Goal: Task Accomplishment & Management: Use online tool/utility

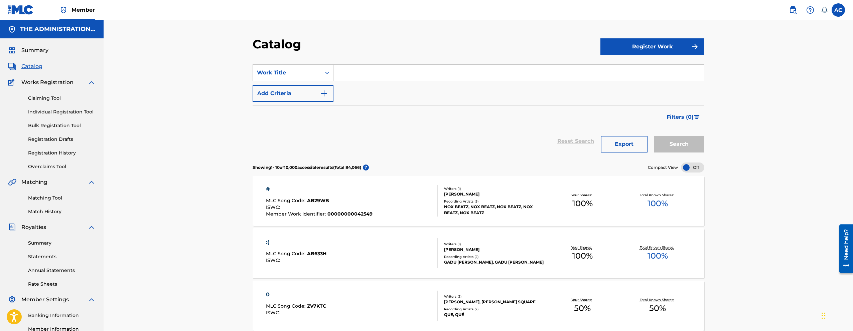
click at [390, 70] on input "Search Form" at bounding box center [518, 73] width 371 height 16
paste input "At My Worst Slow Version"
type input "At My Worst Slow Version"
click at [315, 95] on button "Add Criteria" at bounding box center [293, 93] width 81 height 17
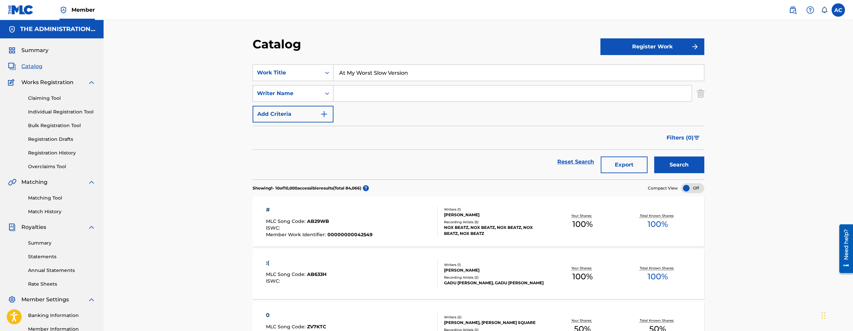
click at [311, 97] on div "Writer Name" at bounding box center [287, 94] width 60 height 8
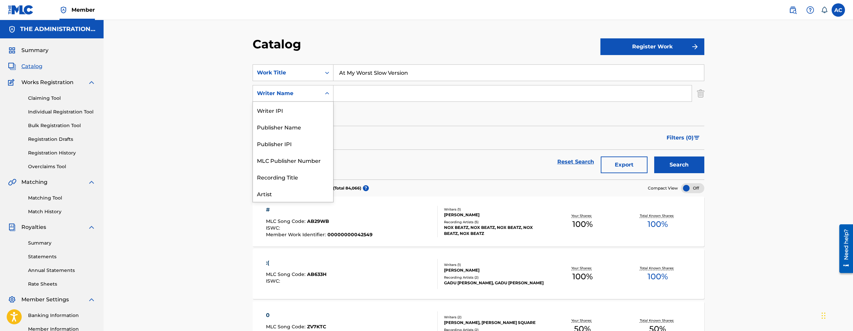
scroll to position [33, 0]
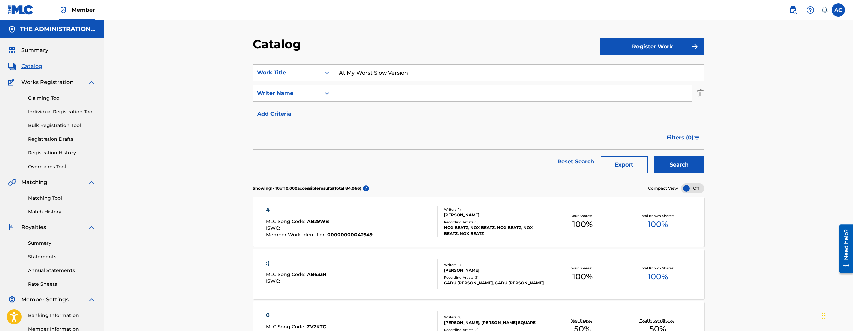
click at [345, 96] on input "Search Form" at bounding box center [512, 94] width 358 height 16
type input "pullen"
click at [685, 163] on button "Search" at bounding box center [679, 165] width 50 height 17
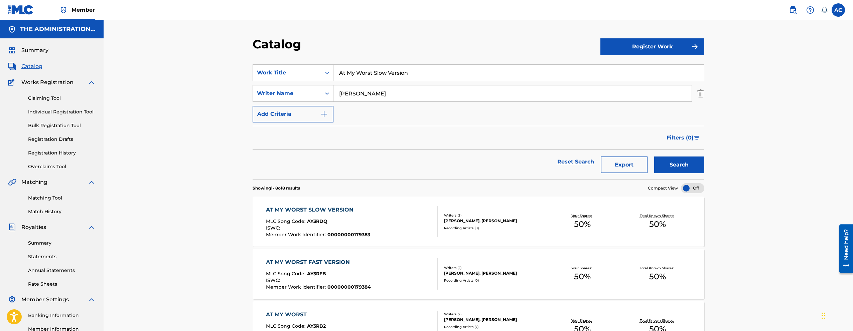
click at [383, 229] on div "AT MY WORST SLOW VERSION MLC Song Code : AY3RDQ ISWC : Member Work Identifier :…" at bounding box center [352, 221] width 172 height 31
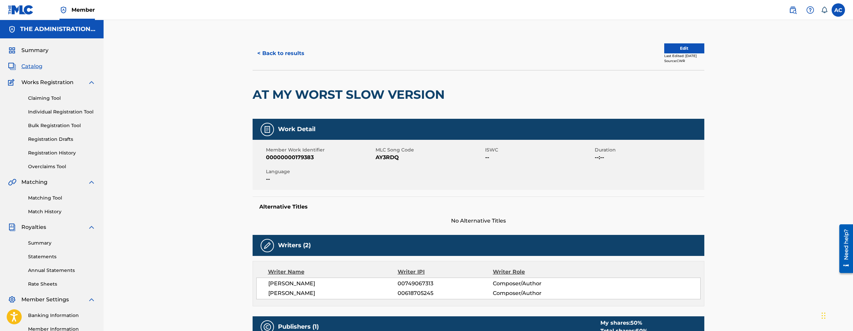
click at [266, 54] on button "< Back to results" at bounding box center [281, 53] width 56 height 17
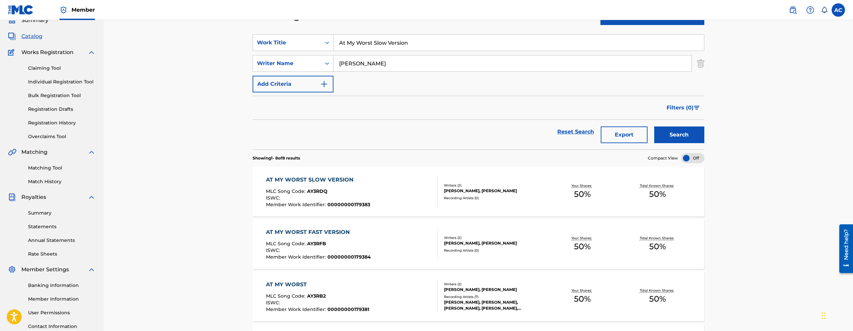
scroll to position [32, 0]
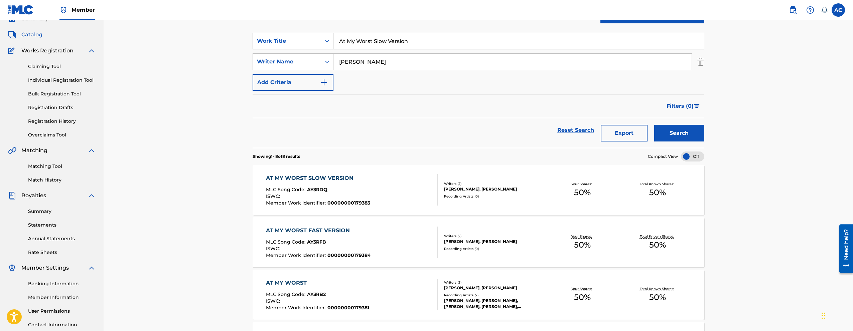
click at [386, 198] on div "AT MY WORST SLOW VERSION MLC Song Code : AY3RDQ ISWC : Member Work Identifier :…" at bounding box center [352, 189] width 172 height 31
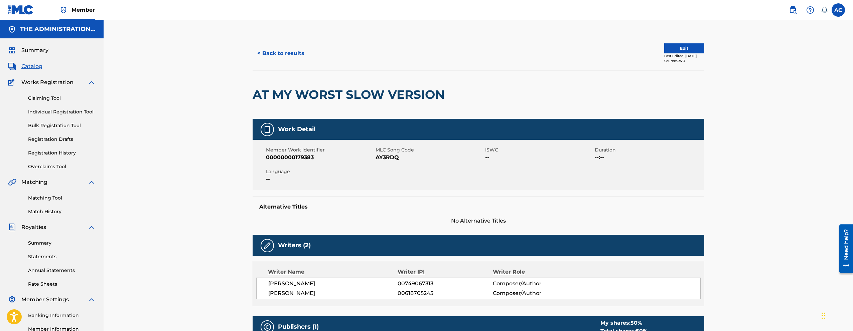
click at [326, 95] on h2 "AT MY WORST SLOW VERSION" at bounding box center [350, 94] width 195 height 15
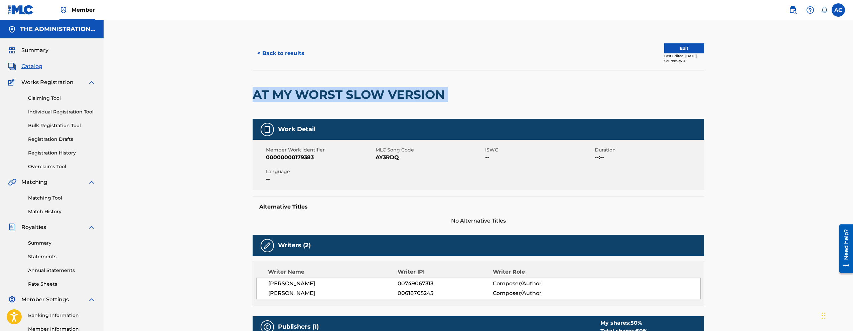
click at [326, 95] on h2 "AT MY WORST SLOW VERSION" at bounding box center [350, 94] width 195 height 15
copy div "AT MY WORST SLOW VERSION"
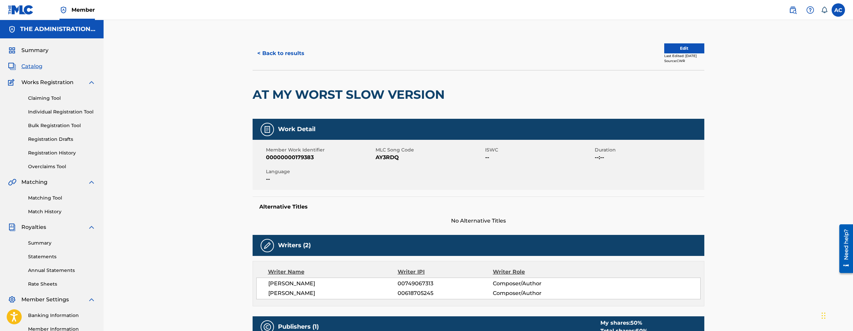
click at [385, 156] on span "AY3RDQ" at bounding box center [430, 158] width 108 height 8
copy span "AY3RDQ"
click at [289, 51] on button "< Back to results" at bounding box center [281, 53] width 56 height 17
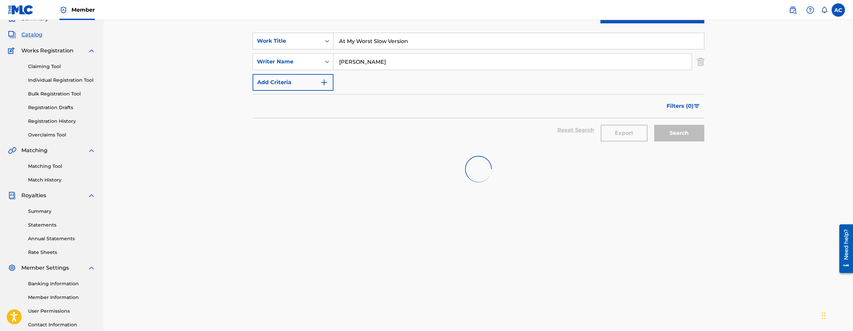
click at [381, 42] on input "At My Worst Slow Version" at bounding box center [518, 41] width 371 height 16
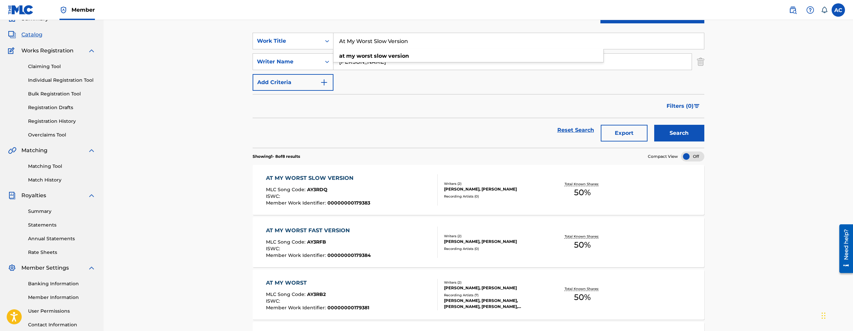
paste input "At My Worst Fast Version"
type input "At My Worst Slow VersionAt My Worst Fast Version"
click at [654, 125] on button "Search" at bounding box center [679, 133] width 50 height 17
click at [354, 44] on input "At My Worst Slow VersionAt My Worst Fast Version" at bounding box center [518, 41] width 371 height 16
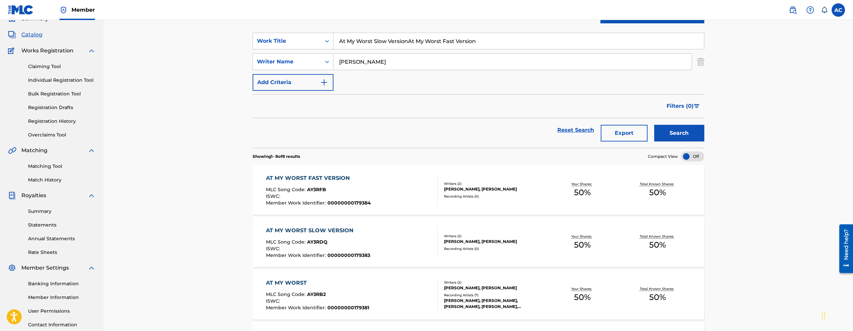
click at [354, 44] on input "At My Worst Slow VersionAt My Worst Fast Version" at bounding box center [518, 41] width 371 height 16
click at [654, 125] on button "Search" at bounding box center [679, 133] width 50 height 17
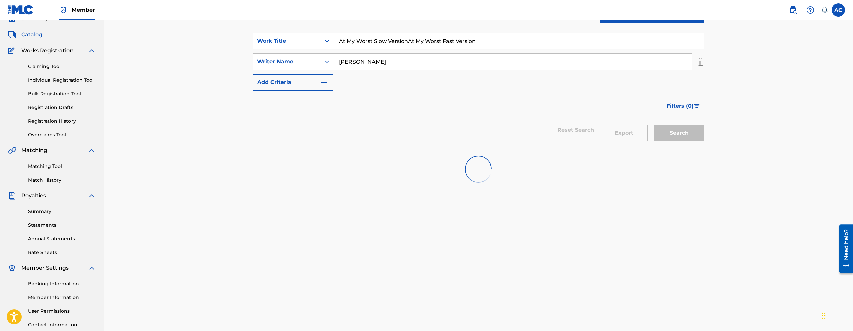
click at [354, 44] on input "At My Worst Slow VersionAt My Worst Fast Version" at bounding box center [518, 41] width 371 height 16
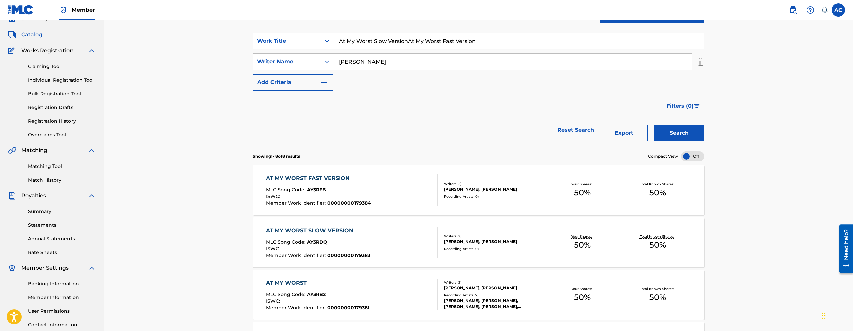
click at [410, 190] on div "AT MY WORST FAST VERSION MLC Song Code : AY3RFB ISWC : Member Work Identifier :…" at bounding box center [352, 189] width 172 height 31
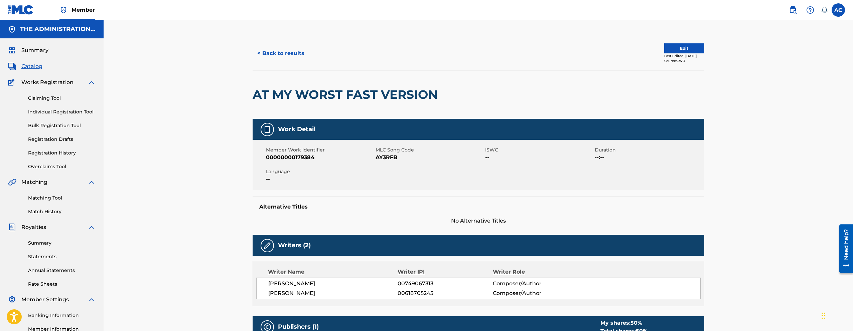
click at [333, 92] on h2 "AT MY WORST FAST VERSION" at bounding box center [347, 94] width 188 height 15
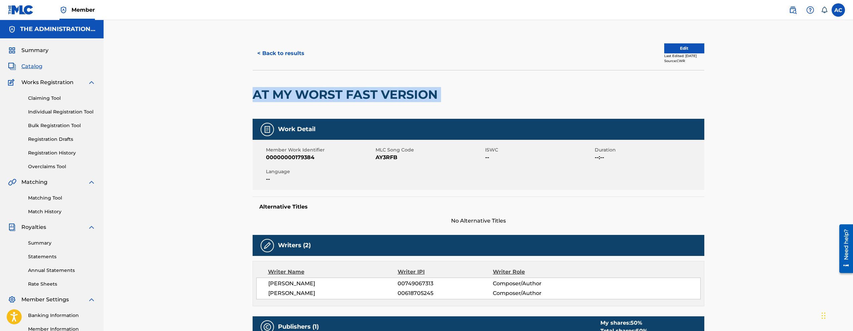
click at [333, 92] on h2 "AT MY WORST FAST VERSION" at bounding box center [347, 94] width 188 height 15
copy div "AT MY WORST FAST VERSION"
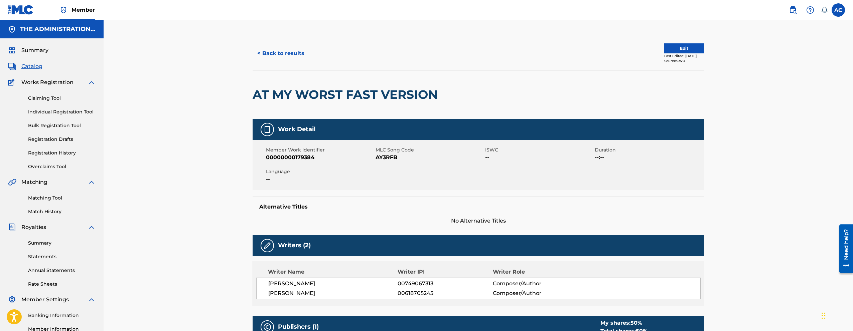
click at [389, 158] on span "AY3RFB" at bounding box center [430, 158] width 108 height 8
copy span "AY3RFB"
click at [282, 49] on button "< Back to results" at bounding box center [281, 53] width 56 height 17
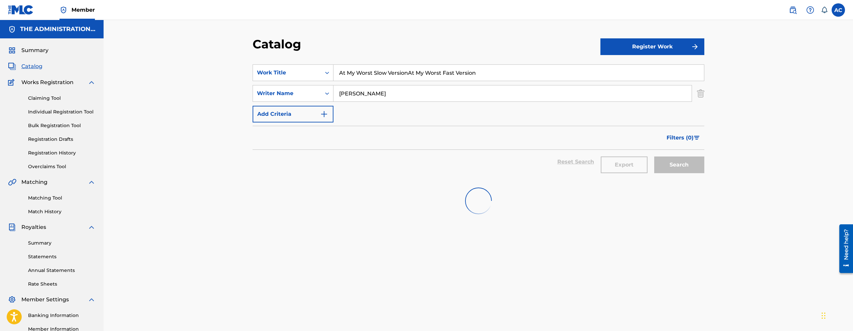
scroll to position [32, 0]
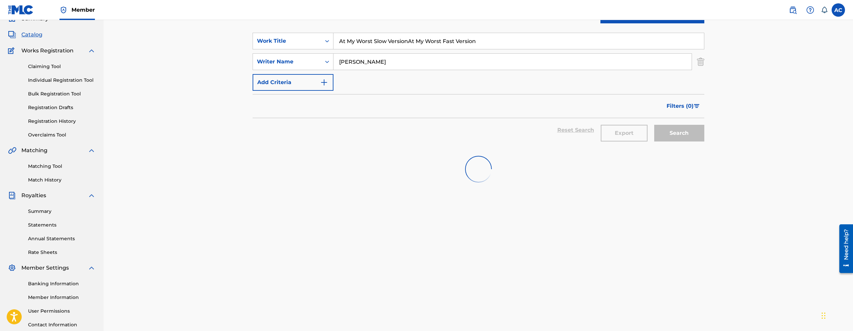
click at [369, 40] on input "At My Worst Slow VersionAt My Worst Fast Version" at bounding box center [518, 41] width 371 height 16
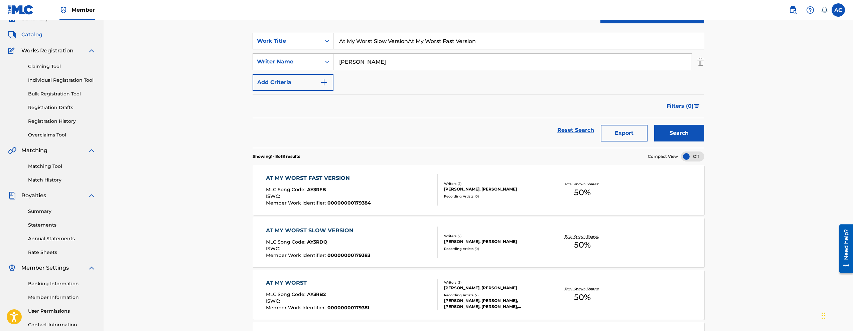
click at [369, 40] on input "At My Worst Slow VersionAt My Worst Fast Version" at bounding box center [518, 41] width 371 height 16
paste input "Know How It Goes"
type input "Know How It Goes"
click at [654, 125] on button "Search" at bounding box center [679, 133] width 50 height 17
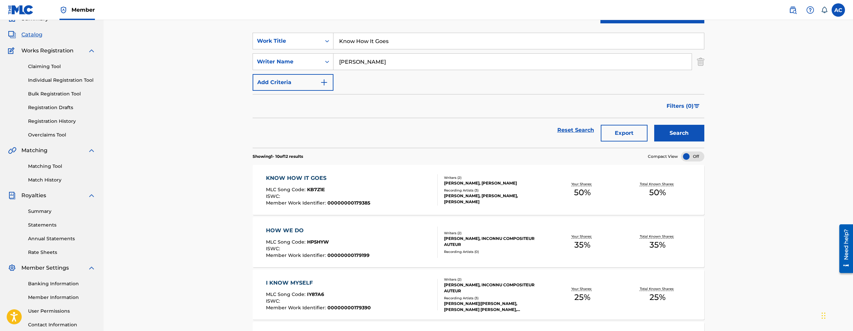
click at [343, 199] on div "ISWC :" at bounding box center [318, 197] width 104 height 7
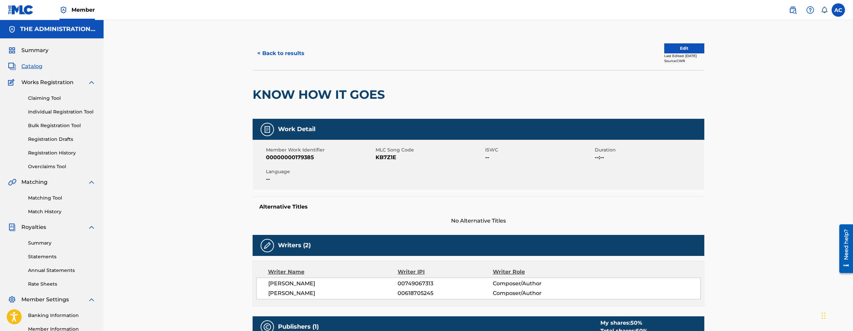
click at [349, 105] on div "KNOW HOW IT GOES" at bounding box center [321, 95] width 136 height 48
copy div "KNOW HOW IT GOES"
click at [392, 159] on span "KB7Z1E" at bounding box center [430, 158] width 108 height 8
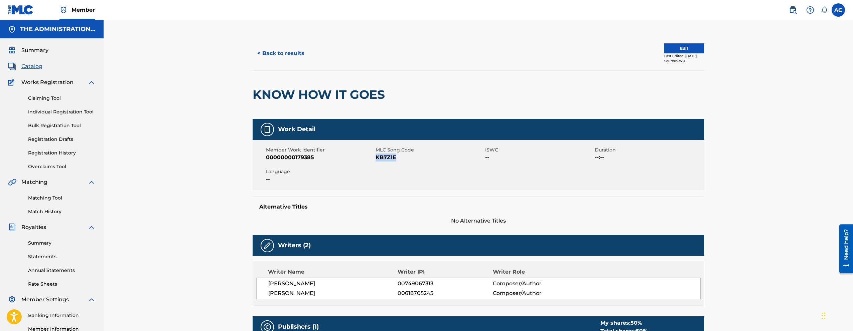
click at [392, 159] on span "KB7Z1E" at bounding box center [430, 158] width 108 height 8
copy span "KB7Z1E"
click at [301, 60] on button "< Back to results" at bounding box center [281, 53] width 56 height 17
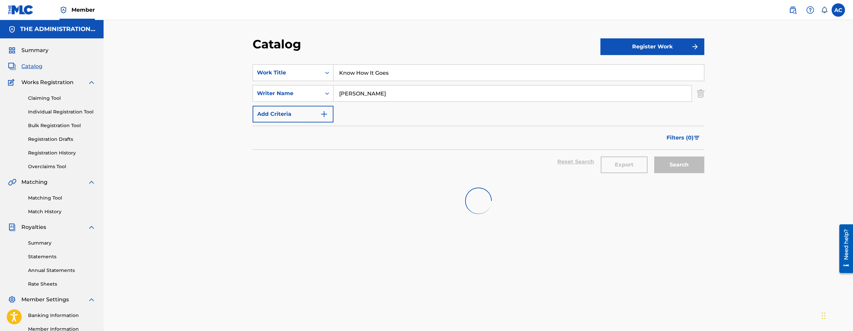
scroll to position [32, 0]
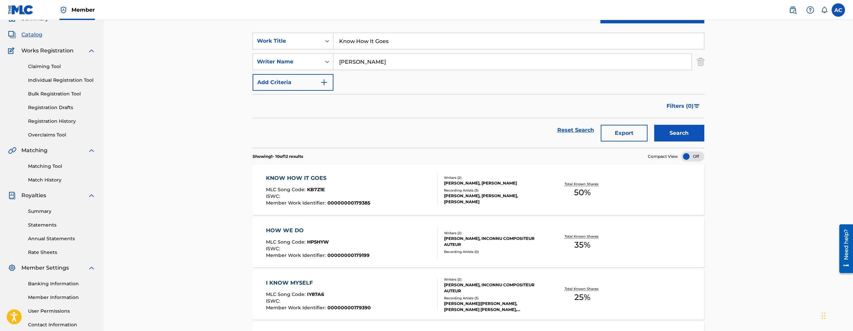
click at [362, 46] on input "Know How It Goes" at bounding box center [518, 41] width 371 height 16
paste input "Dead to Me"
type input "Dead to Me"
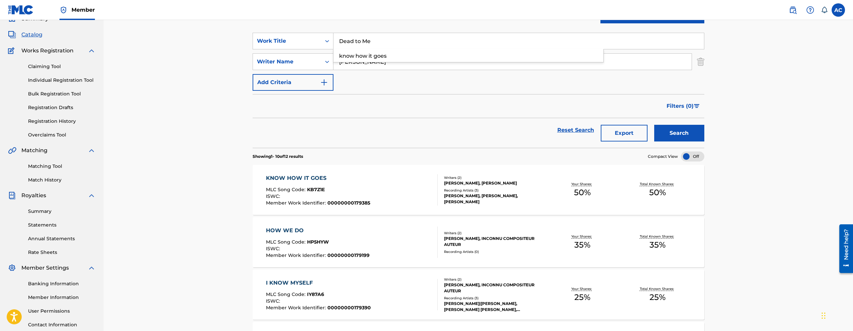
click at [654, 125] on button "Search" at bounding box center [679, 133] width 50 height 17
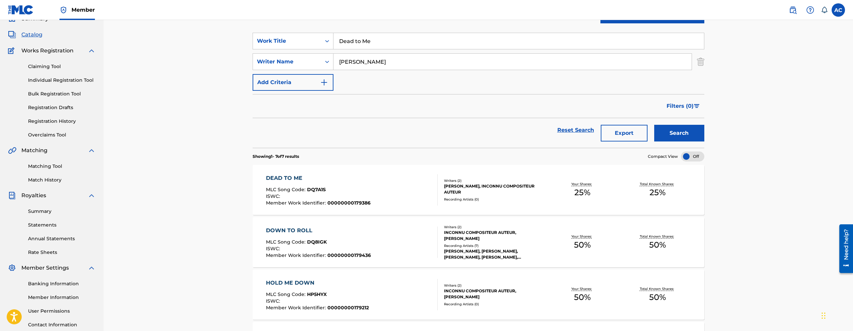
click at [356, 188] on div "MLC Song Code : DQ7A1S" at bounding box center [318, 190] width 105 height 7
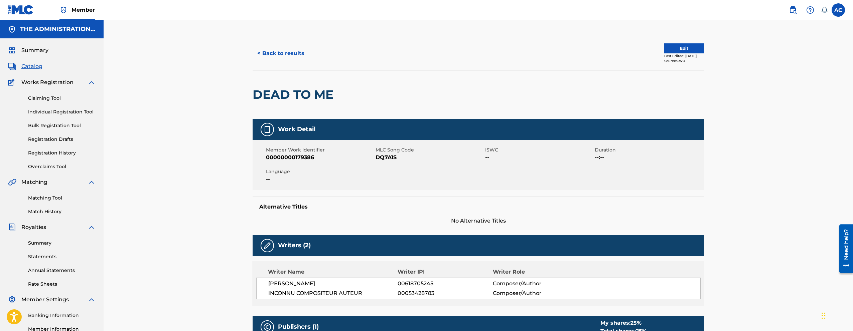
click at [292, 98] on h2 "DEAD TO ME" at bounding box center [295, 94] width 84 height 15
copy div "DEAD TO ME"
click at [380, 157] on span "DQ7A1S" at bounding box center [430, 158] width 108 height 8
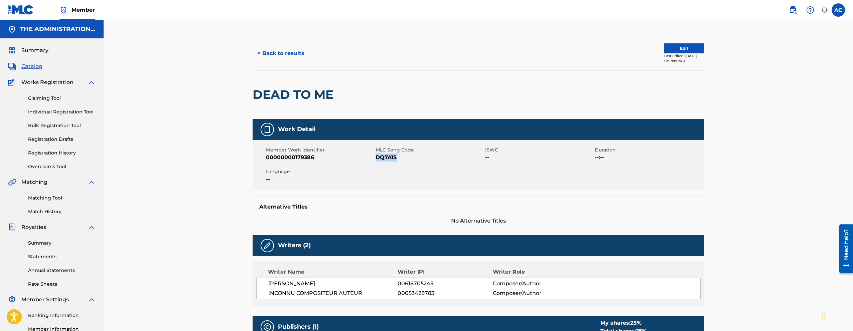
click at [380, 157] on span "DQ7A1S" at bounding box center [430, 158] width 108 height 8
copy span "DQ7A1S"
click at [286, 57] on button "< Back to results" at bounding box center [281, 53] width 56 height 17
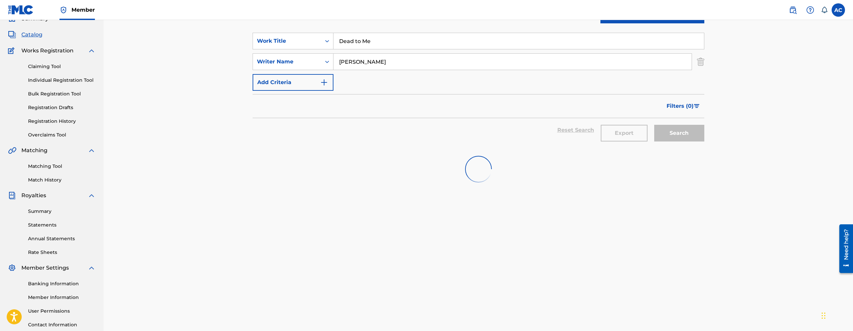
click at [372, 45] on input "Dead to Me" at bounding box center [518, 41] width 371 height 16
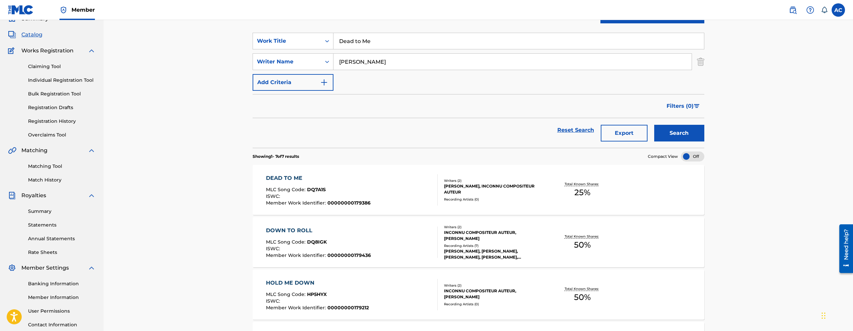
click at [372, 45] on input "Dead to Me" at bounding box center [518, 41] width 371 height 16
paste input "Miss My Dawgs Long Live Nip"
type input "Miss My Dawgs Long Live Nip"
click at [654, 125] on button "Search" at bounding box center [679, 133] width 50 height 17
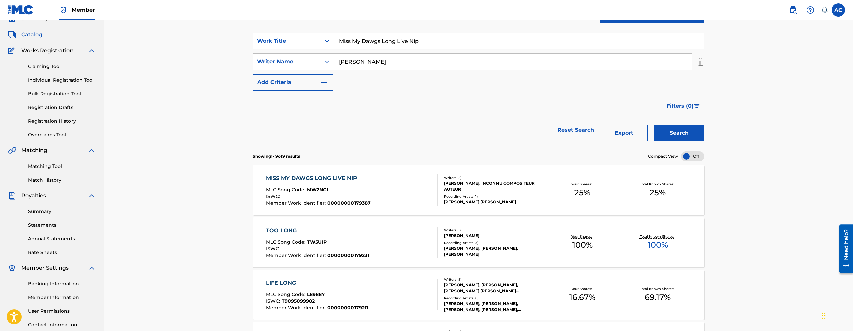
click at [377, 189] on div "MISS MY DAWGS LONG LIVE NIP MLC Song Code : MW2NGL ISWC : Member Work Identifie…" at bounding box center [352, 189] width 172 height 31
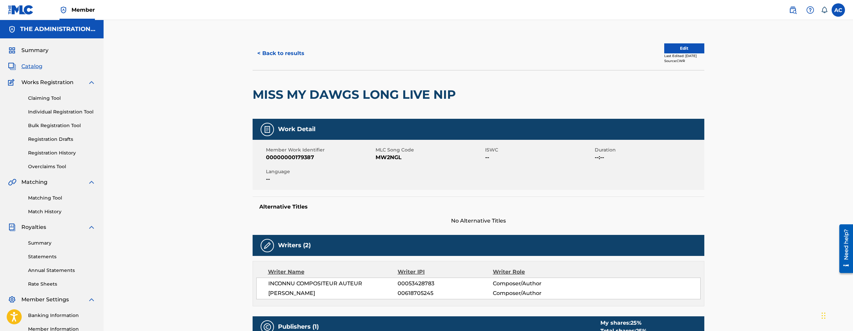
click at [295, 98] on h2 "MISS MY DAWGS LONG LIVE NIP" at bounding box center [356, 94] width 207 height 15
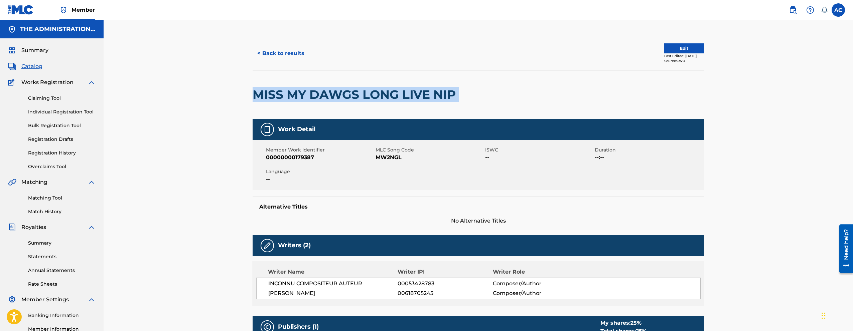
click at [295, 98] on h2 "MISS MY DAWGS LONG LIVE NIP" at bounding box center [356, 94] width 207 height 15
copy div "MISS MY DAWGS LONG LIVE NIP"
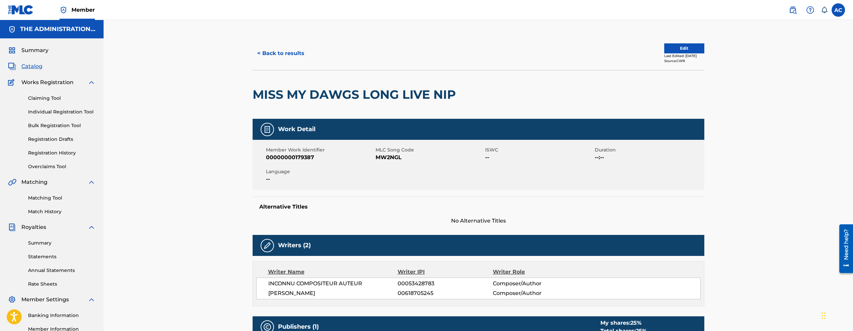
click at [393, 155] on span "MW2NGL" at bounding box center [430, 158] width 108 height 8
copy span "MW2NGL"
click at [263, 57] on button "< Back to results" at bounding box center [281, 53] width 56 height 17
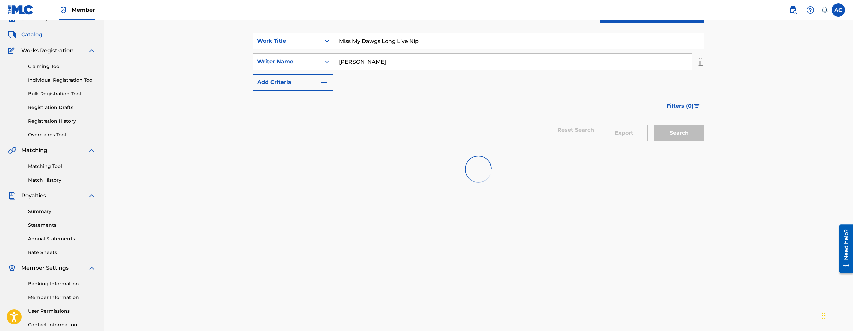
click at [367, 45] on input "Miss My Dawgs Long Live Nip" at bounding box center [518, 41] width 371 height 16
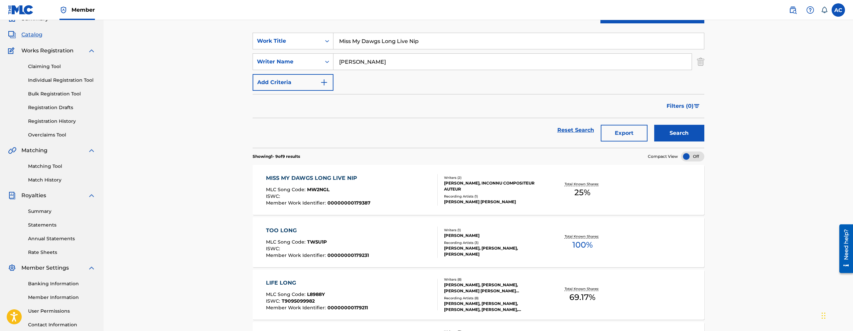
click at [367, 45] on input "Miss My Dawgs Long Live Nip" at bounding box center [518, 41] width 371 height 16
paste input "Look . m4a"
type input "Look . m4a"
click at [654, 125] on button "Search" at bounding box center [679, 133] width 50 height 17
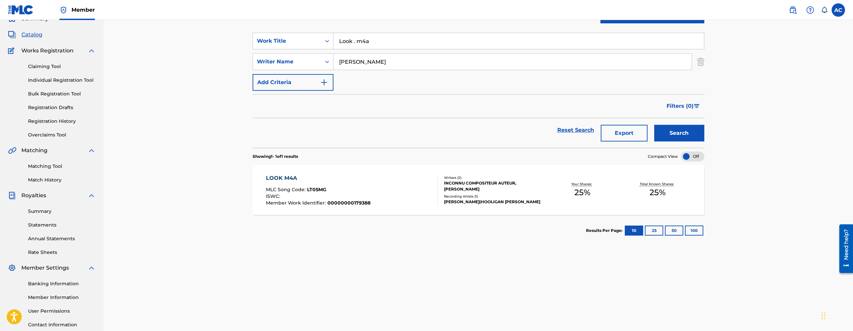
click at [325, 198] on div "ISWC :" at bounding box center [318, 197] width 105 height 7
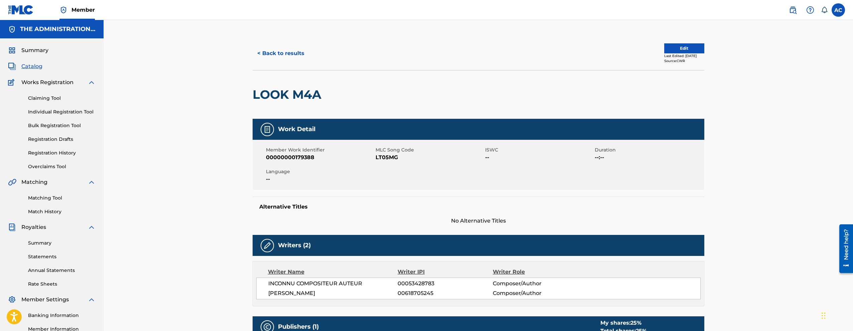
click at [284, 87] on h2 "LOOK M4A" at bounding box center [289, 94] width 72 height 15
click at [300, 61] on button "< Back to results" at bounding box center [281, 53] width 56 height 17
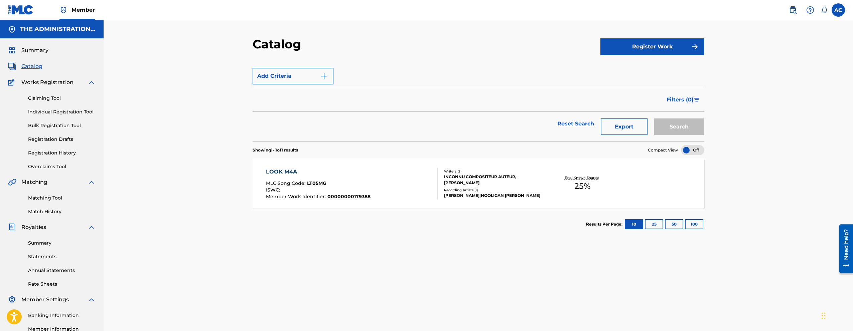
scroll to position [32, 0]
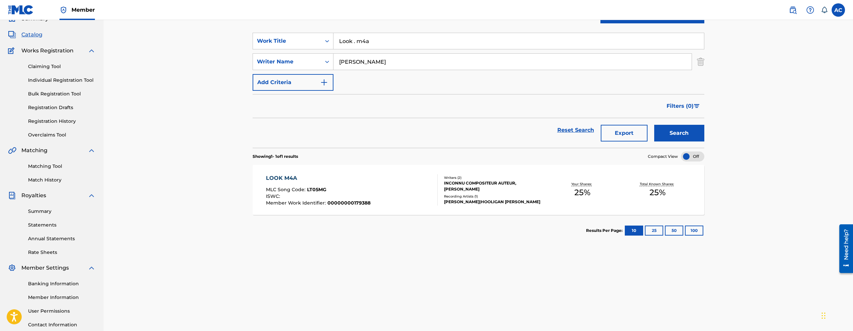
click at [373, 45] on input "Look . m4a" at bounding box center [518, 41] width 371 height 16
paste input "I Know Myself"
type input "I Know Myself"
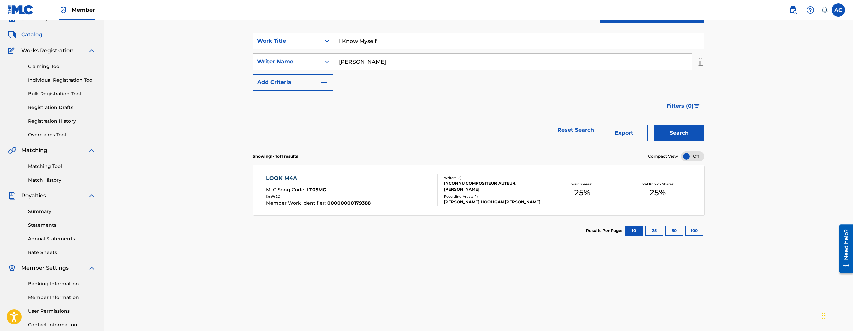
click at [654, 125] on button "Search" at bounding box center [679, 133] width 50 height 17
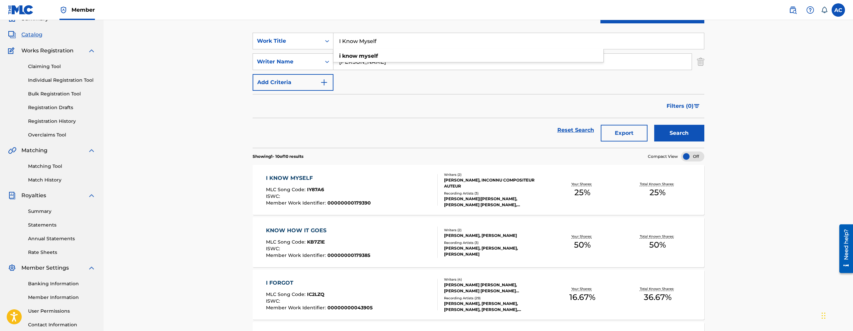
click at [359, 194] on div "ISWC :" at bounding box center [318, 197] width 105 height 7
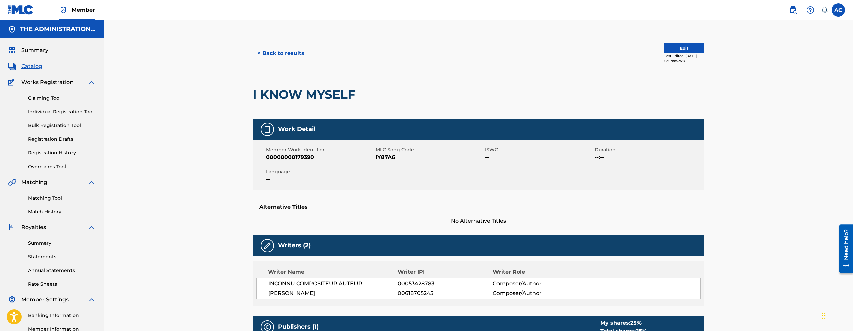
click at [328, 98] on h2 "I KNOW MYSELF" at bounding box center [306, 94] width 106 height 15
click at [386, 154] on span "IY87A6" at bounding box center [430, 158] width 108 height 8
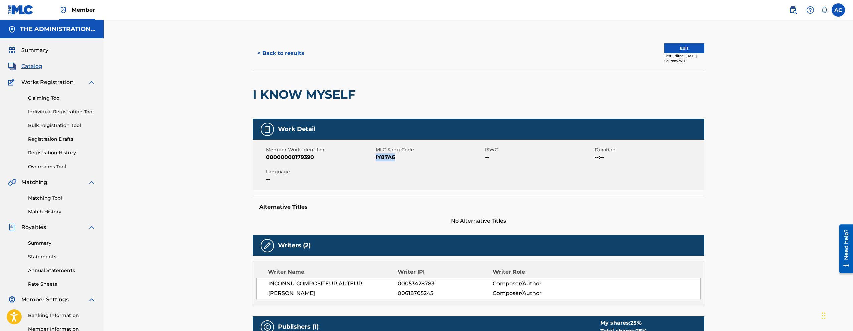
click at [278, 58] on button "< Back to results" at bounding box center [281, 53] width 56 height 17
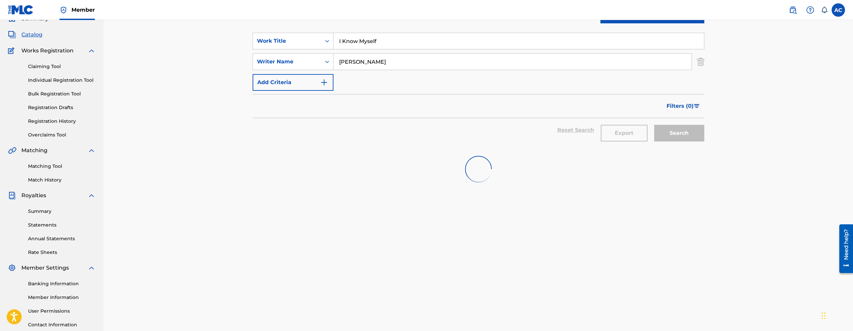
click at [353, 46] on input "I Know Myself" at bounding box center [518, 41] width 371 height 16
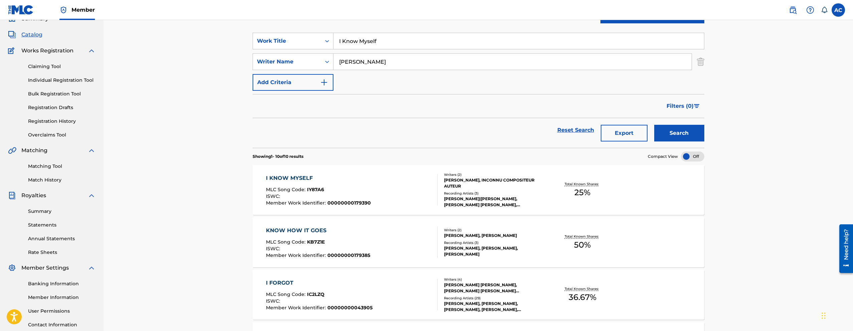
click at [353, 46] on input "I Know Myself" at bounding box center [518, 41] width 371 height 16
paste input "Everything's Broken"
type input "Everything's Broken"
click at [654, 125] on button "Search" at bounding box center [679, 133] width 50 height 17
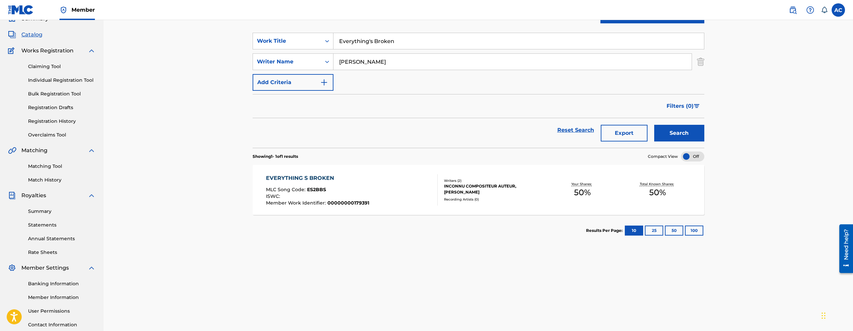
click at [366, 182] on div "EVERYTHING S BROKEN MLC Song Code : ES2BBS ISWC : Member Work Identifier : 0000…" at bounding box center [317, 189] width 103 height 31
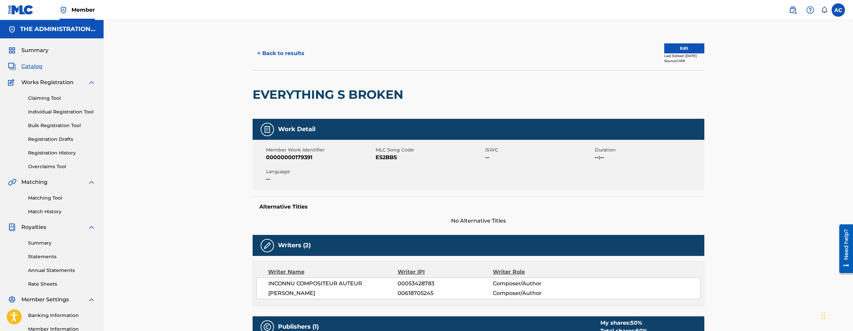
click at [296, 84] on div "EVERYTHING S BROKEN" at bounding box center [330, 95] width 154 height 48
click at [296, 85] on div "EVERYTHING S BROKEN" at bounding box center [330, 95] width 154 height 48
click at [378, 153] on span "MLC Song Code" at bounding box center [430, 150] width 108 height 7
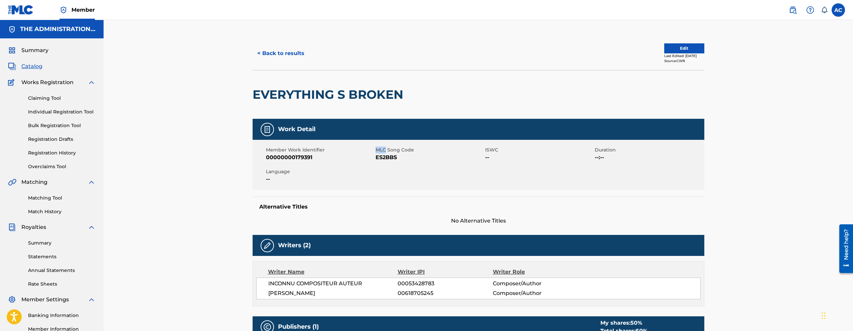
click at [378, 153] on span "MLC Song Code" at bounding box center [430, 150] width 108 height 7
click at [380, 161] on span "ES2BBS" at bounding box center [430, 158] width 108 height 8
click at [271, 56] on button "< Back to results" at bounding box center [281, 53] width 56 height 17
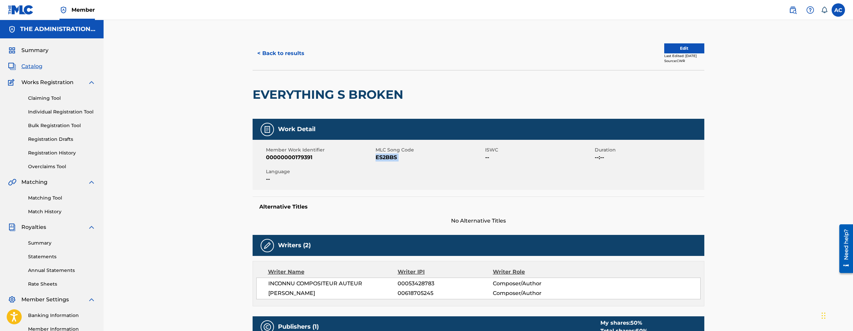
scroll to position [32, 0]
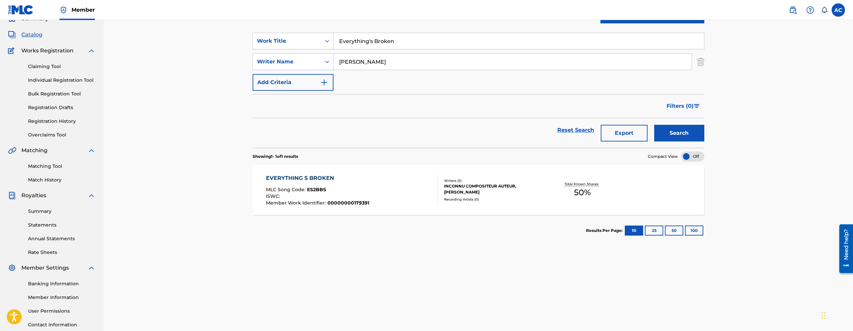
click at [358, 48] on input "Everything's Broken" at bounding box center [518, 41] width 371 height 16
paste input "Juke That"
type input "Juke That"
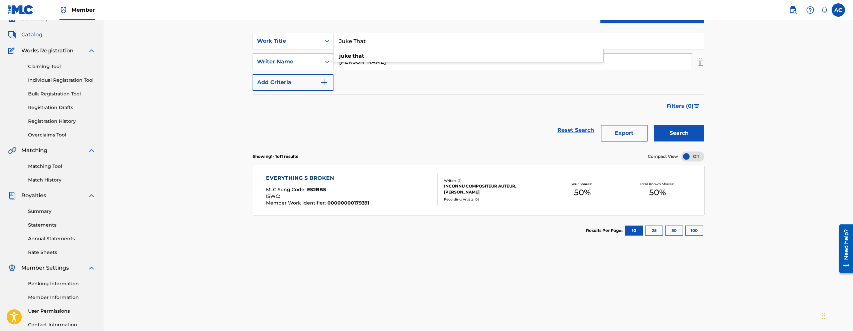
click at [666, 137] on button "Search" at bounding box center [679, 133] width 50 height 17
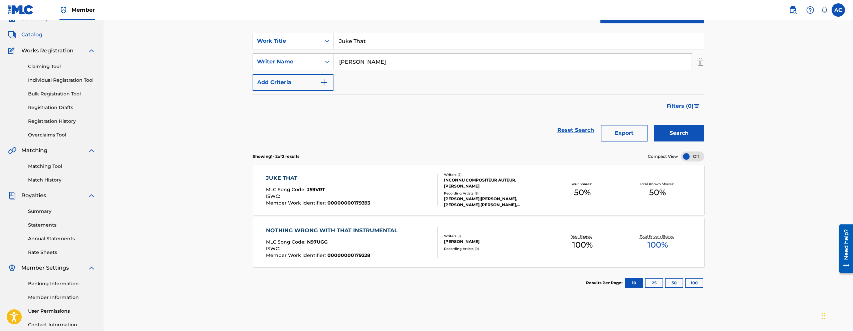
click at [386, 188] on div "JUKE THAT MLC Song Code : J59VRT ISWC : Member Work Identifier : 00000000179393" at bounding box center [352, 189] width 172 height 31
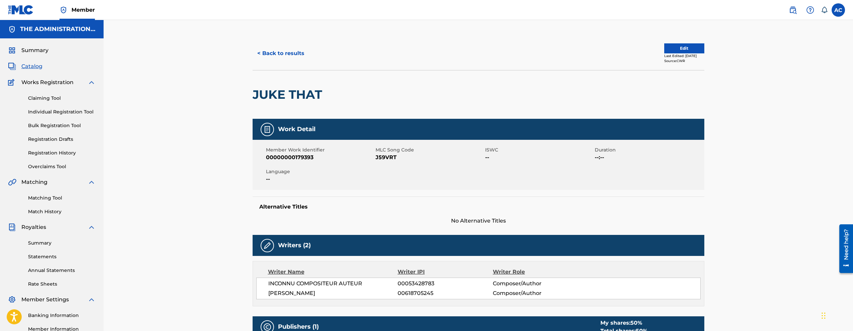
click at [322, 97] on h2 "JUKE THAT" at bounding box center [289, 94] width 73 height 15
click at [379, 159] on span "J59VRT" at bounding box center [430, 158] width 108 height 8
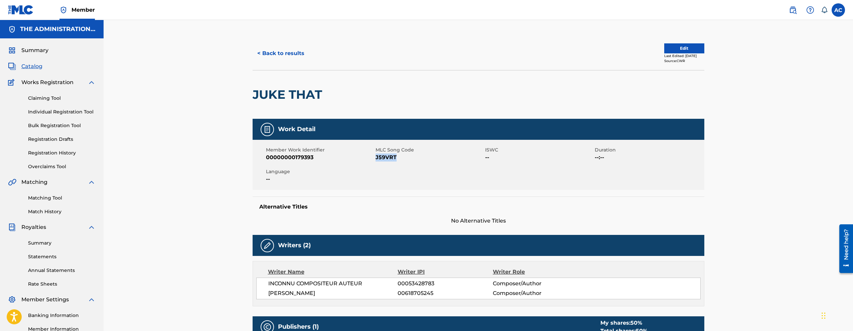
click at [295, 50] on button "< Back to results" at bounding box center [281, 53] width 56 height 17
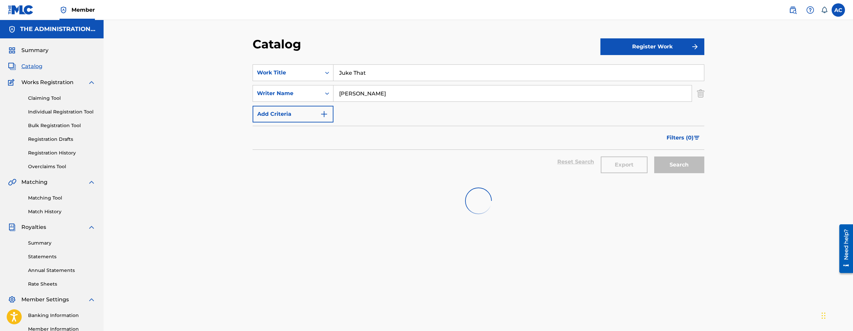
scroll to position [32, 0]
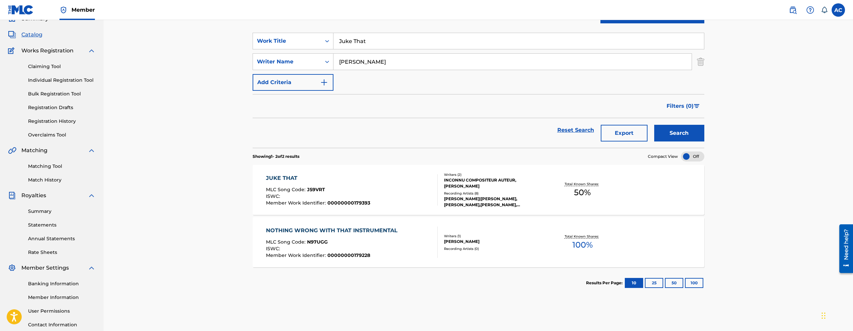
click at [357, 39] on input "Juke That" at bounding box center [518, 41] width 371 height 16
paste input "Some More"
type input "Some More"
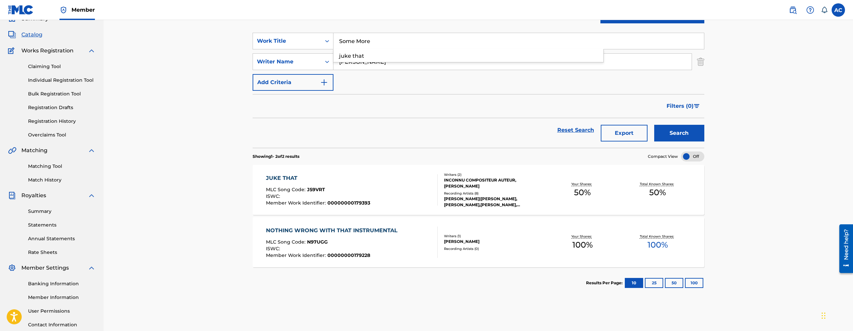
click at [654, 125] on button "Search" at bounding box center [679, 133] width 50 height 17
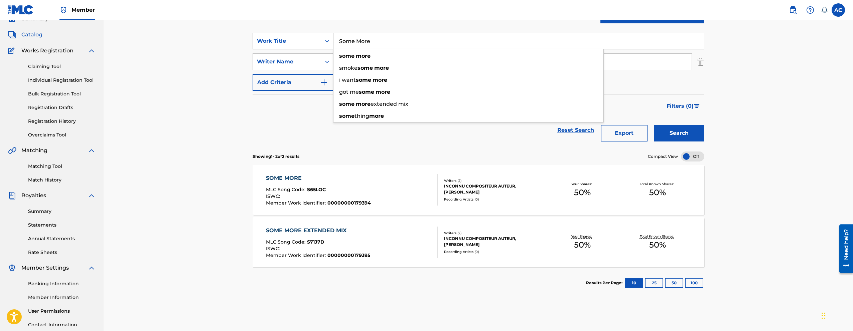
click at [293, 182] on div "SOME MORE" at bounding box center [318, 178] width 105 height 8
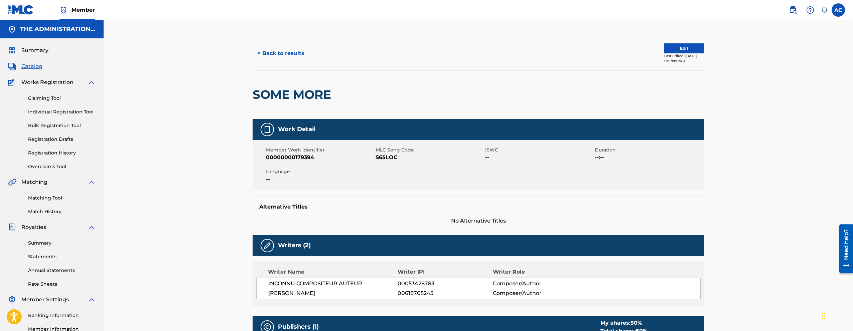
click at [316, 92] on h2 "SOME MORE" at bounding box center [294, 94] width 82 height 15
click at [278, 95] on h2 "SOME MORE" at bounding box center [294, 94] width 82 height 15
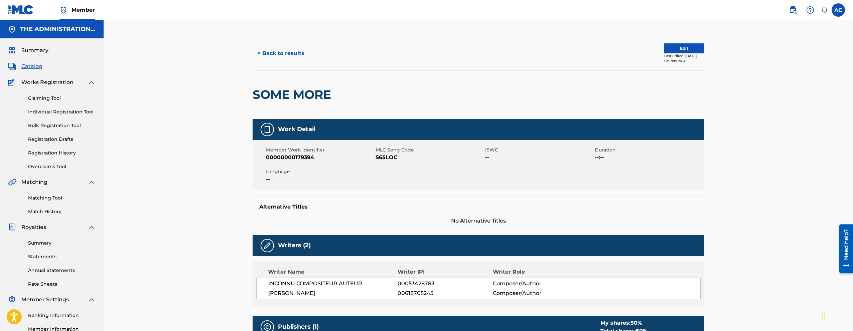
click at [394, 160] on span "S65LOC" at bounding box center [430, 158] width 108 height 8
click at [307, 48] on button "< Back to results" at bounding box center [281, 53] width 56 height 17
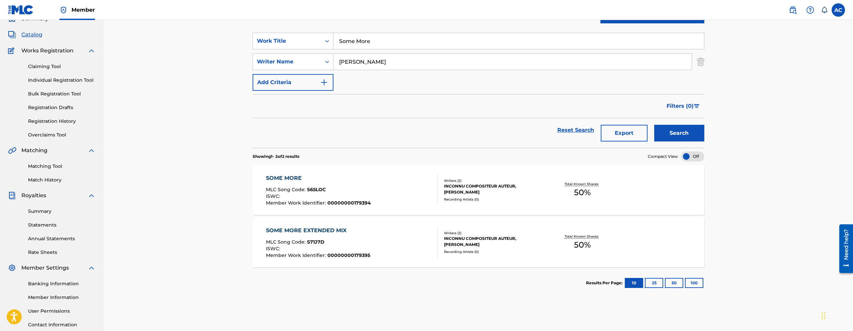
click at [357, 49] on div "Some More" at bounding box center [518, 41] width 371 height 17
click at [357, 46] on input "Some More" at bounding box center [518, 41] width 371 height 16
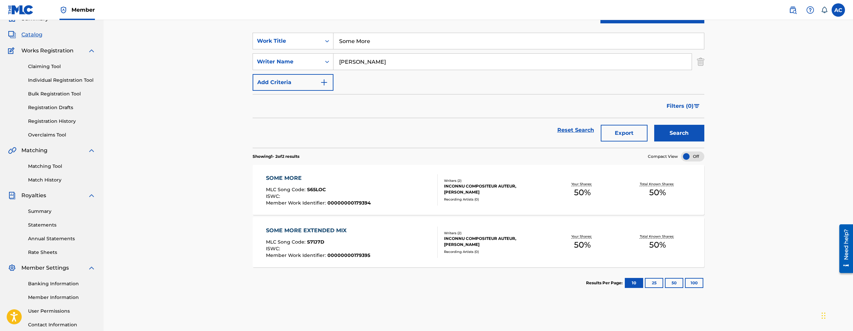
click at [357, 46] on input "Some More" at bounding box center [518, 41] width 371 height 16
paste input "(Extended Mix)"
type input "Some More (Extended Mix)"
click at [682, 130] on button "Search" at bounding box center [679, 133] width 50 height 17
click at [349, 193] on div "MLC Song Code : S71J7D" at bounding box center [318, 190] width 104 height 7
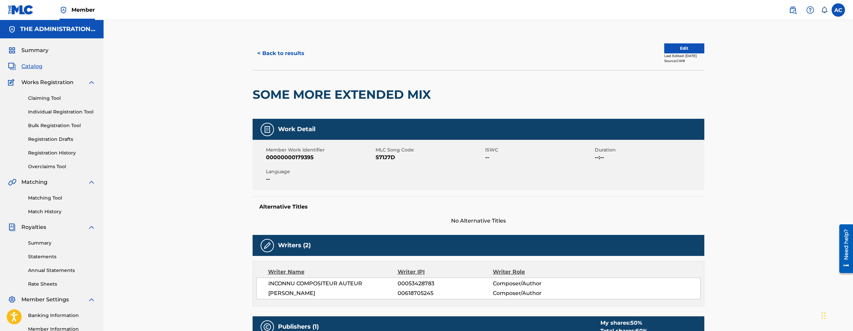
click at [321, 97] on h2 "SOME MORE EXTENDED MIX" at bounding box center [344, 94] width 182 height 15
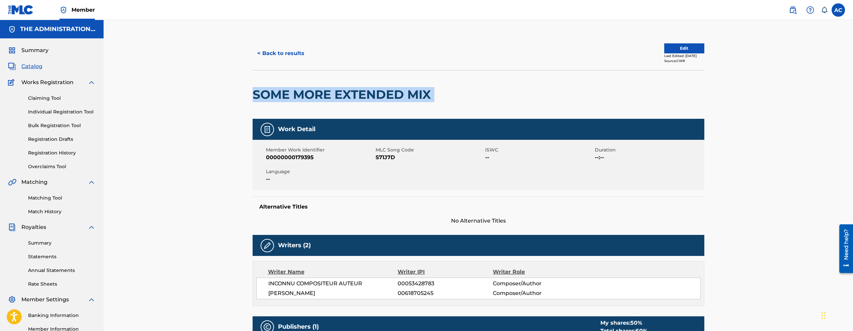
click at [321, 97] on h2 "SOME MORE EXTENDED MIX" at bounding box center [344, 94] width 182 height 15
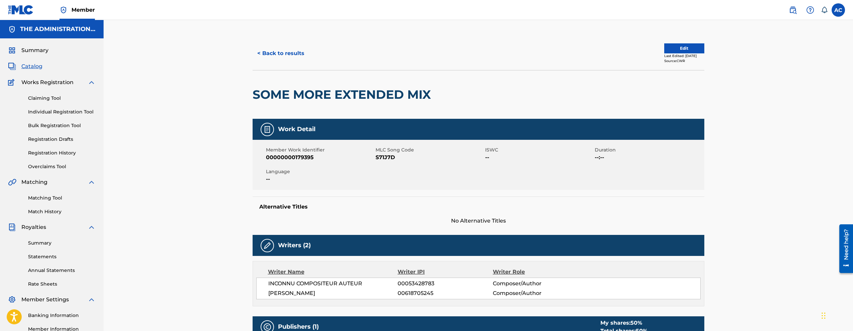
click at [384, 159] on span "S71J7D" at bounding box center [430, 158] width 108 height 8
click at [277, 54] on button "< Back to results" at bounding box center [281, 53] width 56 height 17
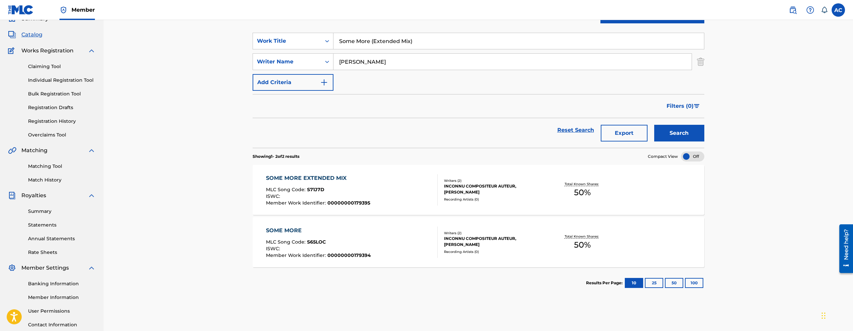
click at [349, 51] on div "SearchWithCriteria15ba015e-4a41-4fd2-8dd8-62b36096fd74 Work Title Some More (Ex…" at bounding box center [479, 62] width 452 height 58
click at [352, 39] on input "Some More (Extended Mix)" at bounding box center [518, 41] width 371 height 16
paste input "Make Moves"
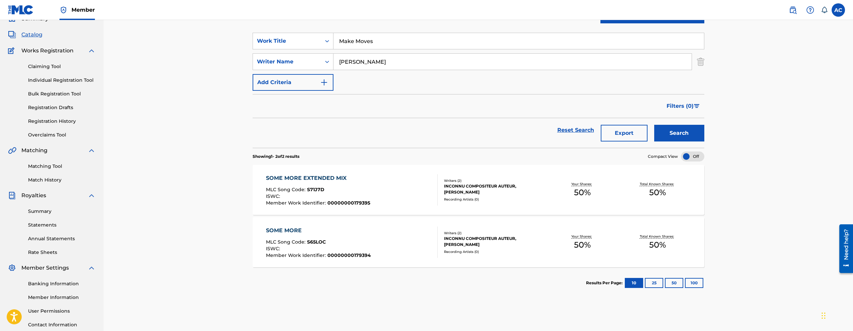
type input "Make Moves"
click at [654, 125] on button "Search" at bounding box center [679, 133] width 50 height 17
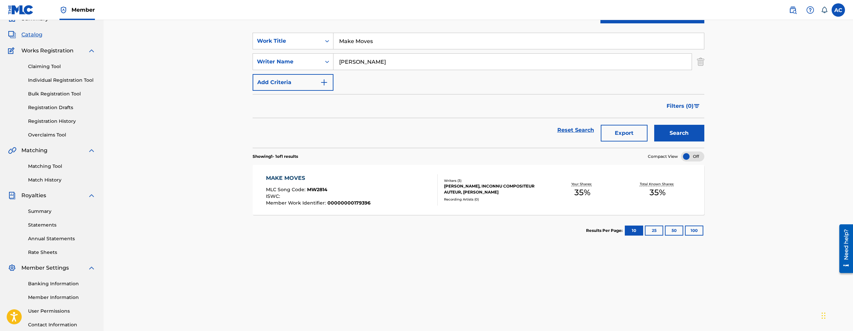
click at [287, 187] on span "MLC Song Code :" at bounding box center [286, 190] width 41 height 6
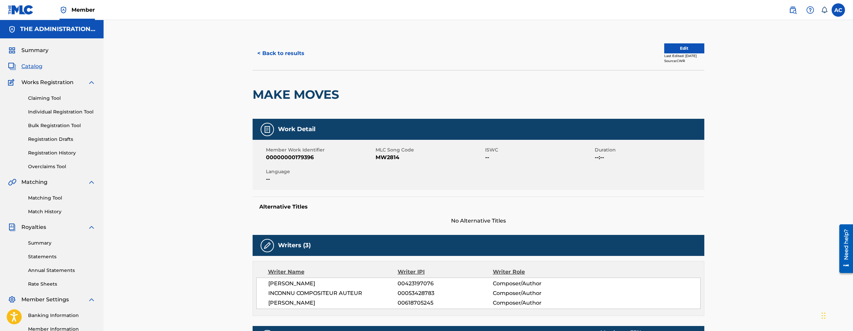
click at [275, 90] on h2 "MAKE MOVES" at bounding box center [298, 94] width 90 height 15
click at [400, 158] on span "MW2814" at bounding box center [430, 158] width 108 height 8
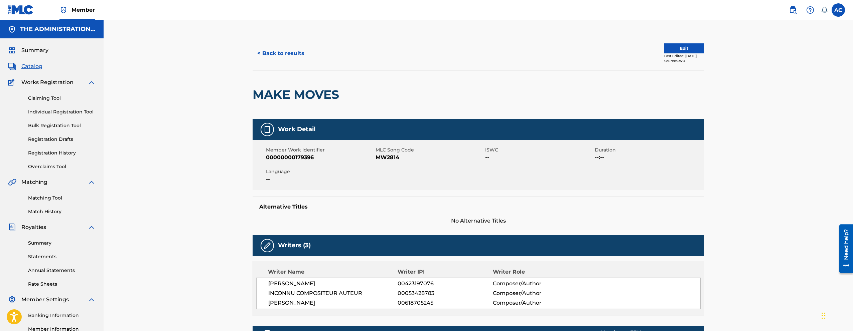
click at [392, 159] on span "MW2814" at bounding box center [430, 158] width 108 height 8
click at [292, 50] on button "< Back to results" at bounding box center [281, 53] width 56 height 17
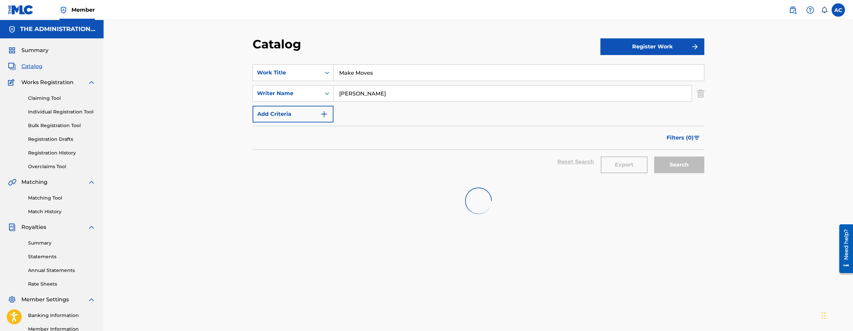
scroll to position [32, 0]
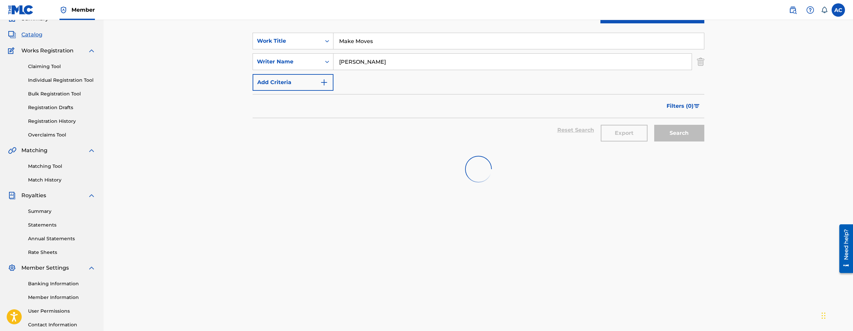
click at [356, 57] on input "pullen" at bounding box center [512, 62] width 358 height 16
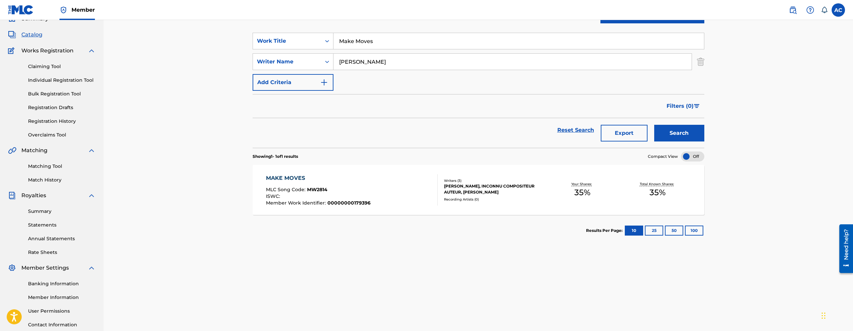
click at [356, 43] on input "Make Moves" at bounding box center [518, 41] width 371 height 16
paste input "Finer Thing"
type input "Finer Things"
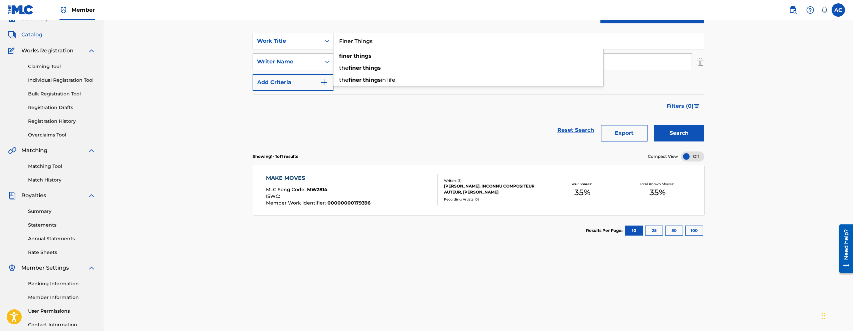
click at [666, 131] on button "Search" at bounding box center [679, 133] width 50 height 17
click at [405, 192] on div "FINER THINGS MLC Song Code : FB9SKU ISWC : Member Work Identifier : 00000000179…" at bounding box center [352, 189] width 172 height 31
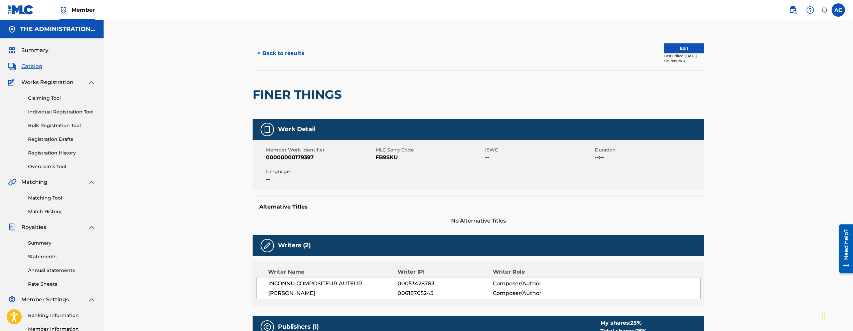
click at [292, 100] on h2 "FINER THINGS" at bounding box center [299, 94] width 93 height 15
click at [386, 161] on span "FB9SKU" at bounding box center [430, 158] width 108 height 8
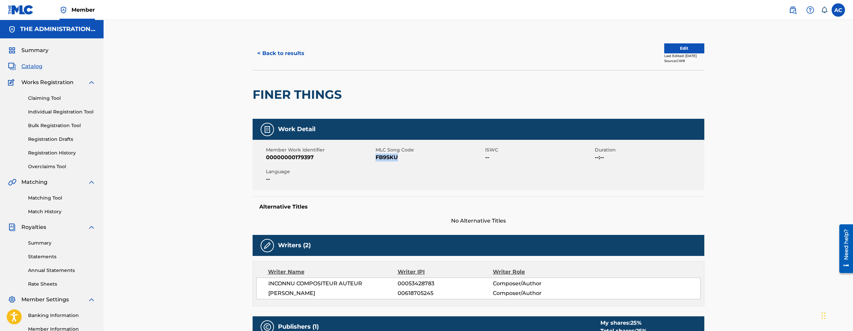
click at [274, 49] on button "< Back to results" at bounding box center [281, 53] width 56 height 17
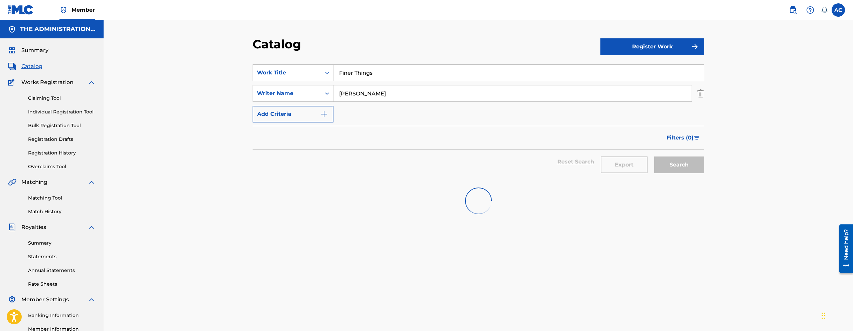
scroll to position [32, 0]
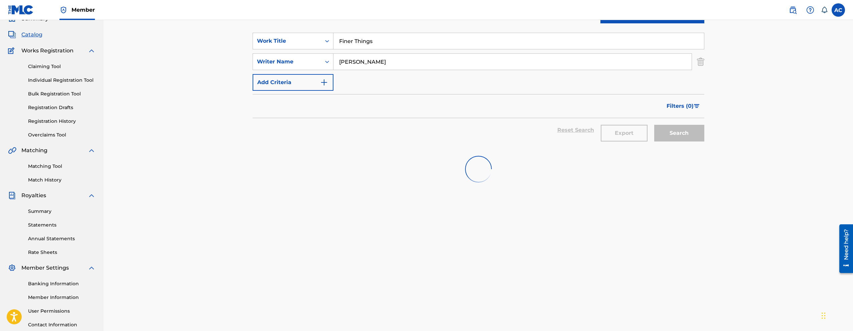
click at [353, 45] on input "Finer Things" at bounding box center [518, 41] width 371 height 16
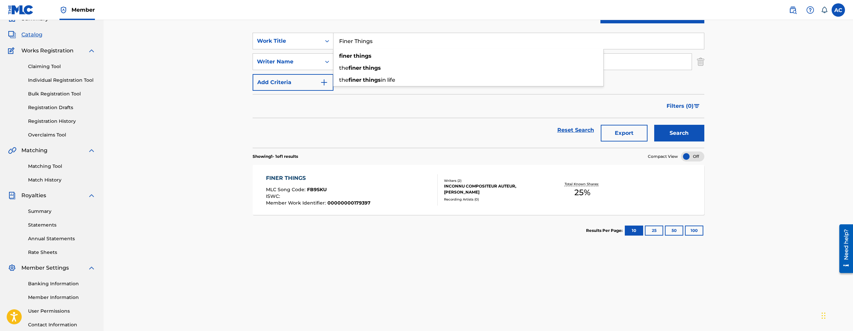
paste input "Sin"
type input "Sin"
click at [654, 125] on button "Search" at bounding box center [679, 133] width 50 height 17
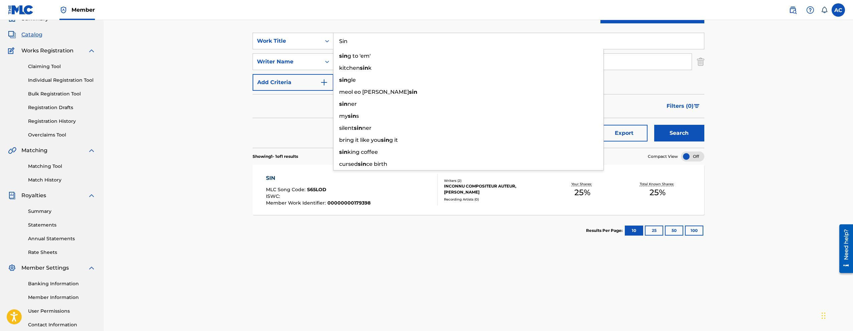
click at [263, 174] on div "SIN MLC Song Code : S65LOD ISWC : Member Work Identifier : 00000000179398 Write…" at bounding box center [479, 190] width 452 height 50
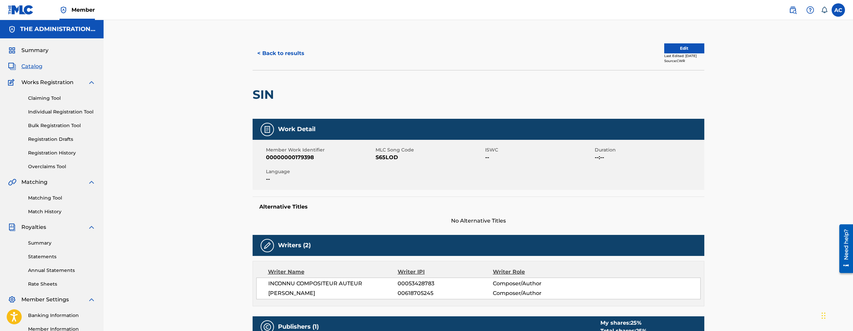
click at [277, 92] on div at bounding box center [329, 95] width 104 height 48
click at [271, 93] on h2 "SIN" at bounding box center [265, 94] width 25 height 15
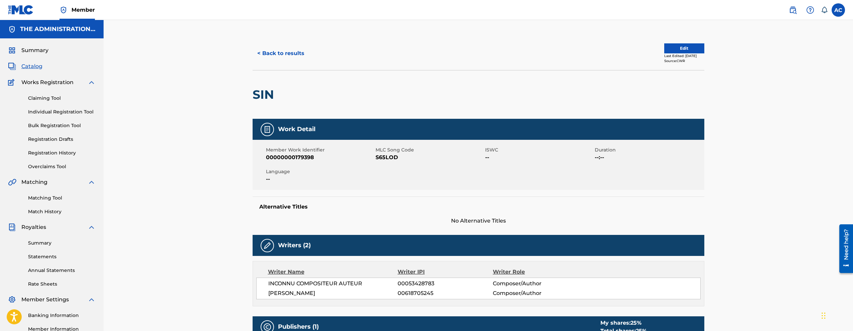
click at [376, 155] on span "S65LOD" at bounding box center [430, 158] width 108 height 8
click at [292, 49] on button "< Back to results" at bounding box center [281, 53] width 56 height 17
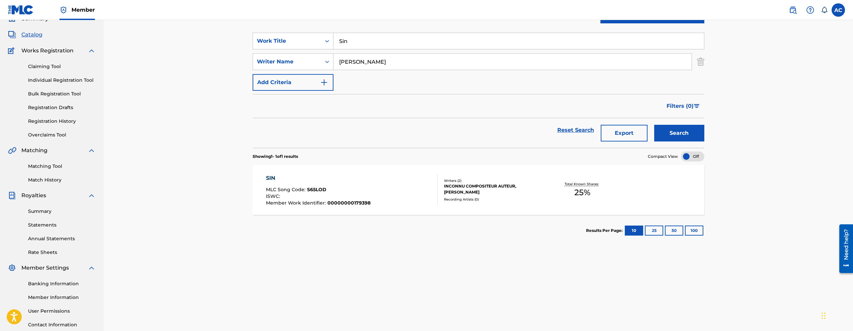
click at [370, 45] on input "Sin" at bounding box center [518, 41] width 371 height 16
paste input "It's A Must"
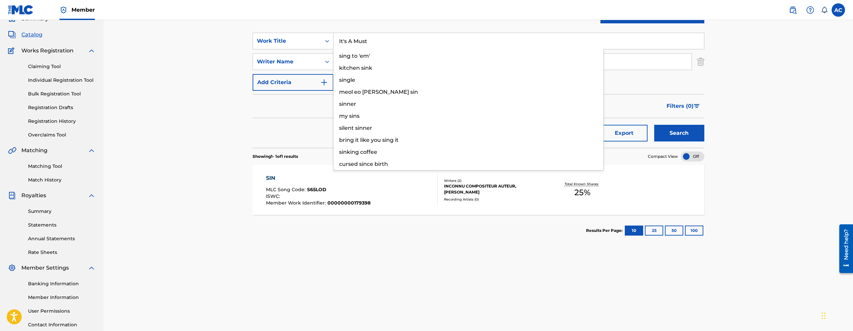
type input "It's A Must"
click at [654, 125] on button "Search" at bounding box center [679, 133] width 50 height 17
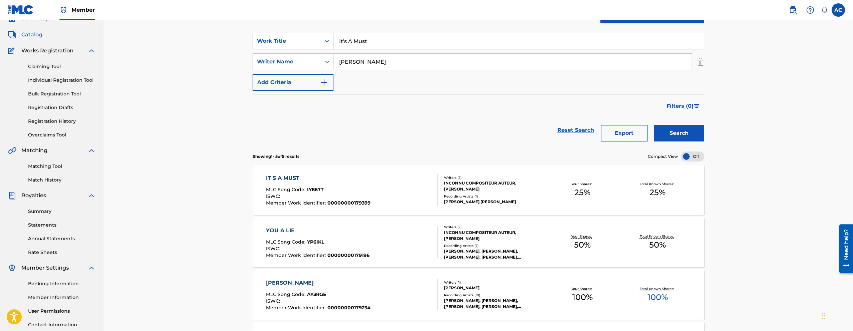
click at [343, 200] on span "00000000179399" at bounding box center [348, 203] width 43 height 6
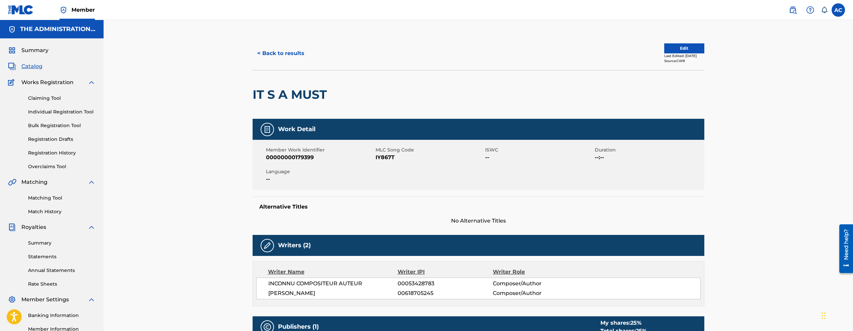
click at [312, 92] on h2 "IT S A MUST" at bounding box center [292, 94] width 78 height 15
click at [380, 155] on span "IY867T" at bounding box center [430, 158] width 108 height 8
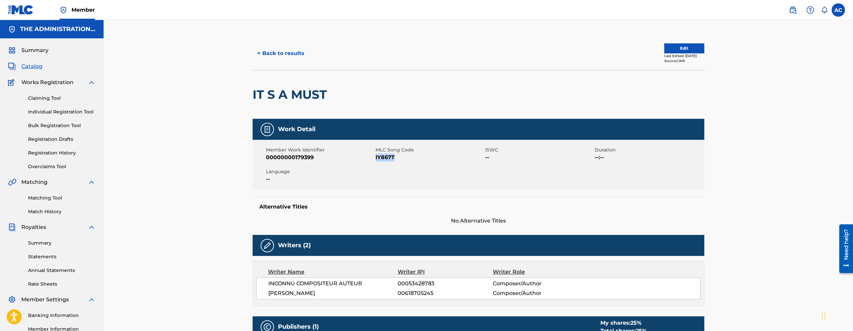
click at [287, 58] on button "< Back to results" at bounding box center [281, 53] width 56 height 17
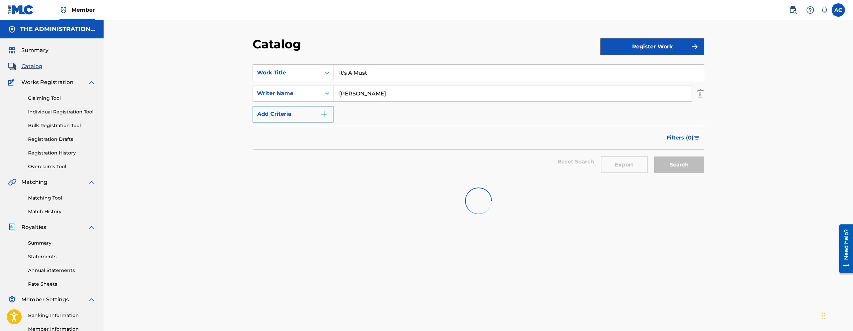
scroll to position [32, 0]
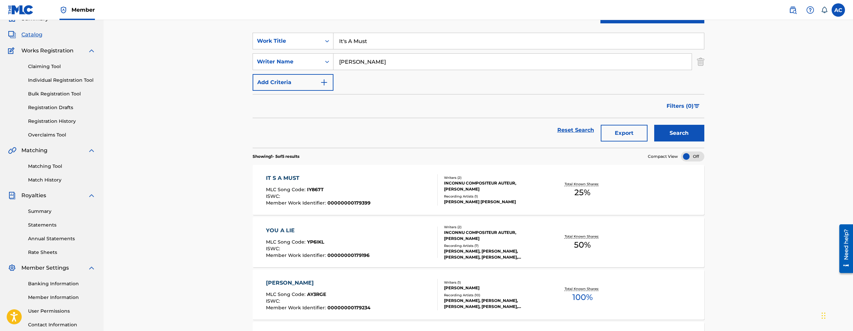
click at [378, 43] on input "It's A Must" at bounding box center [518, 41] width 371 height 16
paste input "Young Rockstars"
type input "Young Rockstars"
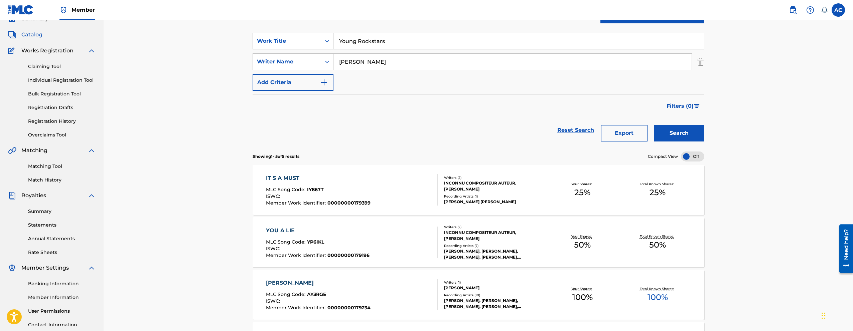
click at [654, 125] on button "Search" at bounding box center [679, 133] width 50 height 17
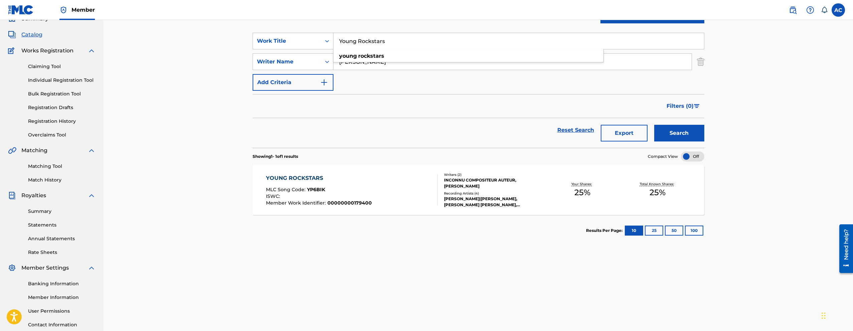
click at [374, 198] on div "YOUNG ROCKSTARS MLC Song Code : YP6BIK ISWC : Member Work Identifier : 00000000…" at bounding box center [352, 189] width 172 height 31
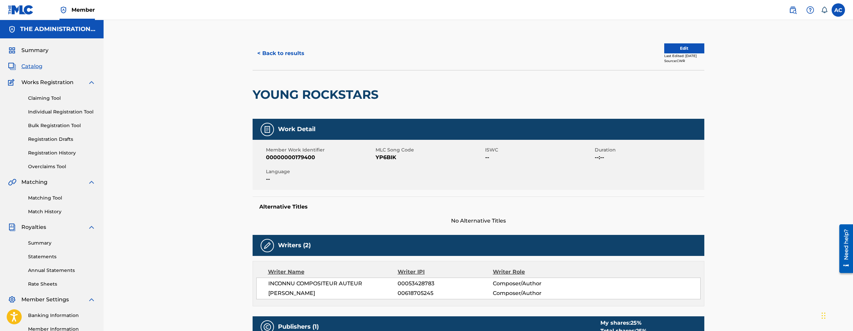
click at [301, 97] on h2 "YOUNG ROCKSTARS" at bounding box center [317, 94] width 129 height 15
click at [388, 159] on span "YP6BIK" at bounding box center [430, 158] width 108 height 8
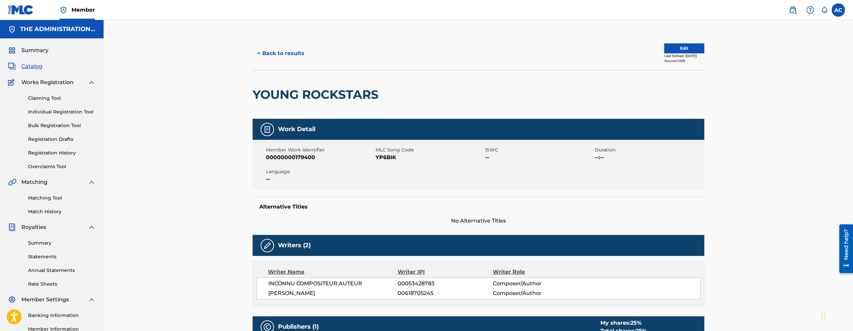
click at [259, 63] on div "< Back to results Edit Last Edited: April 04, 2025 Source: CWR" at bounding box center [479, 53] width 452 height 33
click at [269, 52] on button "< Back to results" at bounding box center [281, 53] width 56 height 17
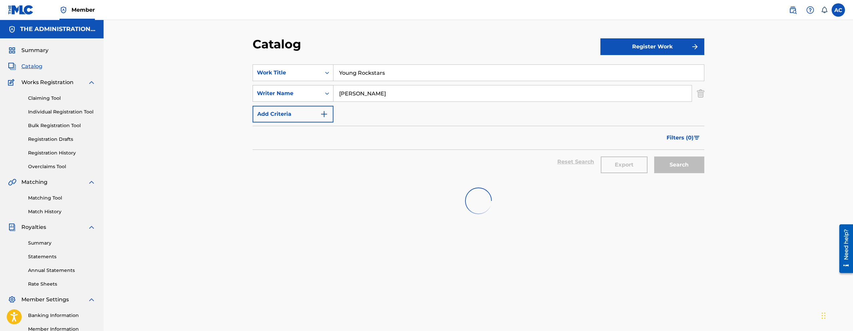
scroll to position [32, 0]
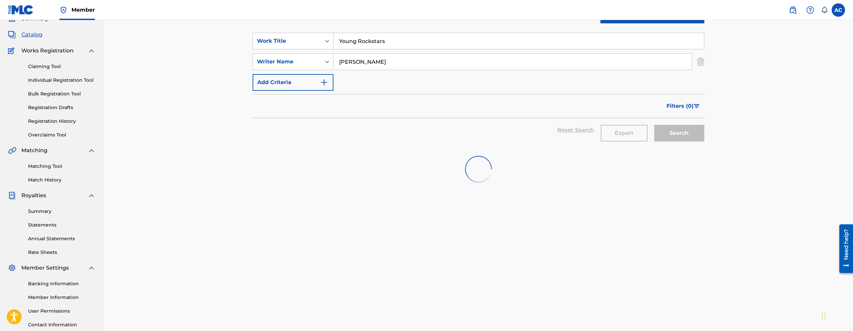
click at [348, 49] on input "Young Rockstars" at bounding box center [518, 41] width 371 height 16
paste input "Down South"
type input "Down South"
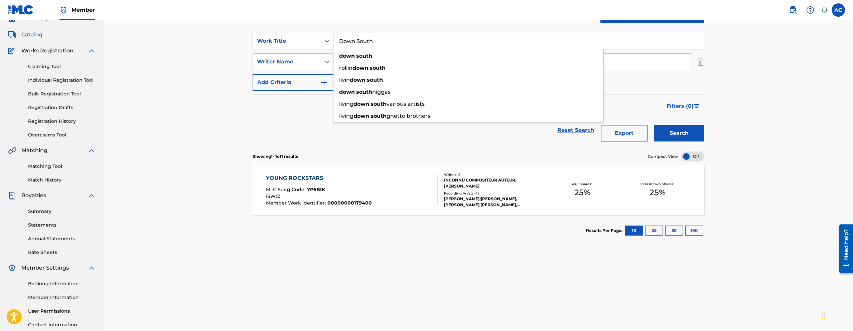
click at [245, 155] on div "Catalog Register Work SearchWithCriteria15ba015e-4a41-4fd2-8dd8-62b36096fd74 Wo…" at bounding box center [479, 178] width 468 height 346
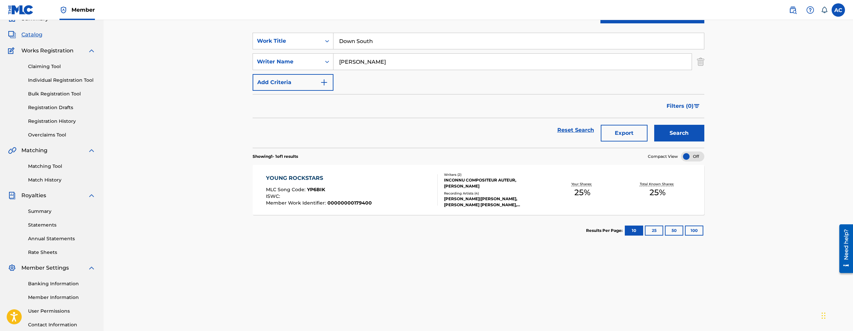
click at [674, 131] on button "Search" at bounding box center [679, 133] width 50 height 17
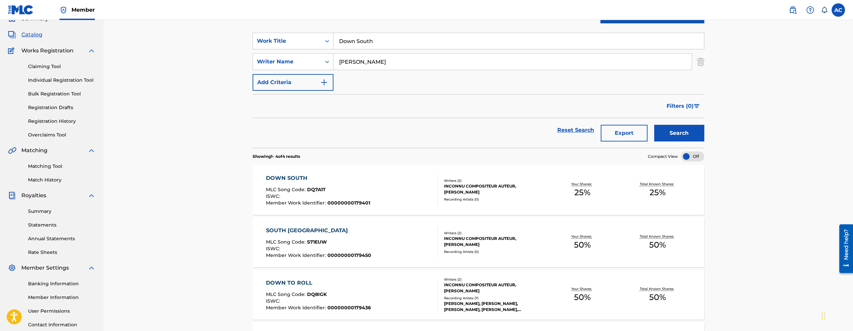
click at [380, 189] on div "DOWN SOUTH MLC Song Code : DQ7A1T ISWC : Member Work Identifier : 00000000179401" at bounding box center [352, 189] width 172 height 31
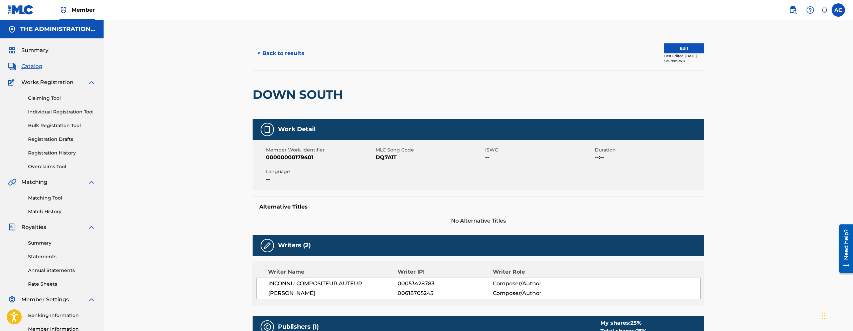
click at [297, 107] on div "DOWN SOUTH" at bounding box center [300, 95] width 94 height 48
click at [384, 158] on span "DQ7A1T" at bounding box center [430, 158] width 108 height 8
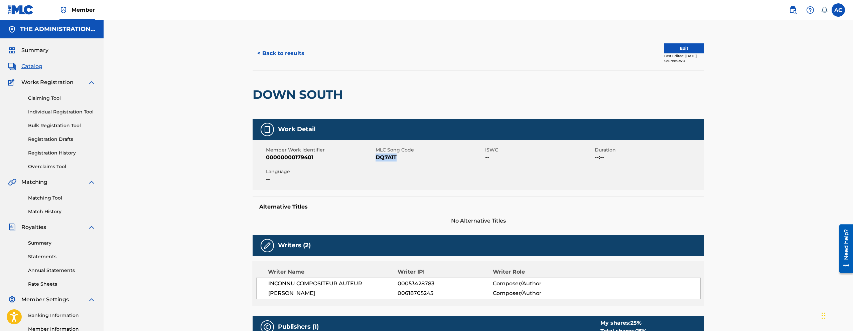
click at [278, 58] on button "< Back to results" at bounding box center [281, 53] width 56 height 17
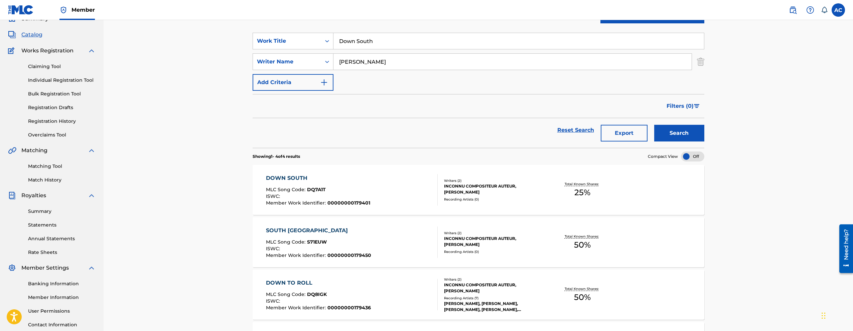
click at [361, 37] on input "Down South" at bounding box center [518, 41] width 371 height 16
paste input "Situation Change"
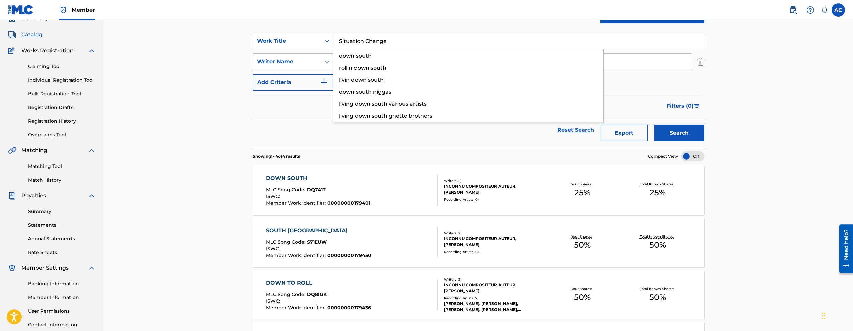
type input "Situation Change"
click at [654, 125] on button "Search" at bounding box center [679, 133] width 50 height 17
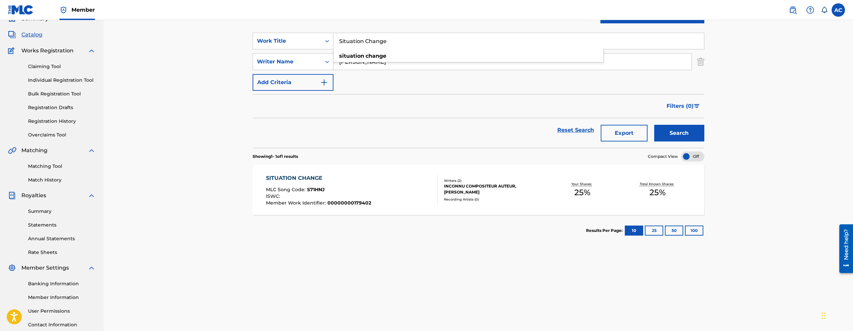
click at [386, 201] on div "SITUATION CHANGE MLC Song Code : S71HNJ ISWC : Member Work Identifier : 0000000…" at bounding box center [352, 189] width 172 height 31
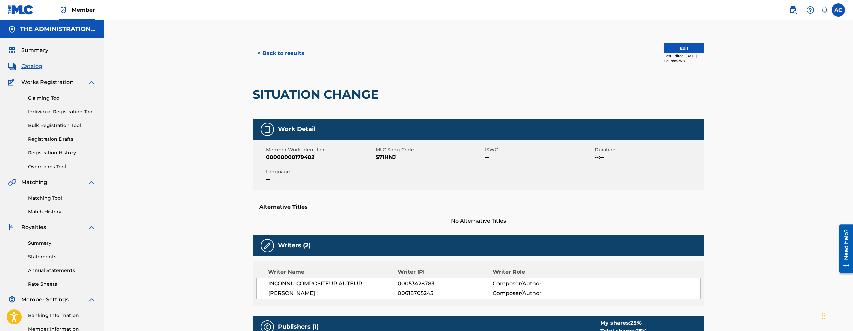
click at [310, 93] on h2 "SITUATION CHANGE" at bounding box center [317, 94] width 129 height 15
click at [389, 157] on span "S71HNJ" at bounding box center [430, 158] width 108 height 8
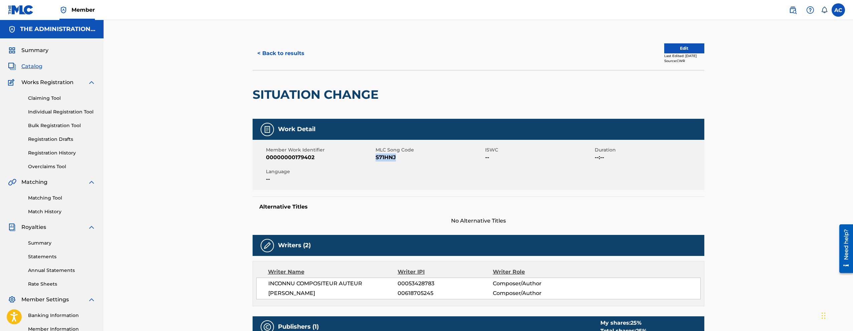
click at [302, 57] on button "< Back to results" at bounding box center [281, 53] width 56 height 17
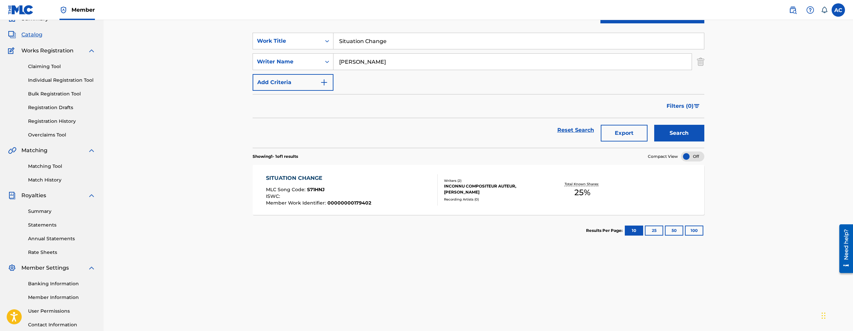
click at [364, 48] on input "Situation Change" at bounding box center [518, 41] width 371 height 16
paste input "Murda"
type input "Murda"
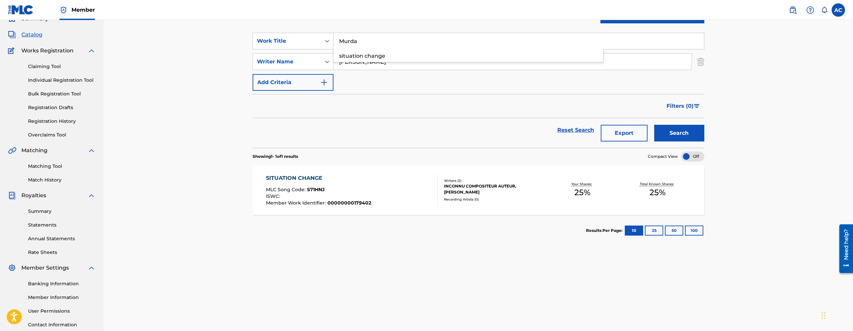
click at [654, 125] on button "Search" at bounding box center [679, 133] width 50 height 17
click at [332, 186] on div "MURDA MLC Song Code : MW2815 ISWC : Member Work Identifier : 00000000179403" at bounding box center [318, 189] width 105 height 31
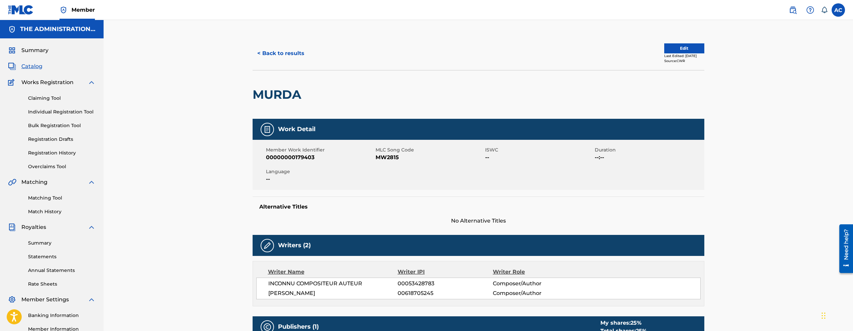
click at [385, 158] on span "MW2815" at bounding box center [430, 158] width 108 height 8
click at [265, 59] on button "< Back to results" at bounding box center [281, 53] width 56 height 17
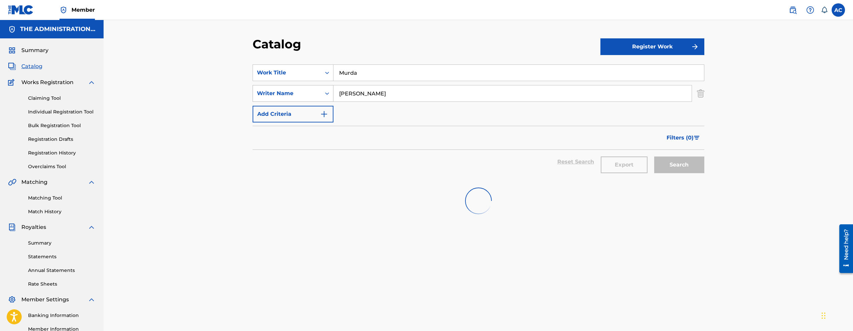
scroll to position [32, 0]
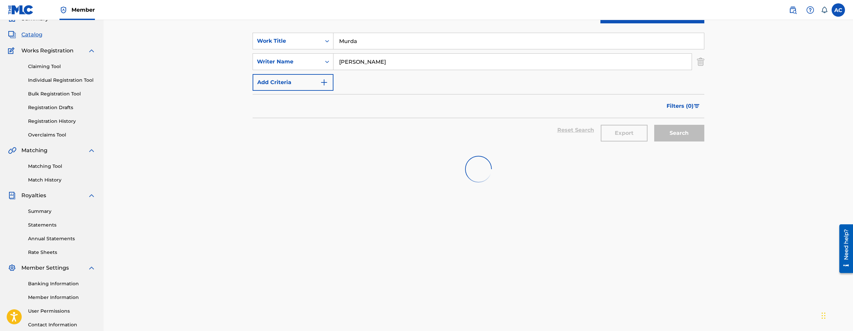
click at [347, 45] on input "Murda" at bounding box center [518, 41] width 371 height 16
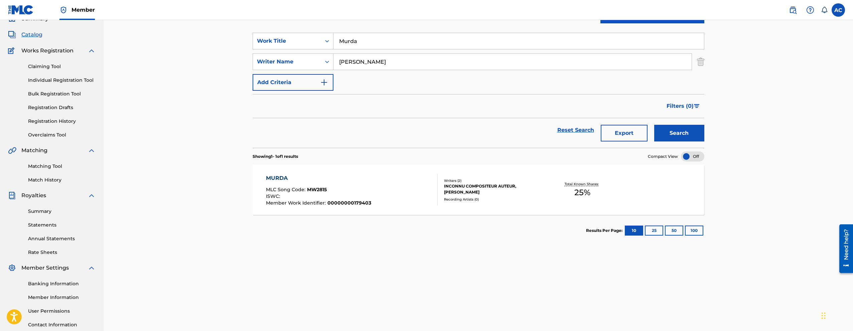
click at [347, 45] on input "Murda" at bounding box center [518, 41] width 371 height 16
paste input "st Be"
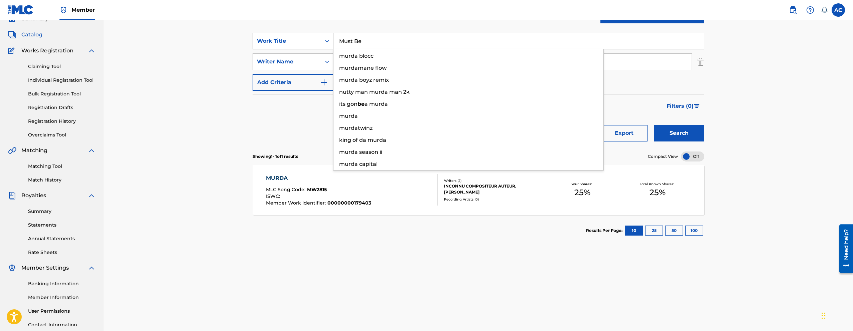
type input "Must Be"
click at [654, 125] on button "Search" at bounding box center [679, 133] width 50 height 17
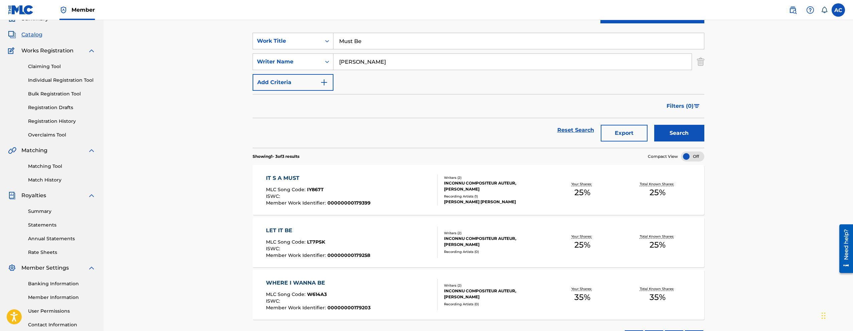
click at [341, 194] on div "ISWC :" at bounding box center [318, 197] width 105 height 7
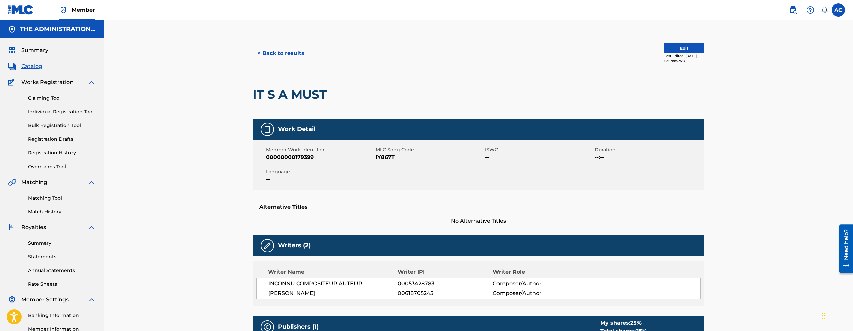
click at [288, 54] on button "< Back to results" at bounding box center [281, 53] width 56 height 17
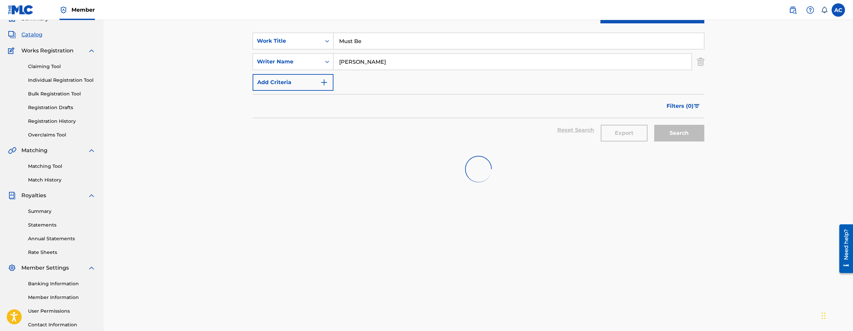
click at [370, 41] on input "Must Be" at bounding box center [518, 41] width 371 height 16
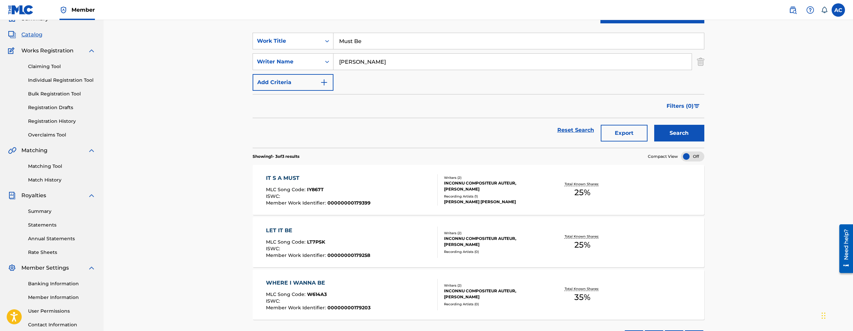
click at [370, 41] on input "Must Be" at bounding box center [518, 41] width 371 height 16
click at [669, 134] on button "Search" at bounding box center [679, 133] width 50 height 17
click at [351, 41] on input "Must Be" at bounding box center [518, 41] width 371 height 16
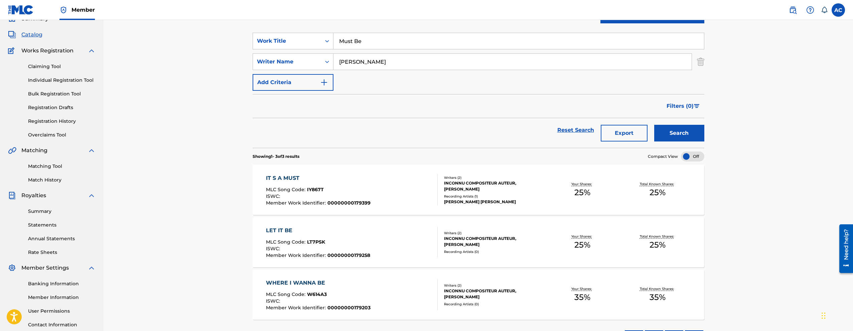
click at [351, 41] on input "Must Be" at bounding box center [518, 41] width 371 height 16
paste input "Hotel Suit"
type input "Hotel Suite"
click at [672, 132] on button "Search" at bounding box center [679, 133] width 50 height 17
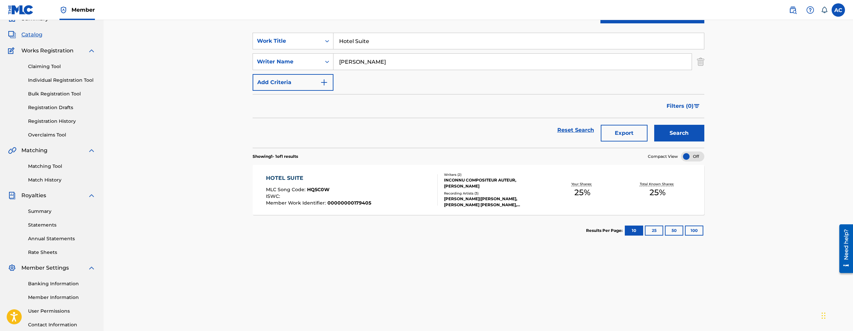
click at [425, 185] on div "HOTEL SUITE MLC Song Code : HQ5C0W ISWC : Member Work Identifier : 000000001794…" at bounding box center [352, 189] width 172 height 31
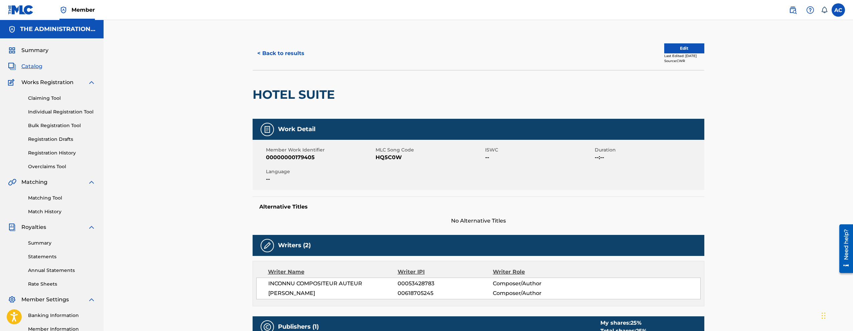
click at [312, 87] on h2 "HOTEL SUITE" at bounding box center [296, 94] width 86 height 15
click at [394, 155] on span "HQ5C0W" at bounding box center [430, 158] width 108 height 8
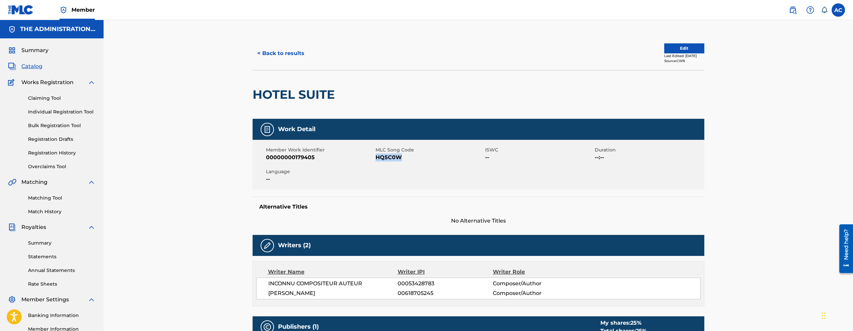
click at [295, 58] on button "< Back to results" at bounding box center [281, 53] width 56 height 17
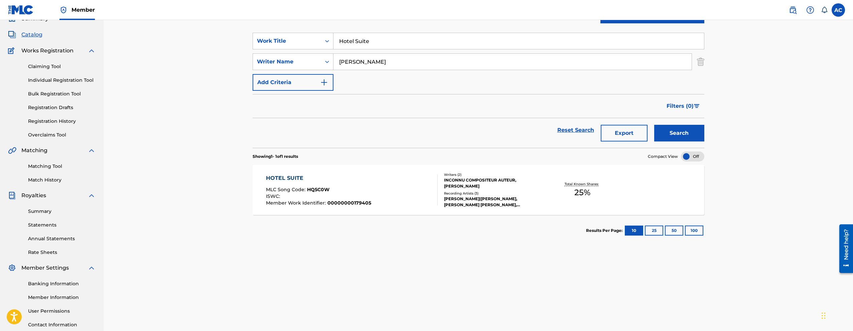
click at [351, 47] on input "Hotel Suite" at bounding box center [518, 41] width 371 height 16
paste input "Autopilot"
type input "Autopilot"
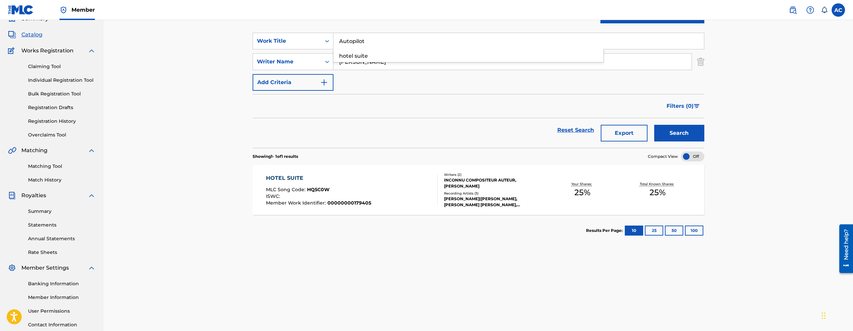
click at [654, 125] on button "Search" at bounding box center [679, 133] width 50 height 17
click at [462, 190] on div "INCONNU COMPOSITEUR AUTEUR, DONALD PULLEN" at bounding box center [494, 189] width 101 height 12
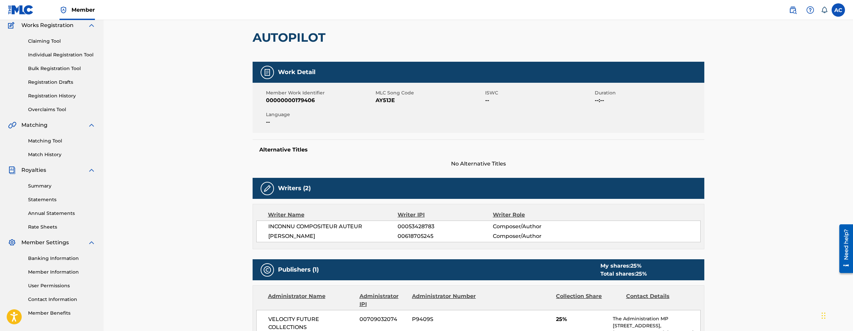
scroll to position [48, 0]
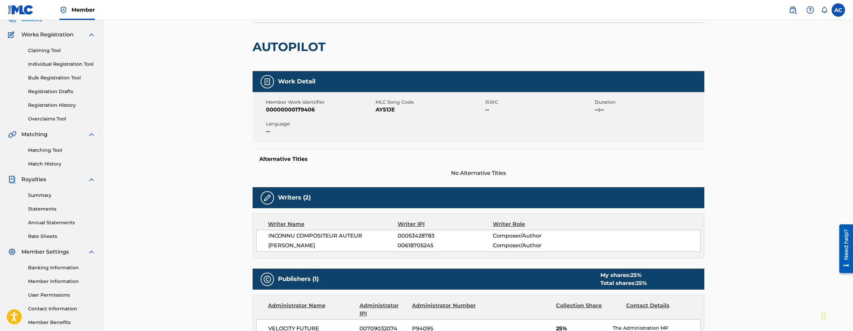
click at [325, 42] on h2 "AUTOPILOT" at bounding box center [291, 46] width 76 height 15
click at [388, 109] on span "AY51JE" at bounding box center [430, 110] width 108 height 8
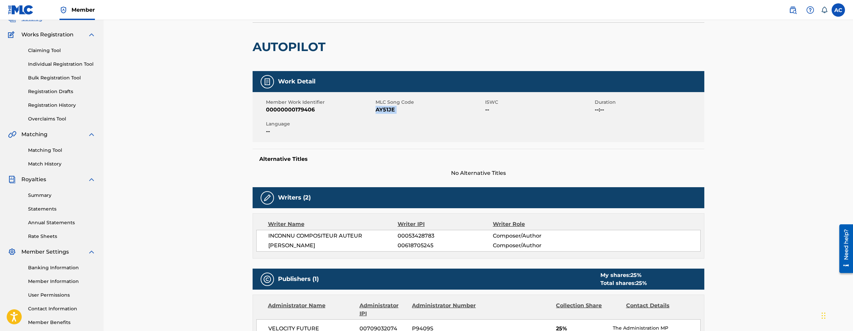
click at [388, 109] on span "AY51JE" at bounding box center [430, 110] width 108 height 8
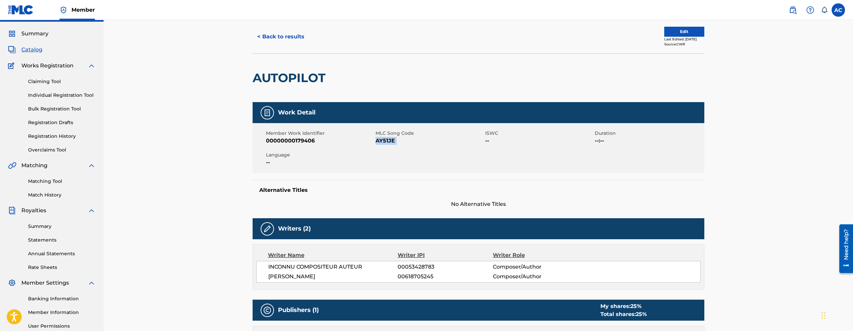
scroll to position [0, 0]
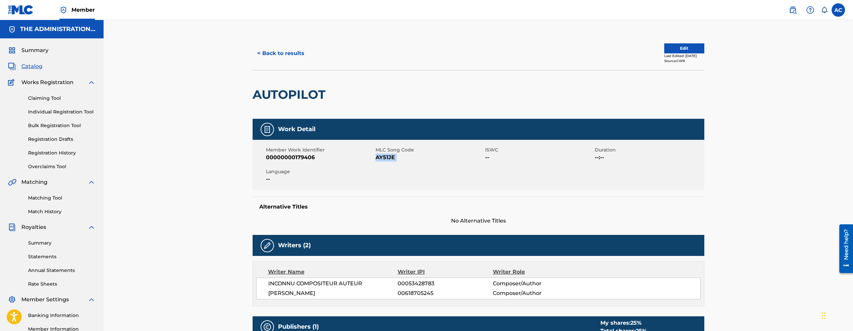
click at [292, 59] on button "< Back to results" at bounding box center [281, 53] width 56 height 17
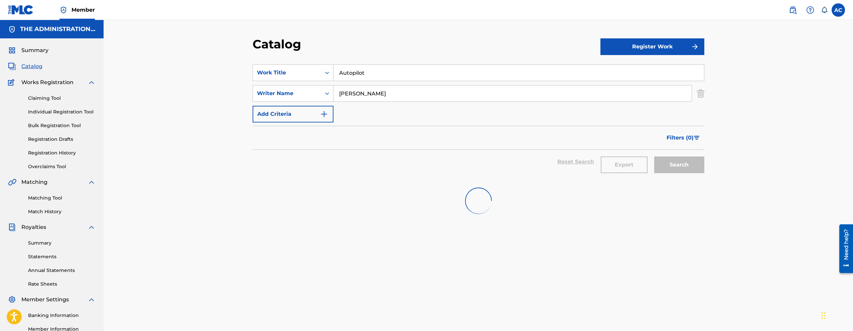
scroll to position [32, 0]
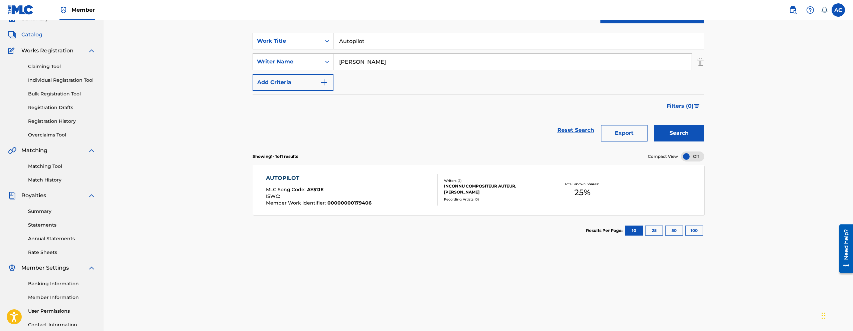
click at [354, 45] on input "Autopilot" at bounding box center [518, 41] width 371 height 16
paste input "Celebration II"
type input "Celebration II"
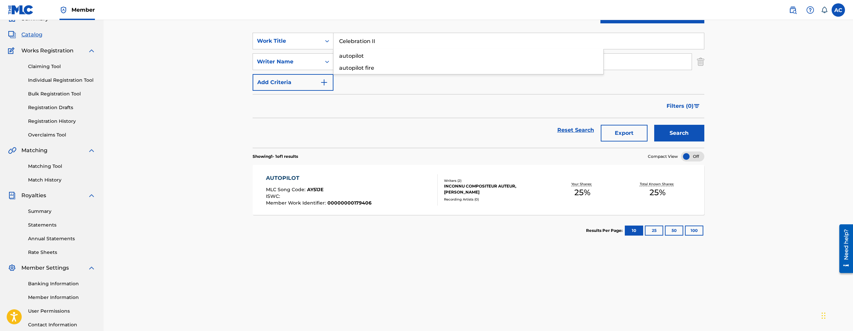
click at [654, 125] on button "Search" at bounding box center [679, 133] width 50 height 17
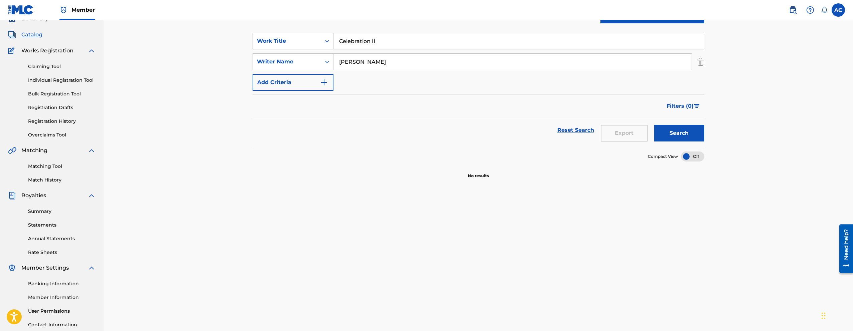
click at [294, 41] on div "Work Title" at bounding box center [287, 41] width 60 height 8
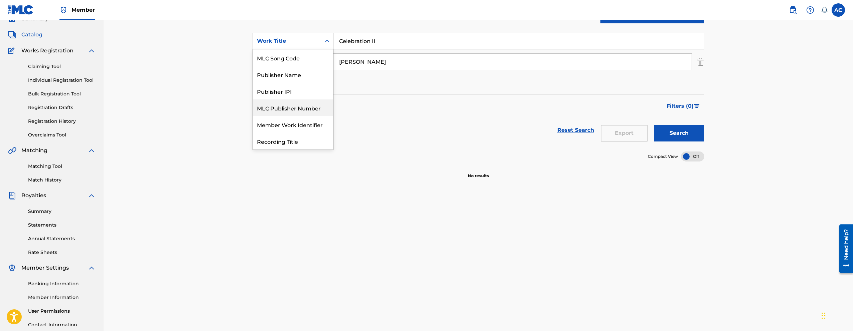
scroll to position [16, 0]
click at [291, 77] on div "MLC Song Code" at bounding box center [293, 74] width 80 height 17
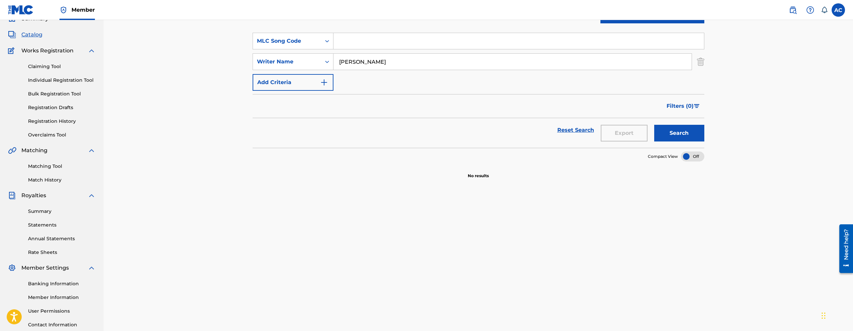
click at [382, 44] on input "Search Form" at bounding box center [518, 41] width 371 height 16
paste input "CD2C4Y"
type input "CD2C4Y"
click at [654, 125] on button "Search" at bounding box center [679, 133] width 50 height 17
click at [790, 14] on link at bounding box center [792, 9] width 13 height 13
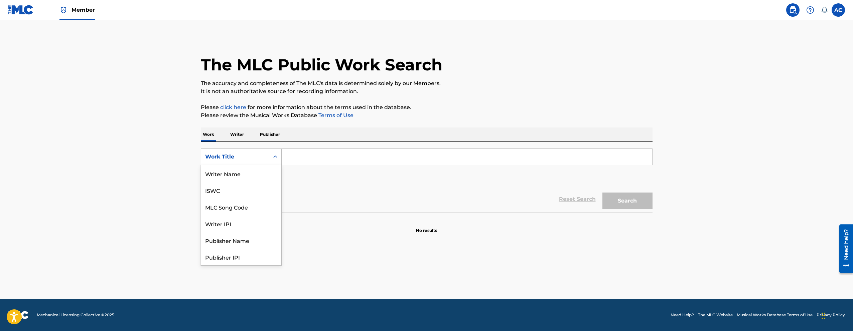
click at [251, 155] on div "Work Title" at bounding box center [235, 157] width 60 height 8
click at [243, 176] on div "MLC Song Code" at bounding box center [241, 173] width 80 height 17
click at [304, 156] on input "Search Form" at bounding box center [467, 157] width 371 height 16
paste input "CD2C4Y"
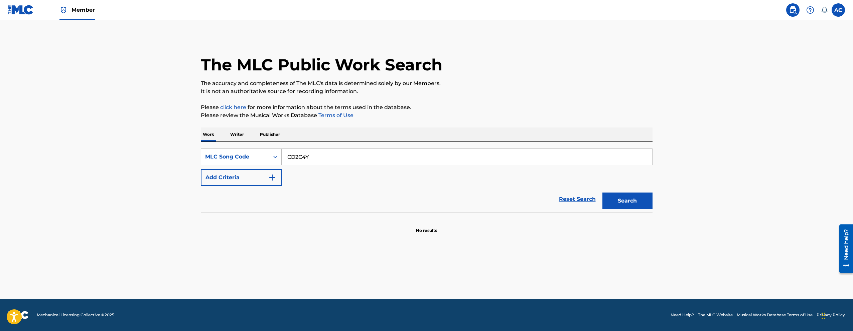
type input "CD2C4Y"
click at [602, 193] on button "Search" at bounding box center [627, 201] width 50 height 17
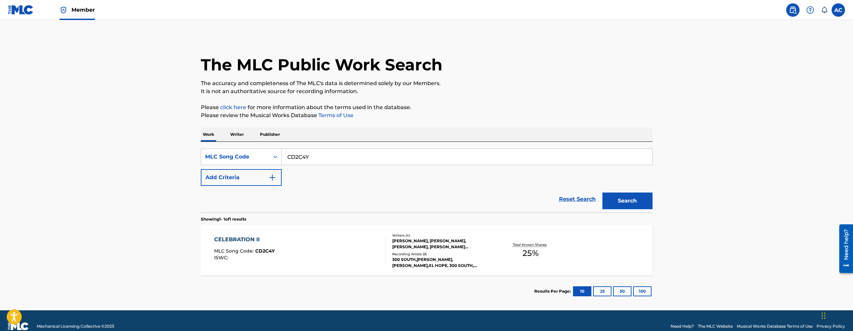
click at [305, 257] on div "CELEBRATION II MLC Song Code : CD2C4Y ISWC :" at bounding box center [300, 251] width 172 height 30
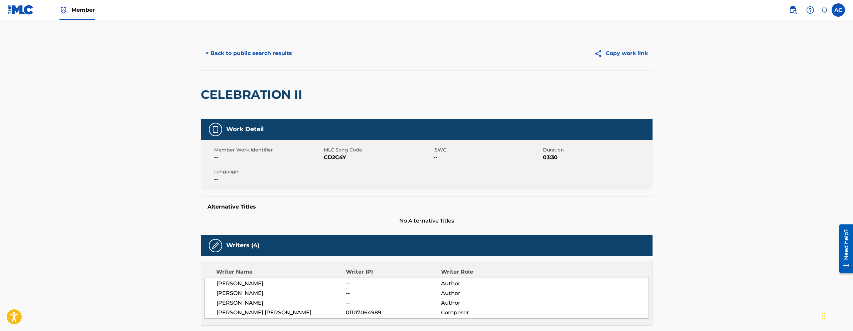
click at [259, 52] on button "< Back to public search results" at bounding box center [249, 53] width 96 height 17
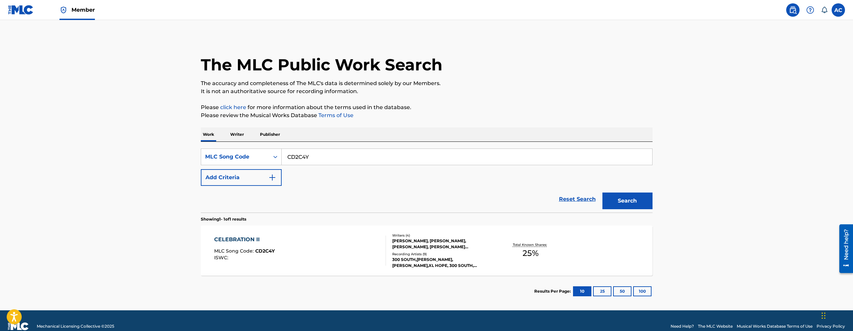
click at [81, 6] on span "Member" at bounding box center [83, 10] width 23 height 8
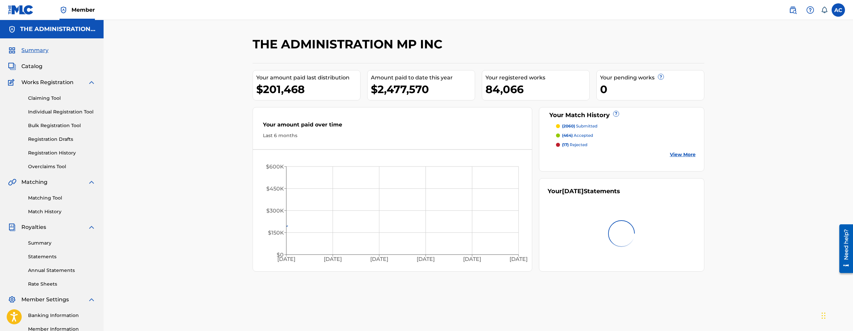
click at [31, 66] on span "Catalog" at bounding box center [31, 66] width 21 height 8
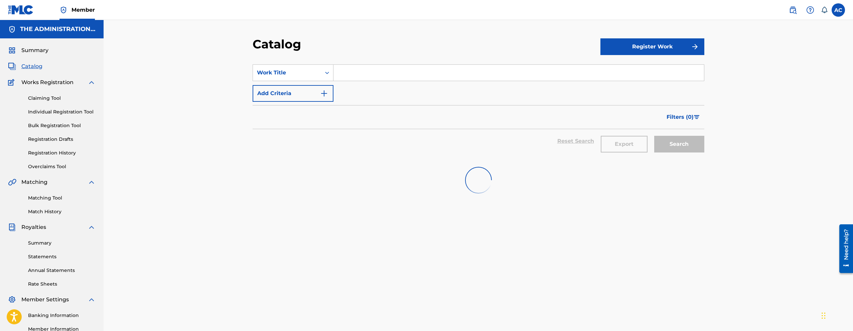
click at [361, 77] on input "Search Form" at bounding box center [518, 73] width 371 height 16
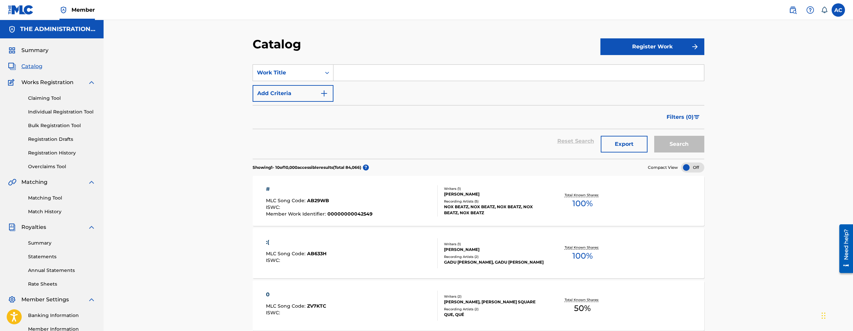
paste input "I Need Something Good"
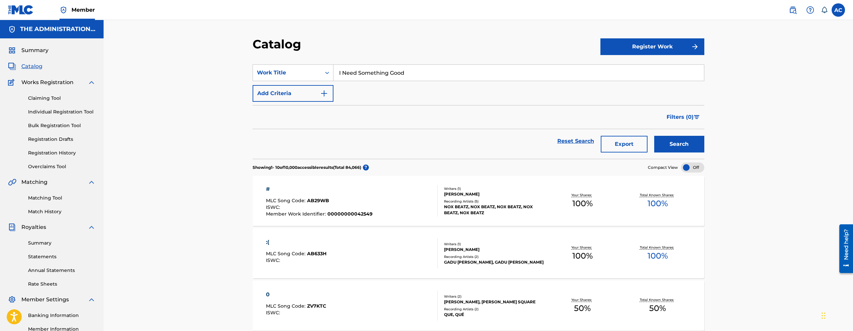
type input "I Need Something Good"
click at [320, 90] on img "Search Form" at bounding box center [324, 94] width 8 height 8
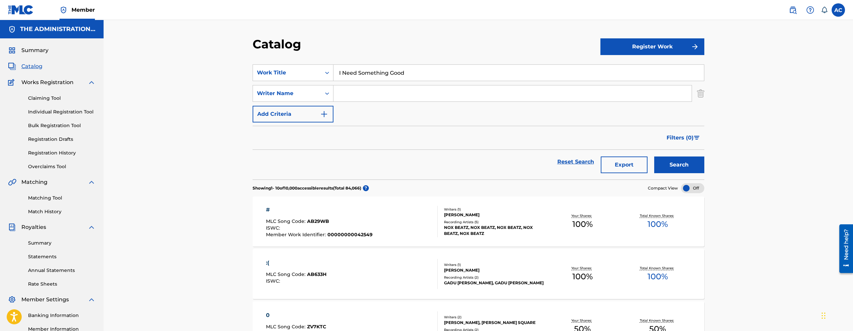
click at [354, 91] on input "Search Form" at bounding box center [512, 94] width 358 height 16
type input "pullen"
click at [654, 157] on button "Search" at bounding box center [679, 165] width 50 height 17
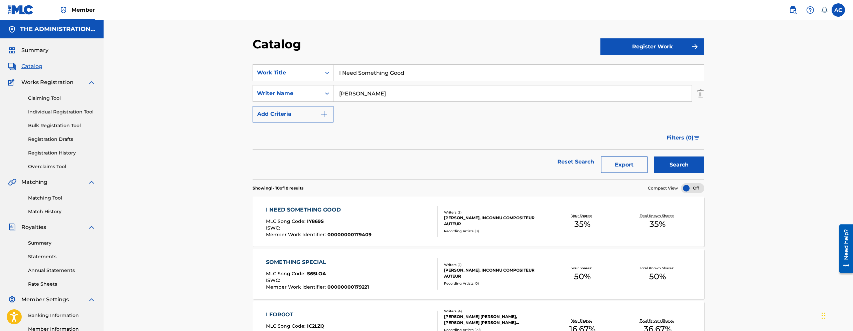
click at [334, 220] on div "MLC Song Code : IY869S" at bounding box center [319, 222] width 106 height 7
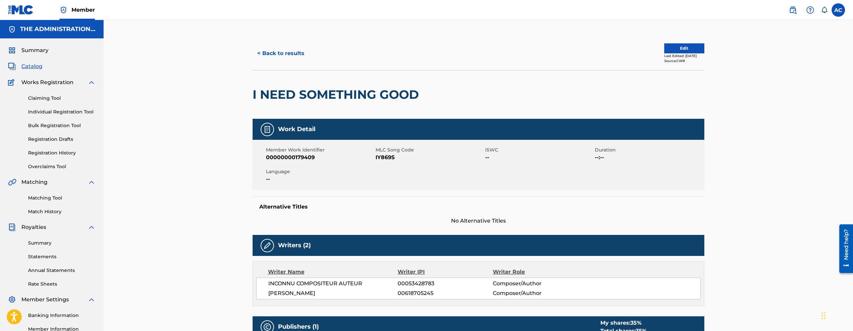
click at [309, 90] on h2 "I NEED SOMETHING GOOD" at bounding box center [338, 94] width 170 height 15
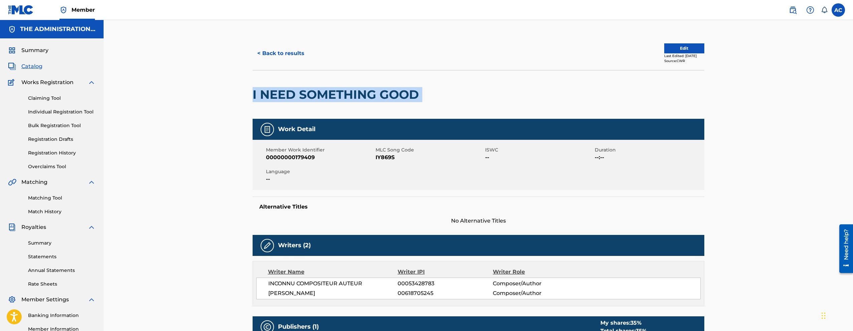
click at [309, 90] on h2 "I NEED SOMETHING GOOD" at bounding box center [338, 94] width 170 height 15
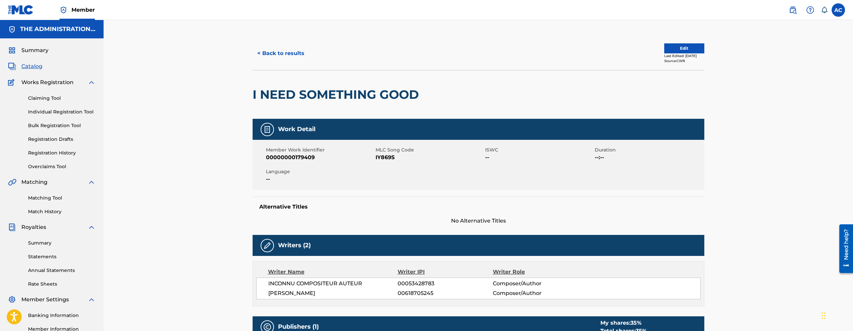
click at [378, 160] on span "IY869S" at bounding box center [430, 158] width 108 height 8
click at [259, 56] on button "< Back to results" at bounding box center [281, 53] width 56 height 17
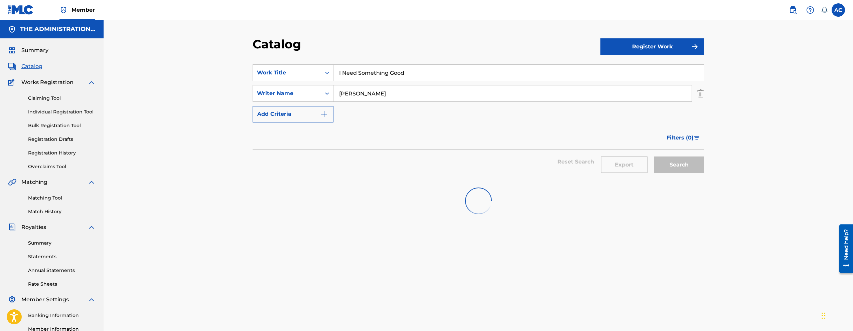
click at [356, 78] on input "I Need Something Good" at bounding box center [518, 73] width 371 height 16
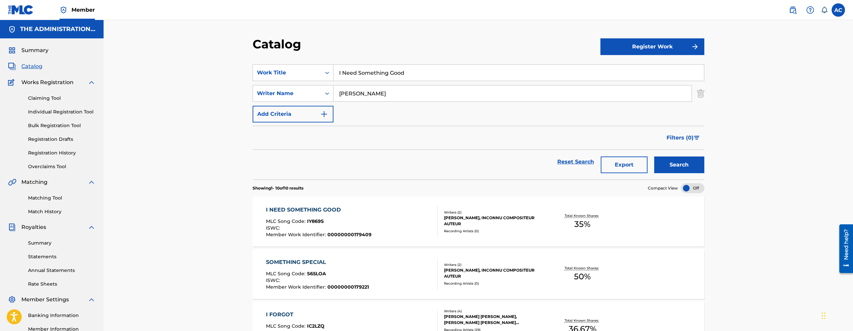
click at [356, 78] on input "I Need Something Good" at bounding box center [518, 73] width 371 height 16
paste input "Feelings Hurt"
type input "Feelings Hurt"
click at [654, 157] on button "Search" at bounding box center [679, 165] width 50 height 17
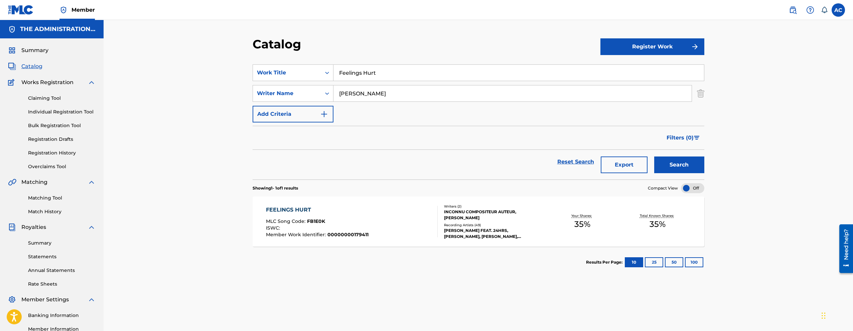
click at [416, 239] on div "FEELINGS HURT MLC Song Code : FB1E0K ISWC : Member Work Identifier : 0000000017…" at bounding box center [479, 222] width 452 height 50
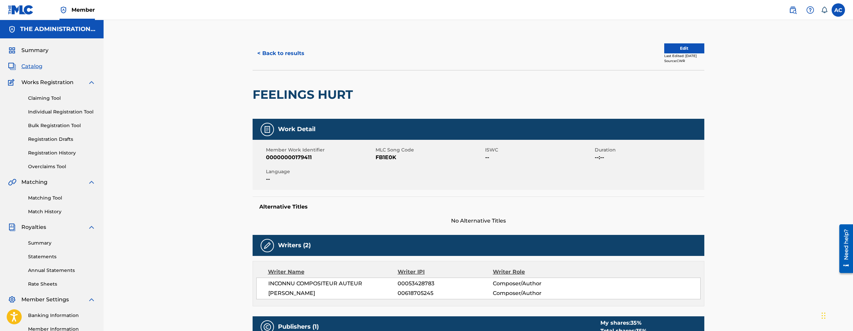
click at [317, 99] on h2 "FEELINGS HURT" at bounding box center [305, 94] width 104 height 15
click at [384, 157] on span "FB1E0K" at bounding box center [430, 158] width 108 height 8
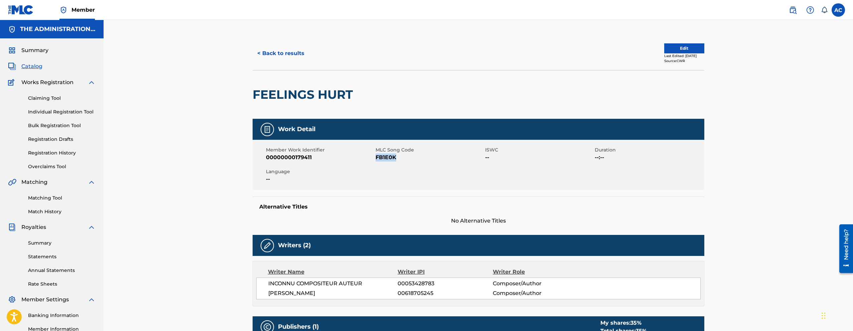
click at [279, 49] on button "< Back to results" at bounding box center [281, 53] width 56 height 17
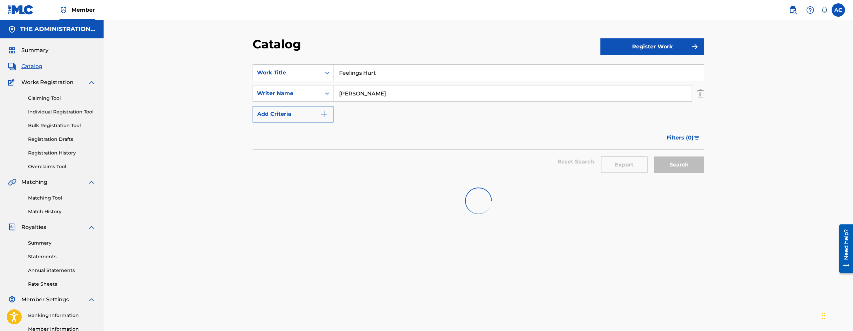
click at [344, 72] on input "Feelings Hurt" at bounding box center [518, 73] width 371 height 16
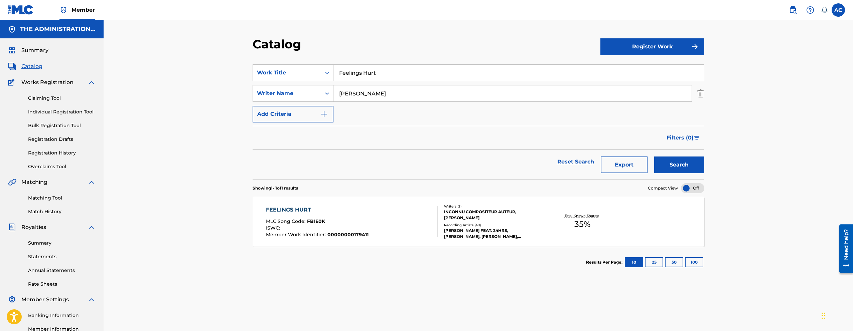
click at [344, 72] on input "Feelings Hurt" at bounding box center [518, 73] width 371 height 16
paste input "Always Love"
type input "Always Love"
click at [654, 157] on button "Search" at bounding box center [679, 165] width 50 height 17
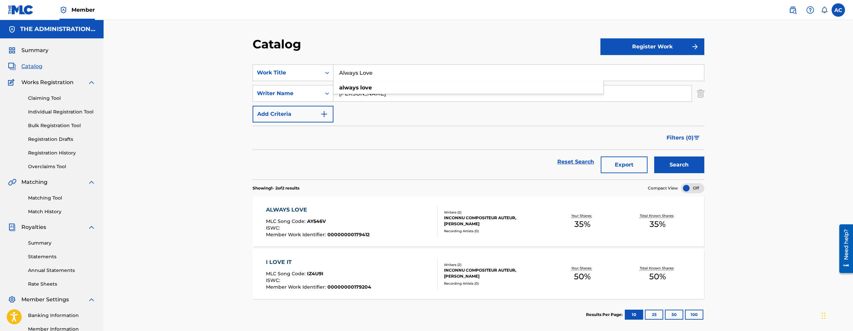
click at [384, 240] on div "ALWAYS LOVE MLC Song Code : AY546V ISWC : Member Work Identifier : 000000001794…" at bounding box center [479, 222] width 452 height 50
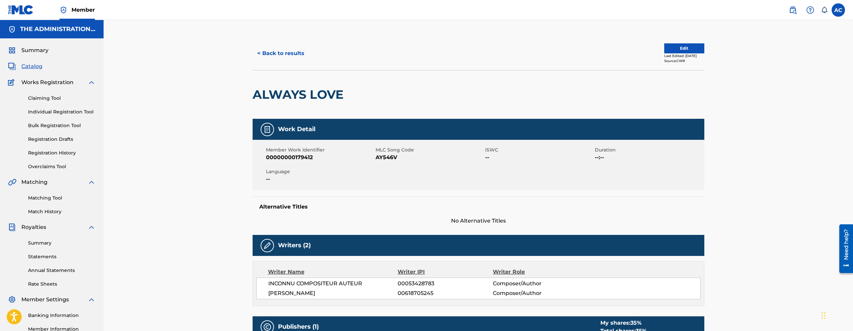
click at [294, 98] on h2 "ALWAYS LOVE" at bounding box center [300, 94] width 94 height 15
click at [393, 155] on span "AY546V" at bounding box center [430, 158] width 108 height 8
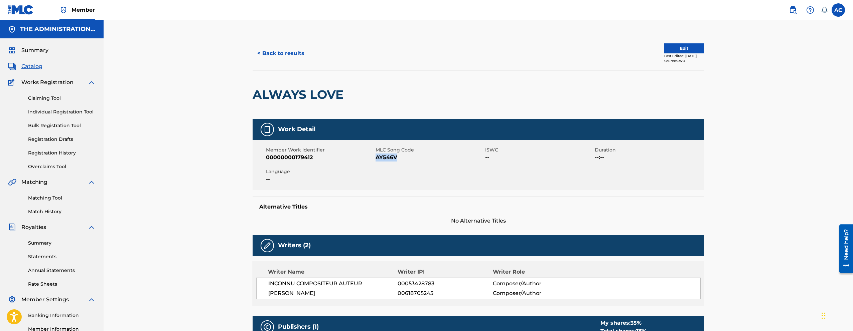
click at [289, 53] on button "< Back to results" at bounding box center [281, 53] width 56 height 17
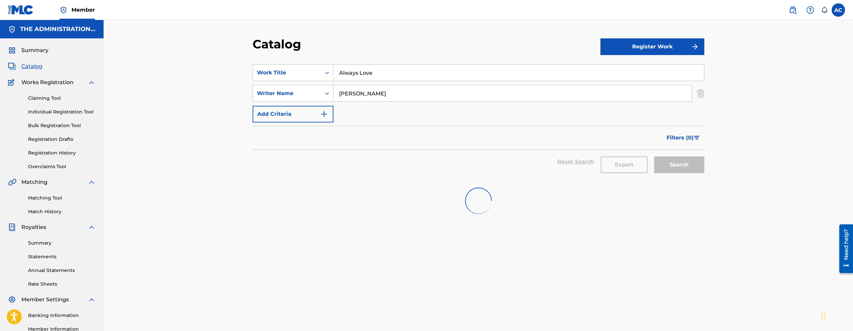
click at [351, 75] on input "Always Love" at bounding box center [518, 73] width 371 height 16
paste input "Stars and Lights"
type input "Stars and Lights"
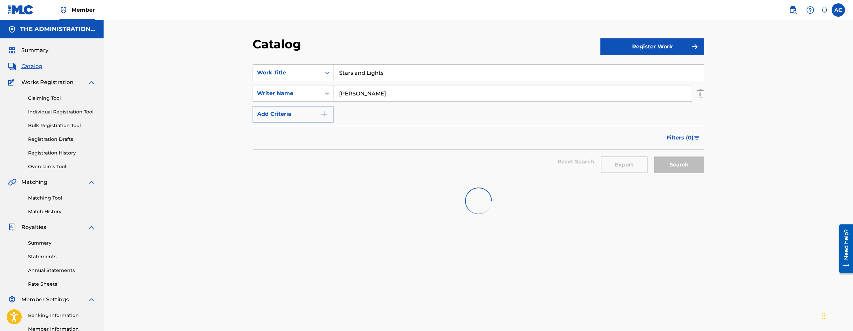
click at [654, 157] on button "Search" at bounding box center [679, 165] width 50 height 17
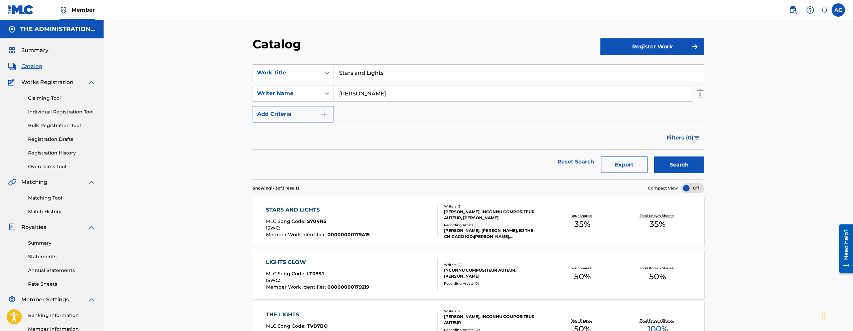
click at [385, 217] on div "STARS AND LIGHTS MLC Song Code : S704N5 ISWC : Member Work Identifier : 0000000…" at bounding box center [352, 221] width 172 height 31
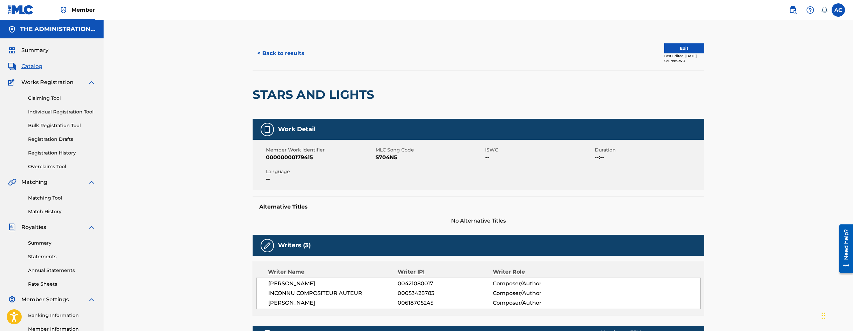
click at [307, 102] on div "STARS AND LIGHTS" at bounding box center [315, 95] width 125 height 48
click at [385, 158] on span "S704N5" at bounding box center [430, 158] width 108 height 8
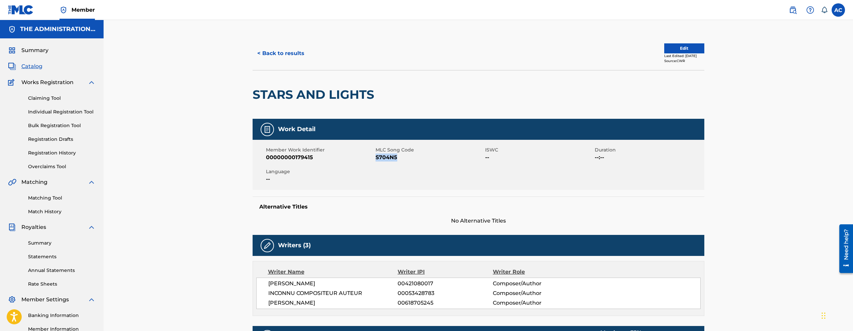
click at [385, 158] on span "S704N5" at bounding box center [430, 158] width 108 height 8
click at [288, 55] on button "< Back to results" at bounding box center [281, 53] width 56 height 17
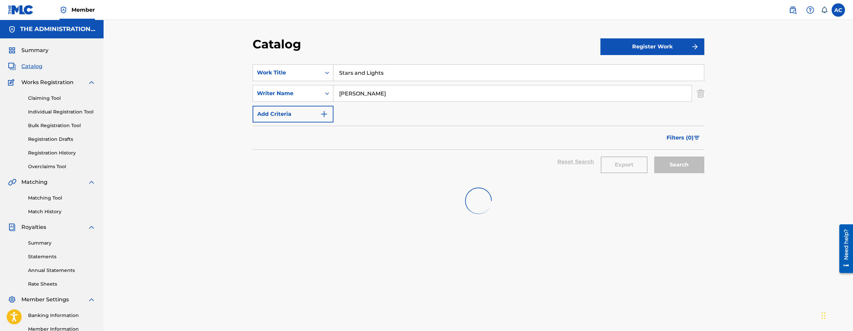
click at [358, 71] on input "Stars and Lights" at bounding box center [518, 73] width 371 height 16
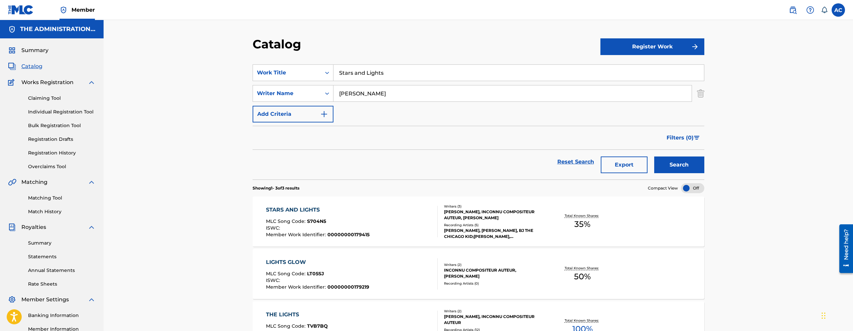
click at [358, 71] on input "Stars and Lights" at bounding box center [518, 73] width 371 height 16
paste input "VS Ideas"
type input "VS Ideas"
click at [654, 157] on button "Search" at bounding box center [679, 165] width 50 height 17
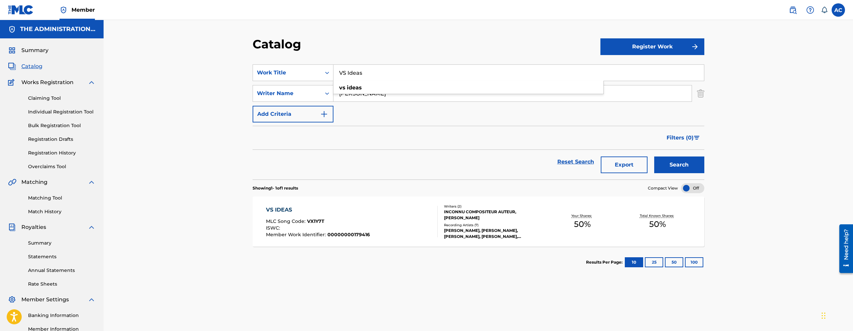
click at [398, 234] on div "VS IDEAS MLC Song Code : VX1Y7T ISWC : Member Work Identifier : 00000000179416" at bounding box center [352, 221] width 172 height 31
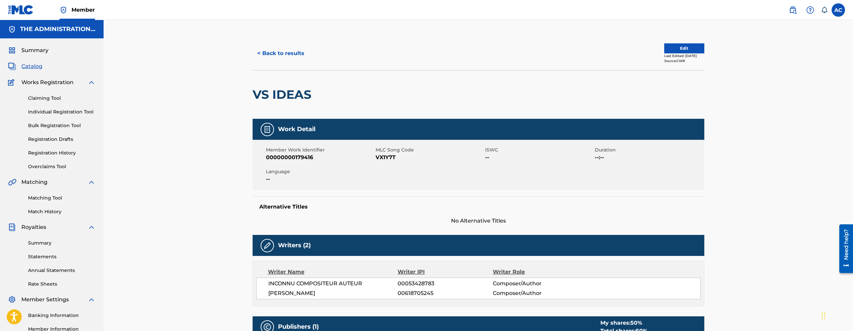
click at [321, 95] on div at bounding box center [367, 95] width 104 height 48
click at [305, 95] on h2 "VS IDEAS" at bounding box center [284, 94] width 62 height 15
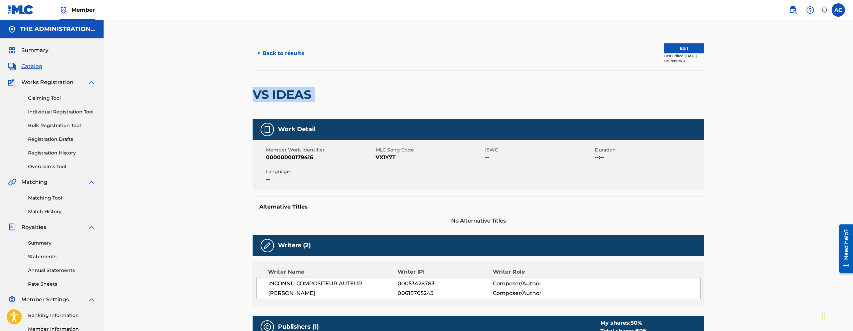
click at [305, 95] on h2 "VS IDEAS" at bounding box center [284, 94] width 62 height 15
click at [390, 158] on span "VX1Y7T" at bounding box center [430, 158] width 108 height 8
click at [283, 55] on button "< Back to results" at bounding box center [281, 53] width 56 height 17
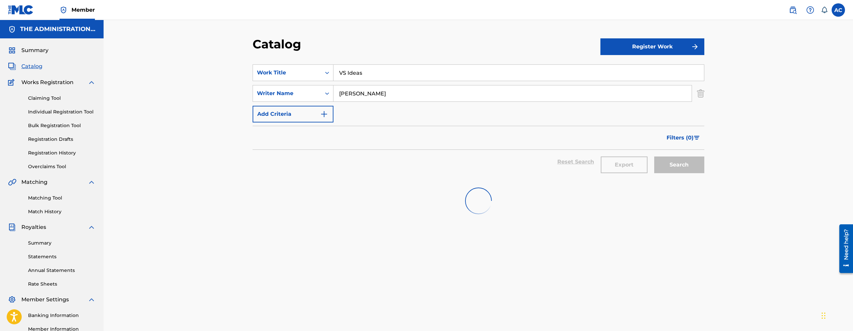
click at [335, 71] on input "VS Ideas" at bounding box center [518, 73] width 371 height 16
paste input "No Membership"
click at [654, 157] on button "Search" at bounding box center [679, 165] width 50 height 17
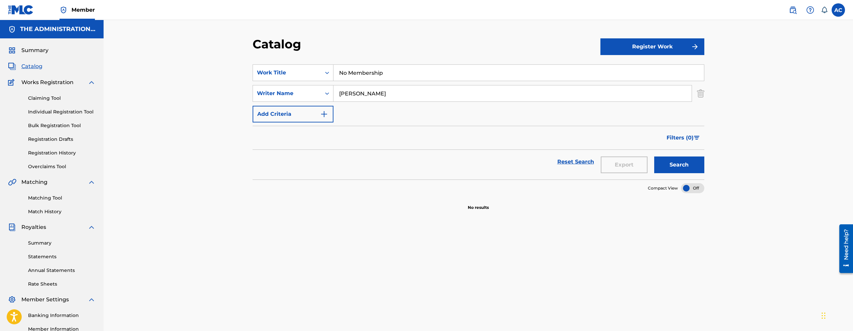
click at [375, 77] on input "No Membership" at bounding box center [518, 73] width 371 height 16
paste input "The Landing"
type input "The Landing"
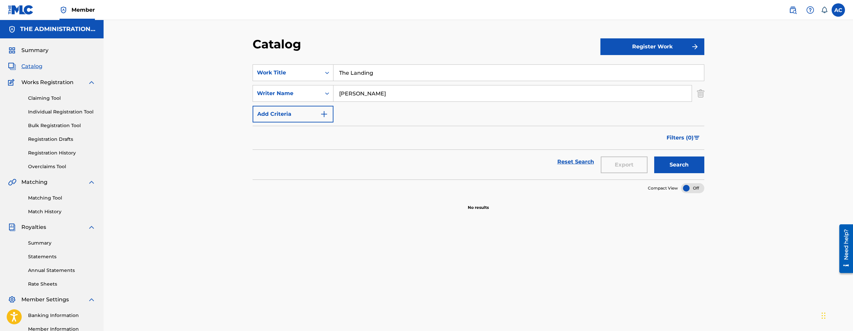
click at [654, 157] on button "Search" at bounding box center [679, 165] width 50 height 17
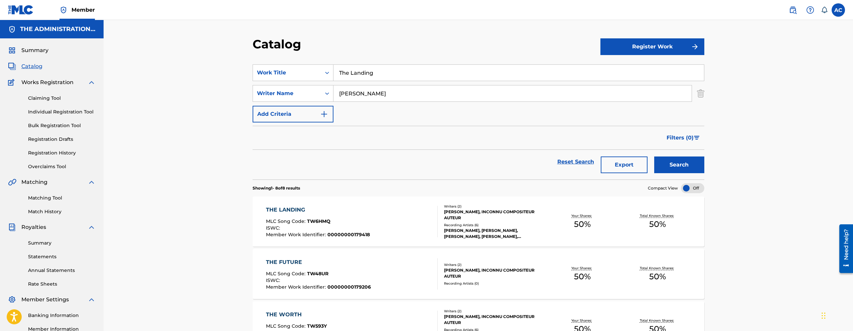
click at [479, 218] on div "DONALD PULLEN, INCONNU COMPOSITEUR AUTEUR" at bounding box center [494, 215] width 101 height 12
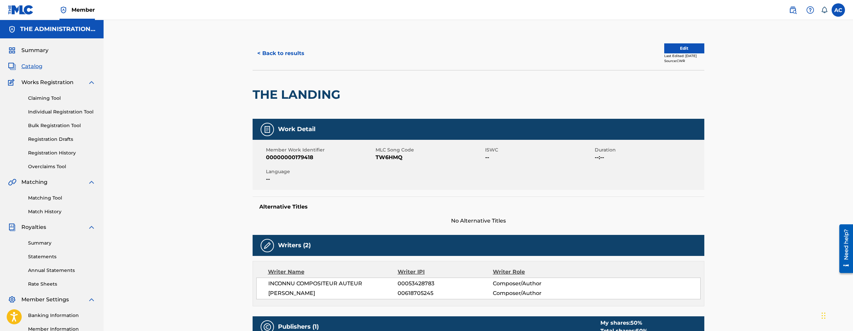
click at [387, 159] on span "TW6HMQ" at bounding box center [430, 158] width 108 height 8
click at [282, 55] on button "< Back to results" at bounding box center [281, 53] width 56 height 17
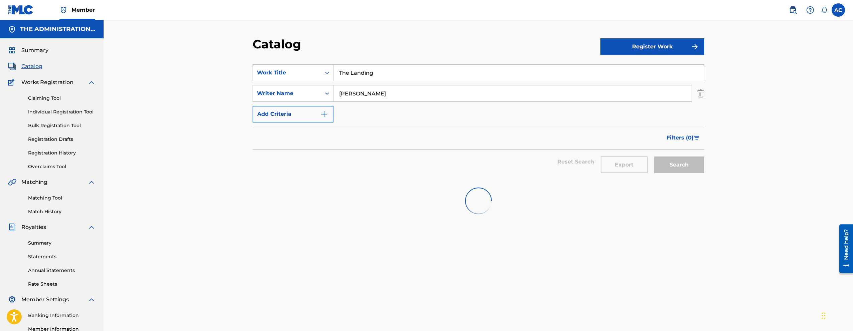
click at [370, 69] on input "The Landing" at bounding box center [518, 73] width 371 height 16
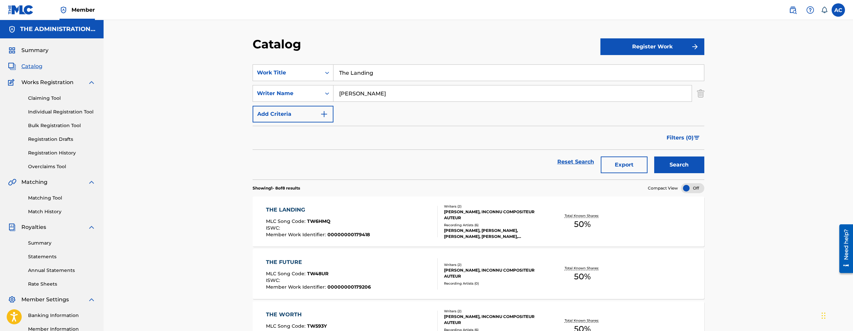
click at [370, 69] on input "The Landing" at bounding box center [518, 73] width 371 height 16
paste input "What R U on"
type input "What R U on"
click at [654, 157] on button "Search" at bounding box center [679, 165] width 50 height 17
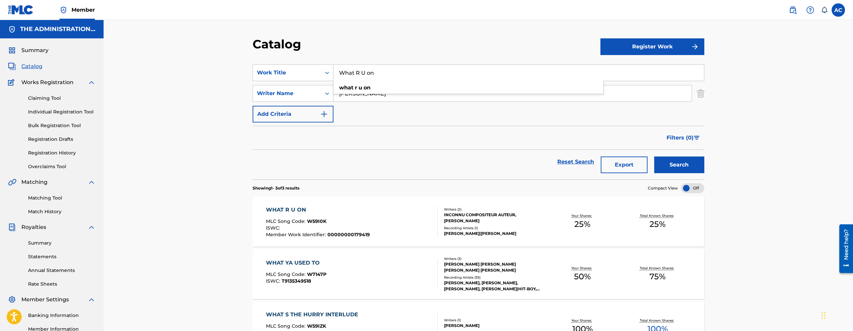
click at [395, 219] on div "WHAT R U ON MLC Song Code : W59I0K ISWC : Member Work Identifier : 000000001794…" at bounding box center [352, 221] width 172 height 31
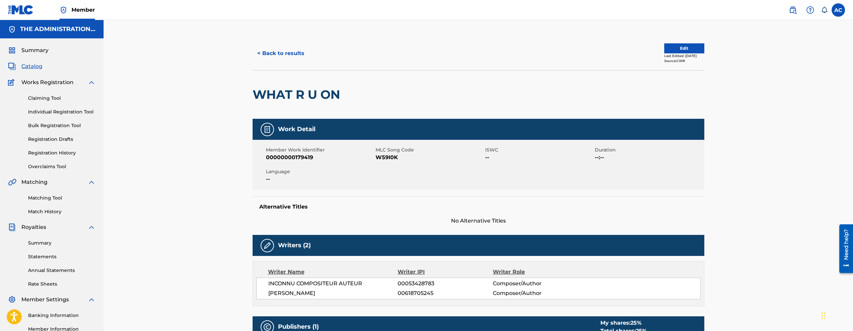
click at [287, 99] on h2 "WHAT R U ON" at bounding box center [298, 94] width 91 height 15
click at [388, 159] on span "W59I0K" at bounding box center [430, 158] width 108 height 8
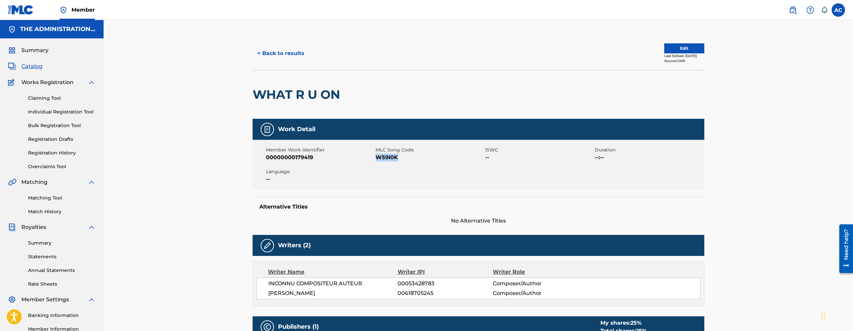
click at [289, 52] on button "< Back to results" at bounding box center [281, 53] width 56 height 17
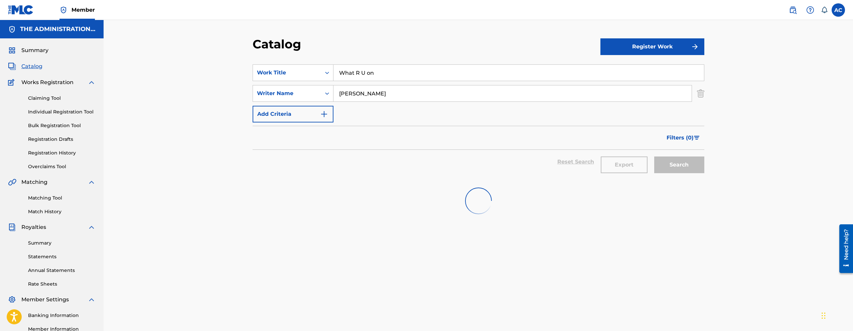
click at [352, 84] on div "SearchWithCriteria15ba015e-4a41-4fd2-8dd8-62b36096fd74 Work Title What R U on S…" at bounding box center [479, 93] width 452 height 58
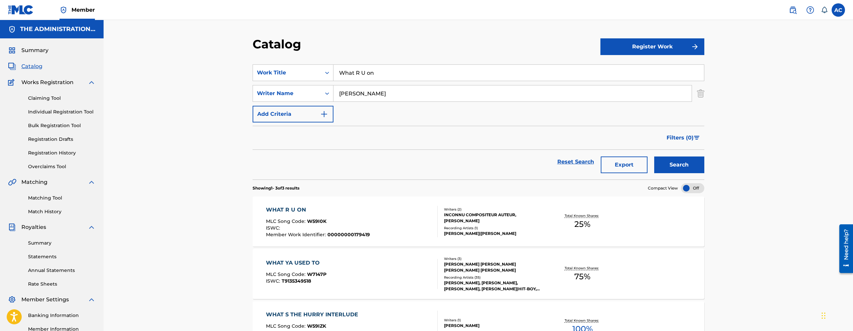
click at [352, 79] on input "What R U on" at bounding box center [518, 73] width 371 height 16
paste input "Down to Roll"
type input "Down to Roll"
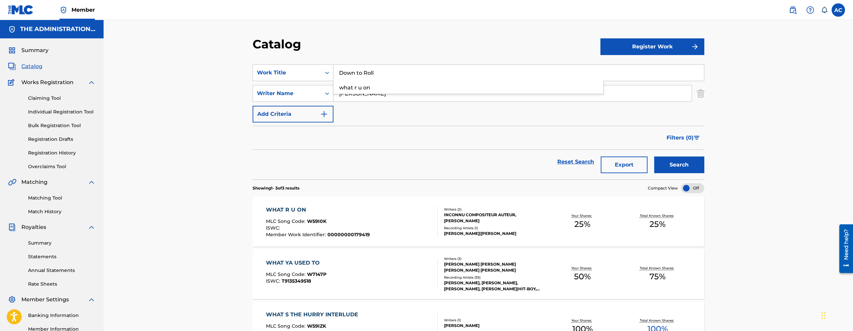
click at [654, 157] on button "Search" at bounding box center [679, 165] width 50 height 17
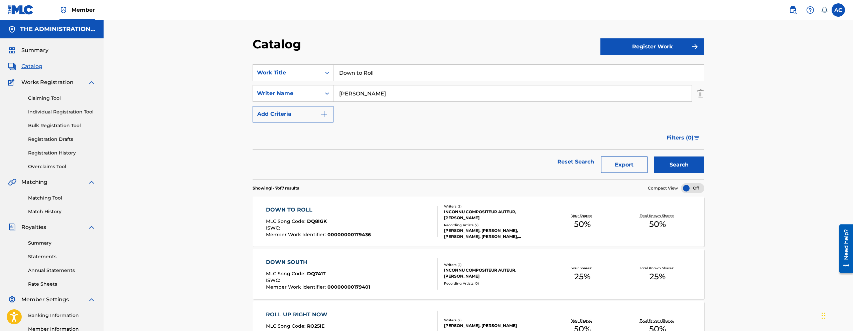
click at [384, 227] on div "DOWN TO ROLL MLC Song Code : DQ8IGK ISWC : Member Work Identifier : 00000000179…" at bounding box center [352, 221] width 172 height 31
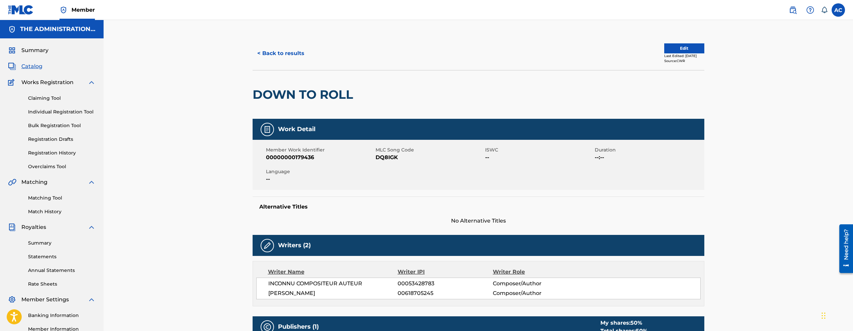
click at [317, 98] on h2 "DOWN TO ROLL" at bounding box center [305, 94] width 104 height 15
click at [385, 154] on span "DQ8IGK" at bounding box center [430, 158] width 108 height 8
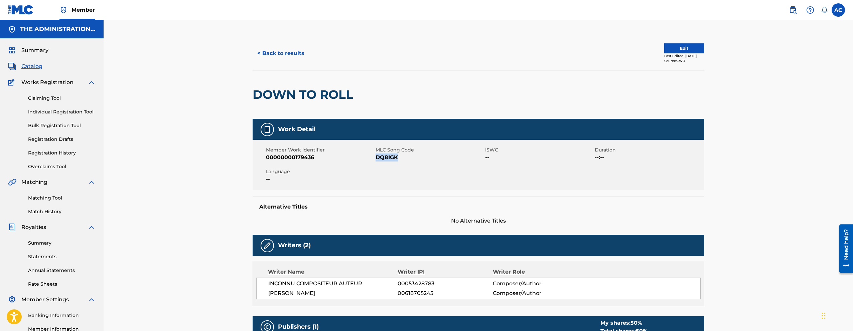
click at [275, 47] on button "< Back to results" at bounding box center [281, 53] width 56 height 17
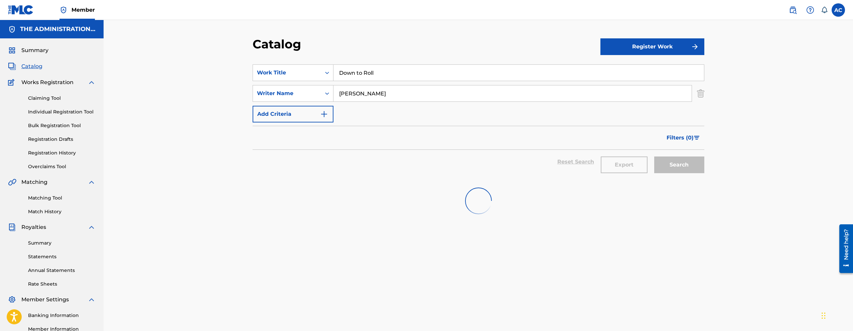
click at [383, 66] on input "Down to Roll" at bounding box center [518, 73] width 371 height 16
paste input "Rockie Fresh"
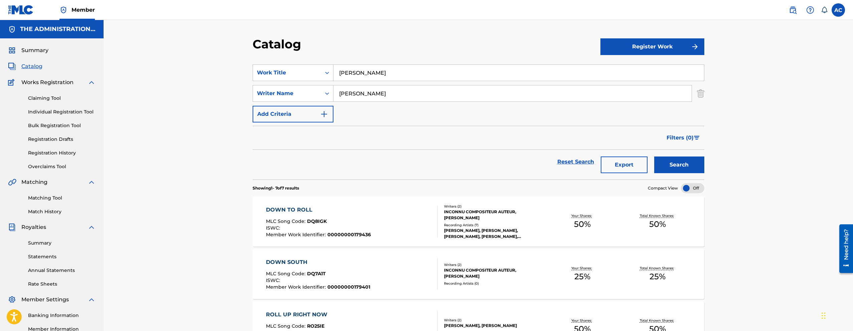
click at [347, 77] on input "Rockie Fresh" at bounding box center [518, 73] width 371 height 16
paste input "Holiday"
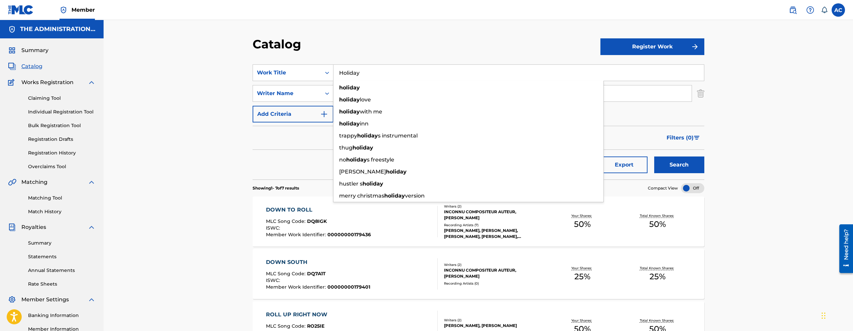
type input "Holiday"
click at [654, 157] on button "Search" at bounding box center [679, 165] width 50 height 17
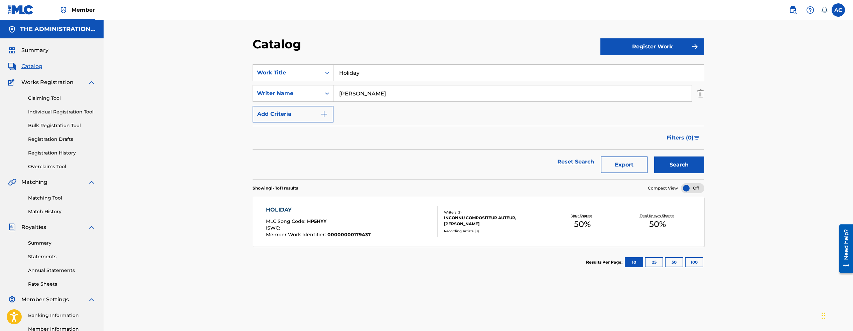
click at [332, 214] on div "HOLIDAY" at bounding box center [318, 210] width 105 height 8
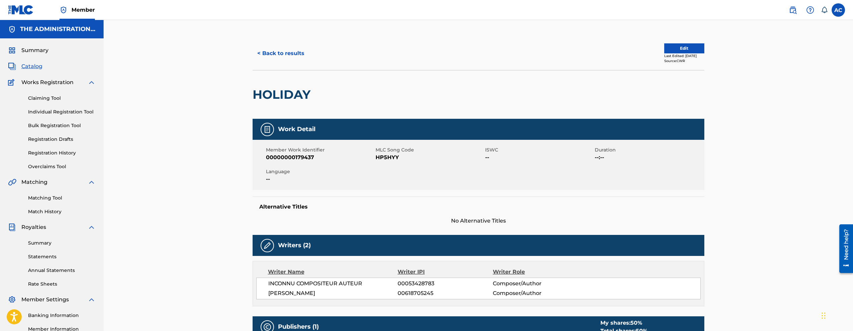
click at [310, 96] on h2 "HOLIDAY" at bounding box center [283, 94] width 61 height 15
click at [306, 92] on h2 "HOLIDAY" at bounding box center [283, 94] width 61 height 15
click at [396, 158] on span "HP5HYY" at bounding box center [430, 158] width 108 height 8
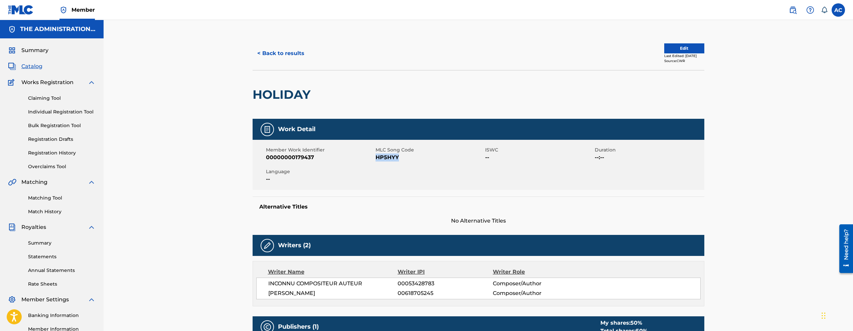
click at [396, 158] on span "HP5HYY" at bounding box center [430, 158] width 108 height 8
click at [291, 59] on button "< Back to results" at bounding box center [281, 53] width 56 height 17
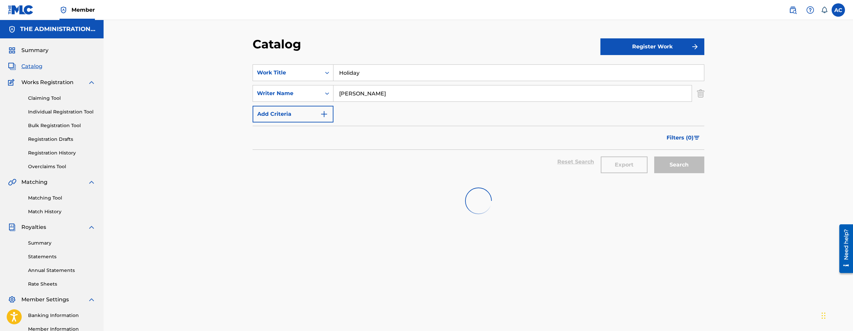
click at [339, 75] on input "Holiday" at bounding box center [518, 73] width 371 height 16
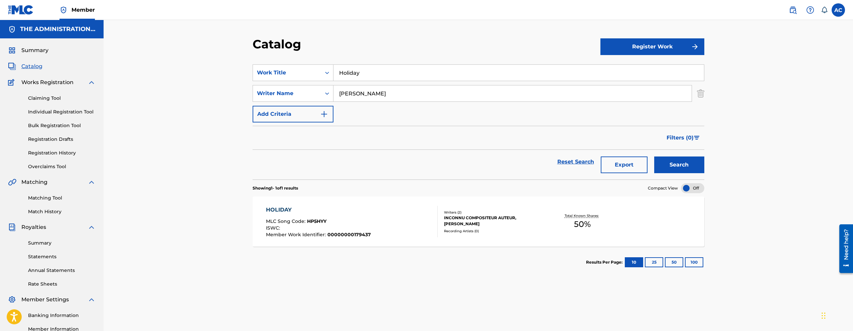
click at [339, 75] on input "Holiday" at bounding box center [518, 73] width 371 height 16
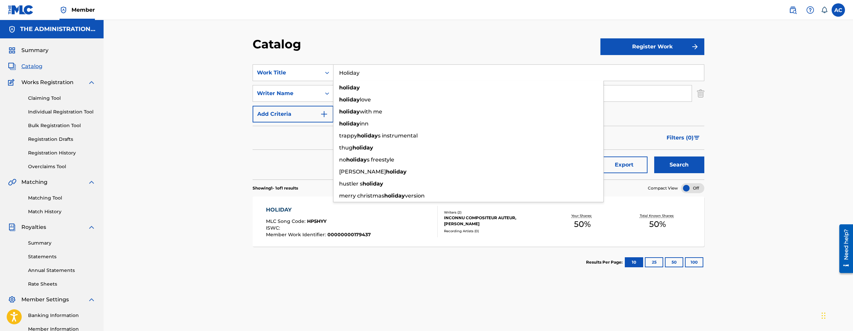
paste input "Manuscript"
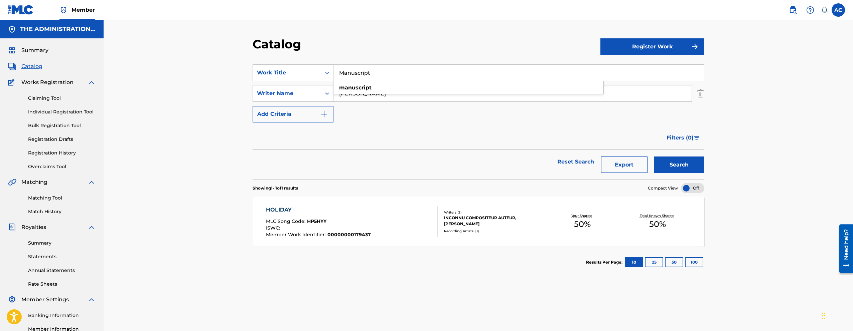
type input "Manuscript"
click at [674, 159] on button "Search" at bounding box center [679, 165] width 50 height 17
click at [322, 223] on span "MW2NMC" at bounding box center [319, 222] width 24 height 6
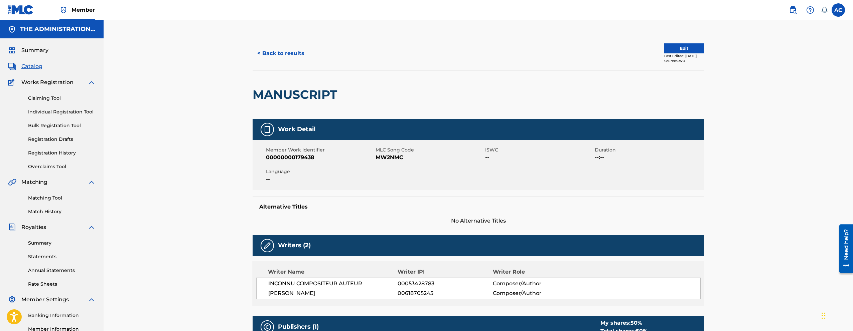
click at [315, 96] on h2 "MANUSCRIPT" at bounding box center [297, 94] width 88 height 15
click at [379, 171] on div "Member Work Identifier 00000000179438 MLC Song Code MW2NMC ISWC -- Duration --:…" at bounding box center [479, 165] width 452 height 50
click at [382, 153] on span "MLC Song Code" at bounding box center [430, 150] width 108 height 7
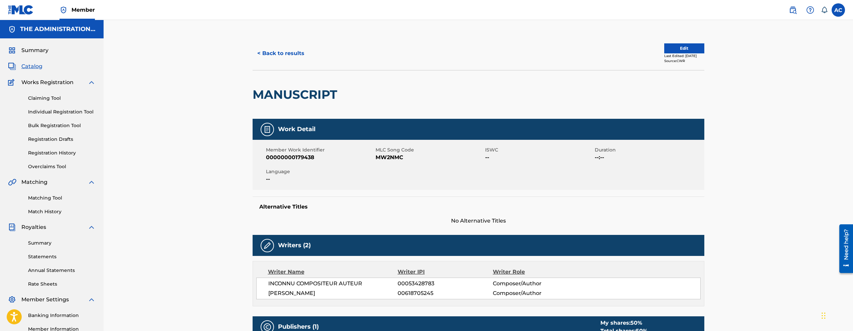
click at [382, 154] on span "MW2NMC" at bounding box center [430, 158] width 108 height 8
click at [266, 57] on button "< Back to results" at bounding box center [281, 53] width 56 height 17
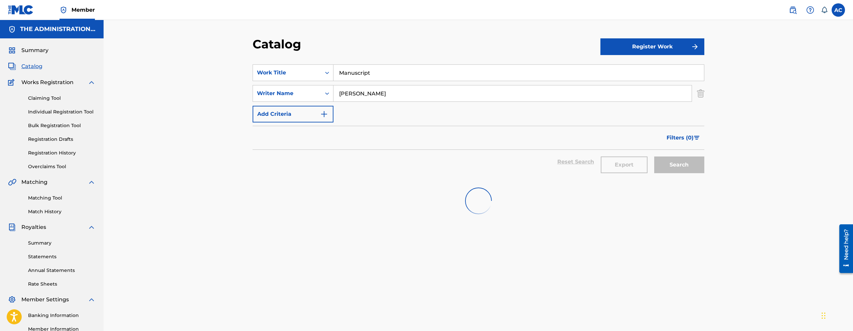
click at [336, 79] on input "Manuscript" at bounding box center [518, 73] width 371 height 16
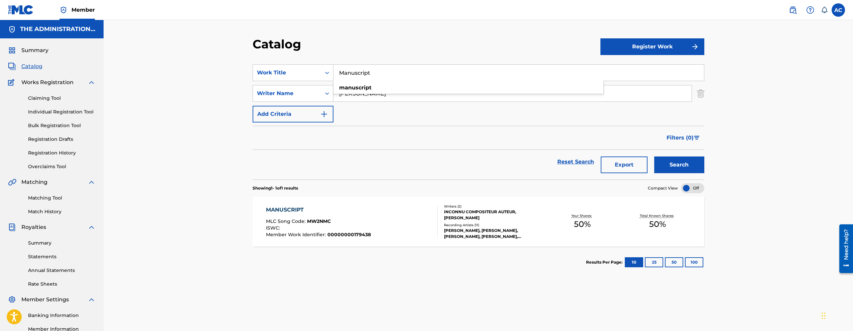
paste input "Fallin"
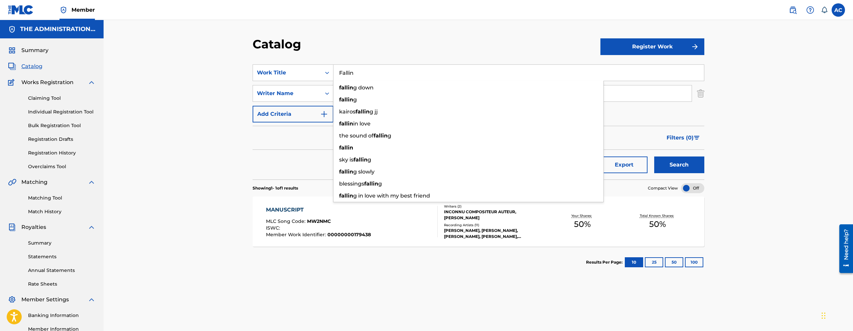
click at [654, 157] on button "Search" at bounding box center [679, 165] width 50 height 17
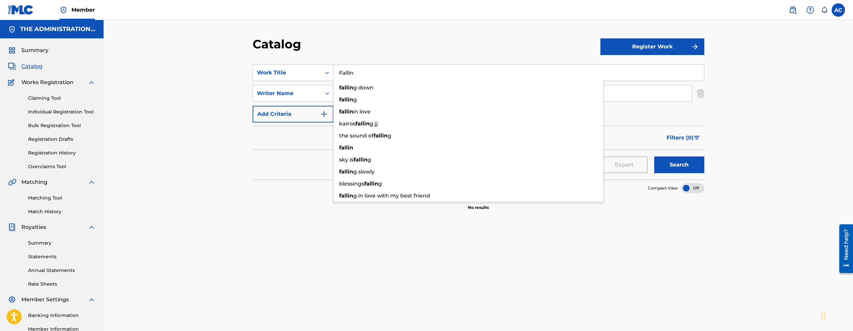
click at [179, 198] on div "Catalog Register Work SearchWithCriteria15ba015e-4a41-4fd2-8dd8-62b36096fd74 Wo…" at bounding box center [479, 201] width 750 height 362
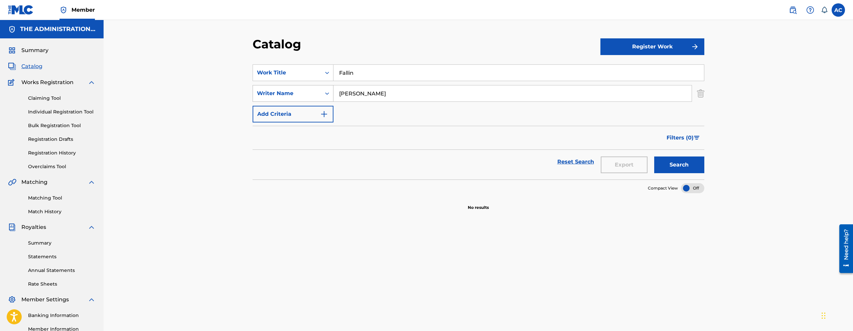
click at [321, 91] on div "Search Form" at bounding box center [327, 94] width 12 height 12
click at [359, 69] on input "Fallin" at bounding box center [518, 73] width 371 height 16
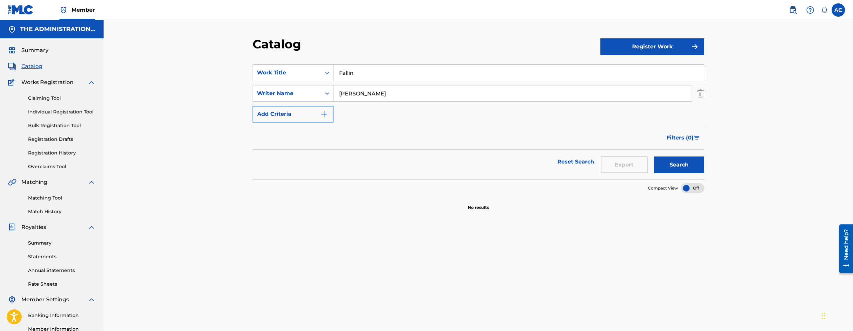
paste input "Health Risk"
click at [654, 157] on button "Search" at bounding box center [679, 165] width 50 height 17
click at [354, 68] on input "Health Risk" at bounding box center [518, 73] width 371 height 16
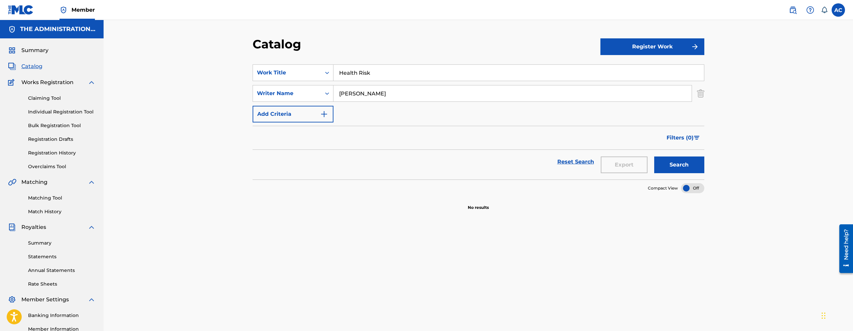
paste input "Come Again"
type input "Come Again"
click at [680, 166] on button "Search" at bounding box center [679, 165] width 50 height 17
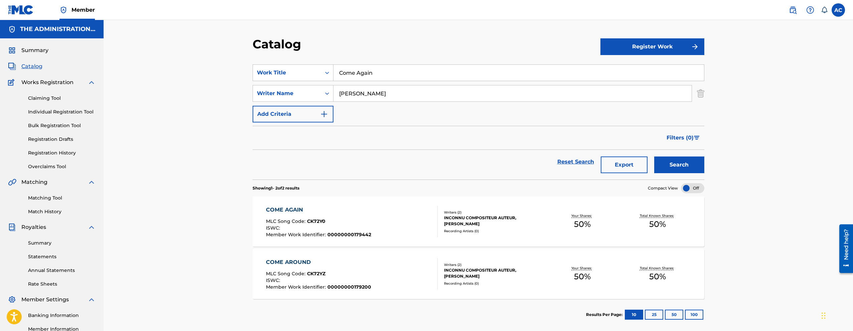
click at [354, 212] on div "COME AGAIN" at bounding box center [318, 210] width 105 height 8
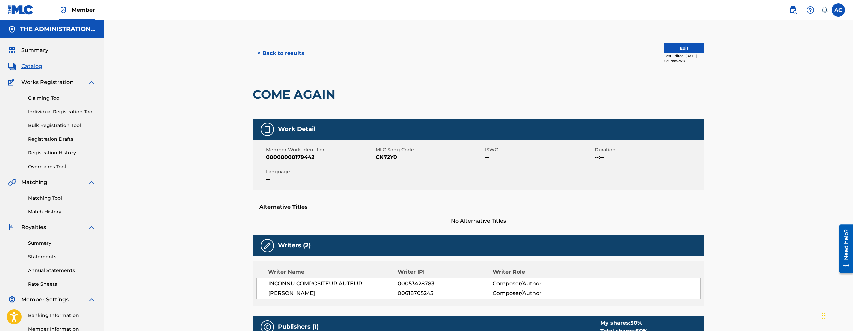
click at [307, 81] on div "COME AGAIN" at bounding box center [296, 95] width 86 height 48
click at [303, 89] on h2 "COME AGAIN" at bounding box center [296, 94] width 86 height 15
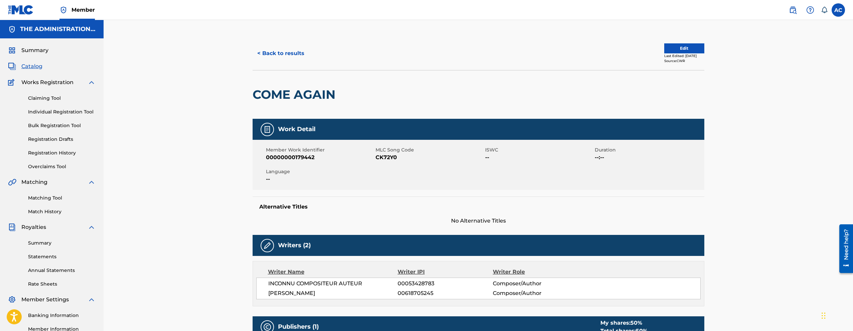
click at [392, 157] on span "CK72Y0" at bounding box center [430, 158] width 108 height 8
click at [270, 52] on button "< Back to results" at bounding box center [281, 53] width 56 height 17
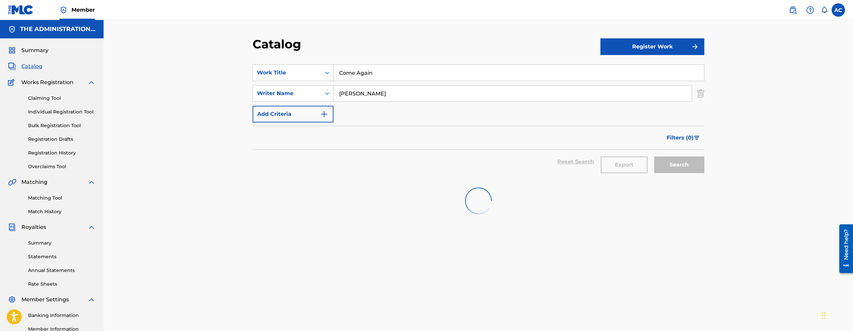
click at [351, 75] on input "Come Again" at bounding box center [518, 73] width 371 height 16
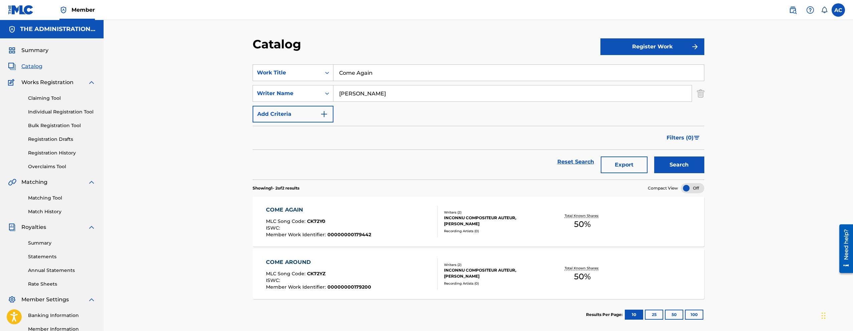
click at [351, 75] on input "Come Again" at bounding box center [518, 73] width 371 height 16
paste input "Done Wit It"
type input "Done Wit It"
click at [654, 157] on button "Search" at bounding box center [679, 165] width 50 height 17
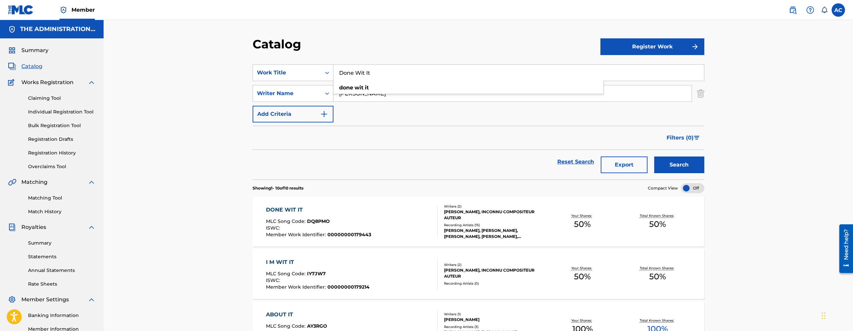
click at [415, 212] on div "DONE WIT IT MLC Song Code : DQ8PMO ISWC : Member Work Identifier : 000000001794…" at bounding box center [352, 221] width 172 height 31
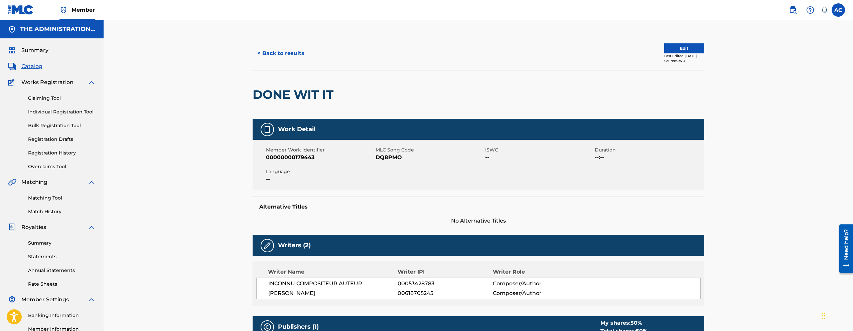
click at [305, 90] on h2 "DONE WIT IT" at bounding box center [295, 94] width 84 height 15
click at [383, 152] on span "MLC Song Code" at bounding box center [430, 150] width 108 height 7
click at [383, 156] on span "DQ8PMO" at bounding box center [430, 158] width 108 height 8
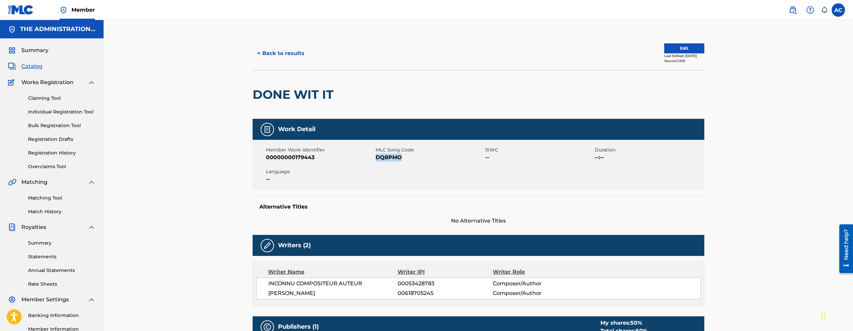
click at [383, 156] on span "DQ8PMO" at bounding box center [430, 158] width 108 height 8
click at [284, 54] on button "< Back to results" at bounding box center [281, 53] width 56 height 17
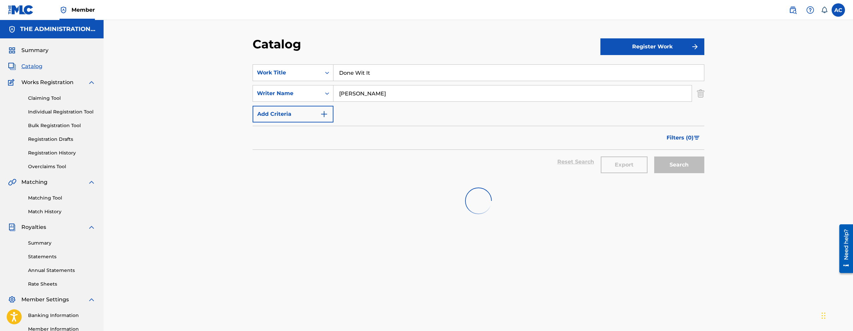
click at [368, 76] on input "Done Wit It" at bounding box center [518, 73] width 371 height 16
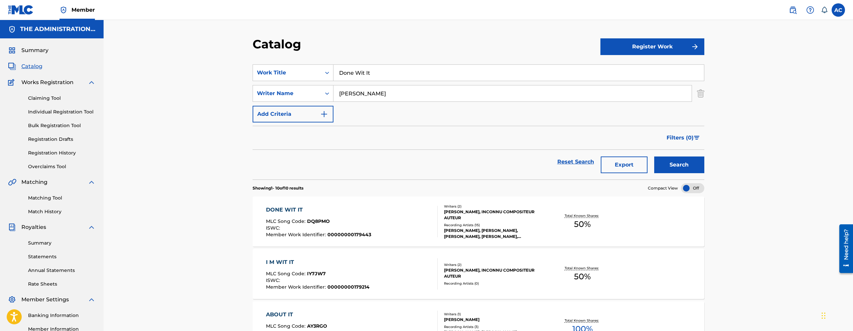
click at [368, 76] on input "Done Wit It" at bounding box center [518, 73] width 371 height 16
paste input "Addicted"
type input "Addicted"
click at [654, 157] on button "Search" at bounding box center [679, 165] width 50 height 17
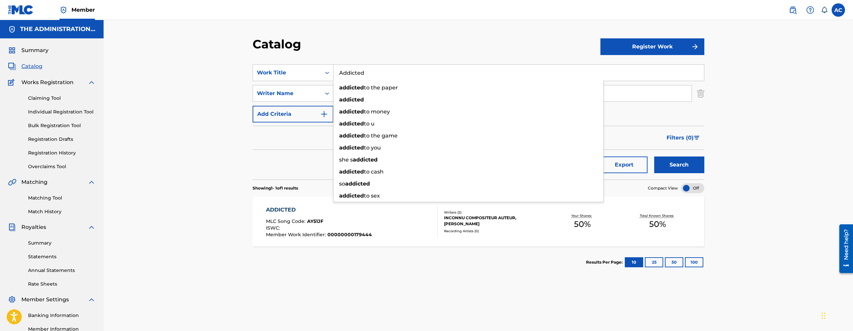
click at [161, 173] on div "Catalog Register Work SearchWithCriteria15ba015e-4a41-4fd2-8dd8-62b36096fd74 Wo…" at bounding box center [479, 201] width 750 height 362
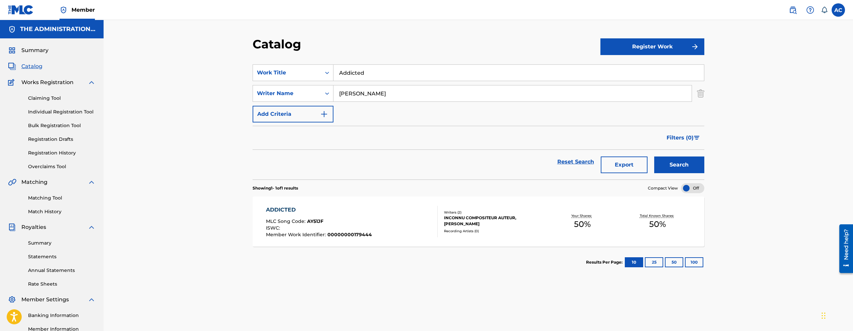
click at [366, 218] on div "ADDICTED MLC Song Code : AY51JF ISWC : Member Work Identifier : 00000000179444" at bounding box center [319, 221] width 106 height 31
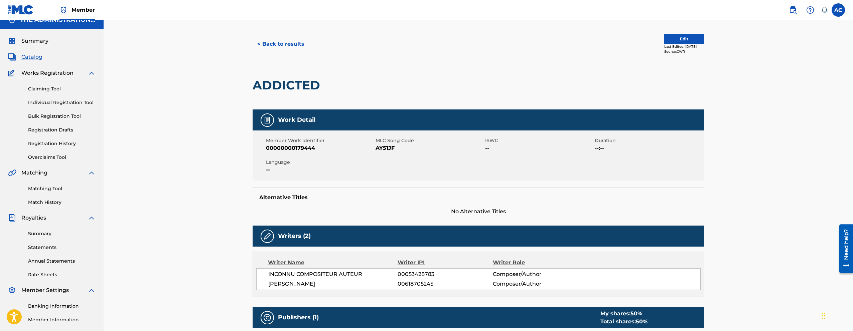
scroll to position [4, 0]
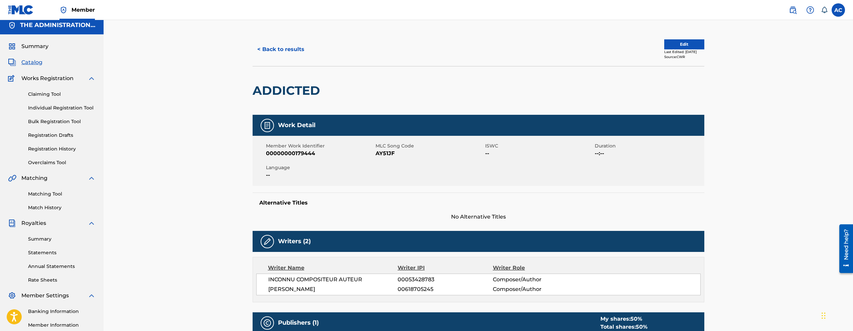
click at [296, 52] on button "< Back to results" at bounding box center [281, 49] width 56 height 17
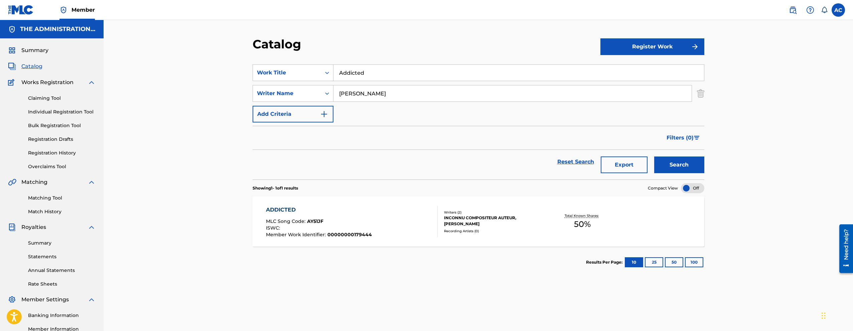
click at [352, 76] on input "Addicted" at bounding box center [518, 73] width 371 height 16
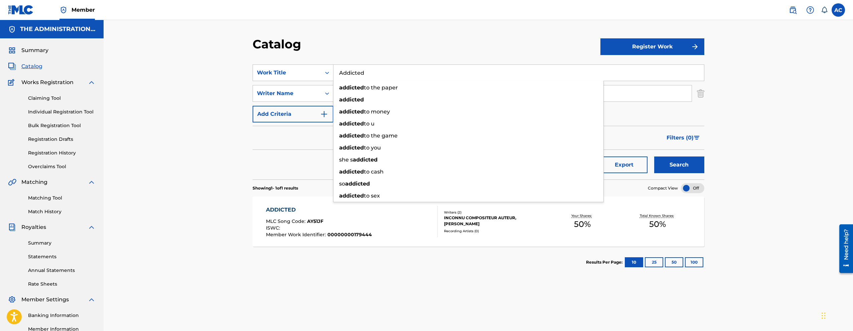
paste input "The Worth"
type input "The Worth"
click at [654, 157] on button "Search" at bounding box center [679, 165] width 50 height 17
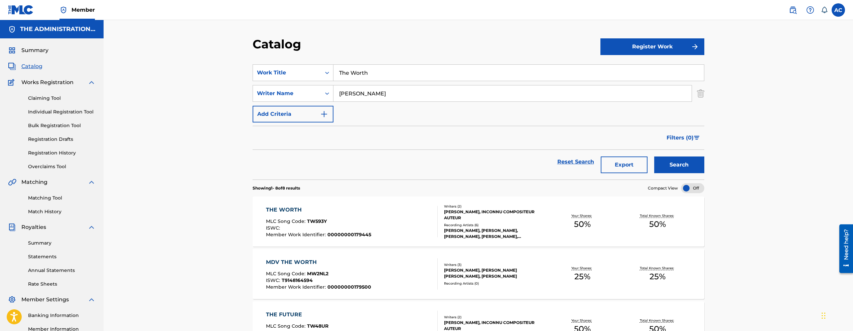
click at [349, 203] on div "THE WORTH MLC Song Code : TW593Y ISWC : Member Work Identifier : 00000000179445…" at bounding box center [479, 222] width 452 height 50
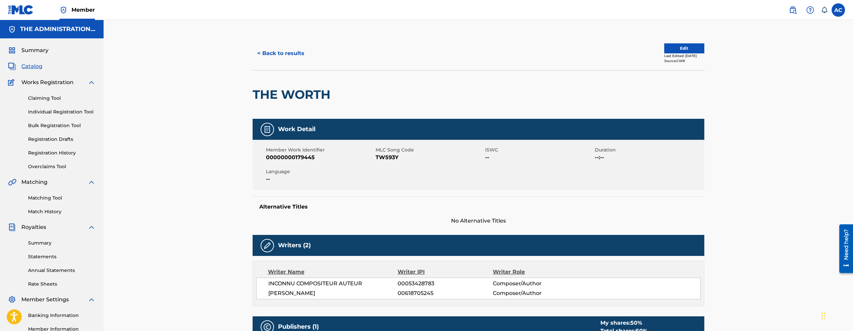
click at [287, 53] on button "< Back to results" at bounding box center [281, 53] width 56 height 17
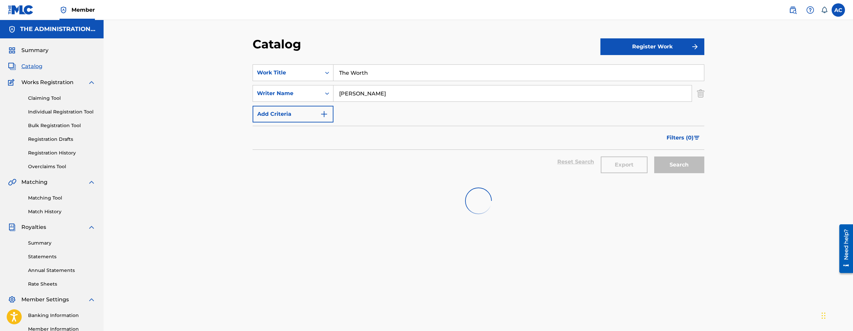
click at [367, 72] on input "The Worth" at bounding box center [518, 73] width 371 height 16
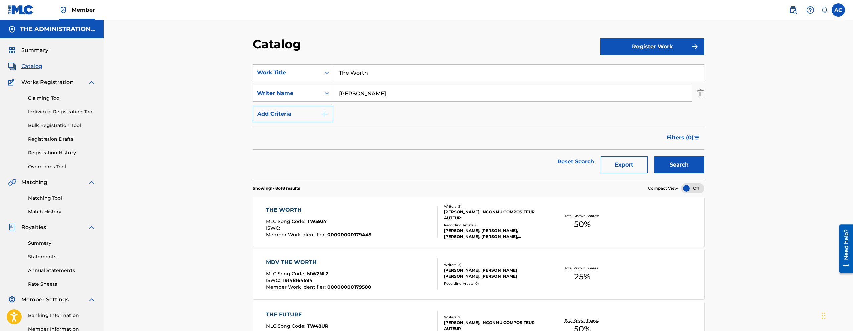
click at [367, 72] on input "The Worth" at bounding box center [518, 73] width 371 height 16
paste input "Bad Boy"
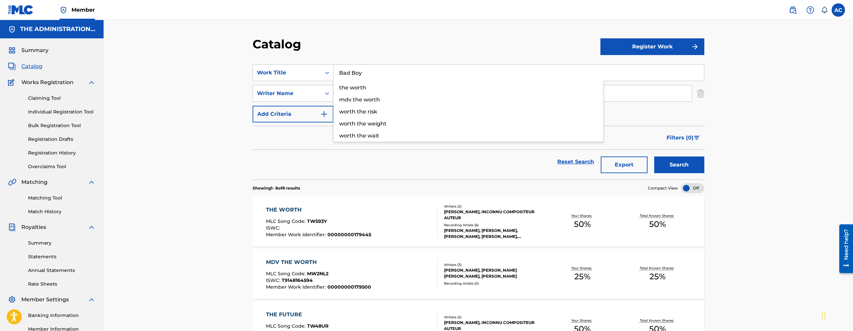
type input "Bad Boy"
click at [654, 157] on button "Search" at bounding box center [679, 165] width 50 height 17
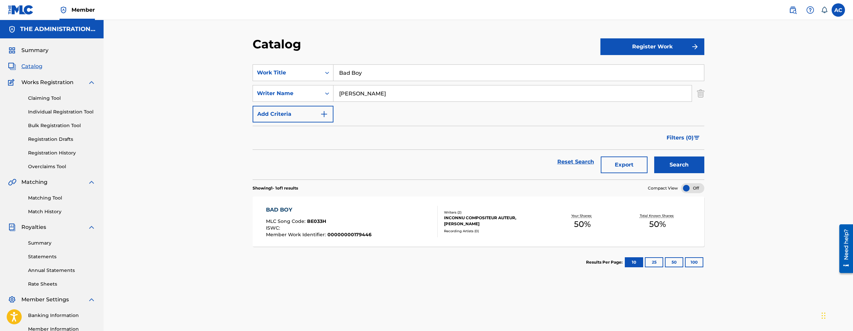
click at [367, 231] on div "ISWC :" at bounding box center [319, 229] width 106 height 7
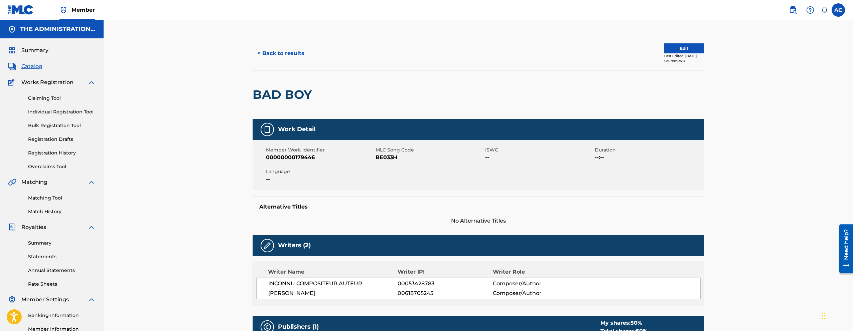
click at [315, 96] on div at bounding box center [367, 95] width 104 height 48
click at [304, 95] on h2 "BAD BOY" at bounding box center [284, 94] width 62 height 15
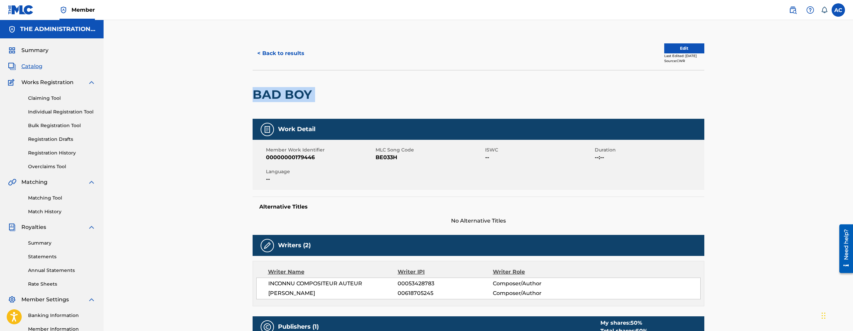
click at [304, 95] on h2 "BAD BOY" at bounding box center [284, 94] width 62 height 15
click at [393, 158] on span "BE033H" at bounding box center [430, 158] width 108 height 8
click at [287, 57] on button "< Back to results" at bounding box center [281, 53] width 56 height 17
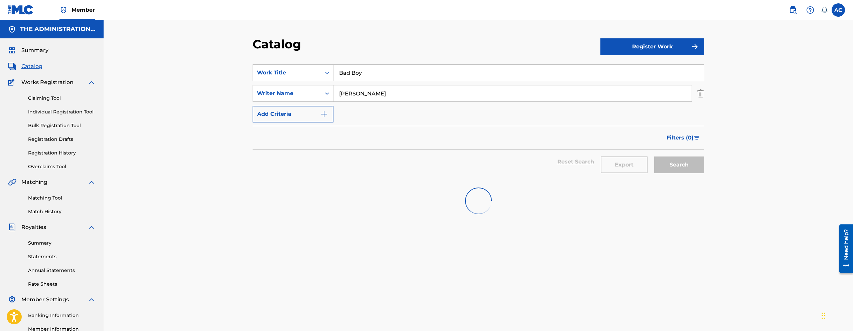
click at [350, 70] on input "Bad Boy" at bounding box center [518, 73] width 371 height 16
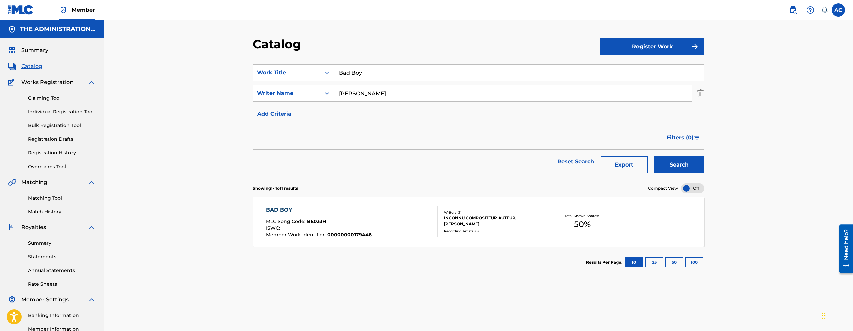
click at [350, 70] on input "Bad Boy" at bounding box center [518, 73] width 371 height 16
click at [411, 82] on div "SearchWithCriteria15ba015e-4a41-4fd2-8dd8-62b36096fd74 Work Title bad boys Sear…" at bounding box center [479, 93] width 452 height 58
click at [410, 79] on input "bad boys" at bounding box center [518, 73] width 371 height 16
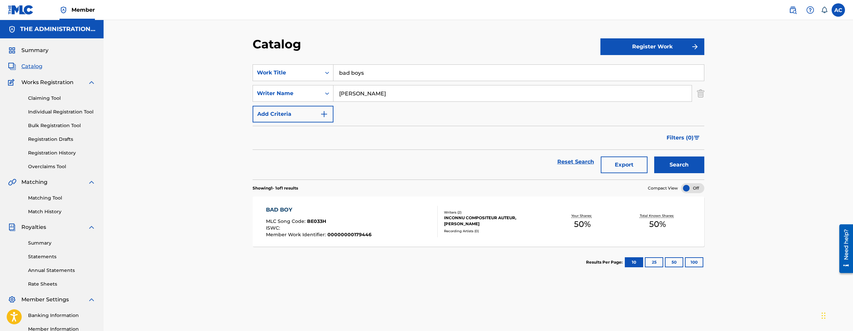
click at [410, 79] on input "bad boys" at bounding box center [518, 73] width 371 height 16
paste input "Time of Your Life"
type input "Time of Your Life"
click at [654, 157] on button "Search" at bounding box center [679, 165] width 50 height 17
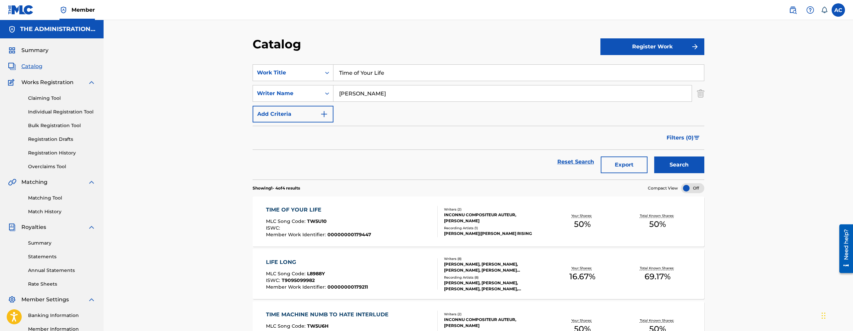
click at [379, 219] on div "TIME OF YOUR LIFE MLC Song Code : TW5U10 ISWC : Member Work Identifier : 000000…" at bounding box center [352, 221] width 172 height 31
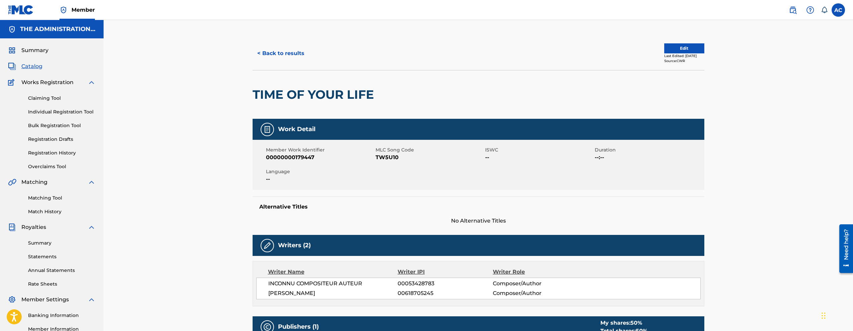
click at [362, 94] on h2 "TIME OF YOUR LIFE" at bounding box center [315, 94] width 125 height 15
click at [389, 157] on span "TW5U10" at bounding box center [430, 158] width 108 height 8
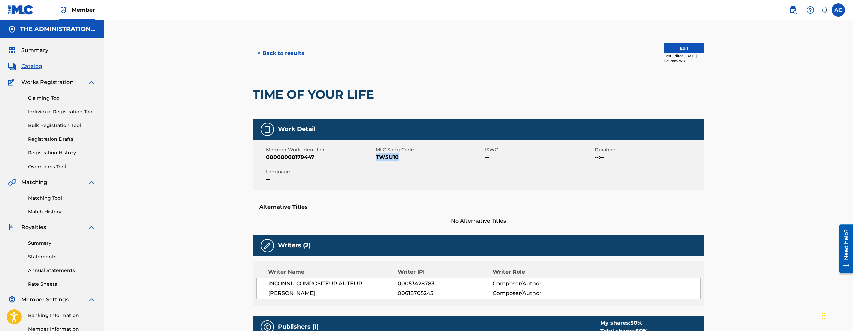
click at [278, 48] on button "< Back to results" at bounding box center [281, 53] width 56 height 17
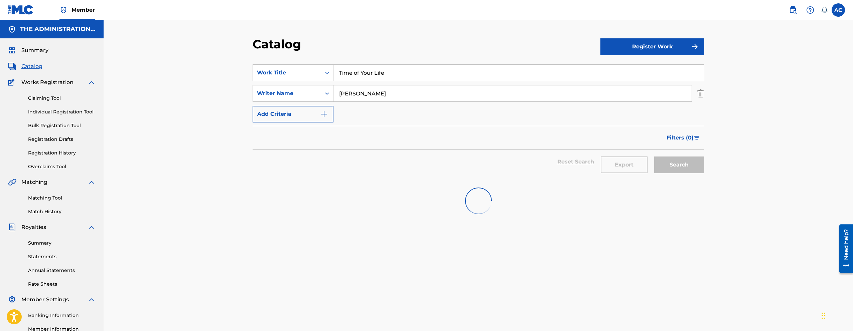
click at [375, 77] on input "Time of Your Life" at bounding box center [518, 73] width 371 height 16
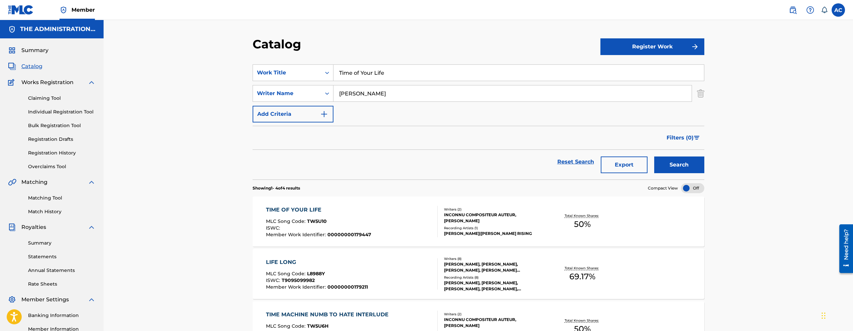
click at [375, 77] on input "Time of Your Life" at bounding box center [518, 73] width 371 height 16
type input "v"
click at [654, 157] on button "Search" at bounding box center [679, 165] width 50 height 17
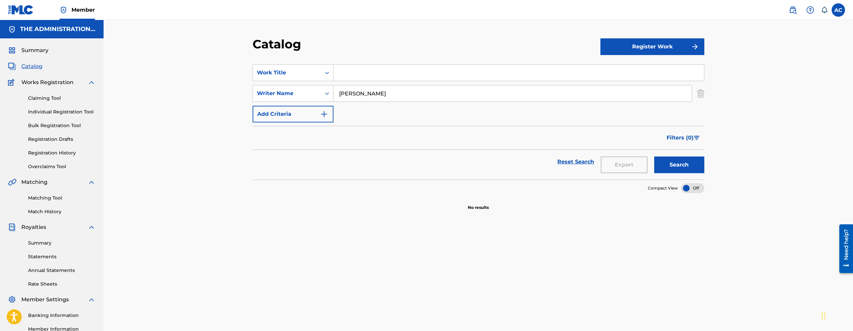
paste input "Time of Your Life"
type input "Time of Your Life"
click at [654, 157] on button "Search" at bounding box center [679, 165] width 50 height 17
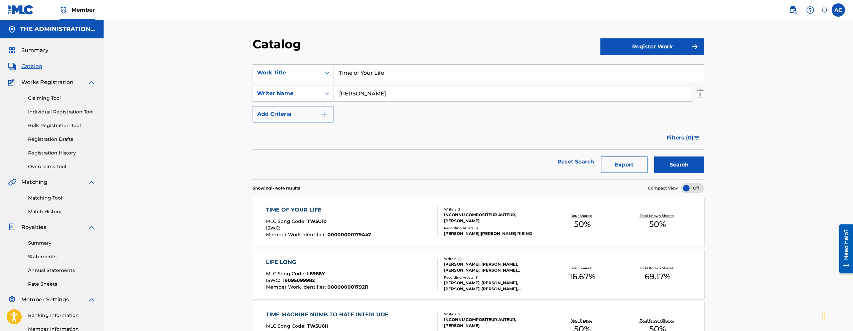
click at [317, 213] on div "TIME OF YOUR LIFE" at bounding box center [318, 210] width 105 height 8
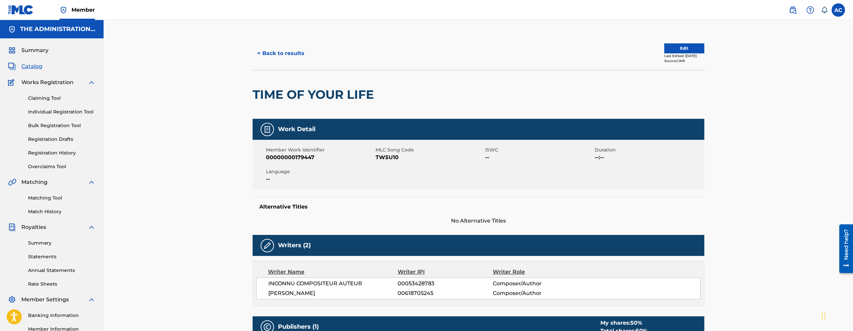
click at [681, 43] on button "Edit" at bounding box center [684, 48] width 40 height 10
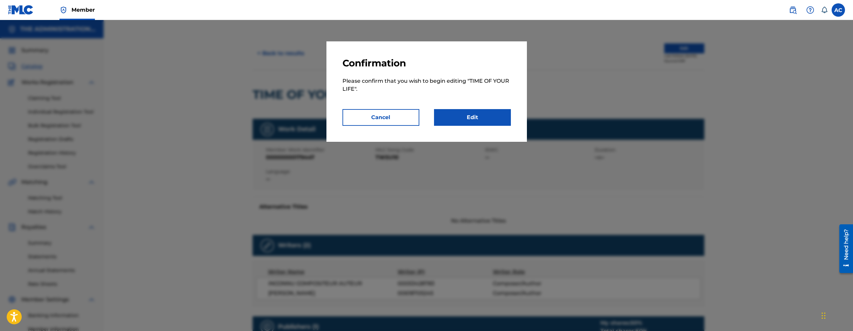
click at [468, 116] on link "Edit" at bounding box center [472, 117] width 77 height 17
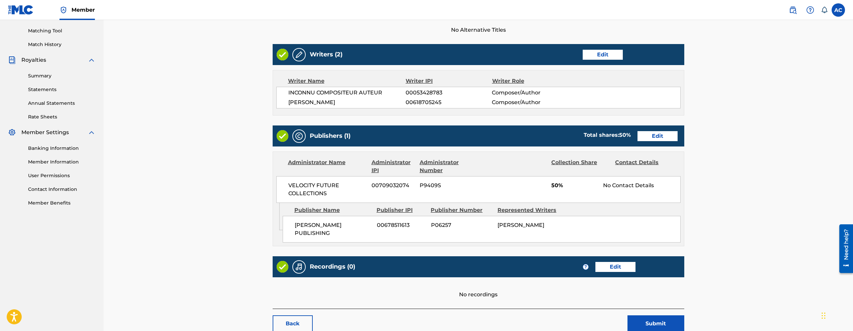
scroll to position [211, 0]
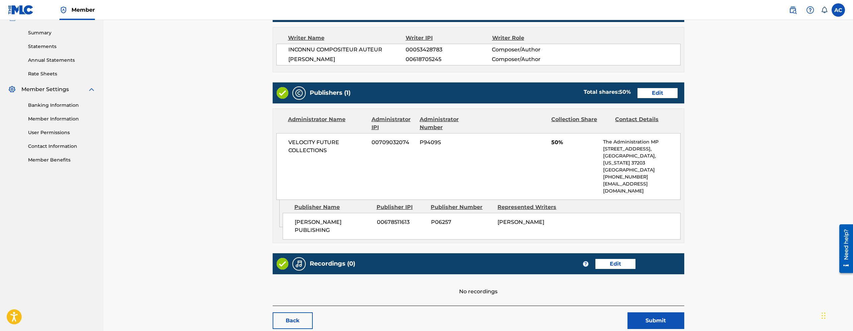
click at [604, 259] on link "Edit" at bounding box center [615, 264] width 40 height 10
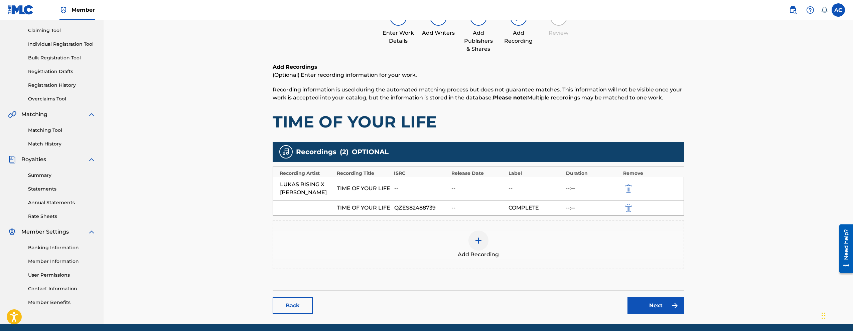
scroll to position [93, 0]
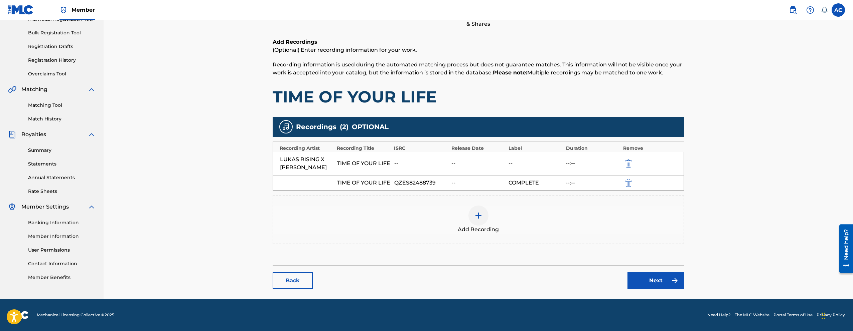
click at [289, 284] on link "Back" at bounding box center [293, 281] width 40 height 17
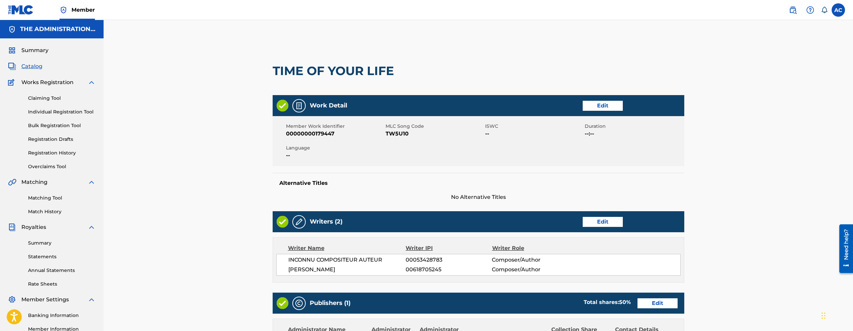
click at [36, 63] on span "Catalog" at bounding box center [31, 66] width 21 height 8
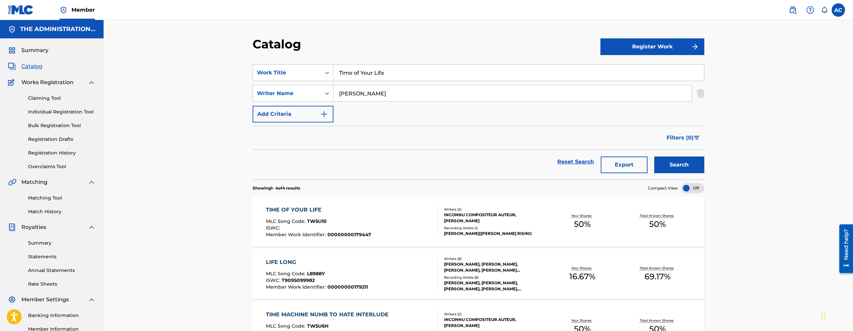
click at [353, 73] on input "Time of Your Life" at bounding box center [518, 73] width 371 height 16
click at [405, 66] on input "Time of Your Life" at bounding box center [518, 73] width 371 height 16
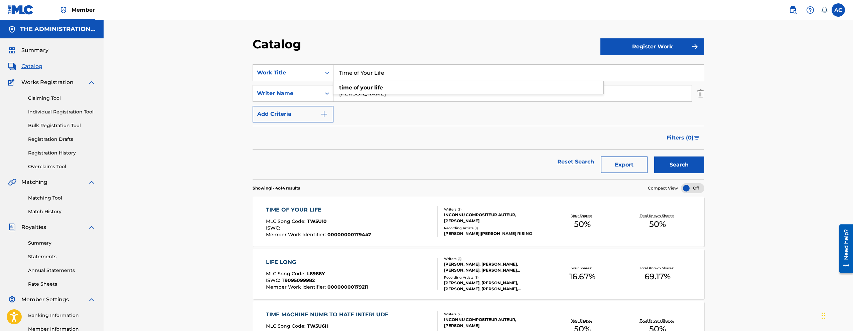
click at [405, 66] on input "Time of Your Life" at bounding box center [518, 73] width 371 height 16
paste input "Doing Too Much"
type input "Doing Too Much"
click at [681, 166] on button "Search" at bounding box center [679, 165] width 50 height 17
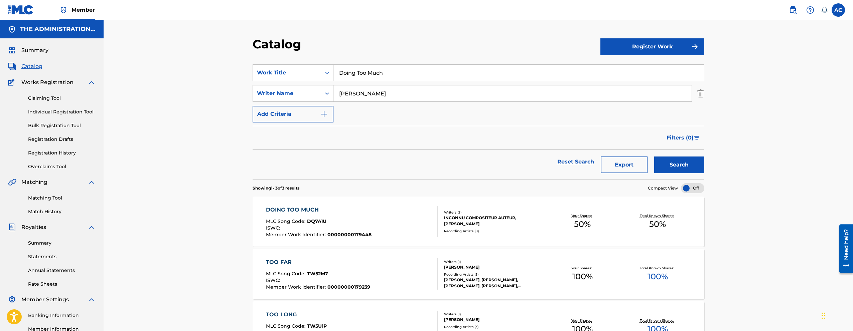
scroll to position [1, 0]
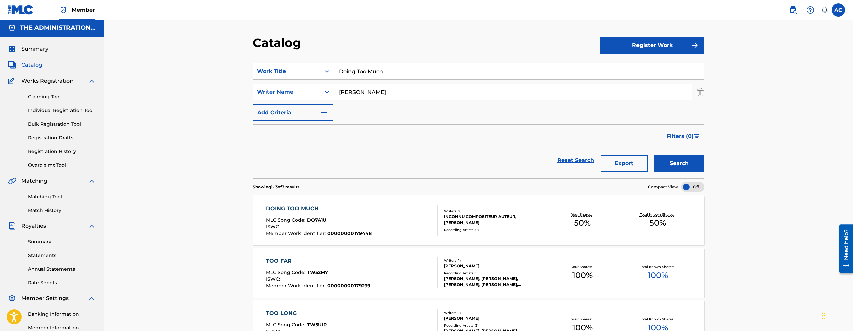
click at [378, 217] on div "DOING TOO MUCH MLC Song Code : DQ7A1U ISWC : Member Work Identifier : 000000001…" at bounding box center [352, 220] width 172 height 31
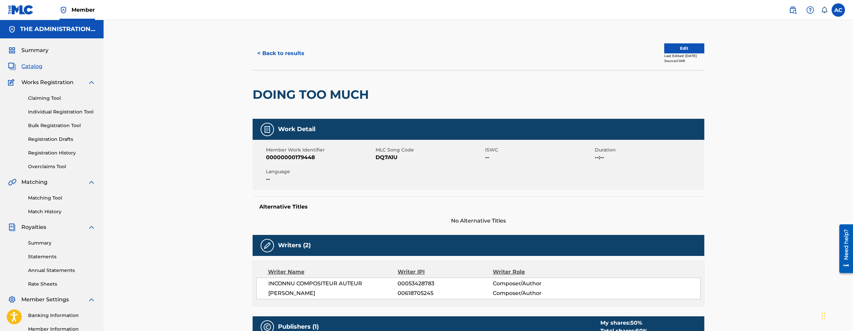
click at [690, 51] on button "Edit" at bounding box center [684, 48] width 40 height 10
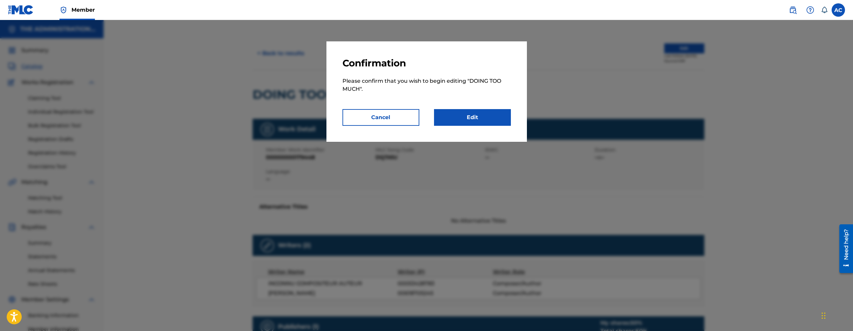
click at [482, 124] on link "Edit" at bounding box center [472, 117] width 77 height 17
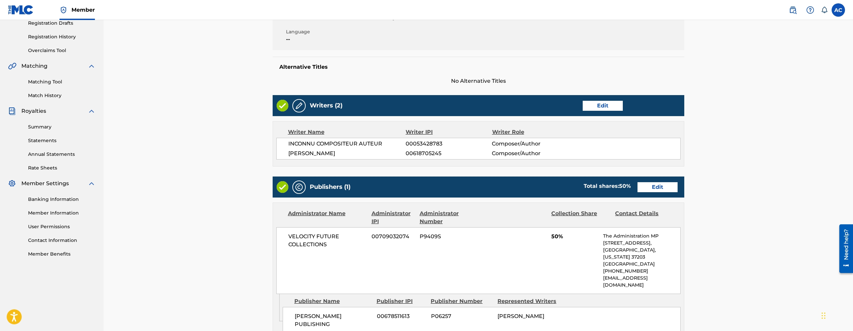
scroll to position [211, 0]
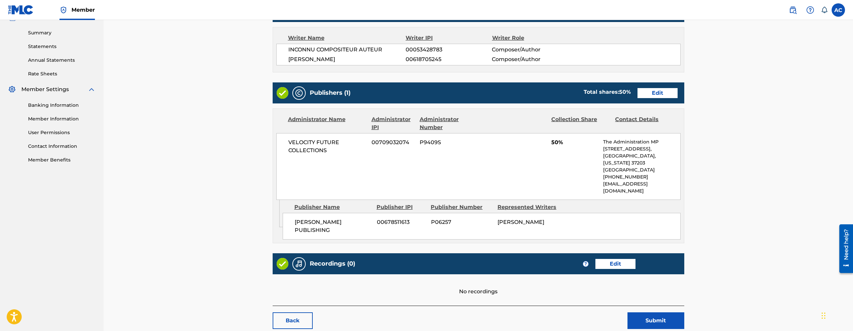
click at [622, 259] on link "Edit" at bounding box center [615, 264] width 40 height 10
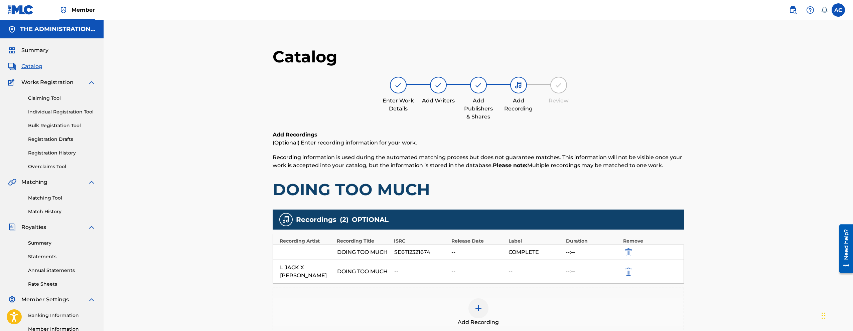
click at [357, 198] on h1 "DOING TOO MUCH" at bounding box center [479, 190] width 412 height 20
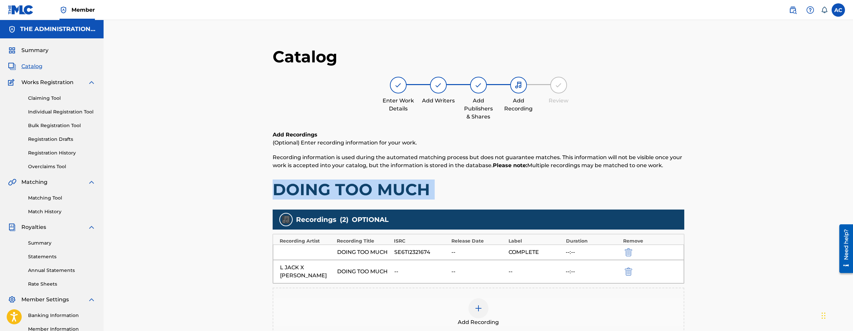
click at [357, 198] on h1 "DOING TOO MUCH" at bounding box center [479, 190] width 412 height 20
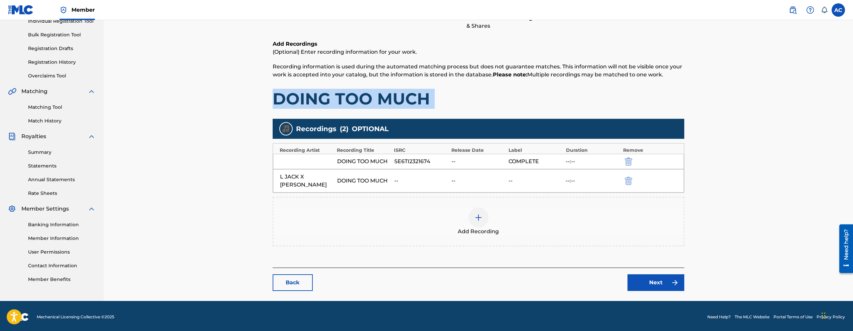
scroll to position [93, 0]
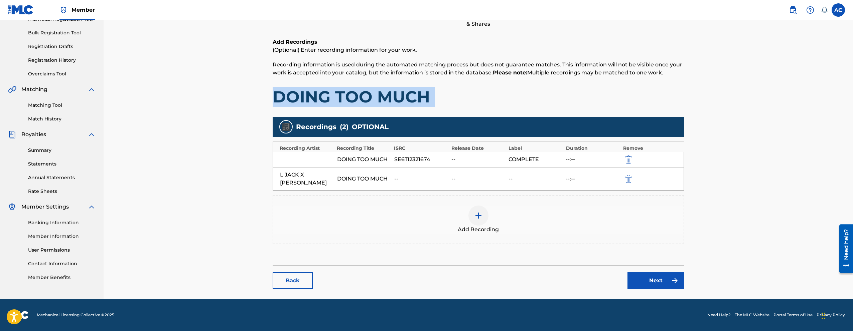
click at [302, 281] on link "Back" at bounding box center [293, 281] width 40 height 17
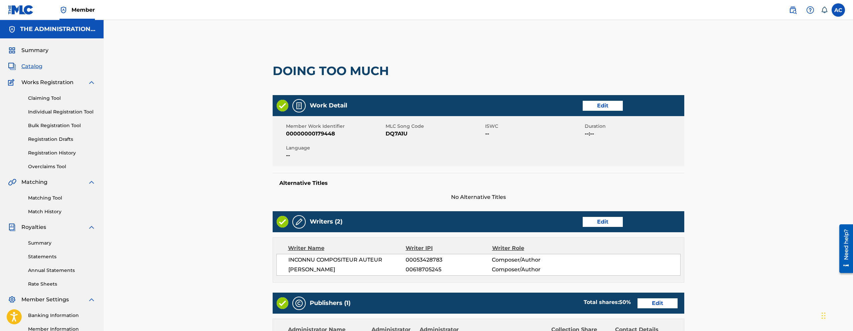
click at [390, 130] on span "DQ7A1U" at bounding box center [435, 134] width 98 height 8
click at [29, 67] on span "Catalog" at bounding box center [31, 66] width 21 height 8
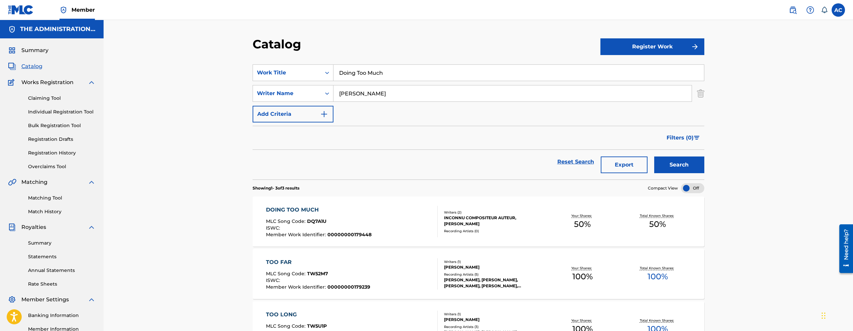
click at [384, 68] on input "Doing Too Much" at bounding box center [518, 73] width 371 height 16
paste input "Shula Slam"
type input "Shula Slam"
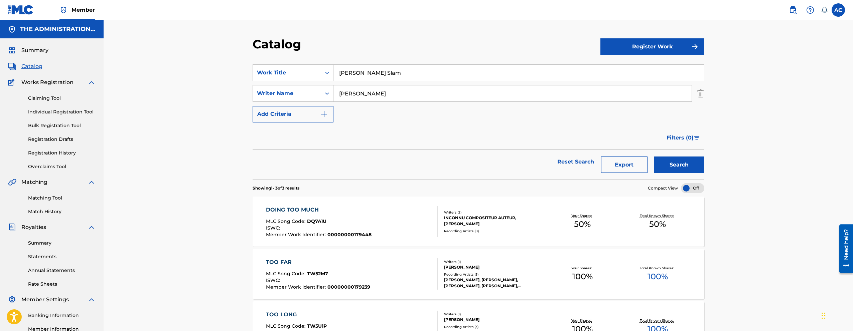
click at [654, 157] on button "Search" at bounding box center [679, 165] width 50 height 17
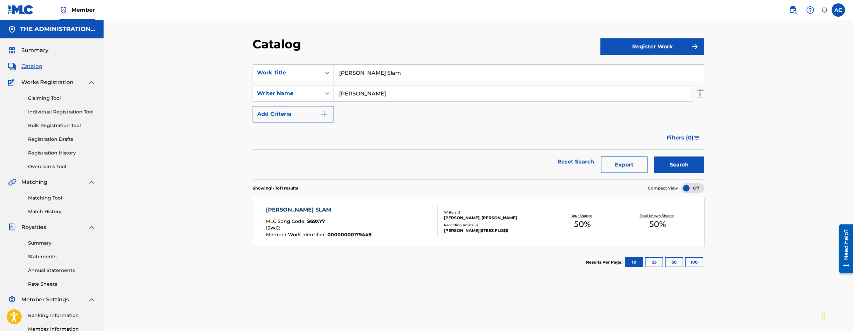
click at [368, 234] on span "00000000179449" at bounding box center [349, 235] width 44 height 6
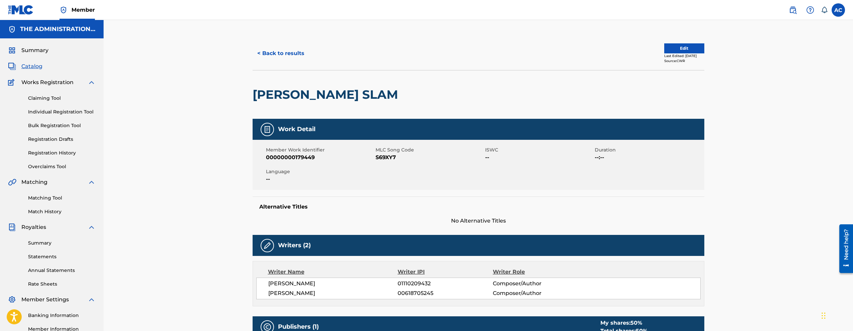
click at [329, 88] on h2 "SHULA SLAM" at bounding box center [327, 94] width 149 height 15
click at [380, 155] on span "S69XY7" at bounding box center [430, 158] width 108 height 8
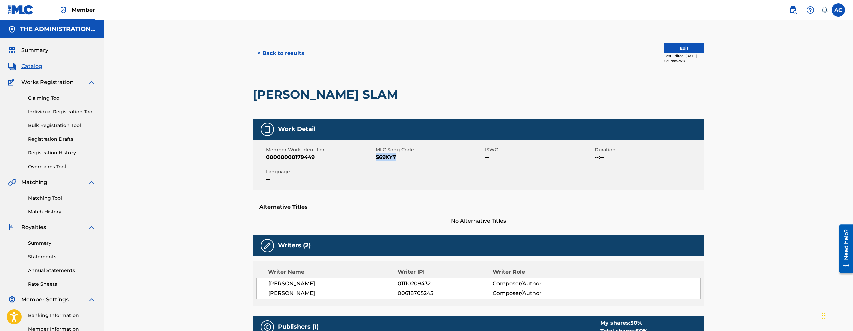
click at [275, 61] on button "< Back to results" at bounding box center [281, 53] width 56 height 17
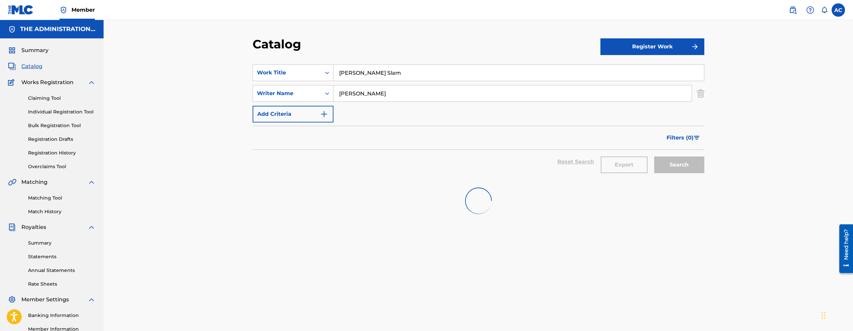
click at [359, 68] on input "Shula Slam" at bounding box center [518, 73] width 371 height 16
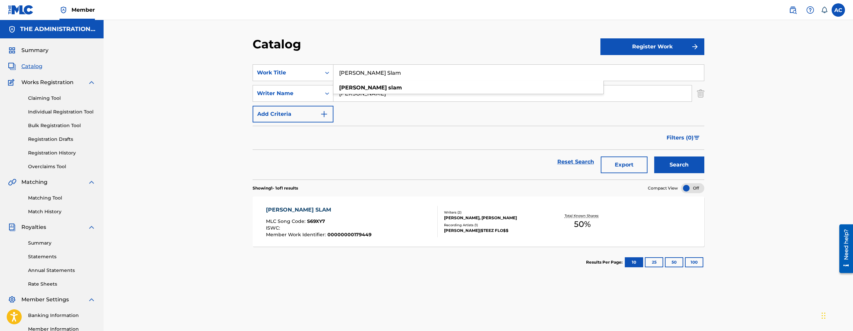
paste input "outh France"
type input "South France"
click at [654, 157] on button "Search" at bounding box center [679, 165] width 50 height 17
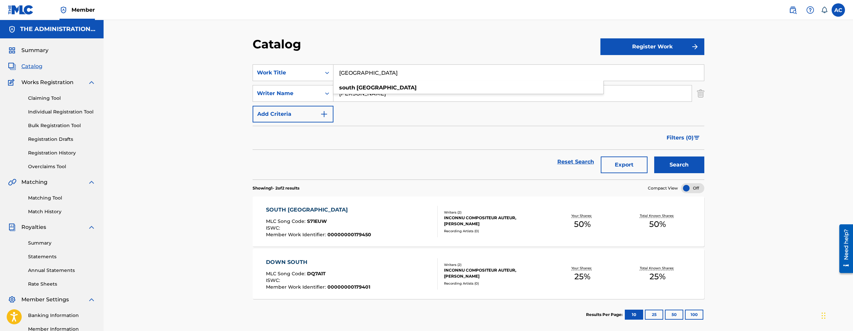
click at [365, 233] on span "00000000179450" at bounding box center [349, 235] width 44 height 6
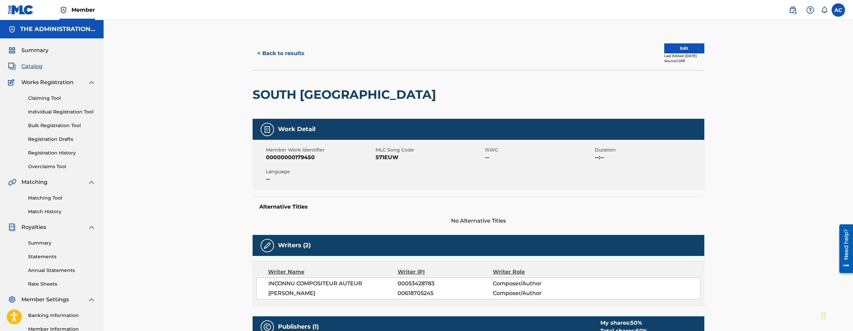
click at [287, 91] on h2 "SOUTH FRANCE" at bounding box center [346, 94] width 187 height 15
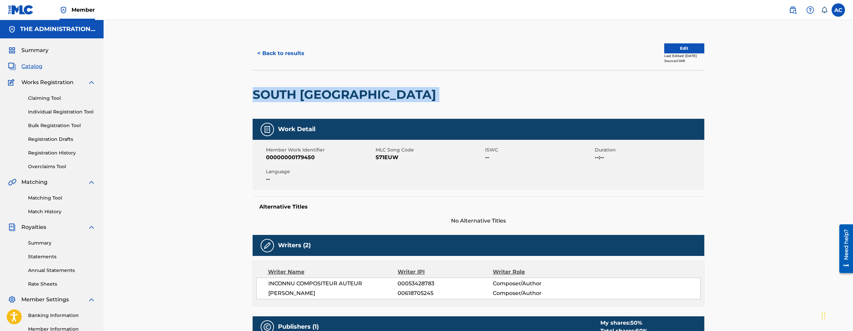
click at [287, 91] on h2 "SOUTH FRANCE" at bounding box center [346, 94] width 187 height 15
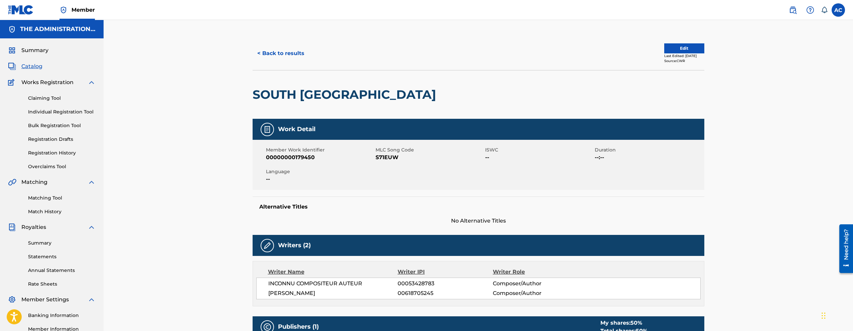
click at [385, 159] on span "S71EUW" at bounding box center [430, 158] width 108 height 8
click at [265, 43] on div "< Back to results Edit Last Edited: April 04, 2025 Source: CWR" at bounding box center [479, 53] width 452 height 33
click at [270, 55] on button "< Back to results" at bounding box center [281, 53] width 56 height 17
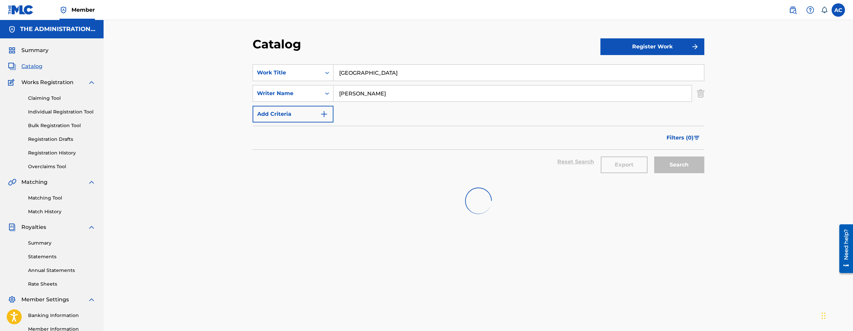
click at [276, 61] on section "SearchWithCriteria15ba015e-4a41-4fd2-8dd8-62b36096fd74 Work Title South France …" at bounding box center [479, 117] width 452 height 123
click at [277, 65] on div "Work Title" at bounding box center [293, 72] width 81 height 17
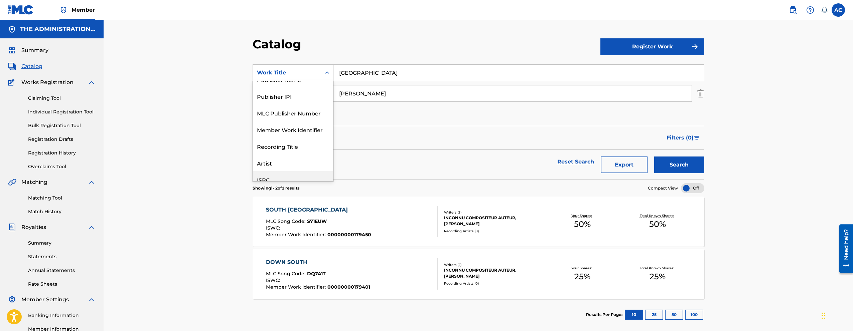
scroll to position [14, 0]
click at [279, 109] on div "MLC Song Code" at bounding box center [293, 109] width 80 height 17
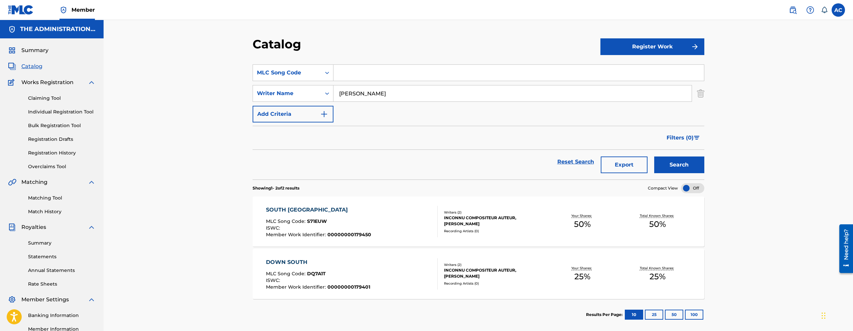
click at [349, 76] on input "Search Form" at bounding box center [518, 73] width 371 height 16
paste input "N68KO9"
type input "N68KO9"
click at [702, 95] on img "Search Form" at bounding box center [700, 93] width 7 height 17
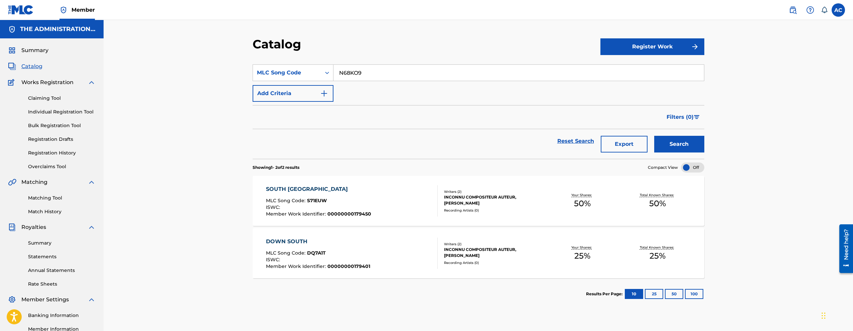
click at [684, 142] on button "Search" at bounding box center [679, 144] width 50 height 17
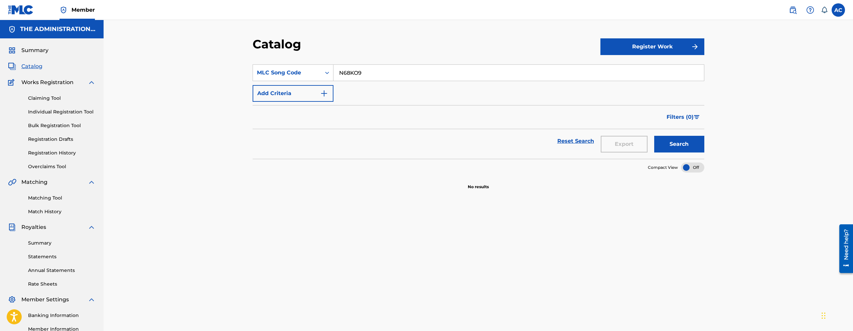
click at [792, 10] on img at bounding box center [793, 10] width 8 height 8
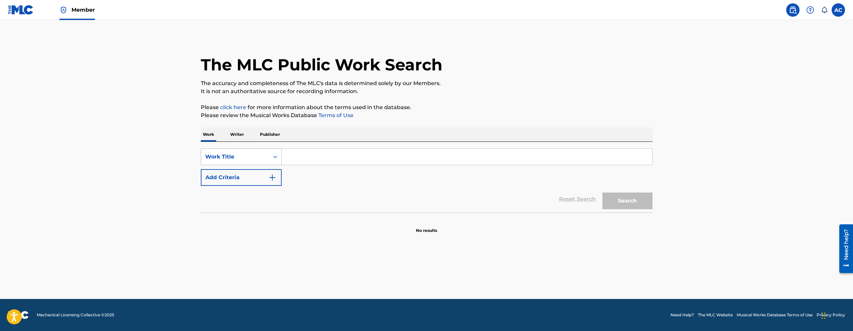
click at [254, 161] on div "Work Title" at bounding box center [235, 157] width 68 height 13
click at [207, 174] on div "MLC Song Code" at bounding box center [241, 173] width 80 height 17
click at [306, 158] on input "Search Form" at bounding box center [467, 157] width 371 height 16
paste input "N68KO9"
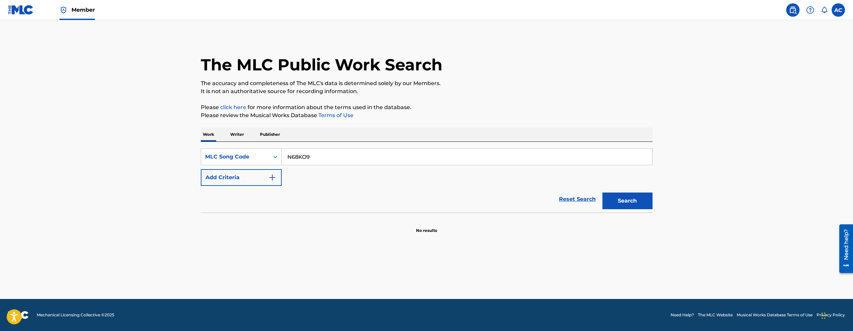
type input "N68KO9"
click at [602, 193] on button "Search" at bounding box center [627, 201] width 50 height 17
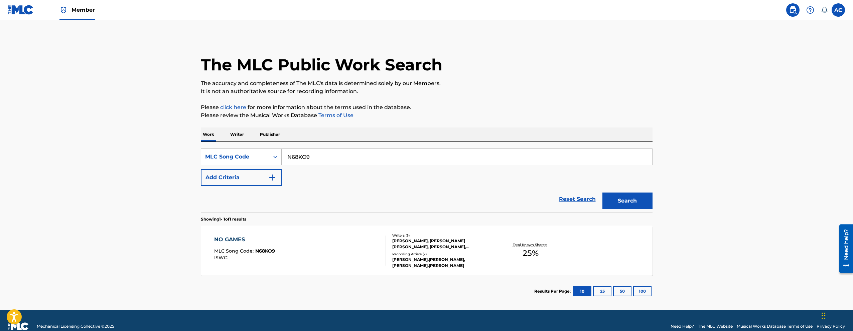
click at [322, 236] on div "NO GAMES MLC Song Code : N68KO9 ISWC :" at bounding box center [300, 251] width 172 height 30
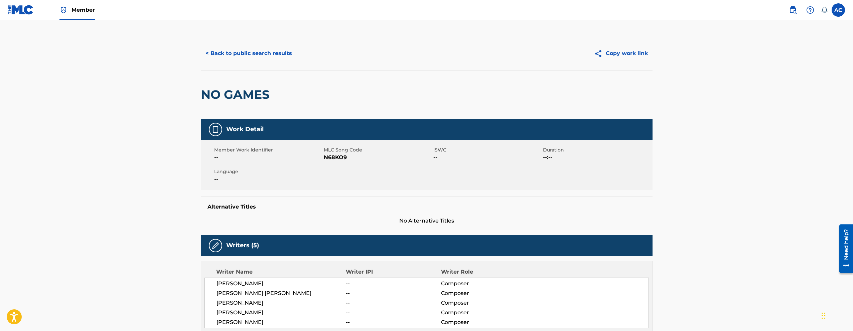
click at [248, 56] on button "< Back to public search results" at bounding box center [249, 53] width 96 height 17
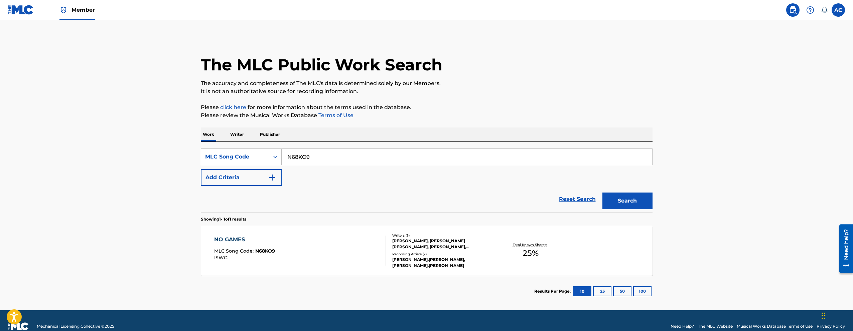
click at [82, 7] on span "Member" at bounding box center [83, 10] width 23 height 8
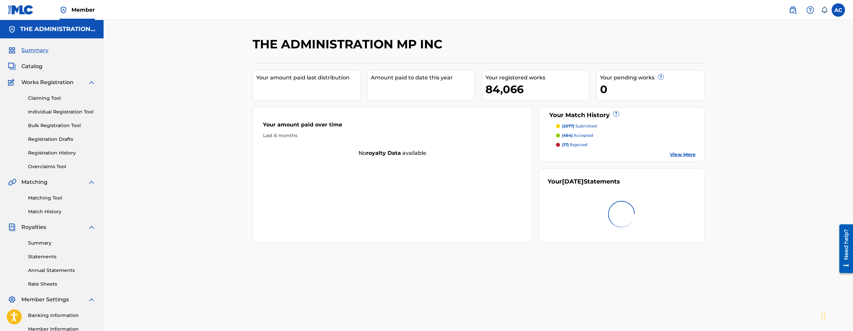
click at [42, 67] on div "Catalog" at bounding box center [52, 66] width 88 height 8
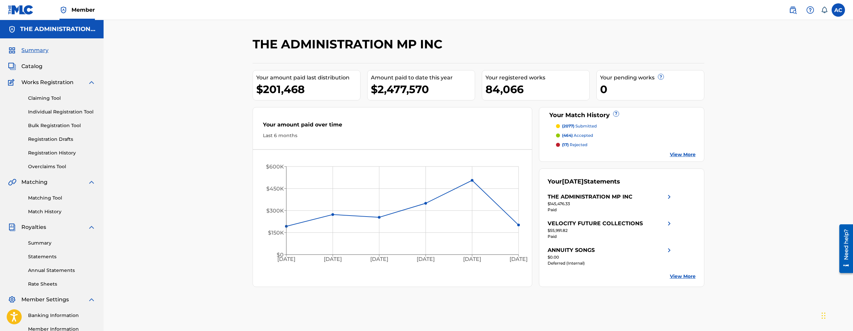
click at [38, 64] on span "Catalog" at bounding box center [31, 66] width 21 height 8
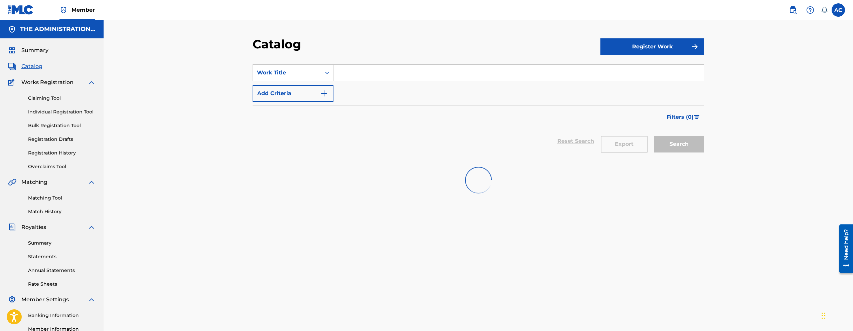
click at [360, 73] on input "Search Form" at bounding box center [518, 73] width 371 height 16
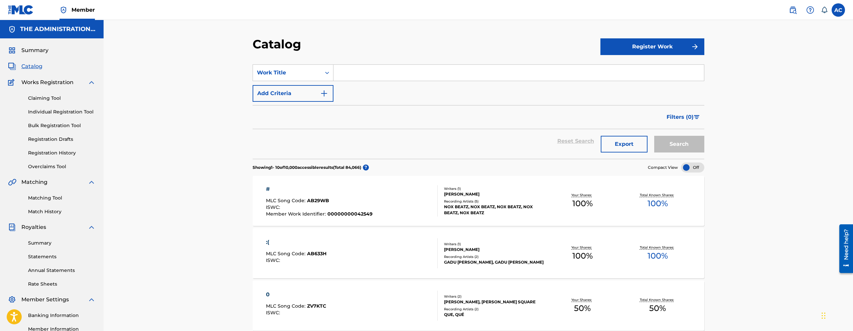
paste input "Time Machine Numb To Hate Interlude"
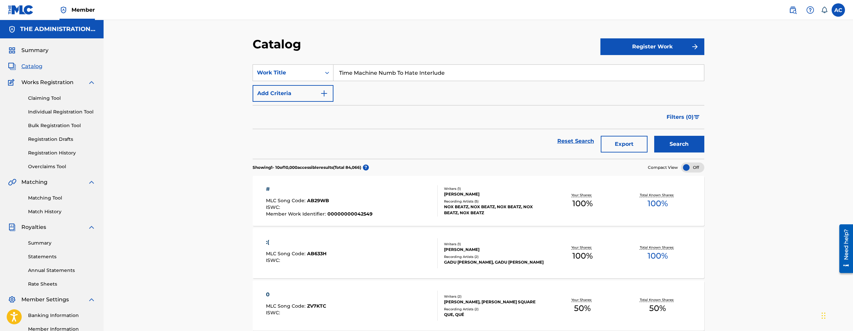
type input "Time Machine Numb To Hate Interlude"
click at [310, 97] on button "Add Criteria" at bounding box center [293, 93] width 81 height 17
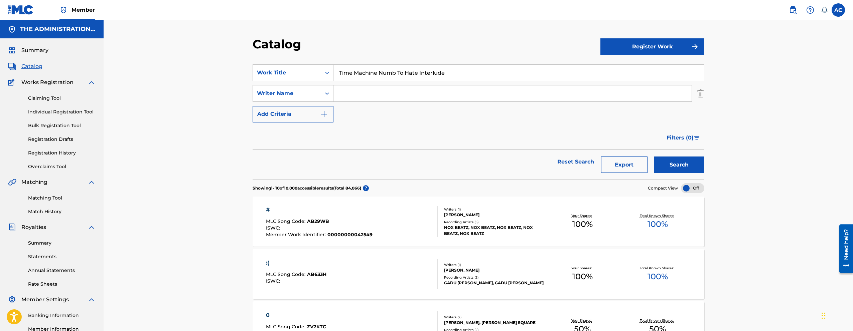
click at [356, 97] on input "Search Form" at bounding box center [512, 94] width 358 height 16
type input "pullen"
click at [654, 157] on button "Search" at bounding box center [679, 165] width 50 height 17
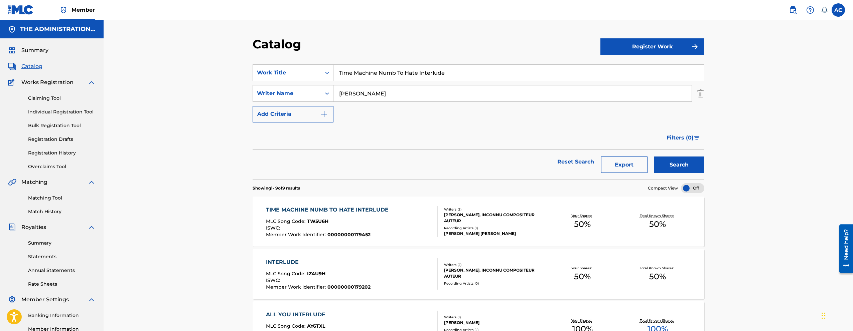
click at [360, 229] on div "ISWC :" at bounding box center [329, 229] width 126 height 7
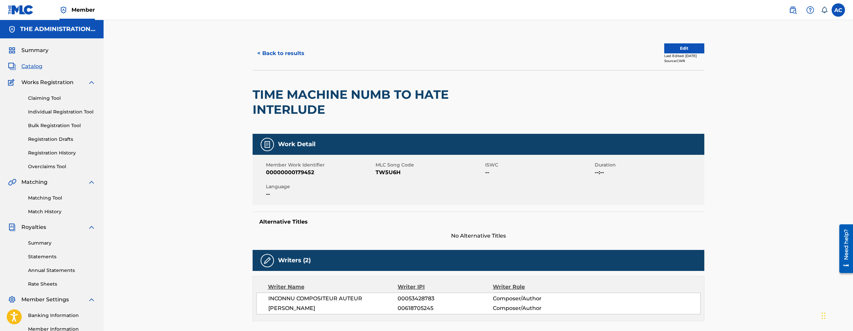
click at [799, 8] on link at bounding box center [792, 9] width 13 height 13
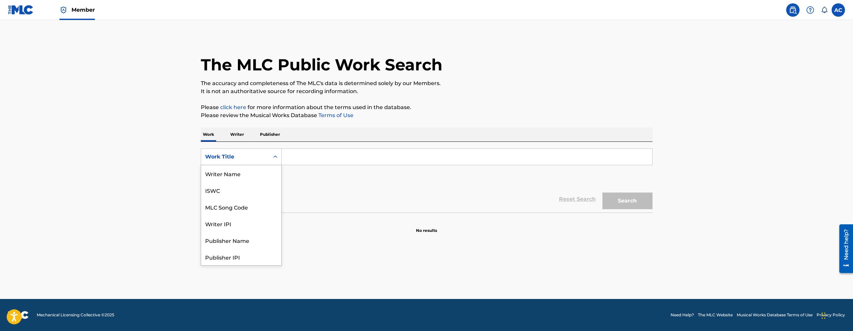
click at [253, 163] on div "Work Title" at bounding box center [241, 157] width 81 height 17
click at [248, 168] on div "MLC Song Code" at bounding box center [241, 173] width 80 height 17
click at [317, 162] on input "Search Form" at bounding box center [467, 157] width 371 height 16
paste input "BC94ZK"
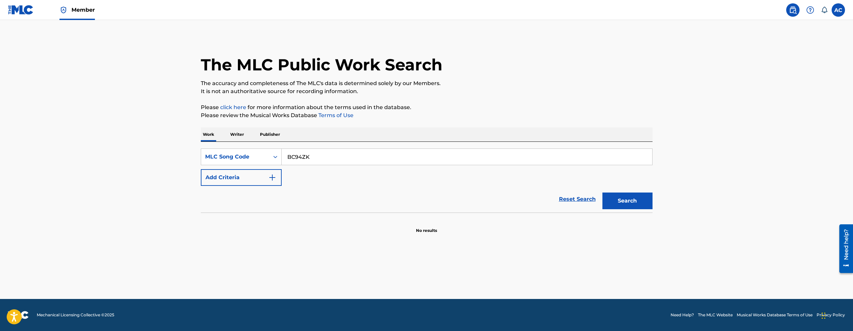
type input "BC94ZK"
click at [602, 193] on button "Search" at bounding box center [627, 201] width 50 height 17
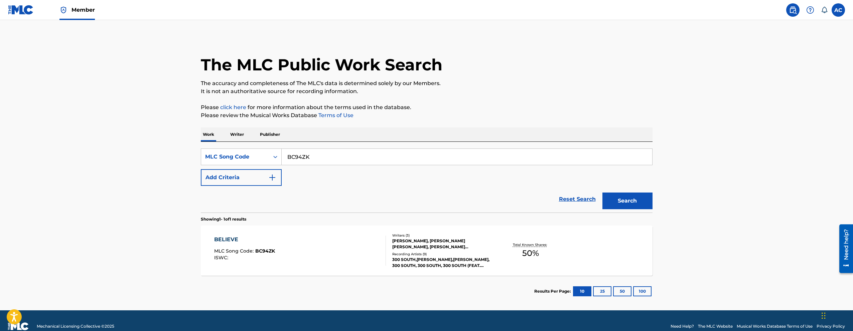
click at [348, 234] on div "BELIEVE MLC Song Code : BC94ZK ISWC : Writers ( 3 ) DONALD PULLEN, CASEY JOSEPH…" at bounding box center [427, 251] width 452 height 50
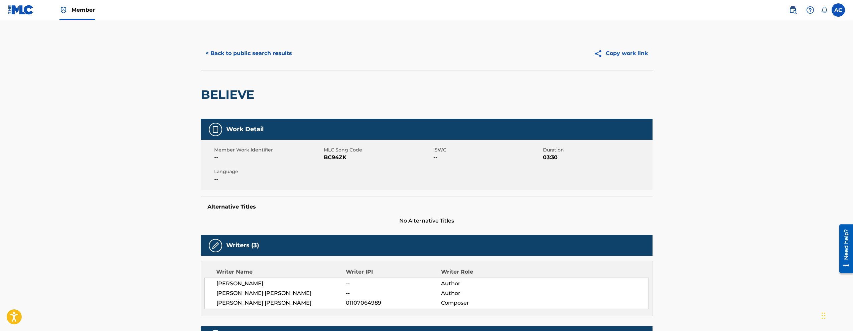
click at [243, 50] on button "< Back to public search results" at bounding box center [249, 53] width 96 height 17
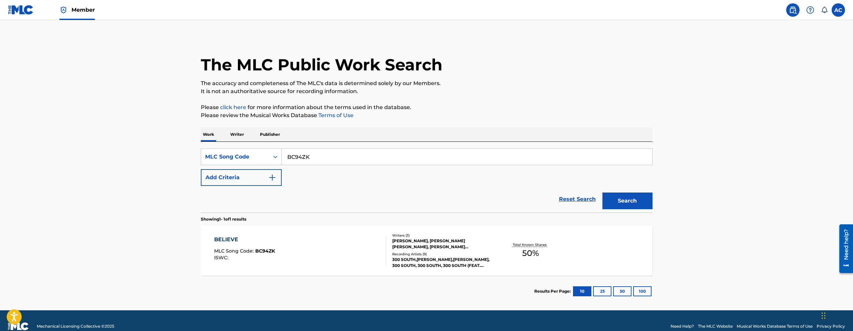
click at [84, 11] on span "Member" at bounding box center [83, 10] width 23 height 8
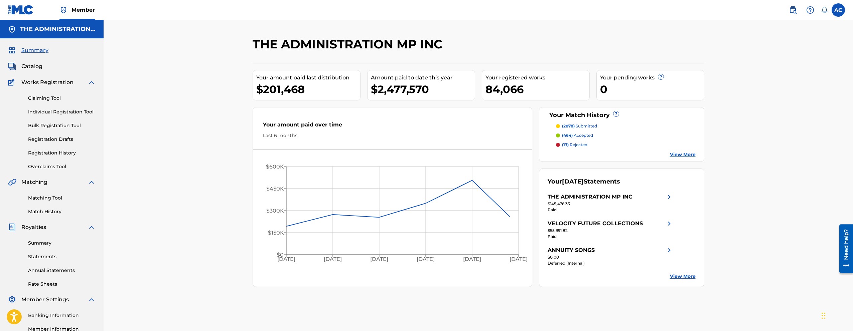
click at [29, 66] on span "Catalog" at bounding box center [31, 66] width 21 height 8
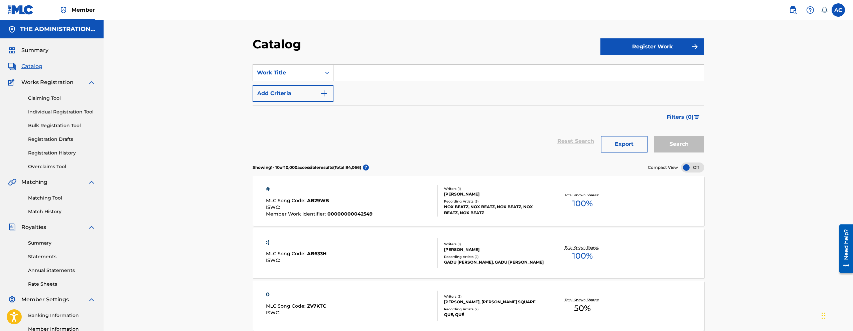
click at [358, 80] on input "Search Form" at bounding box center [518, 73] width 371 height 16
paste input "MDV-THEY DON'T UNDERSTAND WHY"
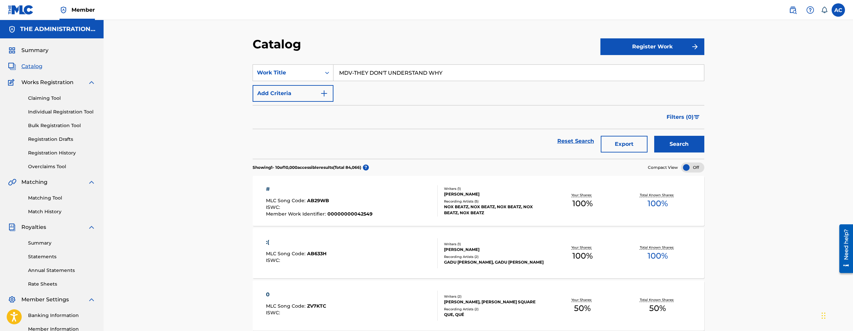
type input "MDV-THEY DON'T UNDERSTAND WHY"
click at [320, 94] on img "Search Form" at bounding box center [324, 94] width 8 height 8
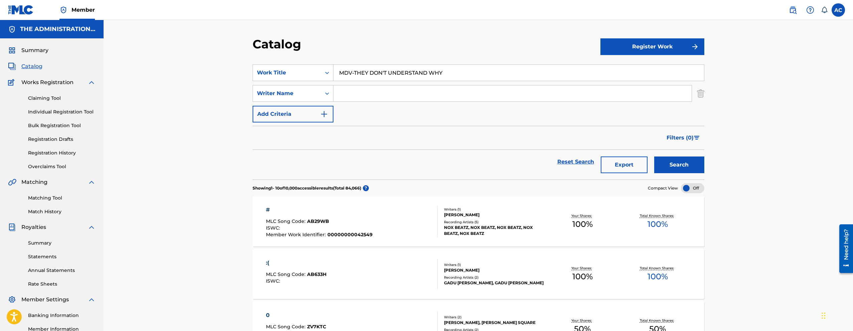
click at [341, 95] on input "Search Form" at bounding box center [512, 94] width 358 height 16
type input "pullen"
click at [685, 161] on button "Search" at bounding box center [679, 165] width 50 height 17
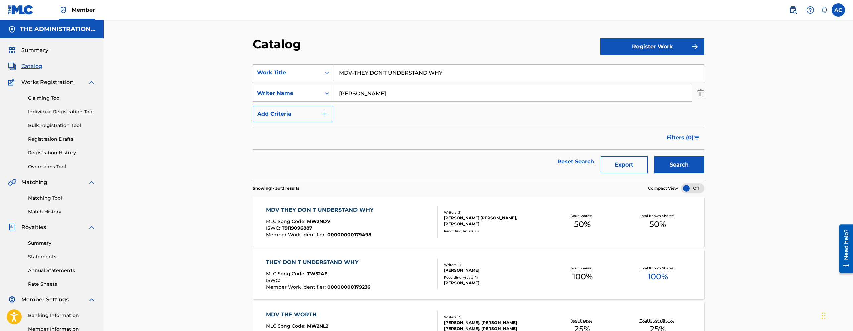
click at [372, 220] on div "MLC Song Code : MW2NDV" at bounding box center [321, 222] width 111 height 7
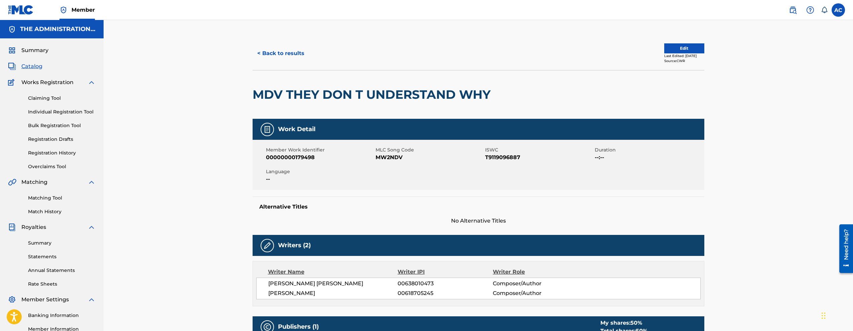
click at [294, 55] on button "< Back to results" at bounding box center [281, 53] width 56 height 17
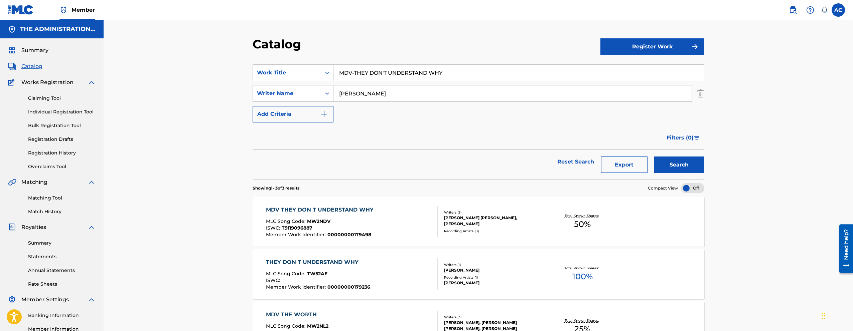
click at [350, 81] on div "MDV-THEY DON'T UNDERSTAND WHY" at bounding box center [518, 72] width 371 height 17
click at [350, 79] on input "MDV-THEY DON'T UNDERSTAND WHY" at bounding box center [518, 73] width 371 height 16
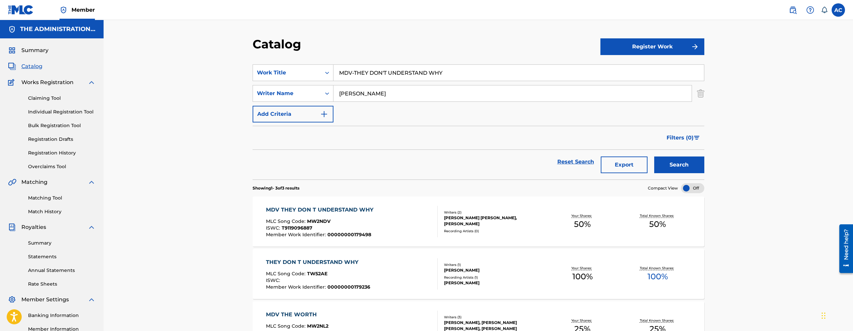
paste input "WORTH"
type input "MDV-THE WORTH"
click at [654, 157] on button "Search" at bounding box center [679, 165] width 50 height 17
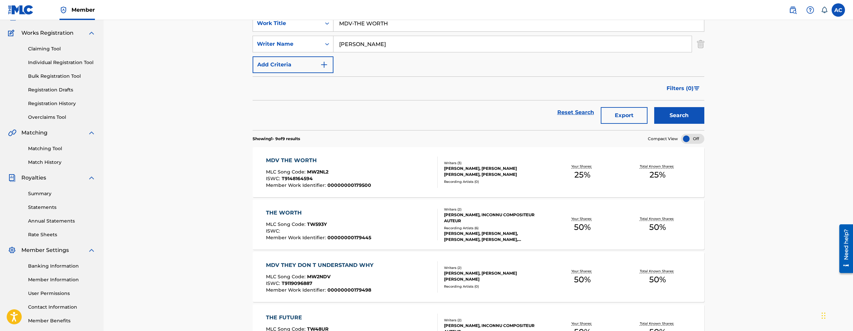
scroll to position [60, 0]
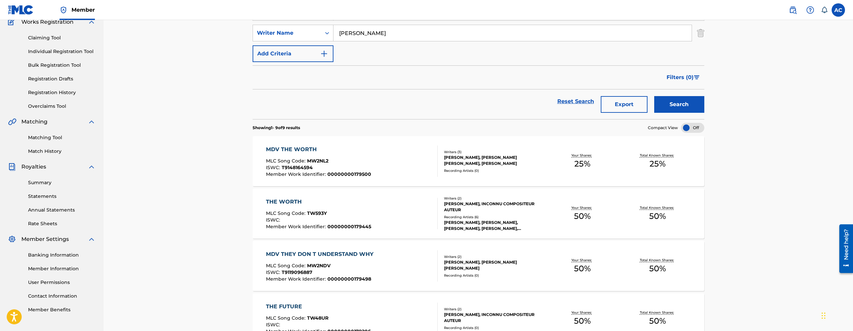
click at [372, 181] on div "MDV THE WORTH MLC Song Code : MW2NL2 ISWC : T9148164594 Member Work Identifier …" at bounding box center [479, 161] width 452 height 50
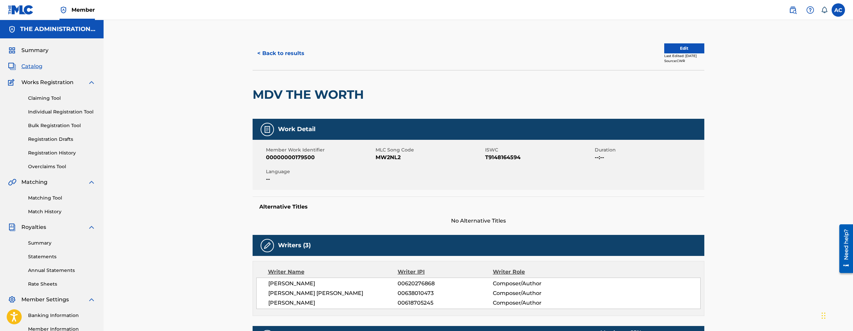
click at [296, 61] on button "< Back to results" at bounding box center [281, 53] width 56 height 17
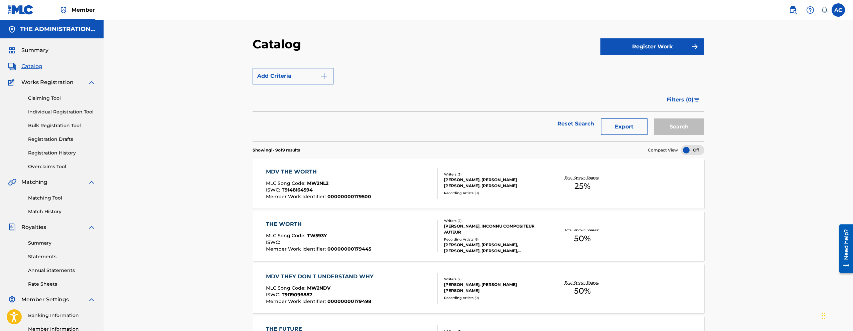
scroll to position [60, 0]
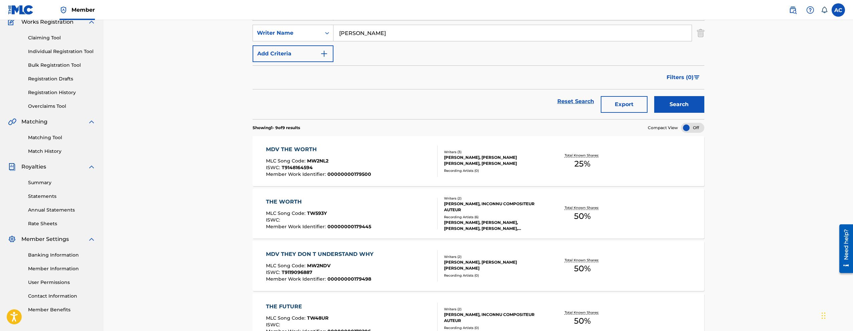
click at [356, 36] on input "pullen" at bounding box center [512, 33] width 358 height 16
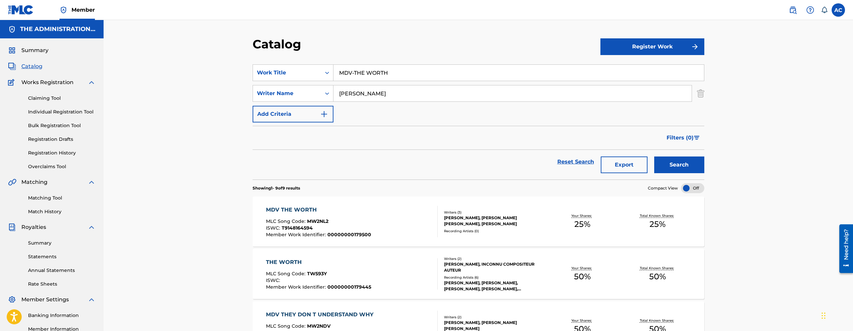
click at [359, 67] on input "MDV-THE WORTH" at bounding box center [518, 73] width 371 height 16
paste input "SPOTLIGHT"
type input "SPOTLIGHT"
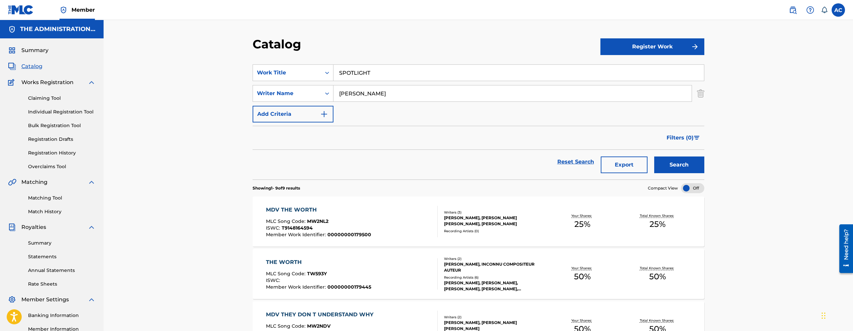
click at [654, 157] on button "Search" at bounding box center [679, 165] width 50 height 17
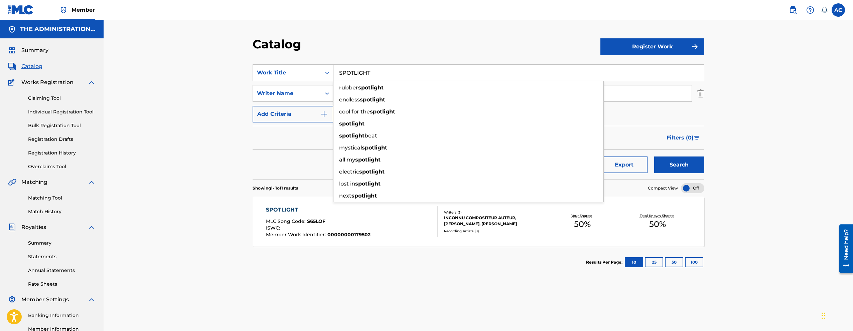
click at [316, 229] on div "ISWC :" at bounding box center [318, 229] width 105 height 7
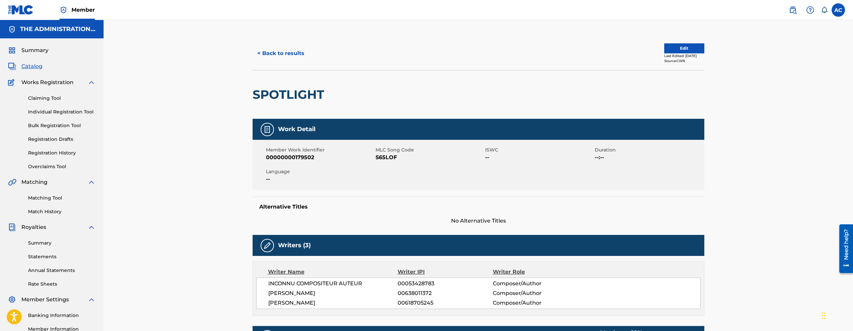
click at [295, 57] on button "< Back to results" at bounding box center [281, 53] width 56 height 17
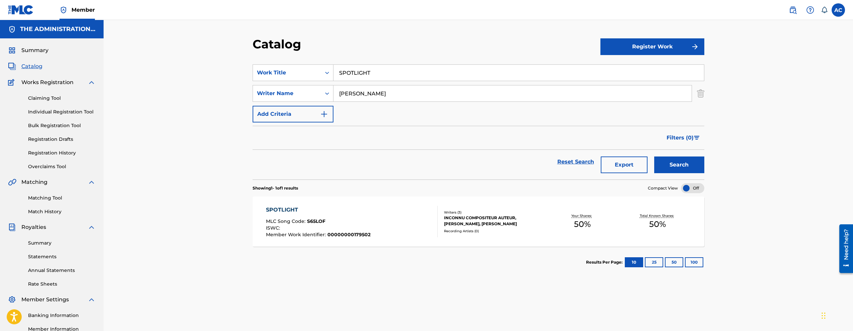
click at [345, 78] on input "SPOTLIGHT" at bounding box center [518, 73] width 371 height 16
paste input "UPERMAN OG"
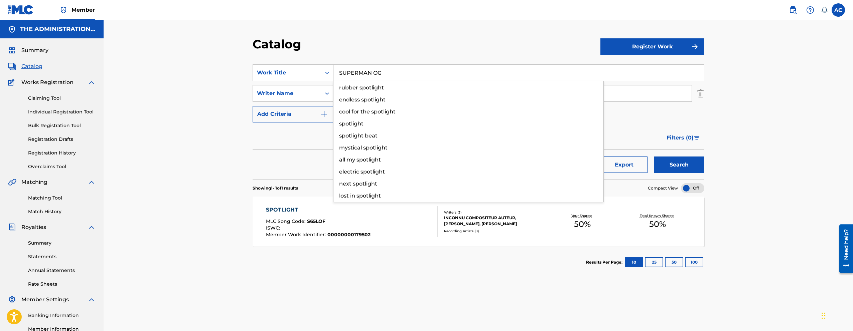
type input "SUPERMAN OG"
click at [654, 157] on button "Search" at bounding box center [679, 165] width 50 height 17
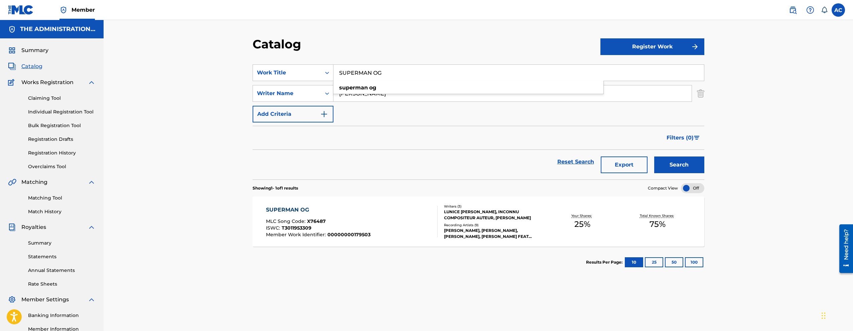
click at [379, 210] on div "SUPERMAN OG MLC Song Code : X76487 ISWC : T3011953309 Member Work Identifier : …" at bounding box center [352, 221] width 172 height 31
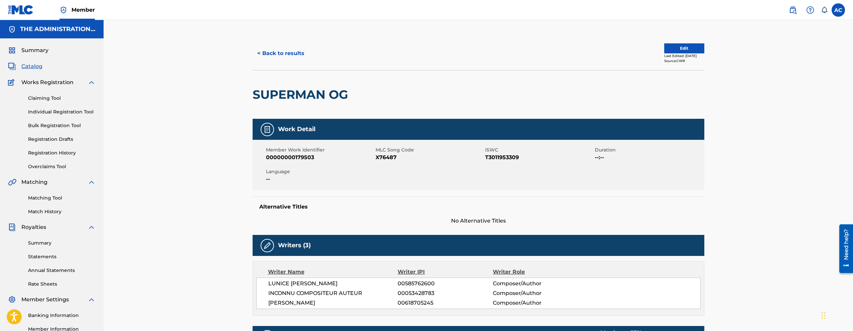
click at [296, 58] on button "< Back to results" at bounding box center [281, 53] width 56 height 17
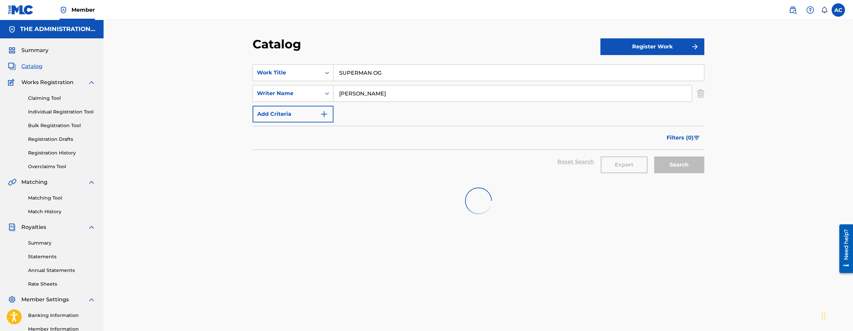
click at [360, 69] on input "SUPERMAN OG" at bounding box center [518, 73] width 371 height 16
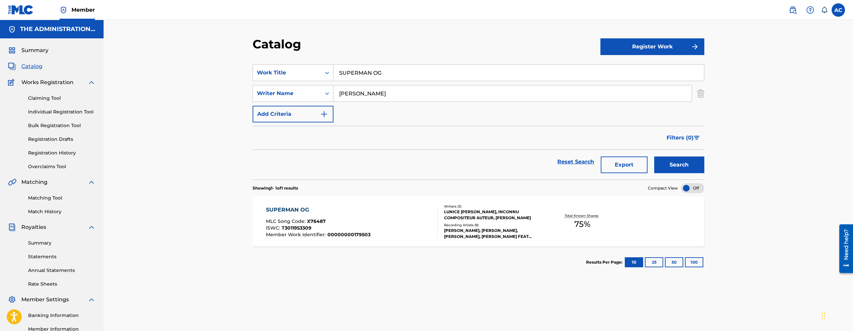
click at [360, 69] on input "SUPERMAN OG" at bounding box center [518, 73] width 371 height 16
paste input "WAIT TILL NEXT YEAR CUES"
type input "WAIT TILL NEXT YEAR CUES"
click at [654, 157] on button "Search" at bounding box center [679, 165] width 50 height 17
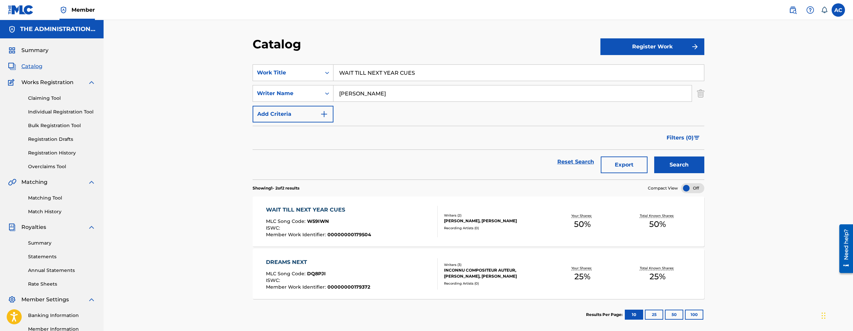
click at [361, 222] on div "MLC Song Code : W59IWN" at bounding box center [318, 222] width 105 height 7
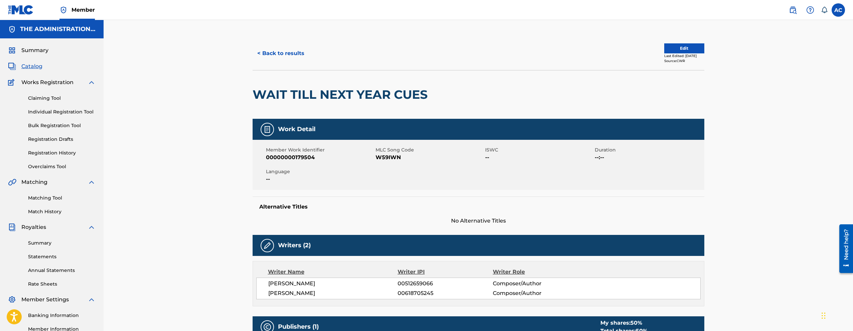
click at [294, 51] on button "< Back to results" at bounding box center [281, 53] width 56 height 17
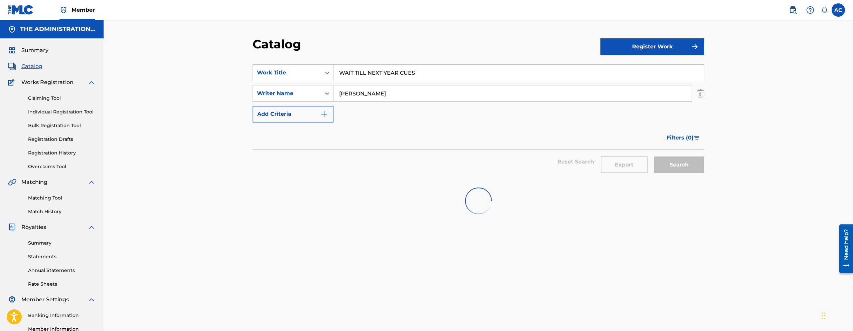
click at [389, 79] on input "WAIT TILL NEXT YEAR CUES" at bounding box center [518, 73] width 371 height 16
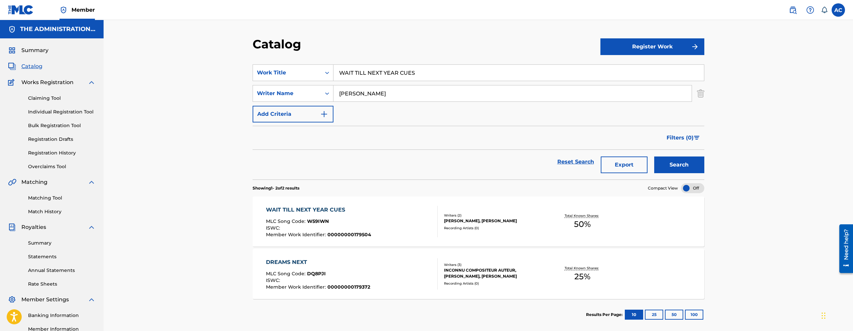
click at [389, 79] on input "WAIT TILL NEXT YEAR CUES" at bounding box center [518, 73] width 371 height 16
paste input "December Rain"
type input "December Rain"
click at [654, 157] on button "Search" at bounding box center [679, 165] width 50 height 17
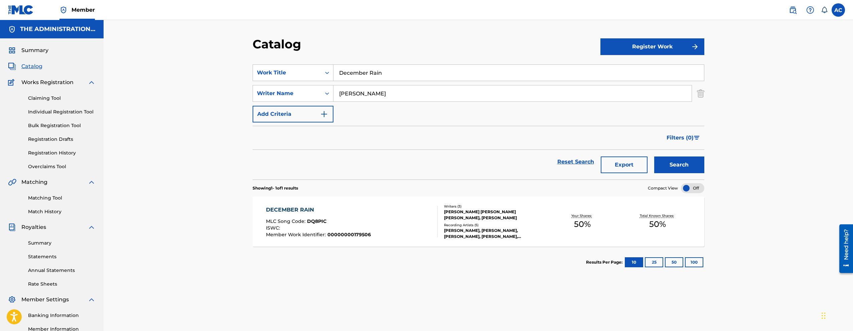
click at [376, 225] on div "DECEMBER RAIN MLC Song Code : DQ8PIC ISWC : Member Work Identifier : 0000000017…" at bounding box center [352, 221] width 172 height 31
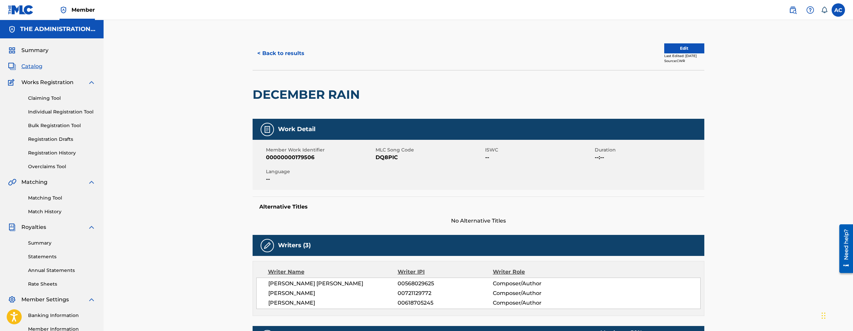
click at [685, 44] on button "Edit" at bounding box center [684, 48] width 40 height 10
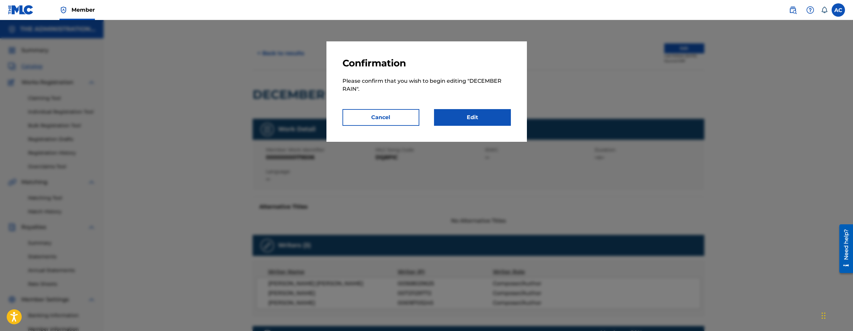
click at [451, 124] on link "Edit" at bounding box center [472, 117] width 77 height 17
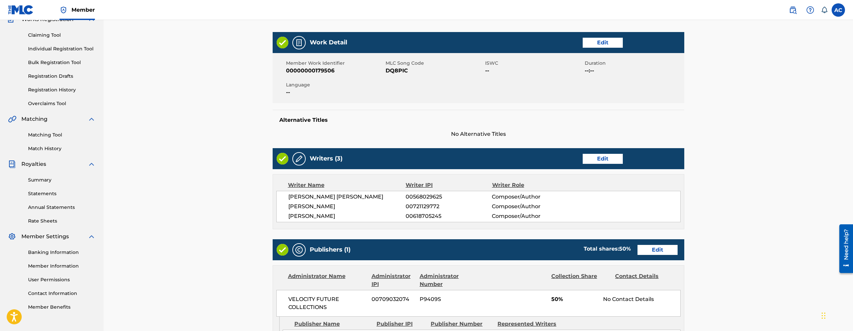
scroll to position [220, 0]
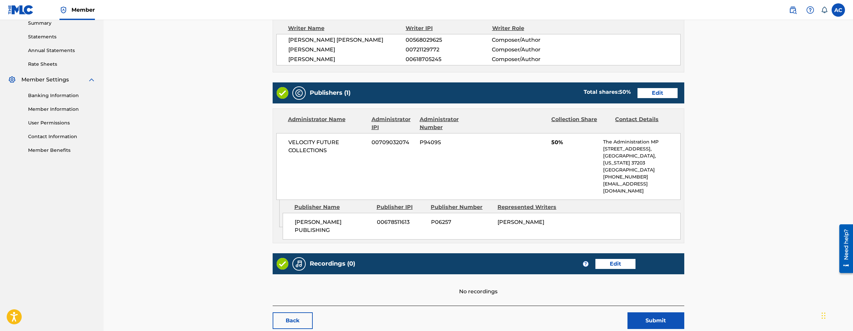
click at [611, 259] on link "Edit" at bounding box center [615, 264] width 40 height 10
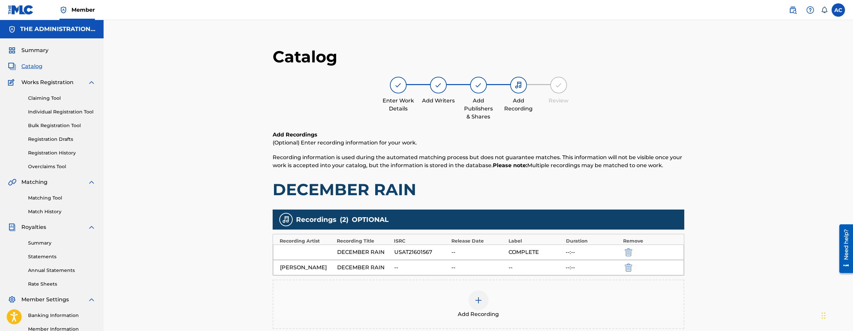
click at [33, 64] on span "Catalog" at bounding box center [31, 66] width 21 height 8
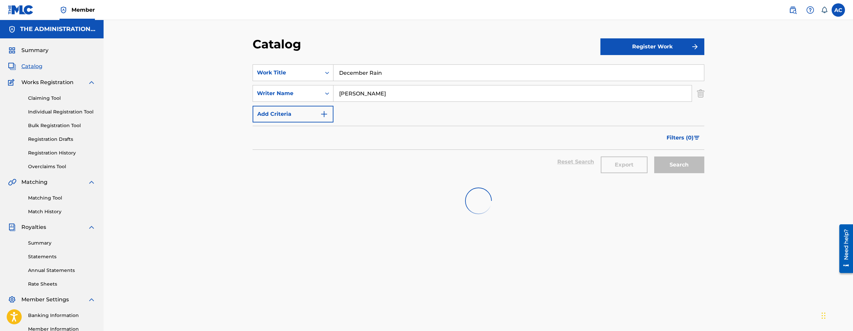
click at [394, 72] on input "December Rain" at bounding box center [518, 73] width 371 height 16
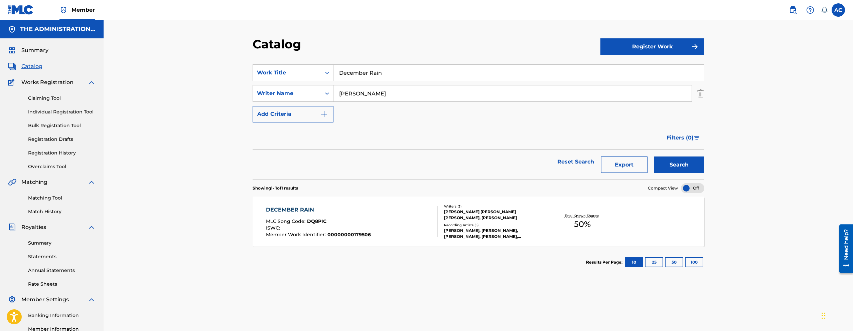
click at [394, 72] on input "December Rain" at bounding box center [518, 73] width 371 height 16
paste input "I CAN GO BUY ANYTHING"
type input "I CAN GO BUY ANYTHING"
click at [654, 157] on button "Search" at bounding box center [679, 165] width 50 height 17
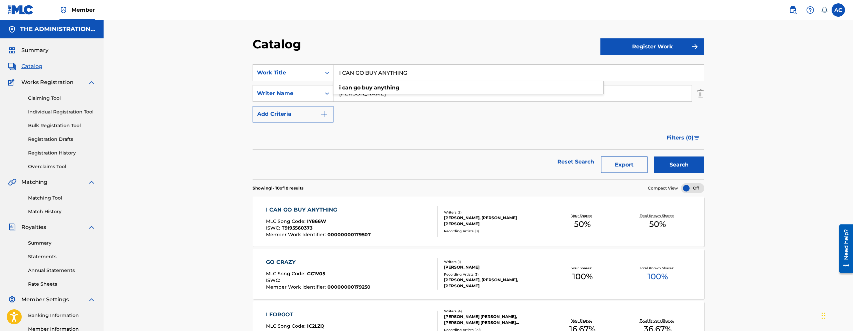
click at [329, 219] on div "I CAN GO BUY ANYTHING MLC Song Code : IY866W ISWC : T9195560373 Member Work Ide…" at bounding box center [318, 221] width 105 height 31
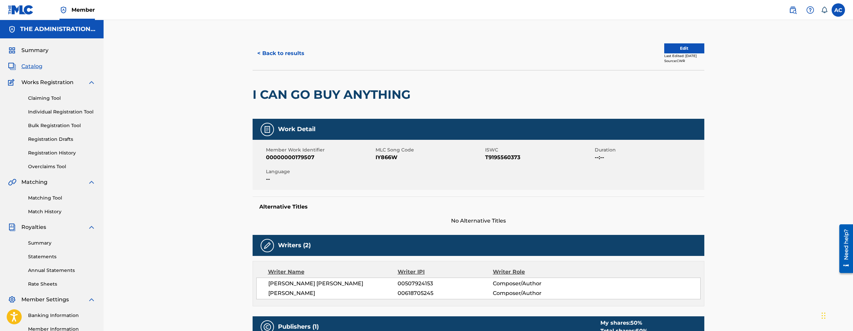
click at [34, 66] on span "Catalog" at bounding box center [31, 66] width 21 height 8
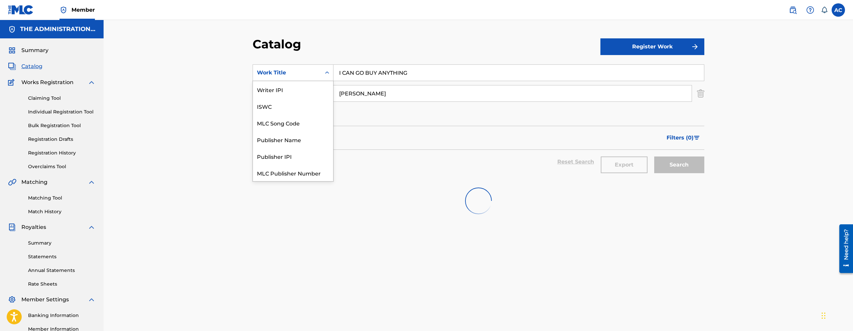
click at [321, 72] on div "Search Form" at bounding box center [327, 73] width 12 height 12
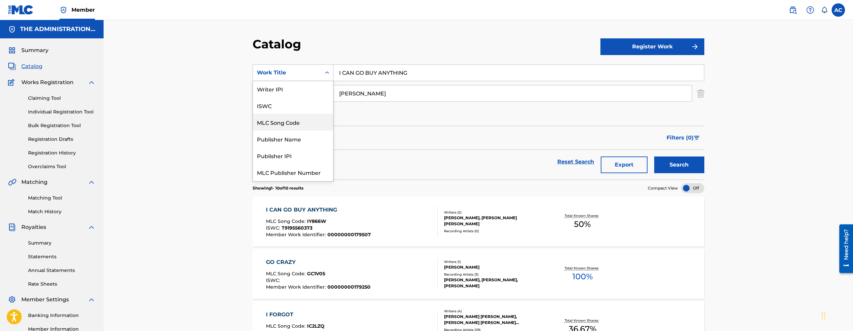
click at [287, 127] on div "MLC Song Code" at bounding box center [293, 122] width 80 height 17
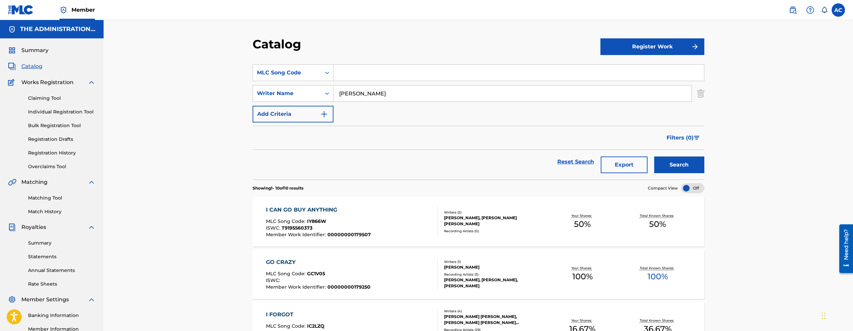
click at [699, 95] on img "Search Form" at bounding box center [700, 93] width 7 height 17
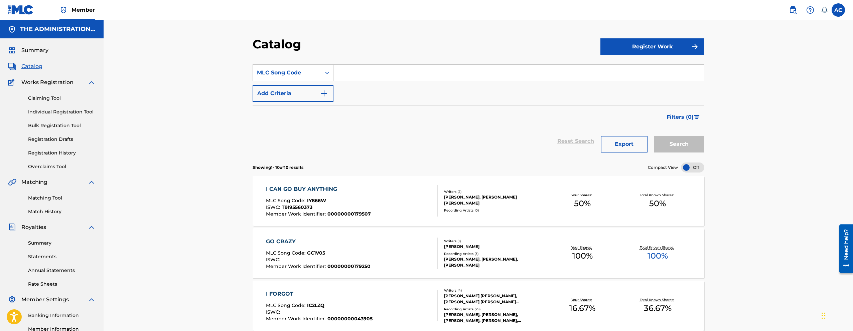
click at [461, 79] on input "Search Form" at bounding box center [518, 73] width 371 height 16
paste input "WV7LPM"
type input "WV7LPM"
click at [654, 136] on button "Search" at bounding box center [679, 144] width 50 height 17
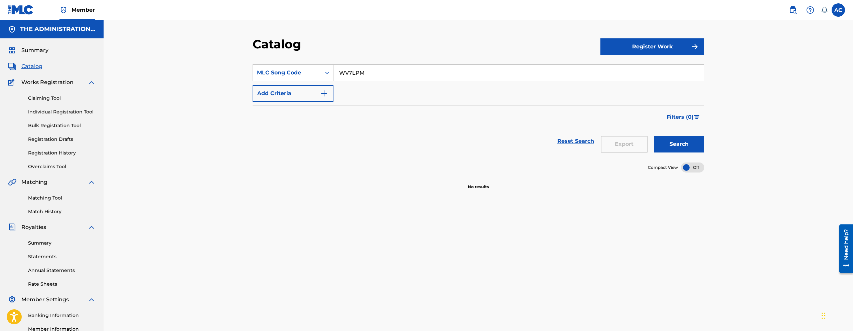
click at [787, 13] on link at bounding box center [792, 9] width 13 height 13
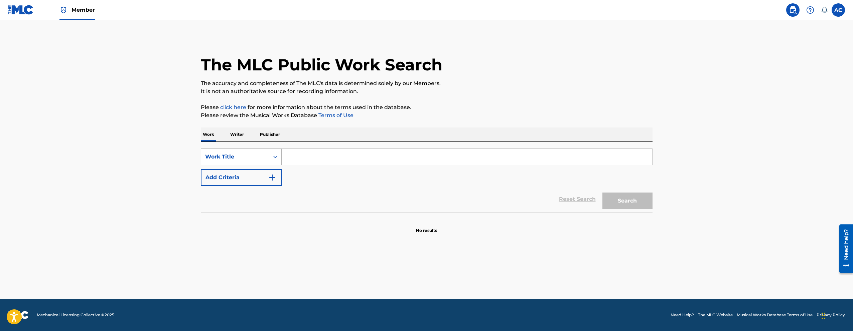
click at [267, 163] on div "Work Title" at bounding box center [241, 157] width 81 height 17
click at [222, 184] on div "MLC Song Code" at bounding box center [241, 186] width 80 height 17
click at [330, 164] on input "Search Form" at bounding box center [467, 157] width 371 height 16
paste input "WV7LPM"
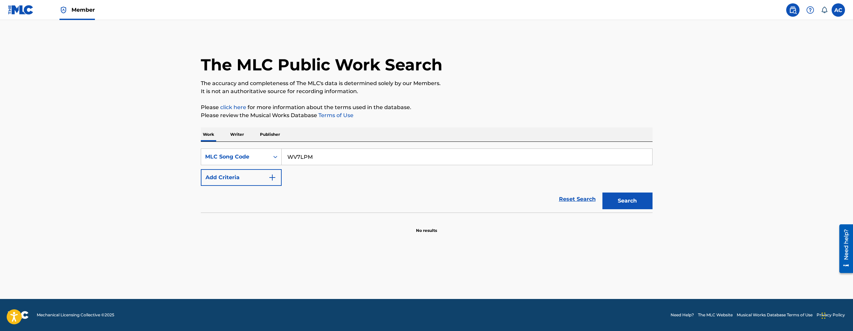
type input "WV7LPM"
click at [602, 193] on button "Search" at bounding box center [627, 201] width 50 height 17
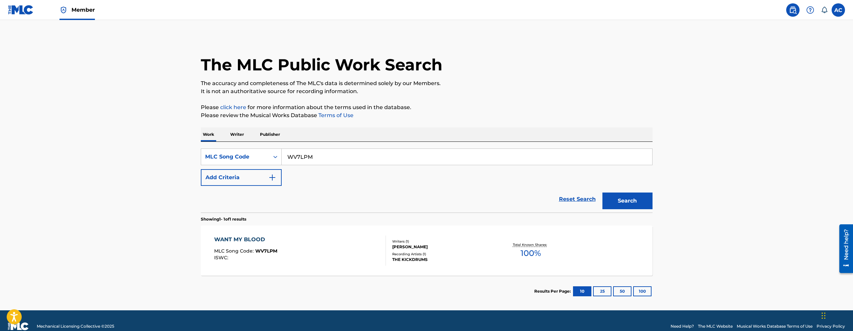
click at [233, 249] on span "MLC Song Code :" at bounding box center [234, 251] width 41 height 6
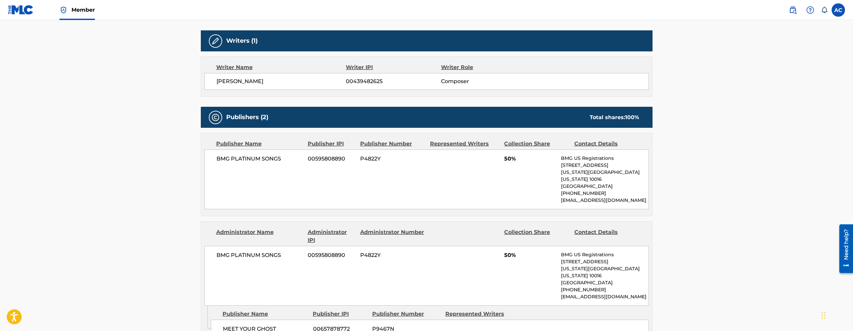
scroll to position [24, 0]
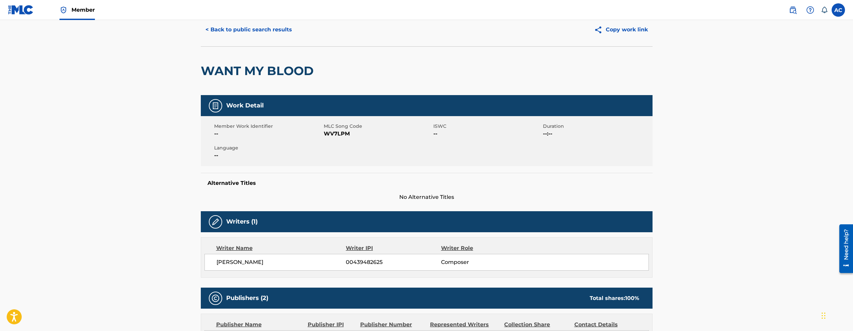
click at [81, 10] on span "Member" at bounding box center [83, 10] width 23 height 8
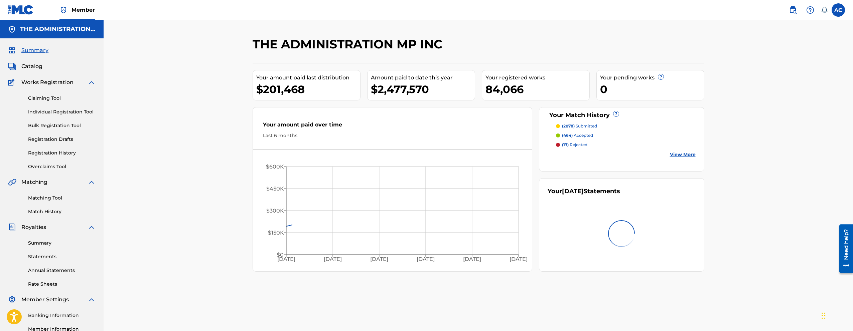
click at [37, 67] on span "Catalog" at bounding box center [31, 66] width 21 height 8
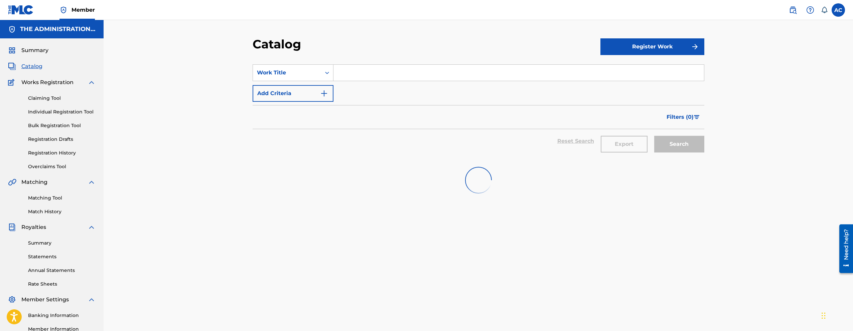
click at [338, 75] on input "Search Form" at bounding box center [518, 73] width 371 height 16
paste input "Make My Love"
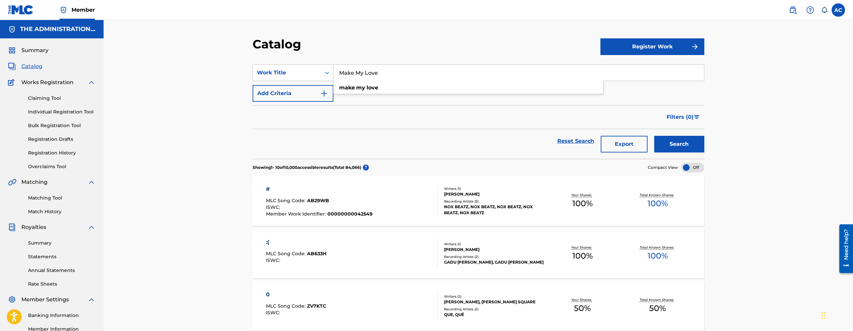
type input "Make My Love"
click at [703, 146] on button "Search" at bounding box center [679, 144] width 50 height 17
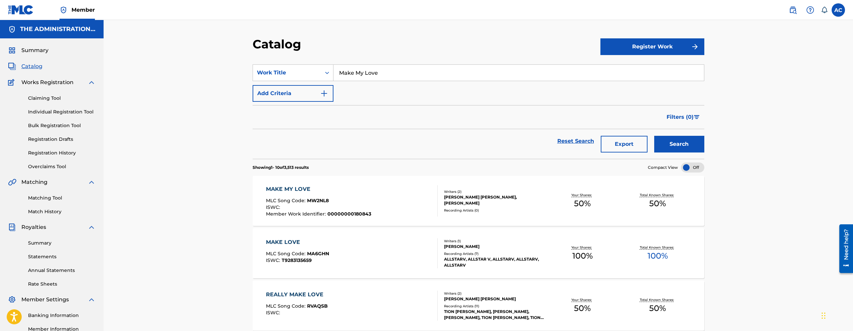
click at [359, 192] on div "MAKE MY LOVE" at bounding box center [318, 189] width 105 height 8
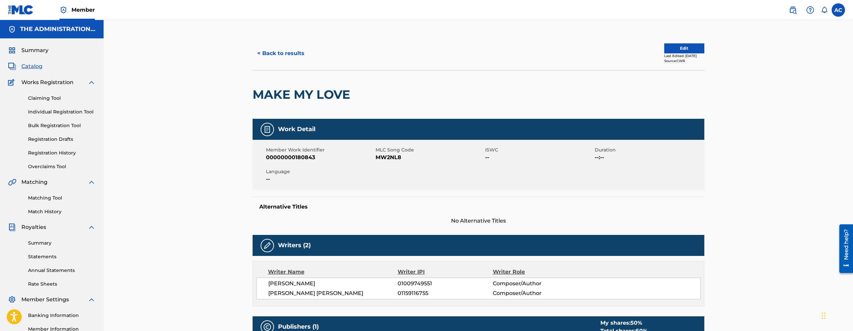
click at [694, 42] on div "< Back to results Edit Last Edited: April 04, 2025 Source: CWR" at bounding box center [479, 53] width 452 height 33
click at [689, 51] on button "Edit" at bounding box center [684, 48] width 40 height 10
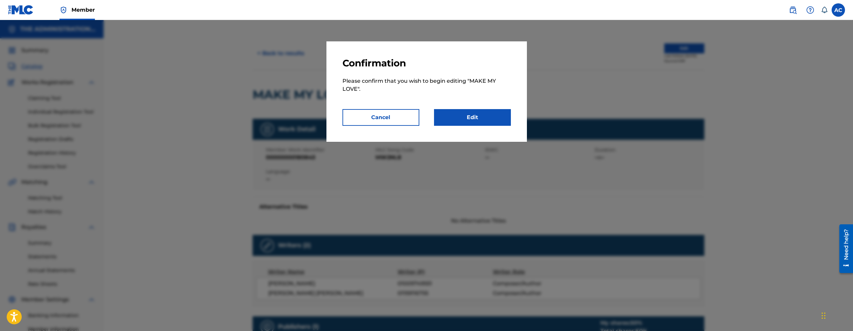
click at [468, 123] on link "Edit" at bounding box center [472, 117] width 77 height 17
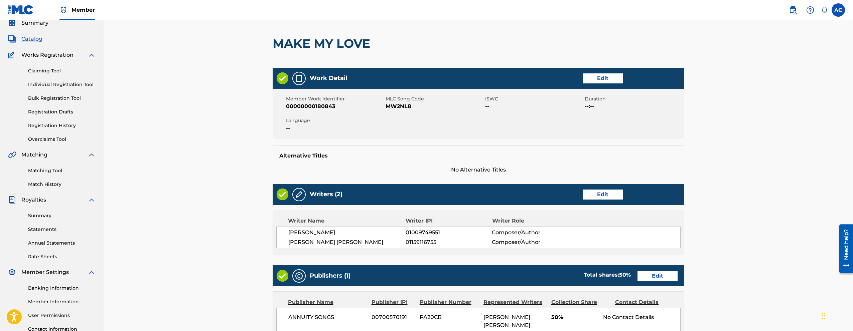
scroll to position [166, 0]
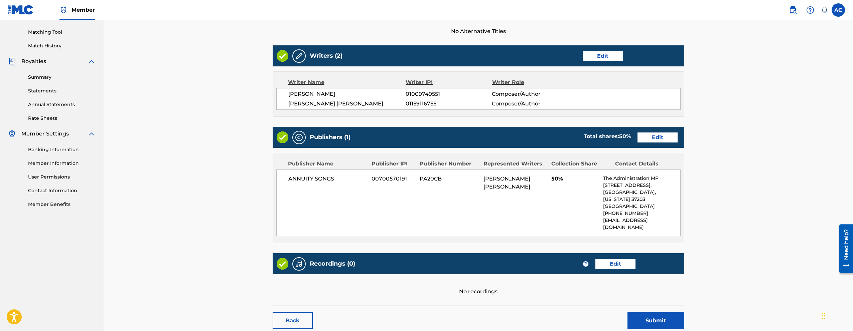
click at [612, 259] on link "Edit" at bounding box center [615, 264] width 40 height 10
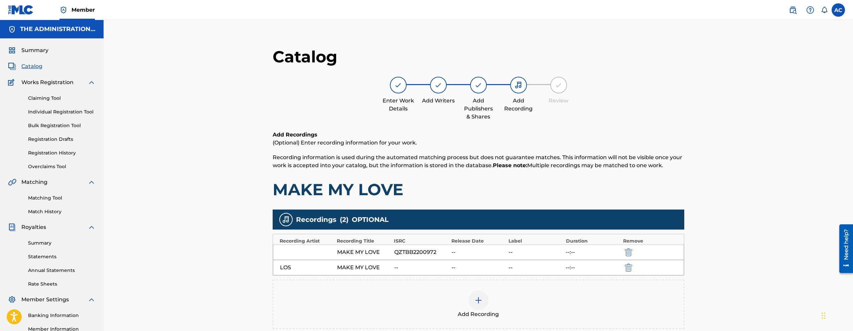
click at [42, 66] on div "Catalog" at bounding box center [52, 66] width 88 height 8
click at [24, 68] on span "Catalog" at bounding box center [31, 66] width 21 height 8
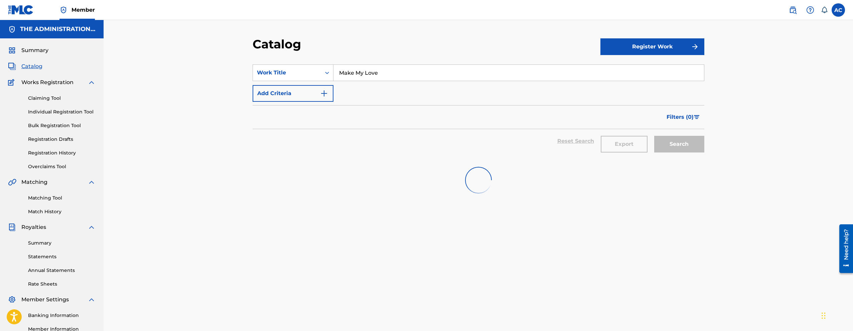
click at [347, 69] on input "Make My Love" at bounding box center [518, 73] width 371 height 16
paste input "Brick Money"
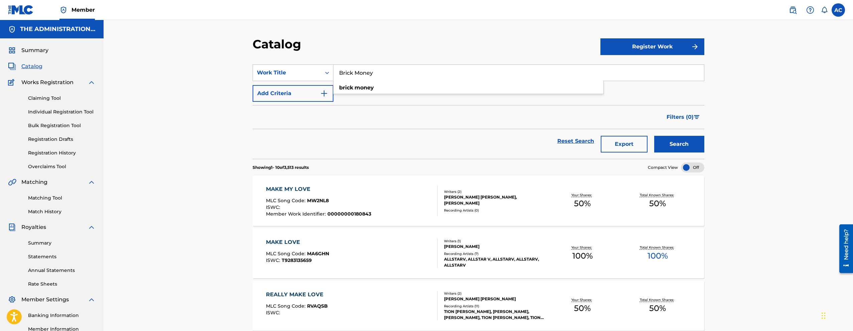
type input "Brick Money"
click at [317, 91] on button "Add Criteria" at bounding box center [293, 93] width 81 height 17
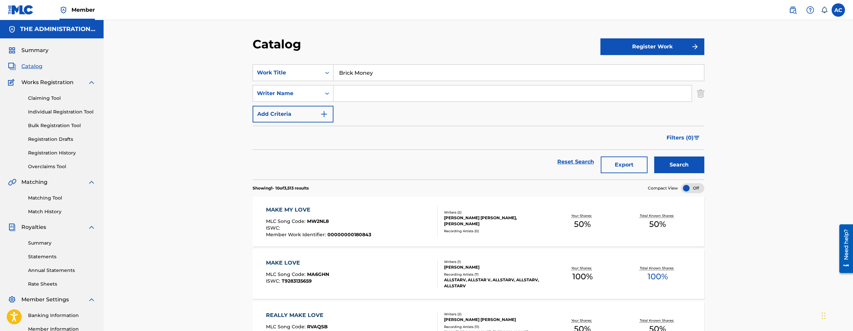
click at [383, 94] on input "Search Form" at bounding box center [512, 94] width 358 height 16
type input "meekins"
click at [654, 157] on button "Search" at bounding box center [679, 165] width 50 height 17
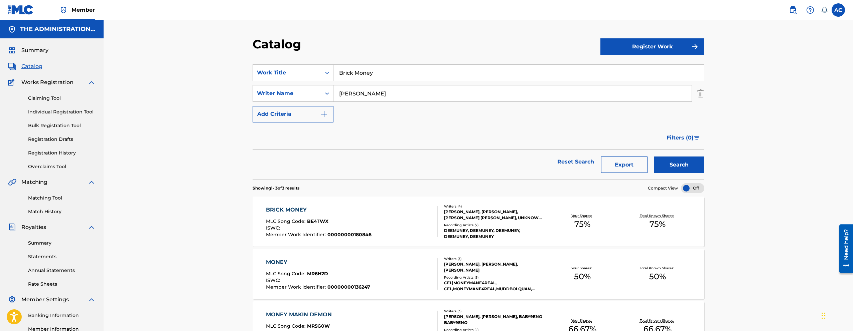
click at [385, 216] on div "BRICK MONEY MLC Song Code : BE4TWX ISWC : Member Work Identifier : 000000001808…" at bounding box center [352, 221] width 172 height 31
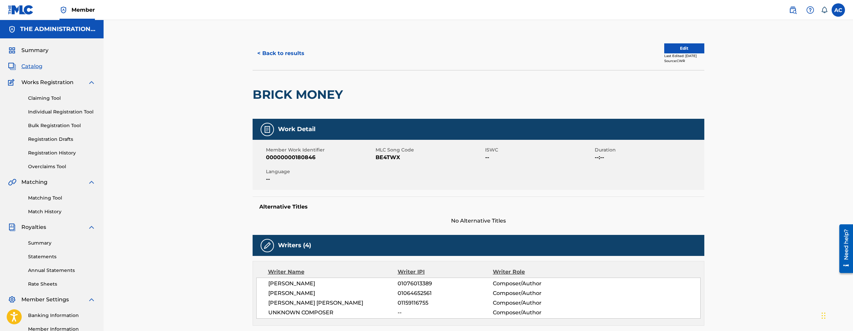
click at [385, 162] on div "Member Work Identifier 00000000180846 MLC Song Code BE4TWX ISWC -- Duration --:…" at bounding box center [479, 165] width 452 height 50
click at [386, 161] on span "BE4TWX" at bounding box center [430, 158] width 108 height 8
click at [306, 40] on div "< Back to results Edit Last Edited: July 15, 2025 Source: CWR" at bounding box center [479, 53] width 452 height 33
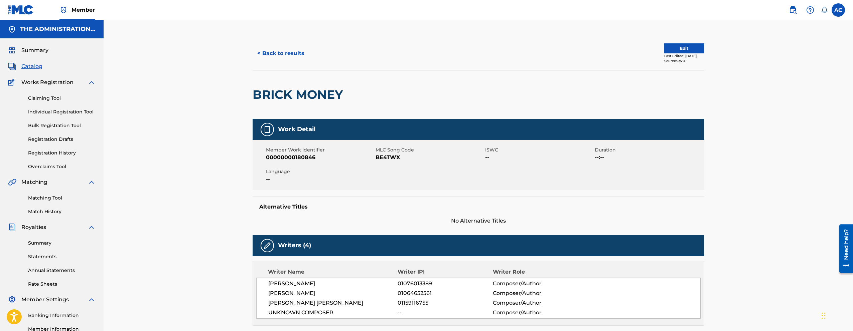
click at [299, 51] on button "< Back to results" at bounding box center [281, 53] width 56 height 17
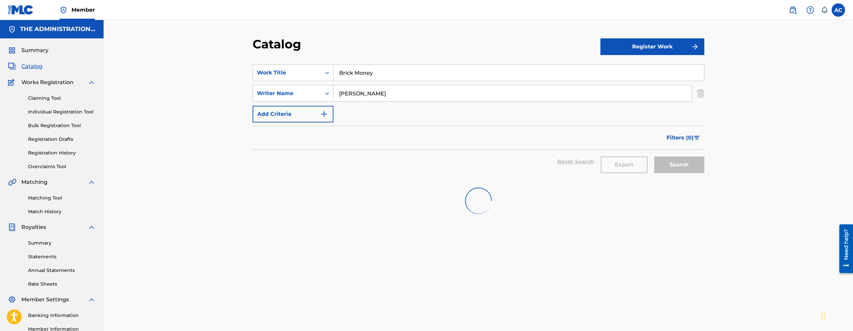
click at [352, 71] on input "Brick Money" at bounding box center [518, 73] width 371 height 16
paste input "Dennis Rodman"
type input "Dennis Rodman"
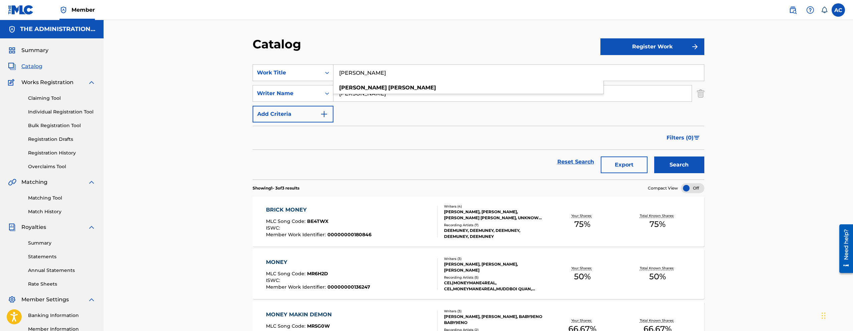
click at [654, 157] on button "Search" at bounding box center [679, 165] width 50 height 17
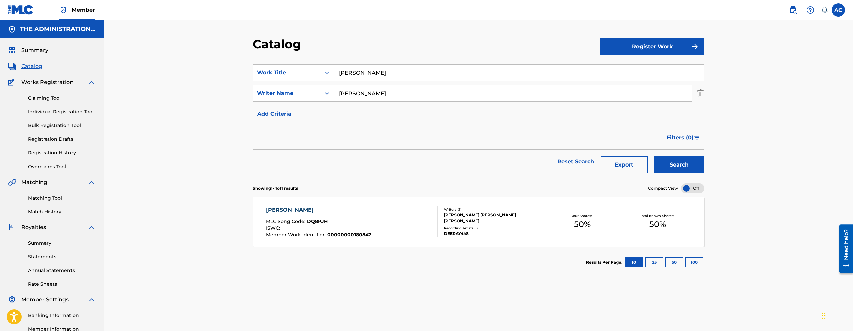
click at [324, 228] on div "ISWC :" at bounding box center [318, 229] width 105 height 7
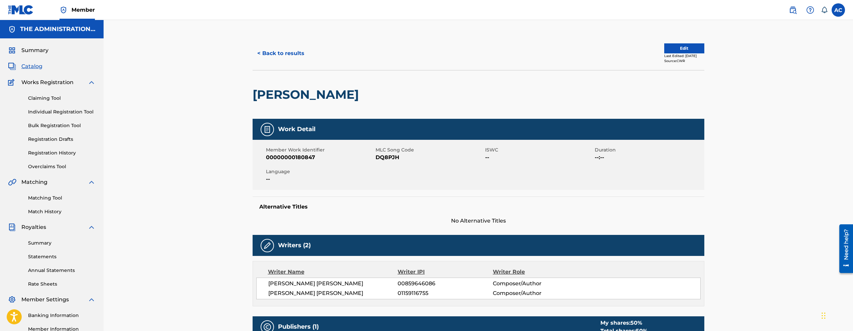
click at [340, 94] on h2 "DENNIS RODMAN" at bounding box center [308, 94] width 110 height 15
click at [390, 159] on span "DQ8PJH" at bounding box center [430, 158] width 108 height 8
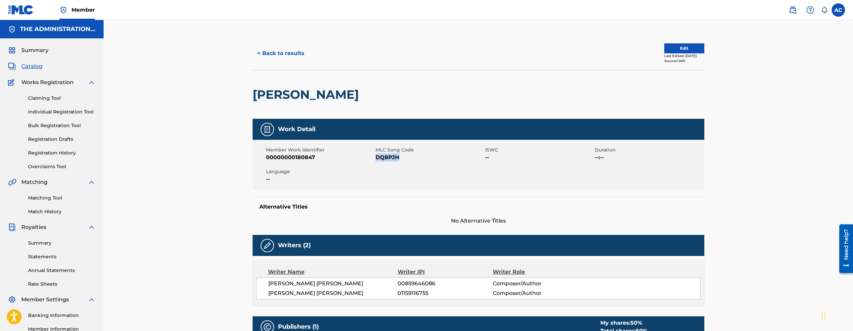
click at [297, 61] on button "< Back to results" at bounding box center [281, 53] width 56 height 17
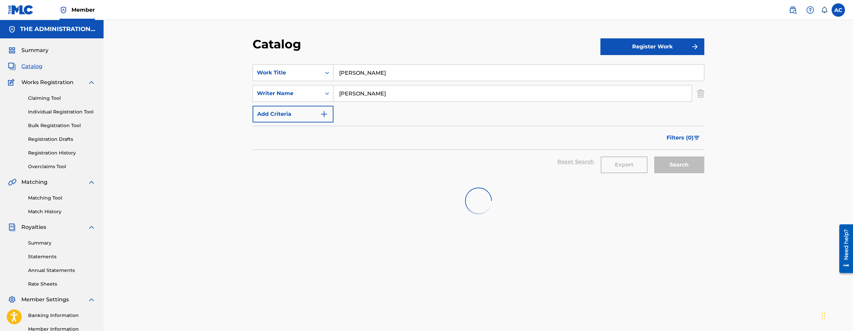
click at [341, 74] on input "Dennis Rodman" at bounding box center [518, 73] width 371 height 16
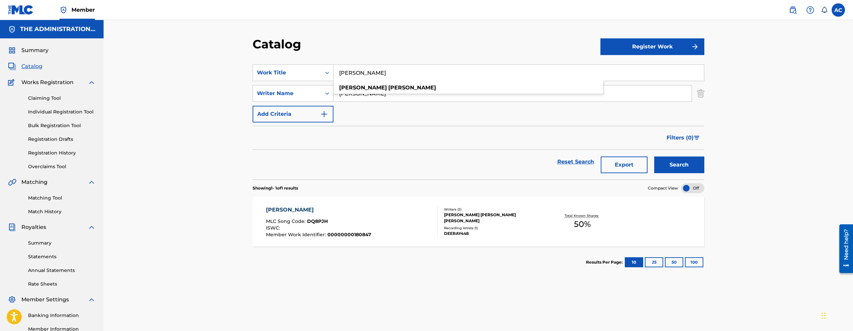
click at [341, 74] on input "Dennis Rodman" at bounding box center [518, 73] width 371 height 16
paste input "Lebro"
type input "Lebron"
click at [654, 157] on button "Search" at bounding box center [679, 165] width 50 height 17
click at [557, 230] on div "Your Shares: 50 %" at bounding box center [582, 222] width 75 height 20
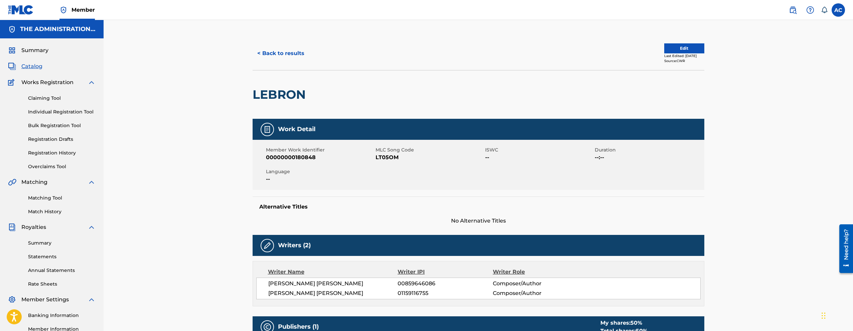
click at [269, 101] on h2 "LEBRON" at bounding box center [281, 94] width 56 height 15
click at [385, 156] on span "LT05OM" at bounding box center [430, 158] width 108 height 8
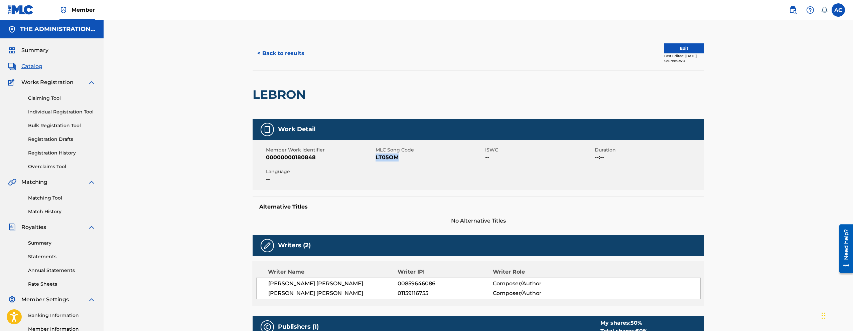
click at [271, 47] on button "< Back to results" at bounding box center [281, 53] width 56 height 17
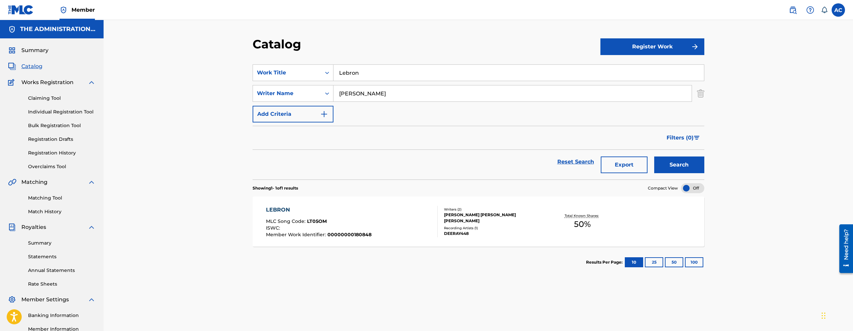
click at [354, 64] on div "Lebron" at bounding box center [518, 72] width 371 height 17
click at [353, 73] on input "Lebron" at bounding box center [518, 73] width 371 height 16
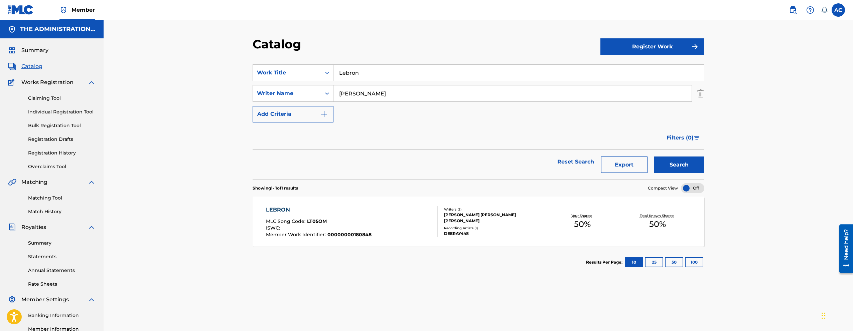
paste input "Deeray Flow 3"
type input "Deeray Flow 3"
click at [672, 169] on button "Search" at bounding box center [679, 165] width 50 height 17
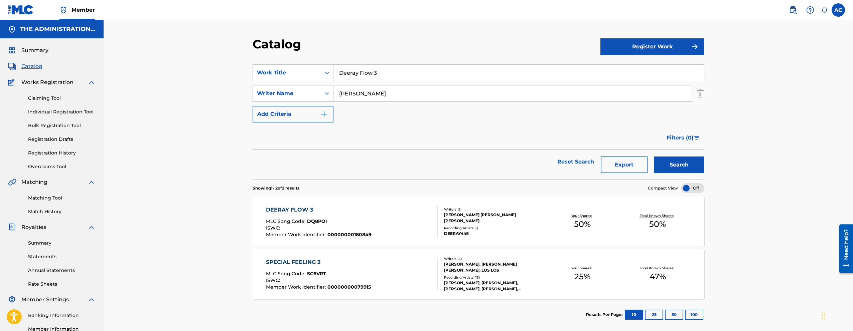
click at [356, 232] on span "00000000180849" at bounding box center [349, 235] width 44 height 6
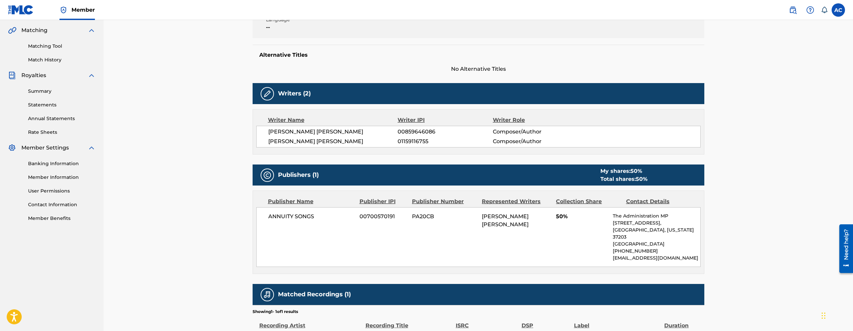
scroll to position [170, 0]
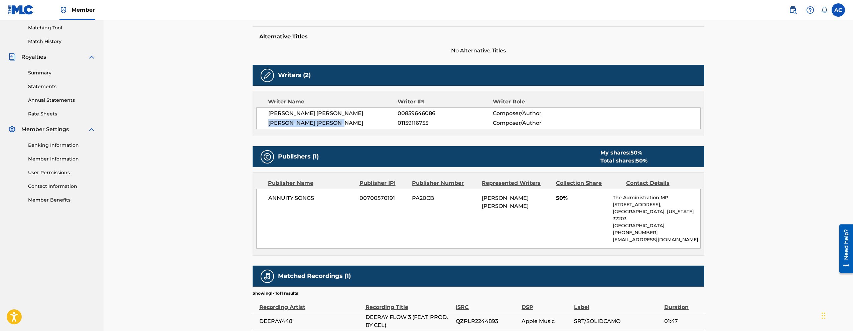
drag, startPoint x: 266, startPoint y: 126, endPoint x: 350, endPoint y: 129, distance: 83.9
click at [350, 129] on div "Writer Name Writer IPI Writer Role DEIDRICK RAYVON SEARCY 00859646086 Composer/…" at bounding box center [479, 113] width 452 height 45
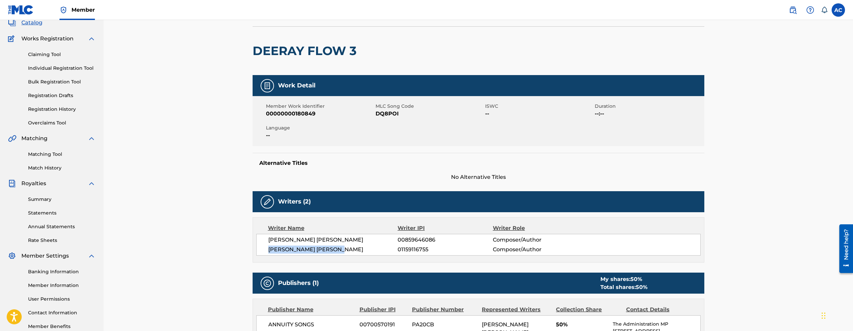
scroll to position [0, 0]
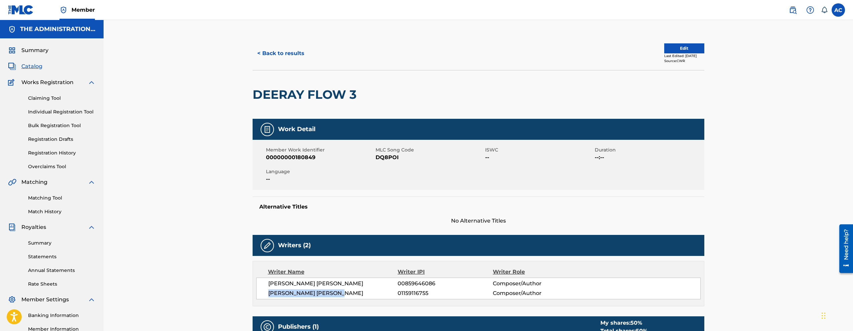
click at [286, 54] on button "< Back to results" at bounding box center [281, 53] width 56 height 17
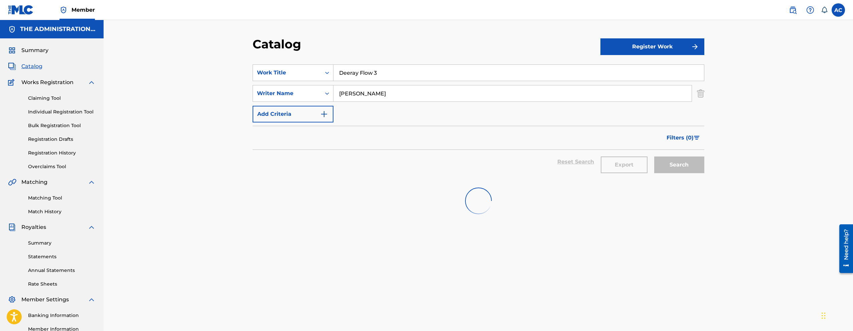
click at [357, 78] on input "Deeray Flow 3" at bounding box center [518, 73] width 371 height 16
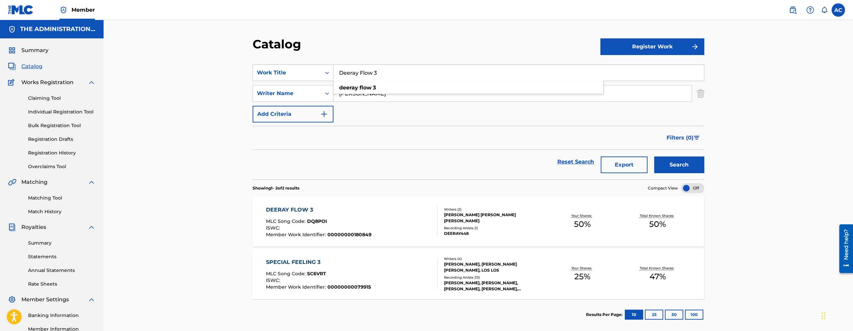
click at [401, 219] on div "DEERAY FLOW 3 MLC Song Code : DQ8POI ISWC : Member Work Identifier : 0000000018…" at bounding box center [352, 221] width 172 height 31
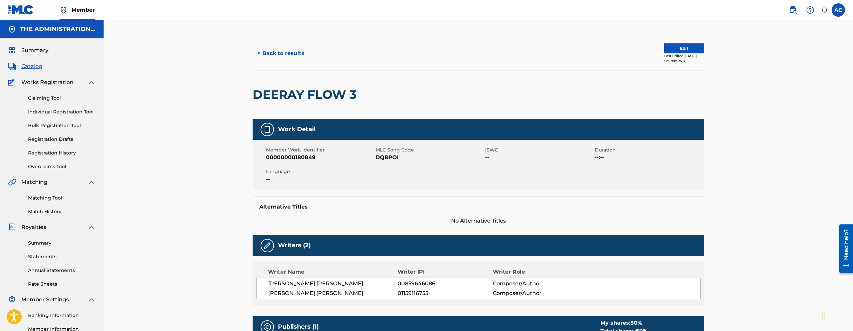
click at [278, 96] on h2 "DEERAY FLOW 3" at bounding box center [306, 94] width 107 height 15
click at [380, 157] on span "DQ8POI" at bounding box center [430, 158] width 108 height 8
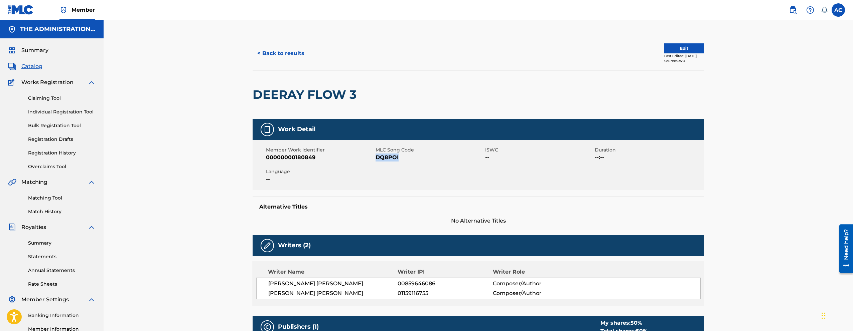
click at [280, 54] on button "< Back to results" at bounding box center [281, 53] width 56 height 17
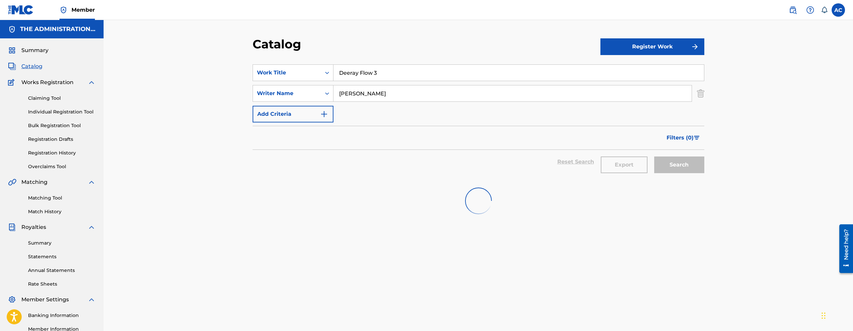
click at [346, 72] on input "Deeray Flow 3" at bounding box center [518, 73] width 371 height 16
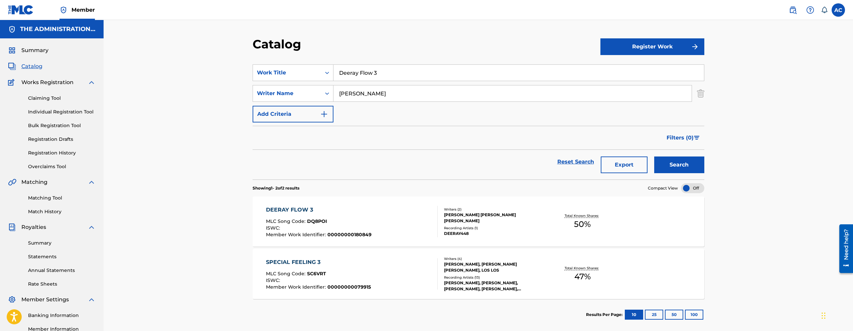
click at [346, 72] on input "Deeray Flow 3" at bounding box center [518, 73] width 371 height 16
paste input "Literally"
type input "Literally"
click at [654, 157] on button "Search" at bounding box center [679, 165] width 50 height 17
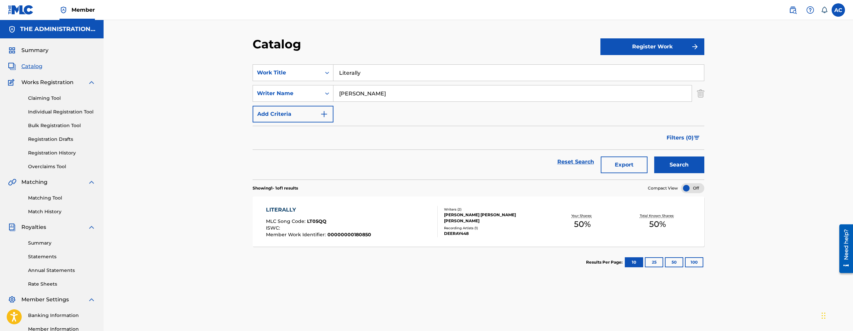
click at [322, 234] on span "Member Work Identifier :" at bounding box center [296, 235] width 61 height 6
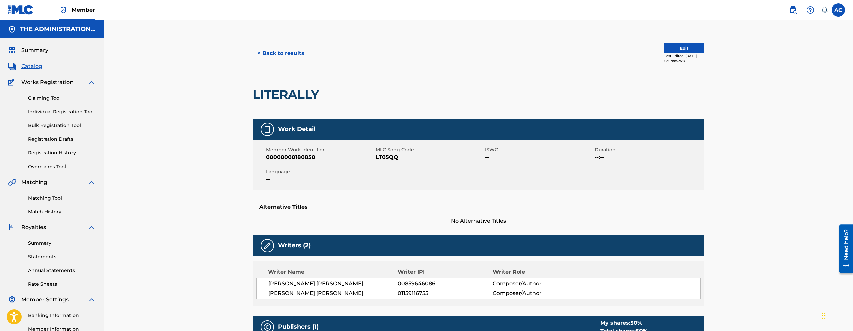
click at [284, 100] on h2 "LITERALLY" at bounding box center [288, 94] width 70 height 15
click at [385, 157] on span "LT05QQ" at bounding box center [430, 158] width 108 height 8
click at [287, 56] on button "< Back to results" at bounding box center [281, 53] width 56 height 17
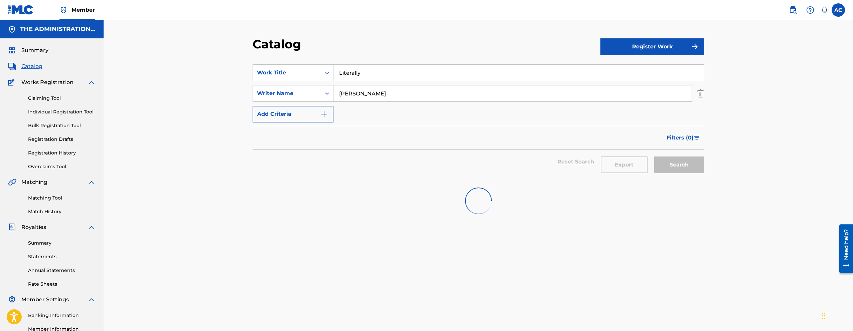
click at [366, 78] on input "Literally" at bounding box center [518, 73] width 371 height 16
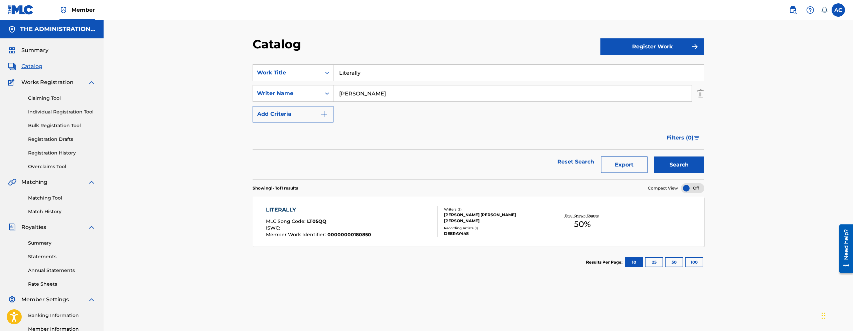
click at [366, 78] on input "Literally" at bounding box center [518, 73] width 371 height 16
paste input "Bone"
type input "Bone"
click at [654, 157] on button "Search" at bounding box center [679, 165] width 50 height 17
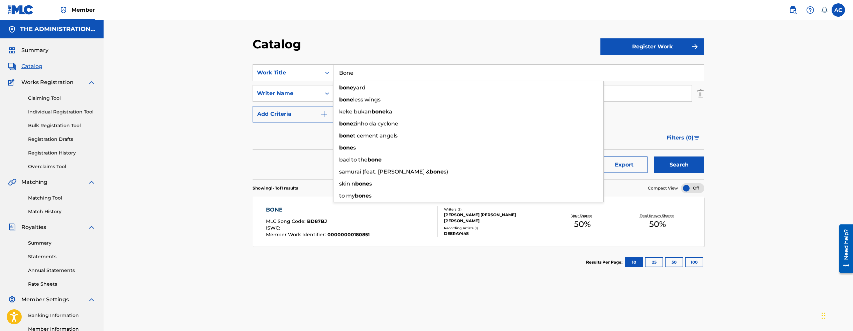
click at [298, 238] on span "Member Work Identifier :" at bounding box center [296, 235] width 61 height 6
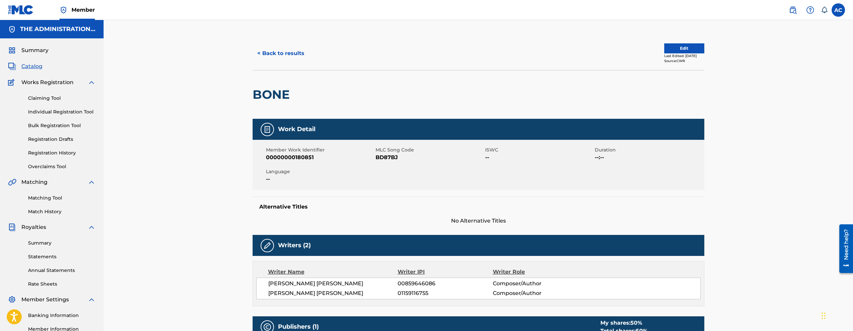
click at [288, 103] on div "BONE" at bounding box center [273, 95] width 40 height 48
click at [287, 103] on div "BONE" at bounding box center [273, 95] width 40 height 48
click at [272, 96] on h2 "BONE" at bounding box center [273, 94] width 40 height 15
click at [382, 159] on span "BD87BJ" at bounding box center [430, 158] width 108 height 8
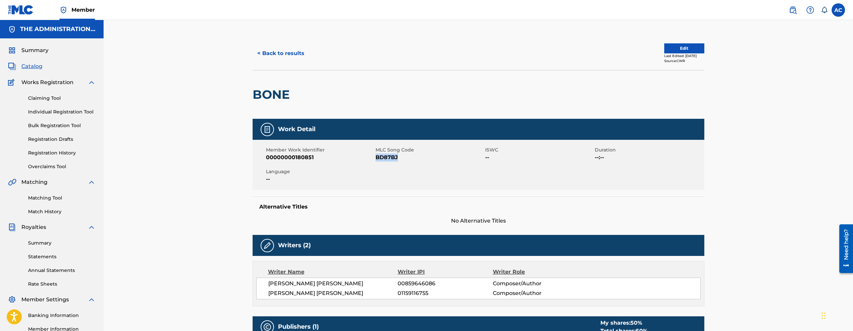
click at [382, 159] on span "BD87BJ" at bounding box center [430, 158] width 108 height 8
click at [297, 55] on button "< Back to results" at bounding box center [281, 53] width 56 height 17
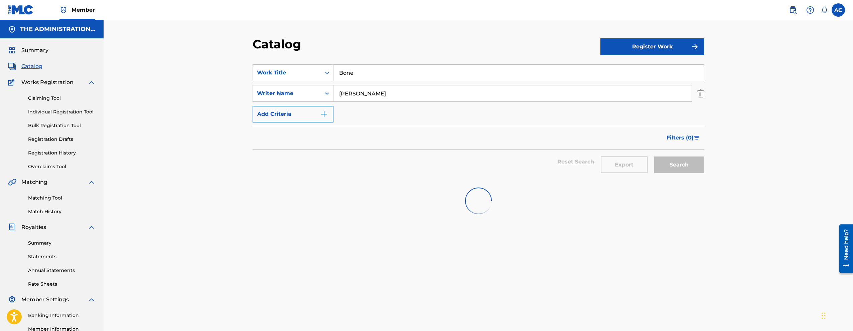
click at [362, 67] on input "Bone" at bounding box center [518, 73] width 371 height 16
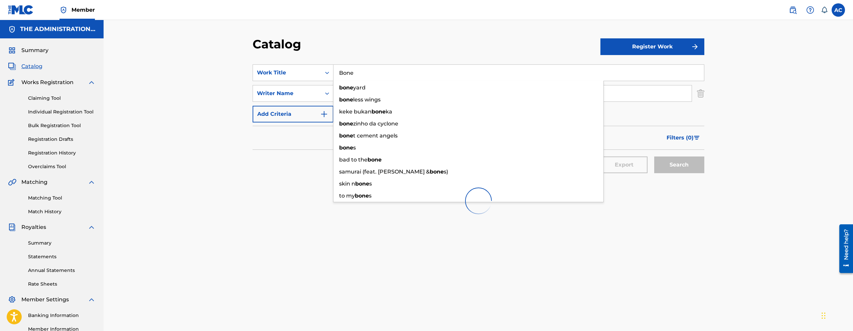
paste input "Trap Fashion"
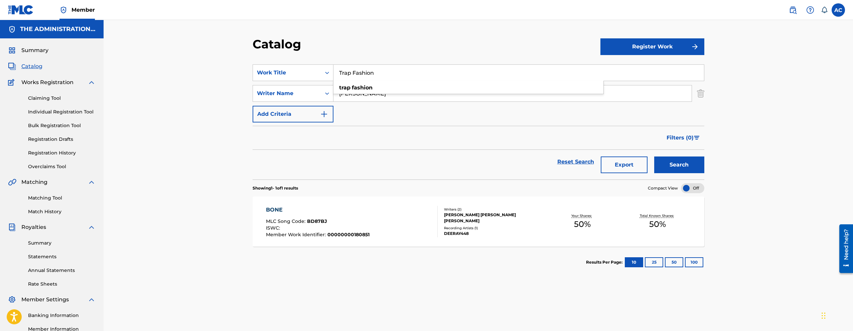
type input "Trap Fashion"
click at [689, 163] on button "Search" at bounding box center [679, 165] width 50 height 17
click at [391, 216] on div "TRAP FASHION MLC Song Code : TW5U58 ISWC : Member Work Identifier : 00000000180…" at bounding box center [352, 221] width 172 height 31
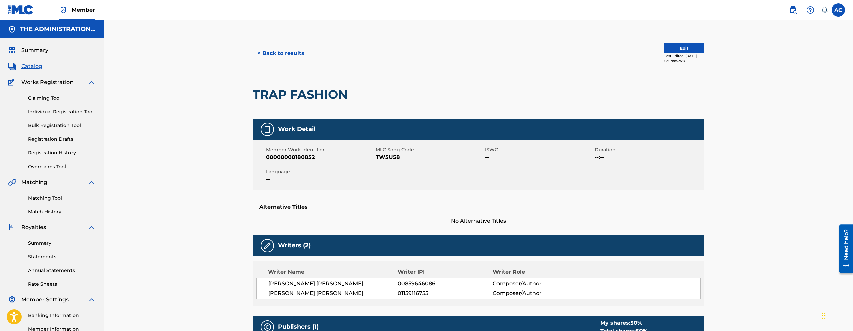
click at [302, 96] on h2 "TRAP FASHION" at bounding box center [302, 94] width 99 height 15
click at [389, 154] on span "TW5U58" at bounding box center [430, 158] width 108 height 8
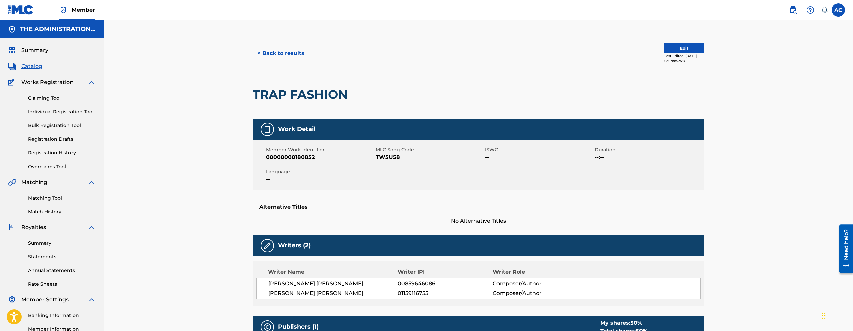
click at [297, 63] on div "< Back to results Edit Last Edited: April 04, 2025 Source: CWR" at bounding box center [479, 53] width 452 height 33
click at [296, 56] on button "< Back to results" at bounding box center [281, 53] width 56 height 17
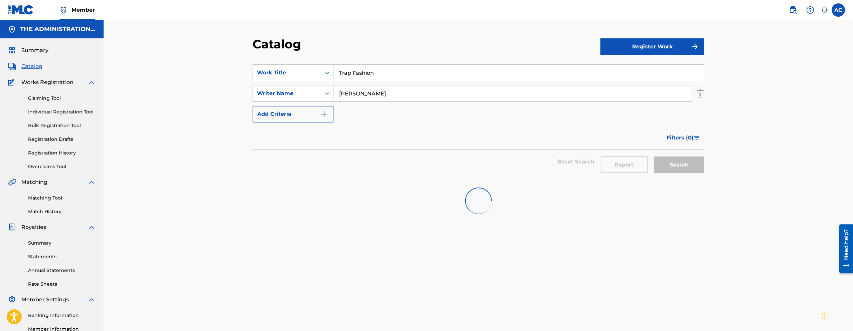
click at [382, 71] on input "Trap Fashion" at bounding box center [518, 73] width 371 height 16
paste input "Good Without It"
type input "Good Without It"
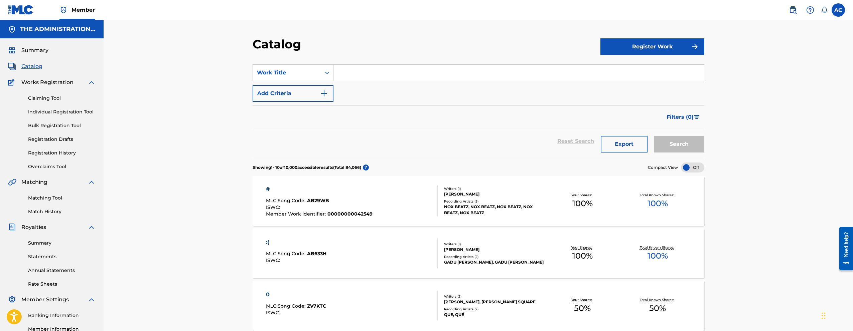
click at [38, 198] on link "Matching Tool" at bounding box center [62, 198] width 68 height 7
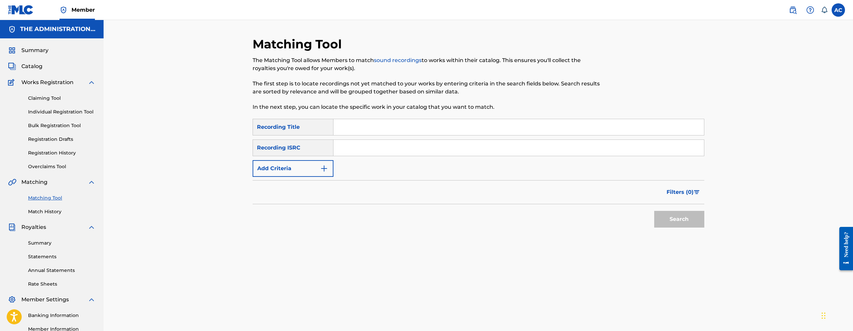
click at [402, 148] on input "Search Form" at bounding box center [518, 148] width 371 height 16
paste input "QZJG52412340"
type input "QZJG52412340"
click at [654, 211] on button "Search" at bounding box center [679, 219] width 50 height 17
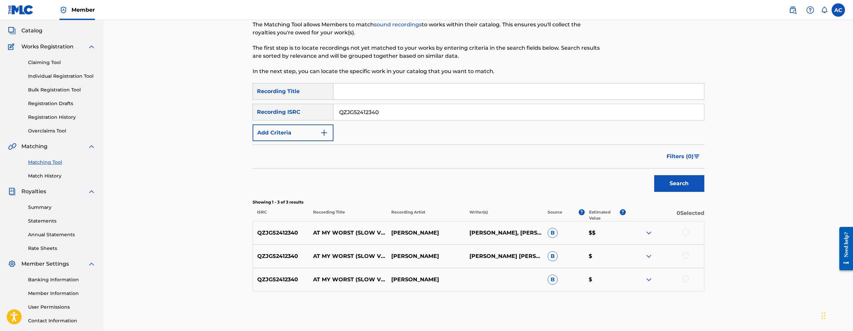
scroll to position [74, 0]
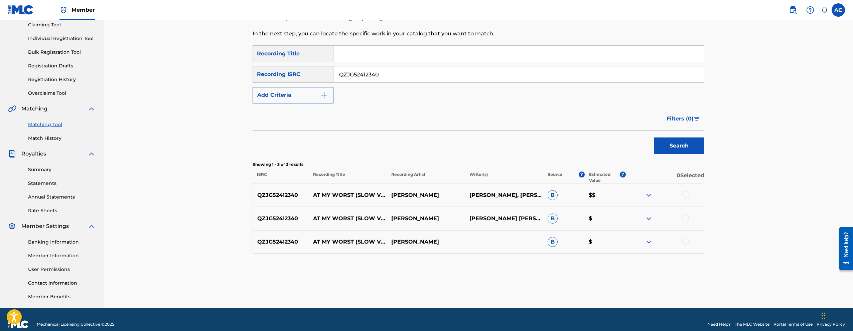
click at [684, 197] on div at bounding box center [685, 194] width 7 height 7
click at [686, 217] on div at bounding box center [685, 218] width 7 height 7
click at [686, 242] on div at bounding box center [685, 241] width 7 height 7
click at [474, 283] on button "Match 3 Groups" at bounding box center [470, 277] width 74 height 17
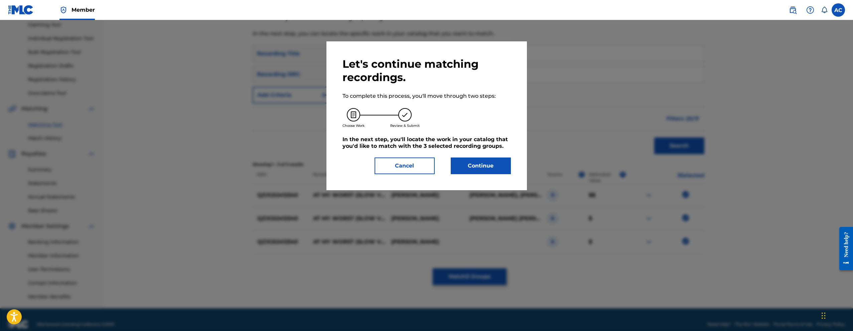
click at [492, 170] on button "Continue" at bounding box center [481, 166] width 60 height 17
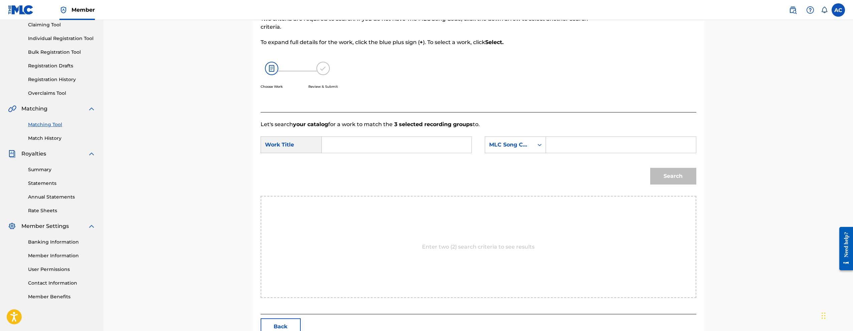
click at [352, 150] on input "Search Form" at bounding box center [396, 145] width 138 height 16
paste input "AT MY WORST SLOW VERSION"
type input "AT MY WORST SLOW VERSION"
click at [567, 154] on div "SearchWithCriteria341f1ea1-9117-4c8a-a383-ff31435ac28d Work Title AT MY WORST S…" at bounding box center [479, 147] width 436 height 21
click at [563, 145] on input "Search Form" at bounding box center [621, 145] width 138 height 16
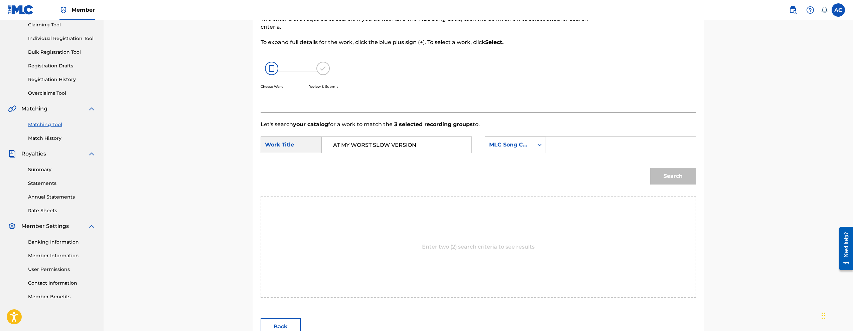
paste input "AY3RDQ"
type input "AY3RDQ"
click at [679, 178] on button "Search" at bounding box center [673, 176] width 46 height 17
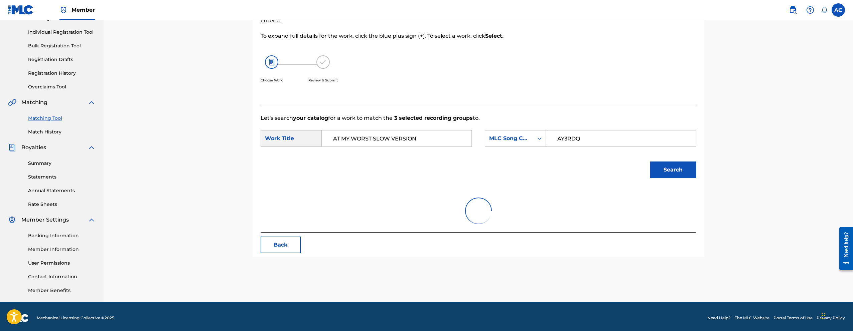
scroll to position [83, 0]
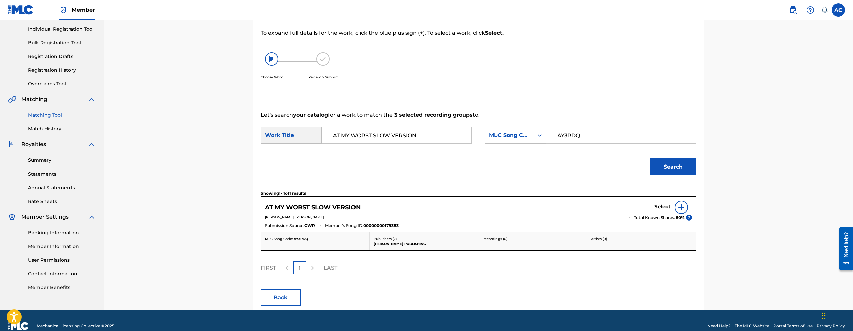
click at [666, 208] on h5 "Select" at bounding box center [662, 207] width 16 height 6
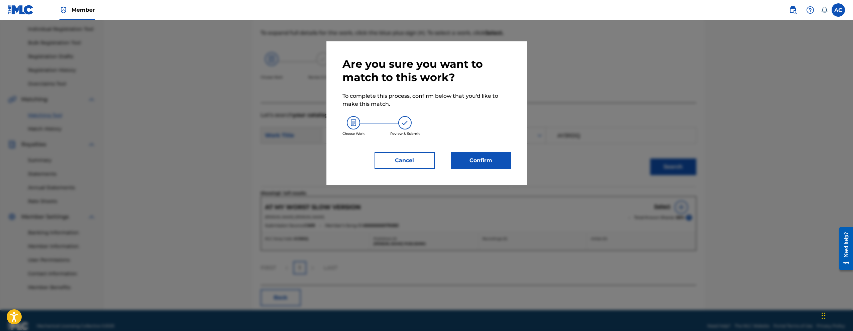
click at [476, 156] on button "Confirm" at bounding box center [481, 160] width 60 height 17
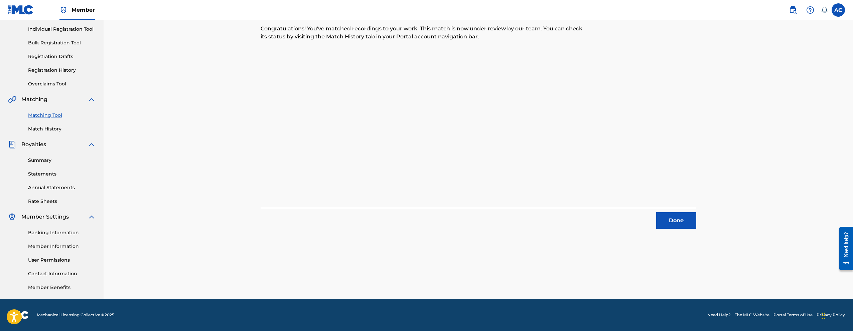
click at [681, 220] on button "Done" at bounding box center [676, 221] width 40 height 17
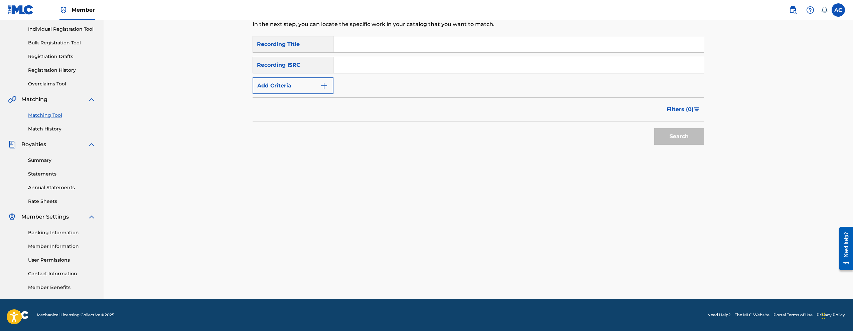
click at [351, 69] on input "Search Form" at bounding box center [518, 65] width 371 height 16
paste input "QZJG52412347"
type input "QZJG52412347"
click at [654, 128] on button "Search" at bounding box center [679, 136] width 50 height 17
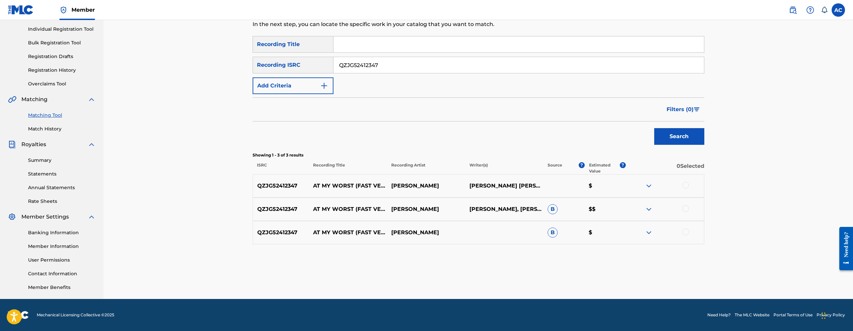
click at [687, 185] on div at bounding box center [685, 185] width 7 height 7
click at [686, 205] on div "QZJG52412347 AT MY WORST (FAST VERSION) ROCKIE FRESH DONALD PULLEN, ERICK CABRE…" at bounding box center [479, 209] width 452 height 23
click at [686, 208] on div at bounding box center [685, 209] width 7 height 7
click at [686, 233] on div at bounding box center [685, 232] width 7 height 7
click at [476, 281] on button "Match 3 Groups" at bounding box center [470, 277] width 74 height 17
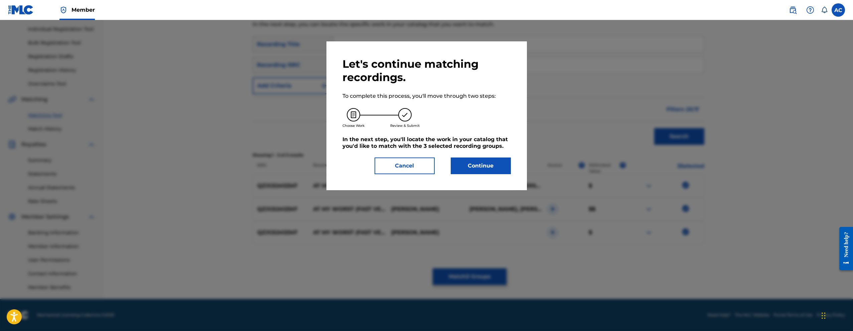
click at [475, 159] on button "Continue" at bounding box center [481, 166] width 60 height 17
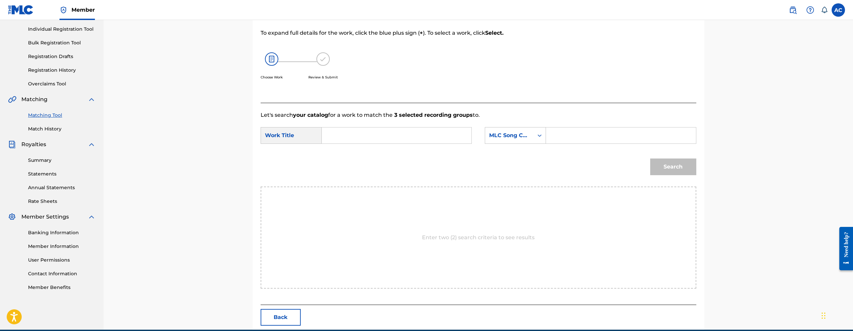
click at [368, 129] on input "Search Form" at bounding box center [396, 136] width 138 height 16
paste input "AT MY WORST FAST VERSION"
type input "AT MY WORST FAST VERSION"
click at [554, 139] on input "Search Form" at bounding box center [621, 136] width 138 height 16
paste input "AY3RFB"
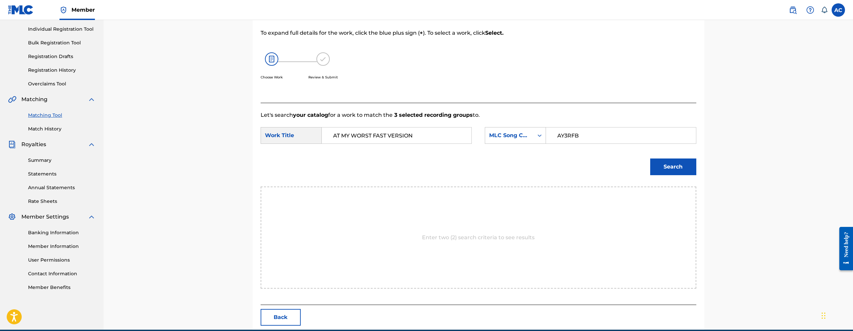
type input "AY3RFB"
click at [658, 172] on button "Search" at bounding box center [673, 167] width 46 height 17
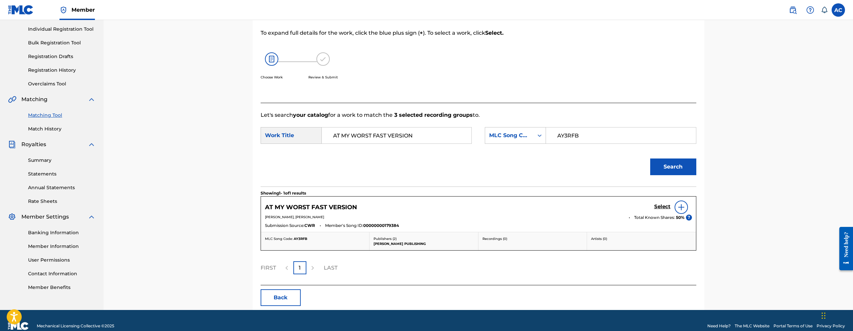
click at [665, 208] on h5 "Select" at bounding box center [662, 207] width 16 height 6
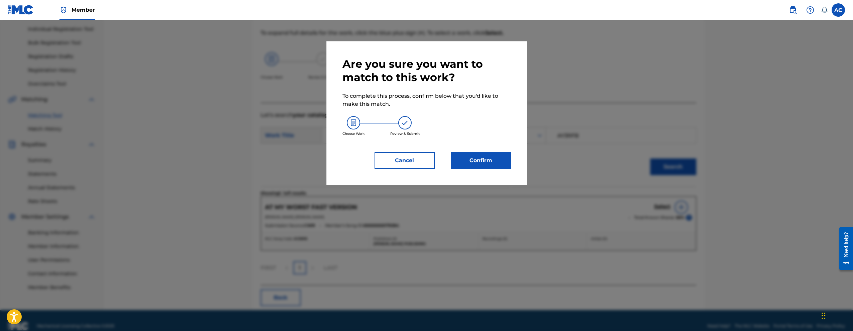
click at [496, 167] on button "Confirm" at bounding box center [481, 160] width 60 height 17
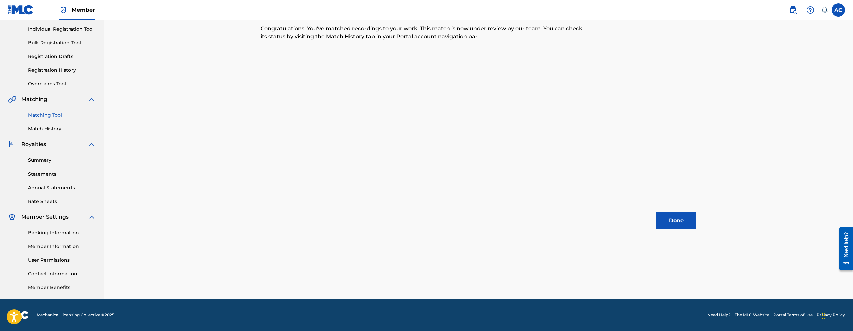
click at [674, 220] on button "Done" at bounding box center [676, 221] width 40 height 17
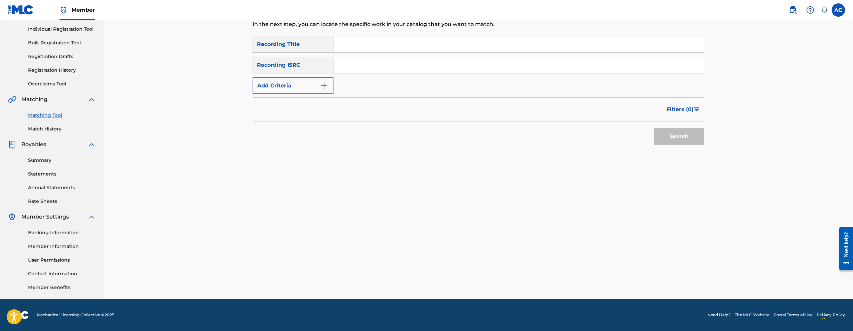
click at [409, 61] on input "Search Form" at bounding box center [518, 65] width 371 height 16
paste input "QZNMV2249256"
type input "QZNMV2249256"
click at [654, 128] on button "Search" at bounding box center [679, 136] width 50 height 17
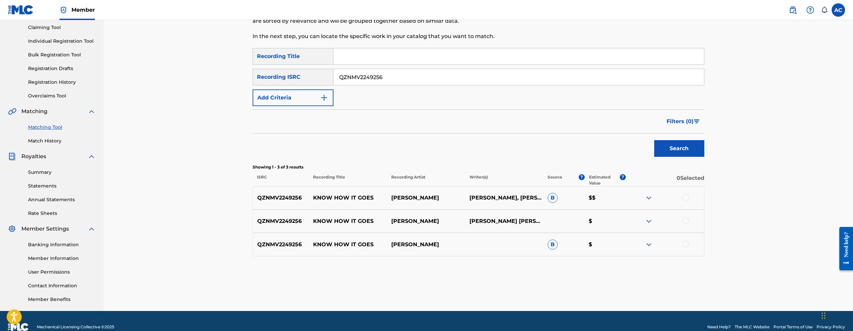
scroll to position [65, 0]
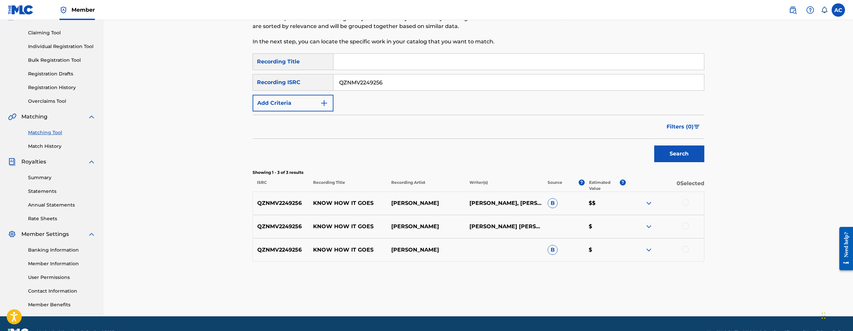
click at [685, 200] on div at bounding box center [685, 202] width 7 height 7
click at [686, 226] on div at bounding box center [685, 226] width 7 height 7
click at [686, 250] on div at bounding box center [685, 249] width 7 height 7
click at [466, 273] on button "Match 3 Groups" at bounding box center [470, 277] width 74 height 17
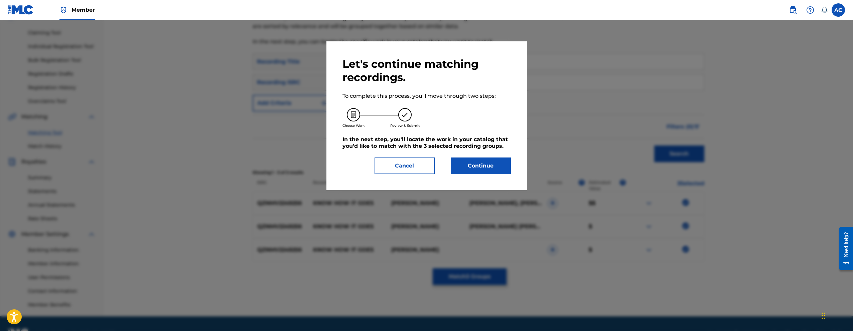
click at [479, 174] on button "Continue" at bounding box center [481, 166] width 60 height 17
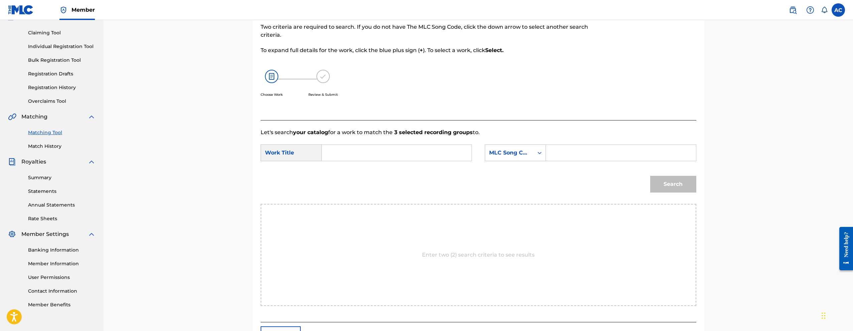
click at [388, 162] on div "SearchWithCriteria341f1ea1-9117-4c8a-a383-ff31435ac28d Work Title SearchWithCri…" at bounding box center [479, 155] width 436 height 21
click at [388, 153] on input "Search Form" at bounding box center [396, 153] width 138 height 16
paste input "KNOW HOW IT GOES"
type input "KNOW HOW IT GOES"
click at [578, 152] on input "Search Form" at bounding box center [621, 153] width 138 height 16
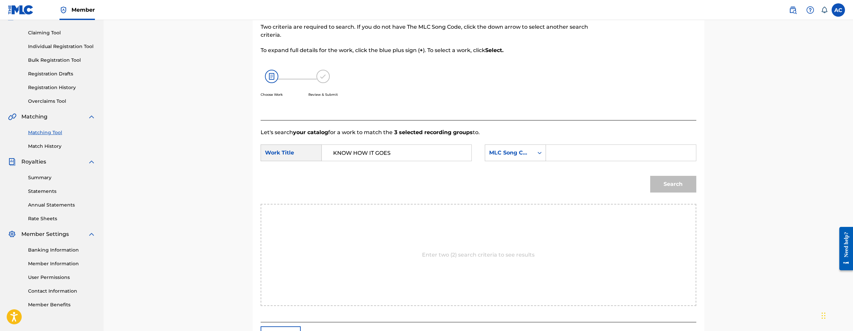
paste input "KB7Z1E"
type input "KB7Z1E"
click at [681, 180] on button "Search" at bounding box center [673, 184] width 46 height 17
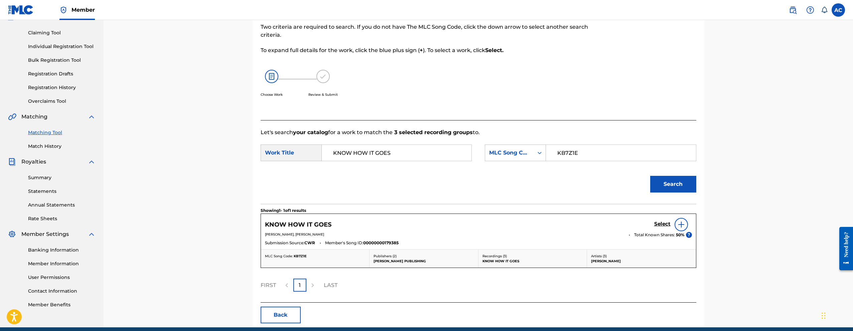
click at [664, 225] on h5 "Select" at bounding box center [662, 224] width 16 height 6
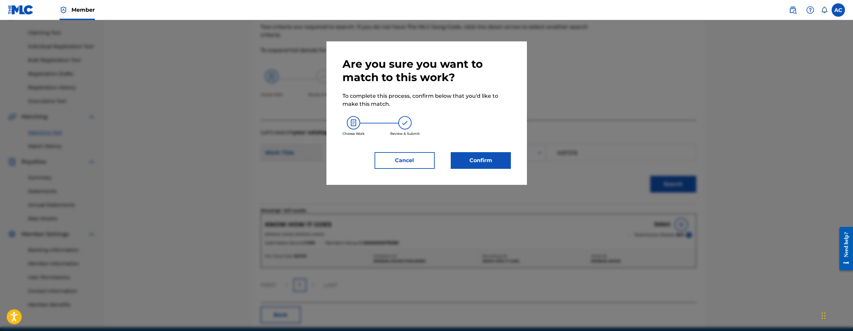
click at [462, 161] on button "Confirm" at bounding box center [481, 160] width 60 height 17
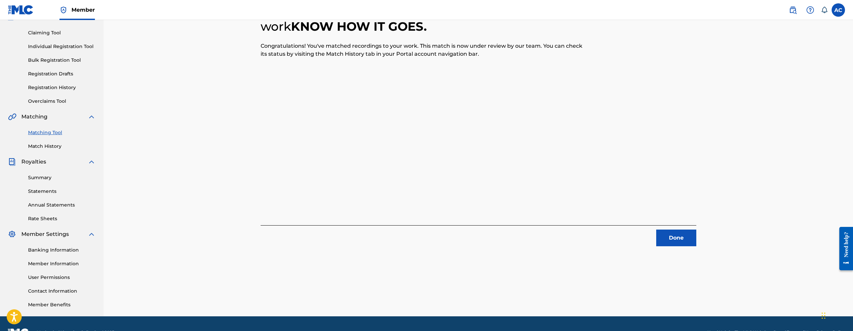
click at [678, 242] on button "Done" at bounding box center [676, 238] width 40 height 17
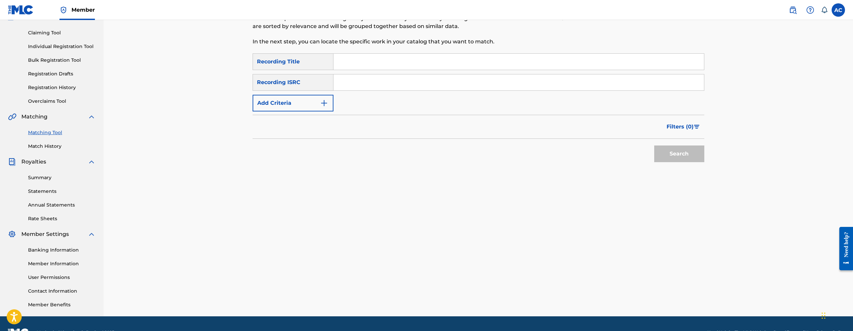
click at [414, 79] on input "Search Form" at bounding box center [518, 83] width 371 height 16
paste input "QZHNA2069579"
type input "QZHNA2069579"
click at [654, 146] on button "Search" at bounding box center [679, 154] width 50 height 17
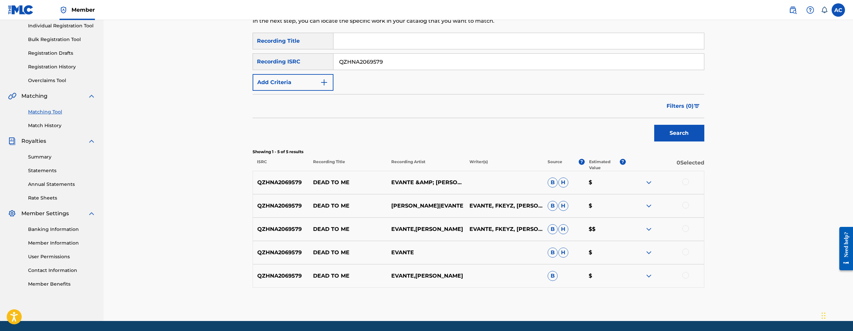
scroll to position [100, 0]
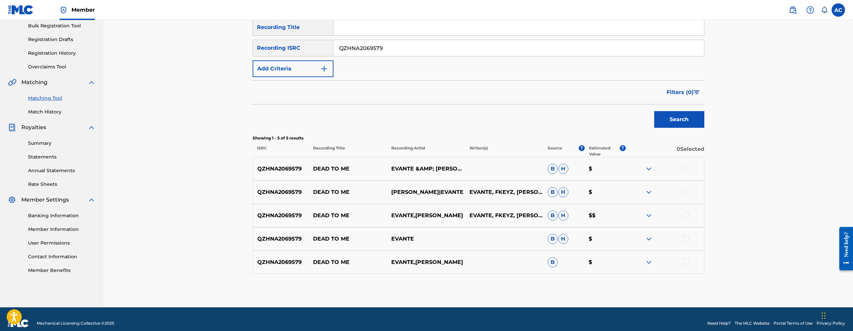
click at [686, 170] on div at bounding box center [685, 168] width 7 height 7
click at [687, 188] on div at bounding box center [685, 191] width 7 height 7
click at [685, 215] on div at bounding box center [685, 215] width 7 height 7
click at [684, 238] on div at bounding box center [685, 238] width 7 height 7
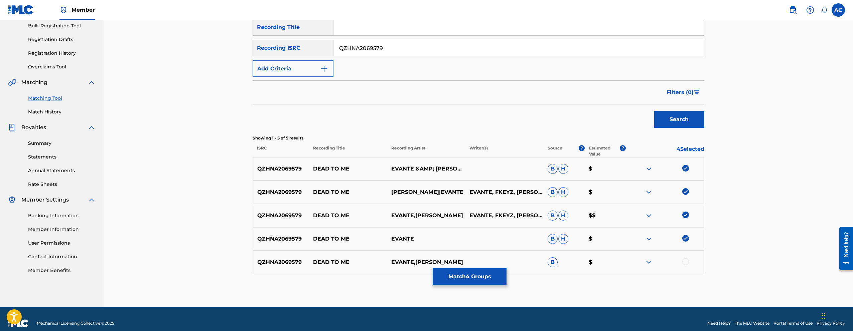
click at [686, 262] on div at bounding box center [685, 262] width 7 height 7
click at [480, 278] on button "Match 5 Groups" at bounding box center [470, 277] width 74 height 17
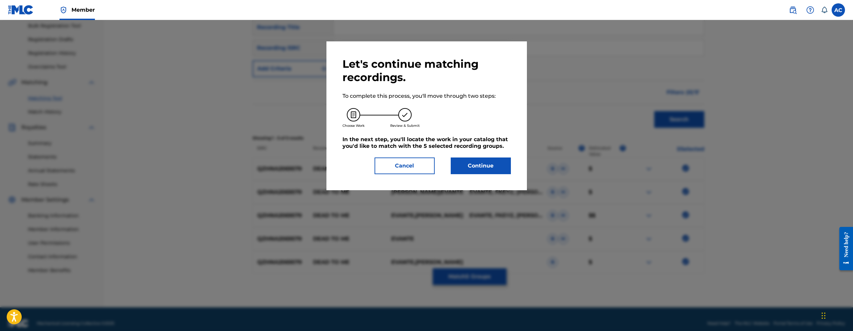
click at [483, 164] on button "Continue" at bounding box center [481, 166] width 60 height 17
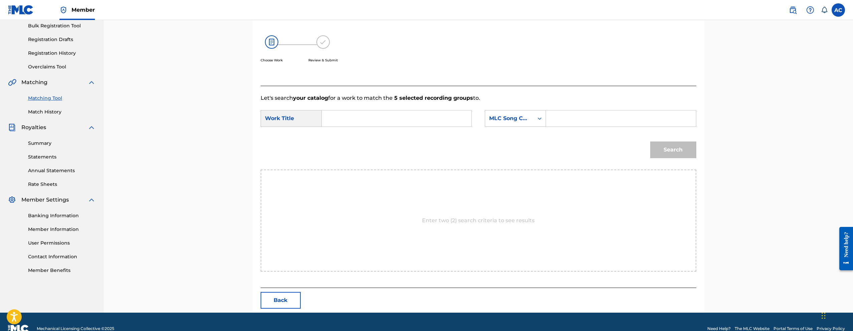
click at [422, 121] on input "Search Form" at bounding box center [396, 119] width 138 height 16
paste input "DEAD TO ME"
type input "DEAD TO ME"
click at [553, 114] on input "Search Form" at bounding box center [621, 119] width 138 height 16
paste input "DQ7A1S"
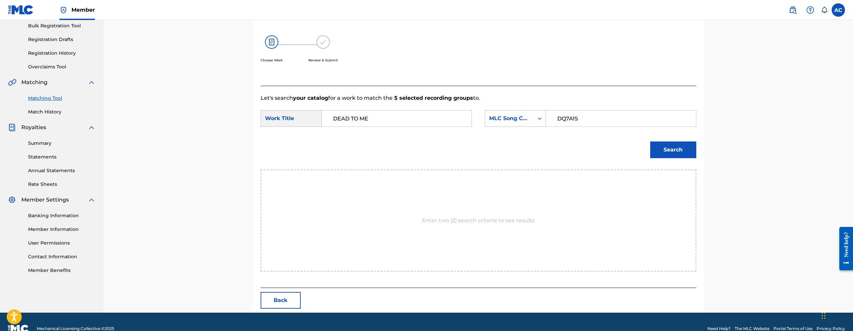
type input "DQ7A1S"
click at [677, 147] on button "Search" at bounding box center [673, 150] width 46 height 17
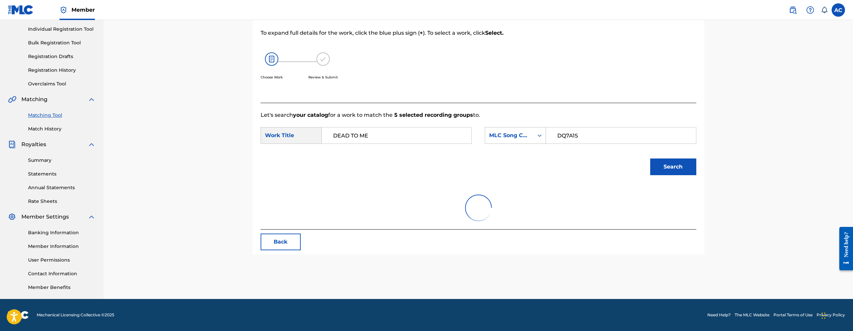
scroll to position [94, 0]
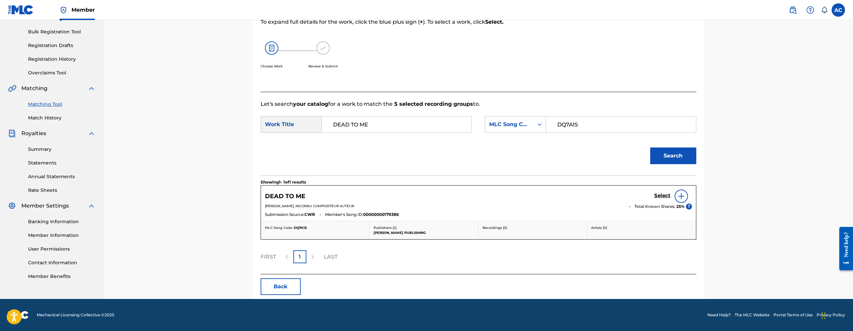
click at [668, 197] on h5 "Select" at bounding box center [662, 196] width 16 height 6
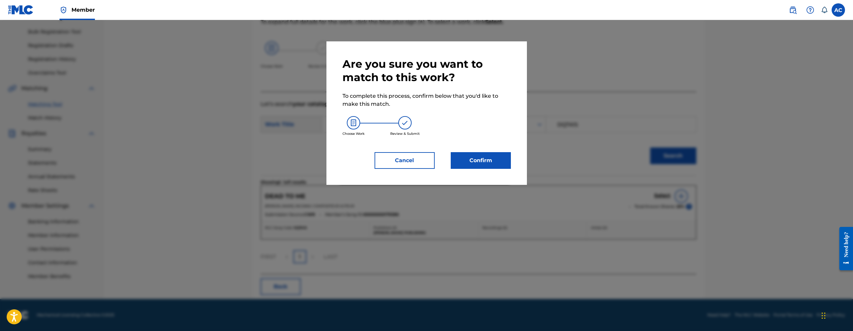
click at [477, 158] on button "Confirm" at bounding box center [481, 160] width 60 height 17
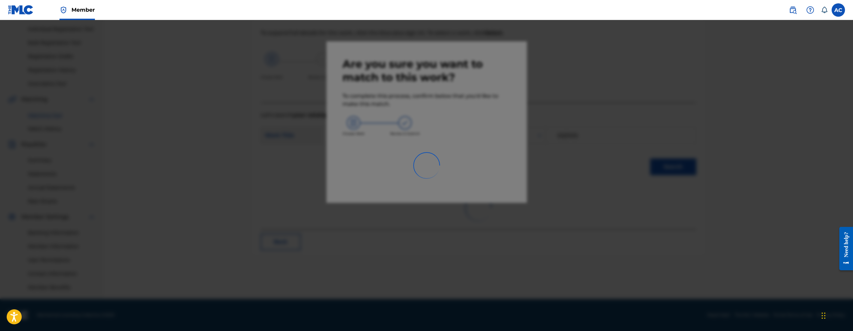
scroll to position [83, 0]
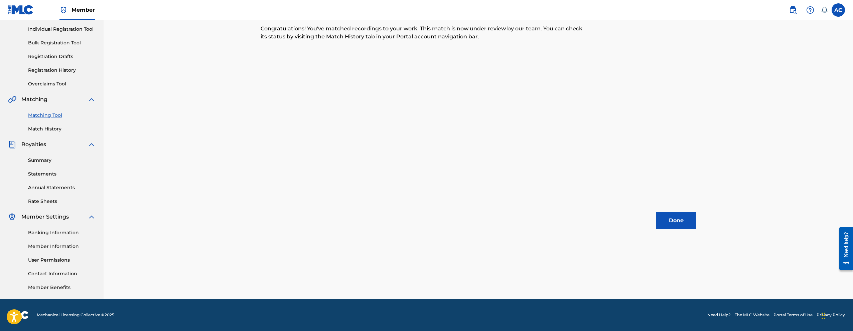
click at [664, 230] on div "5 Recording Groups are pending usage match to the work DEAD TO ME . Congratulat…" at bounding box center [479, 127] width 468 height 346
click at [665, 223] on button "Done" at bounding box center [676, 221] width 40 height 17
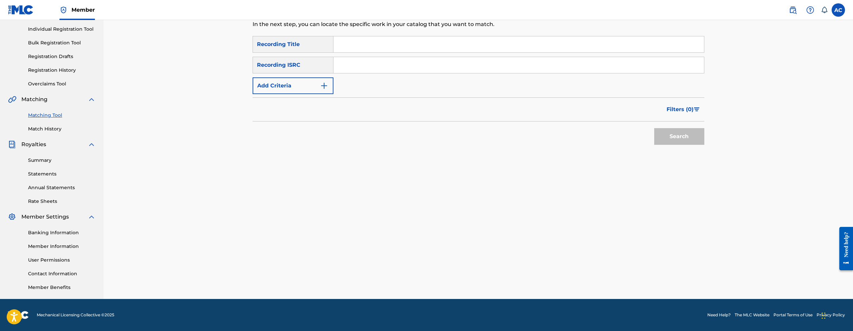
click at [432, 64] on input "Search Form" at bounding box center [518, 65] width 371 height 16
paste input "USLD91727048"
type input "USLD91727048"
click at [654, 128] on button "Search" at bounding box center [679, 136] width 50 height 17
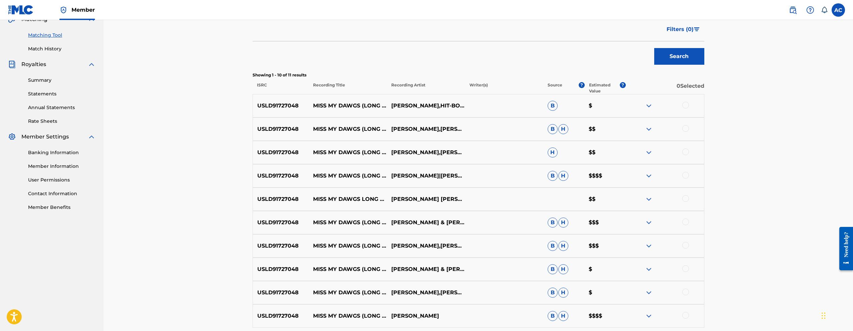
scroll to position [163, 0]
click at [688, 103] on div at bounding box center [685, 105] width 7 height 7
click at [687, 128] on div at bounding box center [685, 128] width 7 height 7
click at [685, 151] on div at bounding box center [685, 151] width 7 height 7
click at [690, 174] on div at bounding box center [665, 176] width 78 height 8
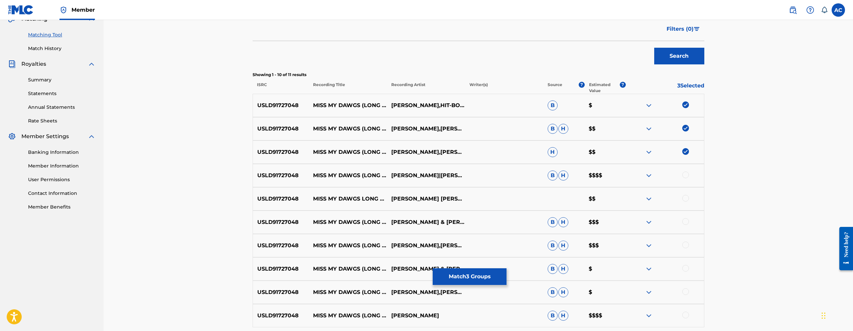
click at [687, 176] on div at bounding box center [685, 175] width 7 height 7
click at [685, 197] on div at bounding box center [685, 198] width 7 height 7
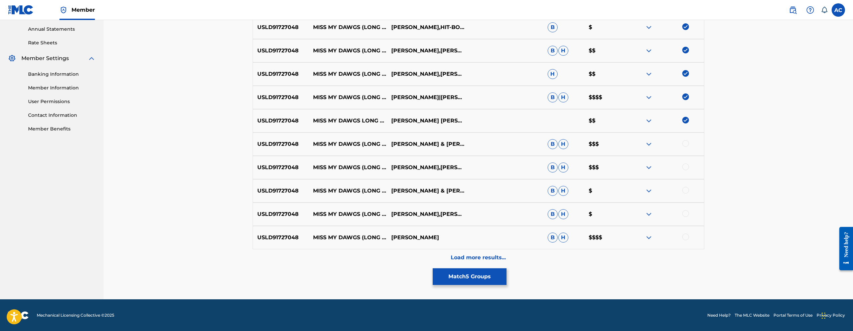
scroll to position [242, 0]
click at [687, 143] on div at bounding box center [685, 143] width 7 height 7
click at [688, 163] on div at bounding box center [665, 167] width 78 height 8
click at [688, 166] on div at bounding box center [685, 166] width 7 height 7
click at [688, 191] on div at bounding box center [685, 190] width 7 height 7
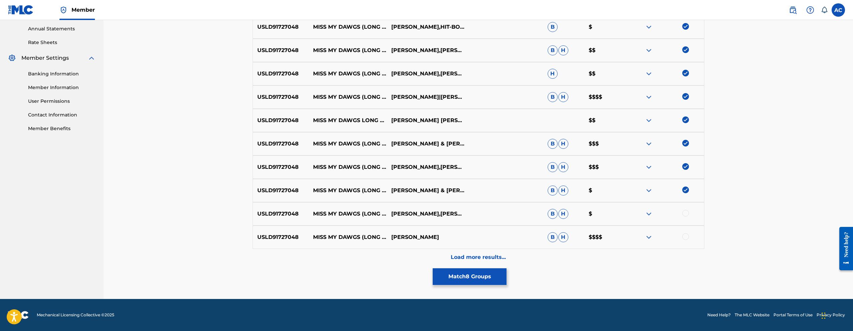
click at [686, 214] on div at bounding box center [685, 213] width 7 height 7
click at [685, 239] on div at bounding box center [685, 237] width 7 height 7
click at [499, 258] on p "Load more results..." at bounding box center [478, 258] width 55 height 8
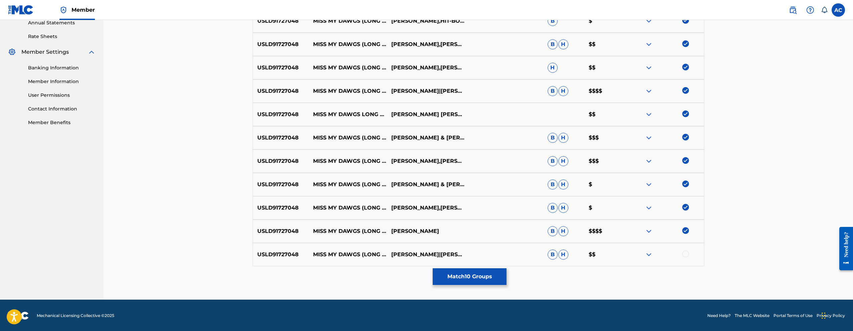
scroll to position [249, 0]
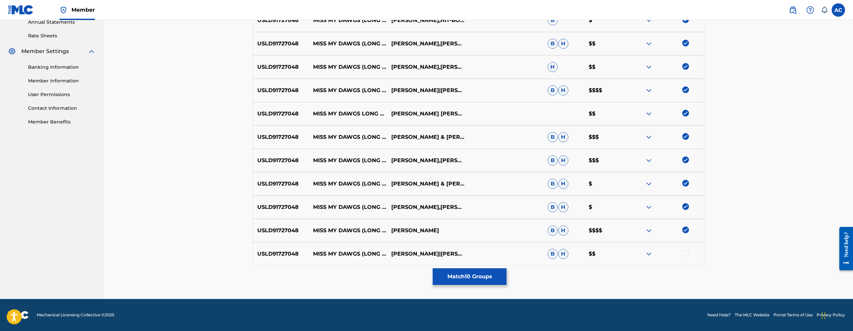
click at [687, 254] on div at bounding box center [685, 253] width 7 height 7
click at [481, 277] on button "Match 11 Groups" at bounding box center [470, 277] width 74 height 17
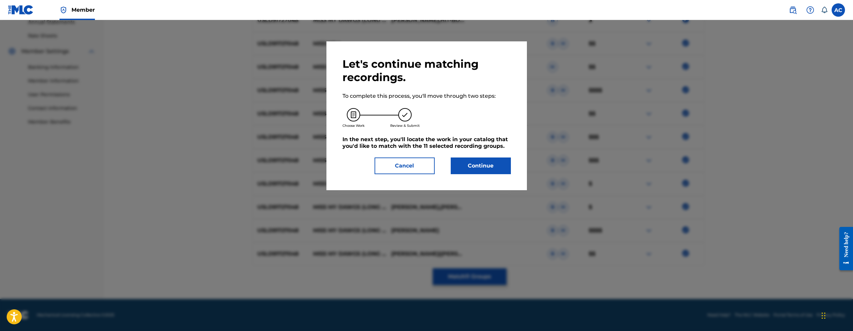
click at [467, 167] on button "Continue" at bounding box center [481, 166] width 60 height 17
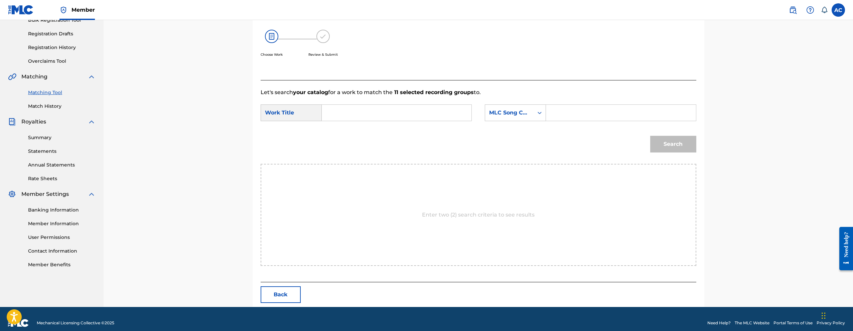
scroll to position [114, 0]
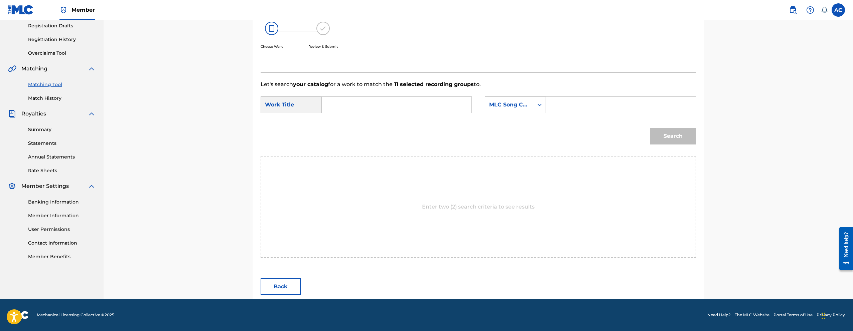
click at [386, 114] on div "SearchWithCriteria341f1ea1-9117-4c8a-a383-ff31435ac28d Work Title SearchWithCri…" at bounding box center [479, 107] width 436 height 21
click at [385, 105] on input "Search Form" at bounding box center [396, 105] width 138 height 16
paste input "MISS MY DAWGS LONG LIVE NIP"
type input "MISS MY DAWGS LONG LIVE NIP"
click at [574, 108] on input "Search Form" at bounding box center [621, 105] width 138 height 16
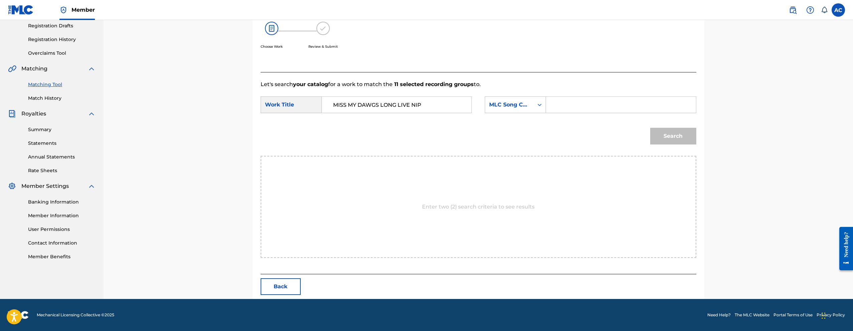
paste input "MW2NGL"
type input "MW2NGL"
click at [650, 128] on button "Search" at bounding box center [673, 136] width 46 height 17
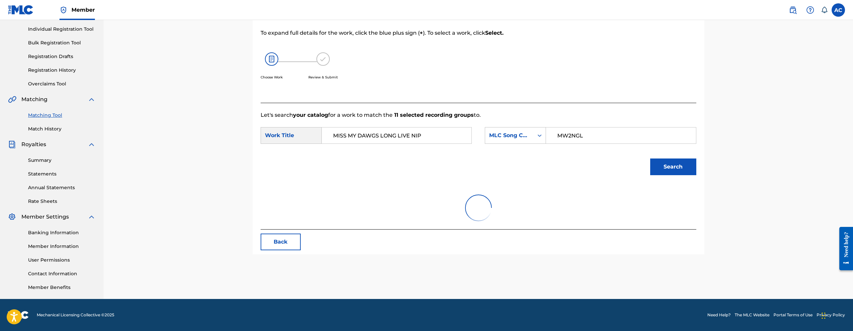
scroll to position [94, 0]
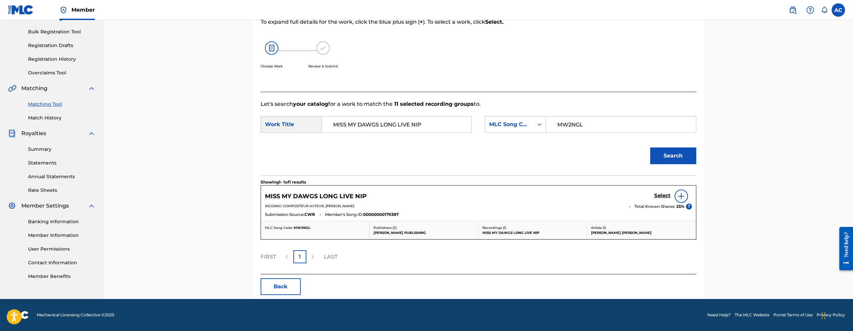
click at [667, 196] on h5 "Select" at bounding box center [662, 196] width 16 height 6
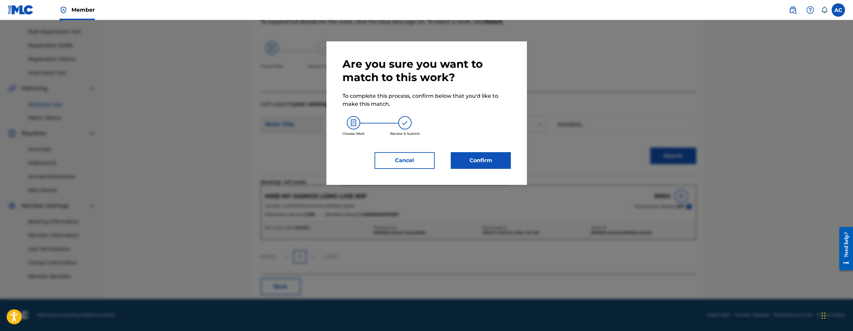
click at [463, 157] on button "Confirm" at bounding box center [481, 160] width 60 height 17
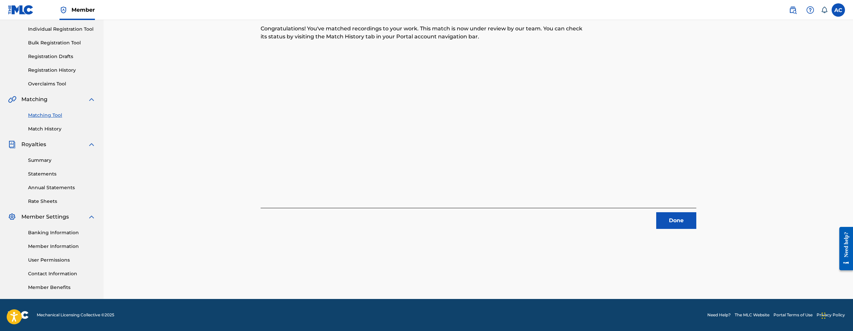
click at [676, 222] on button "Done" at bounding box center [676, 221] width 40 height 17
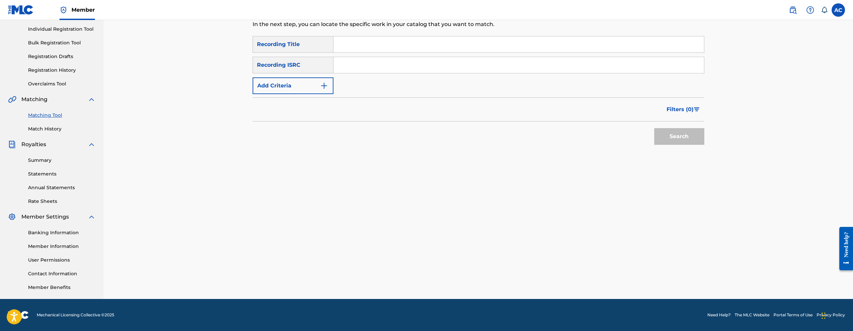
click at [749, 102] on div "Matching Tool The Matching Tool allows Members to match sound recordings to wor…" at bounding box center [479, 118] width 750 height 362
click at [392, 58] on input "Search Form" at bounding box center [518, 65] width 371 height 16
paste input "QZFZ32587422"
click at [654, 128] on button "Search" at bounding box center [679, 136] width 50 height 17
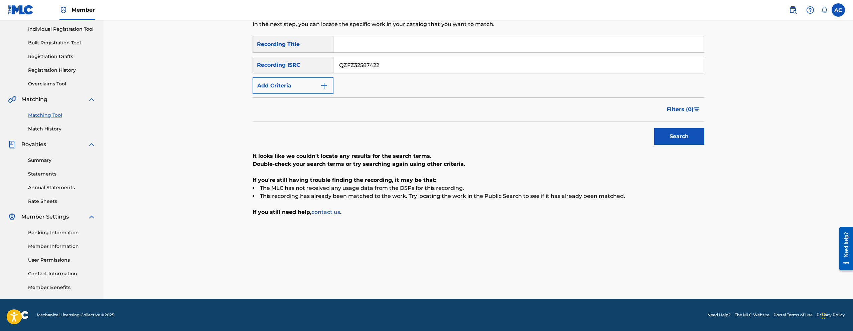
click at [392, 68] on input "QZFZ32587422" at bounding box center [518, 65] width 371 height 16
paste input "USLD91727046"
type input "USLD91727046"
click at [654, 128] on button "Search" at bounding box center [679, 136] width 50 height 17
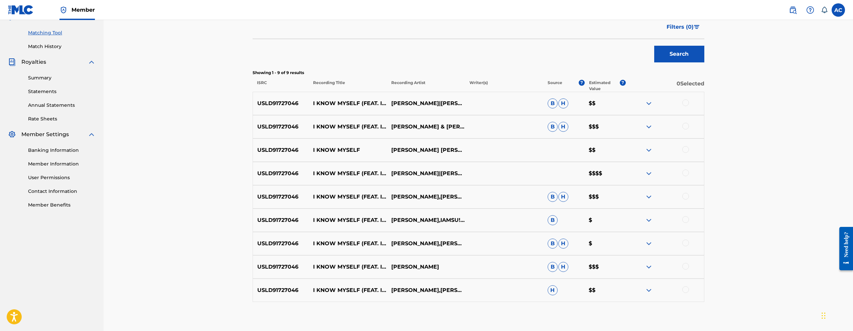
scroll to position [128, 0]
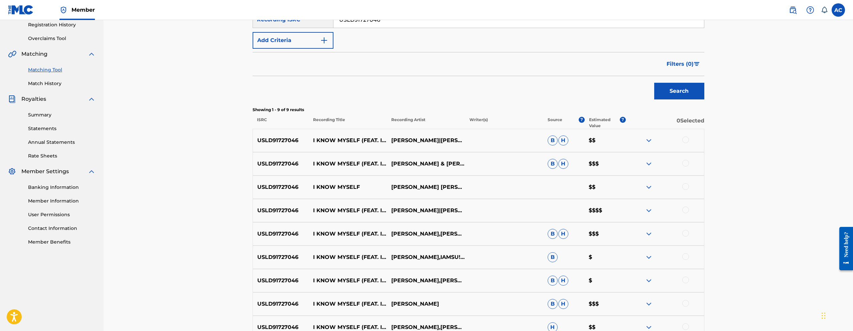
click at [688, 139] on div at bounding box center [685, 140] width 7 height 7
click at [688, 163] on div at bounding box center [685, 163] width 7 height 7
click at [687, 187] on div at bounding box center [685, 186] width 7 height 7
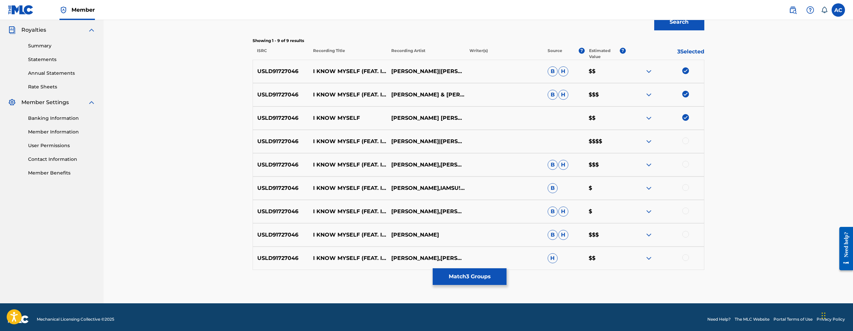
scroll to position [202, 0]
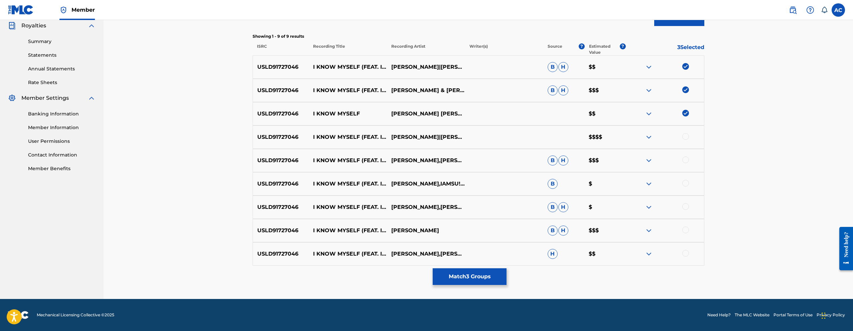
click at [688, 135] on div at bounding box center [685, 136] width 7 height 7
click at [686, 162] on div at bounding box center [685, 160] width 7 height 7
click at [683, 184] on div at bounding box center [685, 183] width 7 height 7
click at [688, 208] on div at bounding box center [685, 207] width 7 height 7
click at [686, 228] on div at bounding box center [685, 230] width 7 height 7
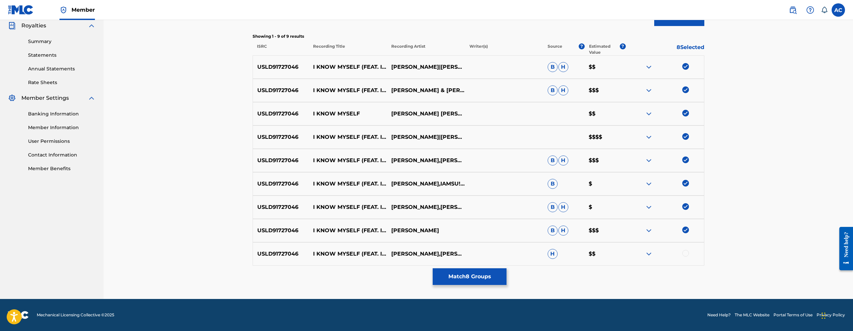
click at [686, 254] on div at bounding box center [685, 253] width 7 height 7
click at [495, 278] on button "Match 9 Groups" at bounding box center [470, 277] width 74 height 17
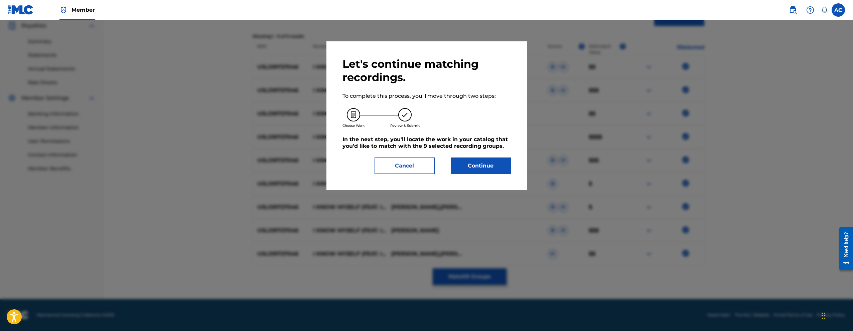
click at [488, 163] on button "Continue" at bounding box center [481, 166] width 60 height 17
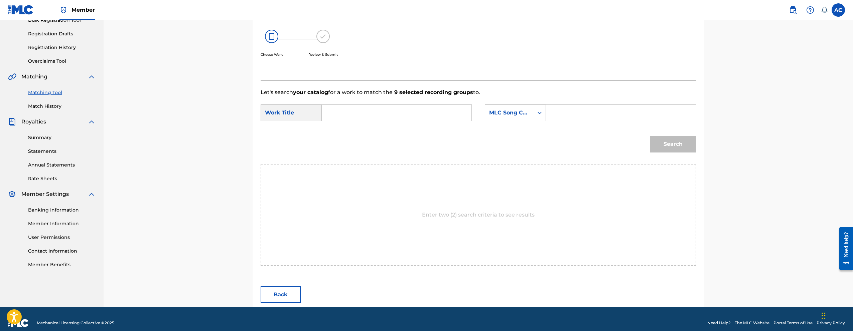
scroll to position [114, 0]
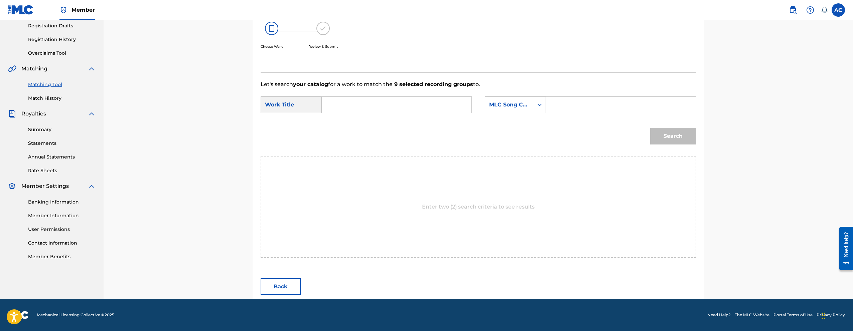
click at [436, 105] on input "Search Form" at bounding box center [396, 105] width 138 height 16
paste input "I KNOW MYSELF"
type input "I KNOW MYSELF"
click at [567, 104] on input "Search Form" at bounding box center [621, 105] width 138 height 16
paste input "IY87A6"
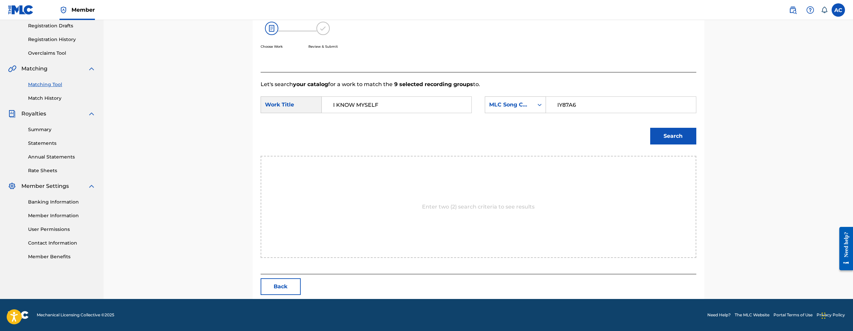
type input "IY87A6"
click at [685, 135] on button "Search" at bounding box center [673, 136] width 46 height 17
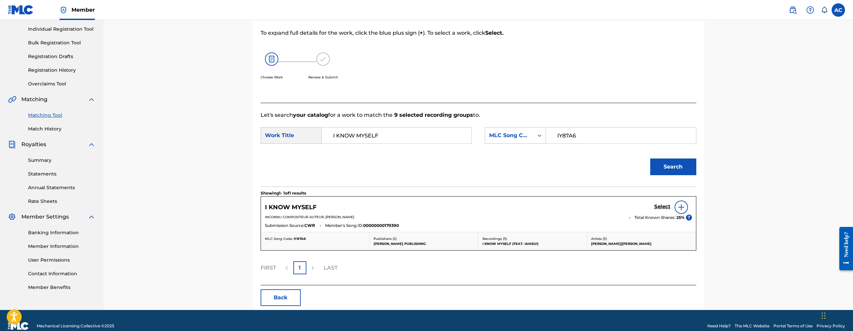
scroll to position [94, 0]
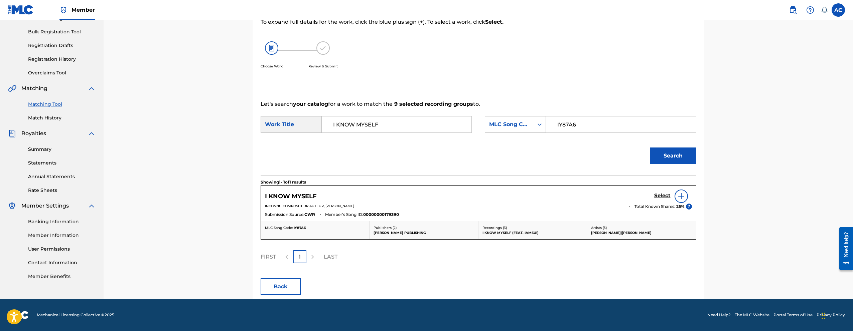
click at [661, 196] on h5 "Select" at bounding box center [662, 196] width 16 height 6
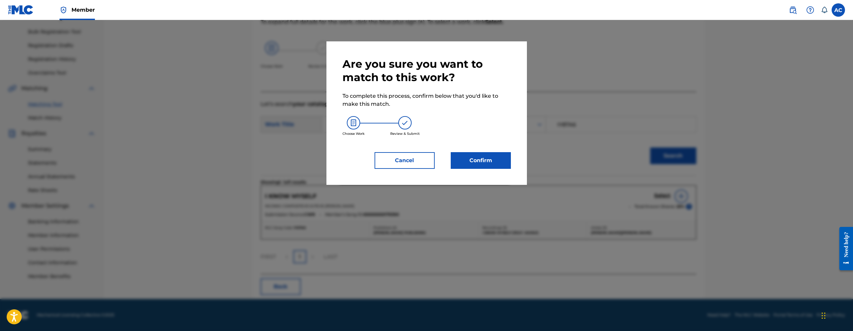
click at [483, 157] on button "Confirm" at bounding box center [481, 160] width 60 height 17
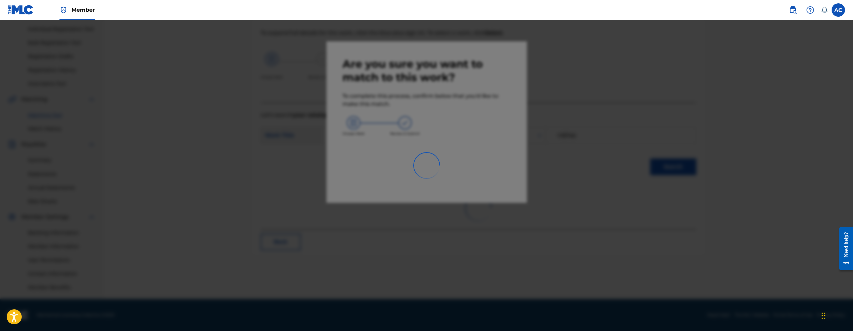
scroll to position [83, 0]
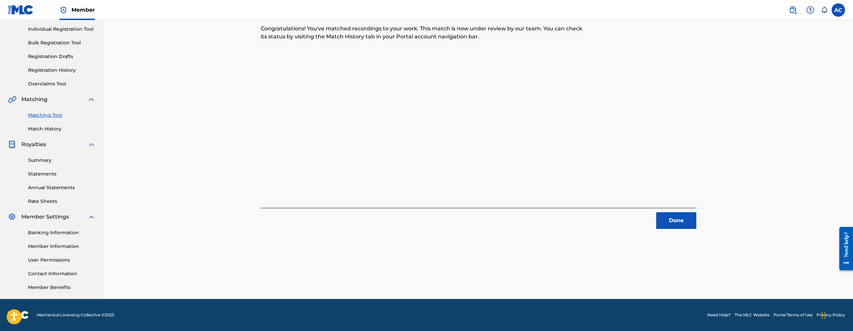
click at [665, 223] on button "Done" at bounding box center [676, 221] width 40 height 17
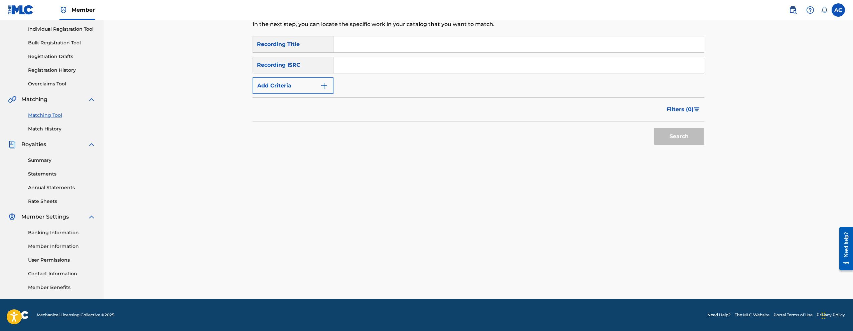
click at [371, 60] on input "Search Form" at bounding box center [518, 65] width 371 height 16
paste input "QZNMU2403925"
type input "QZNMU2403925"
click at [673, 142] on button "Search" at bounding box center [679, 136] width 50 height 17
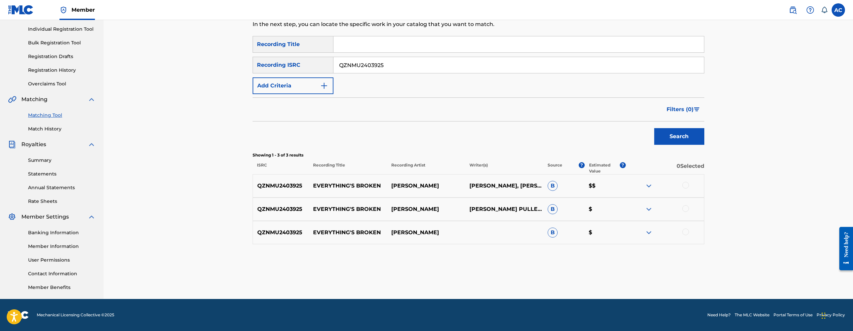
click at [686, 187] on div at bounding box center [685, 185] width 7 height 7
click at [686, 208] on div at bounding box center [685, 209] width 7 height 7
click at [687, 233] on div at bounding box center [685, 232] width 7 height 7
click at [452, 284] on button "Match 3 Groups" at bounding box center [470, 277] width 74 height 17
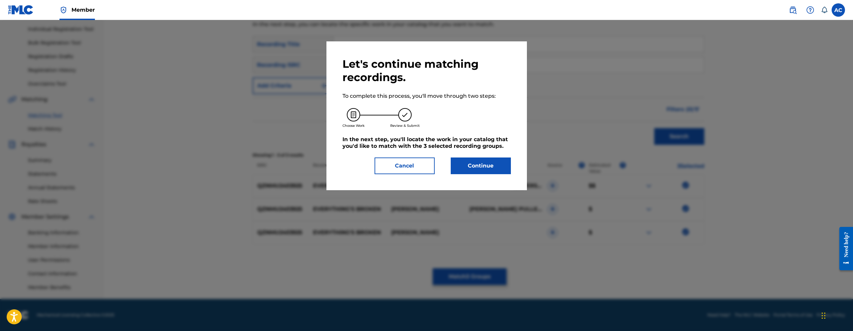
click at [476, 164] on button "Continue" at bounding box center [481, 166] width 60 height 17
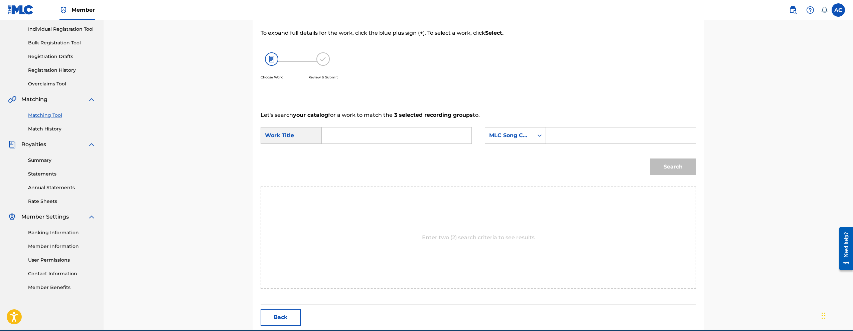
click at [423, 130] on input "Search Form" at bounding box center [396, 136] width 138 height 16
paste input "EVERYTHING S BROKEN"
type input "EVERYTHING S BROKEN"
click at [593, 142] on input "Search Form" at bounding box center [621, 136] width 138 height 16
paste input "ES2BBS"
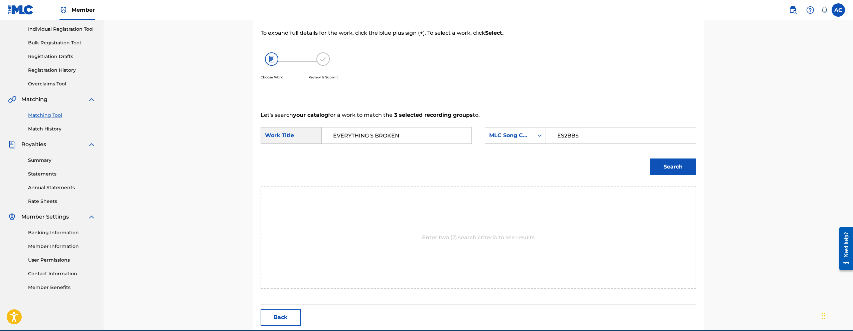
type input "ES2BBS"
click at [657, 174] on button "Search" at bounding box center [673, 167] width 46 height 17
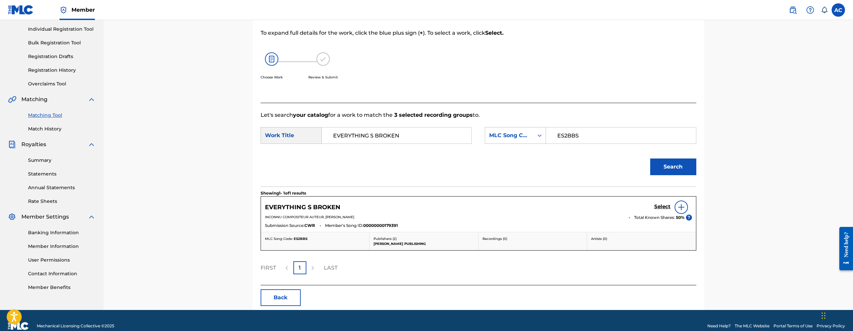
click at [659, 205] on h5 "Select" at bounding box center [662, 207] width 16 height 6
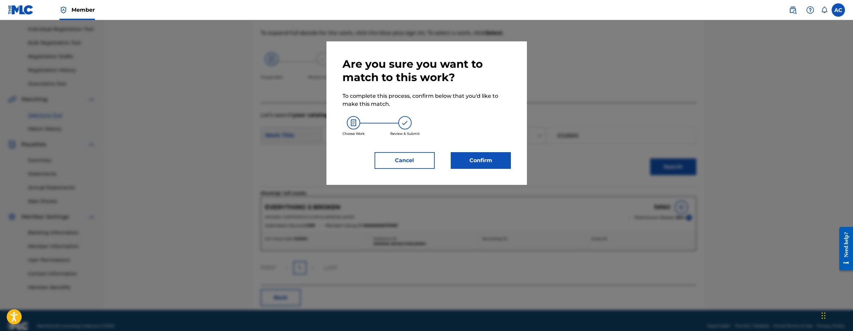
click at [485, 162] on button "Confirm" at bounding box center [481, 160] width 60 height 17
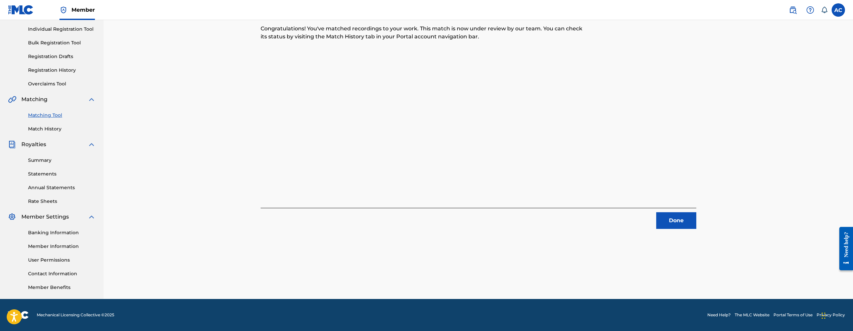
click at [665, 221] on button "Done" at bounding box center [676, 221] width 40 height 17
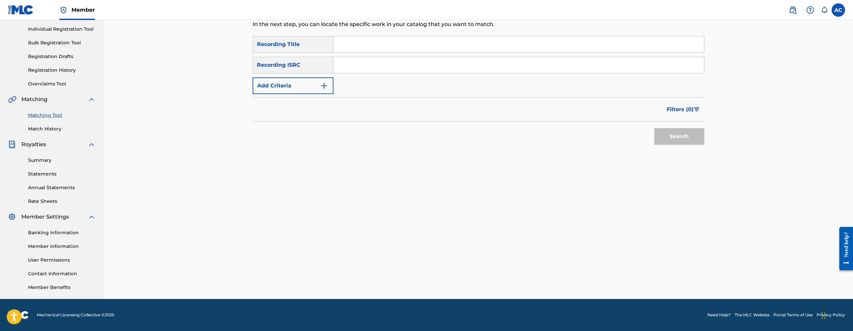
click at [369, 69] on input "Search Form" at bounding box center [518, 65] width 371 height 16
paste input "NLRD52350450"
type input "NLRD52350450"
click at [654, 128] on button "Search" at bounding box center [679, 136] width 50 height 17
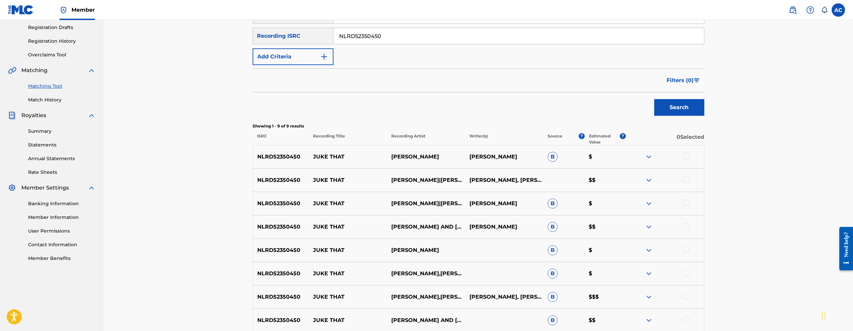
scroll to position [113, 0]
click at [686, 154] on div at bounding box center [685, 155] width 7 height 7
click at [687, 178] on div at bounding box center [685, 179] width 7 height 7
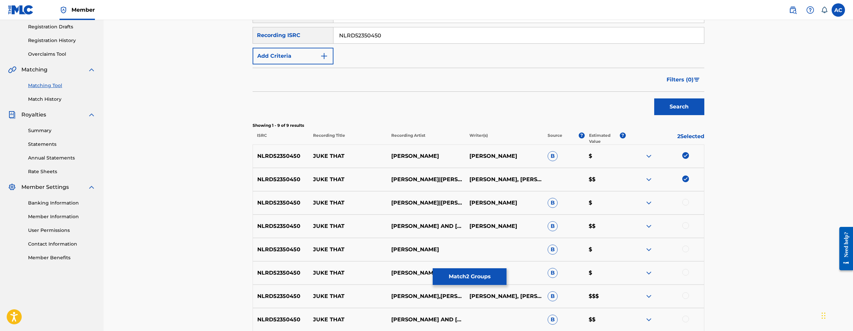
click at [686, 205] on div at bounding box center [685, 202] width 7 height 7
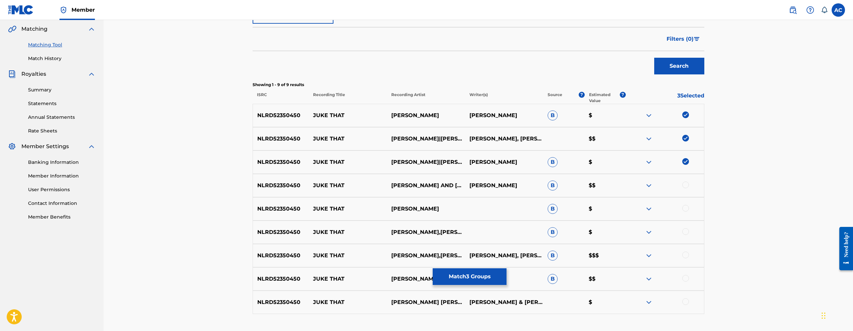
scroll to position [202, 0]
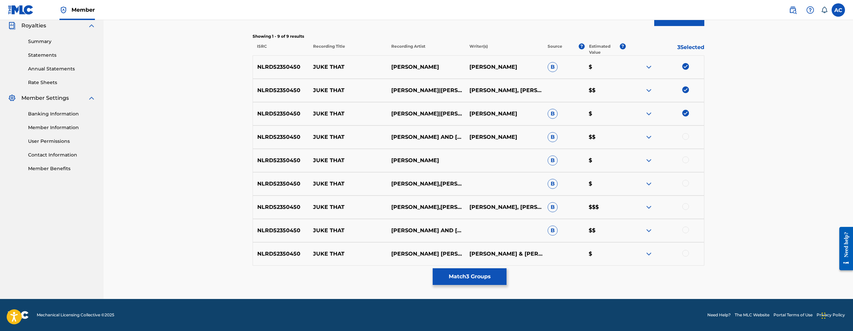
click at [686, 138] on div at bounding box center [685, 136] width 7 height 7
click at [686, 158] on div at bounding box center [685, 160] width 7 height 7
click at [686, 182] on div at bounding box center [685, 183] width 7 height 7
click at [686, 207] on div at bounding box center [685, 207] width 7 height 7
click at [686, 230] on div at bounding box center [685, 230] width 7 height 7
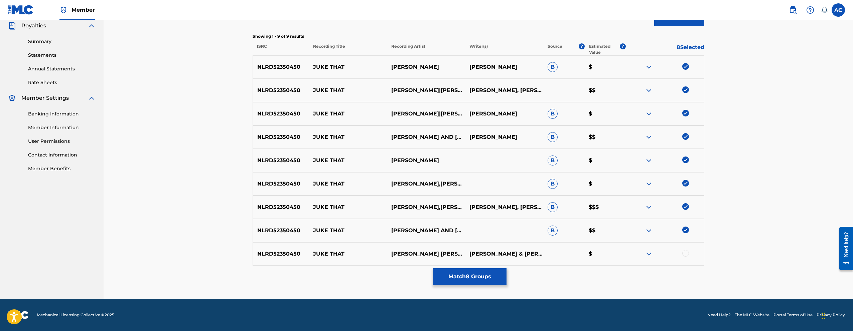
click at [685, 255] on div at bounding box center [685, 253] width 7 height 7
click at [459, 275] on button "Match 9 Groups" at bounding box center [470, 277] width 74 height 17
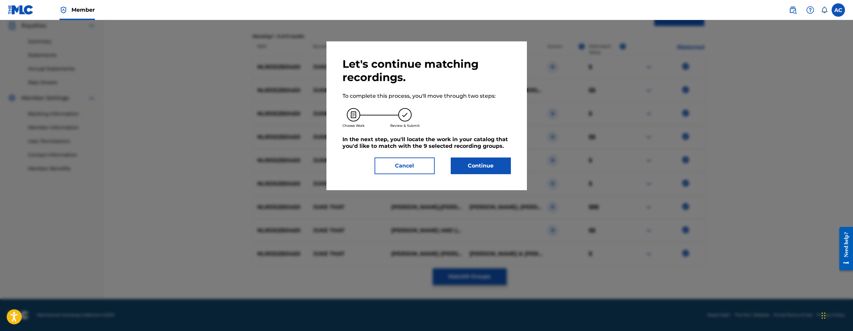
click at [472, 168] on button "Continue" at bounding box center [481, 166] width 60 height 17
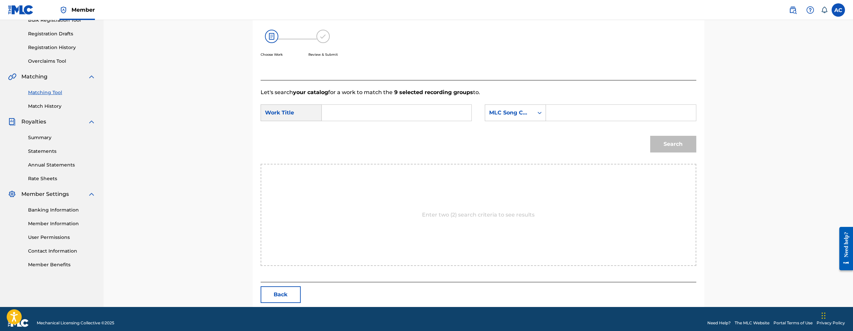
scroll to position [114, 0]
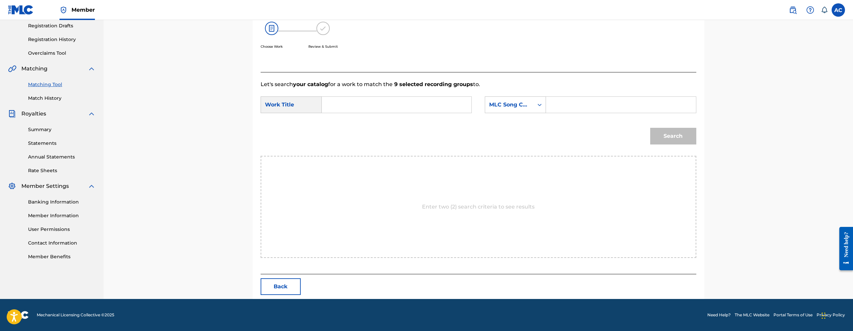
click at [420, 106] on input "Search Form" at bounding box center [396, 105] width 138 height 16
paste input "JUKE THAT"
type input "JUKE THAT"
click at [579, 99] on input "Search Form" at bounding box center [621, 105] width 138 height 16
paste input "J59VRT"
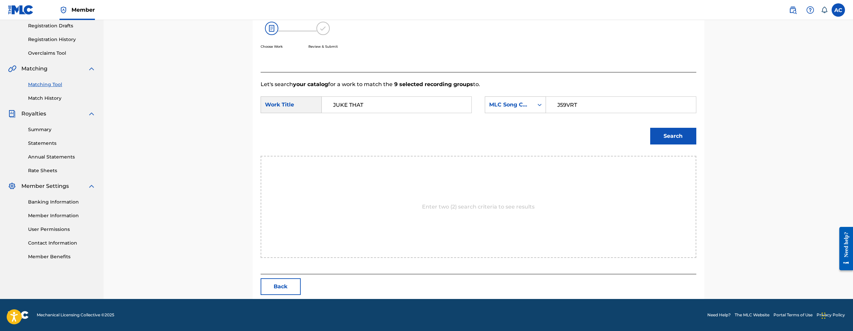
type input "J59VRT"
click at [669, 136] on button "Search" at bounding box center [673, 136] width 46 height 17
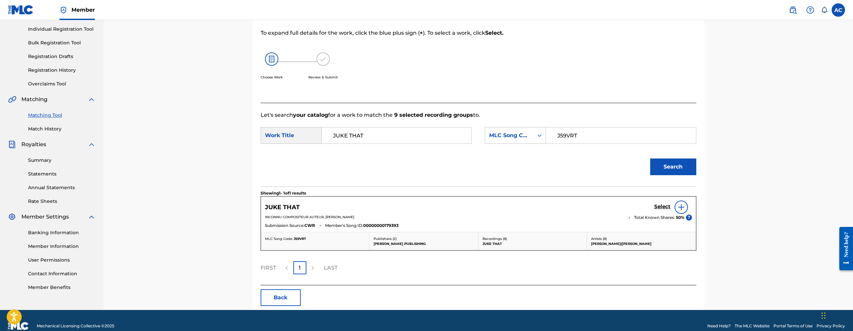
scroll to position [94, 0]
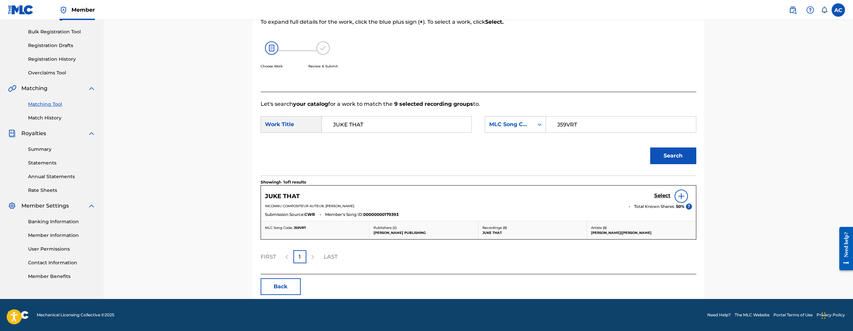
click at [669, 195] on h5 "Select" at bounding box center [662, 196] width 16 height 6
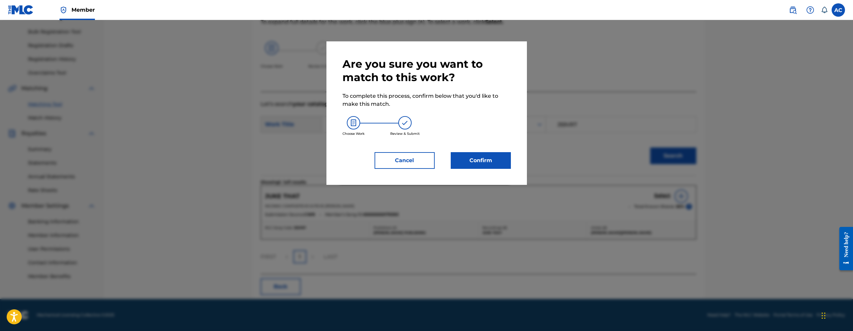
click at [498, 168] on button "Confirm" at bounding box center [481, 160] width 60 height 17
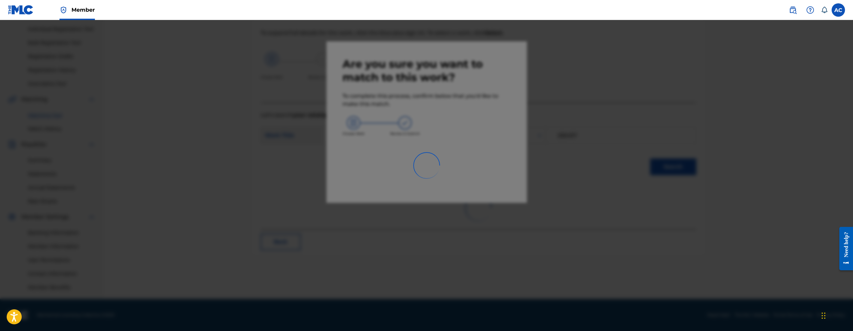
scroll to position [83, 0]
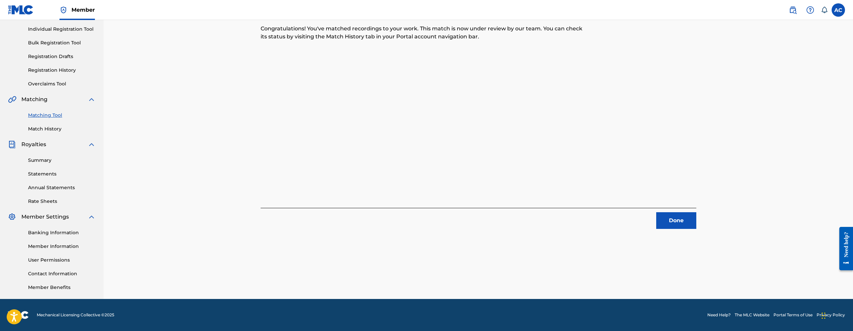
click at [677, 218] on button "Done" at bounding box center [676, 221] width 40 height 17
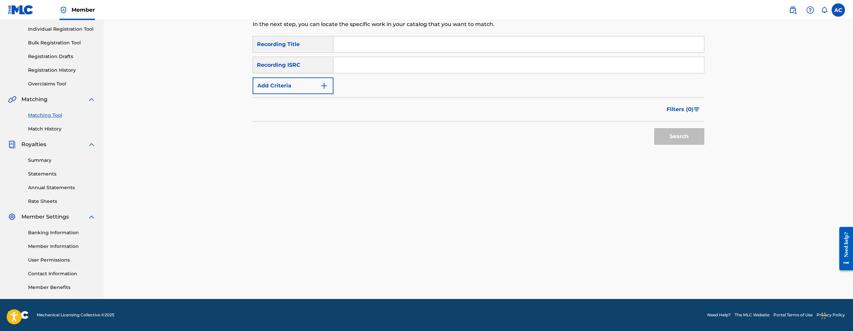
click at [425, 62] on input "Search Form" at bounding box center [518, 65] width 371 height 16
paste input "NL6WK2400267"
type input "NL6WK2400267"
click at [654, 128] on button "Search" at bounding box center [679, 136] width 50 height 17
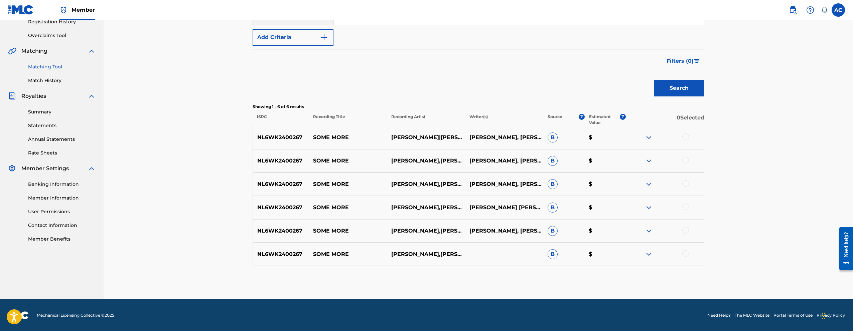
scroll to position [132, 0]
click at [685, 138] on div at bounding box center [685, 136] width 7 height 7
click at [688, 155] on div "NL6WK2400267 SOME MORE JAKE SILVA,ROCKIE FRESH DONALD PULLEN, JAKE BARROCA B $" at bounding box center [479, 160] width 452 height 23
click at [688, 163] on div at bounding box center [665, 161] width 78 height 8
click at [686, 161] on div at bounding box center [685, 160] width 7 height 7
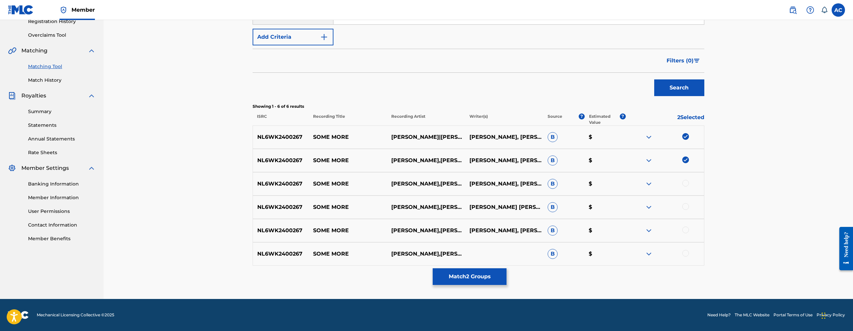
click at [687, 184] on div at bounding box center [685, 183] width 7 height 7
click at [684, 206] on div at bounding box center [685, 207] width 7 height 7
click at [687, 228] on div at bounding box center [685, 230] width 7 height 7
click at [688, 253] on div at bounding box center [685, 253] width 7 height 7
click at [485, 283] on button "Match 6 Groups" at bounding box center [470, 277] width 74 height 17
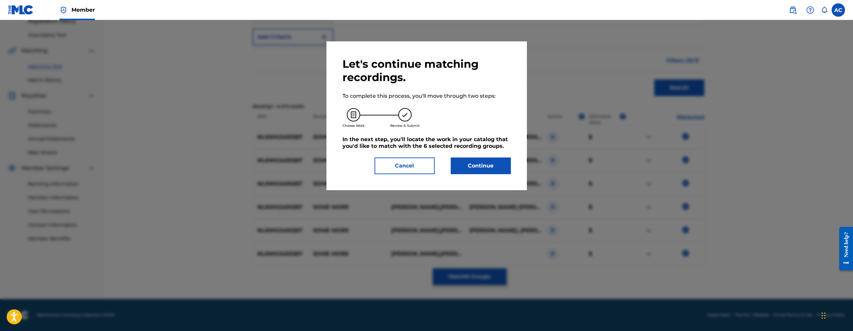
click at [501, 163] on button "Continue" at bounding box center [481, 166] width 60 height 17
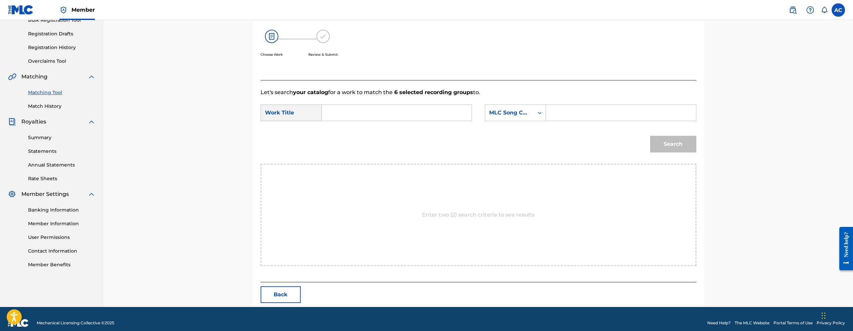
scroll to position [114, 0]
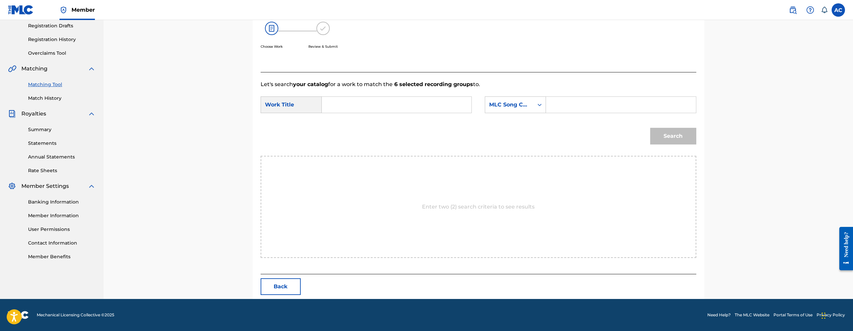
click at [406, 103] on input "Search Form" at bounding box center [396, 105] width 138 height 16
paste input "SOME MORE"
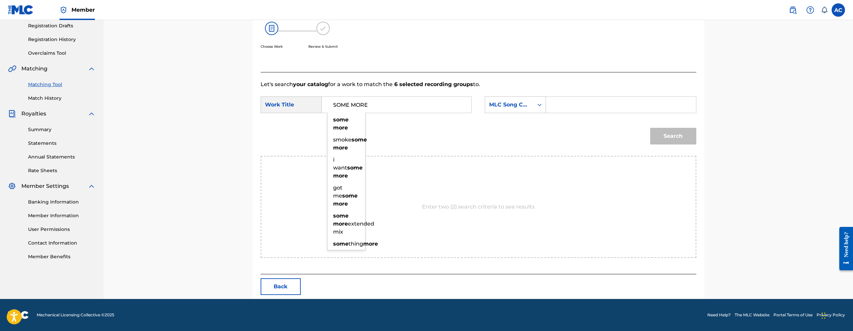
type input "SOME MORE"
click at [574, 101] on input "Search Form" at bounding box center [621, 105] width 138 height 16
paste input "S65LOC"
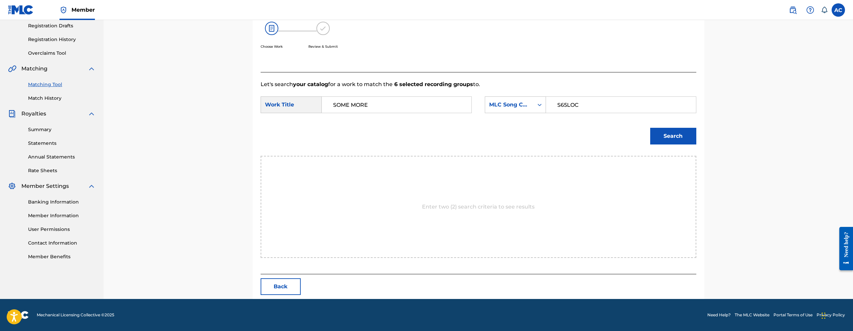
type input "S65LOC"
click at [670, 137] on button "Search" at bounding box center [673, 136] width 46 height 17
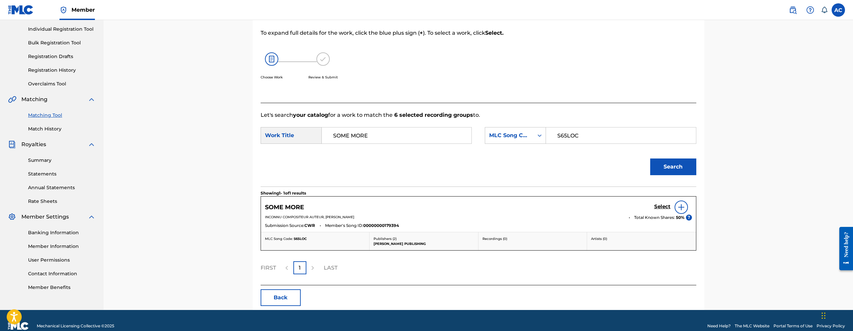
scroll to position [94, 0]
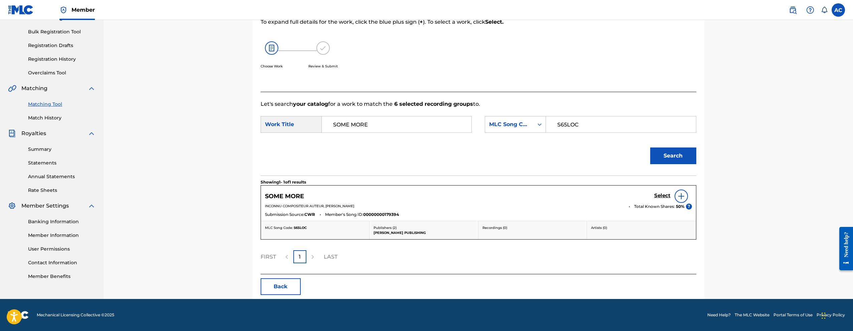
click at [657, 197] on h5 "Select" at bounding box center [662, 196] width 16 height 6
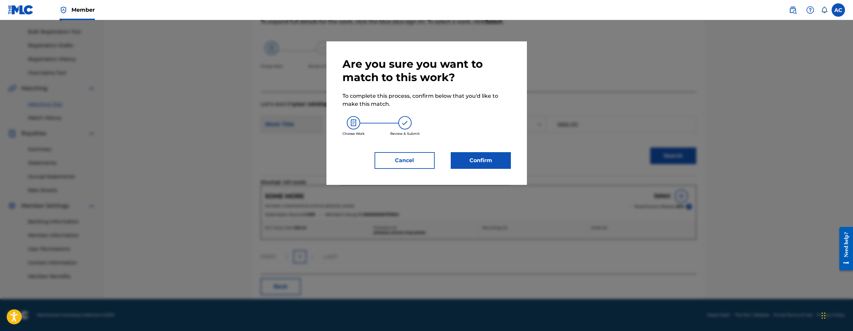
click at [469, 163] on button "Confirm" at bounding box center [481, 160] width 60 height 17
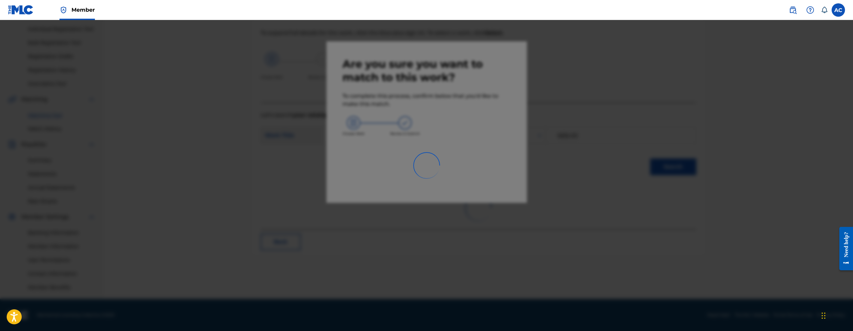
scroll to position [83, 0]
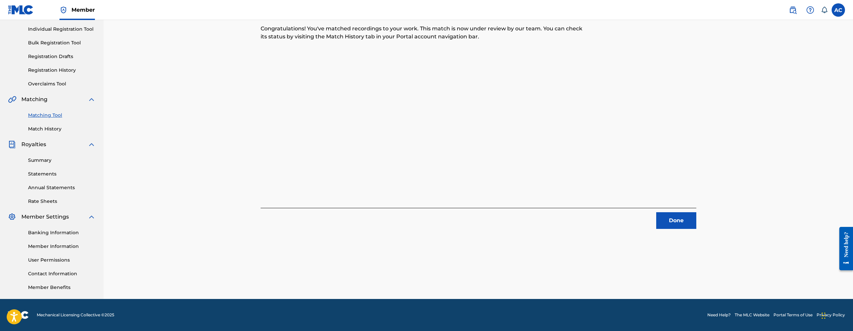
click at [671, 224] on button "Done" at bounding box center [676, 221] width 40 height 17
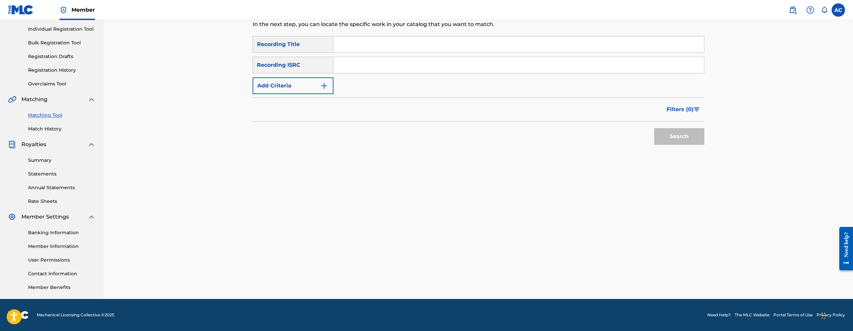
click at [440, 67] on input "Search Form" at bounding box center [518, 65] width 371 height 16
paste input "NL6WK2400268"
type input "NL6WK2400268"
click at [654, 128] on button "Search" at bounding box center [679, 136] width 50 height 17
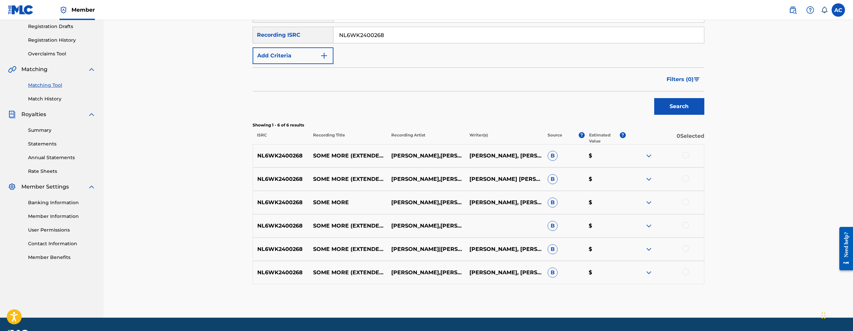
scroll to position [121, 0]
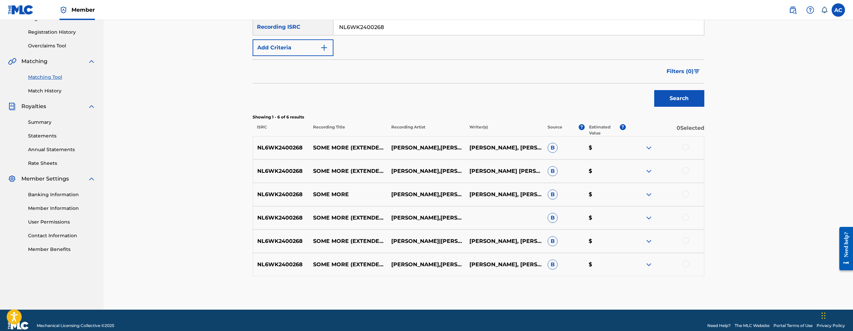
click at [688, 149] on div at bounding box center [685, 147] width 7 height 7
click at [688, 171] on div at bounding box center [685, 170] width 7 height 7
click at [686, 197] on div at bounding box center [665, 195] width 78 height 8
click at [686, 196] on div at bounding box center [685, 194] width 7 height 7
click at [684, 216] on div at bounding box center [685, 217] width 7 height 7
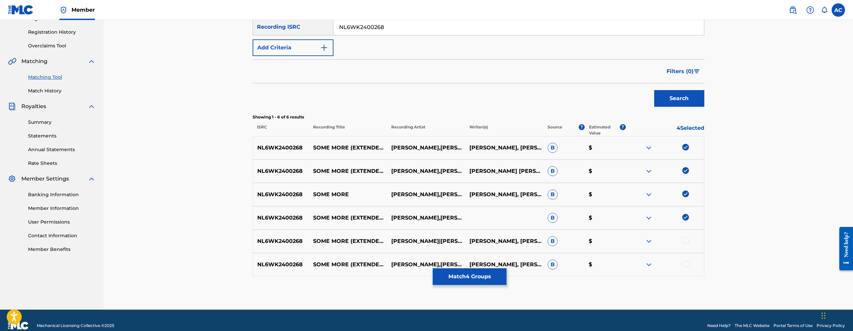
click at [685, 242] on div at bounding box center [685, 241] width 7 height 7
click at [687, 262] on div at bounding box center [685, 264] width 7 height 7
click at [474, 272] on button "Match 6 Groups" at bounding box center [470, 277] width 74 height 17
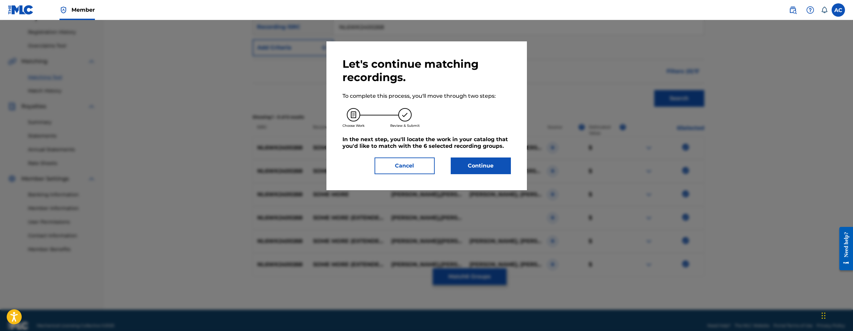
click at [463, 156] on div "Let's continue matching recordings. To complete this process, you'll move throu…" at bounding box center [427, 115] width 168 height 117
click at [465, 162] on button "Continue" at bounding box center [481, 166] width 60 height 17
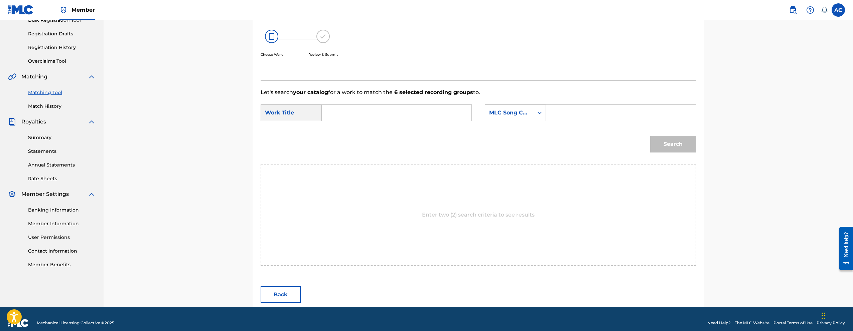
scroll to position [114, 0]
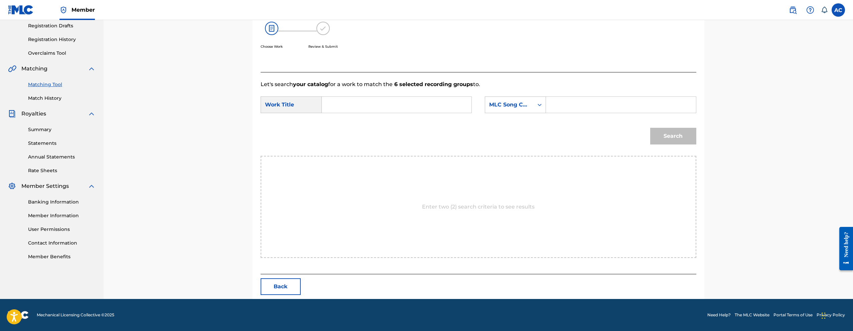
click at [404, 105] on input "Search Form" at bounding box center [396, 105] width 138 height 16
paste input "SOME MORE EXTENDED MIX"
type input "SOME MORE EXTENDED MIX"
click at [601, 105] on input "Search Form" at bounding box center [621, 105] width 138 height 16
paste input "S71J7D"
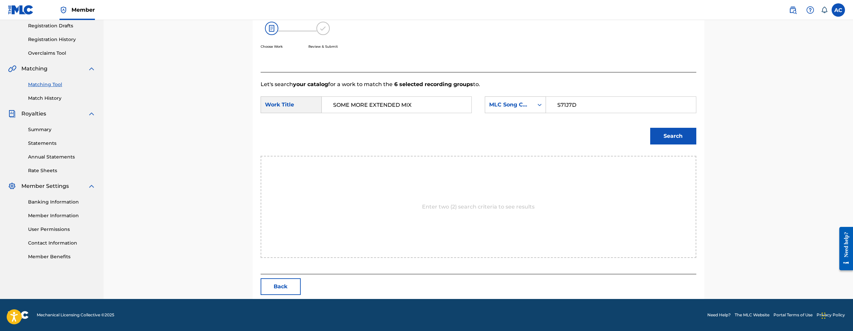
type input "S71J7D"
click at [688, 136] on button "Search" at bounding box center [673, 136] width 46 height 17
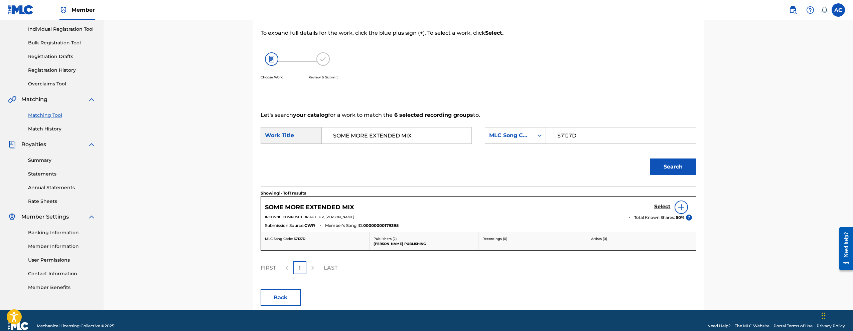
scroll to position [94, 0]
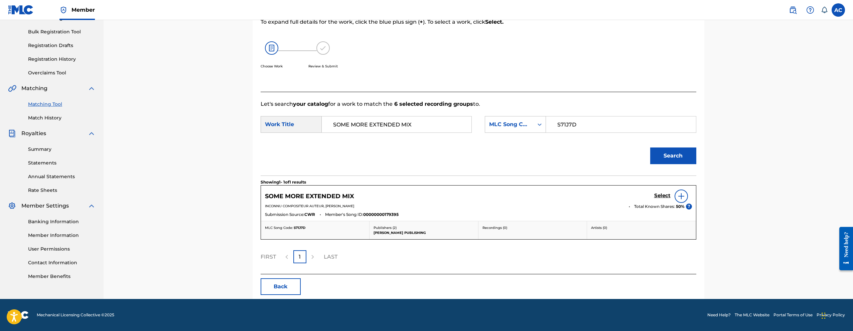
click at [660, 198] on h5 "Select" at bounding box center [662, 196] width 16 height 6
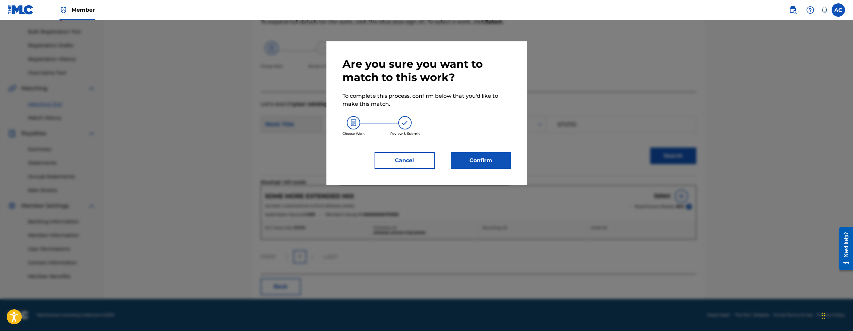
click at [493, 157] on button "Confirm" at bounding box center [481, 160] width 60 height 17
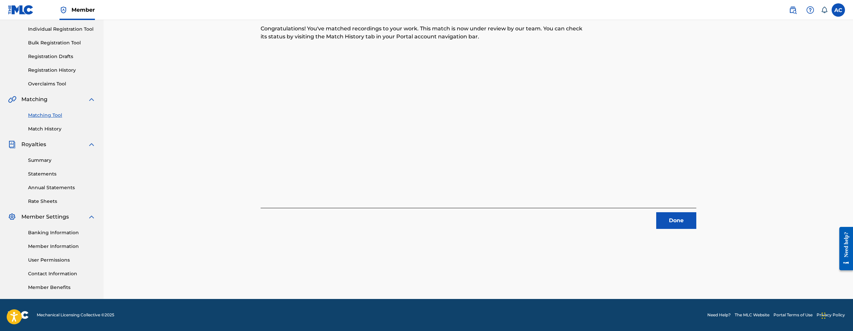
click at [673, 215] on button "Done" at bounding box center [676, 221] width 40 height 17
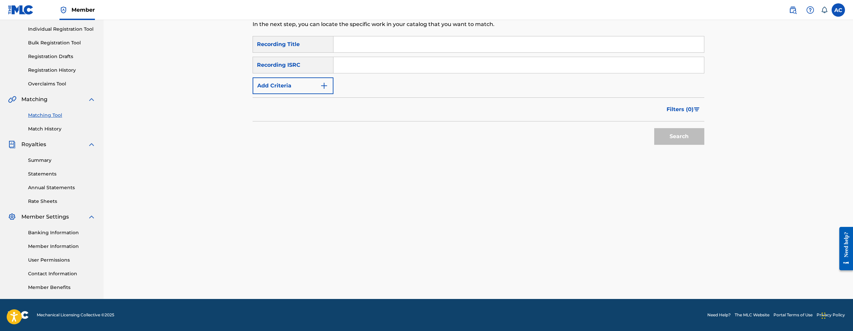
click at [435, 55] on div "SearchWithCriteria4b19d415-25f9-419c-8683-1353e21aacb4 Recording Title SearchWi…" at bounding box center [479, 65] width 452 height 58
click at [434, 63] on input "Search Form" at bounding box center [518, 65] width 371 height 16
paste input "USA2P1956165"
type input "USA2P1956165"
click at [654, 128] on button "Search" at bounding box center [679, 136] width 50 height 17
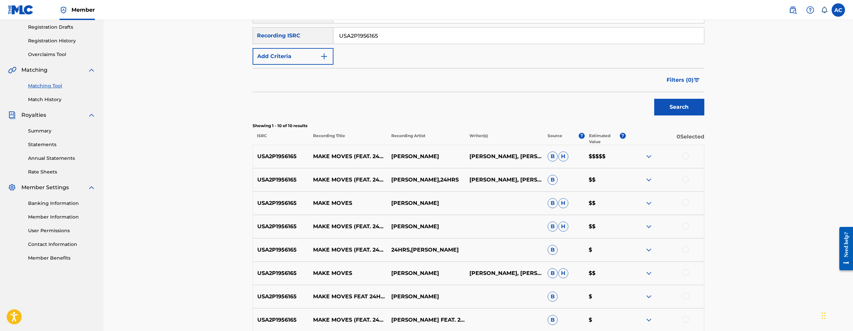
scroll to position [215, 0]
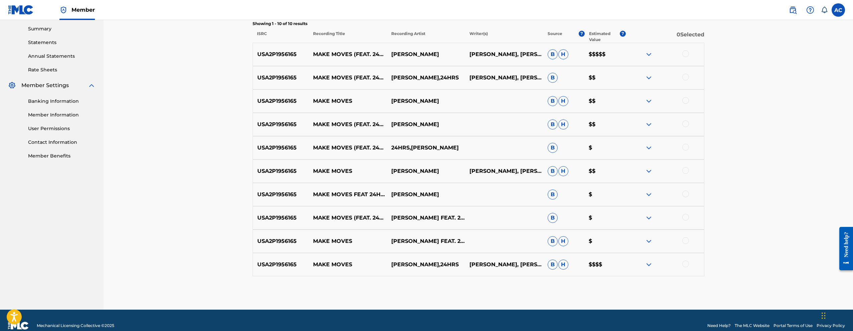
click at [688, 56] on div at bounding box center [665, 54] width 78 height 8
click at [686, 53] on div at bounding box center [685, 53] width 7 height 7
click at [686, 76] on div at bounding box center [685, 77] width 7 height 7
click at [687, 100] on div at bounding box center [685, 100] width 7 height 7
click at [687, 124] on div at bounding box center [685, 124] width 7 height 7
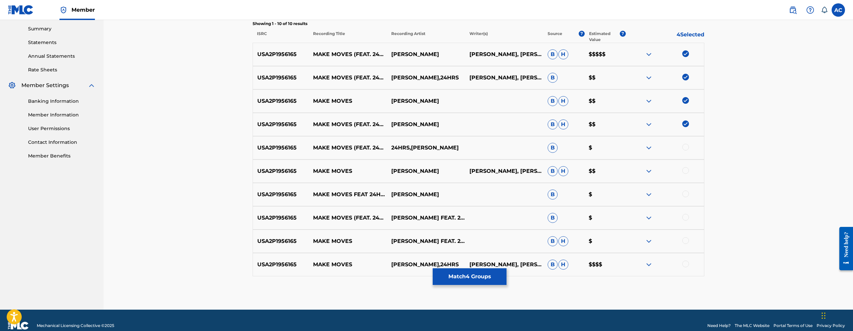
click at [687, 149] on div at bounding box center [685, 147] width 7 height 7
click at [689, 169] on div at bounding box center [665, 171] width 78 height 8
click at [685, 169] on div at bounding box center [685, 170] width 7 height 7
click at [686, 192] on div at bounding box center [685, 194] width 7 height 7
click at [684, 219] on div at bounding box center [685, 217] width 7 height 7
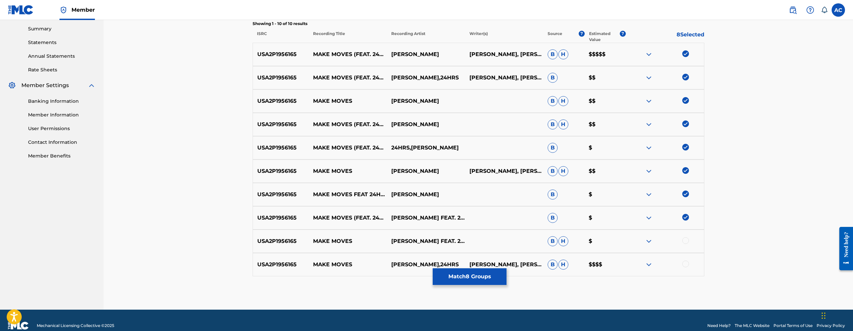
click at [686, 240] on div at bounding box center [685, 241] width 7 height 7
click at [686, 265] on div at bounding box center [685, 264] width 7 height 7
click at [477, 278] on button "Match 10 Groups" at bounding box center [470, 277] width 74 height 17
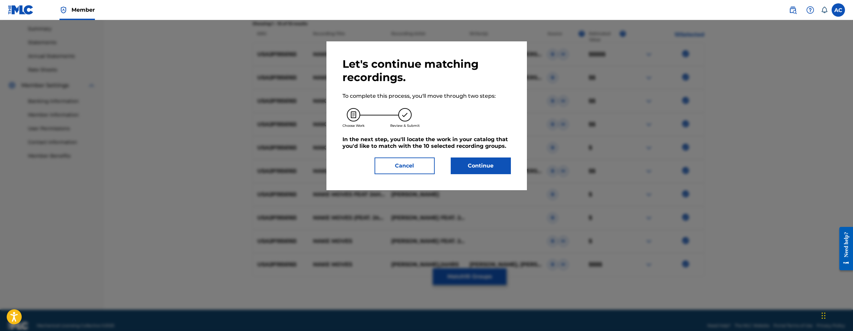
click at [477, 170] on button "Continue" at bounding box center [481, 166] width 60 height 17
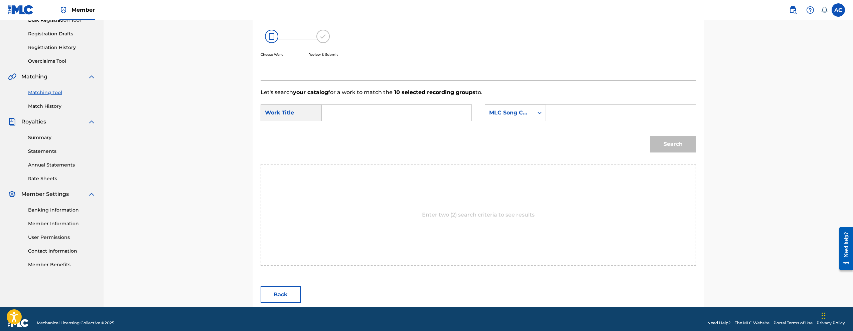
scroll to position [114, 0]
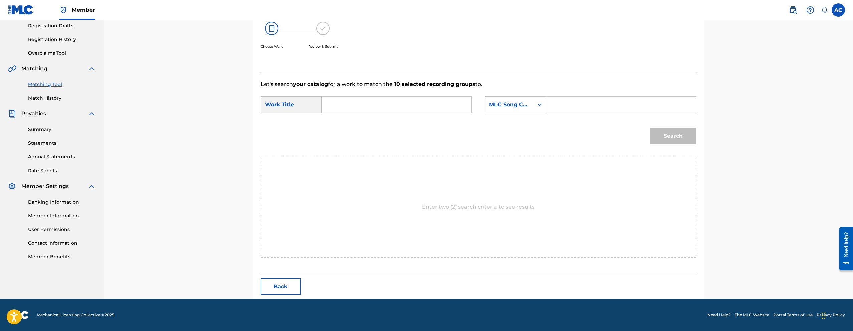
click at [395, 108] on input "Search Form" at bounding box center [396, 105] width 138 height 16
paste input "MAKE MOVES"
type input "MAKE MOVES"
click at [566, 104] on input "Search Form" at bounding box center [621, 105] width 138 height 16
paste input "MW2814"
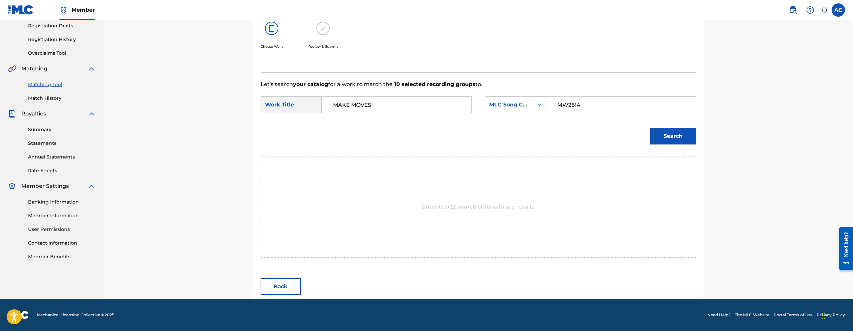
type input "MW2814"
click at [671, 146] on div "Search" at bounding box center [671, 134] width 49 height 27
click at [671, 144] on button "Search" at bounding box center [673, 136] width 46 height 17
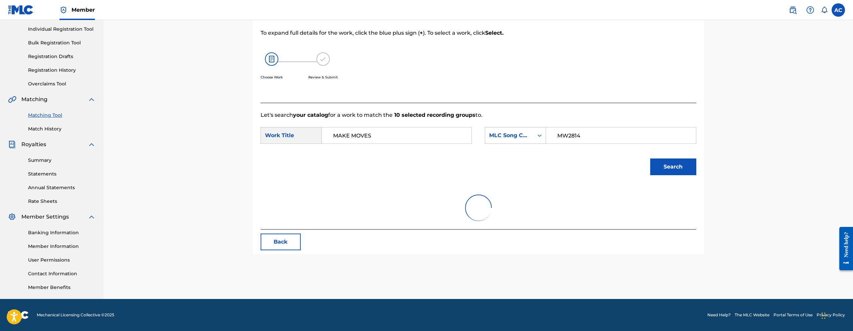
scroll to position [94, 0]
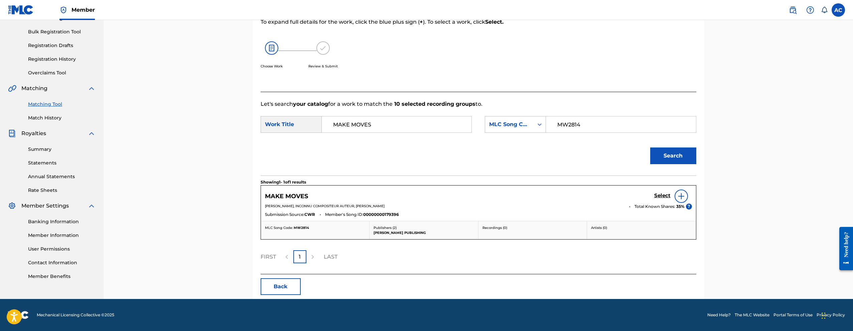
click at [658, 197] on h5 "Select" at bounding box center [662, 196] width 16 height 6
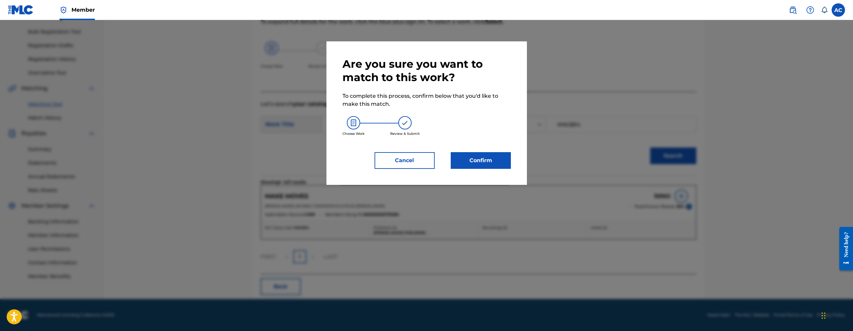
click at [509, 150] on div "Are you sure you want to match to this work? To complete this process, confirm …" at bounding box center [427, 113] width 168 height 112
click at [502, 153] on button "Confirm" at bounding box center [481, 160] width 60 height 17
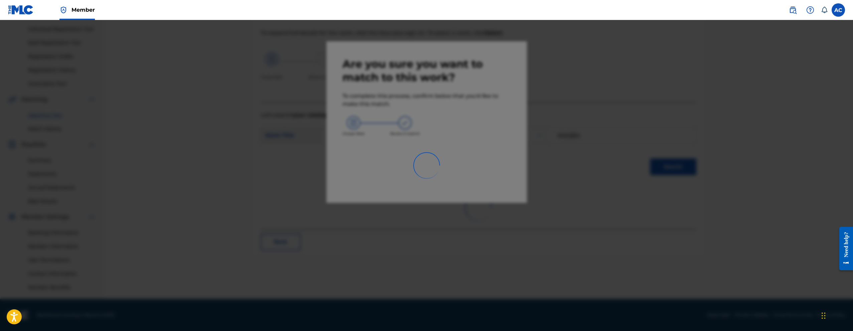
scroll to position [83, 0]
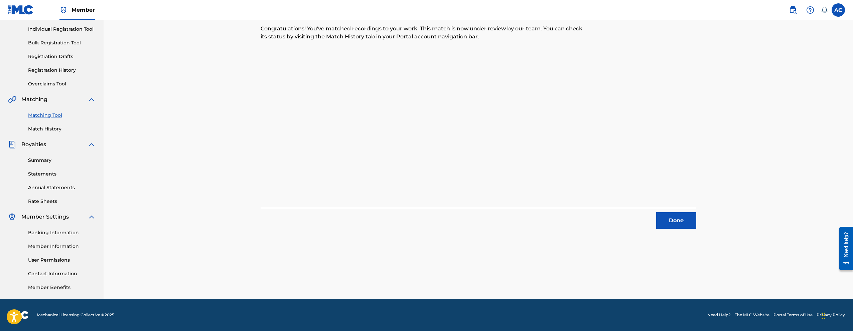
click at [668, 221] on button "Done" at bounding box center [676, 221] width 40 height 17
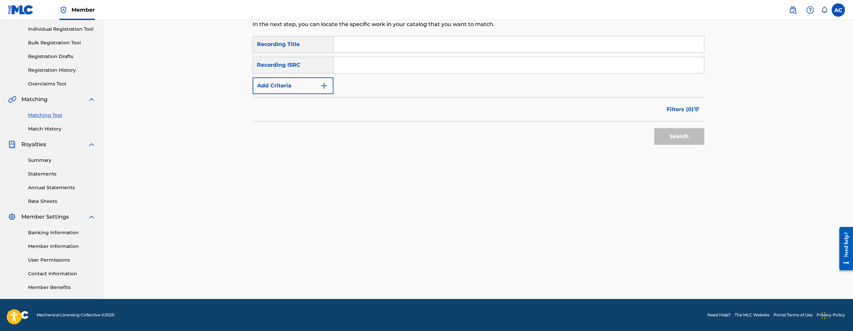
click at [445, 61] on input "Search Form" at bounding box center [518, 65] width 371 height 16
paste input "USLD91720974"
type input "USLD91720974"
click at [654, 128] on button "Search" at bounding box center [679, 136] width 50 height 17
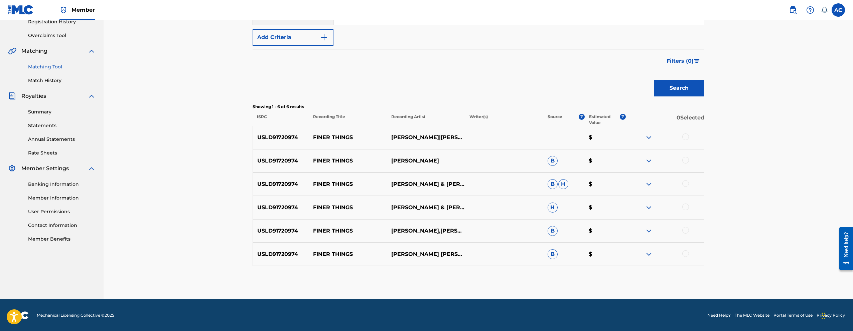
scroll to position [132, 0]
click at [687, 136] on div at bounding box center [685, 136] width 7 height 7
click at [686, 158] on div at bounding box center [685, 160] width 7 height 7
click at [686, 185] on div at bounding box center [685, 183] width 7 height 7
click at [686, 204] on div at bounding box center [685, 207] width 7 height 7
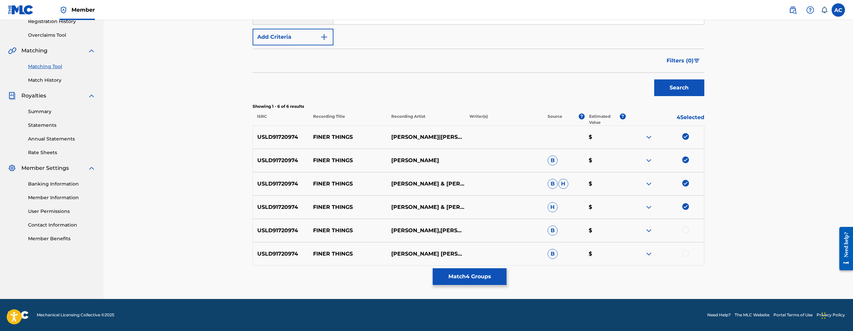
click at [687, 230] on div at bounding box center [685, 230] width 7 height 7
click at [688, 253] on div at bounding box center [685, 253] width 7 height 7
click at [480, 279] on button "Match 6 Groups" at bounding box center [470, 277] width 74 height 17
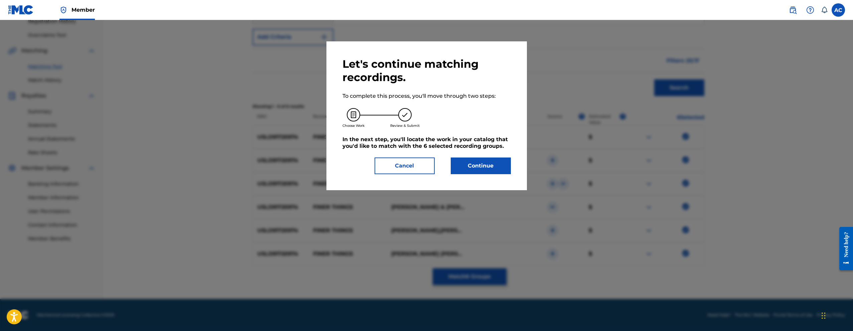
click at [471, 164] on button "Continue" at bounding box center [481, 166] width 60 height 17
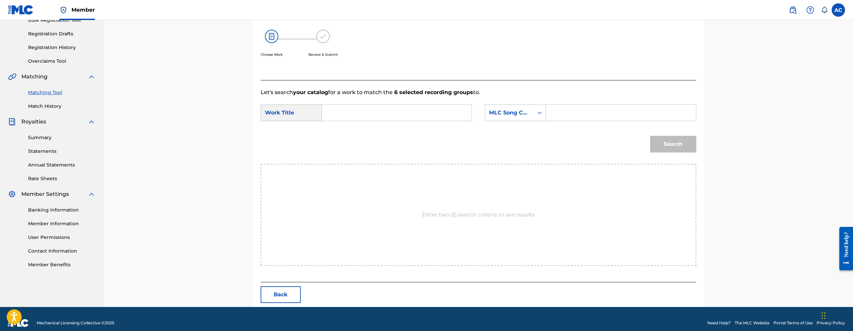
scroll to position [114, 0]
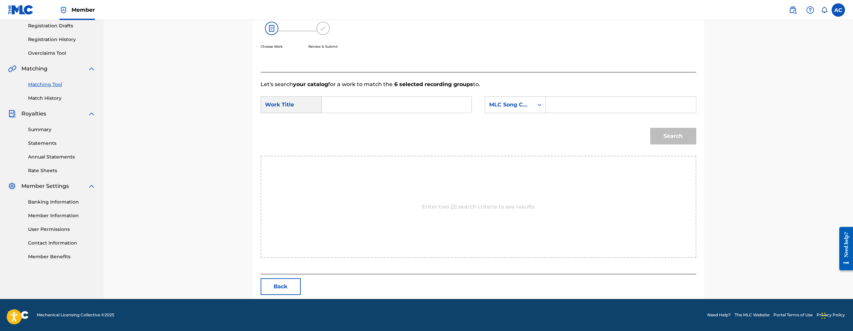
click at [430, 107] on input "Search Form" at bounding box center [396, 105] width 138 height 16
paste input "FINER THINGS"
type input "FINER THINGS"
click at [591, 109] on input "Search Form" at bounding box center [621, 105] width 138 height 16
click at [610, 106] on input "Search Form" at bounding box center [621, 105] width 138 height 16
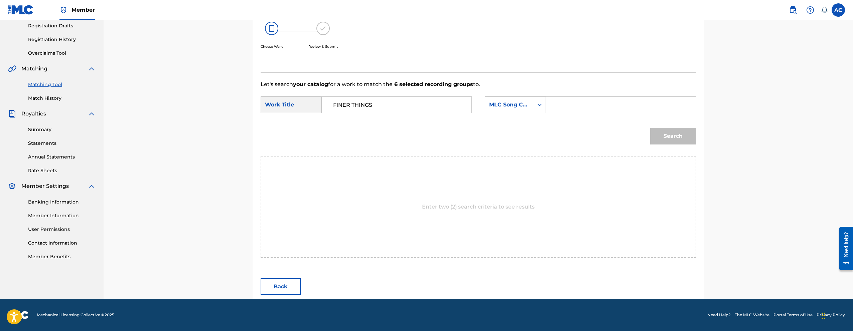
paste input "FB9SKU"
type input "FB9SKU"
click at [669, 138] on button "Search" at bounding box center [673, 136] width 46 height 17
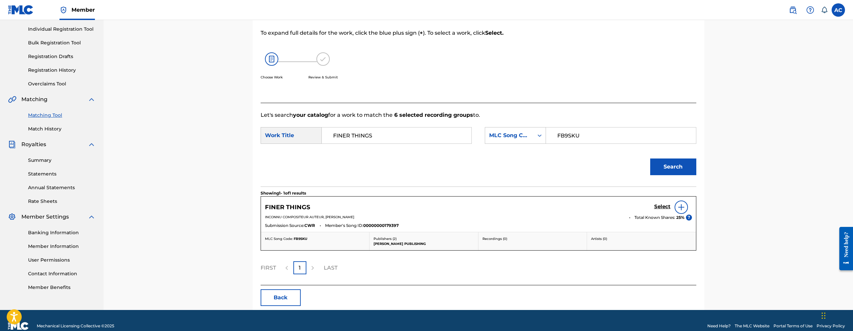
scroll to position [94, 0]
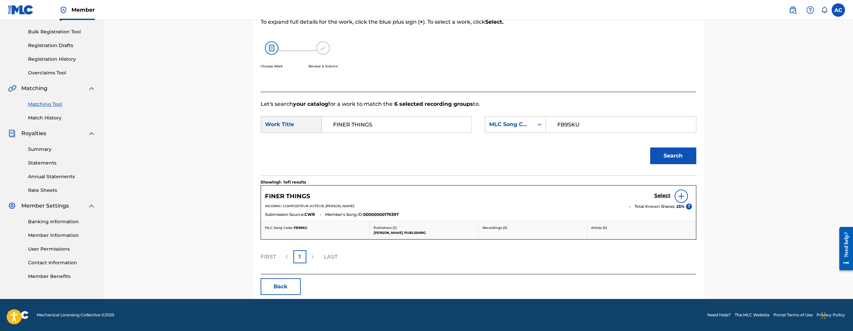
click at [663, 191] on div "Select" at bounding box center [673, 196] width 38 height 13
click at [662, 194] on h5 "Select" at bounding box center [662, 196] width 16 height 6
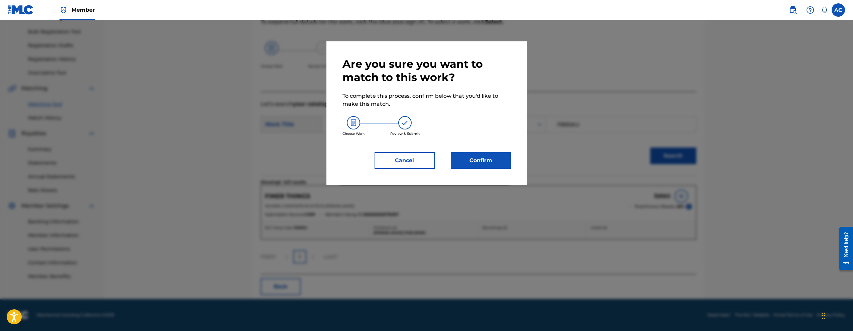
click at [455, 154] on button "Confirm" at bounding box center [481, 160] width 60 height 17
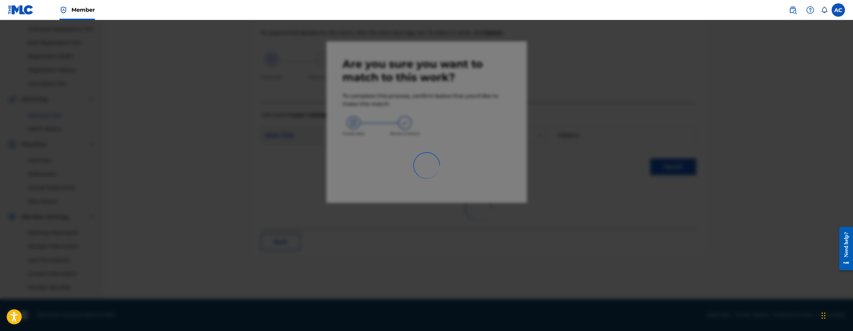
scroll to position [83, 0]
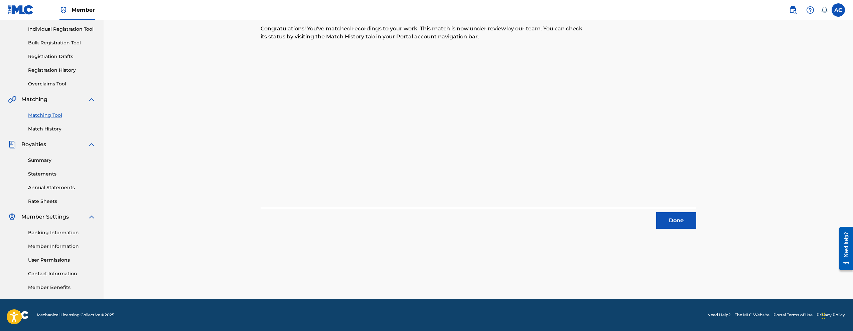
click at [677, 220] on button "Done" at bounding box center [676, 221] width 40 height 17
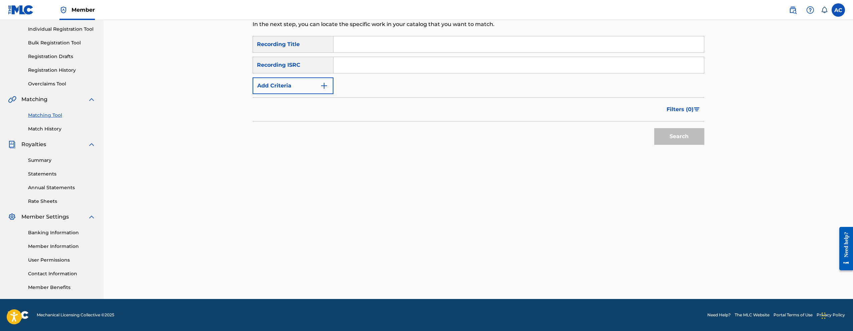
click at [453, 75] on div "SearchWithCriteria4b19d415-25f9-419c-8683-1353e21aacb4 Recording Title SearchWi…" at bounding box center [479, 65] width 452 height 58
click at [453, 71] on input "Search Form" at bounding box center [518, 65] width 371 height 16
paste input "USLD91727035"
type input "USLD91727035"
click at [654, 128] on button "Search" at bounding box center [679, 136] width 50 height 17
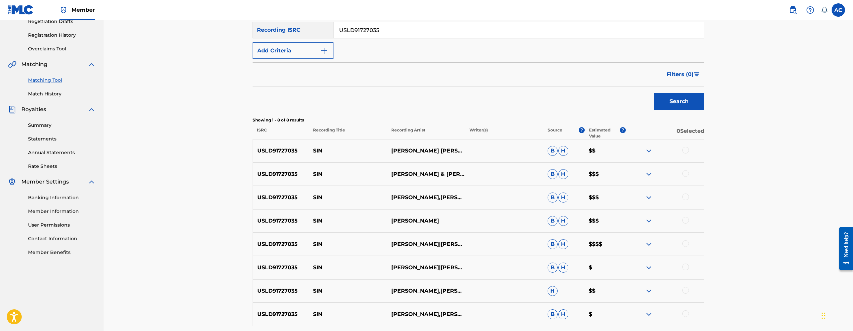
scroll to position [123, 0]
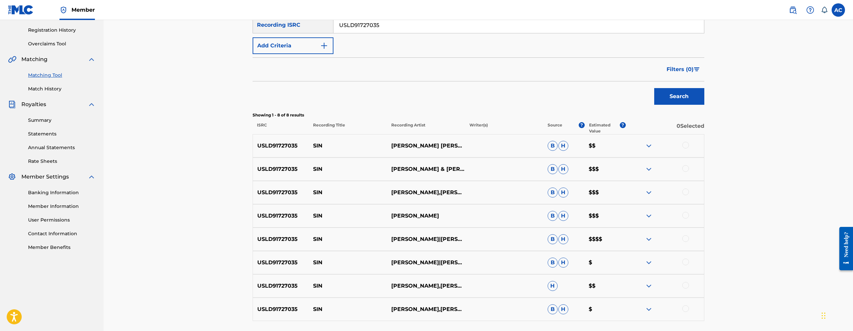
click at [687, 147] on div at bounding box center [685, 145] width 7 height 7
click at [688, 169] on div at bounding box center [685, 168] width 7 height 7
click at [686, 191] on div at bounding box center [685, 192] width 7 height 7
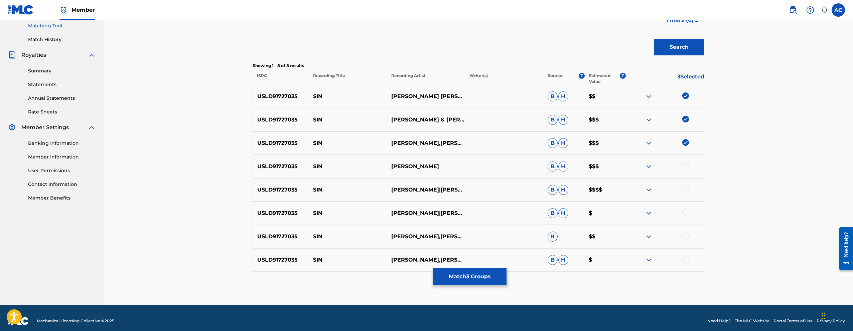
scroll to position [178, 0]
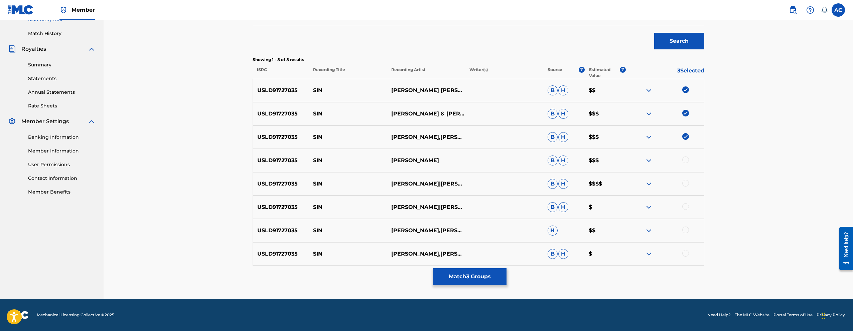
click at [684, 162] on div at bounding box center [685, 160] width 7 height 7
click at [684, 183] on div at bounding box center [685, 183] width 7 height 7
click at [686, 210] on div at bounding box center [685, 207] width 7 height 7
click at [688, 231] on div at bounding box center [685, 230] width 7 height 7
click at [686, 253] on div at bounding box center [685, 253] width 7 height 7
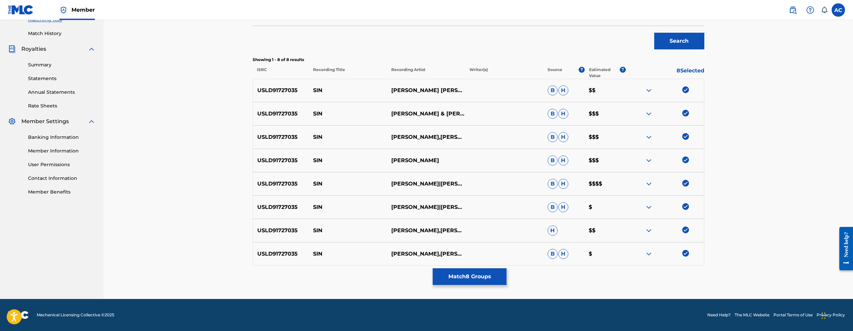
click at [487, 282] on button "Match 8 Groups" at bounding box center [470, 277] width 74 height 17
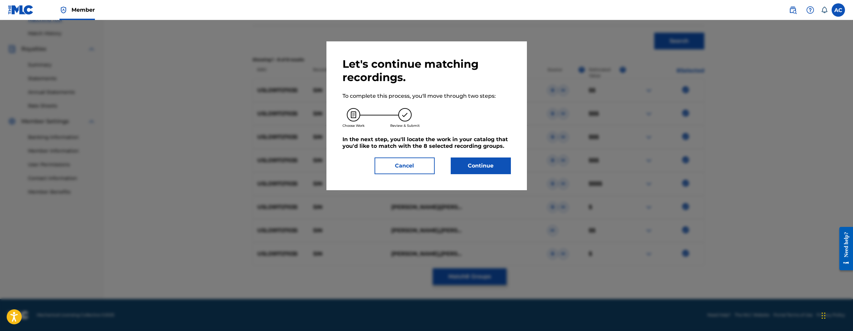
click at [485, 164] on button "Continue" at bounding box center [481, 166] width 60 height 17
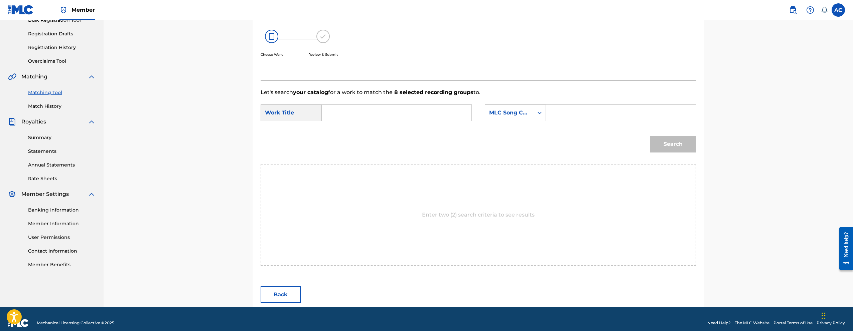
scroll to position [114, 0]
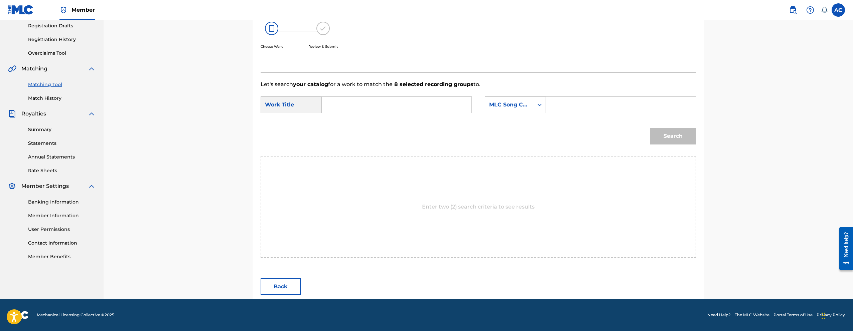
click at [388, 119] on form "SearchWithCriteria341f1ea1-9117-4c8a-a383-ff31435ac28d Work Title SearchWithCri…" at bounding box center [479, 123] width 436 height 68
click at [389, 109] on input "Search Form" at bounding box center [396, 105] width 138 height 16
paste input "SIN"
type input "SIN"
click at [585, 108] on input "Search Form" at bounding box center [621, 105] width 138 height 16
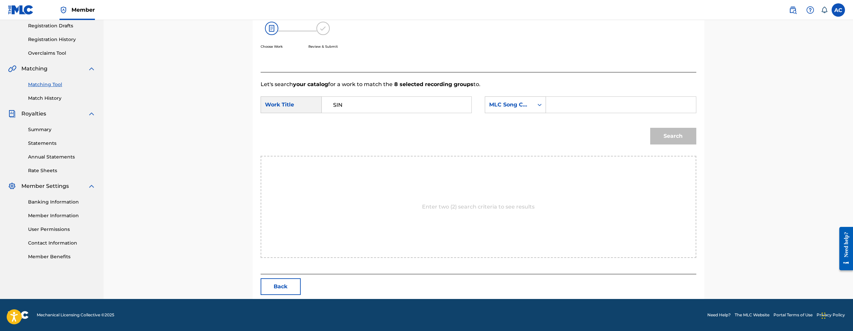
paste input "S65LOD"
type input "S65LOD"
click at [691, 140] on button "Search" at bounding box center [673, 136] width 46 height 17
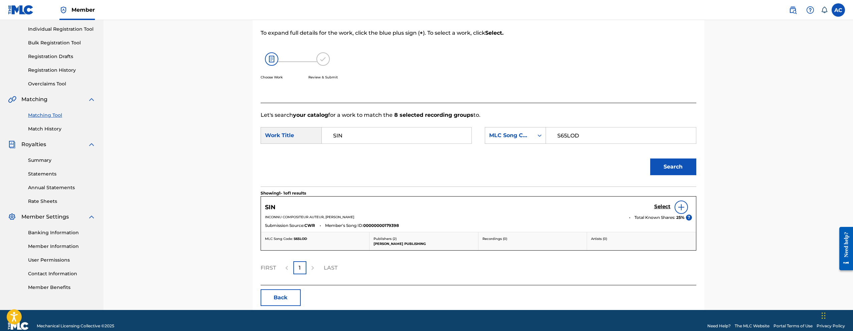
scroll to position [94, 0]
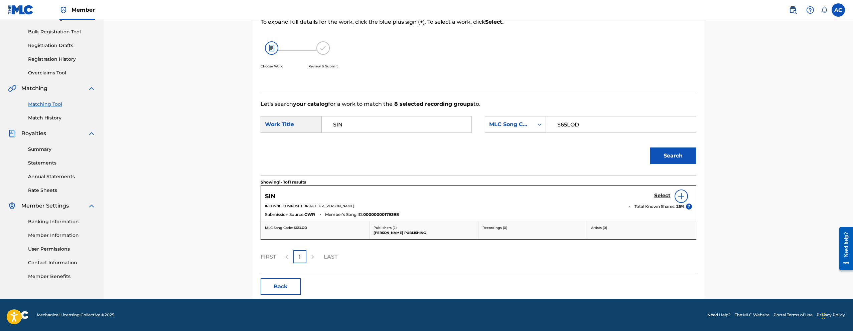
click at [666, 199] on link "Select" at bounding box center [662, 196] width 16 height 7
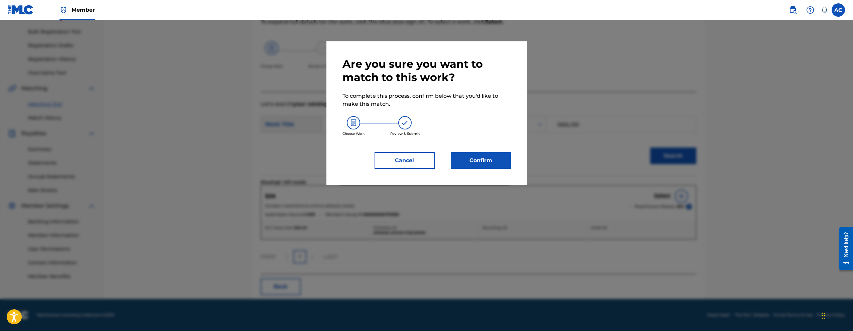
click at [484, 156] on button "Confirm" at bounding box center [481, 160] width 60 height 17
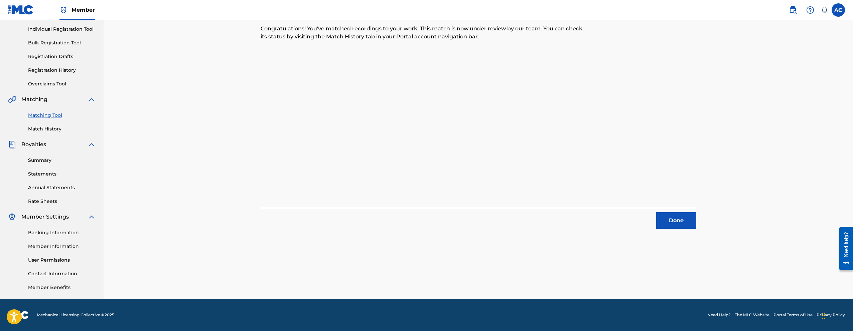
click at [675, 224] on button "Done" at bounding box center [676, 221] width 40 height 17
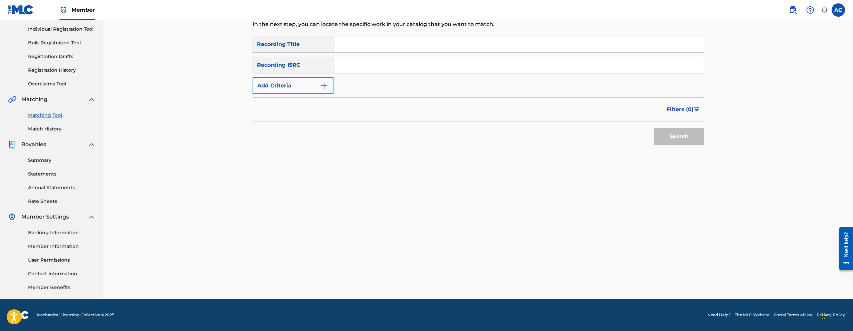
click at [424, 67] on input "Search Form" at bounding box center [518, 65] width 371 height 16
paste input "USLD91727041"
type input "USLD91727041"
click at [654, 128] on button "Search" at bounding box center [679, 136] width 50 height 17
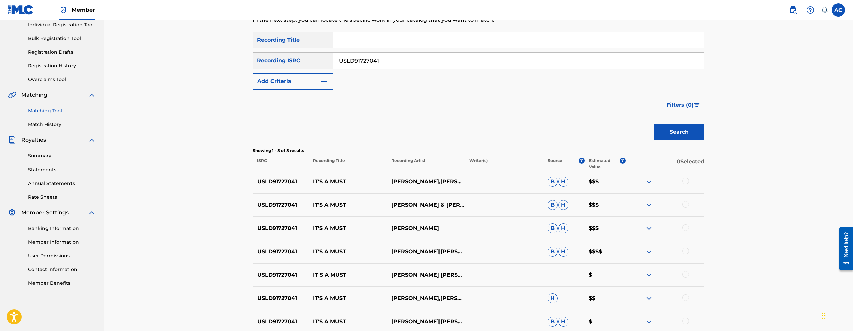
scroll to position [178, 0]
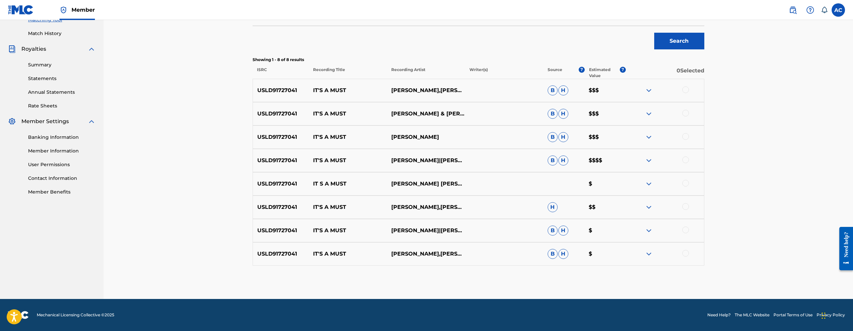
click at [687, 88] on div at bounding box center [685, 90] width 7 height 7
click at [685, 112] on div at bounding box center [685, 113] width 7 height 7
click at [686, 139] on div at bounding box center [685, 136] width 7 height 7
click at [686, 164] on div at bounding box center [665, 161] width 78 height 8
click at [685, 159] on div at bounding box center [685, 160] width 7 height 7
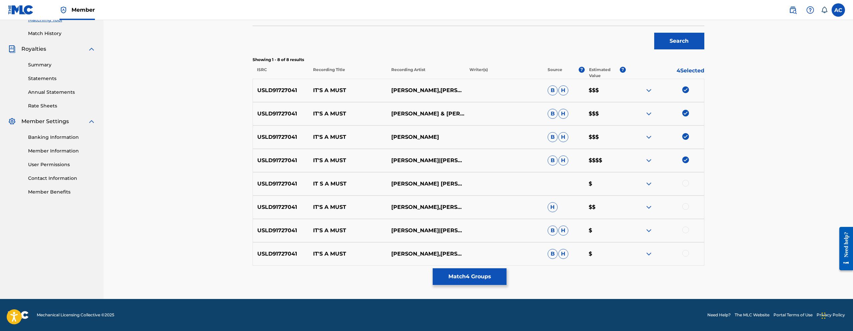
click at [686, 182] on div at bounding box center [685, 183] width 7 height 7
click at [687, 206] on div at bounding box center [685, 207] width 7 height 7
click at [687, 231] on div at bounding box center [685, 230] width 7 height 7
click at [687, 253] on div at bounding box center [685, 253] width 7 height 7
click at [458, 280] on button "Match 8 Groups" at bounding box center [470, 277] width 74 height 17
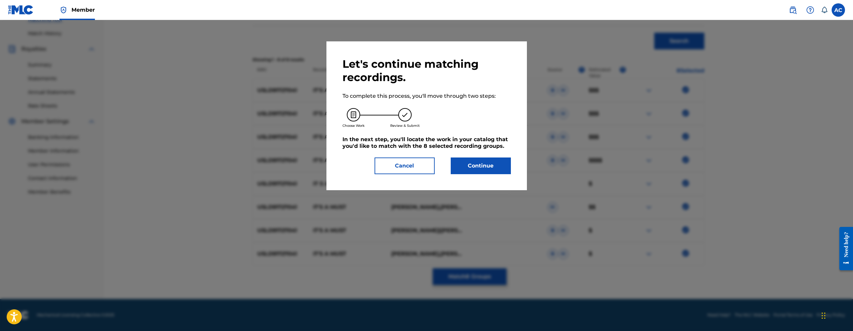
click at [496, 179] on div "Let's continue matching recordings. To complete this process, you'll move throu…" at bounding box center [426, 115] width 200 height 149
click at [496, 172] on button "Continue" at bounding box center [481, 166] width 60 height 17
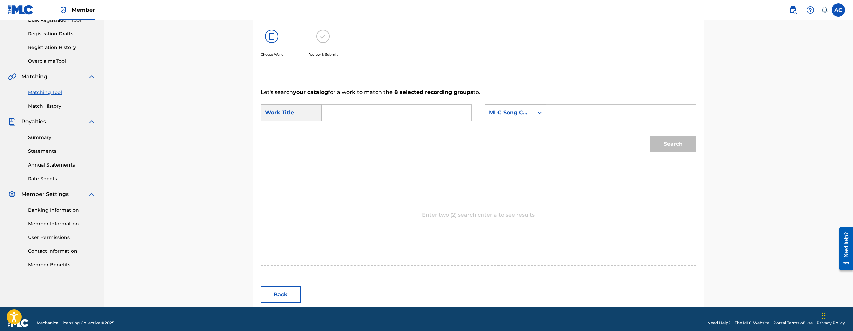
scroll to position [114, 0]
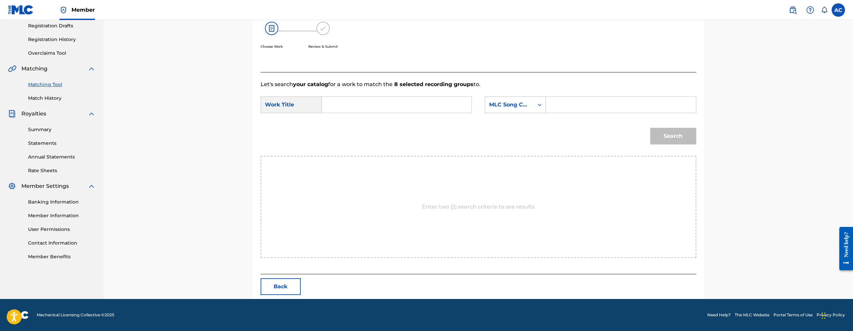
click at [401, 100] on input "Search Form" at bounding box center [396, 105] width 138 height 16
paste input "IT S A MUST"
type input "IT S A MUST"
click at [590, 101] on input "Search Form" at bounding box center [621, 105] width 138 height 16
paste input "IY867T"
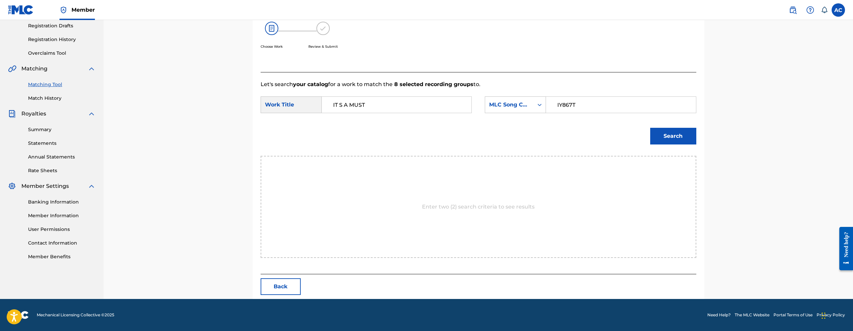
type input "IY867T"
click at [659, 139] on button "Search" at bounding box center [673, 136] width 46 height 17
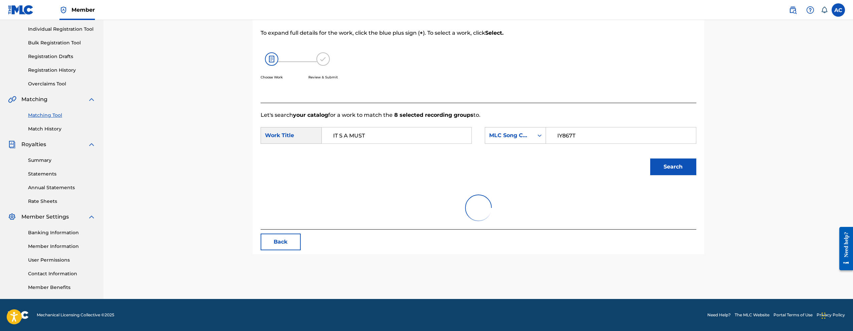
scroll to position [94, 0]
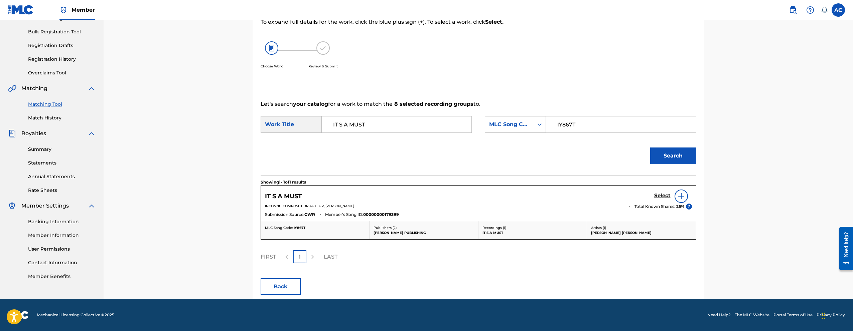
click at [661, 198] on h5 "Select" at bounding box center [662, 196] width 16 height 6
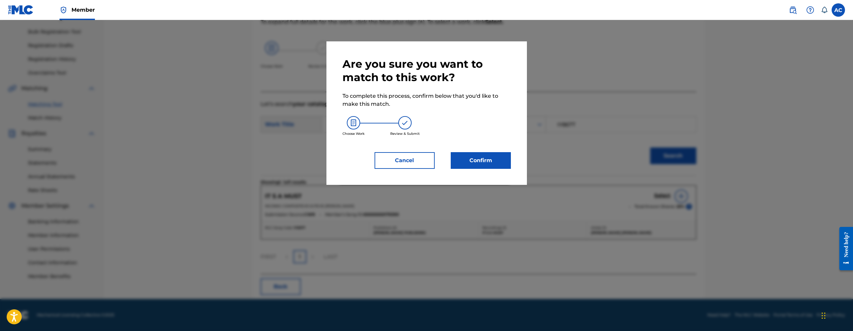
click at [488, 165] on button "Confirm" at bounding box center [481, 160] width 60 height 17
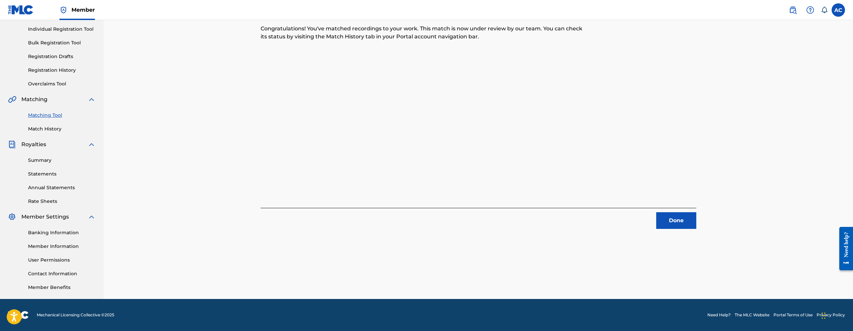
click at [671, 225] on button "Done" at bounding box center [676, 221] width 40 height 17
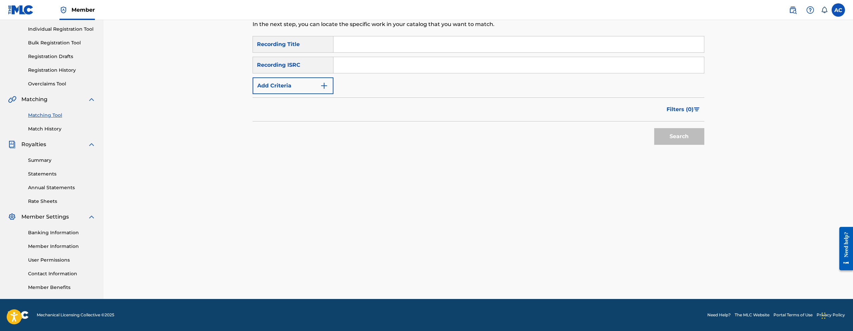
click at [452, 80] on div "SearchWithCriteria4b19d415-25f9-419c-8683-1353e21aacb4 Recording Title SearchWi…" at bounding box center [479, 65] width 452 height 58
click at [452, 64] on input "Search Form" at bounding box center [518, 65] width 371 height 16
paste input "USLD91727036"
type input "USLD91727036"
click at [654, 128] on button "Search" at bounding box center [679, 136] width 50 height 17
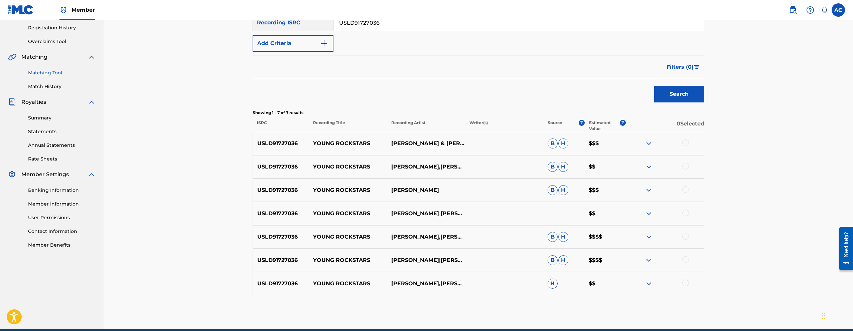
scroll to position [155, 0]
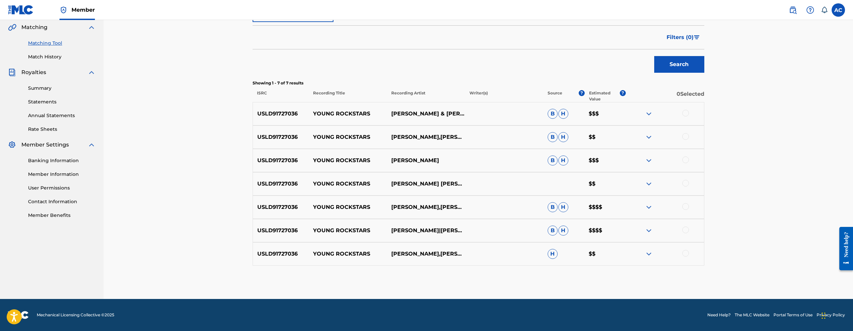
click at [684, 112] on div at bounding box center [685, 113] width 7 height 7
click at [683, 136] on div at bounding box center [685, 136] width 7 height 7
click at [688, 157] on div at bounding box center [665, 161] width 78 height 8
click at [687, 161] on div at bounding box center [685, 160] width 7 height 7
click at [690, 184] on div at bounding box center [665, 184] width 78 height 8
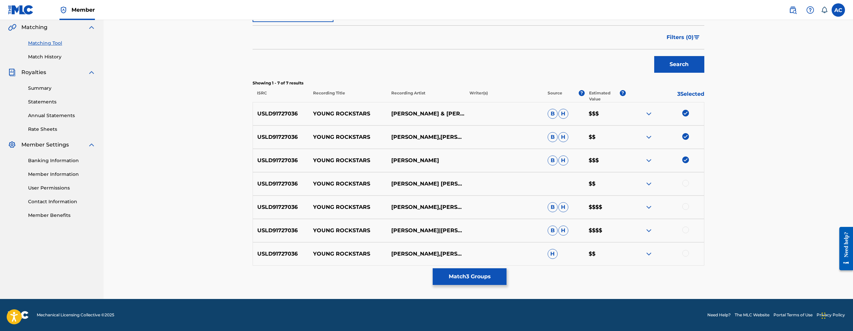
click at [689, 184] on div at bounding box center [665, 184] width 78 height 8
click at [686, 184] on div at bounding box center [685, 183] width 7 height 7
click at [688, 208] on div at bounding box center [685, 207] width 7 height 7
click at [688, 231] on div at bounding box center [685, 230] width 7 height 7
click at [686, 253] on div at bounding box center [685, 253] width 7 height 7
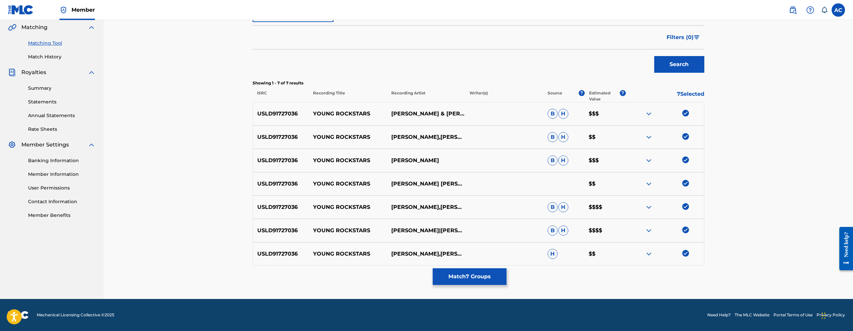
click at [458, 282] on button "Match 7 Groups" at bounding box center [470, 277] width 74 height 17
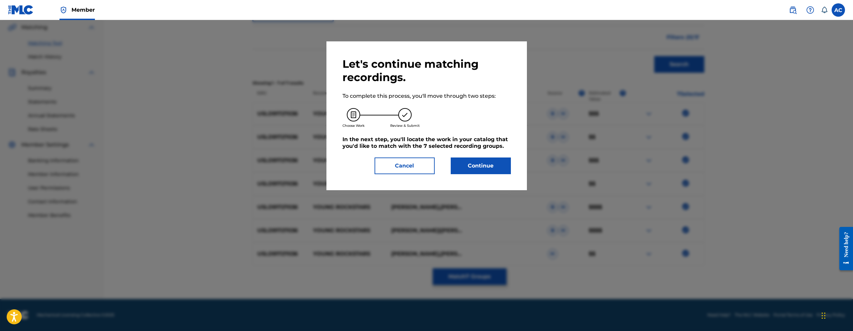
click at [466, 170] on button "Continue" at bounding box center [481, 166] width 60 height 17
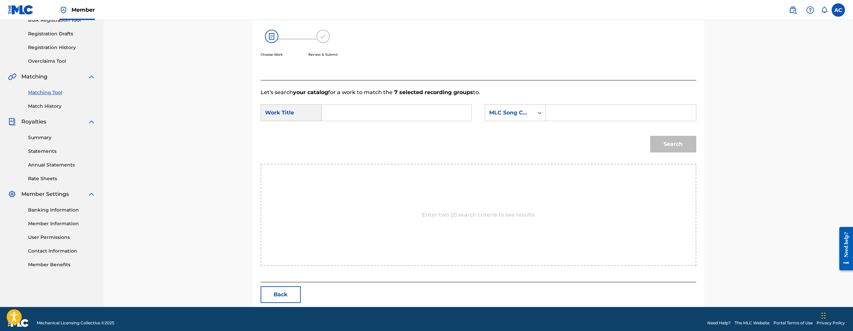
scroll to position [114, 0]
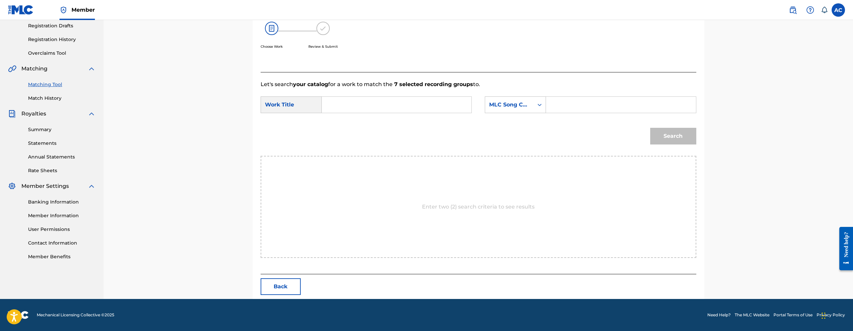
click at [361, 102] on input "Search Form" at bounding box center [396, 105] width 138 height 16
paste input "YOUNG ROCKSTARS"
type input "YOUNG ROCKSTARS"
click at [568, 111] on input "Search Form" at bounding box center [621, 105] width 138 height 16
paste input "YP6BIK"
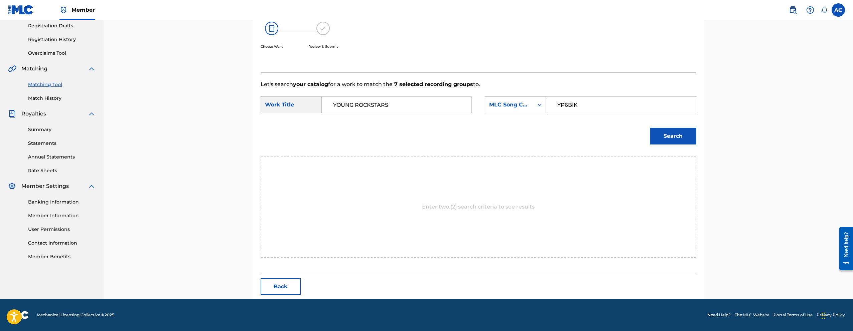
type input "YP6BIK"
click at [668, 133] on button "Search" at bounding box center [673, 136] width 46 height 17
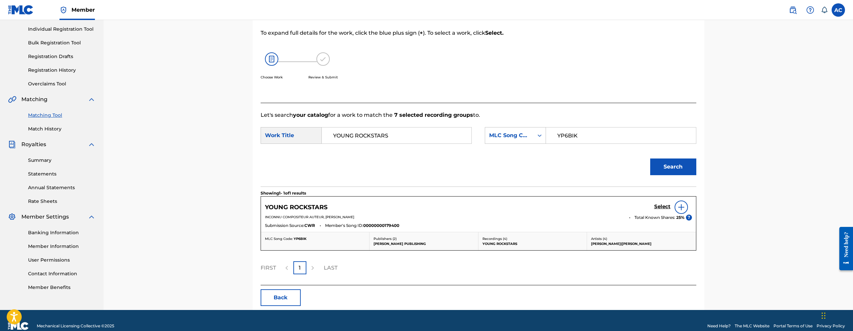
scroll to position [94, 0]
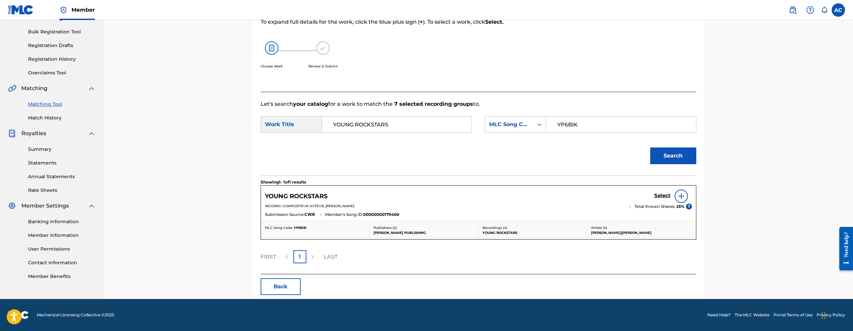
click at [668, 193] on h5 "Select" at bounding box center [662, 196] width 16 height 6
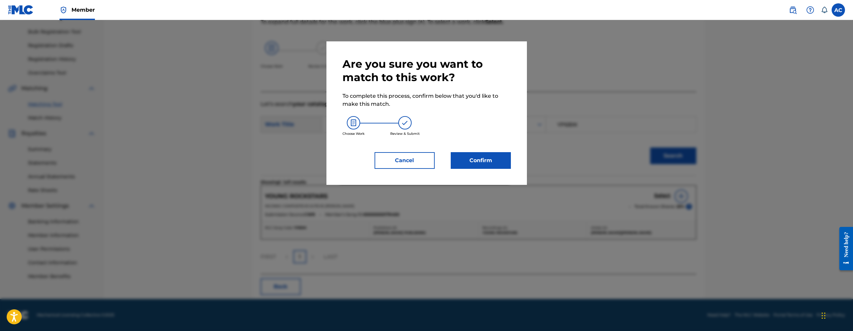
click at [497, 165] on button "Confirm" at bounding box center [481, 160] width 60 height 17
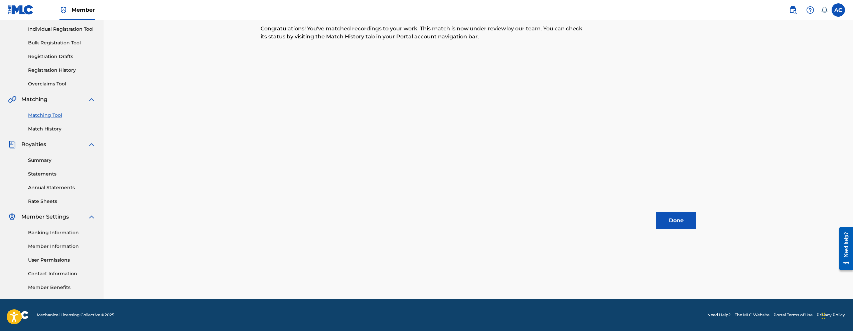
click at [681, 223] on button "Done" at bounding box center [676, 221] width 40 height 17
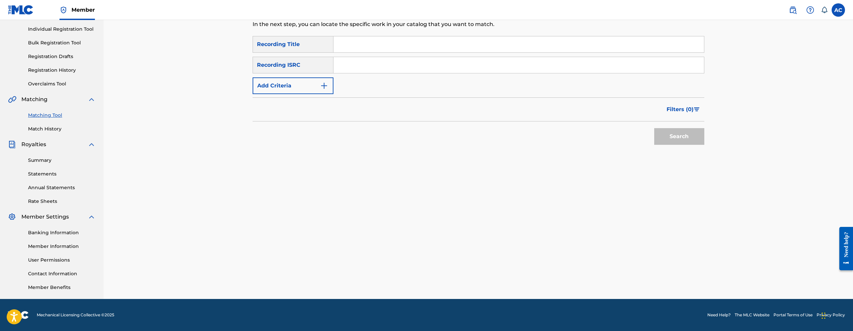
click at [377, 61] on input "Search Form" at bounding box center [518, 65] width 371 height 16
paste input "USLD91727042"
type input "USLD91727042"
click at [679, 128] on button "Search" at bounding box center [679, 136] width 50 height 17
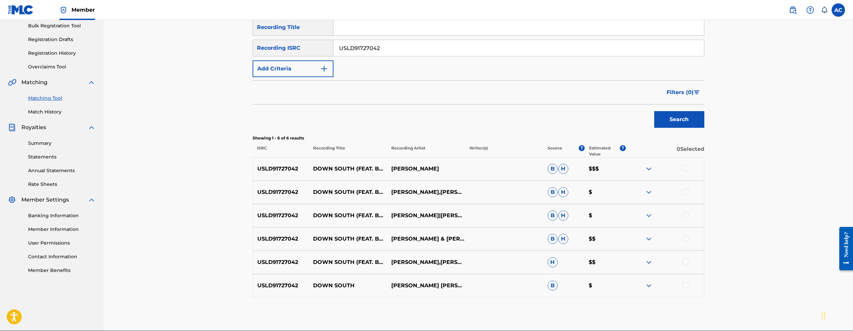
scroll to position [132, 0]
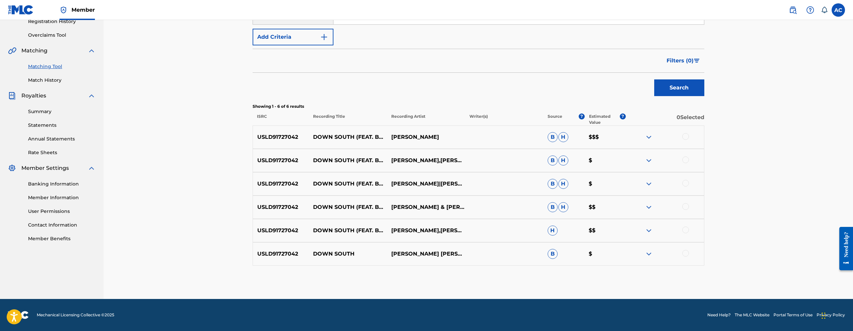
click at [688, 137] on div at bounding box center [685, 136] width 7 height 7
click at [687, 159] on div at bounding box center [685, 160] width 7 height 7
click at [685, 184] on div at bounding box center [685, 183] width 7 height 7
click at [687, 205] on div at bounding box center [685, 207] width 7 height 7
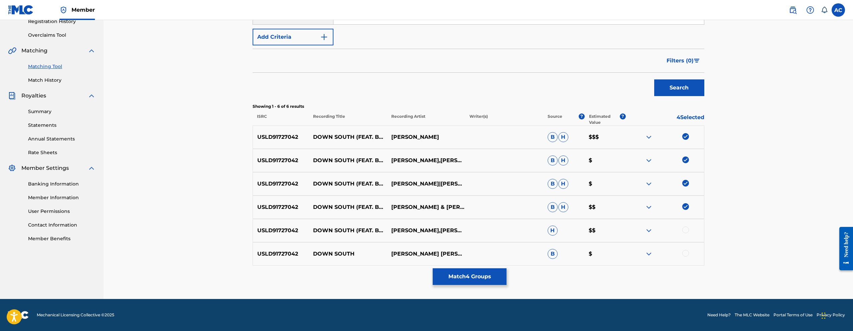
click at [685, 230] on div at bounding box center [685, 230] width 7 height 7
click at [686, 258] on div at bounding box center [665, 254] width 78 height 8
click at [687, 254] on div at bounding box center [685, 253] width 7 height 7
click at [473, 279] on button "Match 6 Groups" at bounding box center [470, 277] width 74 height 17
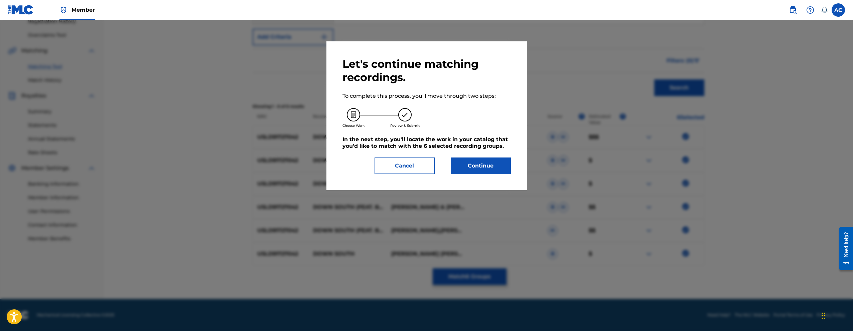
click at [493, 168] on button "Continue" at bounding box center [481, 166] width 60 height 17
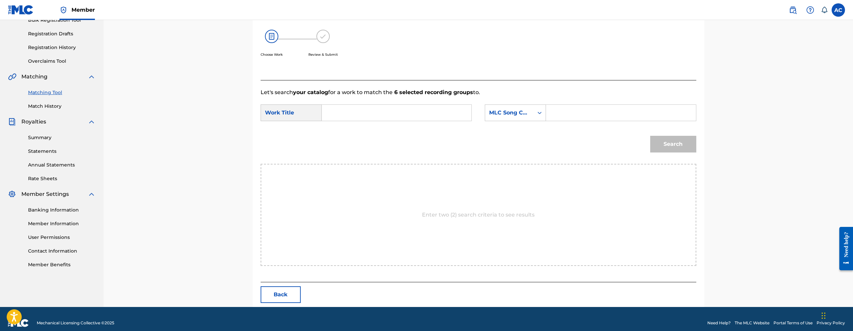
scroll to position [114, 0]
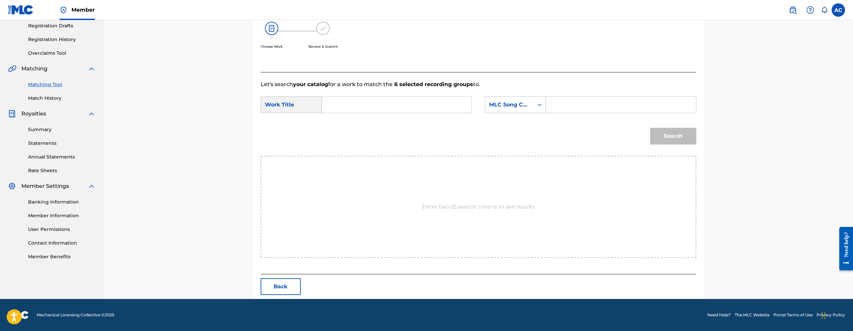
click at [381, 104] on input "Search Form" at bounding box center [396, 105] width 138 height 16
paste input "DOWN SOUTH"
type input "DOWN SOUTH"
click at [575, 101] on input "Search Form" at bounding box center [621, 105] width 138 height 16
paste input "DOWN SOUTH"
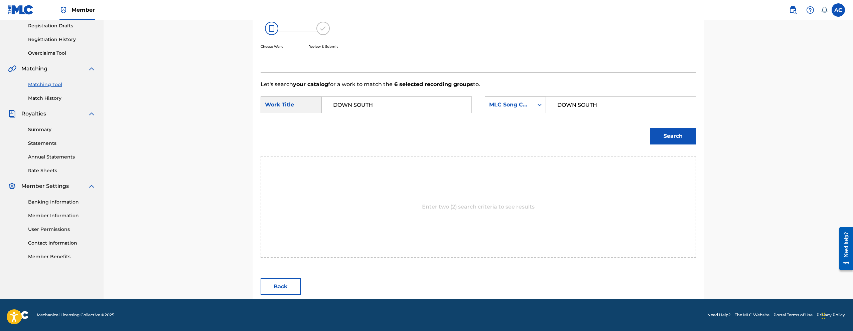
click at [592, 104] on input "DOWN SOUTH" at bounding box center [621, 105] width 138 height 16
paste input "DQ7A1T"
click at [592, 104] on input "DOWN SOUT DQ7A1T H" at bounding box center [621, 105] width 138 height 16
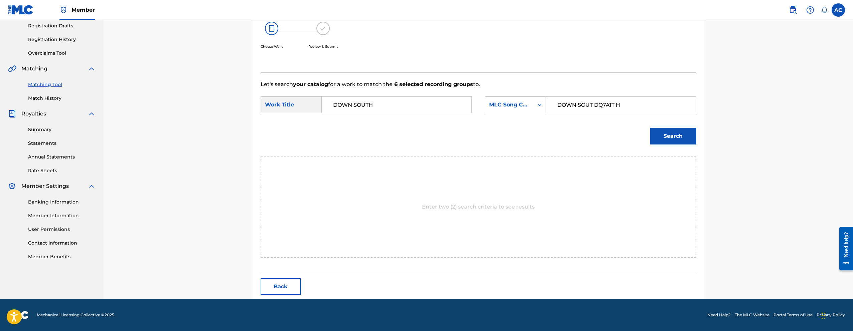
click at [592, 104] on input "DOWN SOUT DQ7A1T H" at bounding box center [621, 105] width 138 height 16
paste input "Q7A1T"
type input "DQ7A1T"
click at [650, 128] on button "Search" at bounding box center [673, 136] width 46 height 17
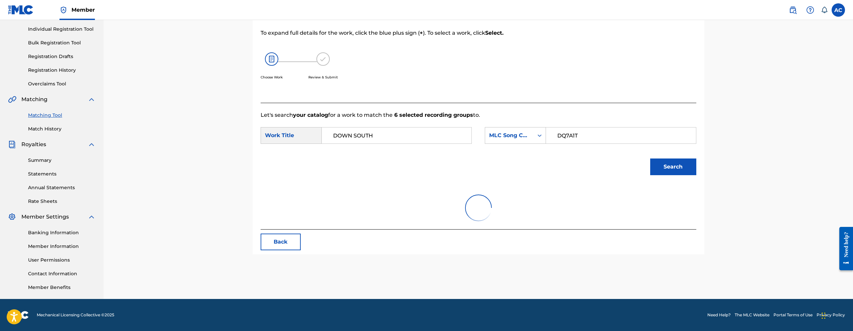
scroll to position [94, 0]
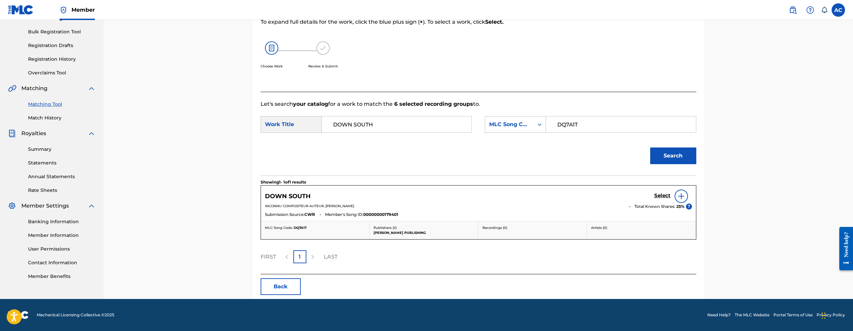
click at [666, 196] on h5 "Select" at bounding box center [662, 196] width 16 height 6
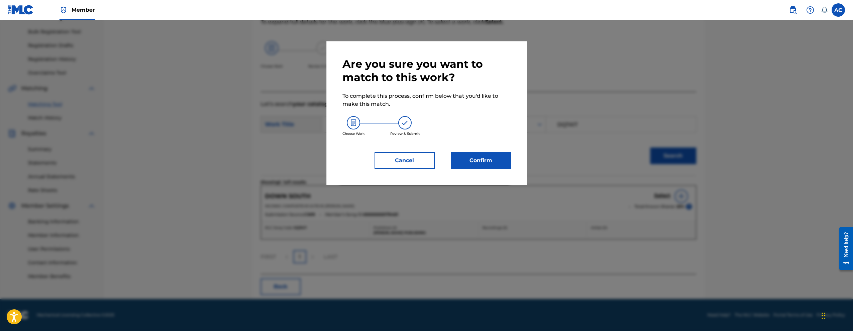
click at [467, 163] on button "Confirm" at bounding box center [481, 160] width 60 height 17
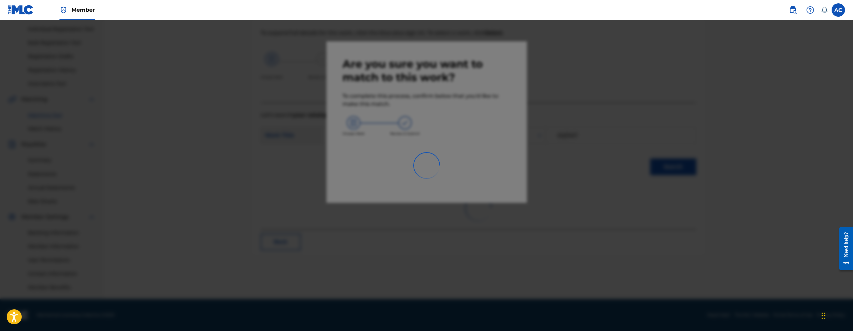
scroll to position [83, 0]
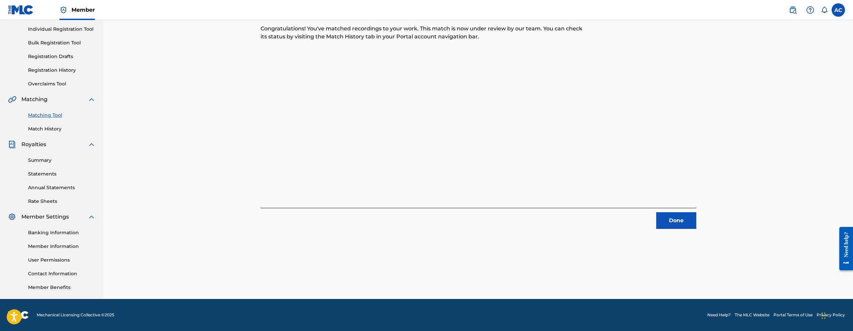
click at [666, 221] on button "Done" at bounding box center [676, 221] width 40 height 17
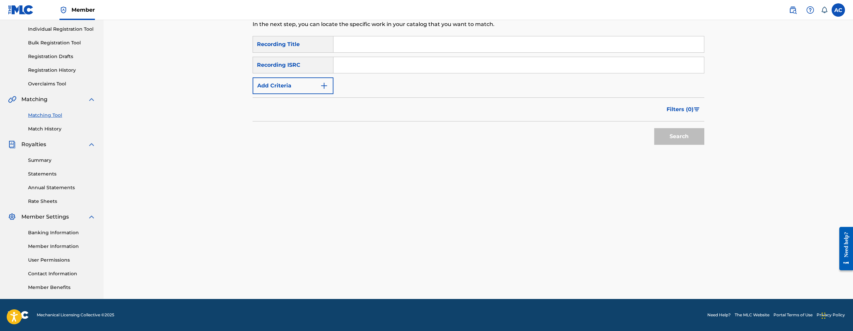
click at [386, 65] on input "Search Form" at bounding box center [518, 65] width 371 height 16
paste input "QZNMV2327696"
type input "QZNMV2327696"
click at [654, 128] on button "Search" at bounding box center [679, 136] width 50 height 17
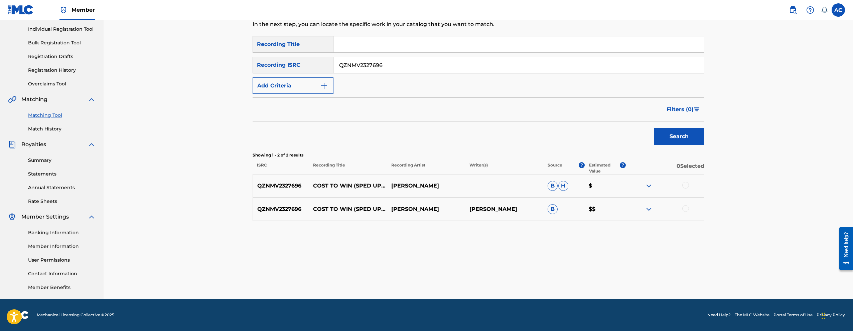
click at [688, 186] on div at bounding box center [685, 185] width 7 height 7
click at [685, 209] on div at bounding box center [685, 209] width 7 height 7
click at [476, 280] on button "Match 2 Groups" at bounding box center [470, 277] width 74 height 17
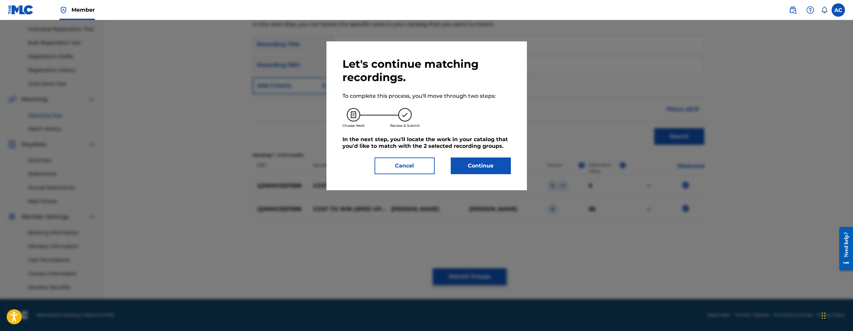
click at [471, 167] on button "Continue" at bounding box center [481, 166] width 60 height 17
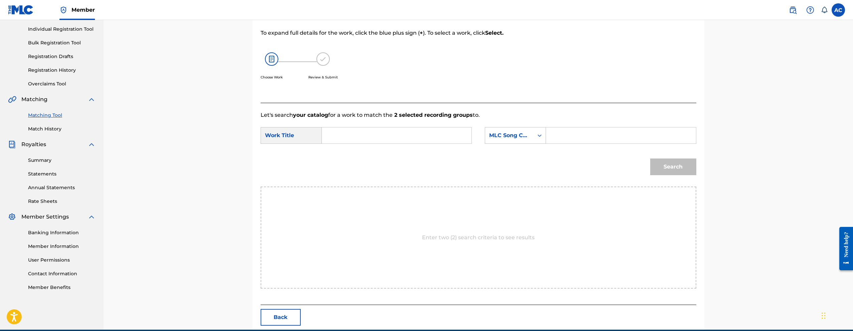
click at [407, 138] on input "Search Form" at bounding box center [396, 136] width 138 height 16
paste input "SITUATION CHANGE"
type input "SITUATION CHANGE"
click at [598, 123] on form "SearchWithCriteria341f1ea1-9117-4c8a-a383-ff31435ac28d Work Title SITUATION CHA…" at bounding box center [479, 153] width 436 height 68
click at [597, 136] on input "Search Form" at bounding box center [621, 136] width 138 height 16
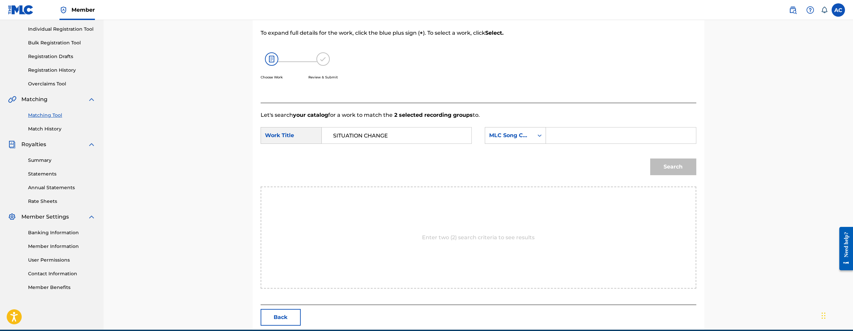
paste input "S71HNJ"
type input "S71HNJ"
click at [658, 171] on button "Search" at bounding box center [673, 167] width 46 height 17
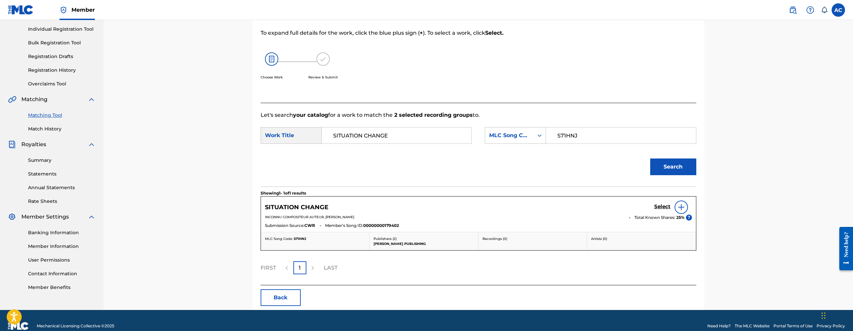
click at [660, 210] on link "Select" at bounding box center [662, 207] width 16 height 7
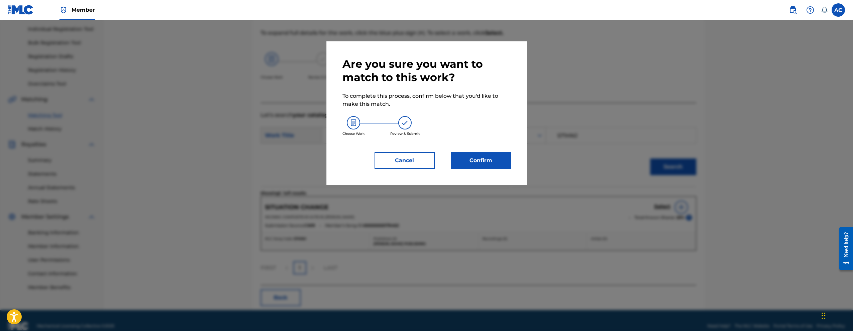
click at [489, 164] on button "Confirm" at bounding box center [481, 160] width 60 height 17
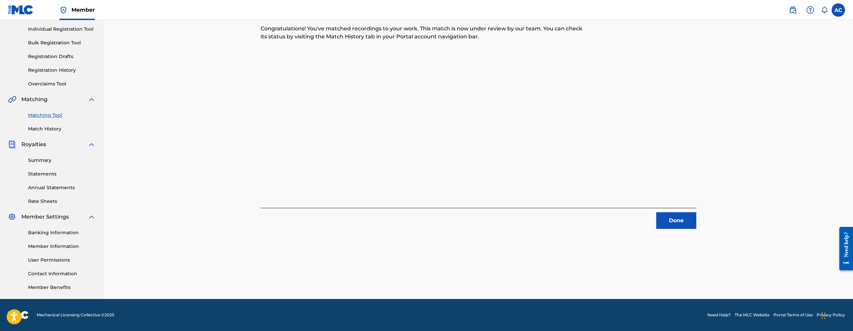
click at [681, 232] on div "2 Recording Groups are pending usage match to the work SITUATION CHANGE . Congr…" at bounding box center [479, 127] width 468 height 346
click at [680, 226] on button "Done" at bounding box center [676, 221] width 40 height 17
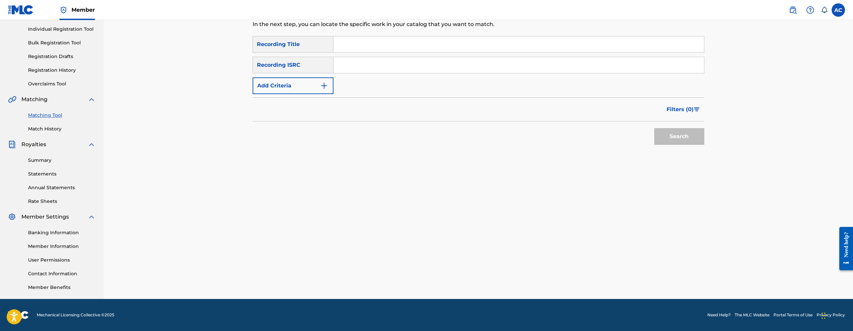
click at [382, 58] on input "Search Form" at bounding box center [518, 65] width 371 height 16
paste input "USLD91727045"
type input "USLD91727045"
click at [654, 128] on button "Search" at bounding box center [679, 136] width 50 height 17
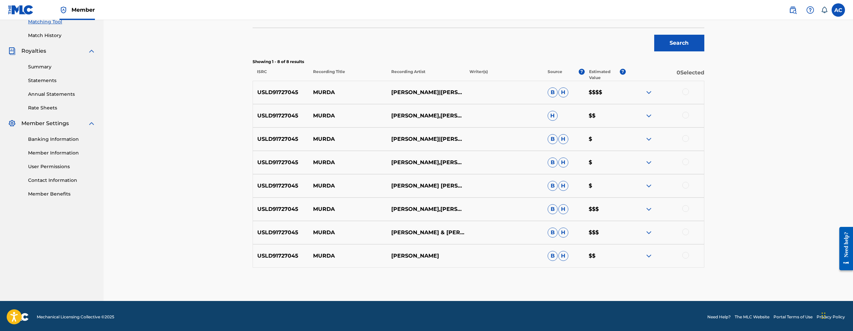
scroll to position [178, 0]
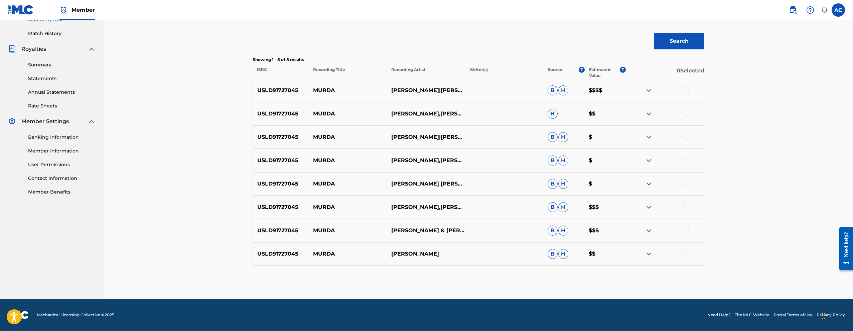
click at [687, 89] on div at bounding box center [685, 90] width 7 height 7
click at [688, 113] on div at bounding box center [685, 113] width 7 height 7
click at [686, 135] on div at bounding box center [685, 136] width 7 height 7
click at [686, 159] on div at bounding box center [685, 160] width 7 height 7
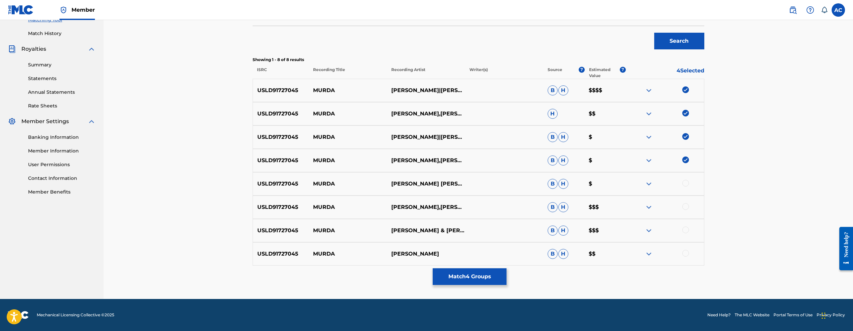
click at [686, 183] on div at bounding box center [685, 183] width 7 height 7
click at [686, 208] on div at bounding box center [685, 207] width 7 height 7
click at [688, 231] on div at bounding box center [685, 230] width 7 height 7
click at [686, 253] on div at bounding box center [685, 253] width 7 height 7
click at [476, 277] on button "Match 8 Groups" at bounding box center [470, 277] width 74 height 17
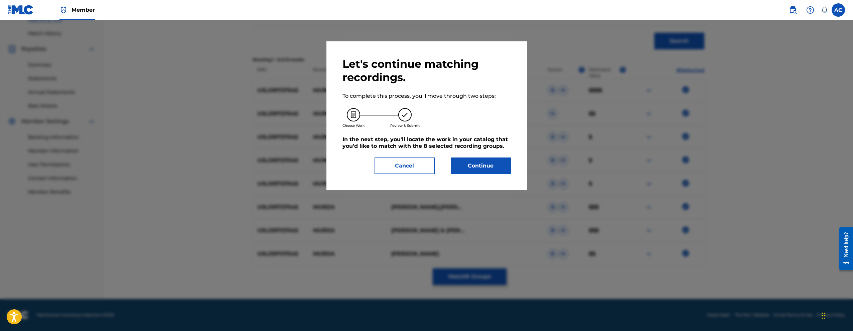
click at [483, 161] on button "Continue" at bounding box center [481, 166] width 60 height 17
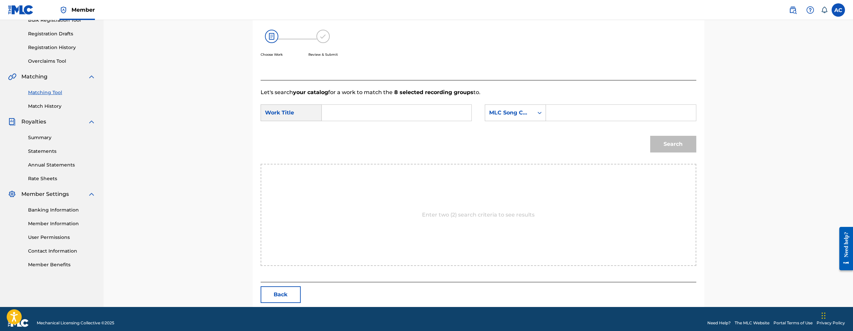
scroll to position [114, 0]
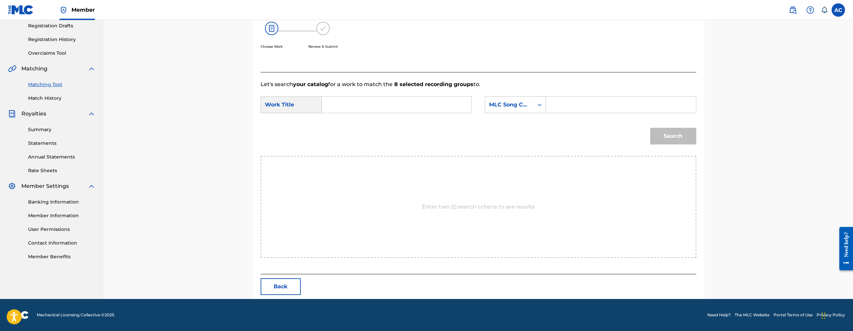
click at [378, 112] on input "Search Form" at bounding box center [396, 105] width 138 height 16
paste input "Murda"
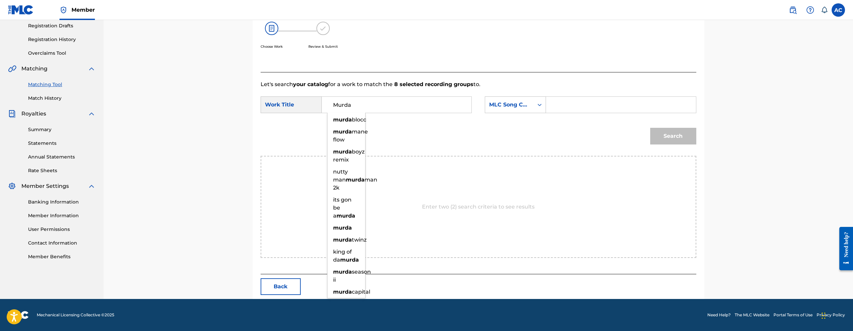
type input "Murda"
click at [562, 102] on input "Search Form" at bounding box center [621, 105] width 138 height 16
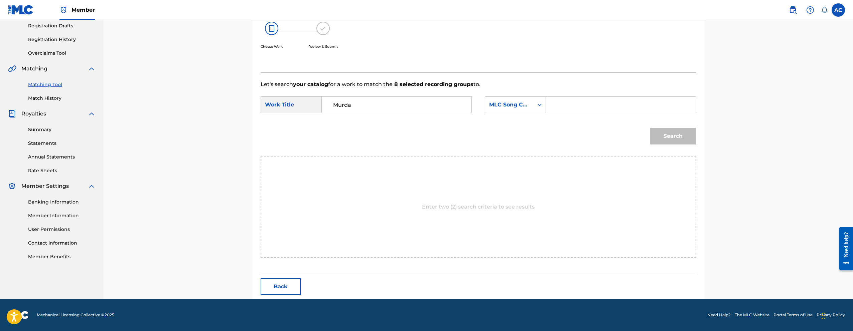
paste input "MW2815"
type input "MW2815"
click at [664, 130] on button "Search" at bounding box center [673, 136] width 46 height 17
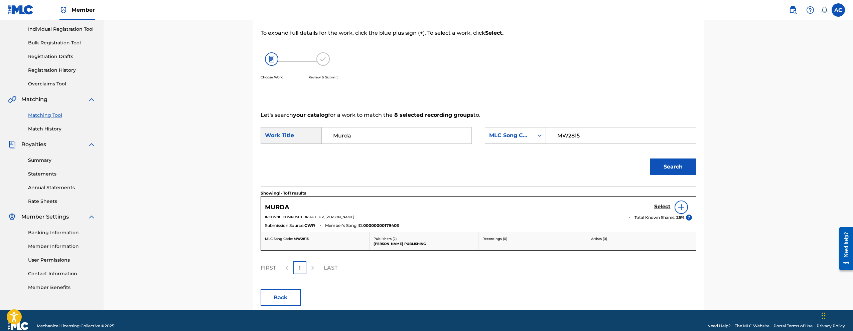
scroll to position [94, 0]
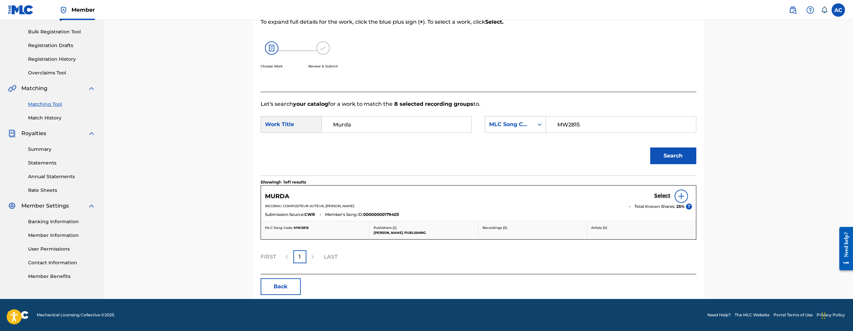
click at [670, 194] on h5 "Select" at bounding box center [662, 196] width 16 height 6
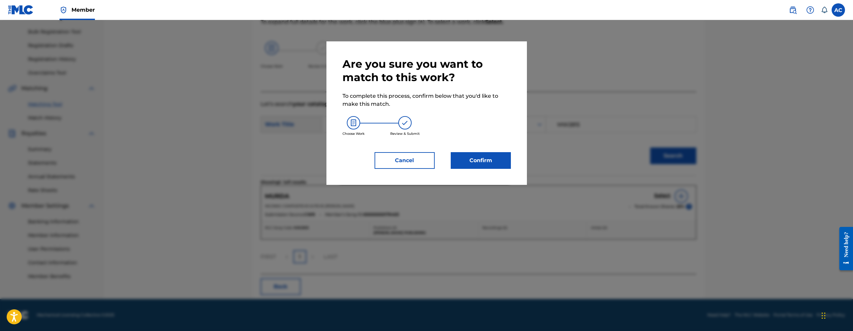
click at [478, 162] on button "Confirm" at bounding box center [481, 160] width 60 height 17
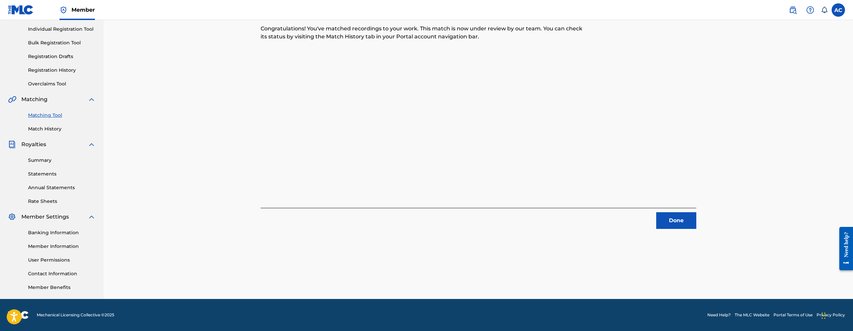
click at [682, 226] on button "Done" at bounding box center [676, 221] width 40 height 17
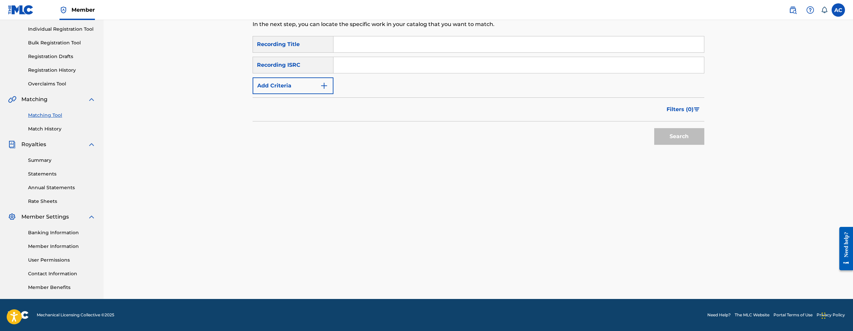
click at [383, 69] on input "Search Form" at bounding box center [518, 65] width 371 height 16
paste input "USLD91727038"
type input "USLD91727038"
click at [654, 128] on button "Search" at bounding box center [679, 136] width 50 height 17
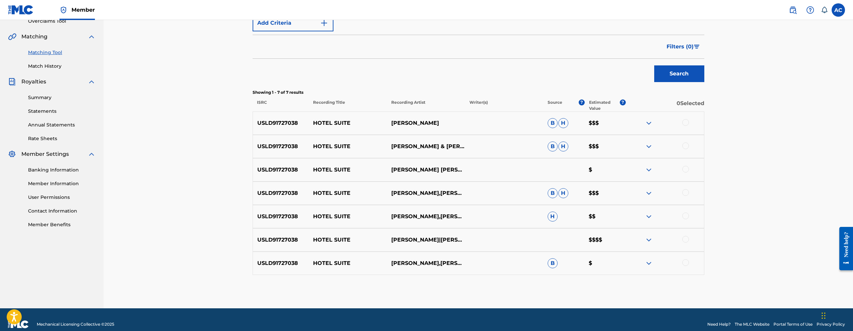
scroll to position [155, 0]
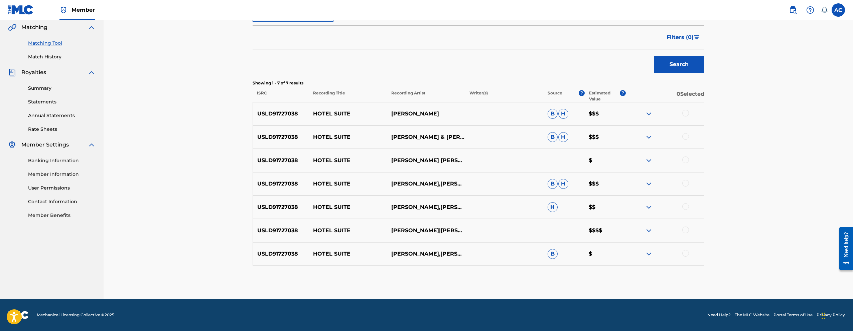
click at [686, 111] on div at bounding box center [685, 113] width 7 height 7
click at [686, 132] on div "USLD91727038 HOTEL SUITE CASEY VEGGIES & ROCKIE FRESH B H $$$" at bounding box center [479, 137] width 452 height 23
click at [686, 134] on div at bounding box center [685, 136] width 7 height 7
click at [688, 161] on div at bounding box center [685, 160] width 7 height 7
click at [685, 184] on div at bounding box center [685, 183] width 7 height 7
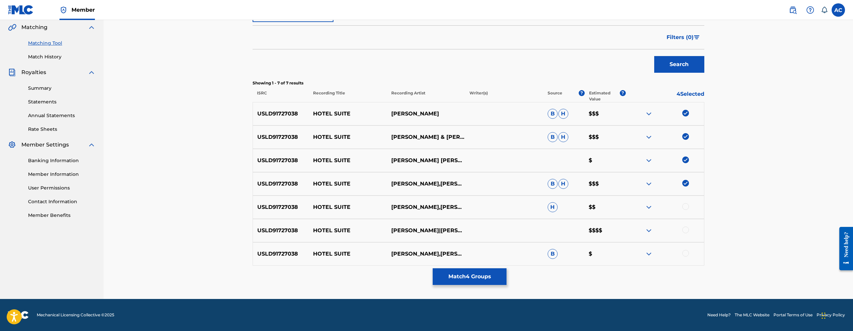
click at [685, 205] on div at bounding box center [685, 207] width 7 height 7
click at [687, 231] on div at bounding box center [685, 230] width 7 height 7
click at [685, 252] on div at bounding box center [685, 253] width 7 height 7
click at [465, 275] on button "Match 7 Groups" at bounding box center [470, 277] width 74 height 17
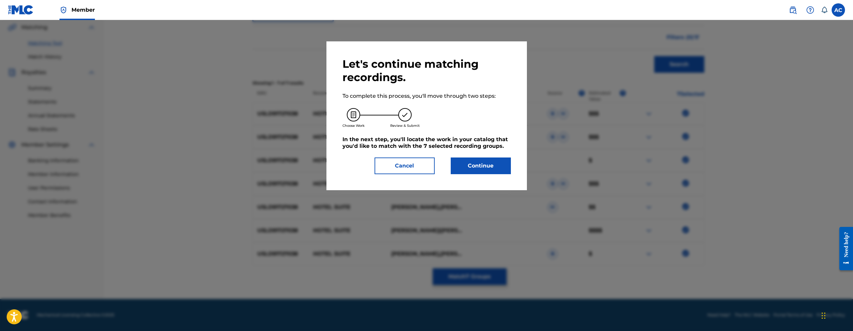
click at [475, 168] on button "Continue" at bounding box center [481, 166] width 60 height 17
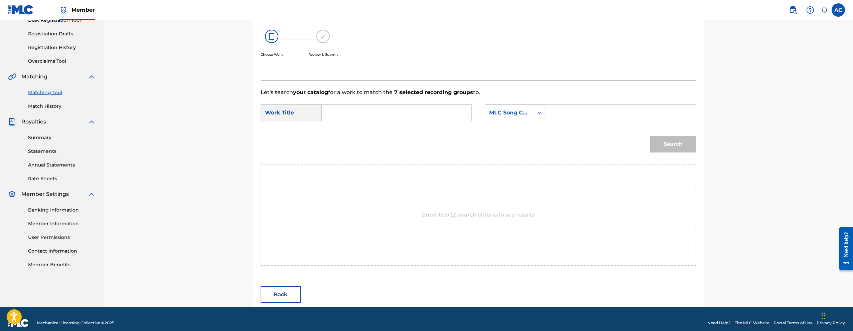
scroll to position [114, 0]
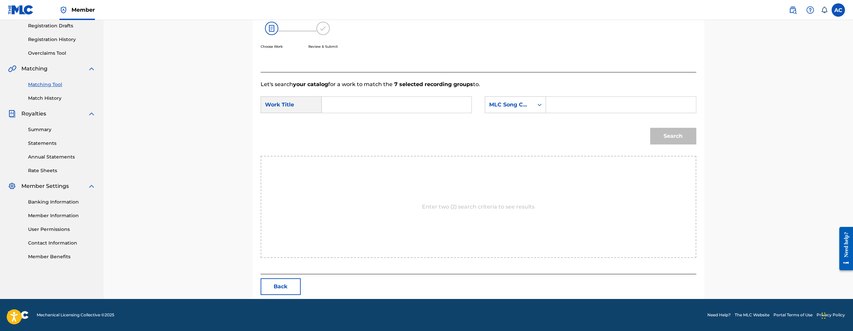
click at [356, 104] on input "Search Form" at bounding box center [396, 105] width 138 height 16
paste input "HOTEL SUITE"
type input "HOTEL SUITE"
click at [595, 97] on input "Search Form" at bounding box center [621, 105] width 138 height 16
paste input "HQ5C0W"
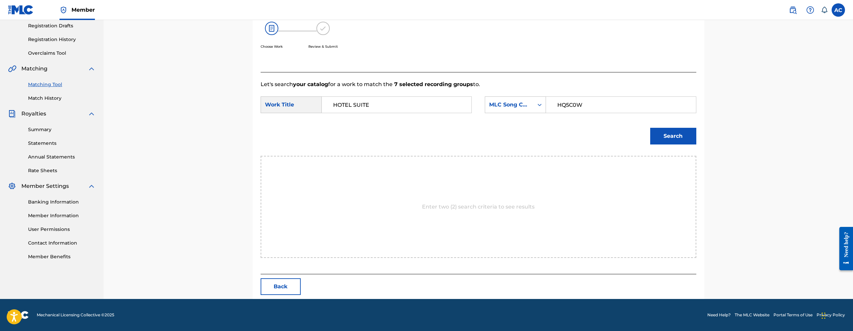
type input "HQ5C0W"
click at [664, 139] on button "Search" at bounding box center [673, 136] width 46 height 17
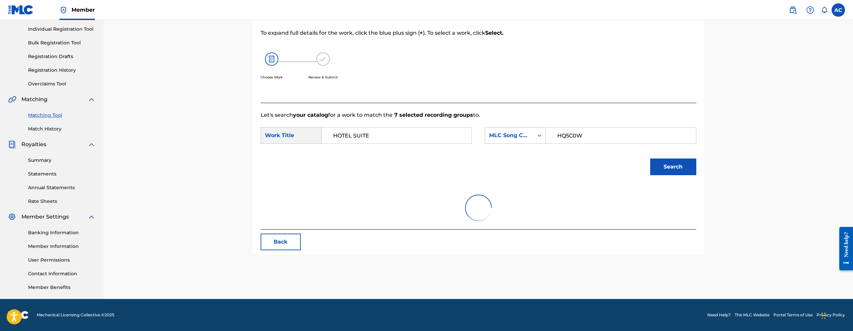
scroll to position [94, 0]
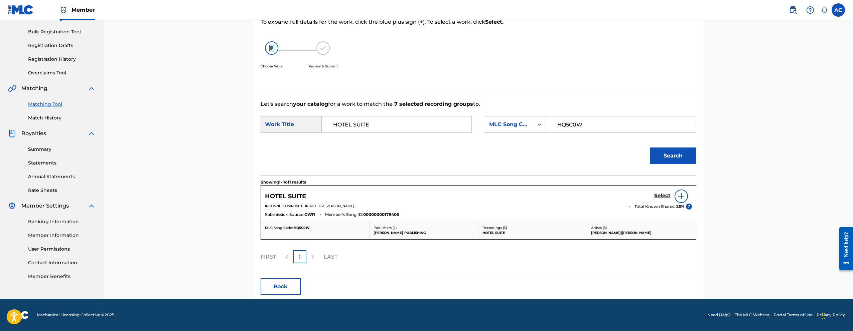
click at [658, 195] on h5 "Select" at bounding box center [662, 196] width 16 height 6
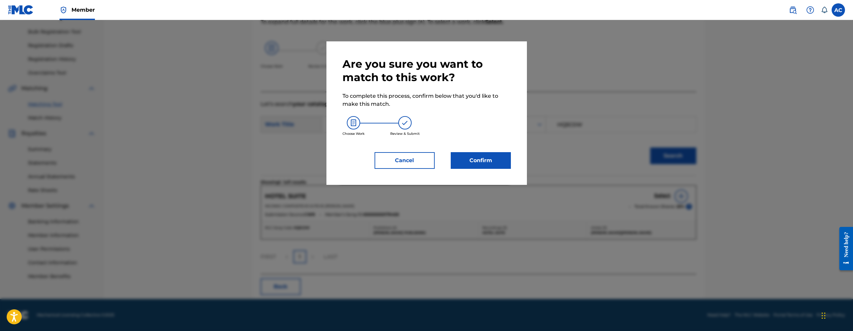
click at [490, 161] on button "Confirm" at bounding box center [481, 160] width 60 height 17
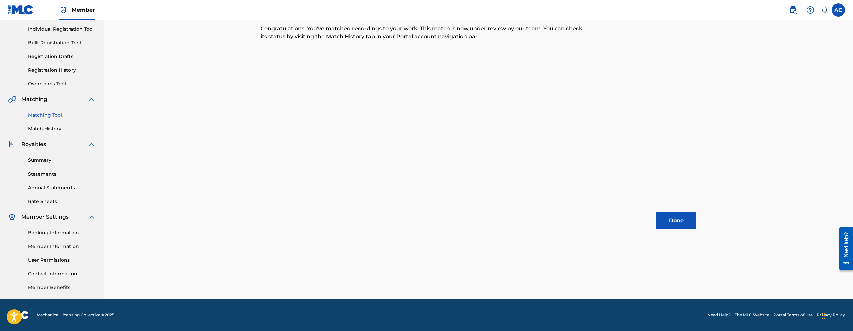
click at [675, 220] on button "Done" at bounding box center [676, 221] width 40 height 17
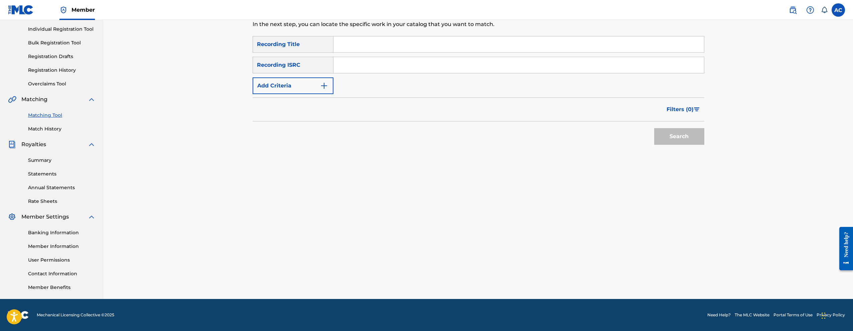
click at [398, 63] on input "Search Form" at bounding box center [518, 65] width 371 height 16
paste input "QZDA82168883"
type input "QZDA82168883"
click at [654, 128] on button "Search" at bounding box center [679, 136] width 50 height 17
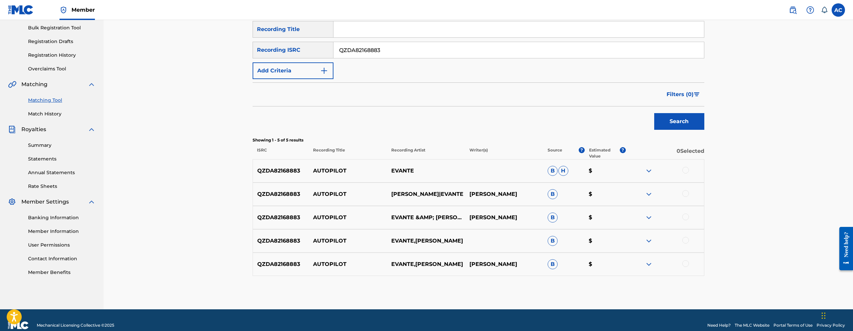
scroll to position [108, 0]
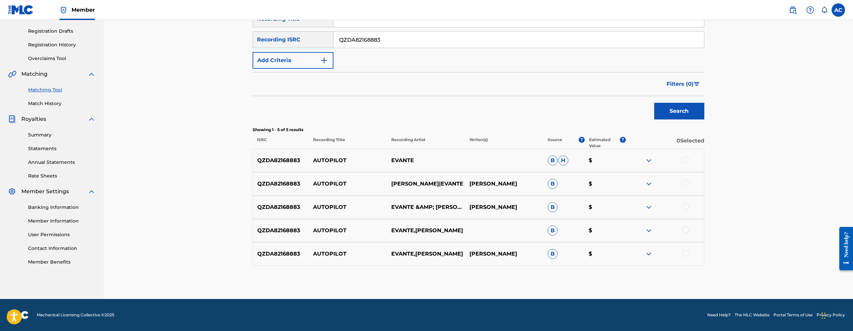
click at [689, 159] on div at bounding box center [685, 160] width 7 height 7
click at [688, 185] on div at bounding box center [685, 183] width 7 height 7
click at [687, 210] on div at bounding box center [665, 208] width 78 height 8
click at [686, 208] on div at bounding box center [685, 207] width 7 height 7
click at [688, 230] on div at bounding box center [685, 230] width 7 height 7
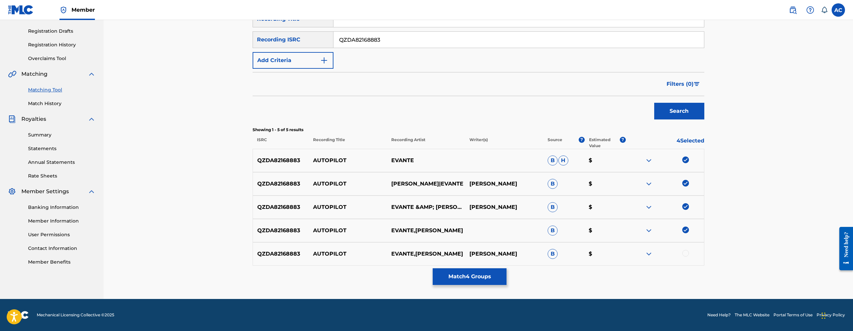
click at [685, 256] on div at bounding box center [685, 253] width 7 height 7
click at [476, 278] on button "Match 5 Groups" at bounding box center [470, 277] width 74 height 17
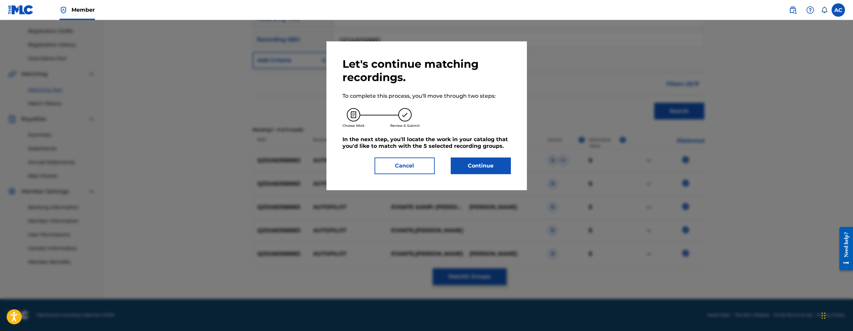
click at [460, 171] on button "Continue" at bounding box center [481, 166] width 60 height 17
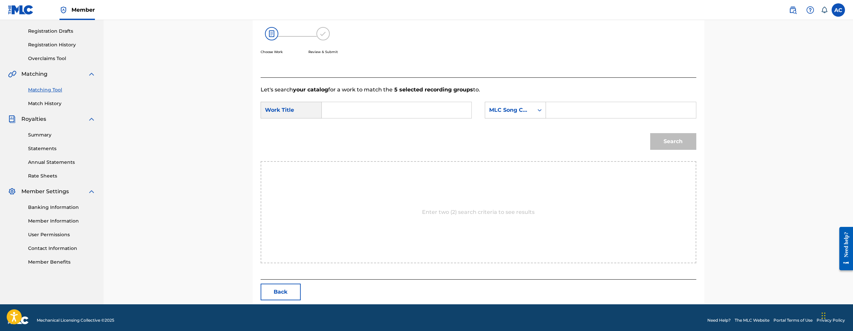
click at [448, 113] on input "Search Form" at bounding box center [396, 110] width 138 height 16
paste input "AUTOPILOT"
click at [334, 109] on input "AUTOPILOT" at bounding box center [396, 110] width 138 height 16
type input "AUTOPILOT"
paste input "AY51JE"
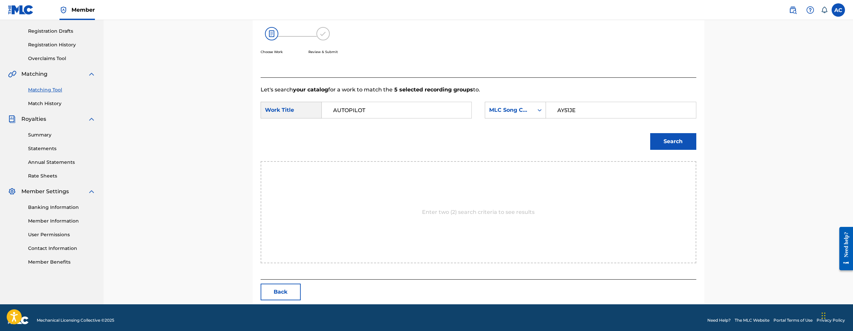
type input "AY51JE"
click at [650, 133] on button "Search" at bounding box center [673, 141] width 46 height 17
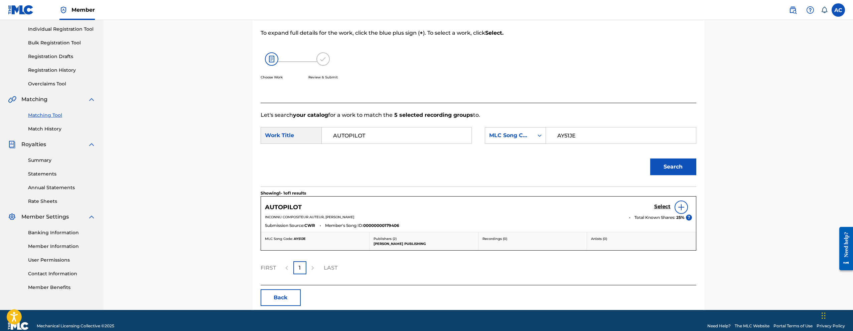
scroll to position [94, 0]
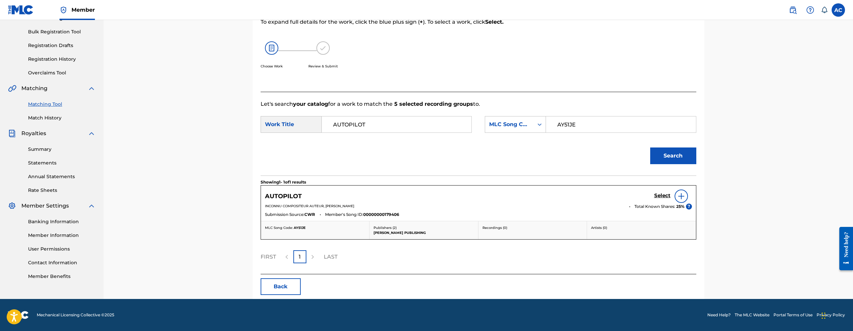
click at [661, 197] on h5 "Select" at bounding box center [662, 196] width 16 height 6
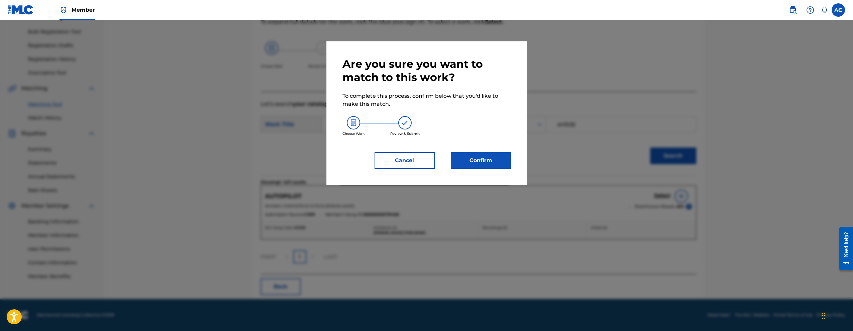
click at [500, 158] on button "Confirm" at bounding box center [481, 160] width 60 height 17
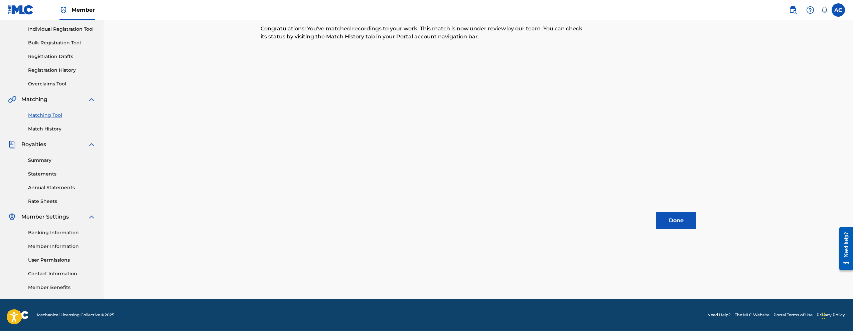
click at [679, 222] on button "Done" at bounding box center [676, 221] width 40 height 17
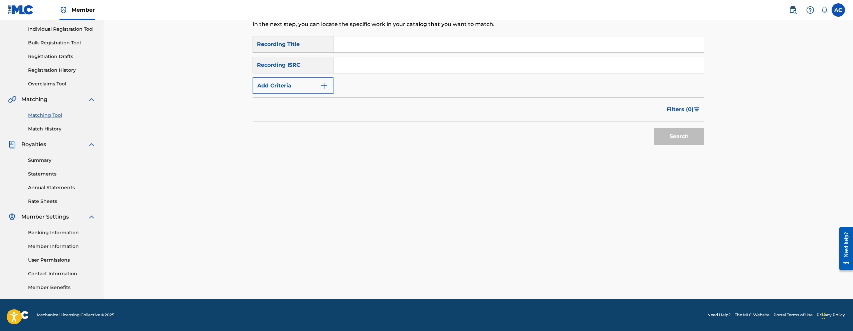
click at [402, 67] on input "Search Form" at bounding box center [518, 65] width 371 height 16
paste input "USAT21601562"
type input "USAT21601562"
click at [654, 128] on button "Search" at bounding box center [679, 136] width 50 height 17
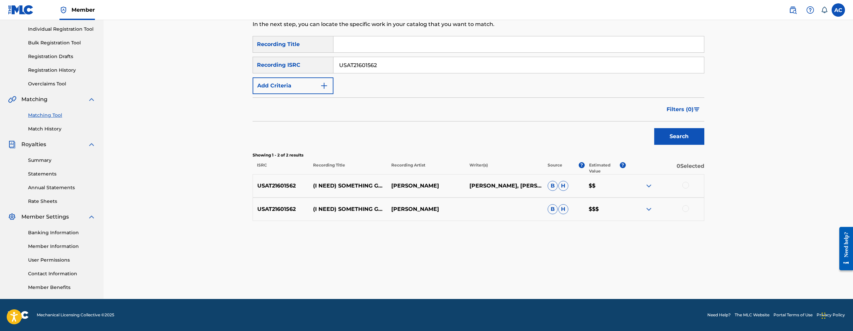
click at [686, 186] on div at bounding box center [685, 185] width 7 height 7
click at [685, 208] on div at bounding box center [685, 209] width 7 height 7
click at [483, 279] on button "Match 2 Groups" at bounding box center [470, 277] width 74 height 17
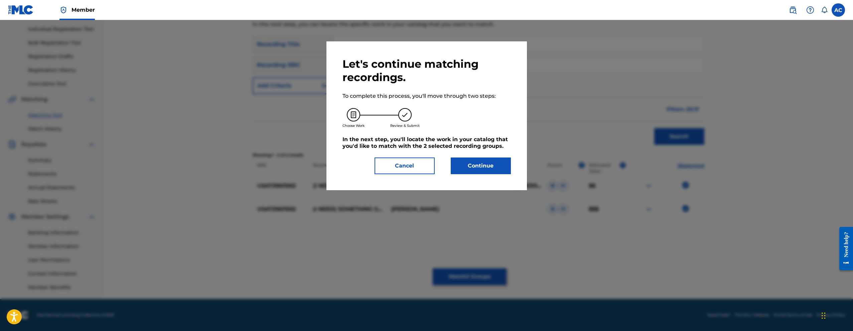
click at [480, 162] on button "Continue" at bounding box center [481, 166] width 60 height 17
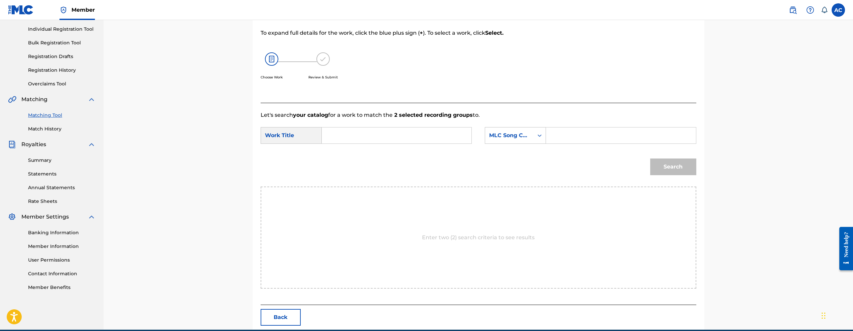
click at [365, 124] on form "SearchWithCriteria341f1ea1-9117-4c8a-a383-ff31435ac28d Work Title SearchWithCri…" at bounding box center [479, 153] width 436 height 68
click at [366, 143] on input "Search Form" at bounding box center [396, 136] width 138 height 16
paste input "I NEED SOMETHING GOOD"
type input "I NEED SOMETHING GOOD"
click at [602, 125] on form "SearchWithCriteria341f1ea1-9117-4c8a-a383-ff31435ac28d Work Title I NEED SOMETH…" at bounding box center [479, 153] width 436 height 68
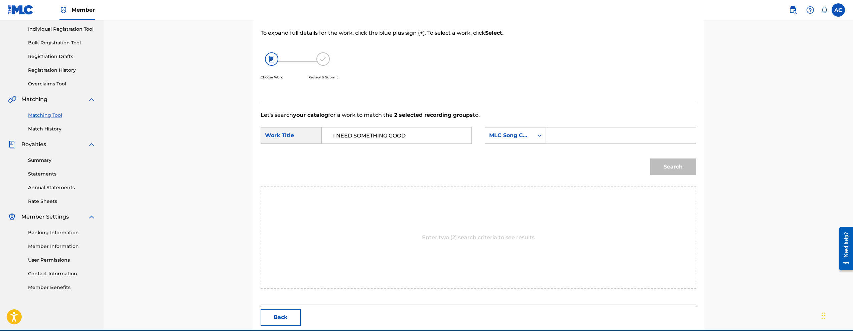
click at [578, 147] on div "SearchWithCriteria341f1ea1-9117-4c8a-a383-ff31435ac28d Work Title I NEED SOMETH…" at bounding box center [479, 137] width 436 height 21
click at [574, 114] on p "Let's search your catalog for a work to match the 2 selected recording groups t…" at bounding box center [479, 115] width 436 height 8
click at [574, 133] on input "Search Form" at bounding box center [621, 136] width 138 height 16
paste input "IY869S"
type input "IY869S"
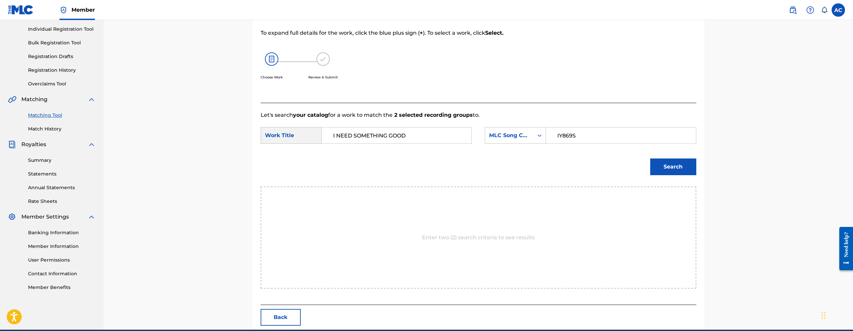
click at [664, 162] on button "Search" at bounding box center [673, 167] width 46 height 17
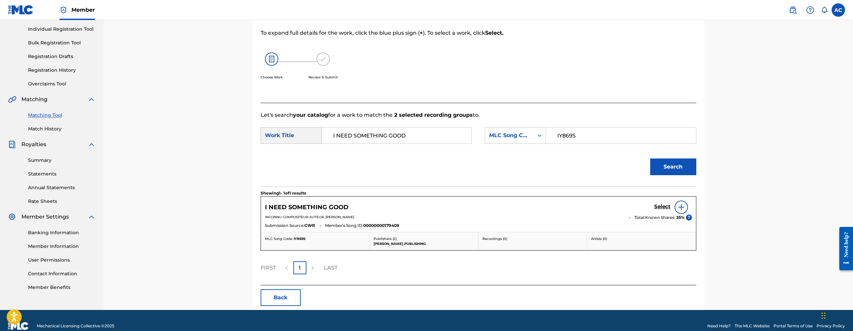
click at [666, 209] on h5 "Select" at bounding box center [662, 207] width 16 height 6
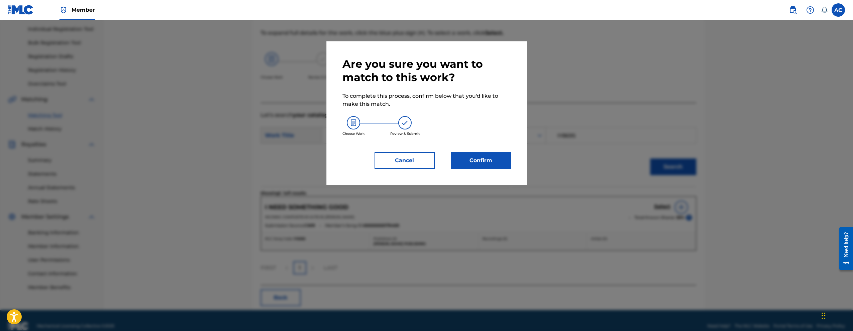
click at [502, 146] on div "Are you sure you want to match to this work? To complete this process, confirm …" at bounding box center [427, 113] width 168 height 112
click at [494, 158] on button "Confirm" at bounding box center [481, 160] width 60 height 17
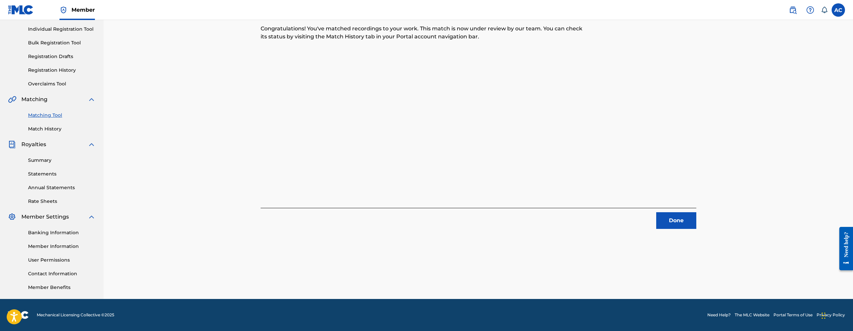
click at [668, 220] on button "Done" at bounding box center [676, 221] width 40 height 17
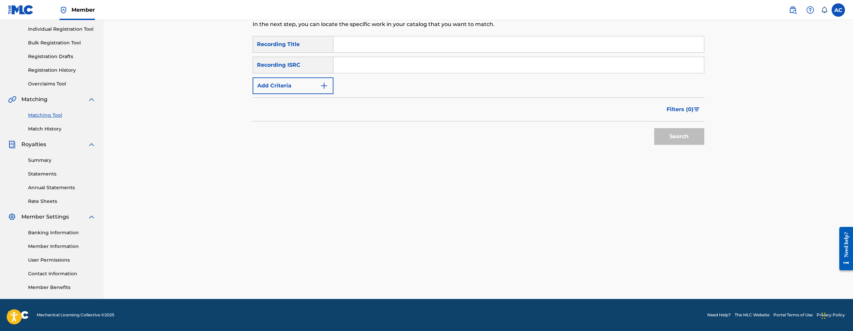
click at [382, 62] on input "Search Form" at bounding box center [518, 65] width 371 height 16
paste input "USA2P1955066"
type input "USA2P1955066"
click at [704, 141] on div "Matching Tool The Matching Tool allows Members to match sound recordings to wor…" at bounding box center [479, 127] width 468 height 346
click at [697, 141] on button "Search" at bounding box center [679, 136] width 50 height 17
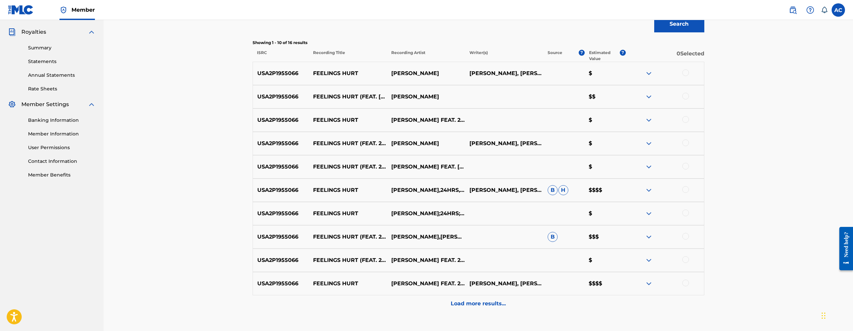
scroll to position [51, 0]
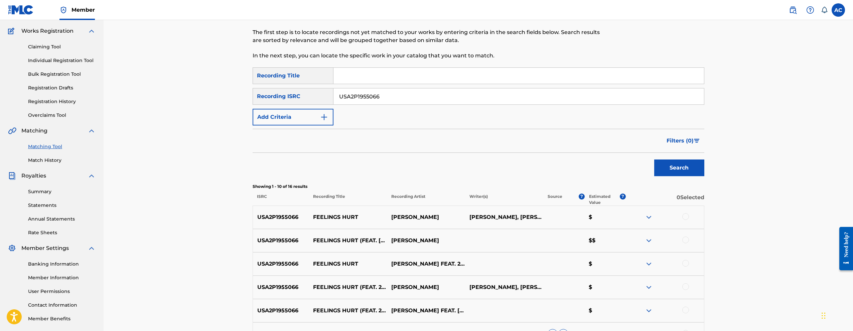
click at [689, 214] on div at bounding box center [665, 218] width 78 height 8
click at [688, 216] on div at bounding box center [685, 217] width 7 height 7
click at [685, 243] on div at bounding box center [685, 240] width 7 height 7
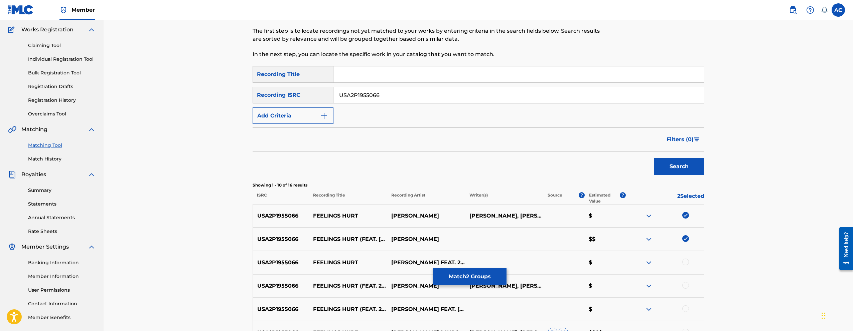
click at [686, 263] on div at bounding box center [685, 262] width 7 height 7
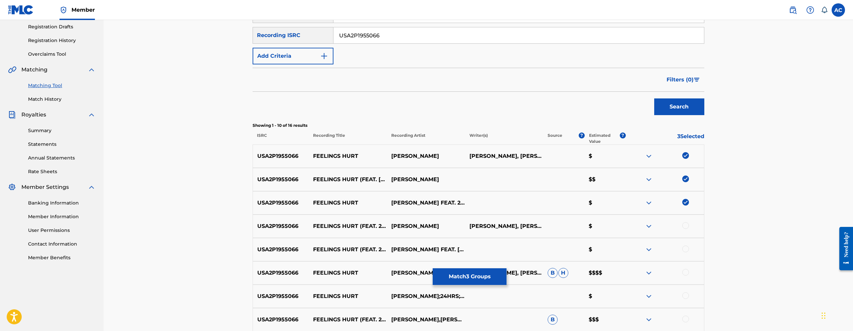
scroll to position [118, 0]
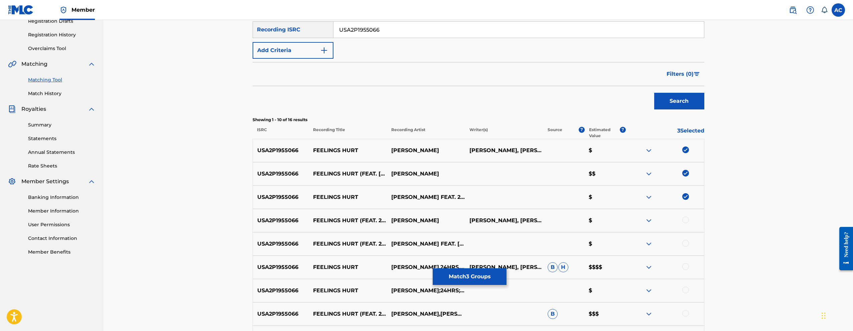
click at [686, 223] on div at bounding box center [685, 220] width 7 height 7
click at [687, 244] on div at bounding box center [685, 243] width 7 height 7
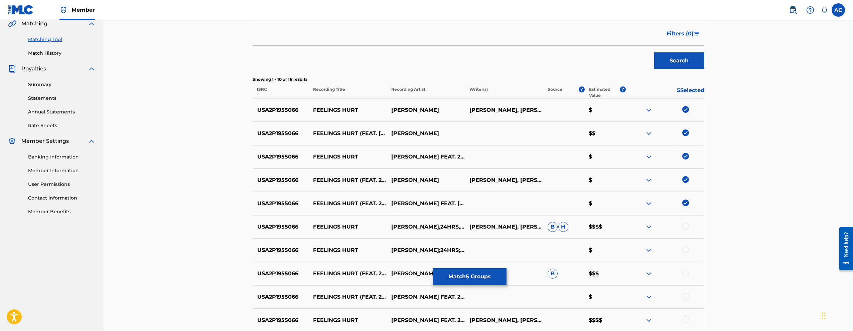
scroll to position [242, 0]
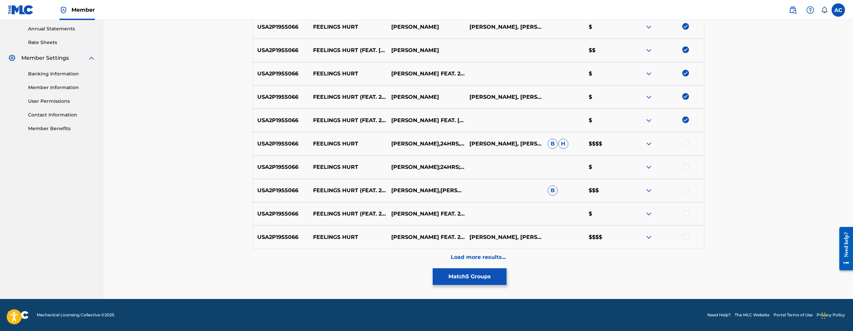
click at [686, 143] on div at bounding box center [685, 143] width 7 height 7
click at [685, 167] on div at bounding box center [685, 166] width 7 height 7
click at [686, 191] on div at bounding box center [685, 190] width 7 height 7
click at [687, 215] on div at bounding box center [685, 213] width 7 height 7
click at [687, 237] on div at bounding box center [685, 237] width 7 height 7
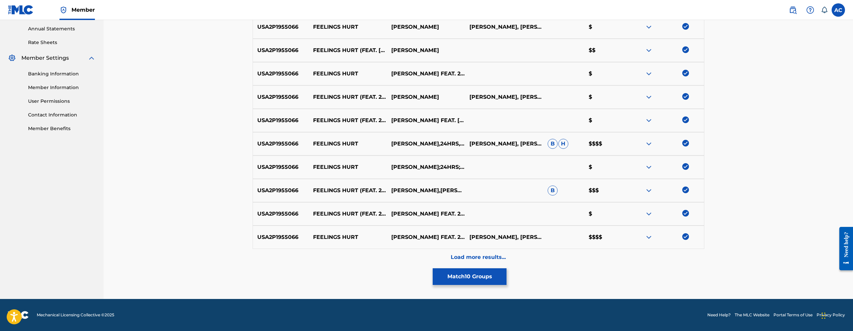
click at [477, 280] on button "Match 10 Groups" at bounding box center [470, 277] width 74 height 17
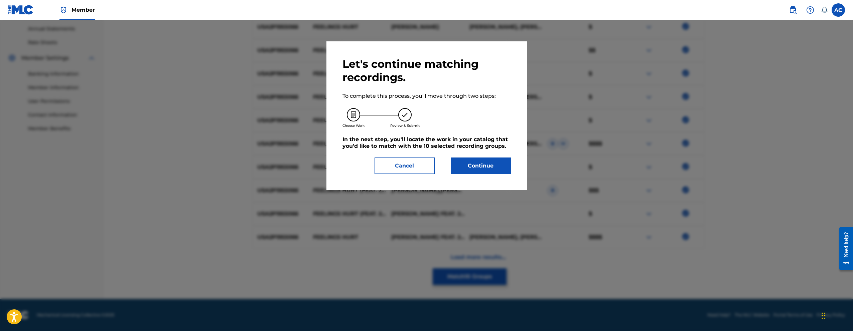
click at [474, 170] on button "Continue" at bounding box center [481, 166] width 60 height 17
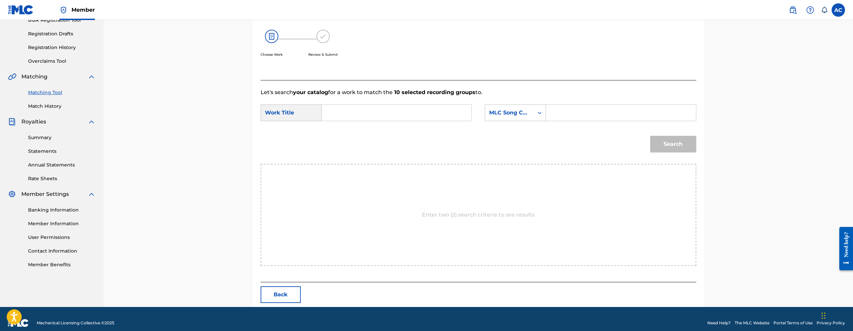
scroll to position [114, 0]
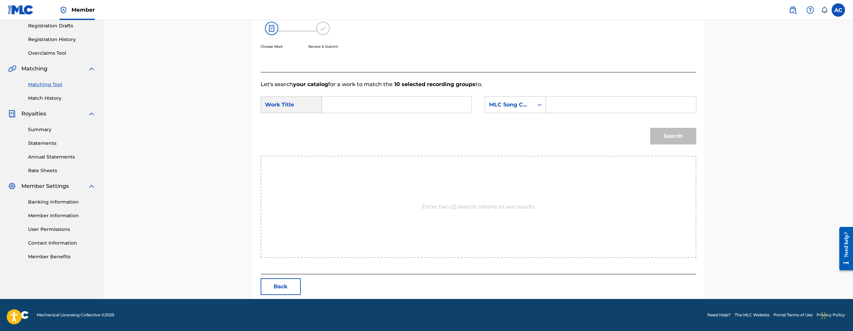
click at [406, 104] on input "Search Form" at bounding box center [396, 105] width 138 height 16
paste input "FEELINGS HURT"
type input "FEELINGS HURT"
click at [568, 108] on input "Search Form" at bounding box center [621, 105] width 138 height 16
paste input "FB1E0K"
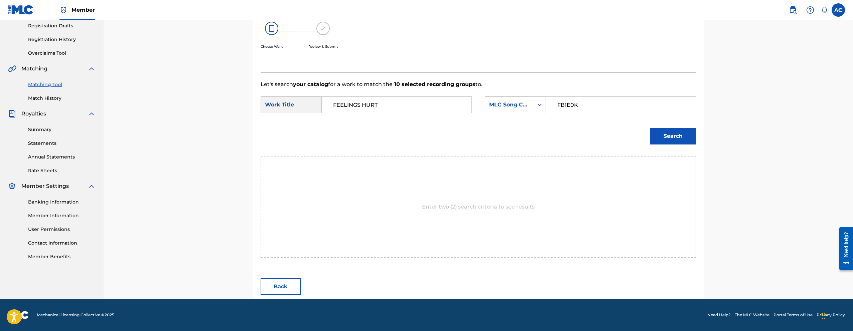
type input "FB1E0K"
click at [658, 137] on button "Search" at bounding box center [673, 136] width 46 height 17
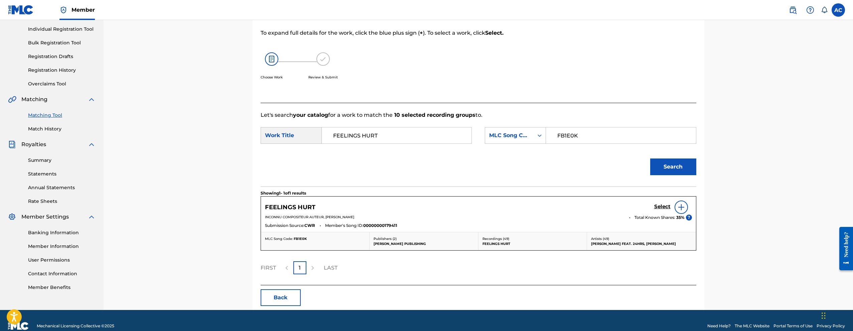
scroll to position [94, 0]
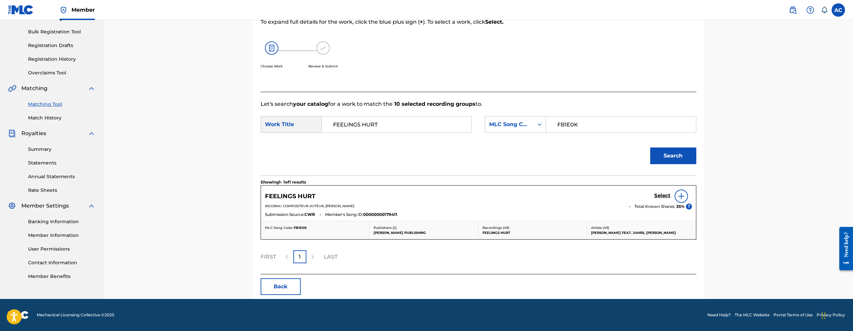
click at [663, 197] on h5 "Select" at bounding box center [662, 196] width 16 height 6
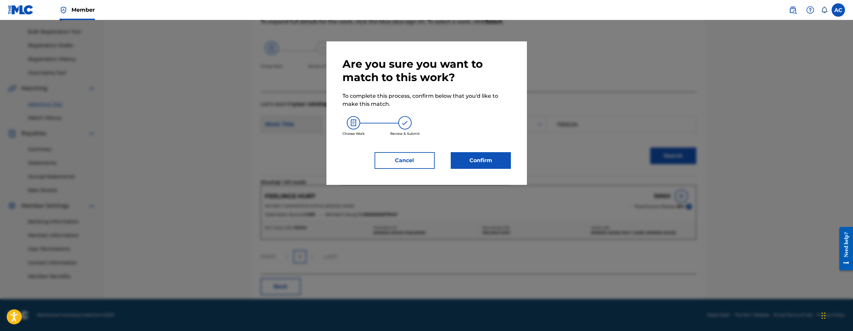
click at [485, 156] on button "Confirm" at bounding box center [481, 160] width 60 height 17
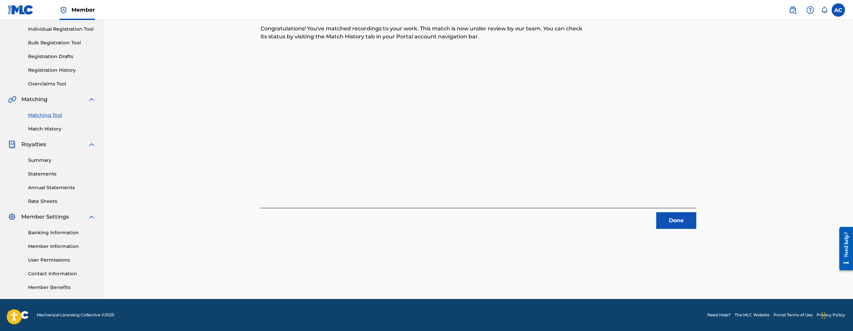
click at [664, 220] on button "Done" at bounding box center [676, 221] width 40 height 17
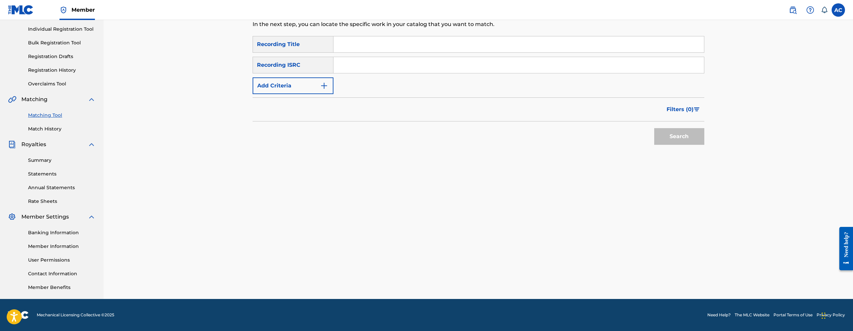
click at [43, 126] on link "Match History" at bounding box center [62, 129] width 68 height 7
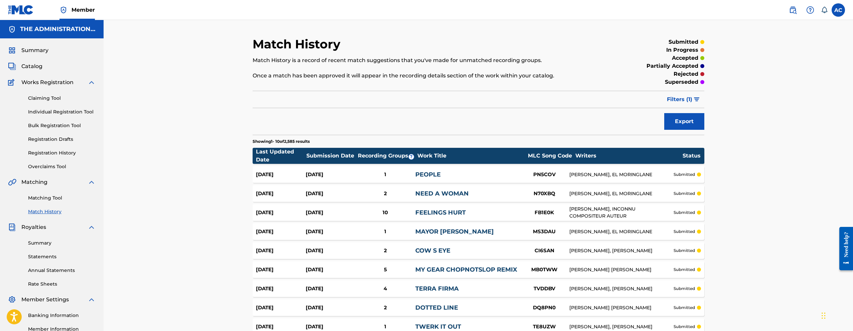
click at [691, 74] on p "rejected" at bounding box center [686, 74] width 25 height 8
click at [690, 68] on p "partially accepted" at bounding box center [673, 66] width 52 height 8
click at [690, 62] on p "partially accepted" at bounding box center [673, 66] width 52 height 8
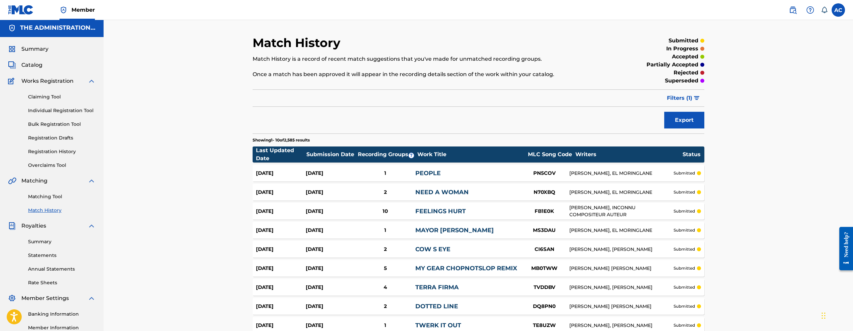
scroll to position [90, 0]
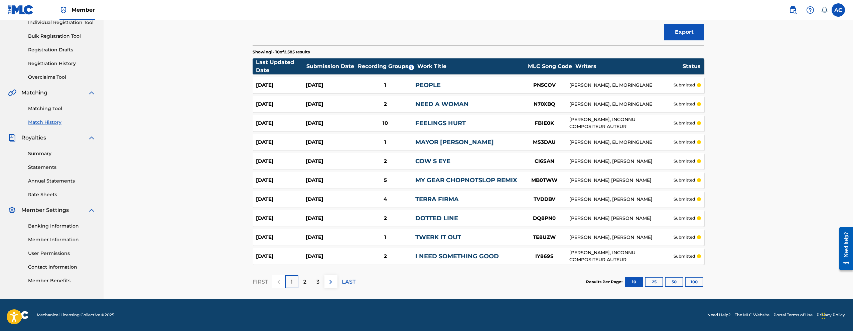
click at [699, 285] on button "100" at bounding box center [694, 282] width 18 height 10
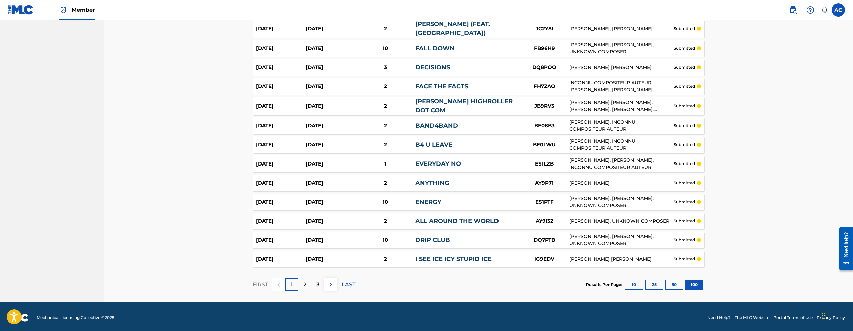
scroll to position [1794, 0]
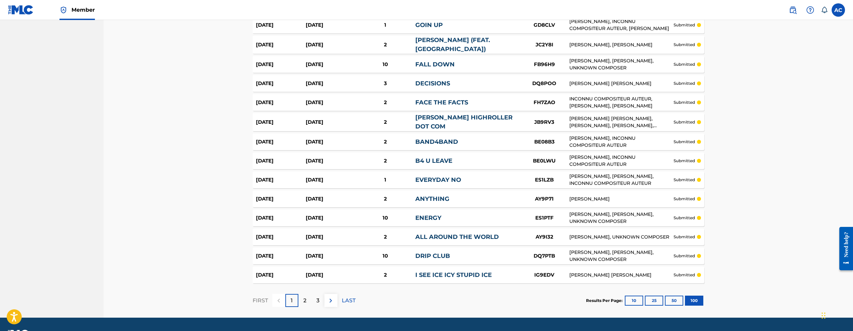
click at [699, 300] on button "100" at bounding box center [694, 301] width 18 height 10
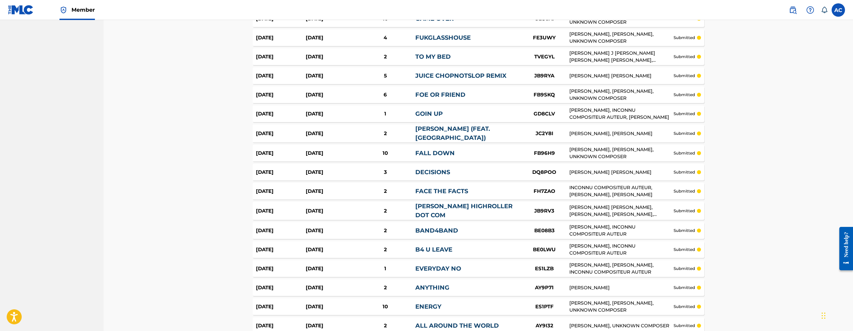
scroll to position [1810, 0]
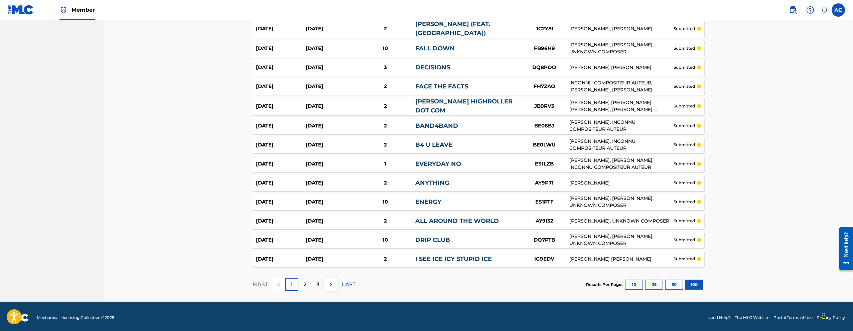
click at [665, 283] on button "50" at bounding box center [674, 285] width 18 height 10
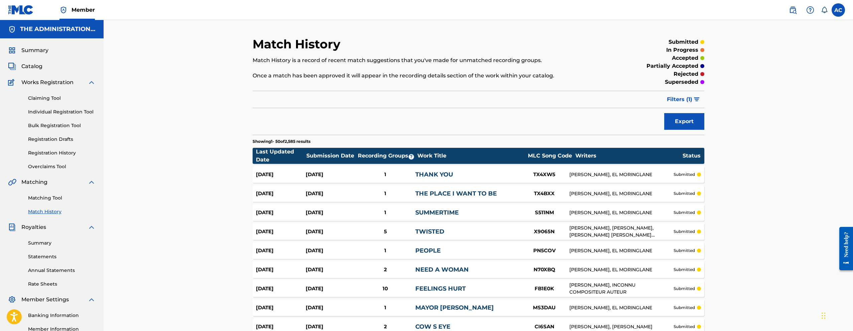
scroll to position [1, 0]
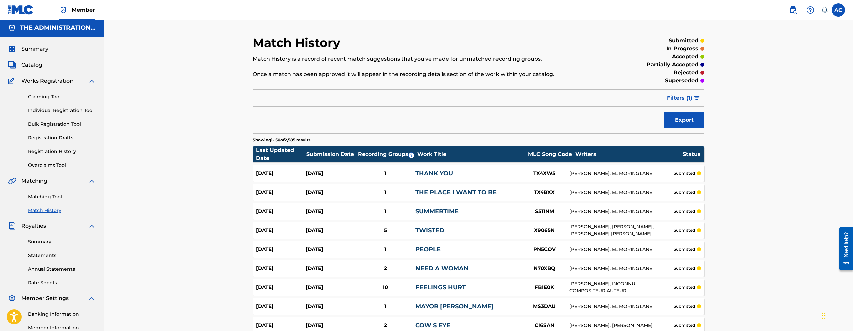
click at [681, 125] on button "Export" at bounding box center [684, 120] width 40 height 17
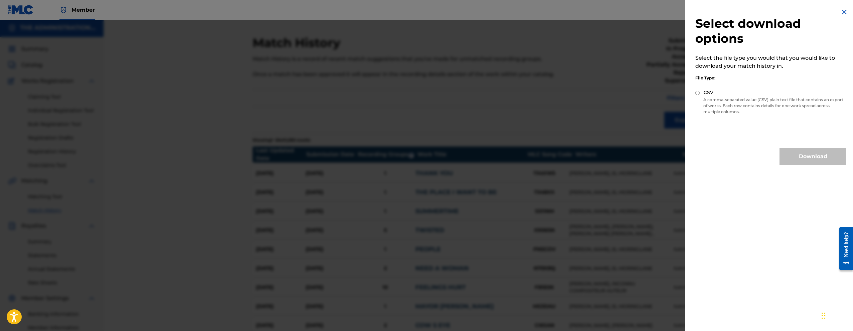
click at [842, 12] on img at bounding box center [844, 12] width 8 height 8
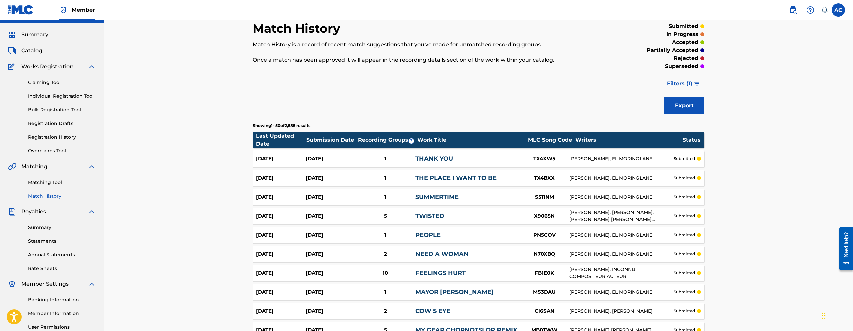
scroll to position [0, 0]
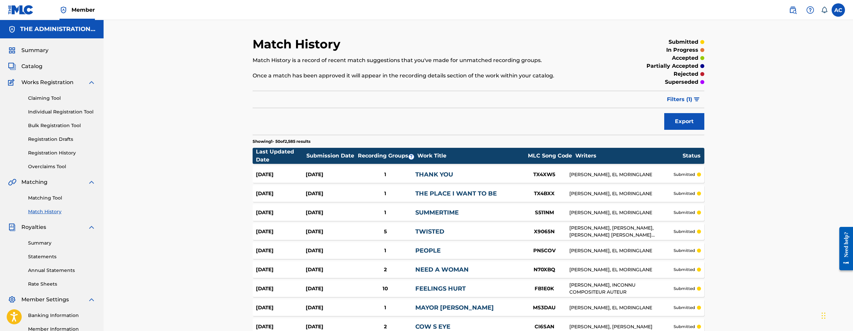
click at [698, 100] on img "submit" at bounding box center [697, 100] width 6 height 4
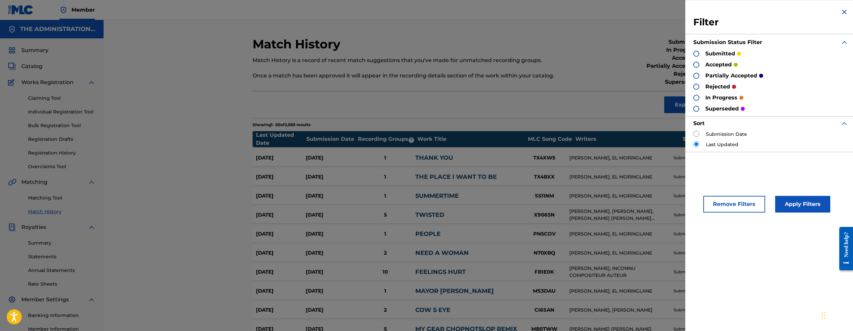
click at [844, 12] on img at bounding box center [844, 12] width 8 height 8
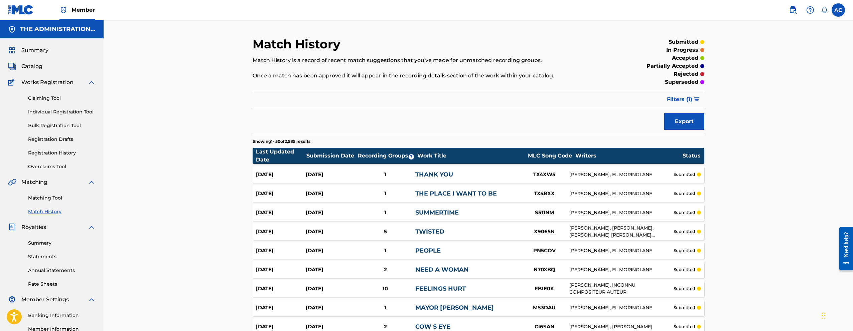
click at [44, 199] on link "Matching Tool" at bounding box center [62, 198] width 68 height 7
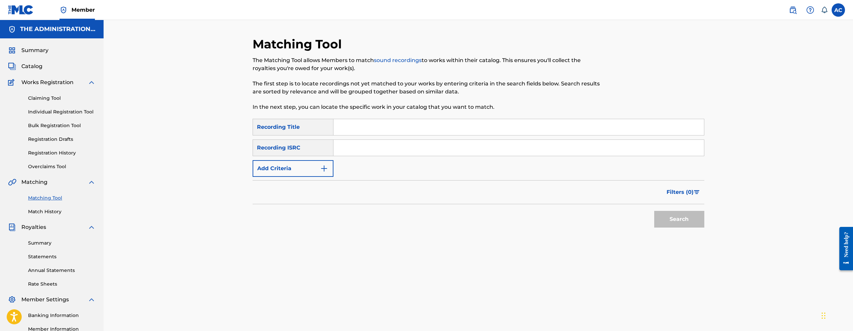
click at [349, 154] on input "Search Form" at bounding box center [518, 148] width 371 height 16
paste input "USA2P1955064"
type input "USA2P1955064"
click at [654, 211] on button "Search" at bounding box center [679, 219] width 50 height 17
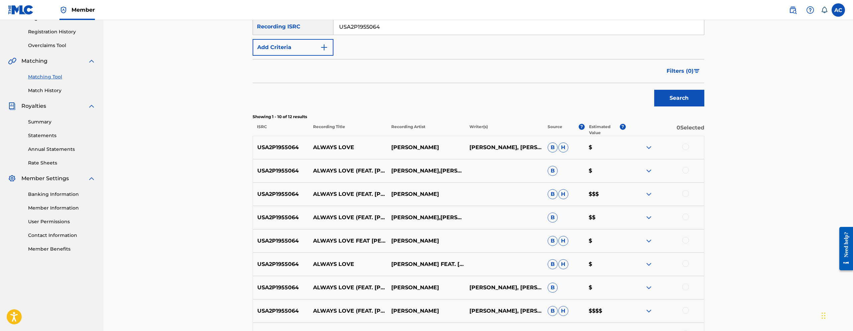
scroll to position [128, 0]
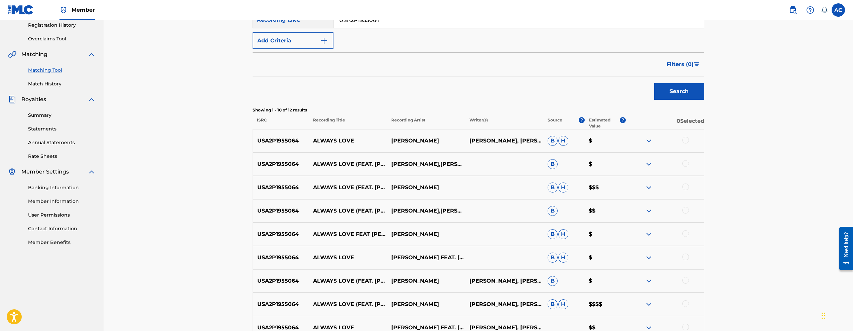
click at [684, 141] on div at bounding box center [685, 140] width 7 height 7
drag, startPoint x: 686, startPoint y: 160, endPoint x: 686, endPoint y: 166, distance: 5.7
click at [686, 161] on div at bounding box center [685, 163] width 7 height 7
click at [686, 186] on div at bounding box center [685, 187] width 7 height 7
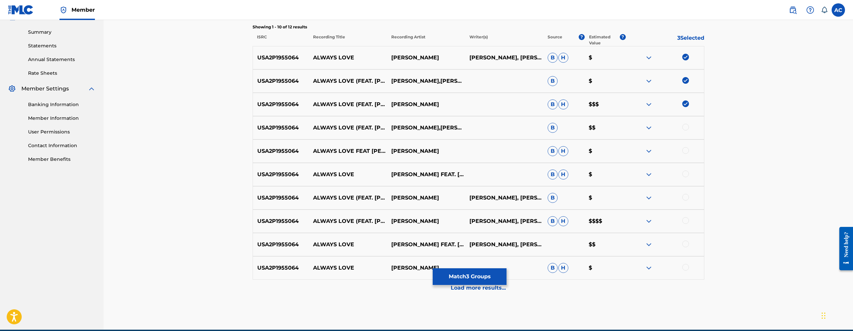
scroll to position [242, 0]
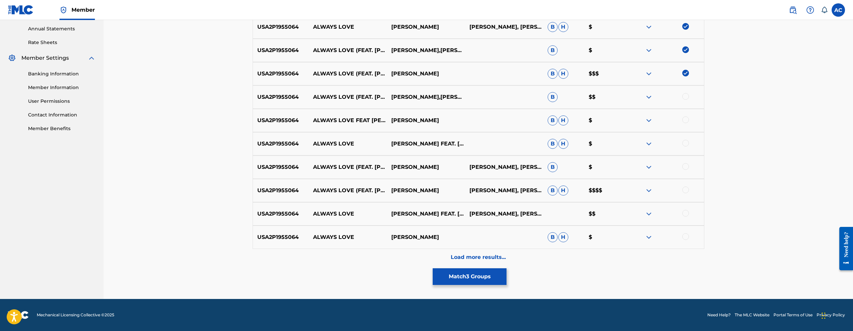
click at [685, 97] on div at bounding box center [685, 96] width 7 height 7
click at [686, 119] on div at bounding box center [685, 120] width 7 height 7
click at [686, 141] on div at bounding box center [685, 143] width 7 height 7
click at [687, 165] on div at bounding box center [685, 166] width 7 height 7
drag, startPoint x: 686, startPoint y: 191, endPoint x: 687, endPoint y: 203, distance: 11.7
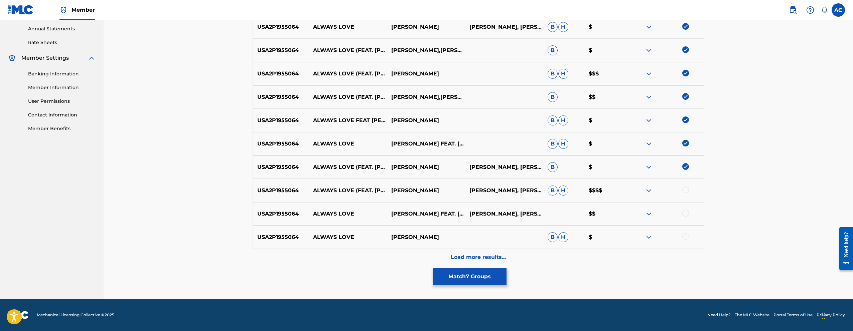
click at [686, 191] on div at bounding box center [685, 190] width 7 height 7
click at [687, 213] on div at bounding box center [685, 213] width 7 height 7
click at [687, 239] on div at bounding box center [685, 237] width 7 height 7
click at [457, 279] on button "Match 10 Groups" at bounding box center [470, 277] width 74 height 17
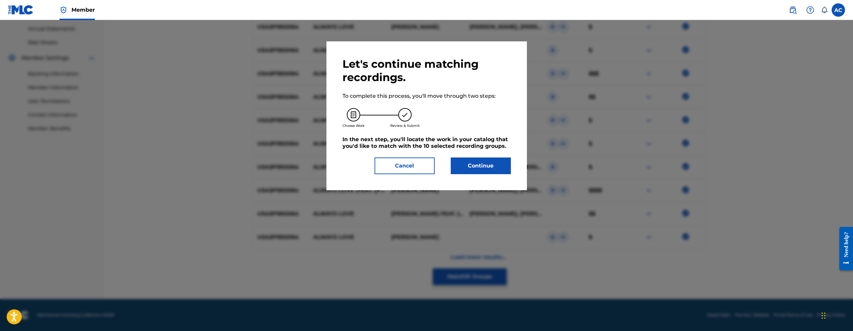
click at [476, 164] on button "Continue" at bounding box center [481, 166] width 60 height 17
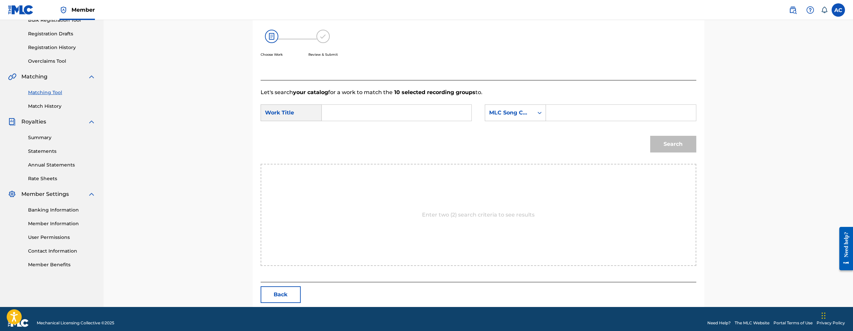
scroll to position [114, 0]
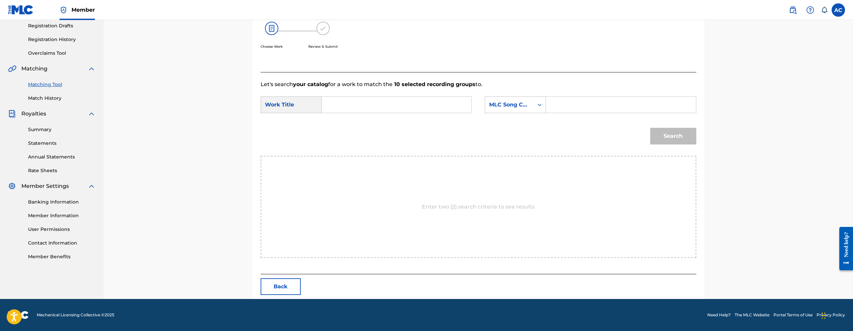
click at [397, 113] on div "Search Form" at bounding box center [397, 105] width 150 height 17
click at [379, 109] on input "Search Form" at bounding box center [396, 105] width 138 height 16
paste input "ALWAYS LOVE"
type input "ALWAYS LOVE"
click at [603, 108] on input "Search Form" at bounding box center [621, 105] width 138 height 16
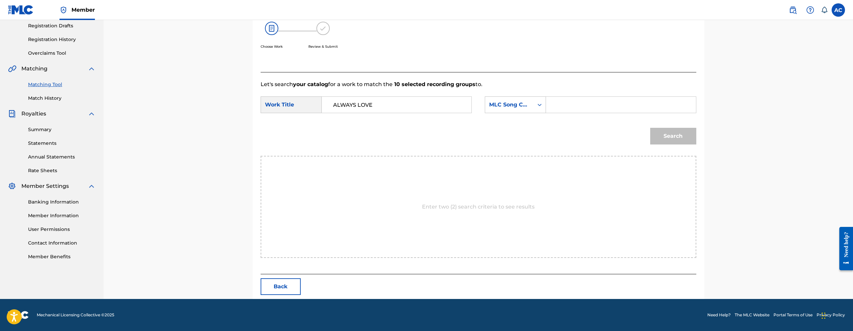
paste input "AY546V"
type input "AY546V"
click at [670, 136] on button "Search" at bounding box center [673, 136] width 46 height 17
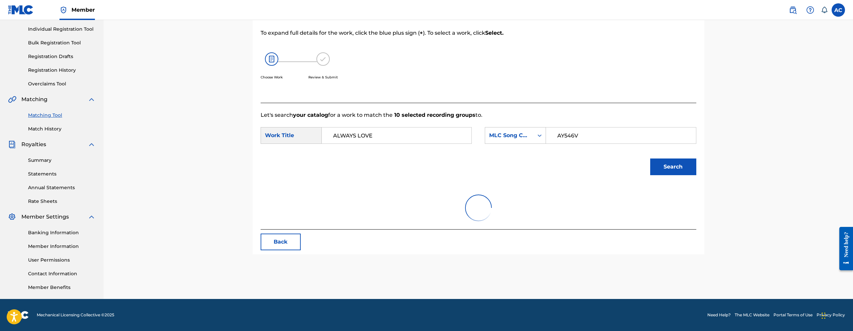
scroll to position [94, 0]
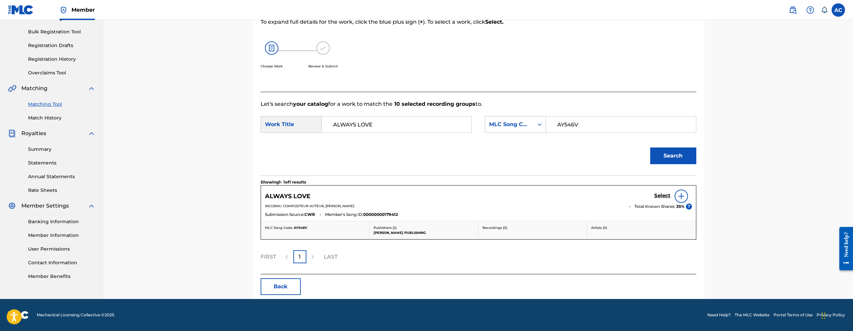
click at [660, 196] on h5 "Select" at bounding box center [662, 196] width 16 height 6
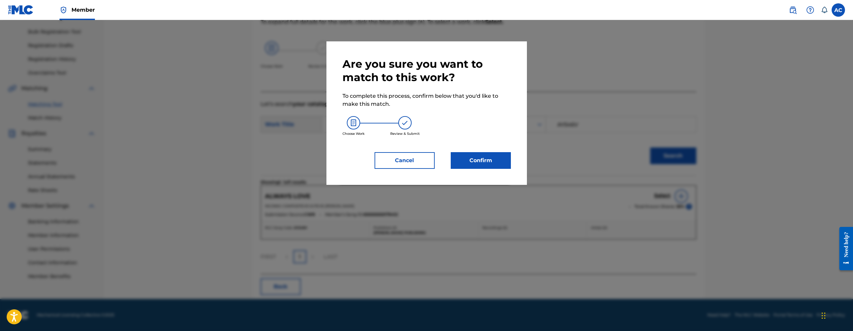
click at [476, 164] on button "Confirm" at bounding box center [481, 160] width 60 height 17
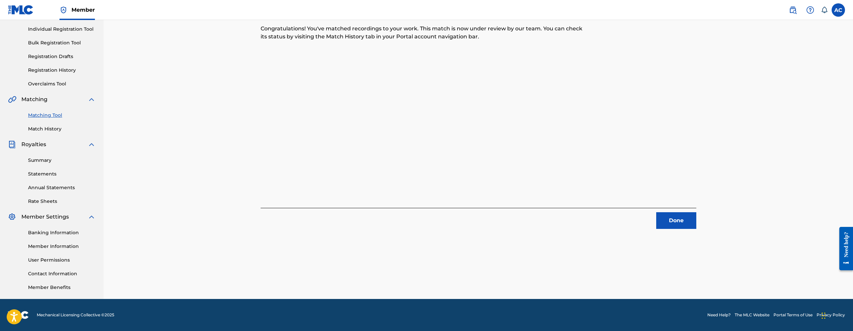
click at [670, 230] on div "10 Recording Groups are pending usage match to the work ALWAYS LOVE . Congratul…" at bounding box center [479, 127] width 468 height 346
click at [667, 221] on button "Done" at bounding box center [676, 221] width 40 height 17
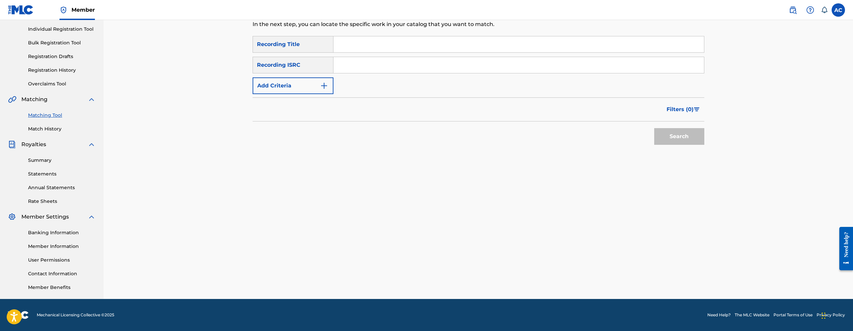
click at [405, 62] on input "Search Form" at bounding box center [518, 65] width 371 height 16
paste input "USAT21601560"
type input "USAT21601560"
click at [654, 128] on button "Search" at bounding box center [679, 136] width 50 height 17
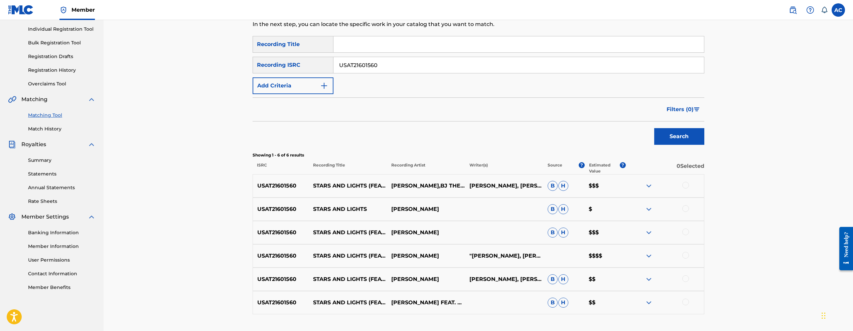
click at [688, 186] on div at bounding box center [685, 185] width 7 height 7
click at [687, 208] on div at bounding box center [685, 209] width 7 height 7
click at [685, 230] on div at bounding box center [685, 232] width 7 height 7
click at [687, 254] on div at bounding box center [685, 255] width 7 height 7
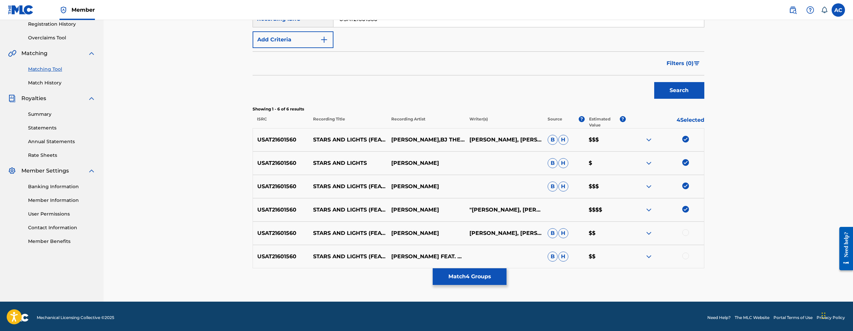
scroll to position [132, 0]
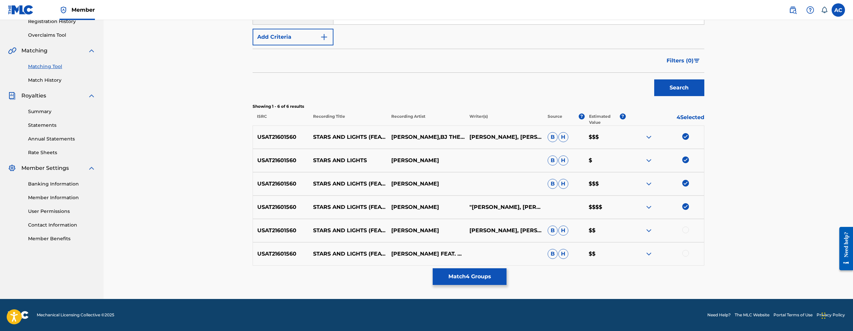
click at [685, 231] on div at bounding box center [685, 230] width 7 height 7
click at [686, 251] on div at bounding box center [685, 253] width 7 height 7
click at [477, 270] on button "Match 6 Groups" at bounding box center [470, 277] width 74 height 17
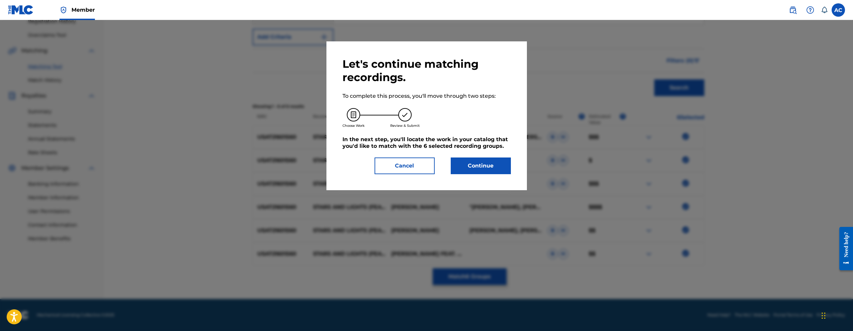
click at [465, 167] on button "Continue" at bounding box center [481, 166] width 60 height 17
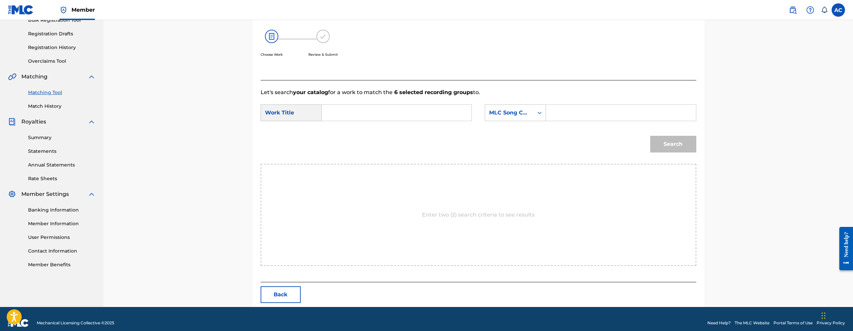
scroll to position [114, 0]
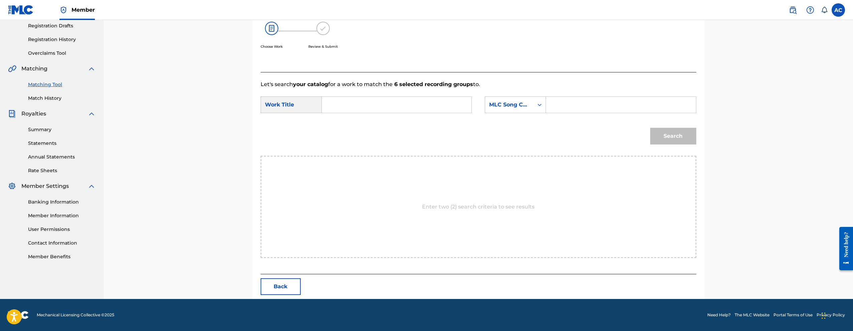
click at [388, 94] on form "SearchWithCriteria341f1ea1-9117-4c8a-a383-ff31435ac28d Work Title SearchWithCri…" at bounding box center [479, 123] width 436 height 68
click at [394, 107] on input "Search Form" at bounding box center [396, 105] width 138 height 16
paste input "STARS AND LIGHTS"
type input "STARS AND LIGHTS"
click at [613, 104] on input "Search Form" at bounding box center [621, 105] width 138 height 16
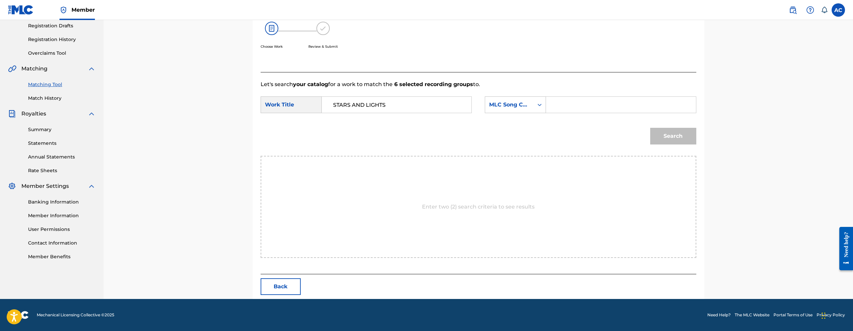
paste input "S704N5"
type input "S704N5"
click at [672, 144] on button "Search" at bounding box center [673, 136] width 46 height 17
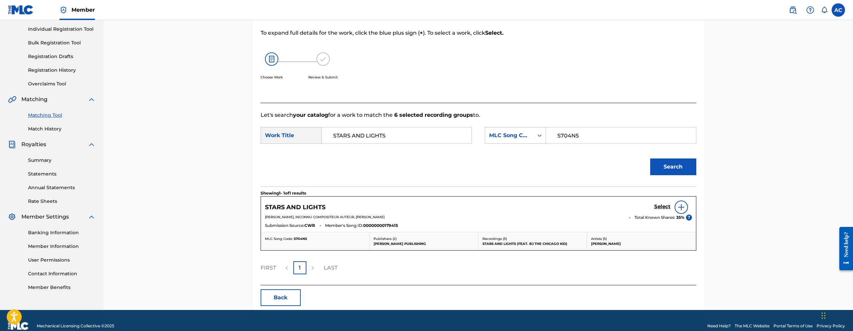
scroll to position [94, 0]
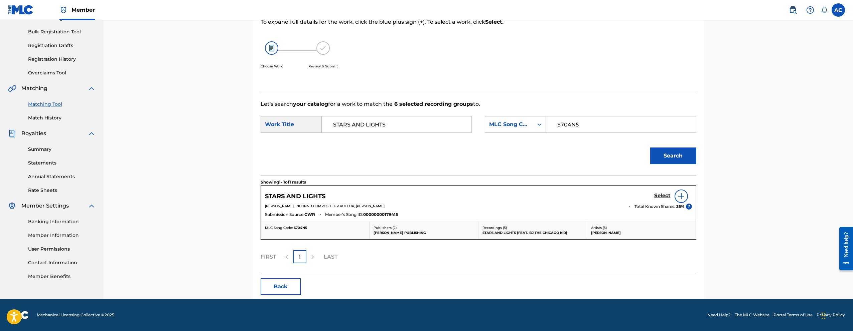
click at [671, 201] on div "Select" at bounding box center [673, 196] width 38 height 13
click at [654, 197] on div "STARS AND LIGHTS Select" at bounding box center [478, 196] width 427 height 13
click at [661, 196] on h5 "Select" at bounding box center [662, 196] width 16 height 6
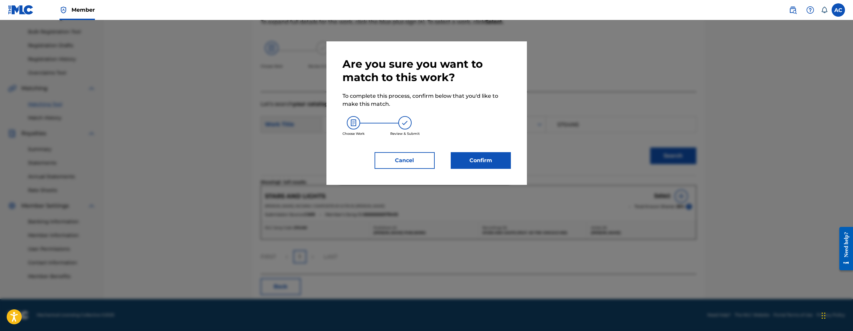
click at [470, 153] on button "Confirm" at bounding box center [481, 160] width 60 height 17
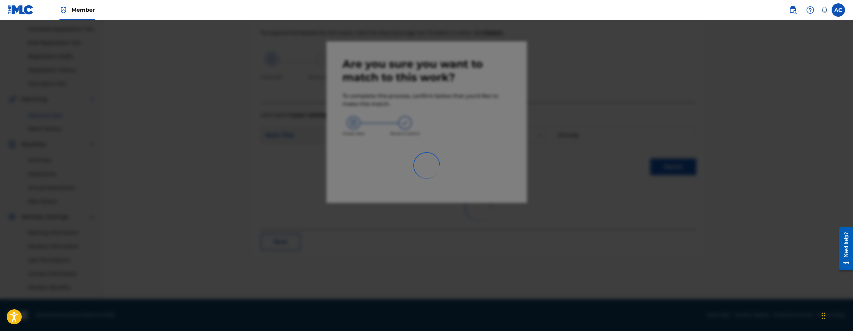
scroll to position [83, 0]
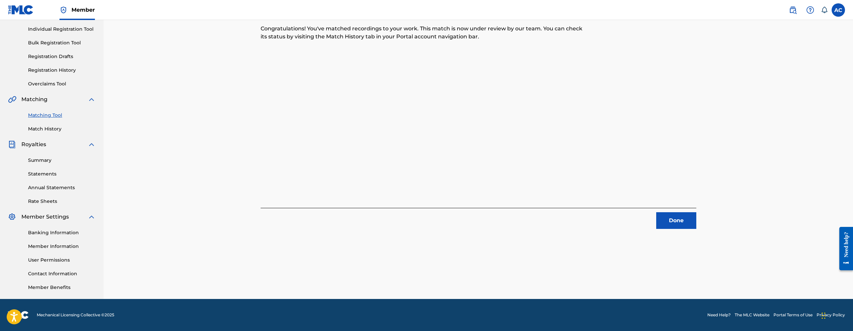
click at [671, 222] on button "Done" at bounding box center [676, 221] width 40 height 17
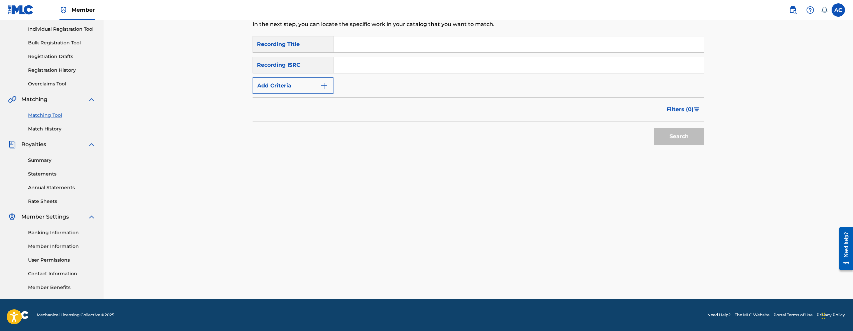
click at [344, 62] on input "Search Form" at bounding box center [518, 65] width 371 height 16
paste input "USA2P2015760"
type input "USA2P2015760"
click at [654, 128] on button "Search" at bounding box center [679, 136] width 50 height 17
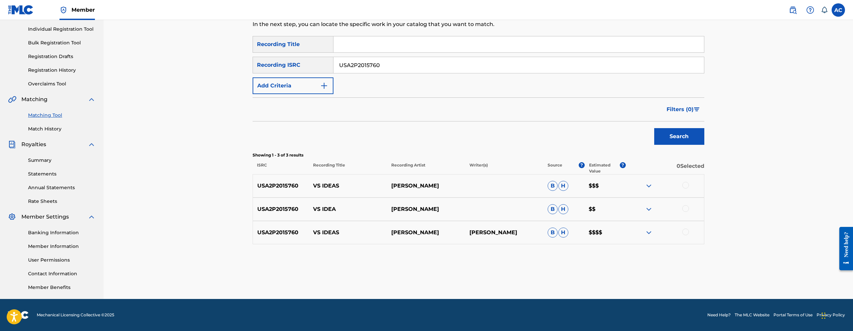
click at [687, 185] on div at bounding box center [685, 185] width 7 height 7
click at [686, 207] on div at bounding box center [685, 209] width 7 height 7
click at [685, 234] on div at bounding box center [685, 232] width 7 height 7
click at [475, 275] on button "Match 3 Groups" at bounding box center [470, 277] width 74 height 17
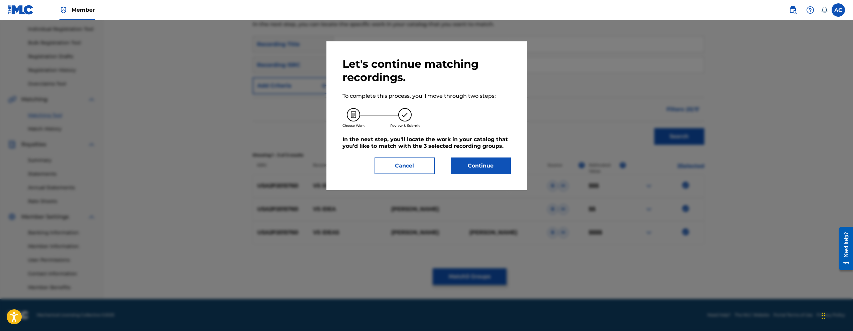
click at [478, 174] on div "Let's continue matching recordings. To complete this process, you'll move throu…" at bounding box center [426, 115] width 200 height 149
click at [478, 174] on button "Continue" at bounding box center [481, 166] width 60 height 17
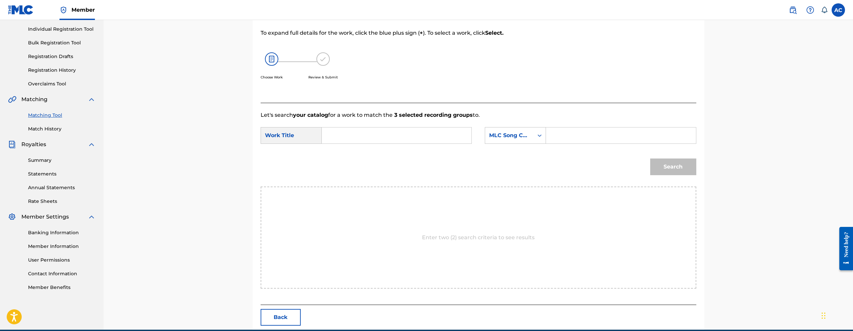
click at [392, 129] on input "Search Form" at bounding box center [396, 136] width 138 height 16
paste input "VS IDEAS"
type input "VS IDEAS"
click at [578, 136] on input "Search Form" at bounding box center [621, 136] width 138 height 16
paste input "VX1Y7T"
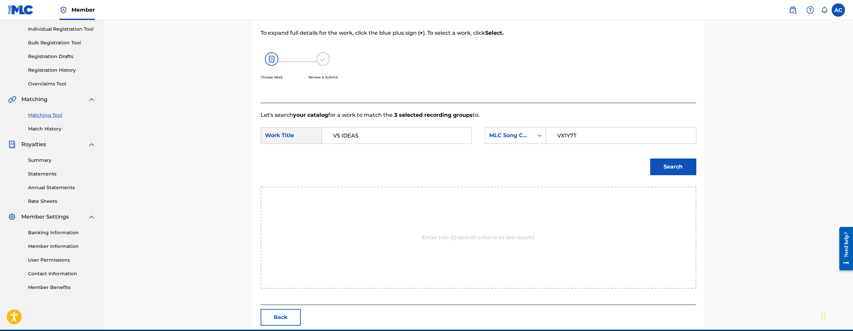
type input "VX1Y7T"
click at [674, 170] on button "Search" at bounding box center [673, 167] width 46 height 17
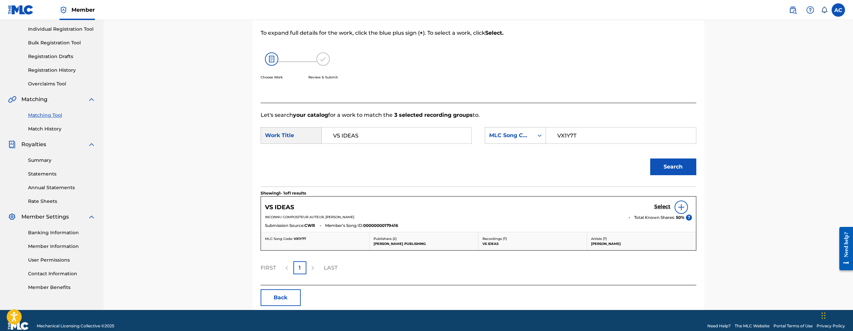
click at [655, 206] on h5 "Select" at bounding box center [662, 207] width 16 height 6
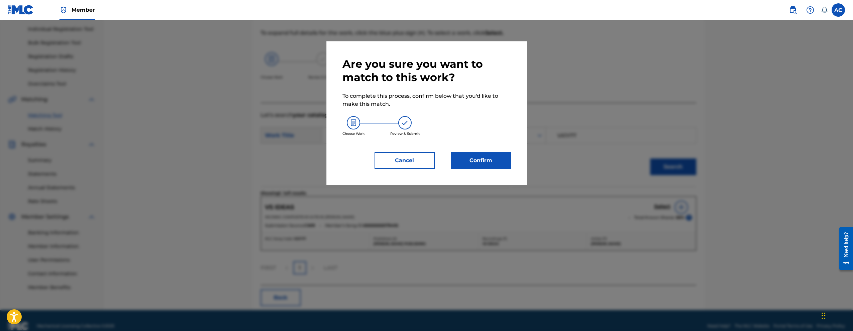
click at [504, 166] on button "Confirm" at bounding box center [481, 160] width 60 height 17
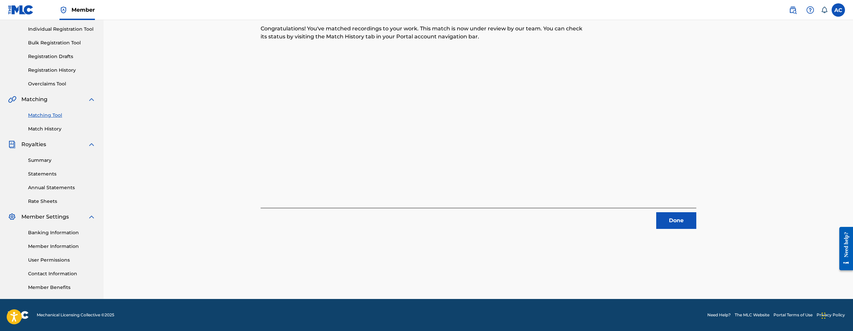
click at [681, 221] on button "Done" at bounding box center [676, 221] width 40 height 17
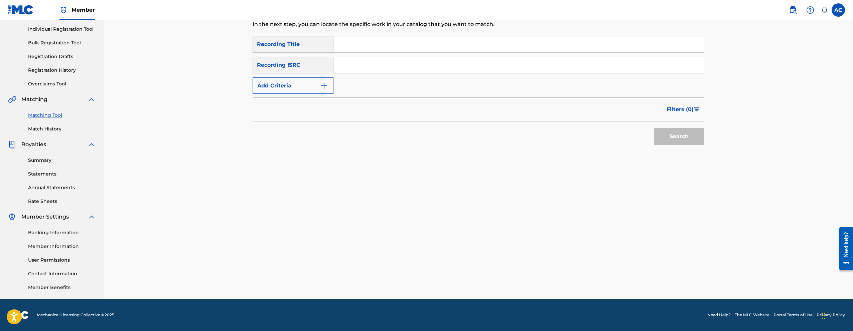
click at [402, 68] on input "Search Form" at bounding box center [518, 65] width 371 height 16
paste input "USAT21601558"
type input "USAT21601558"
click at [654, 128] on button "Search" at bounding box center [679, 136] width 50 height 17
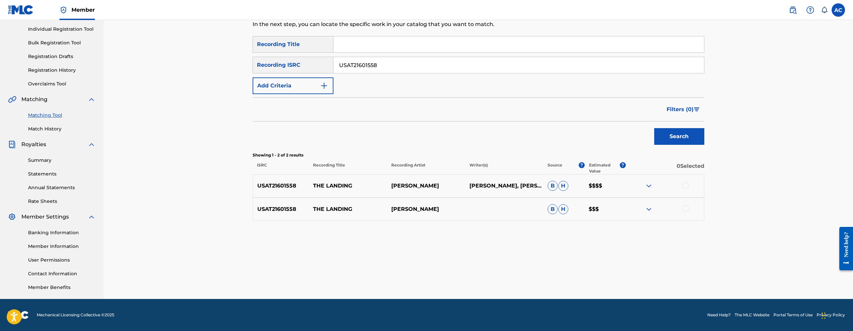
click at [685, 186] on div at bounding box center [685, 185] width 7 height 7
click at [685, 210] on div at bounding box center [685, 209] width 7 height 7
click at [459, 272] on button "Match 2 Groups" at bounding box center [470, 277] width 74 height 17
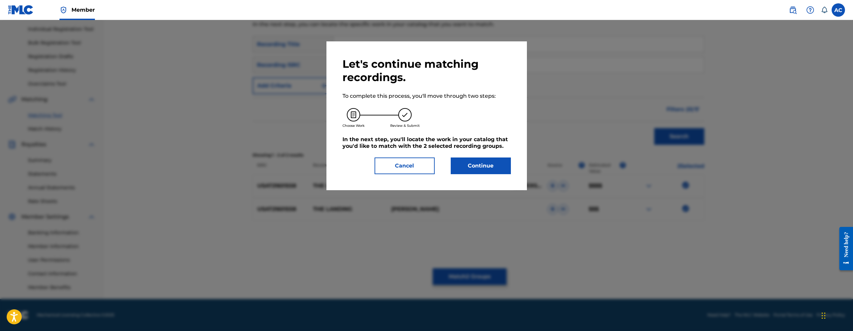
click at [478, 167] on button "Continue" at bounding box center [481, 166] width 60 height 17
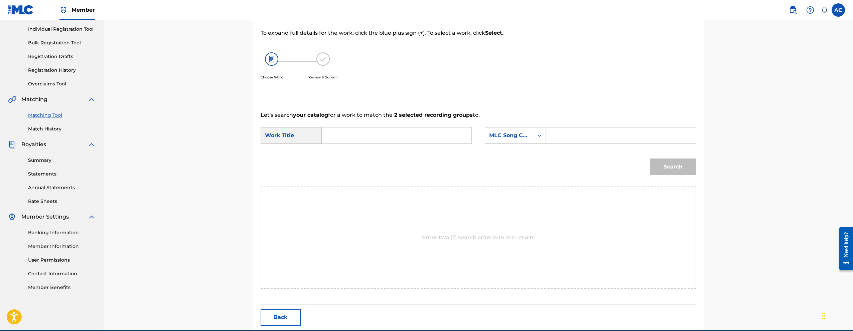
click at [363, 129] on input "Search Form" at bounding box center [396, 136] width 138 height 16
paste input "The Landing"
type input "The Landing"
click at [560, 136] on input "Search Form" at bounding box center [621, 136] width 138 height 16
paste input "TW6HMQ"
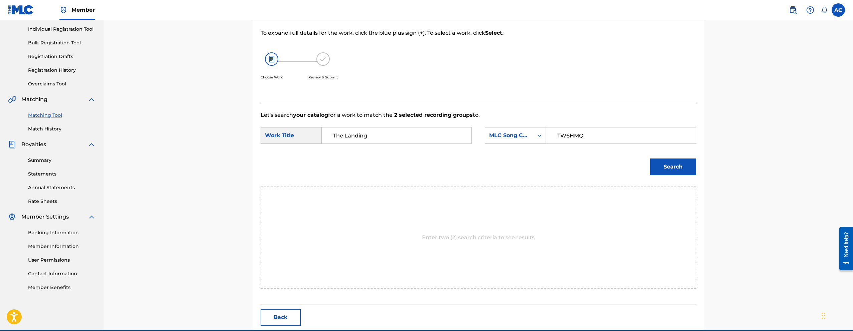
type input "TW6HMQ"
click at [676, 173] on button "Search" at bounding box center [673, 167] width 46 height 17
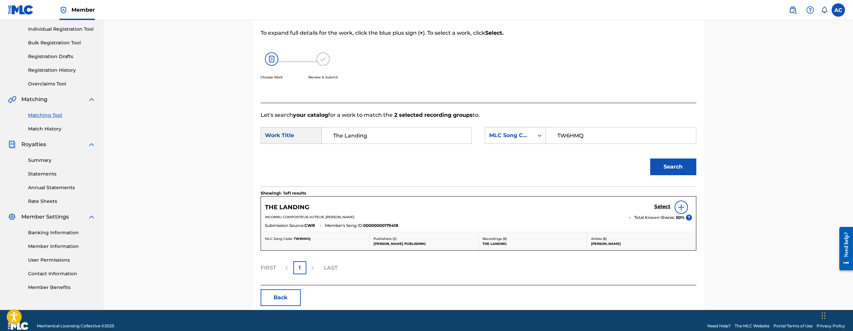
click at [658, 206] on h5 "Select" at bounding box center [662, 207] width 16 height 6
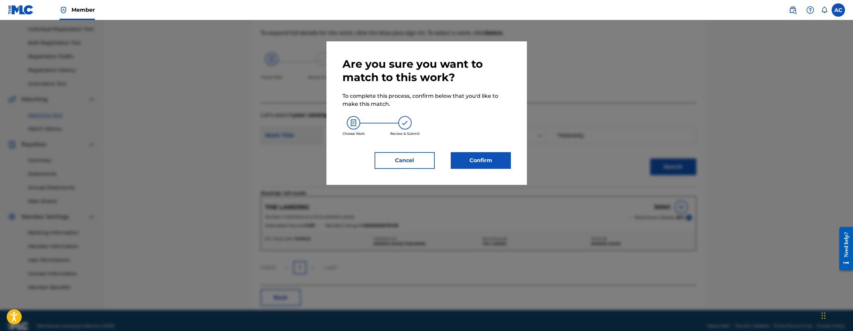
click at [489, 163] on button "Confirm" at bounding box center [481, 160] width 60 height 17
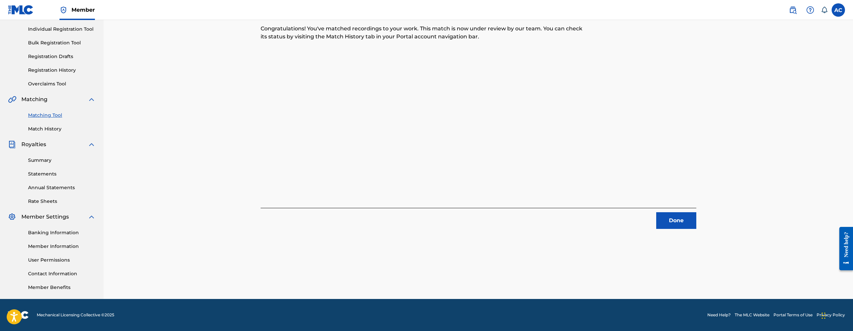
click at [667, 220] on button "Done" at bounding box center [676, 221] width 40 height 17
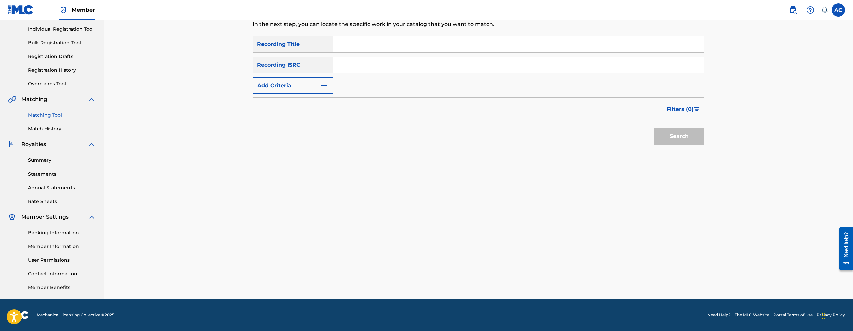
click at [356, 70] on input "Search Form" at bounding box center [518, 65] width 371 height 16
paste input "QZ7MS1717706"
type input "QZ7MS1717706"
click at [654, 128] on button "Search" at bounding box center [679, 136] width 50 height 17
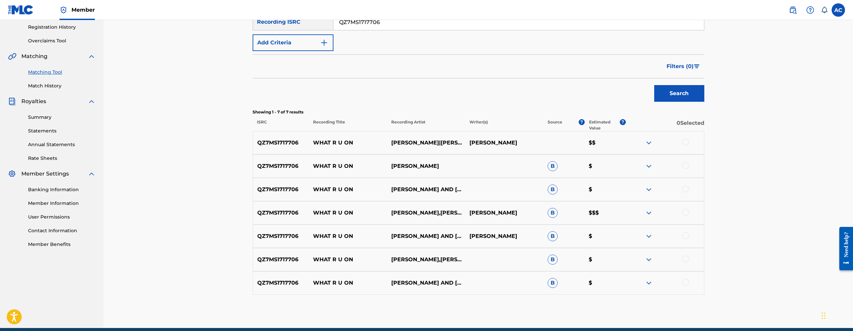
scroll to position [128, 0]
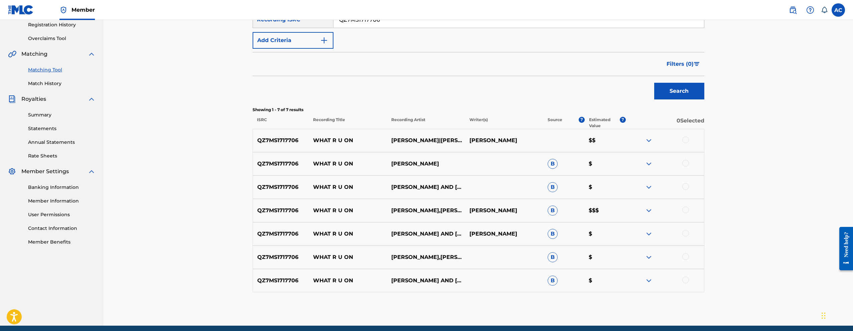
click at [686, 140] on div at bounding box center [685, 140] width 7 height 7
click at [684, 163] on div at bounding box center [685, 163] width 7 height 7
click at [687, 186] on div at bounding box center [685, 186] width 7 height 7
click at [686, 212] on div at bounding box center [685, 210] width 7 height 7
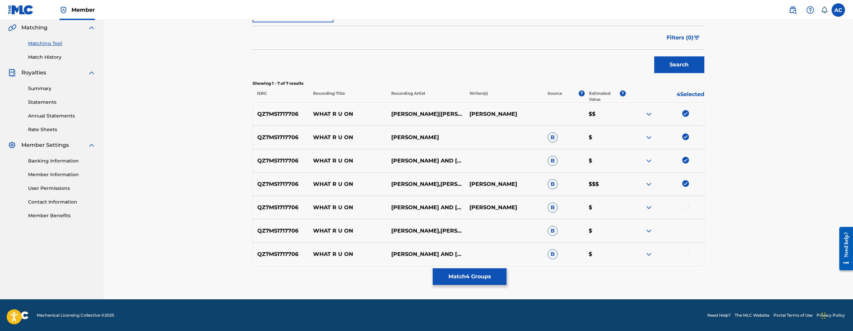
scroll to position [155, 0]
click at [688, 208] on div at bounding box center [685, 207] width 7 height 7
click at [686, 226] on div "QZ7MS1717706 WHAT R U ON ROCKIE FRESH,C.J. GREEN B $" at bounding box center [479, 230] width 452 height 23
drag, startPoint x: 687, startPoint y: 230, endPoint x: 684, endPoint y: 260, distance: 29.9
click at [687, 236] on div "QZ7MS1717706 WHAT R U ON ROCKIE FRESH,C.J. GREEN B $" at bounding box center [479, 230] width 452 height 23
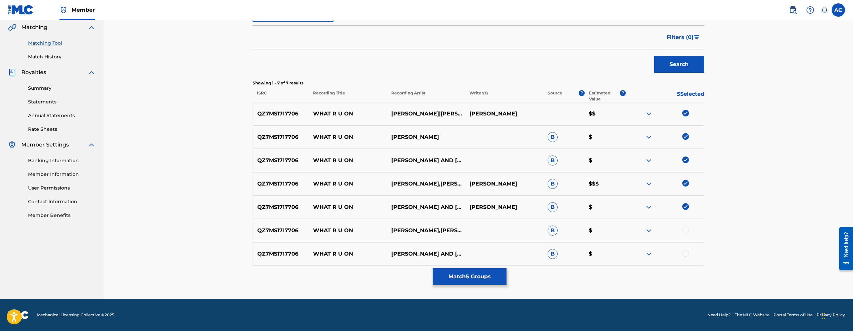
click at [686, 254] on div at bounding box center [685, 253] width 7 height 7
click at [687, 232] on div at bounding box center [685, 230] width 7 height 7
click at [476, 272] on button "Match 7 Groups" at bounding box center [470, 277] width 74 height 17
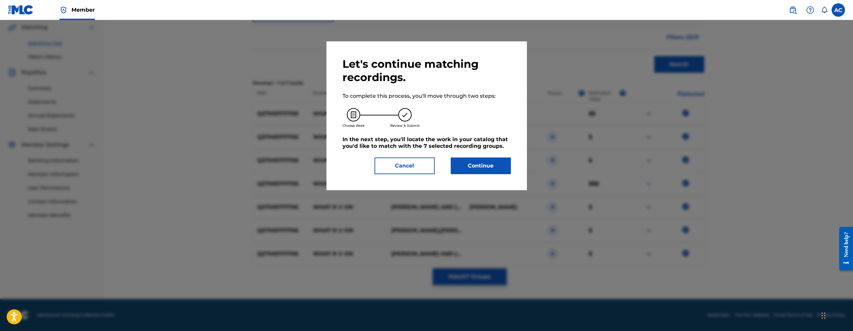
click at [508, 164] on button "Continue" at bounding box center [481, 166] width 60 height 17
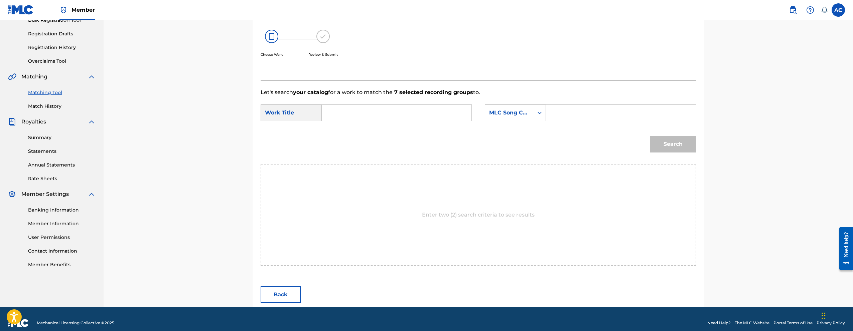
scroll to position [114, 0]
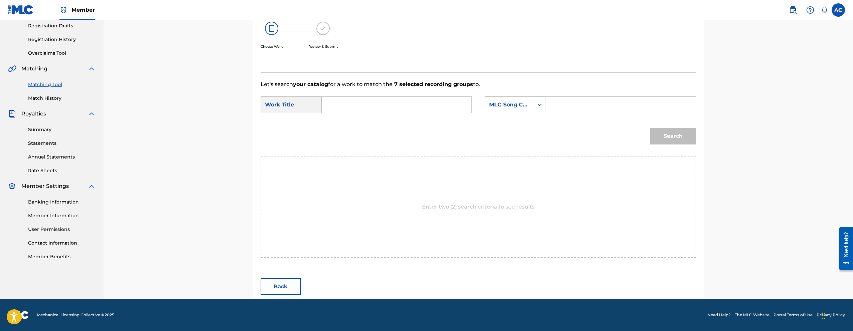
click at [377, 103] on input "Search Form" at bounding box center [396, 105] width 138 height 16
paste input "WHAT R U ON"
type input "WHAT R U ON"
click at [593, 103] on input "Search Form" at bounding box center [621, 105] width 138 height 16
paste input "W59I0K"
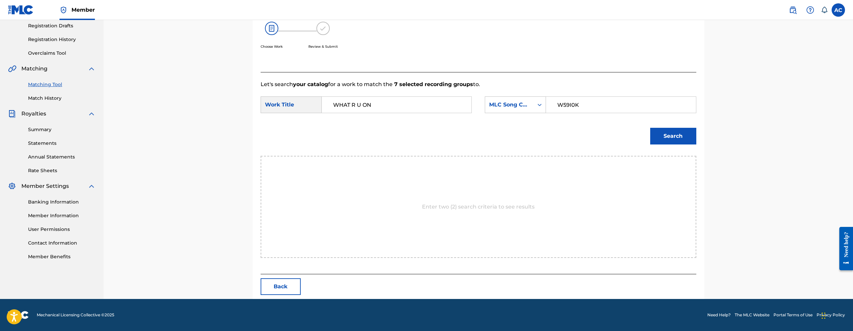
type input "W59I0K"
click at [664, 142] on button "Search" at bounding box center [673, 136] width 46 height 17
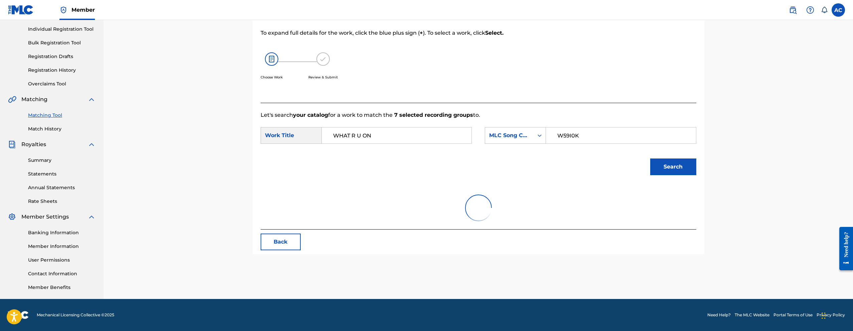
scroll to position [94, 0]
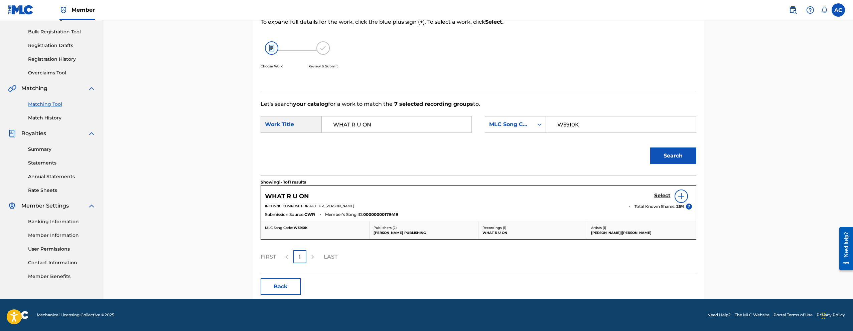
click at [668, 197] on h5 "Select" at bounding box center [662, 196] width 16 height 6
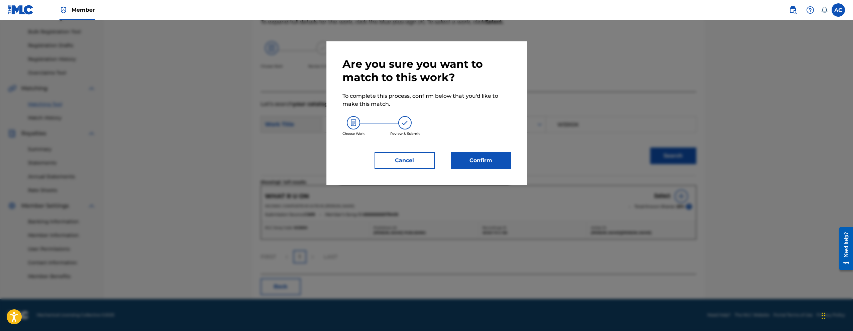
click at [495, 157] on button "Confirm" at bounding box center [481, 160] width 60 height 17
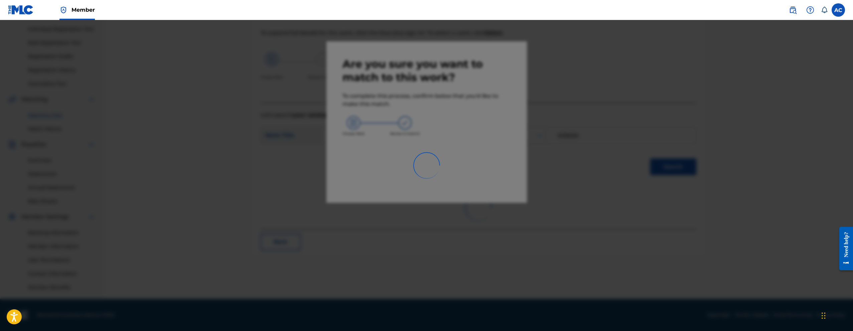
scroll to position [83, 0]
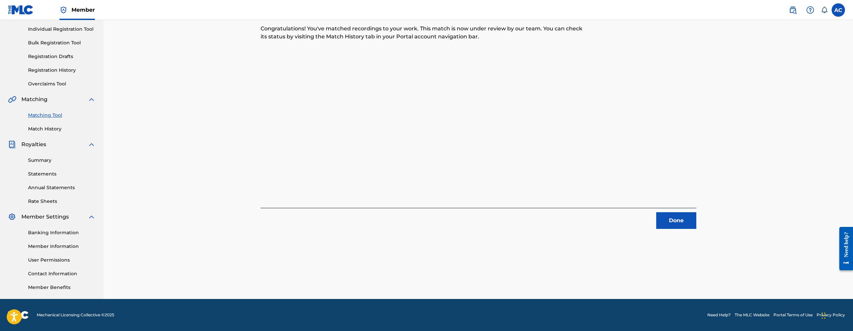
click at [672, 217] on button "Done" at bounding box center [676, 221] width 40 height 17
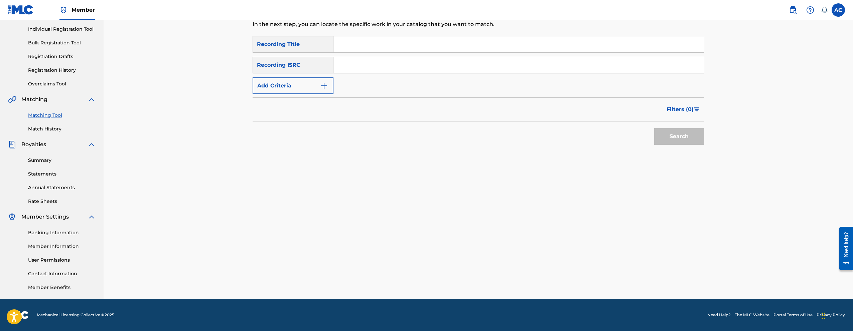
click at [449, 62] on input "Search Form" at bounding box center [518, 65] width 371 height 16
paste input "USAT21601564"
type input "USAT21601564"
click at [654, 128] on button "Search" at bounding box center [679, 136] width 50 height 17
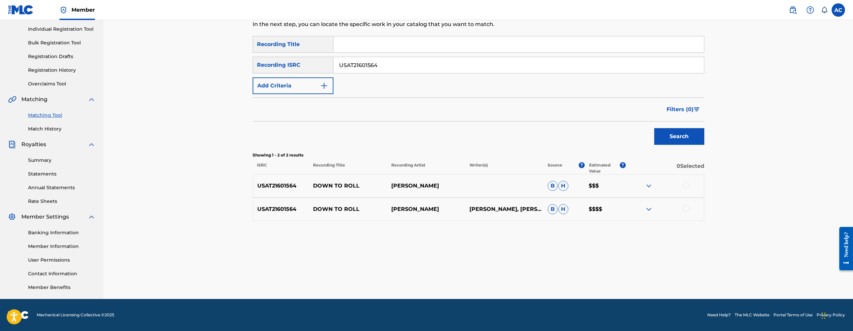
click at [689, 184] on div at bounding box center [665, 186] width 78 height 8
click at [687, 187] on div at bounding box center [685, 185] width 7 height 7
click at [688, 209] on div at bounding box center [685, 209] width 7 height 7
click at [441, 285] on div "Matching Tool The Matching Tool allows Members to match sound recordings to wor…" at bounding box center [479, 127] width 452 height 346
click at [441, 278] on button "Match 2 Groups" at bounding box center [470, 277] width 74 height 17
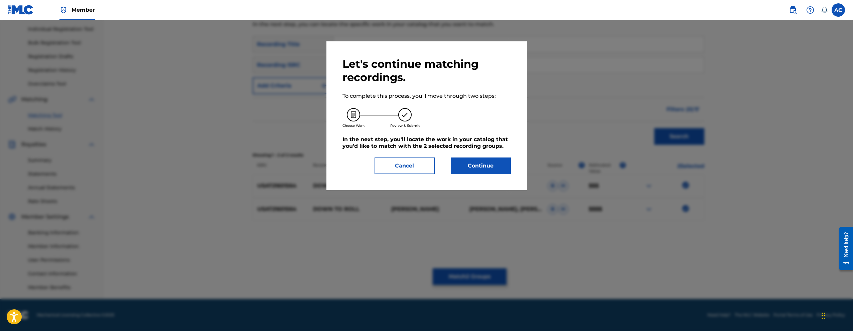
click at [474, 171] on button "Continue" at bounding box center [481, 166] width 60 height 17
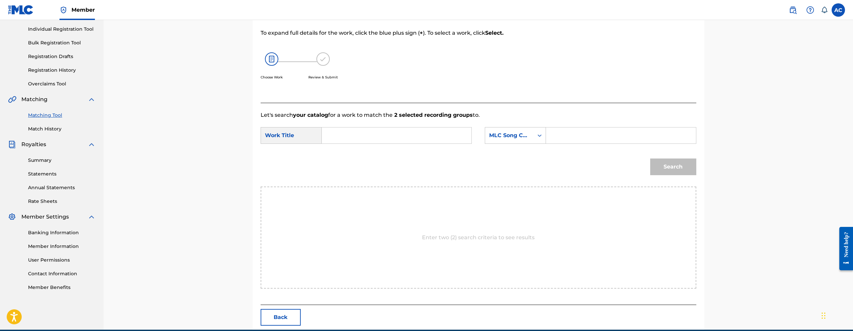
click at [395, 134] on input "Search Form" at bounding box center [396, 136] width 138 height 16
paste input "DOWN TO ROLL"
type input "DOWN TO ROLL"
click at [582, 136] on input "Search Form" at bounding box center [621, 136] width 138 height 16
paste input "DQ8IGK"
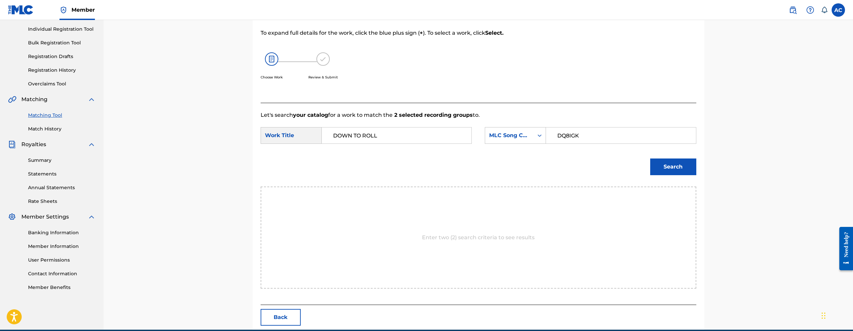
type input "DQ8IGK"
click at [665, 168] on button "Search" at bounding box center [673, 167] width 46 height 17
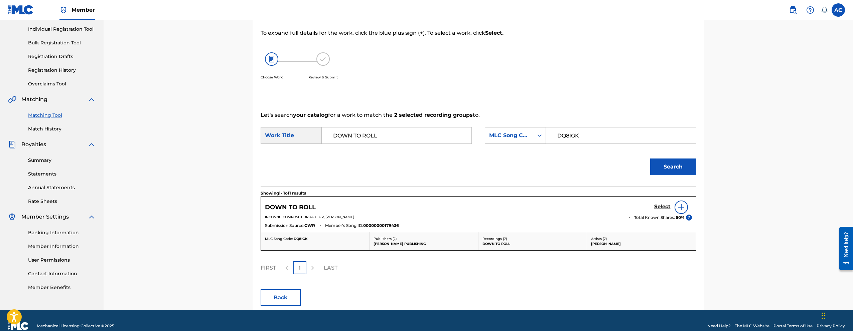
click at [662, 206] on h5 "Select" at bounding box center [662, 207] width 16 height 6
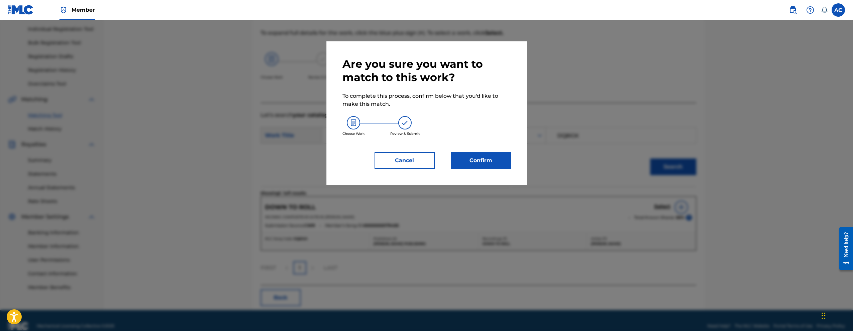
click at [471, 164] on button "Confirm" at bounding box center [481, 160] width 60 height 17
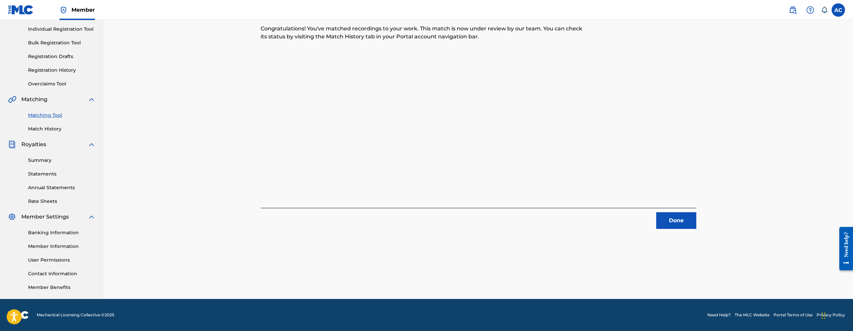
click at [679, 223] on button "Done" at bounding box center [676, 221] width 40 height 17
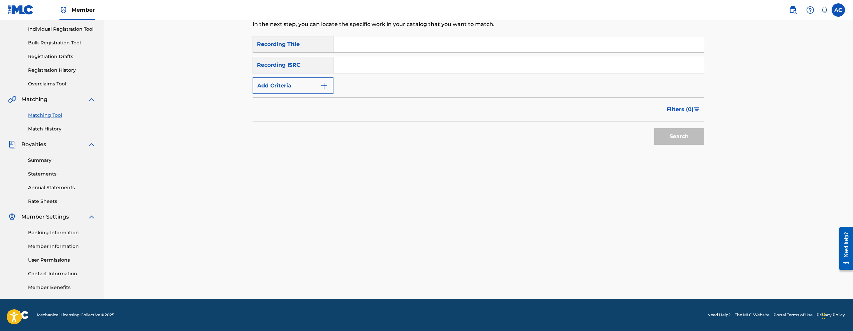
click at [357, 66] on input "Search Form" at bounding box center [518, 65] width 371 height 16
paste input "Holiday"
click at [654, 128] on button "Search" at bounding box center [679, 136] width 50 height 17
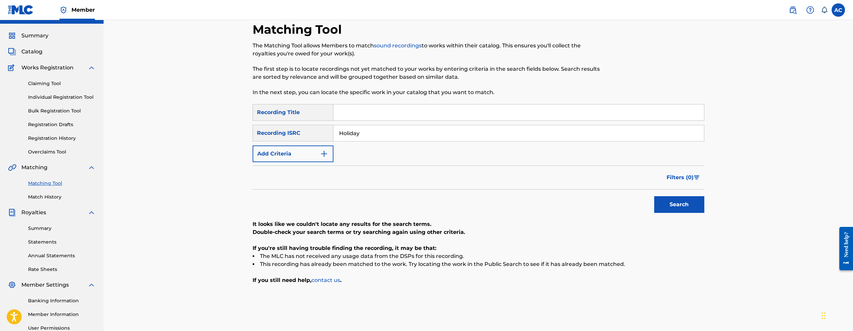
scroll to position [19, 0]
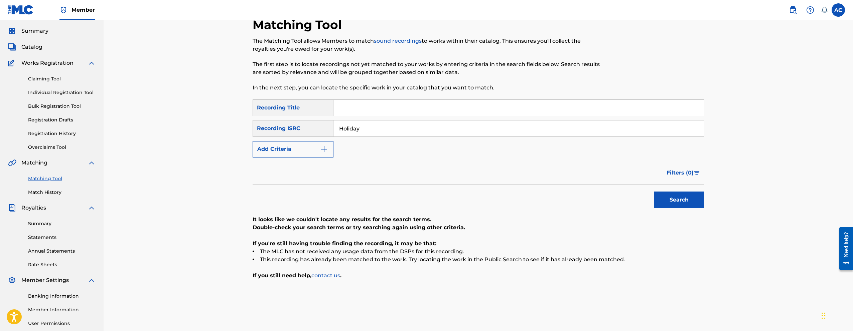
click at [687, 199] on button "Search" at bounding box center [679, 200] width 50 height 17
click at [375, 129] on input "Holiday" at bounding box center [518, 129] width 371 height 16
paste input "USA2P1964064"
type input "USA2P1964064"
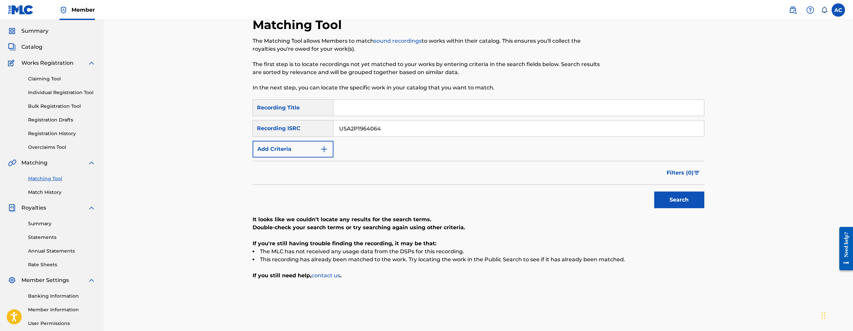
click at [654, 192] on button "Search" at bounding box center [679, 200] width 50 height 17
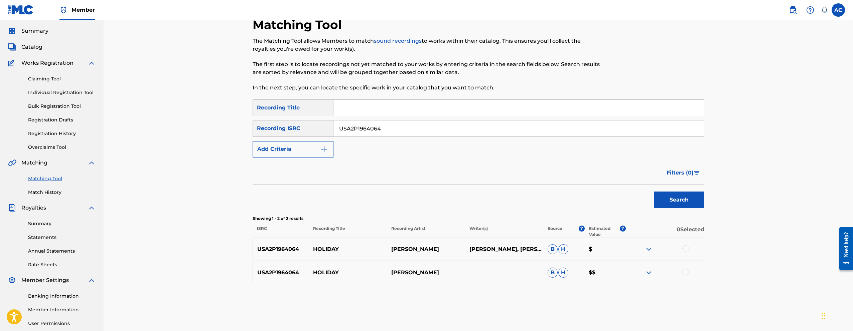
click at [684, 251] on div at bounding box center [685, 249] width 7 height 7
click at [686, 274] on div at bounding box center [685, 272] width 7 height 7
click at [484, 281] on button "Match 2 Groups" at bounding box center [470, 277] width 74 height 17
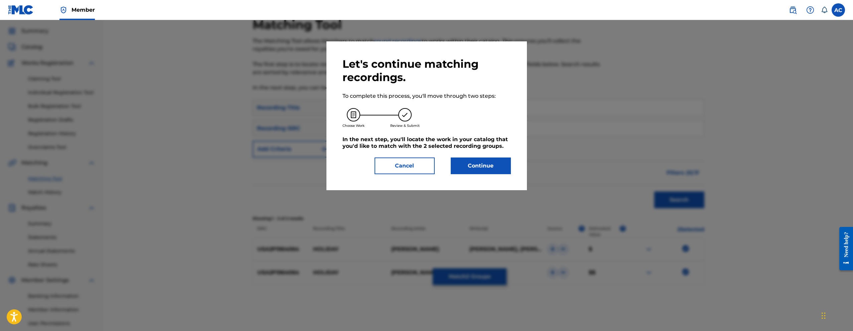
click at [487, 164] on button "Continue" at bounding box center [481, 166] width 60 height 17
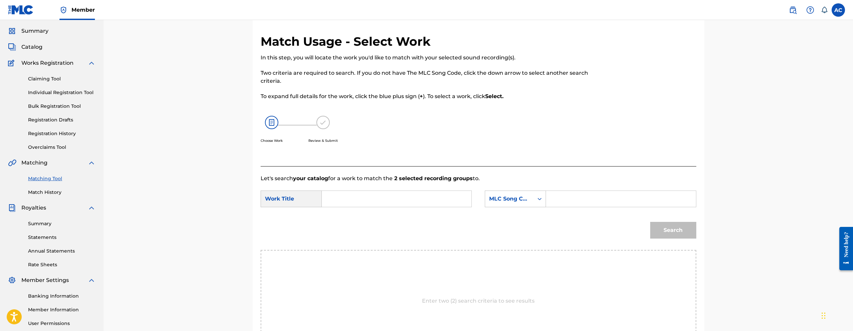
click at [386, 192] on input "Search Form" at bounding box center [396, 199] width 138 height 16
paste input "HOLIDAY"
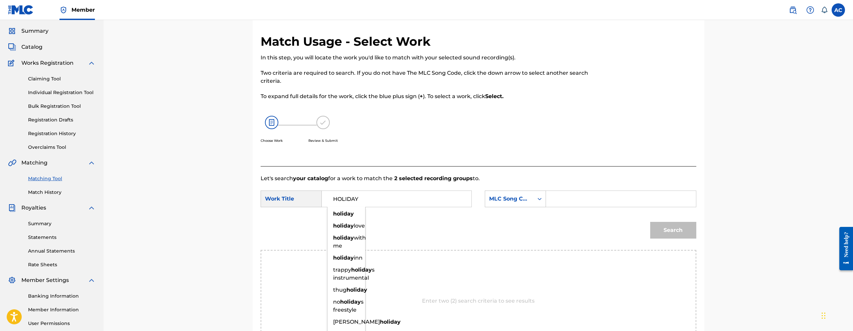
type input "HOLIDAY"
click at [617, 194] on input "Search Form" at bounding box center [621, 199] width 138 height 16
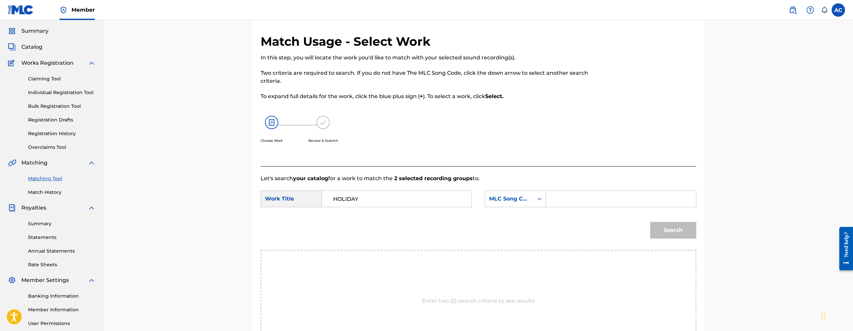
paste input "HP5HYY"
type input "HP5HYY"
click at [650, 222] on button "Search" at bounding box center [673, 230] width 46 height 17
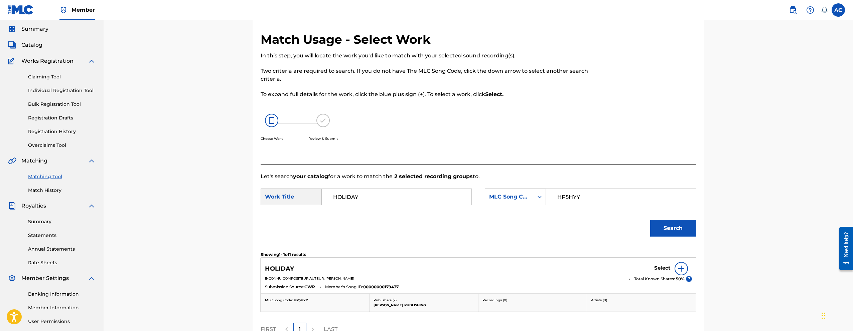
scroll to position [24, 0]
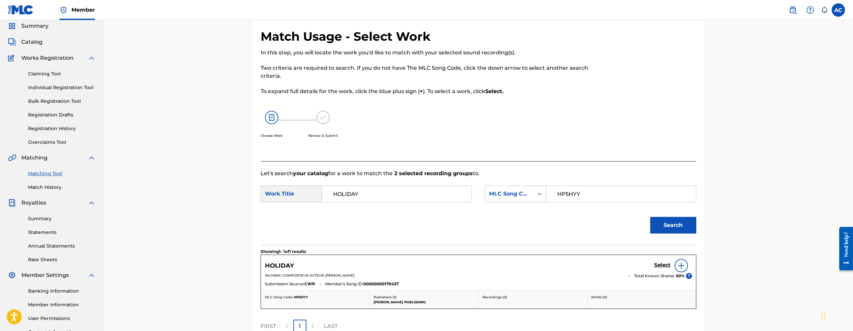
click at [661, 266] on h5 "Select" at bounding box center [662, 265] width 16 height 6
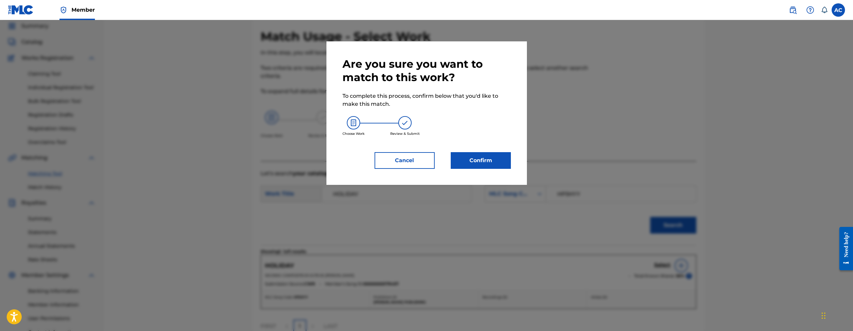
click at [503, 152] on div "Are you sure you want to match to this work? To complete this process, confirm …" at bounding box center [427, 113] width 168 height 112
click at [479, 172] on div "Are you sure you want to match to this work? To complete this process, confirm …" at bounding box center [426, 113] width 200 height 144
click at [485, 151] on div "Are you sure you want to match to this work? To complete this process, confirm …" at bounding box center [427, 113] width 168 height 112
click at [484, 156] on button "Confirm" at bounding box center [481, 160] width 60 height 17
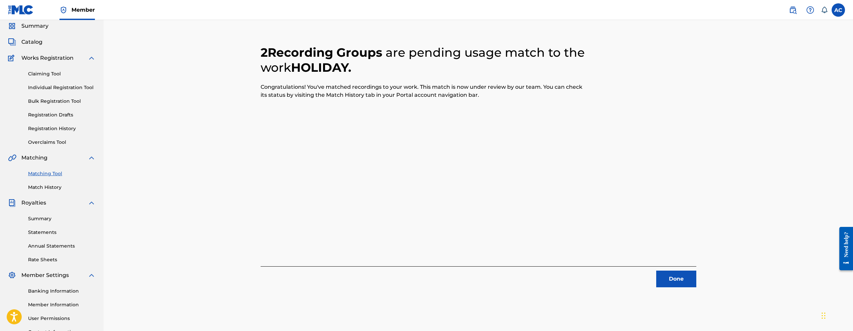
click at [670, 285] on button "Done" at bounding box center [676, 279] width 40 height 17
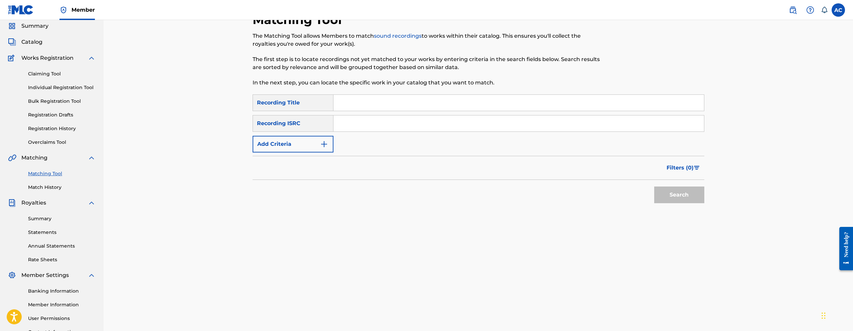
click at [348, 120] on input "Search Form" at bounding box center [518, 124] width 371 height 16
paste input "USA2P1955068"
type input "USA2P1955068"
click at [654, 187] on button "Search" at bounding box center [679, 195] width 50 height 17
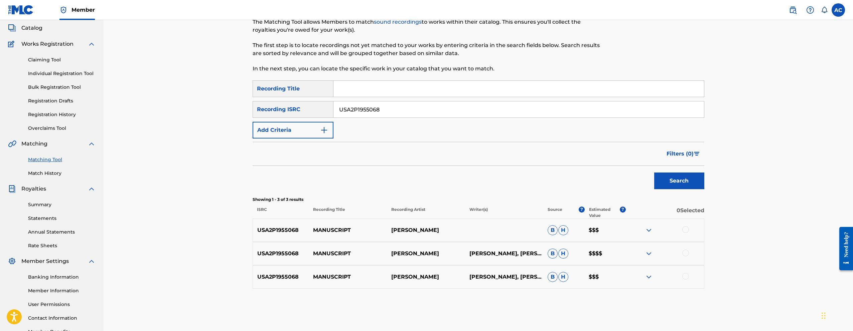
scroll to position [59, 0]
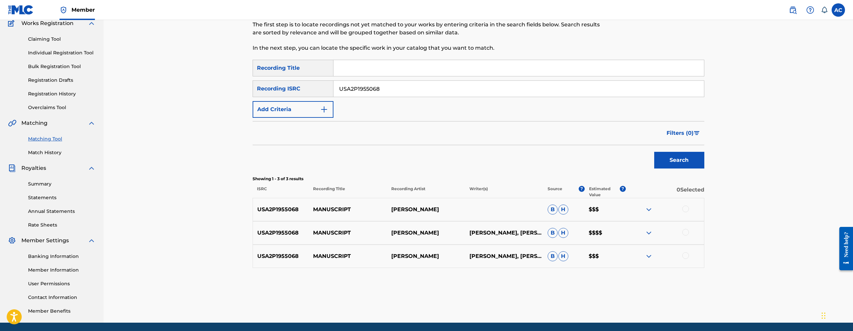
click at [688, 209] on div at bounding box center [685, 209] width 7 height 7
click at [685, 232] on div at bounding box center [685, 232] width 7 height 7
click at [686, 256] on div at bounding box center [685, 256] width 7 height 7
click at [493, 282] on button "Match 3 Groups" at bounding box center [470, 277] width 74 height 17
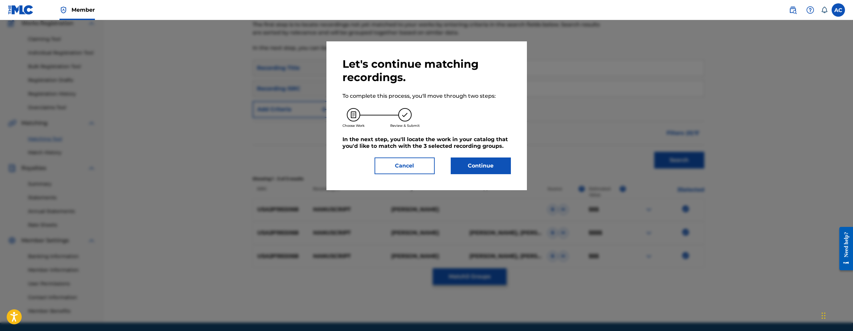
click at [474, 167] on button "Continue" at bounding box center [481, 166] width 60 height 17
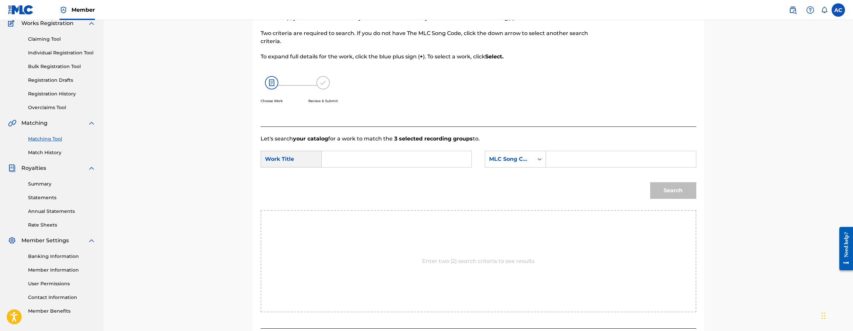
click at [395, 158] on input "Search Form" at bounding box center [396, 159] width 138 height 16
paste input "MANUSCRIPT"
type input "MANUSCRIPT"
click at [594, 169] on div "SearchWithCriteria341f1ea1-9117-4c8a-a383-ff31435ac28d Work Title MANUSCRIPT ma…" at bounding box center [479, 161] width 436 height 21
click at [597, 163] on input "Search Form" at bounding box center [621, 159] width 138 height 16
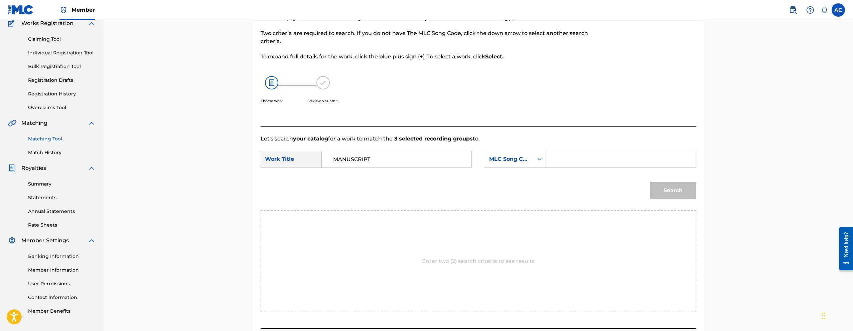
paste input "MW2NMC"
type input "MW2NMC"
click at [650, 182] on button "Search" at bounding box center [673, 190] width 46 height 17
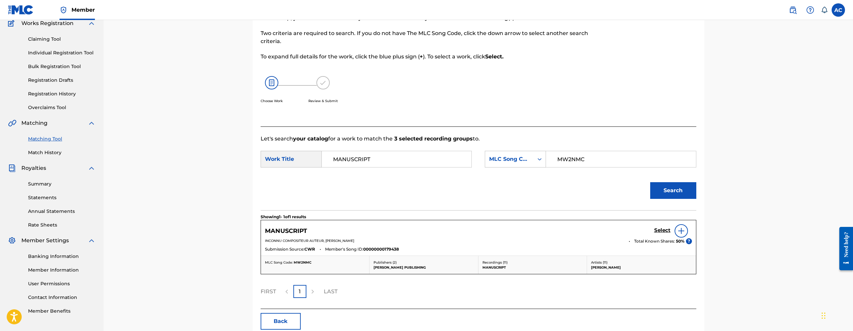
click at [664, 232] on h5 "Select" at bounding box center [662, 231] width 16 height 6
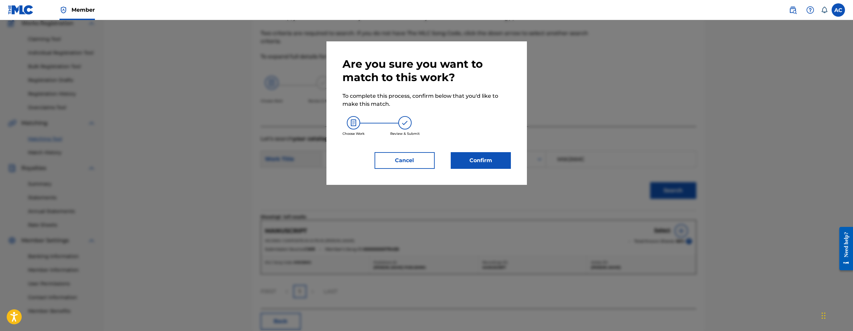
click at [483, 161] on button "Confirm" at bounding box center [481, 160] width 60 height 17
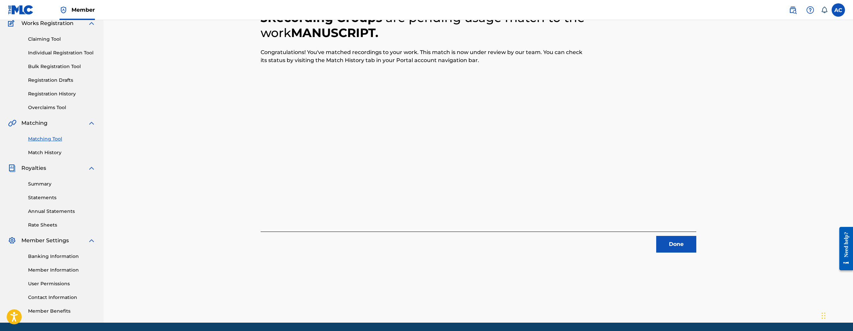
click at [686, 245] on button "Done" at bounding box center [676, 244] width 40 height 17
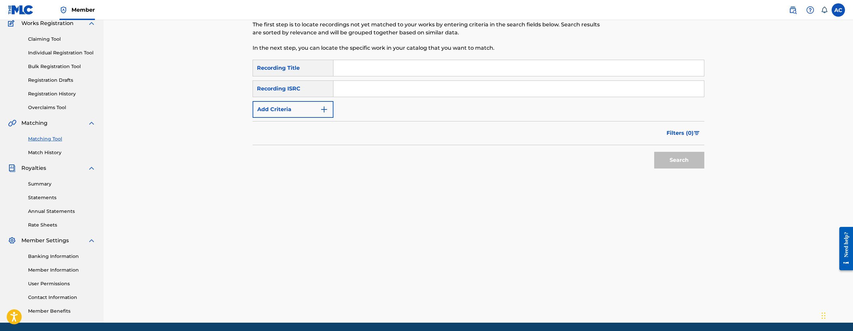
click at [385, 91] on input "Search Form" at bounding box center [518, 89] width 371 height 16
paste input "USAT21601563"
type input "USAT21601563"
click at [654, 152] on button "Search" at bounding box center [679, 160] width 50 height 17
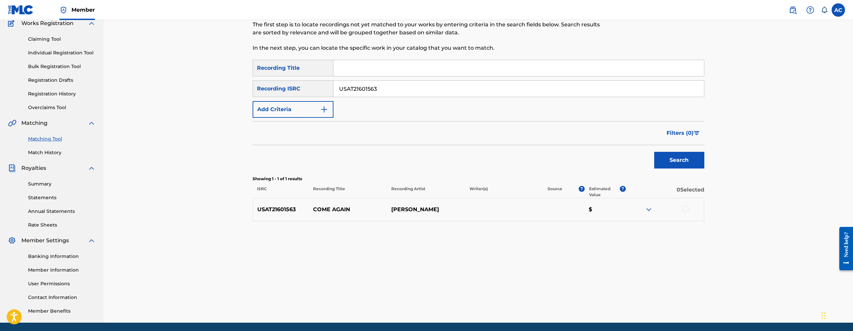
click at [686, 209] on div at bounding box center [685, 209] width 7 height 7
click at [481, 273] on button "Match 1 Group" at bounding box center [470, 277] width 74 height 17
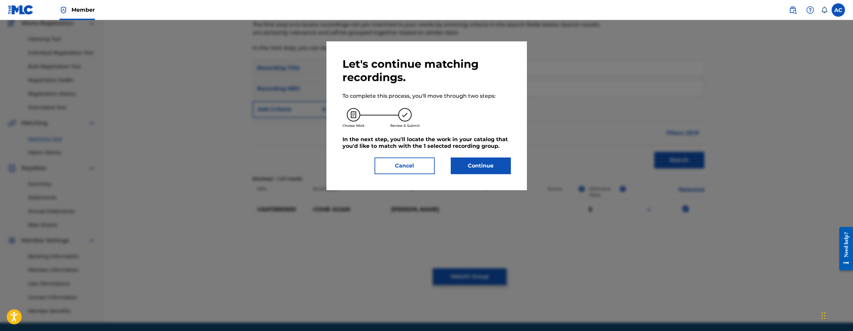
click at [479, 170] on button "Continue" at bounding box center [481, 166] width 60 height 17
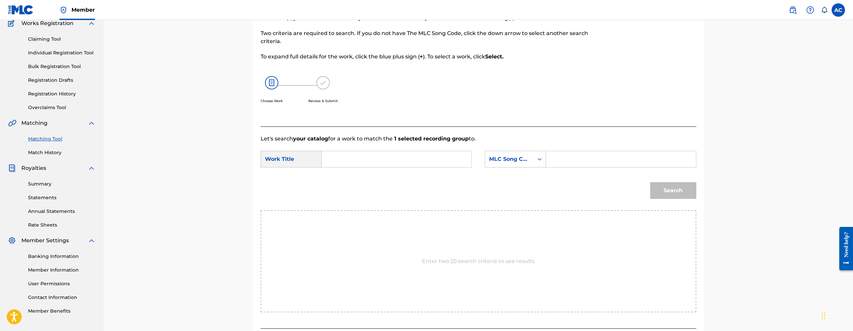
click at [393, 150] on form "SearchWithCriteria341f1ea1-9117-4c8a-a383-ff31435ac28d Work Title SearchWithCri…" at bounding box center [479, 177] width 436 height 68
click at [359, 150] on form "SearchWithCriteria341f1ea1-9117-4c8a-a383-ff31435ac28d Work Title SearchWithCri…" at bounding box center [479, 177] width 436 height 68
click at [345, 157] on input "Search Form" at bounding box center [396, 159] width 138 height 16
paste input "COME AGAIN"
type input "COME AGAIN"
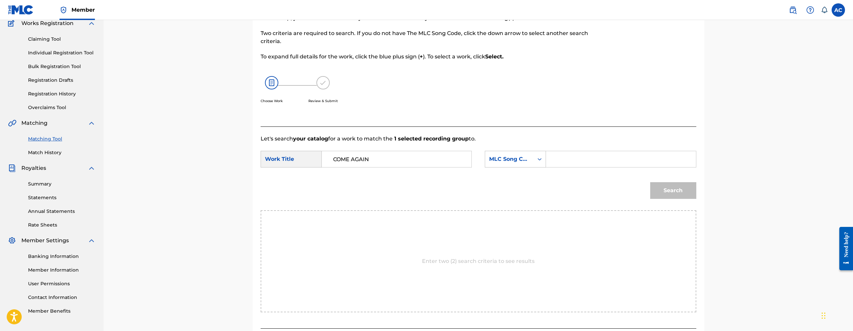
click at [566, 159] on input "Search Form" at bounding box center [621, 159] width 138 height 16
paste input "CK72Y0"
type input "CK72Y0"
click at [668, 195] on button "Search" at bounding box center [673, 190] width 46 height 17
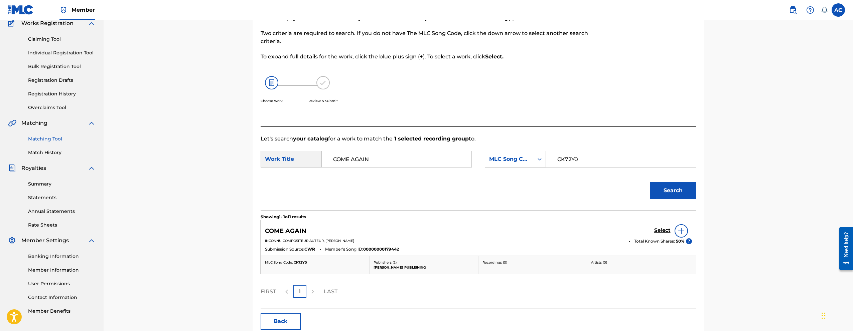
click at [658, 230] on h5 "Select" at bounding box center [662, 231] width 16 height 6
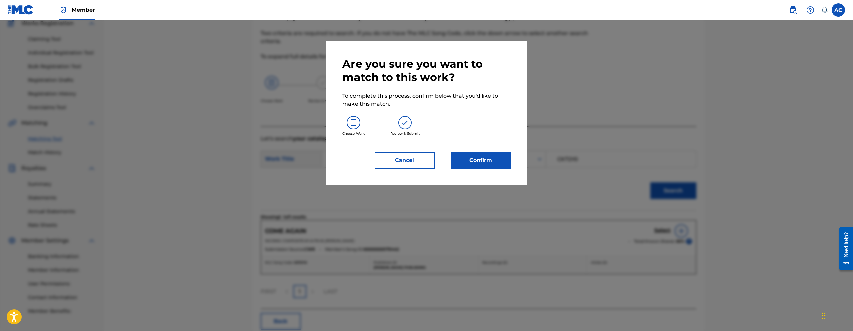
click at [473, 159] on button "Confirm" at bounding box center [481, 160] width 60 height 17
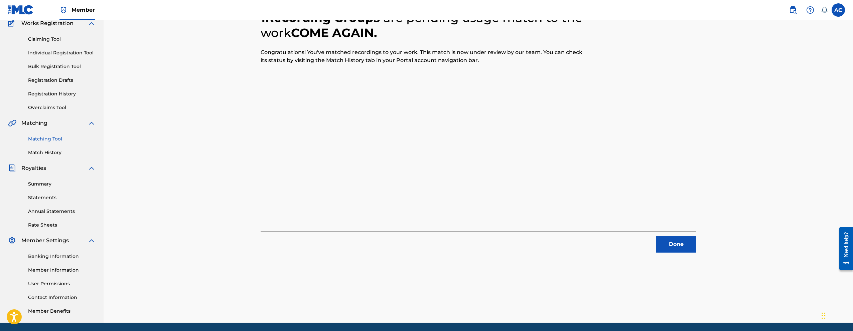
click at [673, 253] on div "1 Recording Groups are pending usage match to the work COME AGAIN . Congratulat…" at bounding box center [479, 151] width 468 height 346
click at [680, 250] on button "Done" at bounding box center [676, 244] width 40 height 17
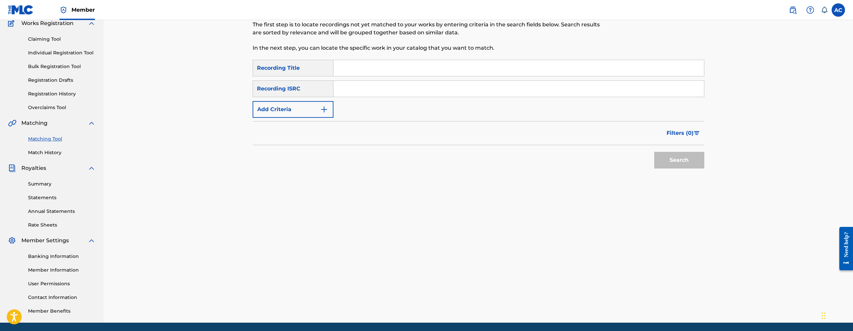
click at [405, 103] on div "SearchWithCriteria4b19d415-25f9-419c-8683-1353e21aacb4 Recording Title SearchWi…" at bounding box center [479, 89] width 452 height 58
click at [404, 100] on div "SearchWithCriteria4b19d415-25f9-419c-8683-1353e21aacb4 Recording Title SearchWi…" at bounding box center [479, 89] width 452 height 58
click at [405, 86] on input "Search Form" at bounding box center [518, 89] width 371 height 16
paste input "USA2P1955067"
type input "USA2P1955067"
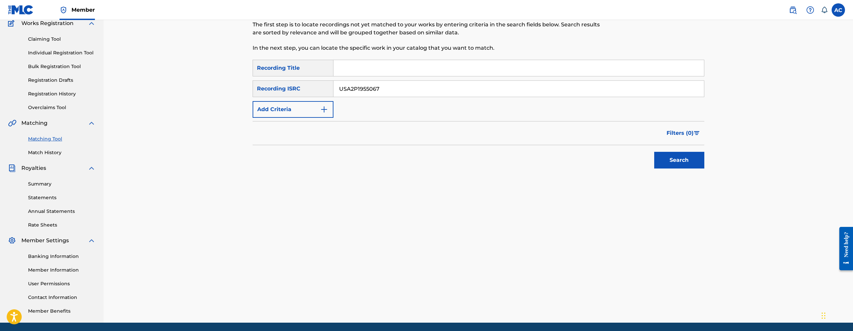
click at [654, 152] on button "Search" at bounding box center [679, 160] width 50 height 17
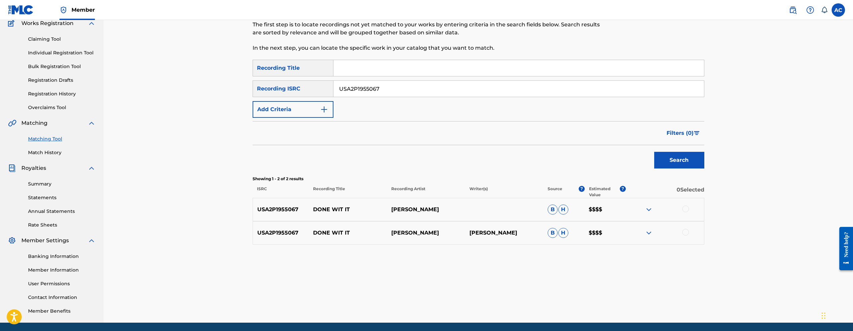
click at [685, 211] on div at bounding box center [685, 209] width 7 height 7
click at [685, 232] on div at bounding box center [685, 232] width 7 height 7
click at [471, 277] on button "Match 2 Groups" at bounding box center [470, 277] width 74 height 17
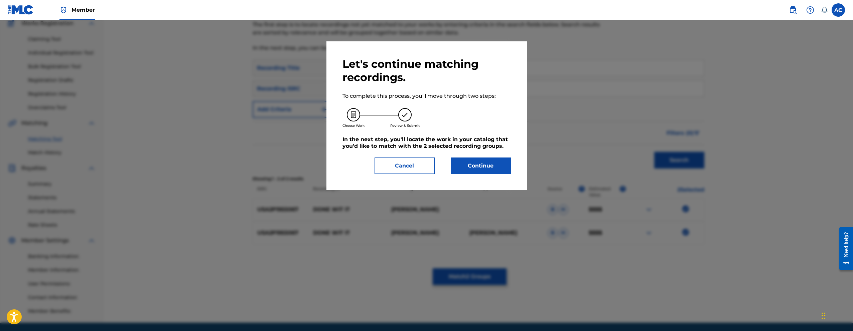
click at [481, 160] on button "Continue" at bounding box center [481, 166] width 60 height 17
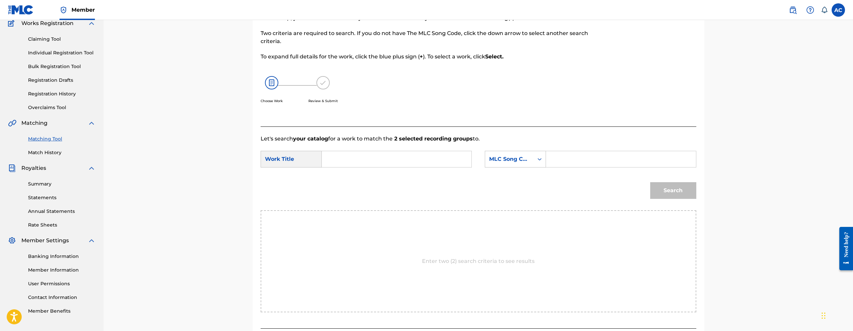
click at [398, 154] on input "Search Form" at bounding box center [396, 159] width 138 height 16
paste input "DONE WIT IT"
type input "DONE WIT IT"
click at [553, 156] on input "Search Form" at bounding box center [621, 159] width 138 height 16
paste input "DQ8PMO"
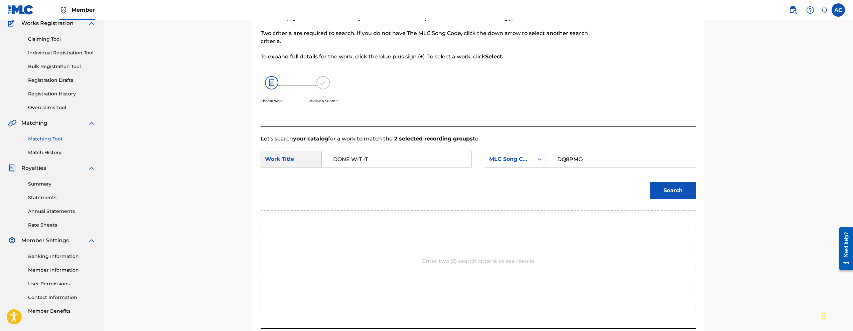
type input "DQ8PMO"
click at [685, 187] on button "Search" at bounding box center [673, 190] width 46 height 17
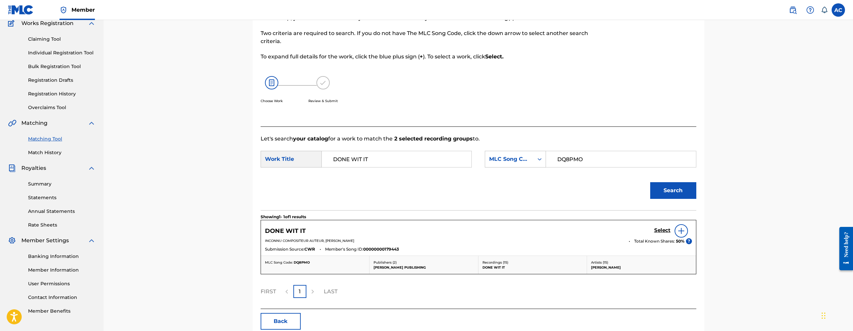
click at [664, 229] on h5 "Select" at bounding box center [662, 231] width 16 height 6
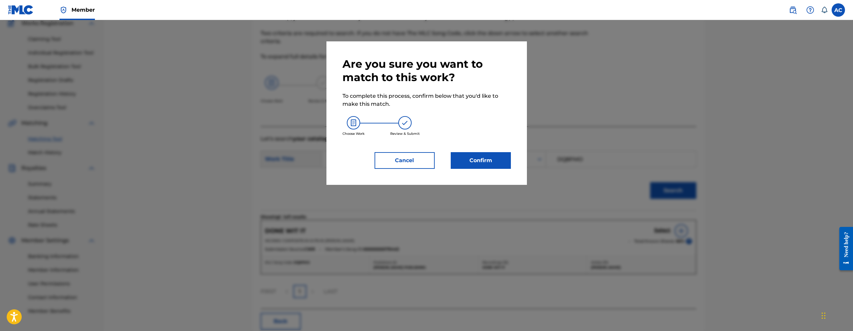
click at [479, 159] on button "Confirm" at bounding box center [481, 160] width 60 height 17
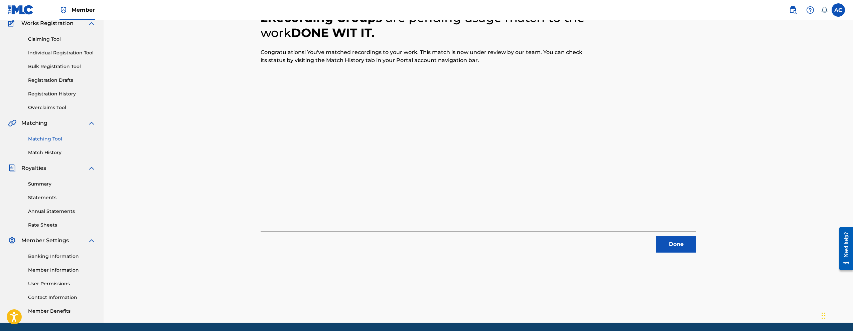
click at [676, 244] on button "Done" at bounding box center [676, 244] width 40 height 17
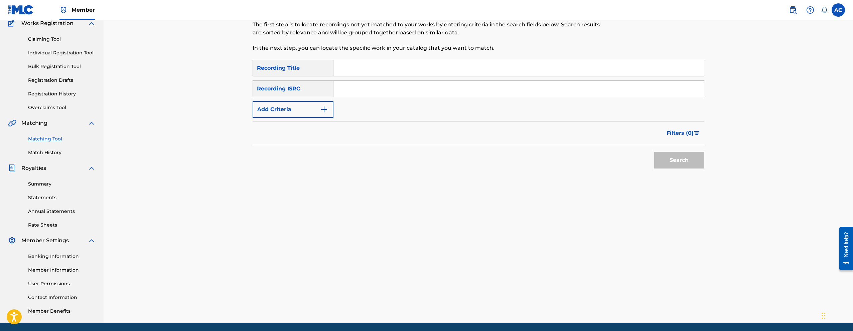
click at [447, 89] on input "Search Form" at bounding box center [518, 89] width 371 height 16
paste
type input "GBLV62400564"
click at [654, 152] on button "Search" at bounding box center [679, 160] width 50 height 17
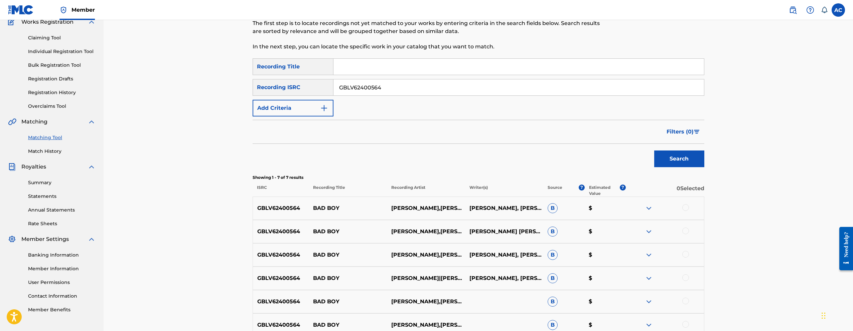
click at [682, 210] on div at bounding box center [665, 209] width 78 height 8
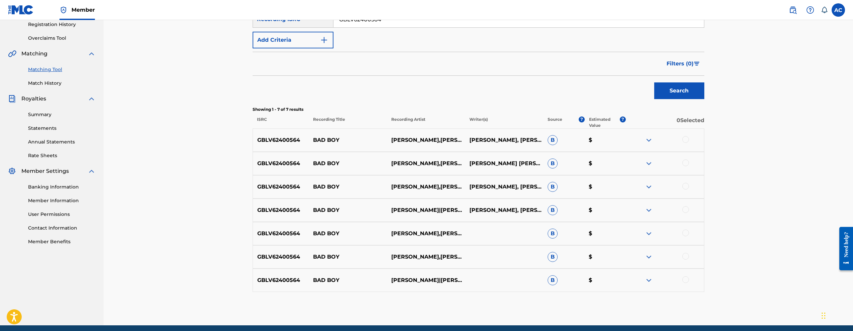
scroll to position [131, 0]
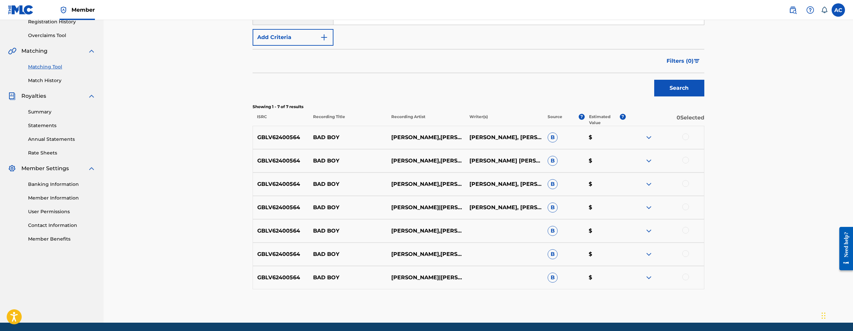
click at [685, 138] on div at bounding box center [685, 137] width 7 height 7
click at [686, 162] on div at bounding box center [685, 160] width 7 height 7
click at [687, 184] on div at bounding box center [685, 183] width 7 height 7
click at [686, 207] on div at bounding box center [685, 207] width 7 height 7
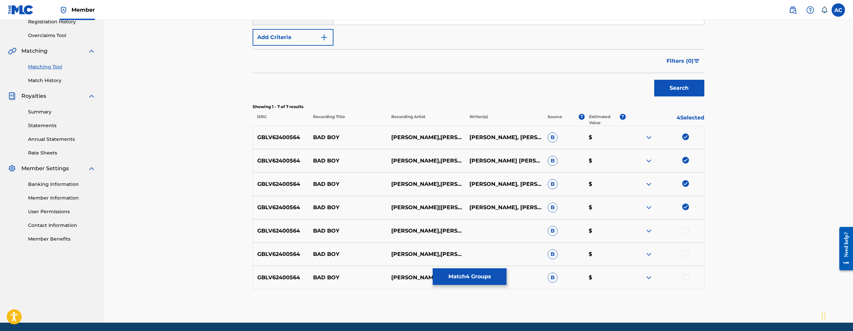
click at [686, 229] on div at bounding box center [685, 230] width 7 height 7
click at [688, 252] on div at bounding box center [685, 254] width 7 height 7
click at [688, 277] on div at bounding box center [685, 277] width 7 height 7
click at [477, 280] on button "Match 7 Groups" at bounding box center [470, 277] width 74 height 17
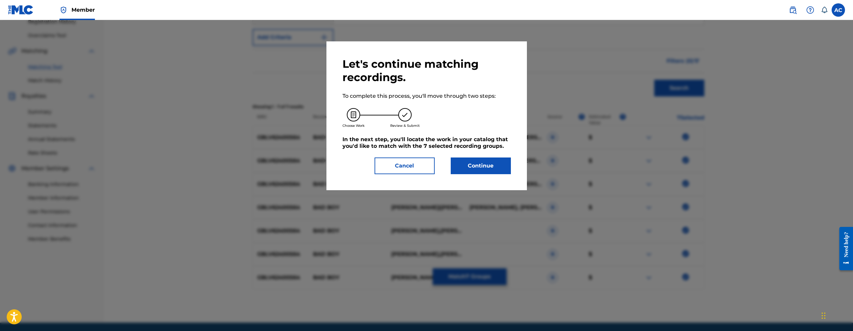
click at [472, 159] on button "Continue" at bounding box center [481, 166] width 60 height 17
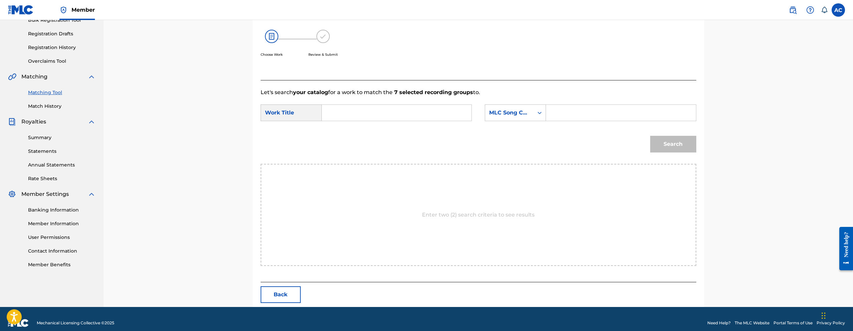
scroll to position [114, 0]
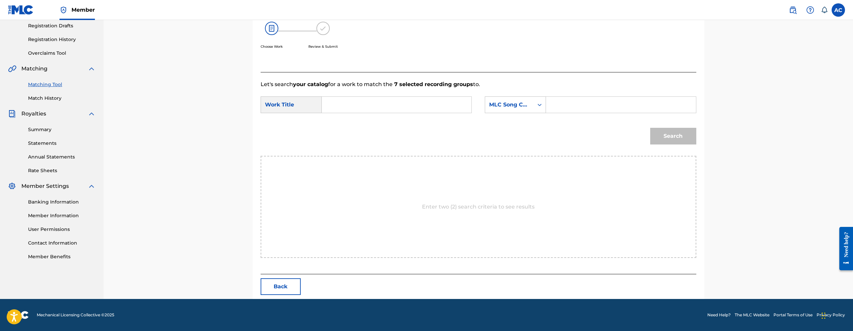
click at [397, 106] on input "Search Form" at bounding box center [396, 105] width 138 height 16
type input "BAD BOY"
click at [585, 100] on input "Search Form" at bounding box center [621, 105] width 138 height 16
click at [602, 102] on input "Search Form" at bounding box center [621, 105] width 138 height 16
type input "BE033H"
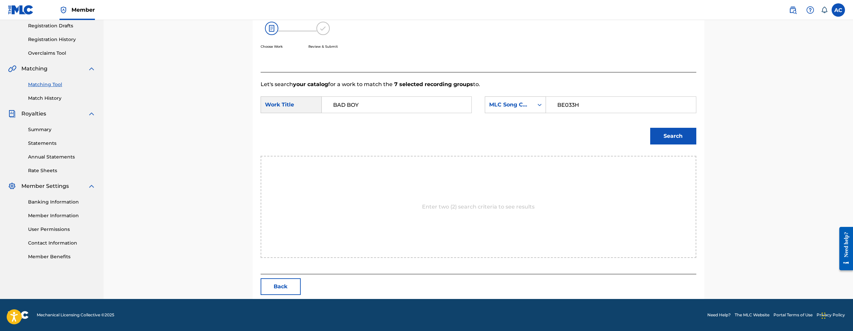
click at [662, 140] on button "Search" at bounding box center [673, 136] width 46 height 17
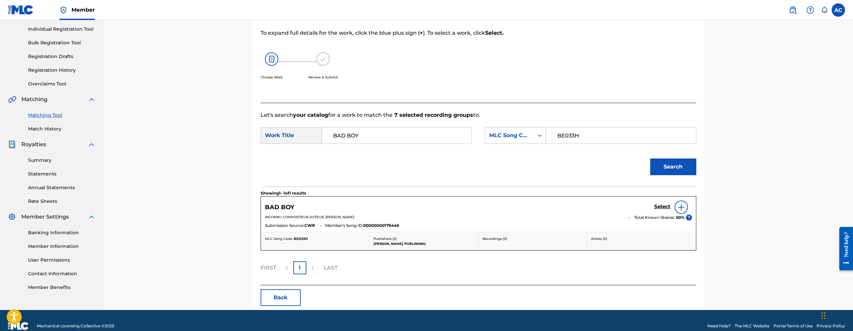
scroll to position [94, 0]
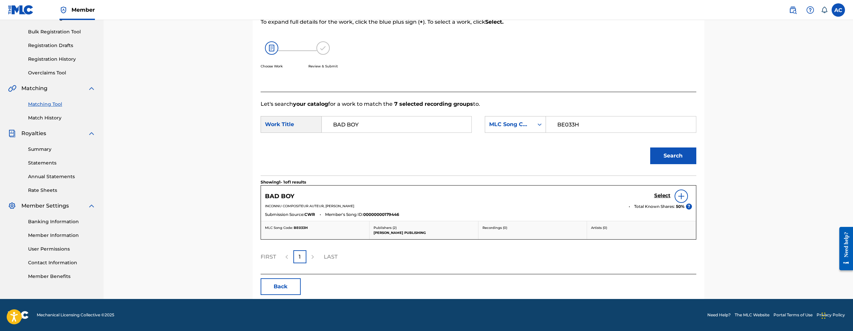
click at [669, 195] on h5 "Select" at bounding box center [662, 196] width 16 height 6
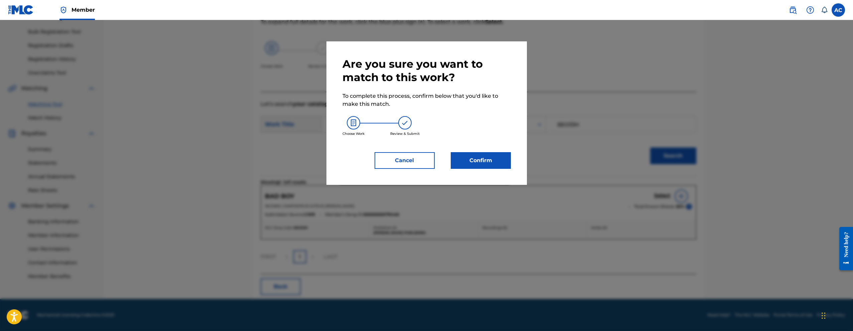
click at [471, 162] on button "Confirm" at bounding box center [481, 160] width 60 height 17
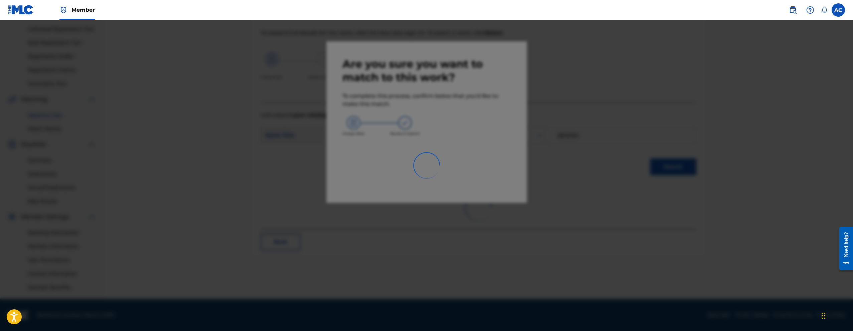
scroll to position [83, 0]
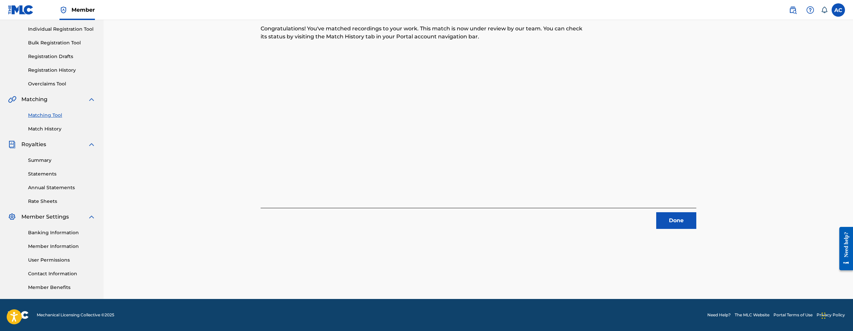
click at [684, 222] on button "Done" at bounding box center [676, 221] width 40 height 17
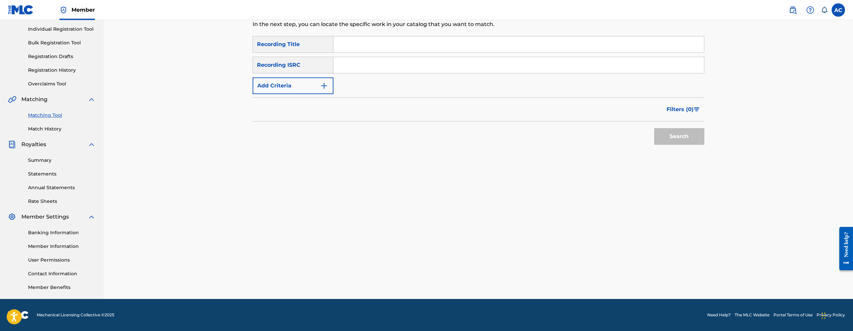
click at [456, 61] on input "Search Form" at bounding box center [518, 65] width 371 height 16
type input "QZES82488739"
click at [654, 128] on button "Search" at bounding box center [679, 136] width 50 height 17
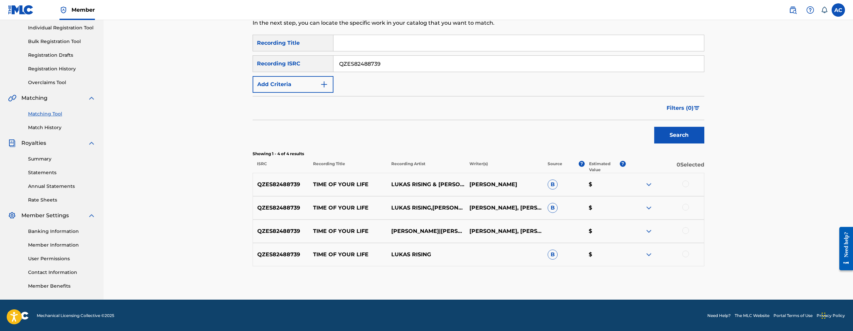
scroll to position [85, 0]
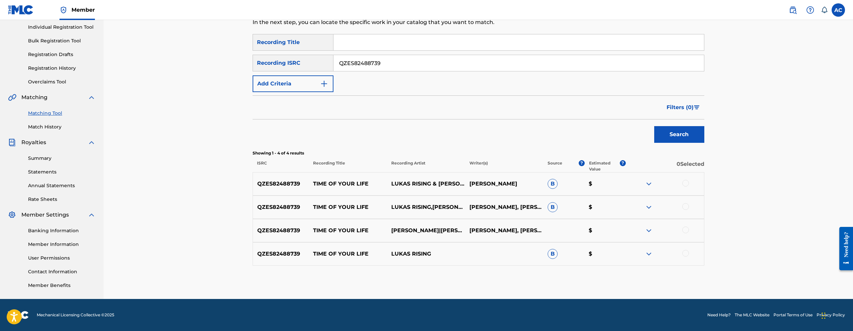
click at [687, 183] on div at bounding box center [685, 183] width 7 height 7
click at [687, 207] on div at bounding box center [685, 207] width 7 height 7
drag, startPoint x: 685, startPoint y: 231, endPoint x: 685, endPoint y: 248, distance: 17.4
click at [685, 231] on div at bounding box center [685, 230] width 7 height 7
click at [686, 256] on div at bounding box center [685, 253] width 7 height 7
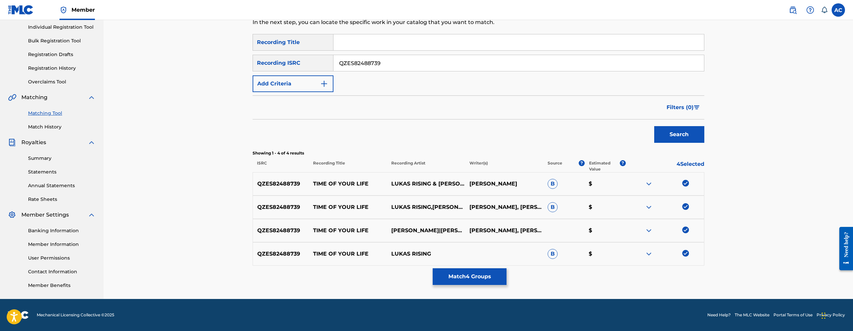
click at [469, 274] on button "Match 4 Groups" at bounding box center [470, 277] width 74 height 17
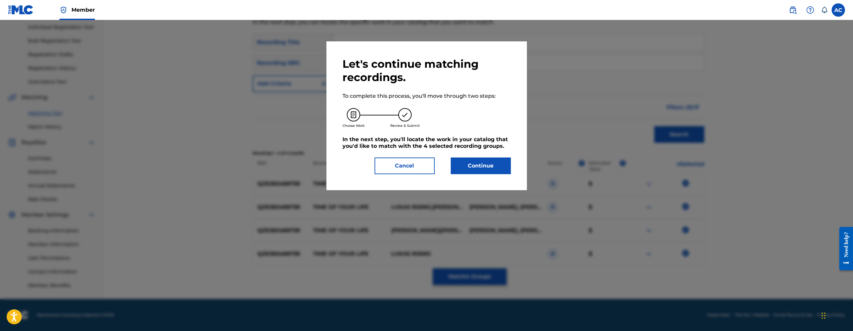
click at [491, 167] on button "Continue" at bounding box center [481, 166] width 60 height 17
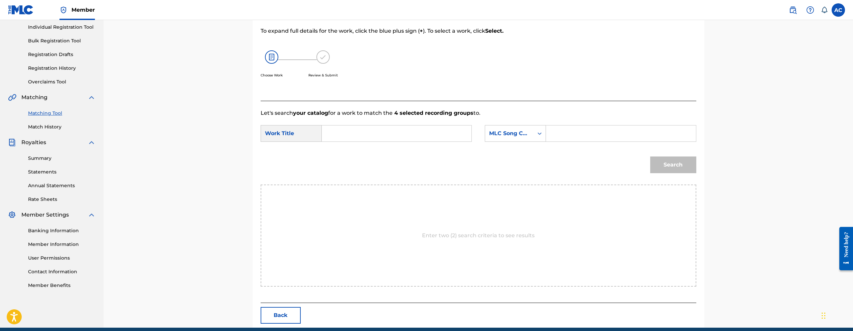
click at [364, 122] on form "SearchWithCriteria341f1ea1-9117-4c8a-a383-ff31435ac28d Work Title SearchWithCri…" at bounding box center [479, 151] width 436 height 68
click at [375, 128] on input "Search Form" at bounding box center [396, 134] width 138 height 16
type input "TIME OF YOUR LIFE"
click at [577, 128] on input "Search Form" at bounding box center [621, 134] width 138 height 16
type input "TW5U10"
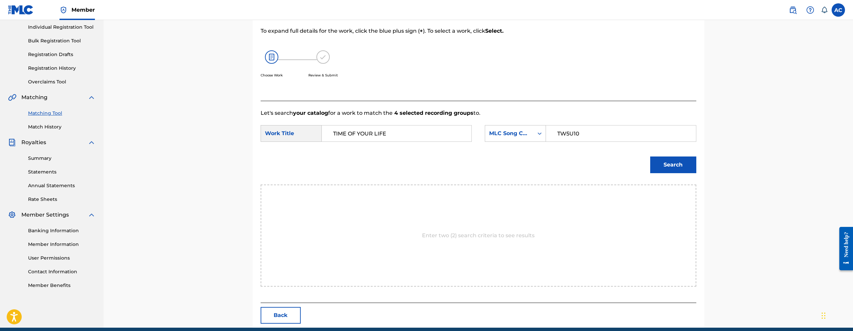
click at [667, 168] on button "Search" at bounding box center [673, 165] width 46 height 17
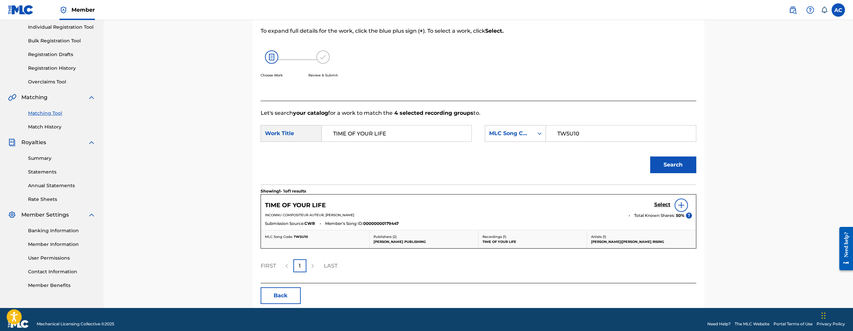
click at [661, 205] on h5 "Select" at bounding box center [662, 205] width 16 height 6
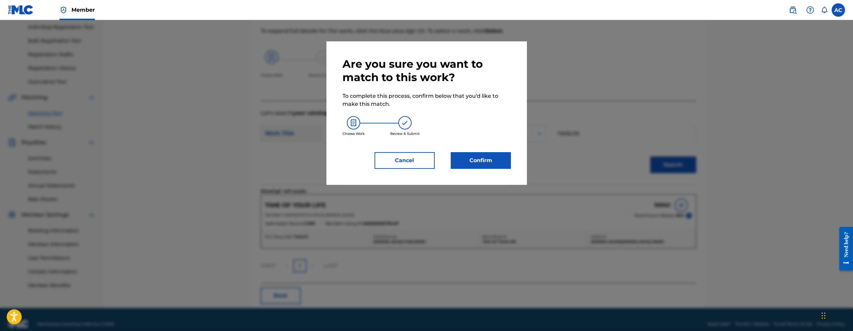
click at [483, 166] on button "Confirm" at bounding box center [481, 160] width 60 height 17
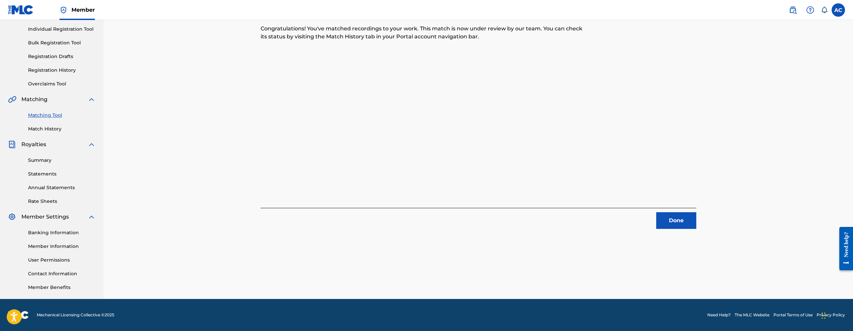
click at [684, 220] on button "Done" at bounding box center [676, 221] width 40 height 17
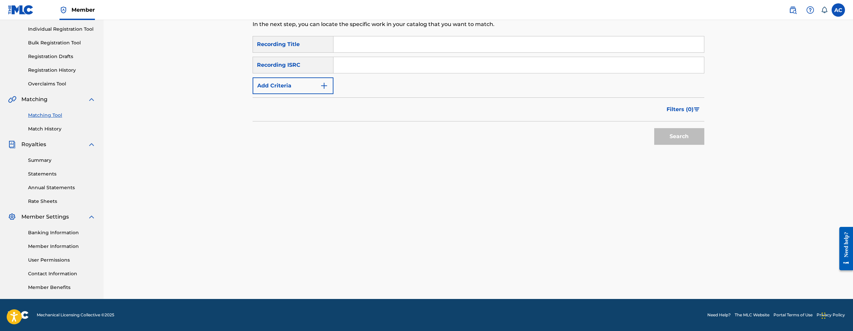
click at [363, 71] on input "Search Form" at bounding box center [518, 65] width 371 height 16
type input "SE6TI2321674"
click at [654, 128] on button "Search" at bounding box center [679, 136] width 50 height 17
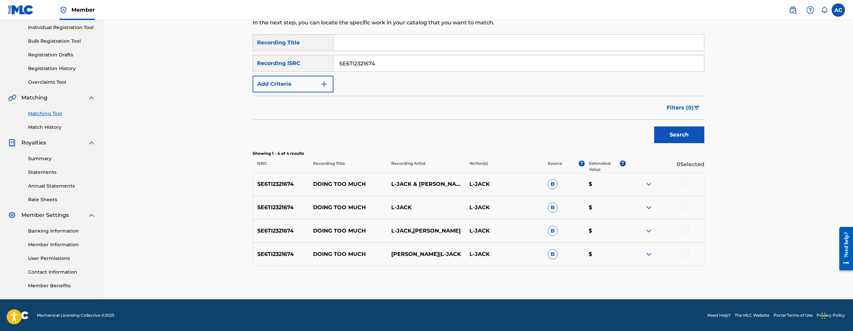
scroll to position [85, 0]
click at [685, 184] on div at bounding box center [685, 183] width 7 height 7
click at [685, 207] on div at bounding box center [685, 207] width 7 height 7
click at [685, 229] on div at bounding box center [685, 230] width 7 height 7
click at [686, 255] on div at bounding box center [685, 253] width 7 height 7
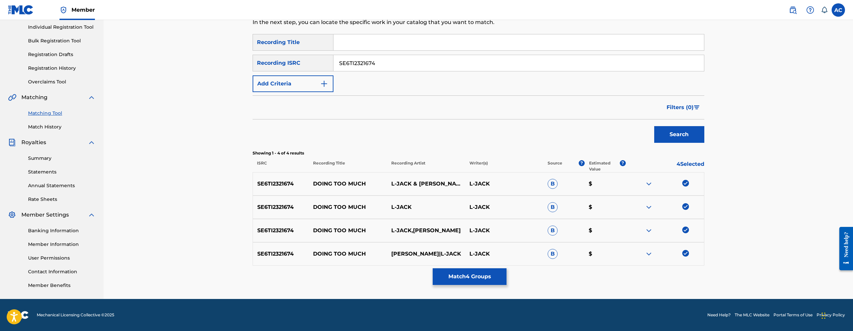
click at [480, 283] on button "Match 4 Groups" at bounding box center [470, 277] width 74 height 17
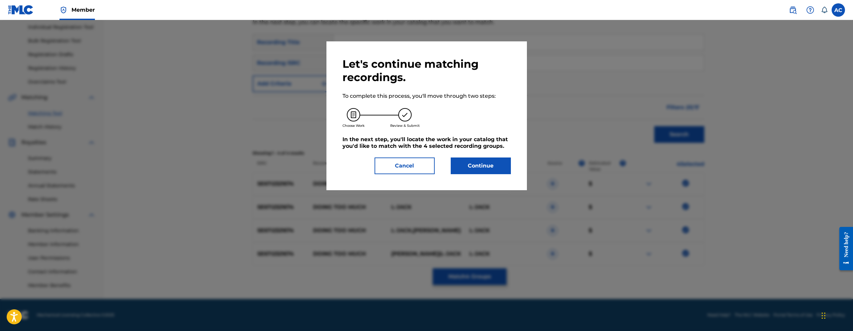
click at [496, 182] on div "Let's continue matching recordings. To complete this process, you'll move throu…" at bounding box center [426, 115] width 200 height 149
click at [496, 173] on button "Continue" at bounding box center [481, 166] width 60 height 17
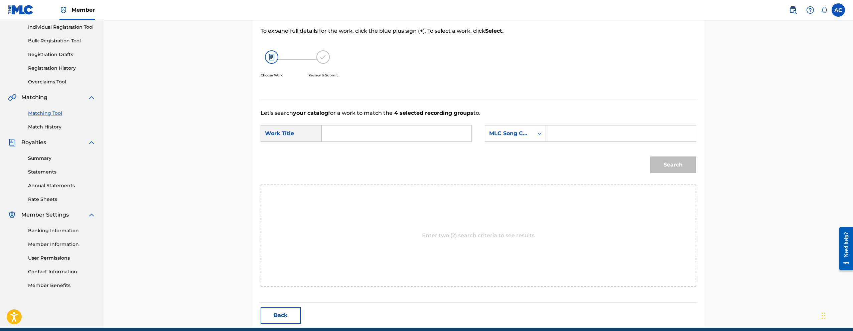
click at [446, 129] on input "Search Form" at bounding box center [396, 134] width 138 height 16
type input "DOING TOO MUCH"
click at [594, 134] on input "Search Form" at bounding box center [621, 134] width 138 height 16
type input "DQ7A1U"
click at [663, 166] on button "Search" at bounding box center [673, 165] width 46 height 17
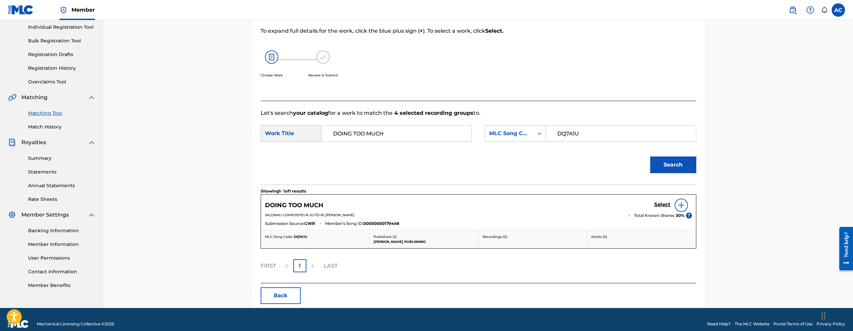
click at [664, 206] on h5 "Select" at bounding box center [662, 205] width 16 height 6
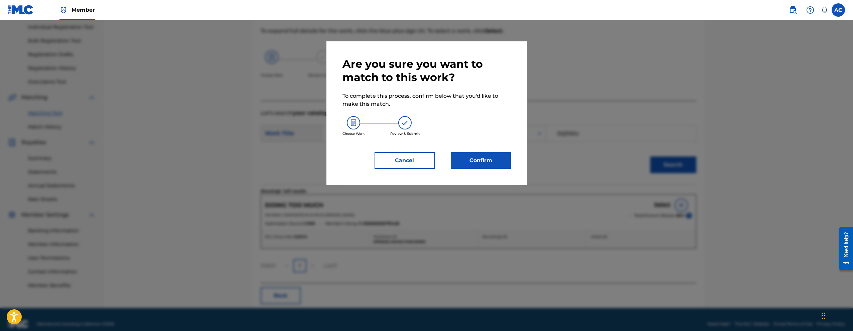
click at [486, 167] on button "Confirm" at bounding box center [481, 160] width 60 height 17
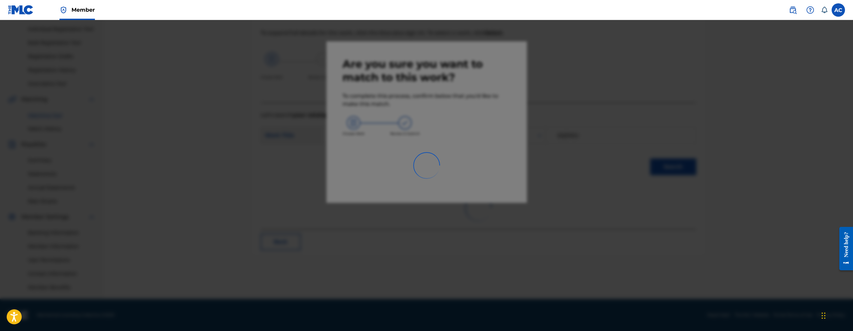
scroll to position [83, 0]
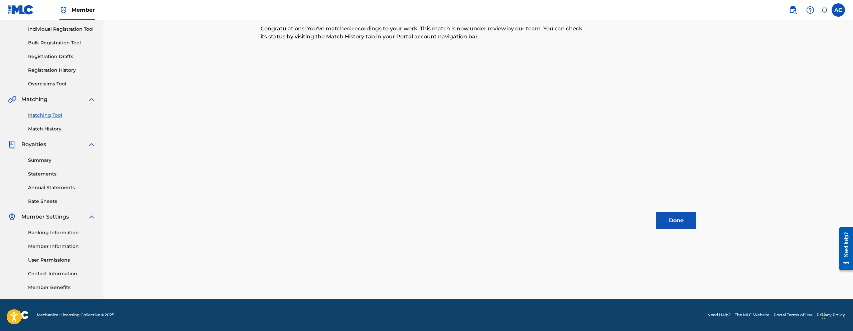
click at [683, 224] on button "Done" at bounding box center [676, 221] width 40 height 17
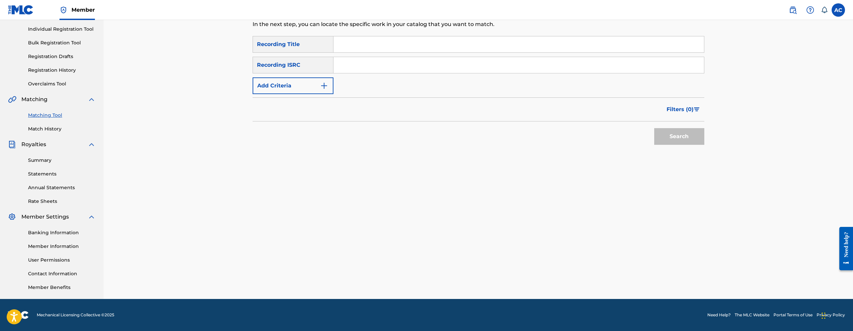
click at [429, 65] on input "Search Form" at bounding box center [518, 65] width 371 height 16
type input "TCAFS2152168"
click at [654, 128] on button "Search" at bounding box center [679, 136] width 50 height 17
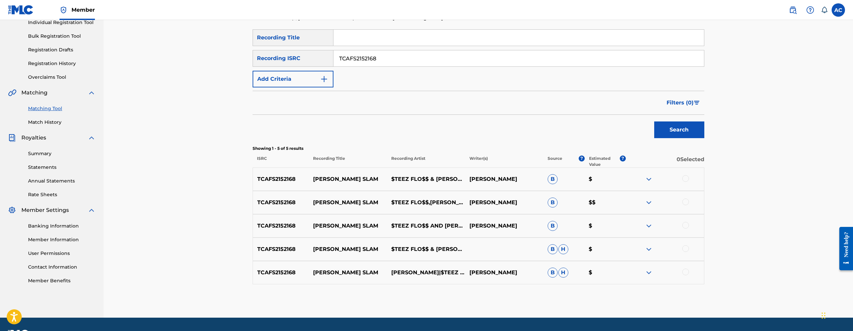
scroll to position [108, 0]
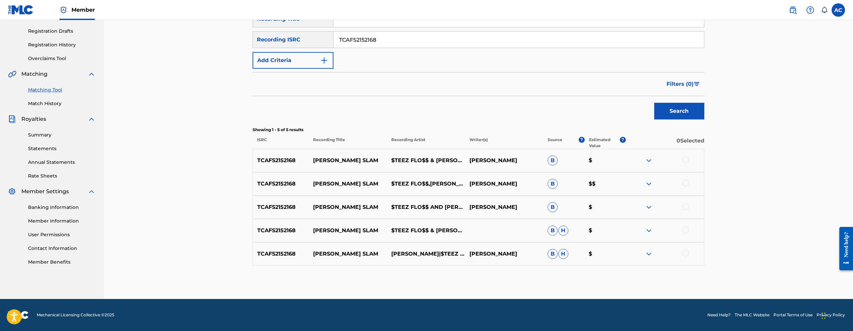
click at [685, 160] on div at bounding box center [685, 160] width 7 height 7
click at [687, 183] on div at bounding box center [685, 183] width 7 height 7
click at [687, 206] on div at bounding box center [685, 207] width 7 height 7
drag, startPoint x: 686, startPoint y: 230, endPoint x: 686, endPoint y: 258, distance: 28.1
click at [686, 231] on div at bounding box center [685, 230] width 7 height 7
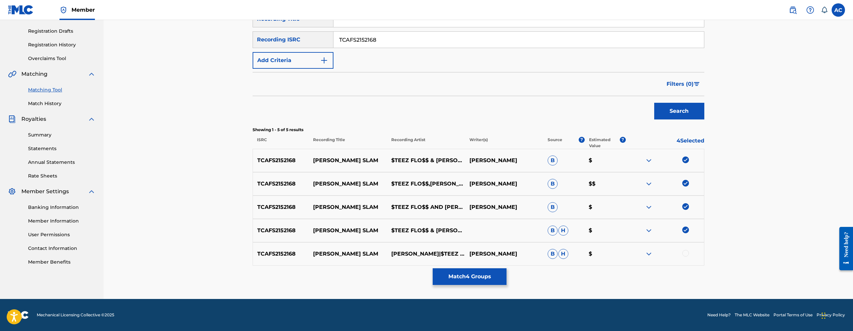
click at [687, 256] on div at bounding box center [685, 253] width 7 height 7
click at [494, 278] on button "Match 5 Groups" at bounding box center [470, 277] width 74 height 17
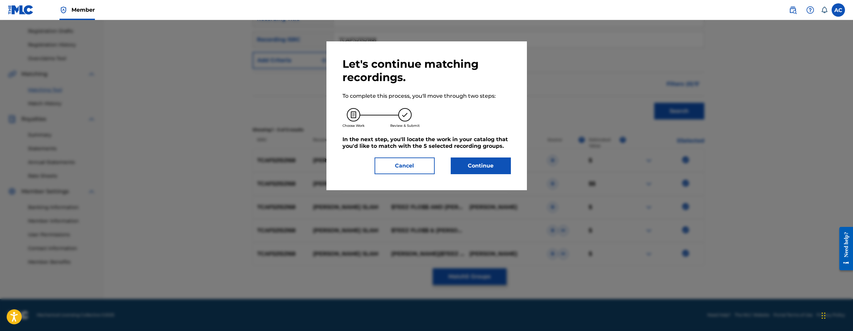
click at [483, 163] on button "Continue" at bounding box center [481, 166] width 60 height 17
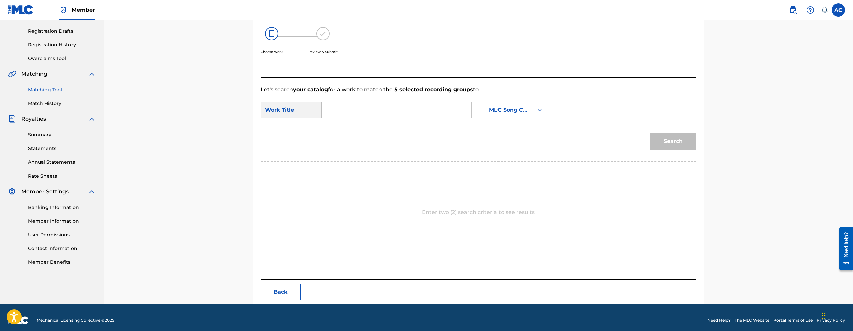
click at [414, 103] on input "Search Form" at bounding box center [396, 110] width 138 height 16
click at [374, 123] on form "SearchWithCriteria341f1ea1-9117-4c8a-a383-ff31435ac28d Work Title TCAFS2152168 …" at bounding box center [479, 128] width 436 height 68
click at [363, 115] on input "TCAFS2152168" at bounding box center [396, 110] width 138 height 16
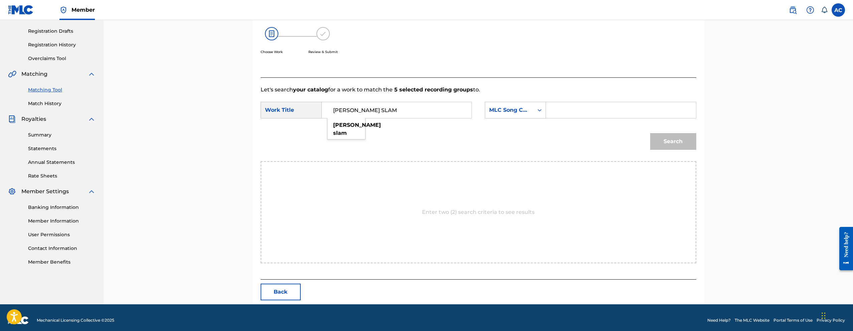
type input "SHULA SLAM"
click at [573, 116] on input "Search Form" at bounding box center [621, 110] width 138 height 16
type input "S69XY7"
click at [650, 133] on button "Search" at bounding box center [673, 141] width 46 height 17
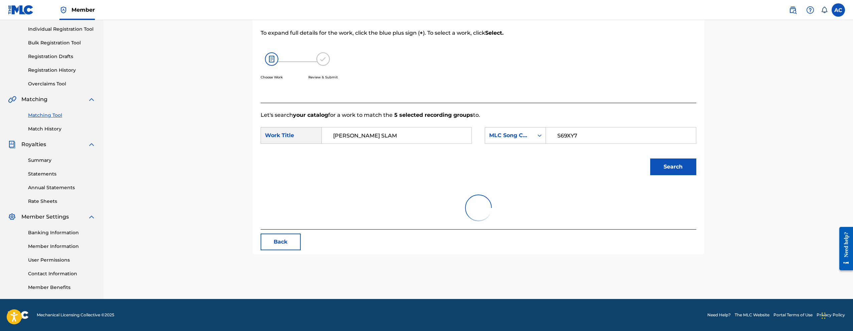
scroll to position [94, 0]
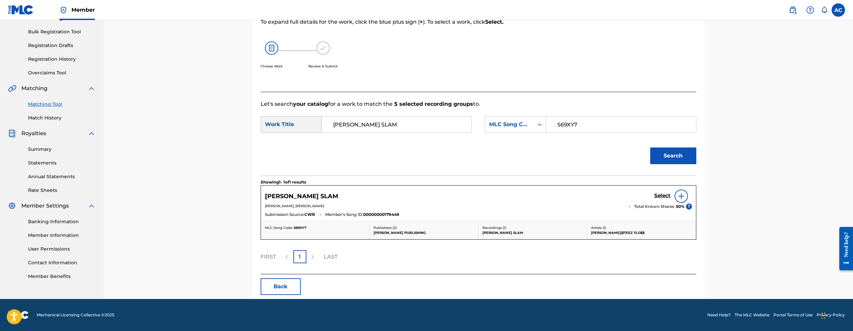
click at [665, 197] on h5 "Select" at bounding box center [662, 196] width 16 height 6
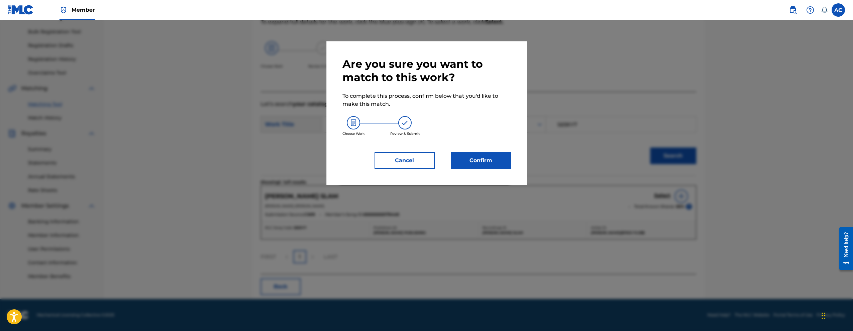
click at [480, 157] on button "Confirm" at bounding box center [481, 160] width 60 height 17
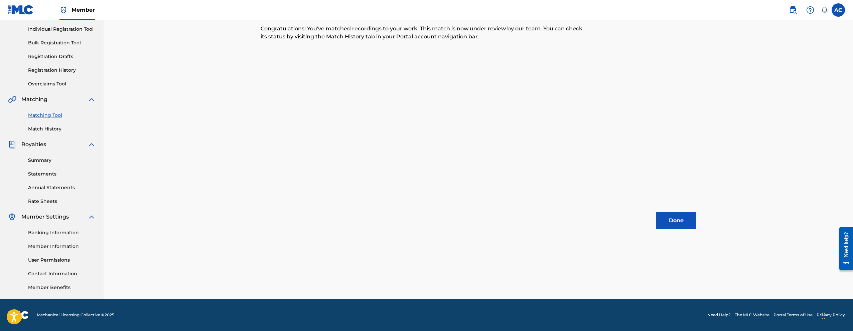
click at [676, 223] on button "Done" at bounding box center [676, 221] width 40 height 17
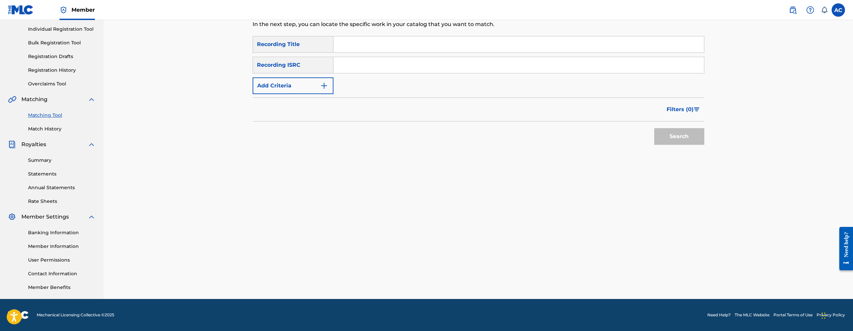
click at [428, 65] on input "Search Form" at bounding box center [518, 65] width 371 height 16
type input "USX9P2480848"
click at [654, 128] on button "Search" at bounding box center [679, 136] width 50 height 17
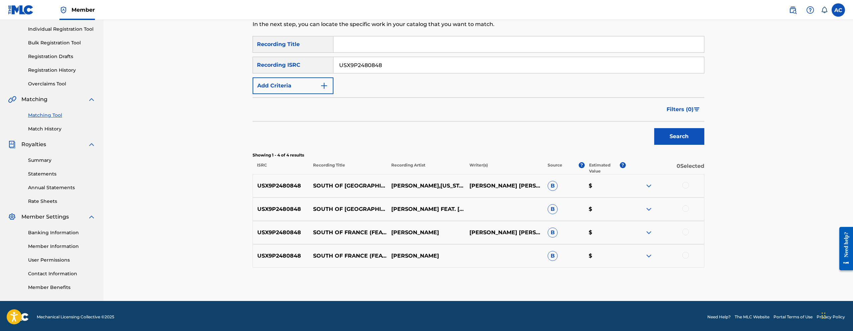
click at [684, 185] on div at bounding box center [685, 185] width 7 height 7
click at [686, 211] on div at bounding box center [685, 209] width 7 height 7
click at [685, 234] on div at bounding box center [685, 232] width 7 height 7
click at [685, 259] on div at bounding box center [685, 255] width 7 height 7
click at [440, 275] on button "Match 4 Groups" at bounding box center [470, 277] width 74 height 17
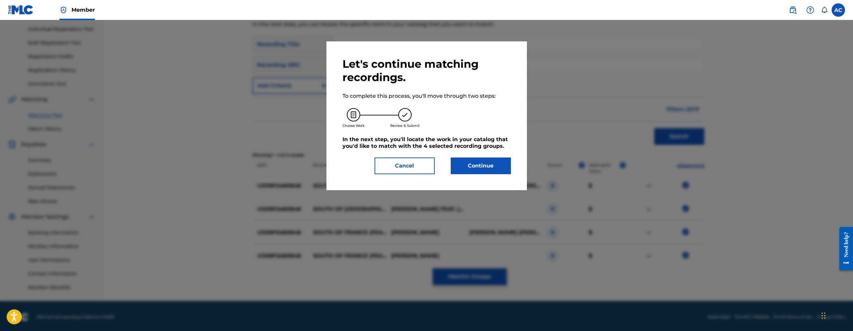
click at [474, 166] on button "Continue" at bounding box center [481, 166] width 60 height 17
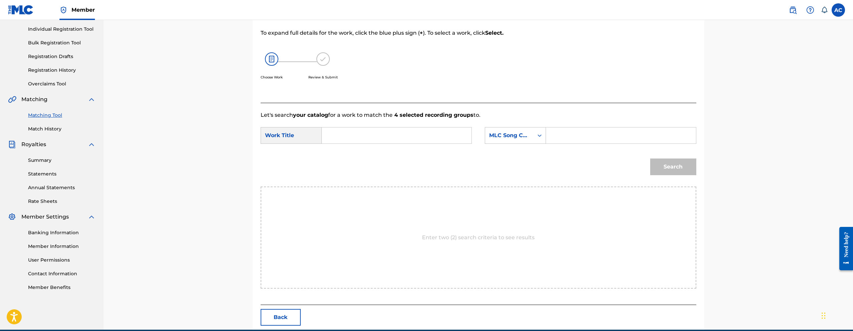
click at [375, 144] on div "SearchWithCriteria341f1ea1-9117-4c8a-a383-ff31435ac28d Work Title SearchWithCri…" at bounding box center [479, 137] width 436 height 21
drag, startPoint x: 377, startPoint y: 117, endPoint x: 377, endPoint y: 122, distance: 5.0
click at [377, 118] on p "Let's search your catalog for a work to match the 4 selected recording groups t…" at bounding box center [479, 115] width 436 height 8
click at [378, 132] on input "Search Form" at bounding box center [396, 136] width 138 height 16
type input "SOUTH FRANCE"
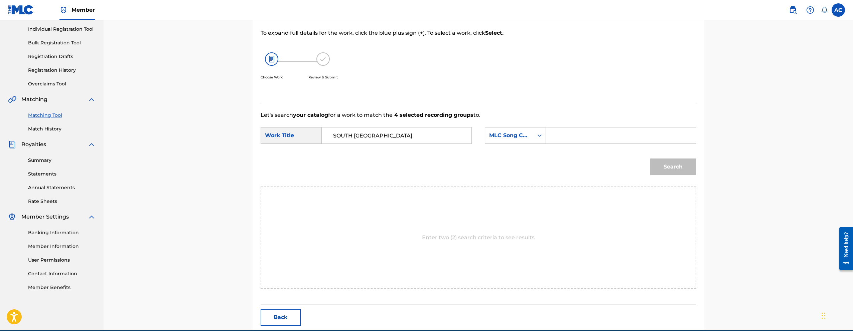
click at [557, 136] on input "Search Form" at bounding box center [621, 136] width 138 height 16
type input "S71EUW"
click at [663, 166] on button "Search" at bounding box center [673, 167] width 46 height 17
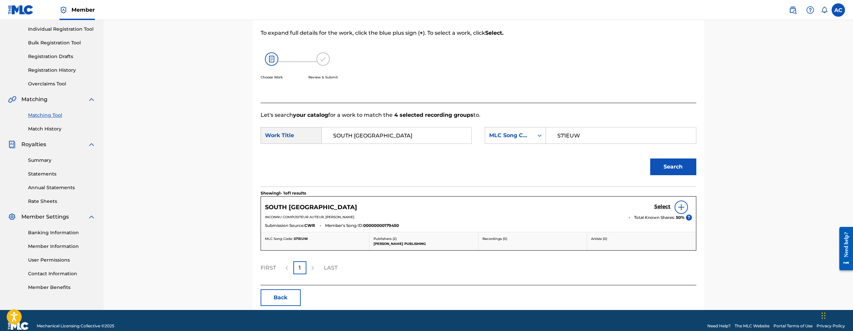
click at [670, 209] on h5 "Select" at bounding box center [662, 207] width 16 height 6
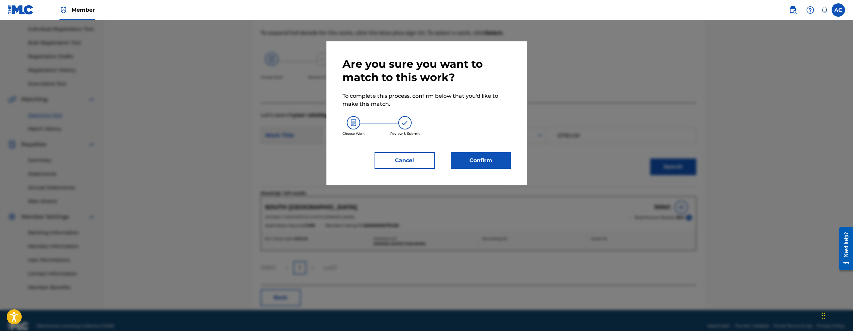
click at [483, 160] on button "Confirm" at bounding box center [481, 160] width 60 height 17
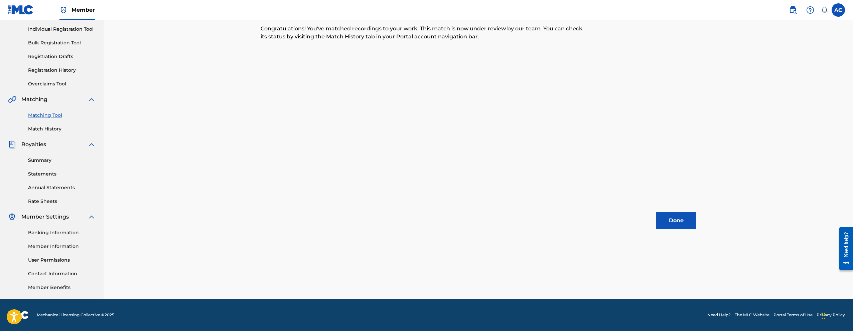
click at [671, 222] on button "Done" at bounding box center [676, 221] width 40 height 17
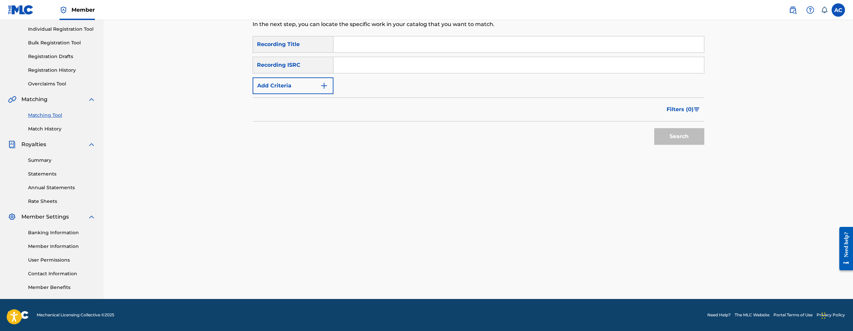
click at [409, 53] on div "SearchWithCriteria4b19d415-25f9-419c-8683-1353e21aacb4 Recording Title SearchWi…" at bounding box center [479, 65] width 452 height 58
click at [406, 63] on input "Search Form" at bounding box center [518, 65] width 371 height 16
type input "USLD91727039"
click at [654, 128] on button "Search" at bounding box center [679, 136] width 50 height 17
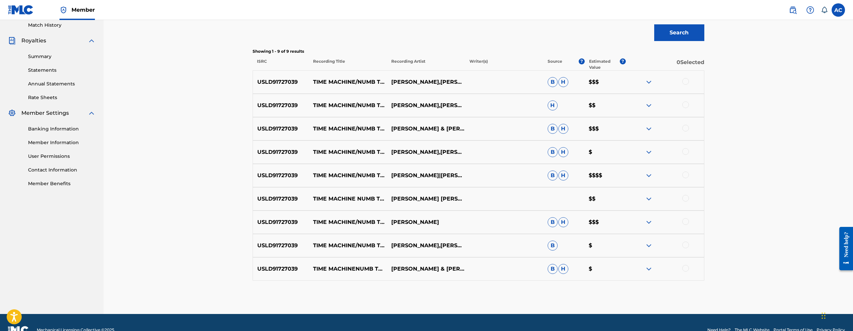
scroll to position [202, 0]
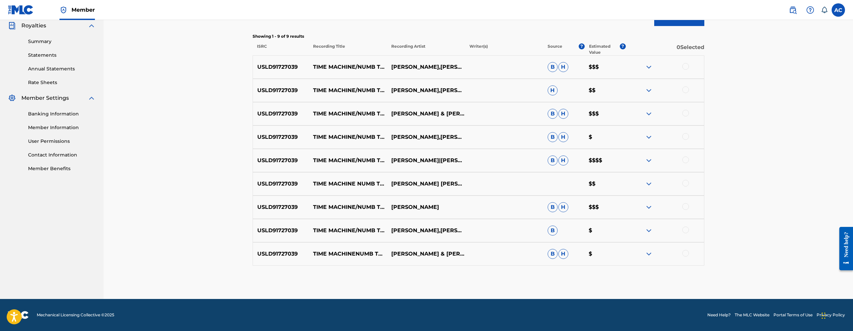
click at [687, 65] on div at bounding box center [685, 66] width 7 height 7
click at [687, 89] on div at bounding box center [685, 90] width 7 height 7
click at [684, 114] on div at bounding box center [685, 113] width 7 height 7
click at [685, 136] on div at bounding box center [685, 136] width 7 height 7
click at [685, 159] on div at bounding box center [685, 160] width 7 height 7
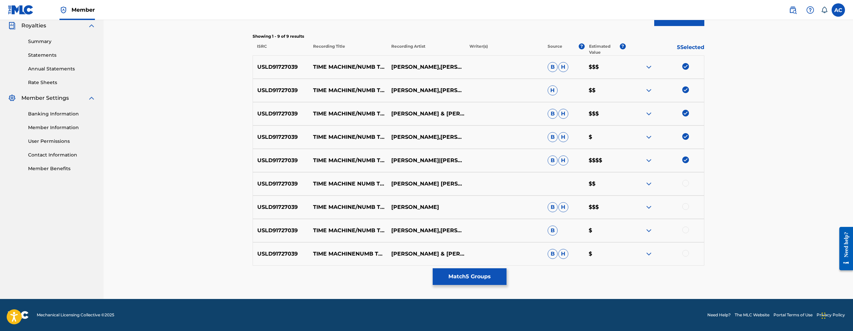
click at [687, 184] on div at bounding box center [685, 183] width 7 height 7
click at [683, 202] on div "USLD91727039 TIME MACHINE/NUMB TO HATE (INTERLUDE) [FEAT. DAME DON] CASEY VEGGI…" at bounding box center [479, 207] width 452 height 23
drag, startPoint x: 686, startPoint y: 208, endPoint x: 688, endPoint y: 235, distance: 27.5
click at [686, 208] on div at bounding box center [685, 207] width 7 height 7
click at [688, 232] on div at bounding box center [685, 230] width 7 height 7
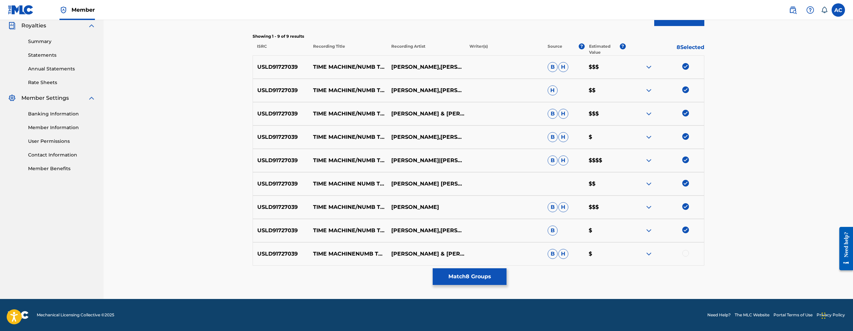
click at [688, 253] on div at bounding box center [685, 253] width 7 height 7
click at [466, 282] on button "Match 9 Groups" at bounding box center [470, 277] width 74 height 17
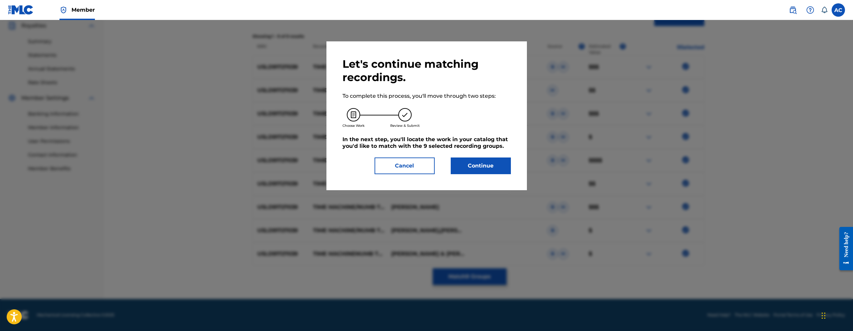
click at [478, 168] on button "Continue" at bounding box center [481, 166] width 60 height 17
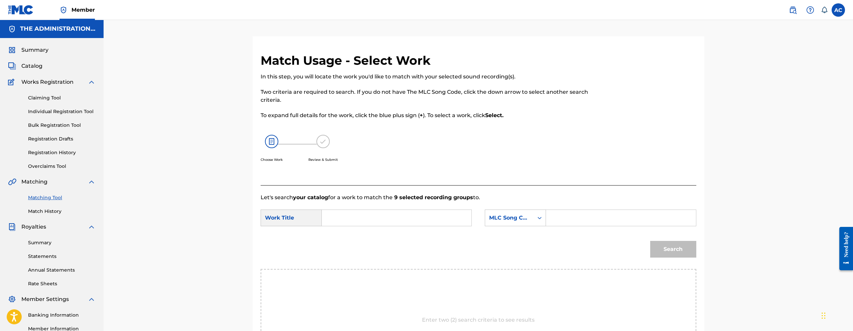
scroll to position [0, 0]
click at [361, 225] on input "Search Form" at bounding box center [396, 219] width 138 height 16
type input "Time Machine/Numb To Hate (Interlude)"
click at [567, 225] on input "Search Form" at bounding box center [621, 219] width 138 height 16
click at [541, 225] on div "Search Form" at bounding box center [540, 219] width 12 height 16
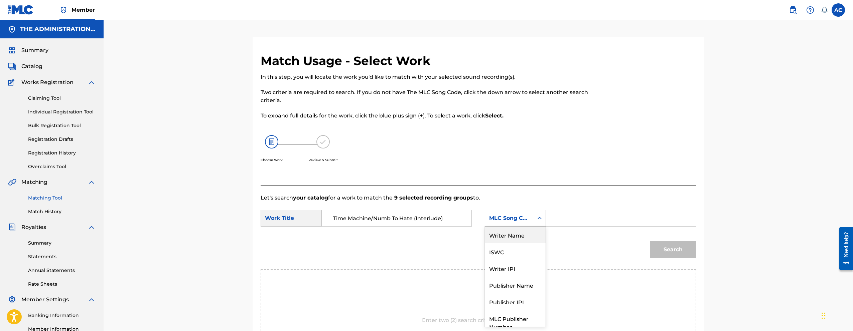
click at [524, 237] on div "Writer Name" at bounding box center [515, 235] width 60 height 17
click at [557, 220] on input "Search Form" at bounding box center [621, 219] width 138 height 16
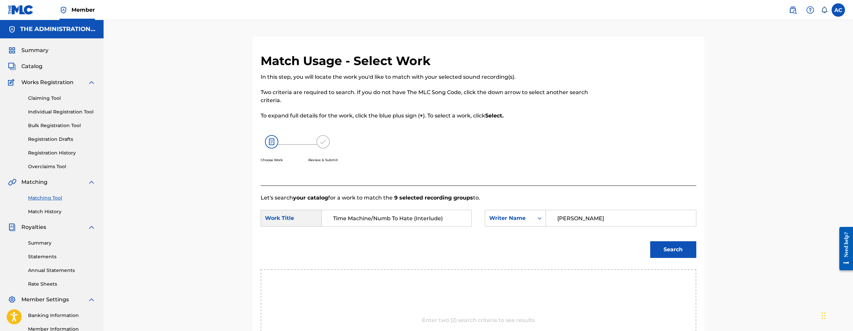
type input "pullen"
click at [650, 242] on button "Search" at bounding box center [673, 250] width 46 height 17
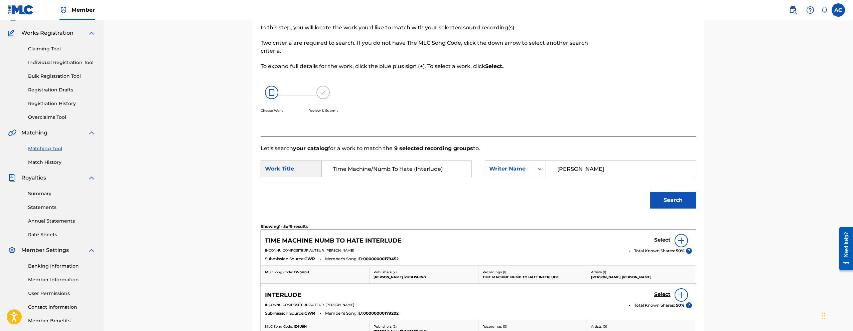
scroll to position [51, 0]
click at [682, 240] on img at bounding box center [681, 240] width 8 height 8
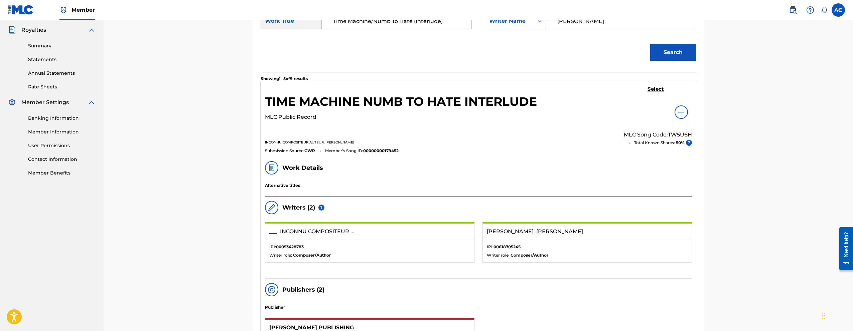
scroll to position [0, 0]
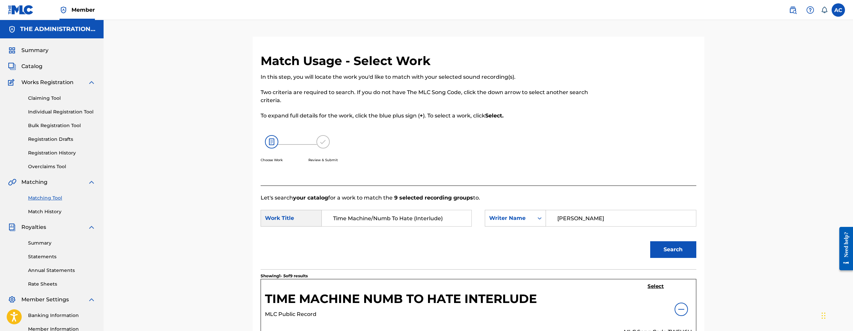
click at [649, 284] on h5 "Select" at bounding box center [656, 287] width 16 height 6
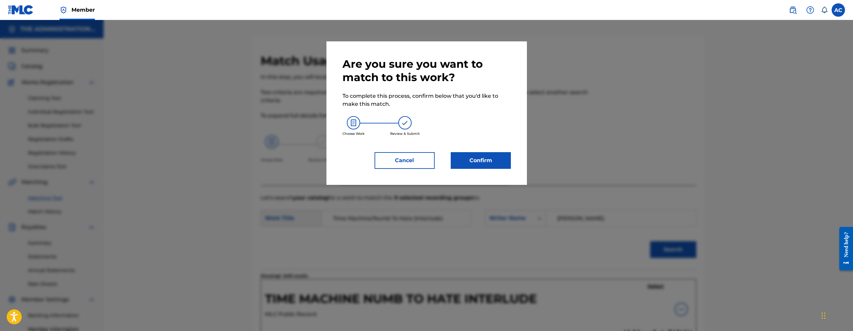
click at [468, 154] on button "Confirm" at bounding box center [481, 160] width 60 height 17
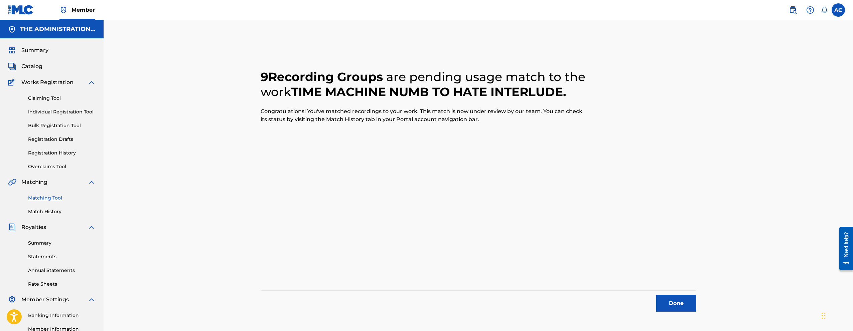
click at [677, 301] on button "Done" at bounding box center [676, 303] width 40 height 17
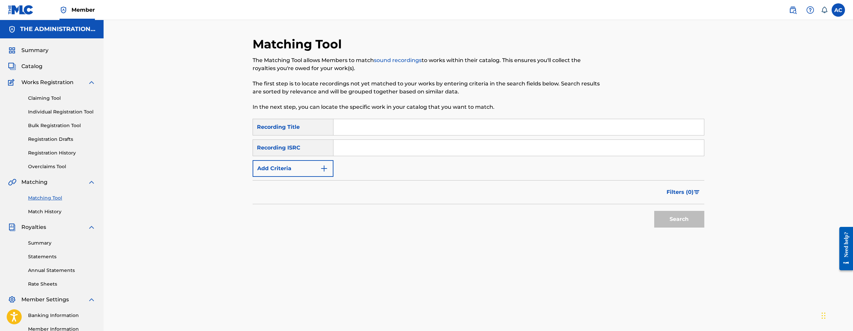
click at [394, 157] on div "SearchWithCriteria4b19d415-25f9-419c-8683-1353e21aacb4 Recording Title SearchWi…" at bounding box center [479, 148] width 452 height 58
click at [394, 154] on input "Search Form" at bounding box center [518, 148] width 371 height 16
click at [674, 218] on button "Search" at bounding box center [679, 219] width 50 height 17
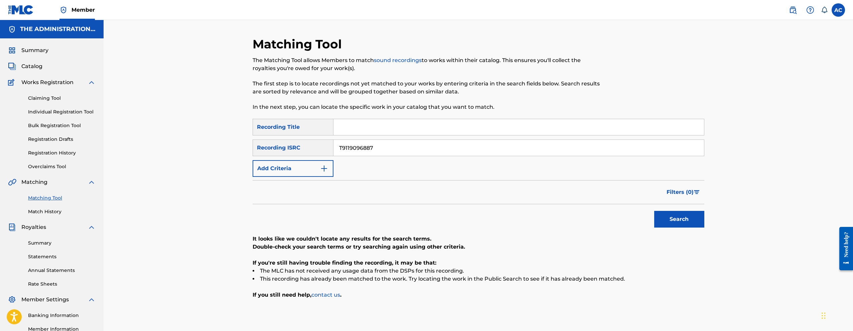
click at [336, 142] on input "T9119096887" at bounding box center [518, 148] width 371 height 16
click at [654, 211] on button "Search" at bounding box center [679, 219] width 50 height 17
click at [389, 153] on input "T9149630795" at bounding box center [518, 148] width 371 height 16
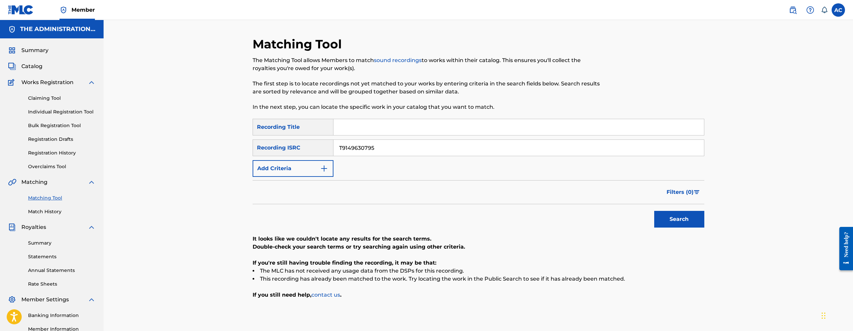
click at [389, 153] on input "T9149630795" at bounding box center [518, 148] width 371 height 16
click at [654, 211] on button "Search" at bounding box center [679, 219] width 50 height 17
click at [357, 149] on input "FR6V81820620" at bounding box center [518, 148] width 371 height 16
click at [654, 211] on button "Search" at bounding box center [679, 219] width 50 height 17
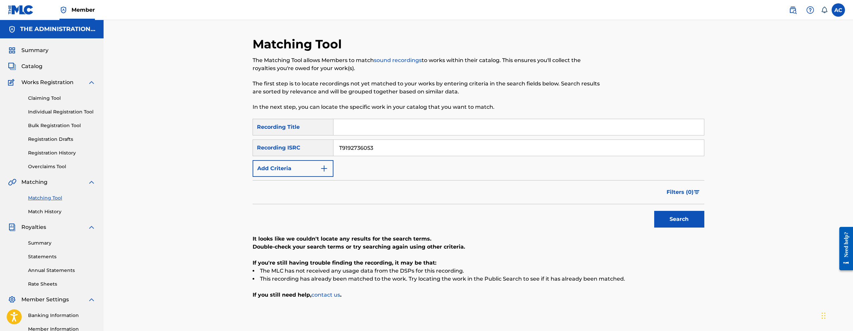
click at [344, 149] on input "T9192736053" at bounding box center [518, 148] width 371 height 16
click at [654, 211] on button "Search" at bounding box center [679, 219] width 50 height 17
click at [353, 155] on input "QZTBB2200972" at bounding box center [518, 148] width 371 height 16
click at [358, 148] on input "QZTBB2200972" at bounding box center [518, 148] width 371 height 16
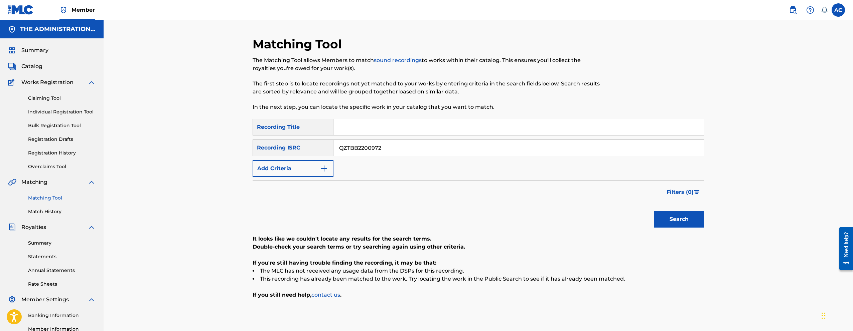
click at [358, 148] on input "QZTBB2200972" at bounding box center [518, 148] width 371 height 16
type input "QZPLS2395830"
click at [654, 211] on button "Search" at bounding box center [679, 219] width 50 height 17
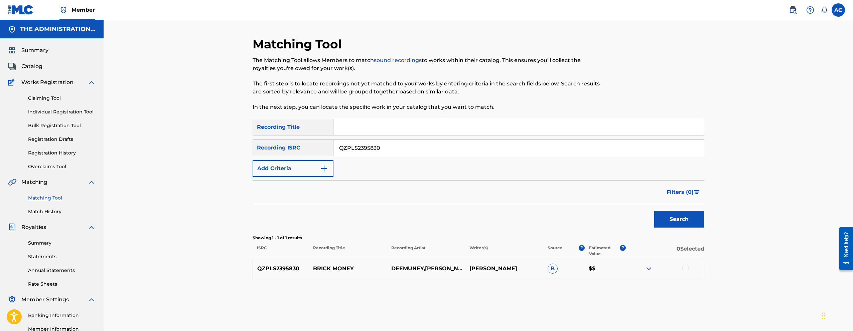
click at [685, 268] on div at bounding box center [685, 268] width 7 height 7
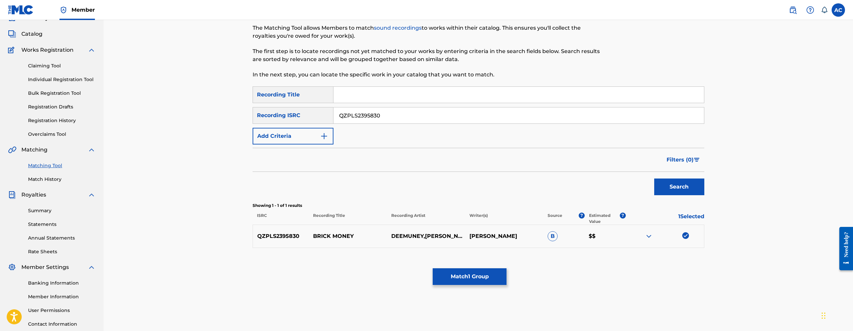
scroll to position [83, 0]
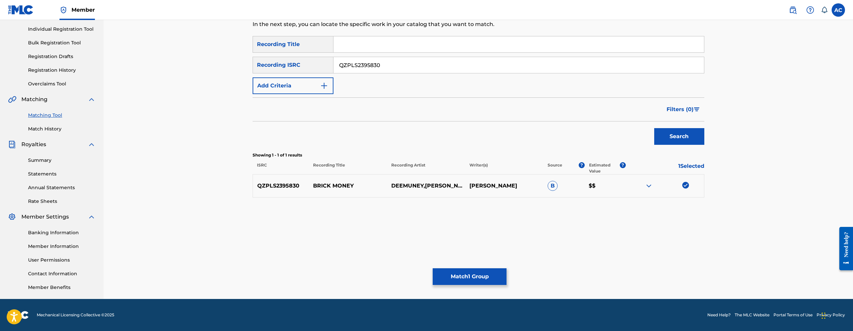
click at [451, 279] on button "Match 1 Group" at bounding box center [470, 277] width 74 height 17
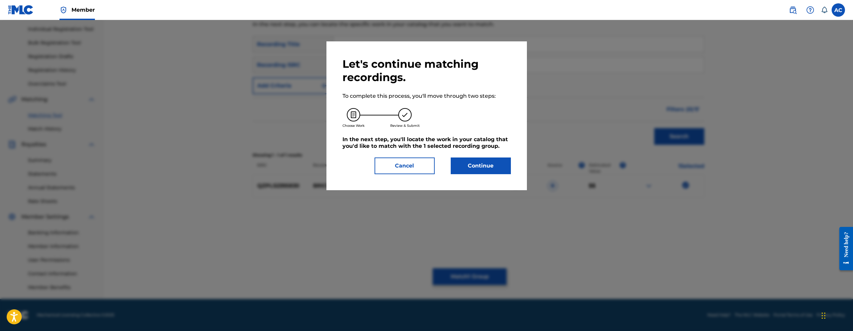
click at [504, 165] on button "Continue" at bounding box center [481, 166] width 60 height 17
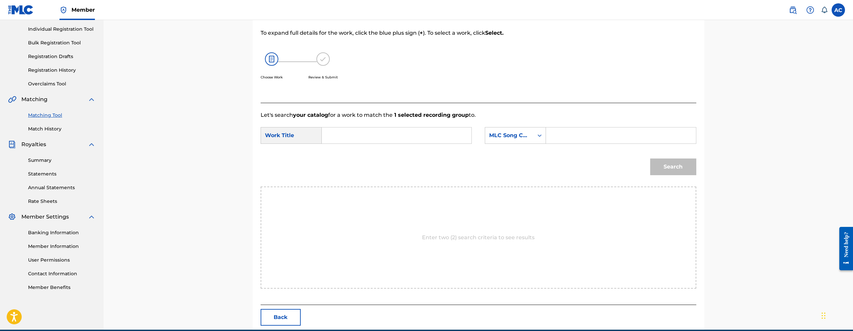
click at [431, 133] on input "Search Form" at bounding box center [396, 136] width 138 height 16
type input "Brick Money"
click at [570, 139] on input "Search Form" at bounding box center [621, 136] width 138 height 16
type input "BE4TWX"
click at [669, 171] on button "Search" at bounding box center [673, 167] width 46 height 17
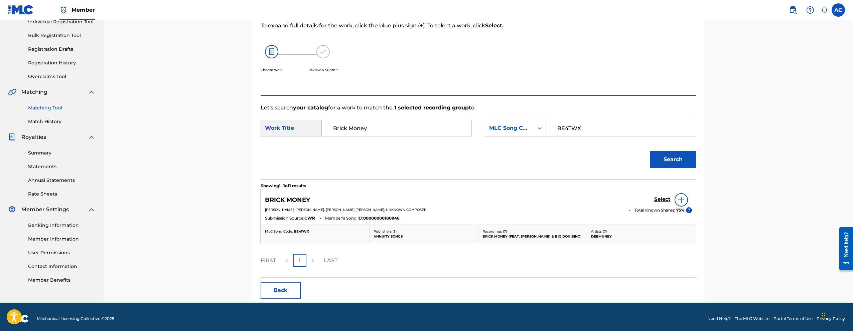
scroll to position [92, 0]
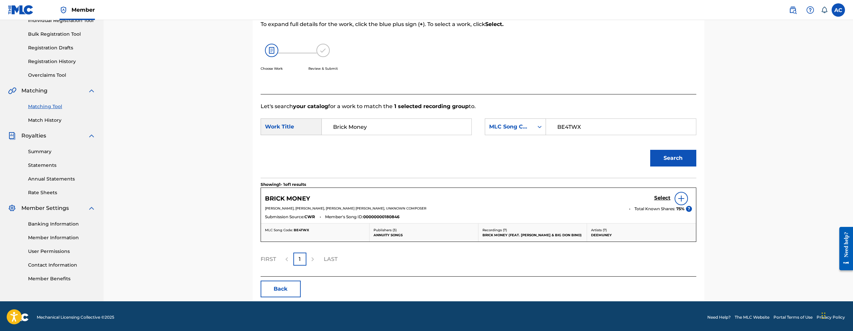
click at [660, 201] on link "Select" at bounding box center [662, 198] width 16 height 7
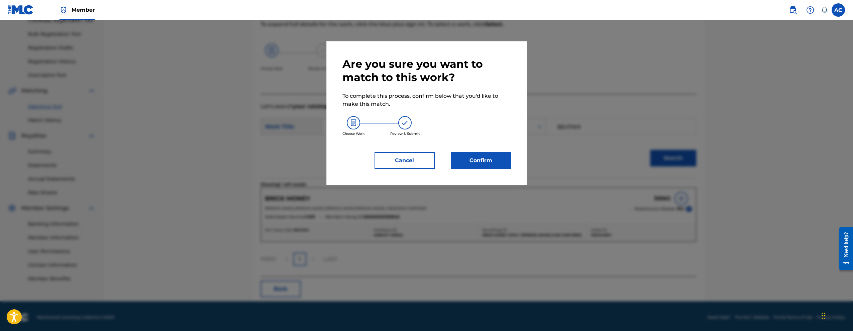
click at [483, 156] on button "Confirm" at bounding box center [481, 160] width 60 height 17
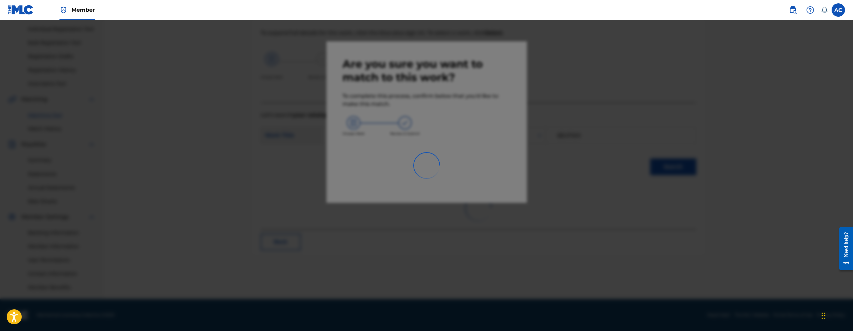
scroll to position [83, 0]
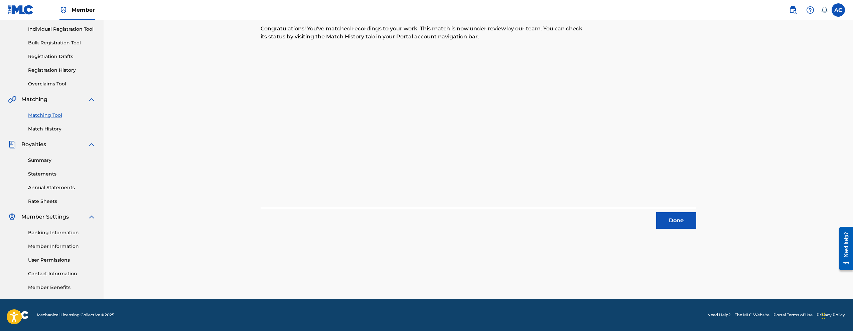
click at [677, 228] on button "Done" at bounding box center [676, 221] width 40 height 17
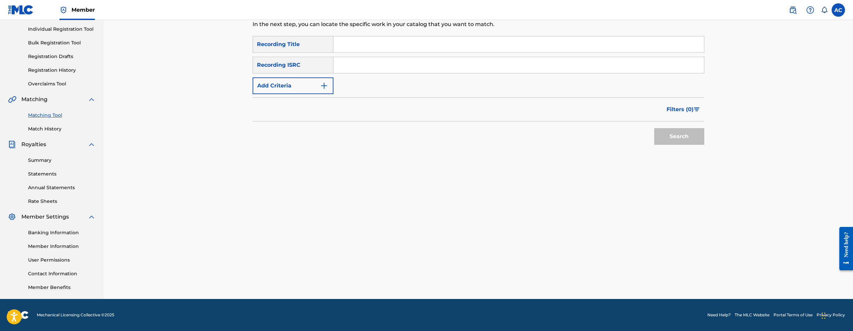
click at [382, 55] on div "SearchWithCriteria4b19d415-25f9-419c-8683-1353e21aacb4 Recording Title SearchWi…" at bounding box center [479, 65] width 452 height 58
click at [382, 60] on input "Search Form" at bounding box center [518, 65] width 371 height 16
type input "QZHNA2251654"
click at [654, 128] on button "Search" at bounding box center [679, 136] width 50 height 17
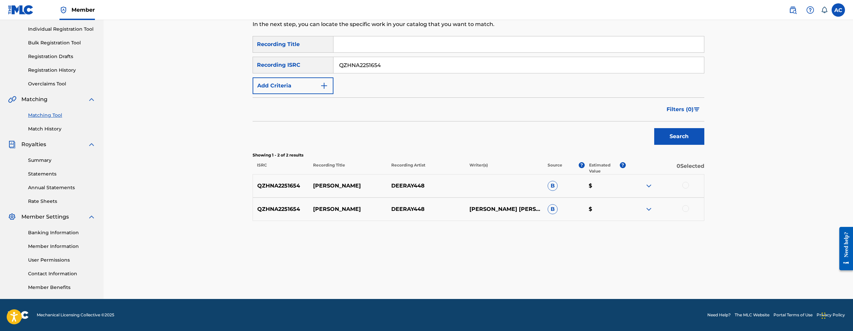
click at [684, 185] on div at bounding box center [685, 185] width 7 height 7
click at [684, 210] on div at bounding box center [685, 209] width 7 height 7
click at [469, 276] on button "Match 2 Groups" at bounding box center [470, 277] width 74 height 17
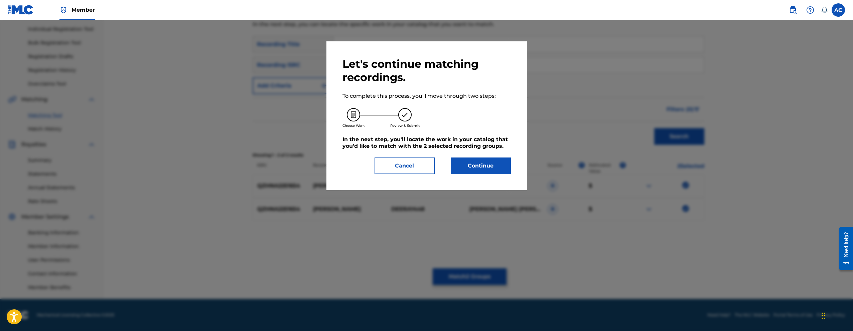
click at [504, 171] on button "Continue" at bounding box center [481, 166] width 60 height 17
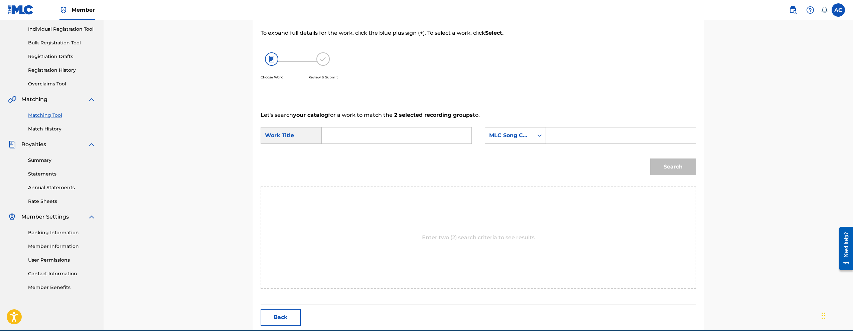
click at [385, 129] on input "Search Form" at bounding box center [396, 136] width 138 height 16
type input "DENNIS RODMAN"
click at [604, 132] on input "Search Form" at bounding box center [621, 136] width 138 height 16
type input "DQ8PJH"
click at [658, 169] on button "Search" at bounding box center [673, 167] width 46 height 17
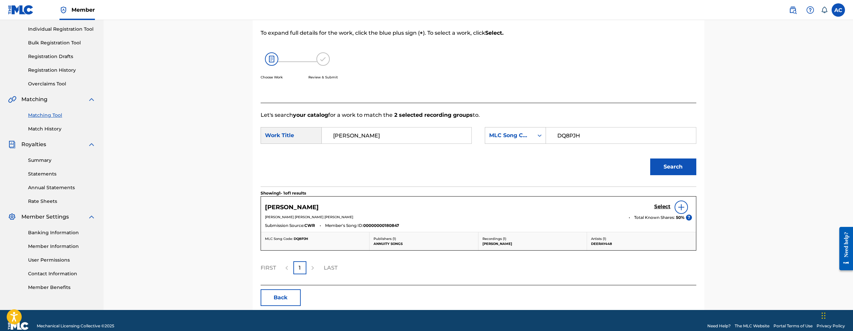
click at [660, 210] on h5 "Select" at bounding box center [662, 207] width 16 height 6
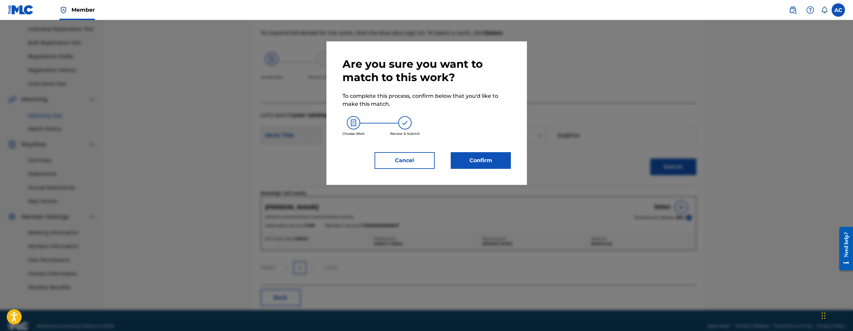
click at [489, 162] on button "Confirm" at bounding box center [481, 160] width 60 height 17
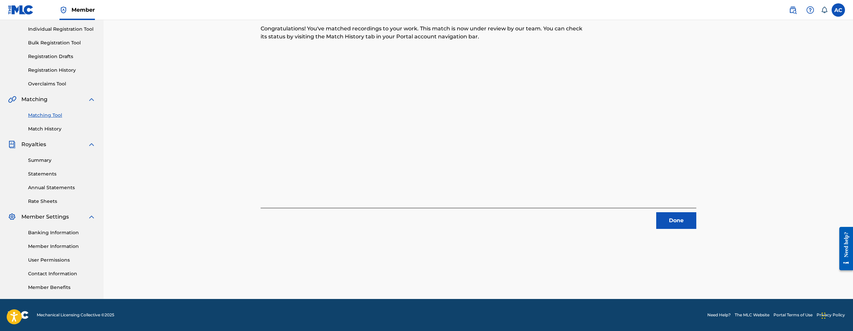
click at [660, 225] on button "Done" at bounding box center [676, 221] width 40 height 17
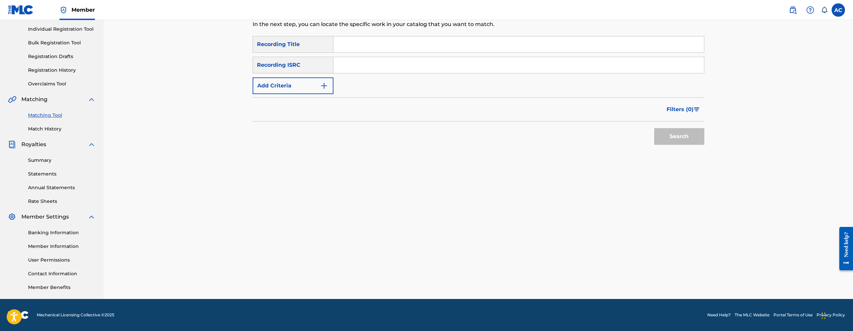
click at [389, 73] on div "Search Form" at bounding box center [518, 65] width 371 height 17
click at [389, 70] on input "Search Form" at bounding box center [518, 65] width 371 height 16
type input "QZES52280741"
click at [654, 128] on button "Search" at bounding box center [679, 136] width 50 height 17
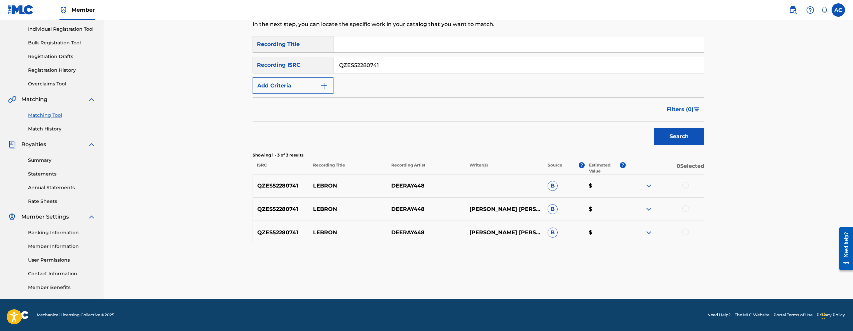
click at [685, 185] on div at bounding box center [685, 185] width 7 height 7
click at [684, 209] on div at bounding box center [685, 209] width 7 height 7
click at [686, 233] on div at bounding box center [685, 232] width 7 height 7
click at [456, 277] on button "Match 3 Groups" at bounding box center [470, 277] width 74 height 17
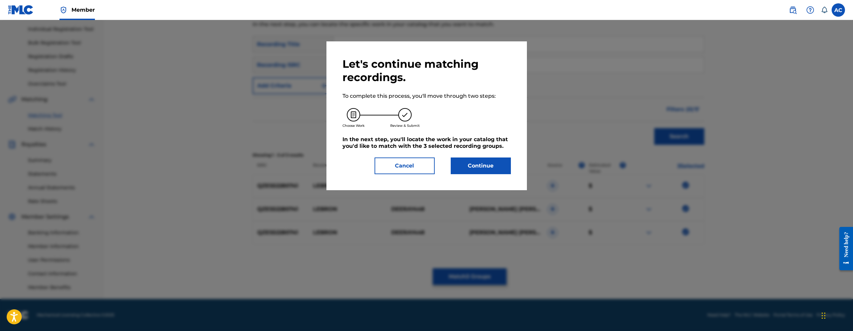
click at [486, 165] on button "Continue" at bounding box center [481, 166] width 60 height 17
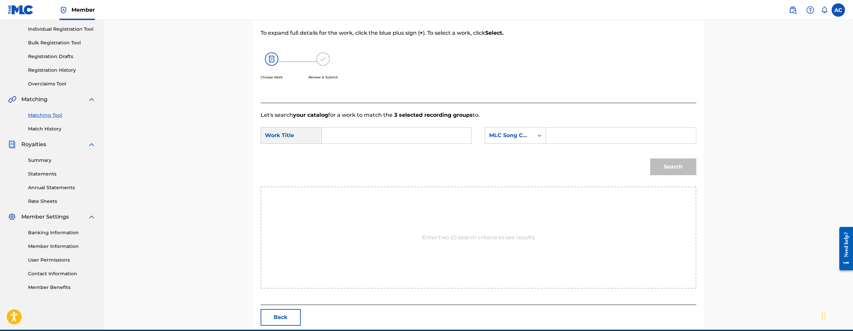
click at [404, 135] on input "Search Form" at bounding box center [396, 136] width 138 height 16
type input "LEBRON"
click at [562, 142] on input "Search Form" at bounding box center [621, 136] width 138 height 16
type input "LT05OM"
click at [665, 172] on button "Search" at bounding box center [673, 167] width 46 height 17
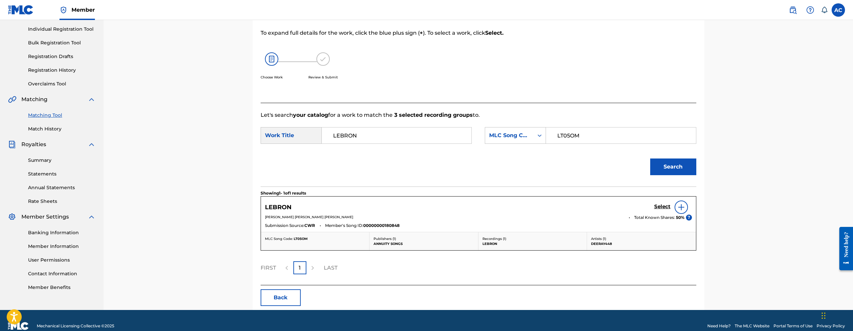
click at [661, 204] on h5 "Select" at bounding box center [662, 207] width 16 height 6
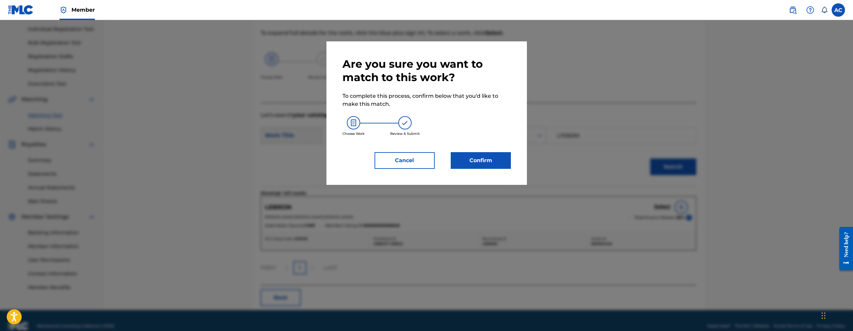
click at [497, 165] on button "Confirm" at bounding box center [481, 160] width 60 height 17
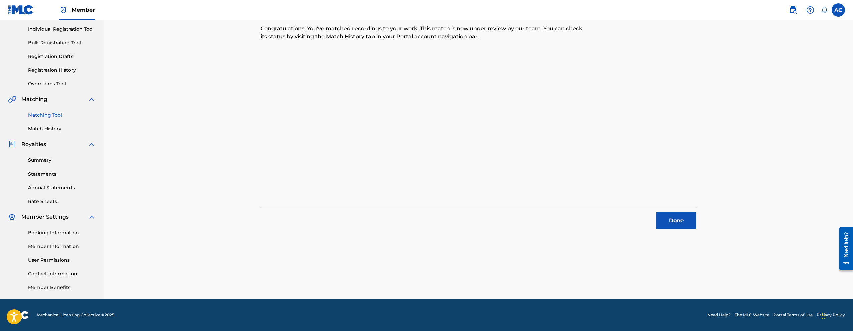
click at [681, 224] on button "Done" at bounding box center [676, 221] width 40 height 17
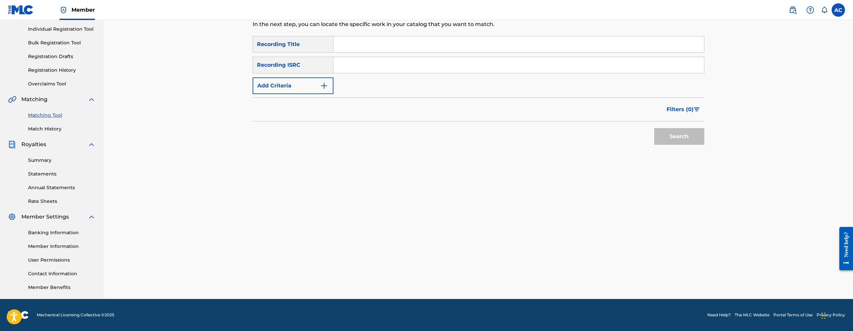
click at [387, 69] on input "Search Form" at bounding box center [518, 65] width 371 height 16
type input "QZPLR2244893"
click at [654, 128] on button "Search" at bounding box center [679, 136] width 50 height 17
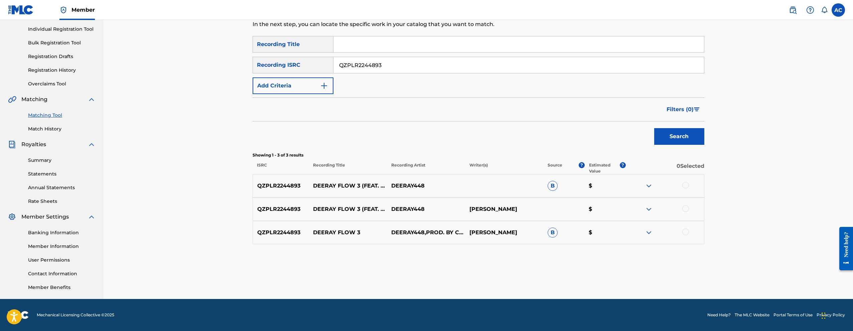
click at [687, 184] on div at bounding box center [685, 185] width 7 height 7
click at [686, 207] on div at bounding box center [685, 209] width 7 height 7
click at [689, 233] on div at bounding box center [665, 233] width 78 height 8
click at [682, 234] on div at bounding box center [665, 233] width 78 height 8
click at [684, 233] on div at bounding box center [685, 232] width 7 height 7
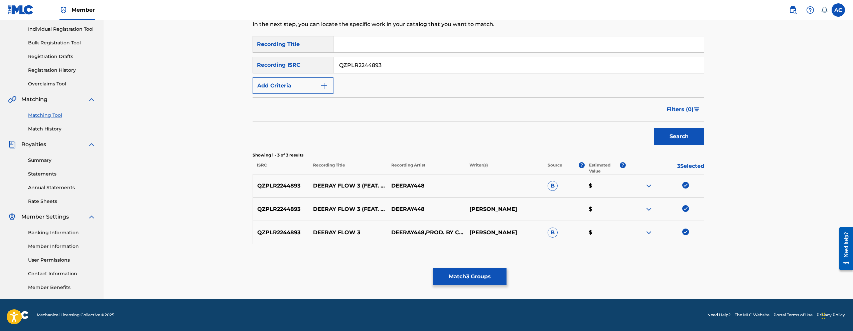
click at [487, 277] on button "Match 3 Groups" at bounding box center [470, 277] width 74 height 17
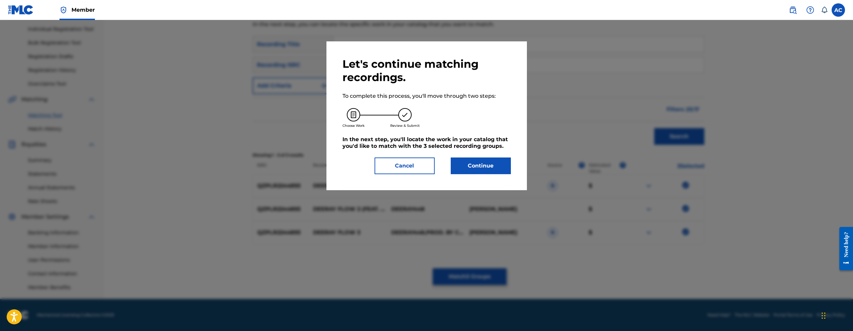
click at [479, 177] on div "Let's continue matching recordings. To complete this process, you'll move throu…" at bounding box center [426, 115] width 200 height 149
click at [479, 175] on div "Let's continue matching recordings. To complete this process, you'll move throu…" at bounding box center [426, 115] width 200 height 149
click at [480, 165] on button "Continue" at bounding box center [481, 166] width 60 height 17
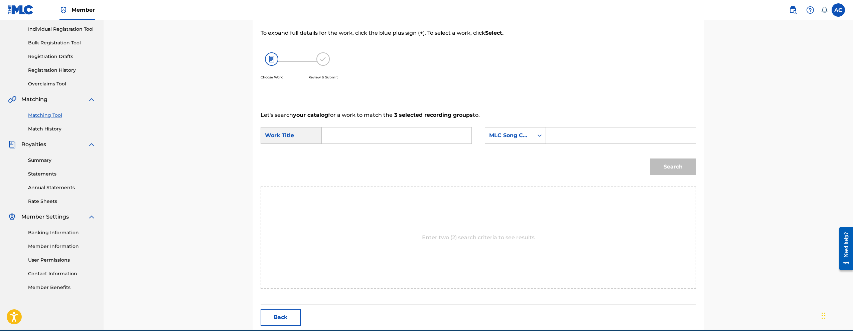
click at [362, 131] on input "Search Form" at bounding box center [396, 136] width 138 height 16
type input "DEERAY FLOW 3"
click at [571, 129] on input "Search Form" at bounding box center [621, 136] width 138 height 16
type input "DQ8POI"
click at [653, 167] on button "Search" at bounding box center [673, 167] width 46 height 17
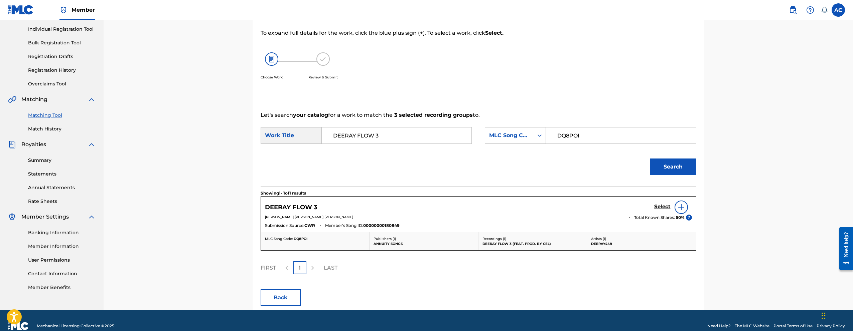
click at [666, 205] on h5 "Select" at bounding box center [662, 207] width 16 height 6
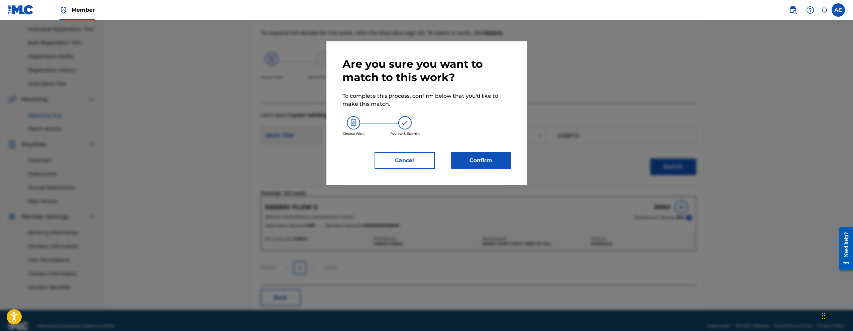
click at [481, 165] on button "Confirm" at bounding box center [481, 160] width 60 height 17
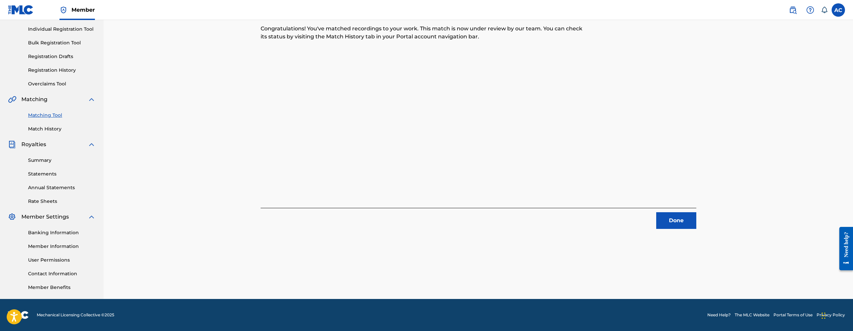
click at [683, 223] on button "Done" at bounding box center [676, 221] width 40 height 17
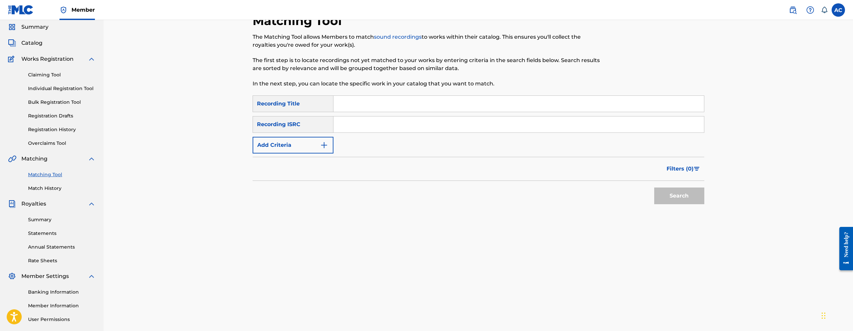
scroll to position [0, 0]
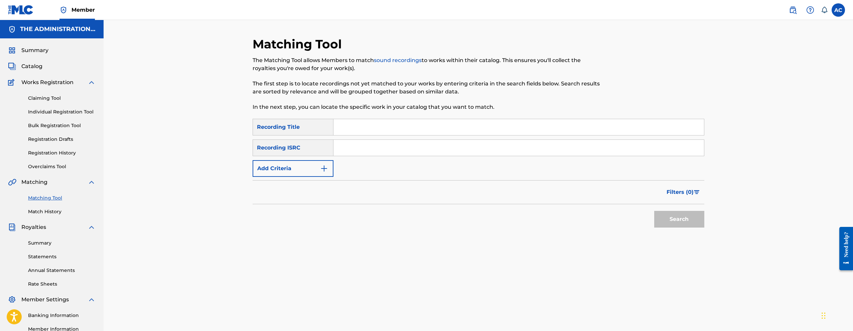
click at [417, 144] on input "Search Form" at bounding box center [518, 148] width 371 height 16
type input "QZPLR2244895"
click at [654, 211] on button "Search" at bounding box center [679, 219] width 50 height 17
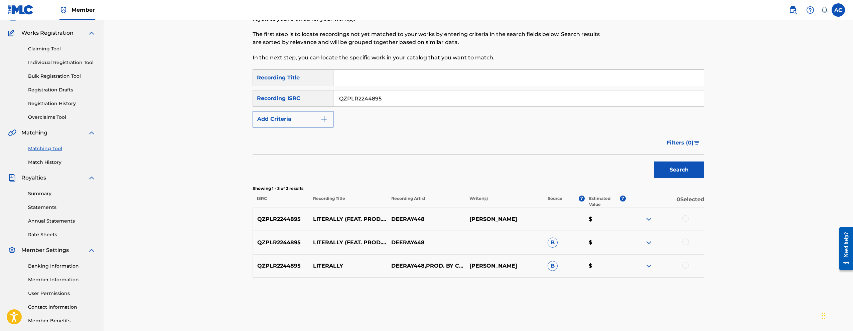
scroll to position [83, 0]
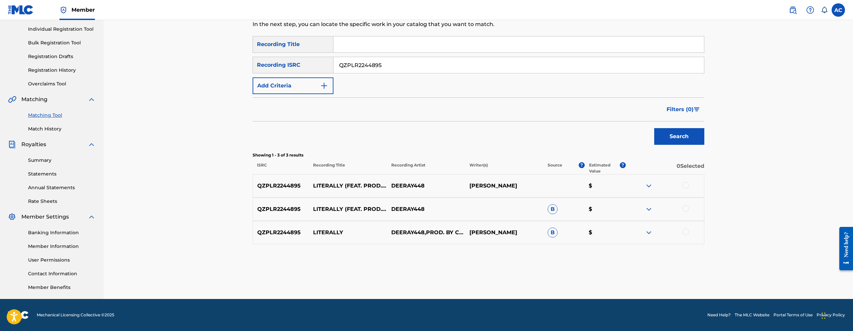
click at [687, 186] on div at bounding box center [685, 185] width 7 height 7
click at [685, 209] on div at bounding box center [685, 209] width 7 height 7
click at [686, 232] on div at bounding box center [685, 232] width 7 height 7
click at [463, 274] on button "Match 3 Groups" at bounding box center [470, 277] width 74 height 17
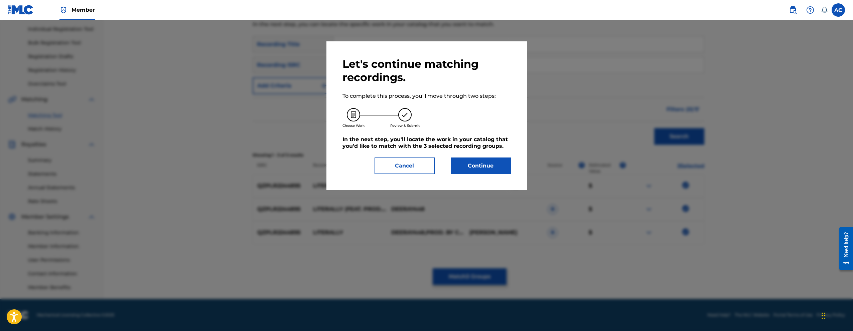
click at [511, 173] on div "Let's continue matching recordings. To complete this process, you'll move throu…" at bounding box center [426, 115] width 200 height 149
click at [506, 171] on button "Continue" at bounding box center [481, 166] width 60 height 17
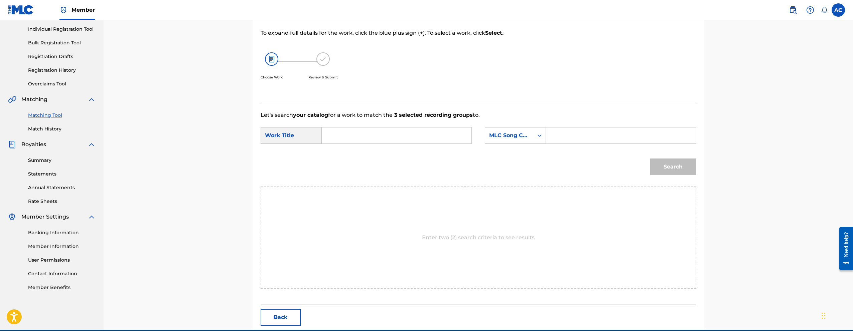
click at [437, 136] on input "Search Form" at bounding box center [396, 136] width 138 height 16
type input "LITERALLY"
click at [581, 144] on div "Search Form" at bounding box center [621, 135] width 150 height 17
click at [579, 139] on input "Search Form" at bounding box center [621, 136] width 138 height 16
type input "LT05QQ"
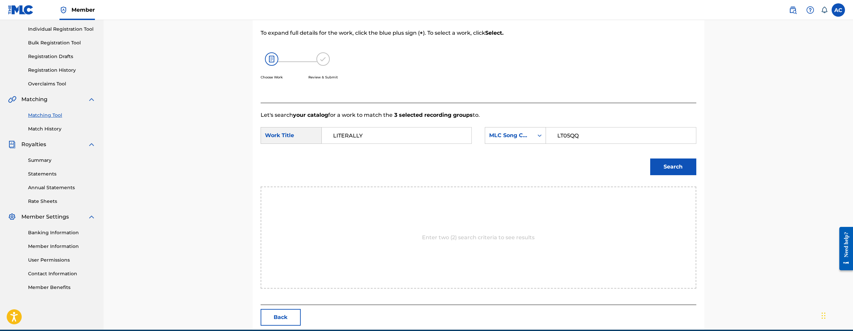
click at [675, 171] on button "Search" at bounding box center [673, 167] width 46 height 17
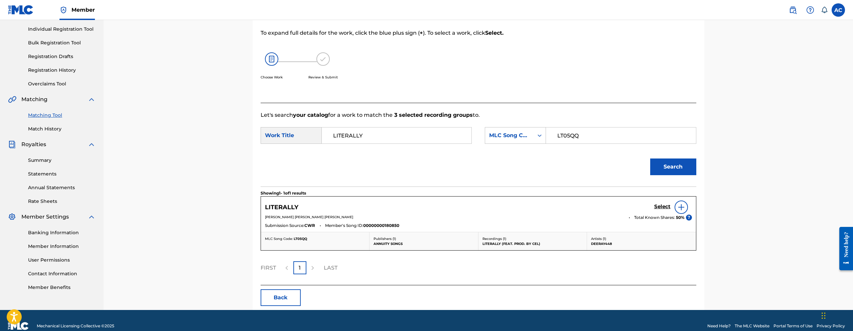
click at [664, 207] on h5 "Select" at bounding box center [662, 207] width 16 height 6
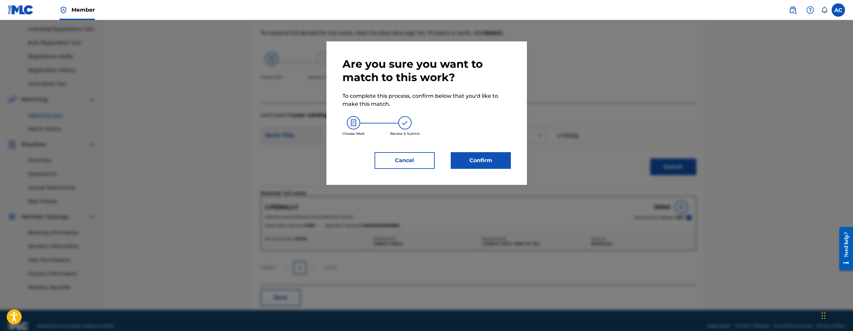
click at [484, 170] on div "Are you sure you want to match to this work? To complete this process, confirm …" at bounding box center [426, 113] width 200 height 144
click at [486, 159] on button "Confirm" at bounding box center [481, 160] width 60 height 17
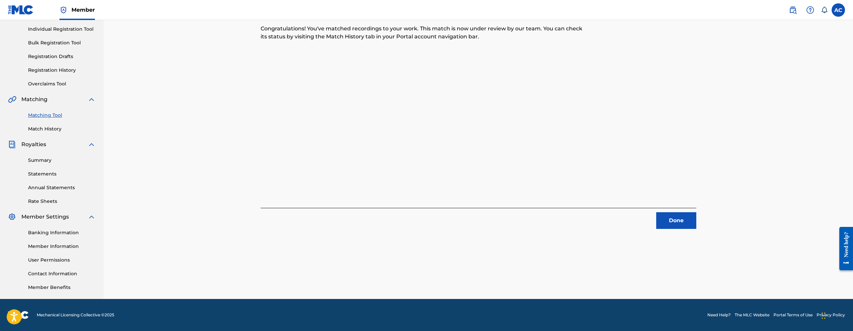
click at [676, 220] on button "Done" at bounding box center [676, 221] width 40 height 17
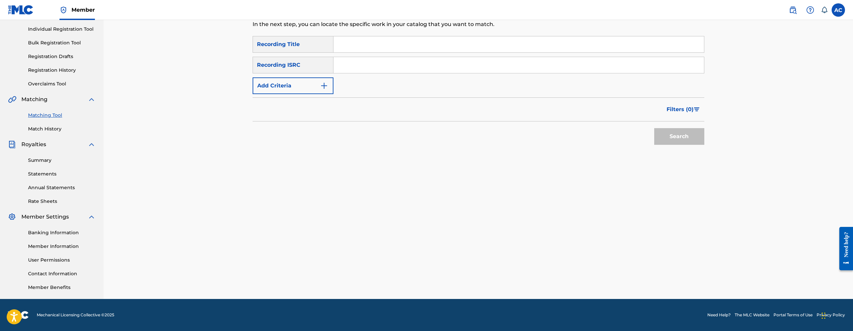
click at [459, 65] on input "Search Form" at bounding box center [518, 65] width 371 height 16
type input "QZPLR2244896"
click at [654, 128] on button "Search" at bounding box center [679, 136] width 50 height 17
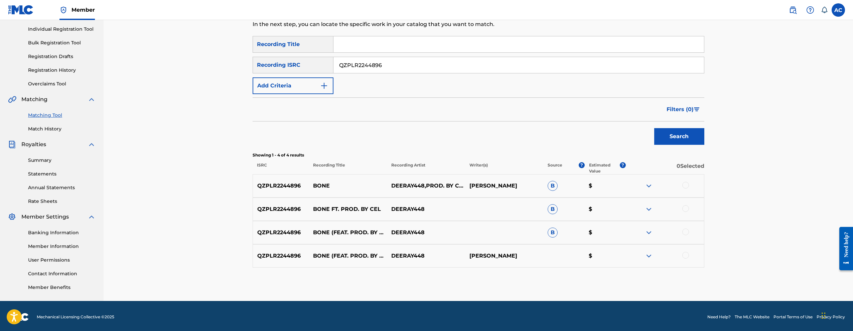
click at [686, 185] on div at bounding box center [685, 185] width 7 height 7
click at [689, 210] on div at bounding box center [665, 210] width 78 height 8
click at [687, 209] on div at bounding box center [685, 209] width 7 height 7
click at [687, 231] on div at bounding box center [685, 232] width 7 height 7
click at [688, 257] on div at bounding box center [685, 255] width 7 height 7
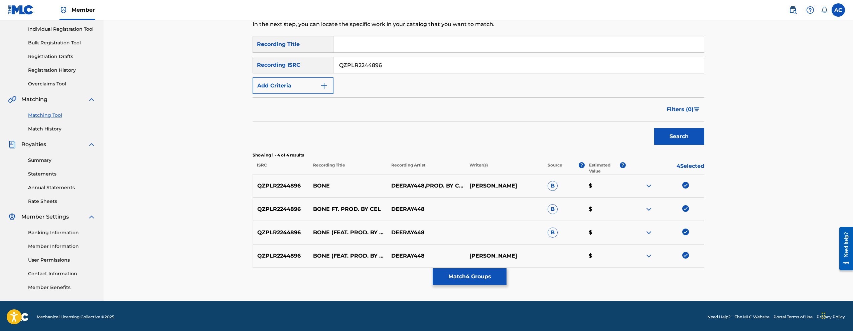
click at [473, 282] on button "Match 4 Groups" at bounding box center [470, 277] width 74 height 17
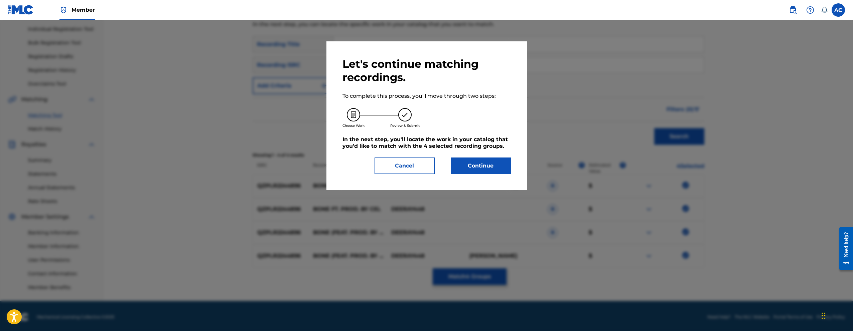
click at [486, 164] on button "Continue" at bounding box center [481, 166] width 60 height 17
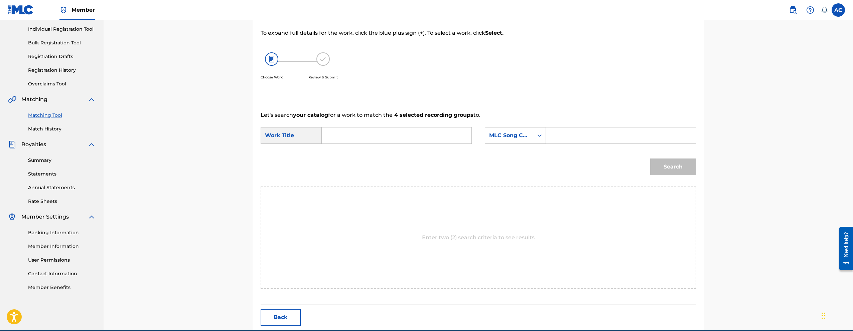
click at [366, 137] on input "Search Form" at bounding box center [396, 136] width 138 height 16
type input "BONE"
click at [598, 135] on input "Search Form" at bounding box center [621, 136] width 138 height 16
type input "BD87BJ"
click at [670, 163] on button "Search" at bounding box center [673, 167] width 46 height 17
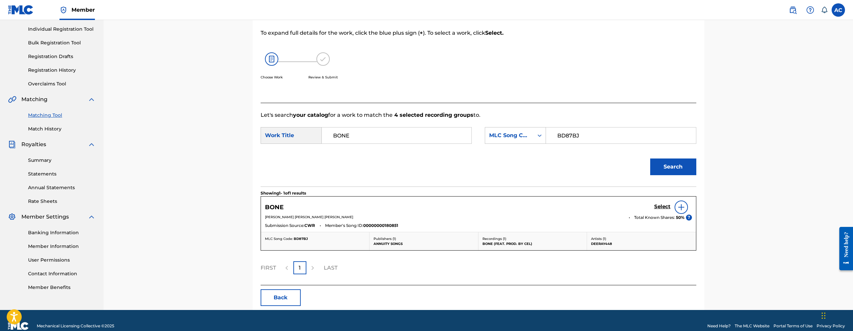
click at [667, 209] on h5 "Select" at bounding box center [662, 207] width 16 height 6
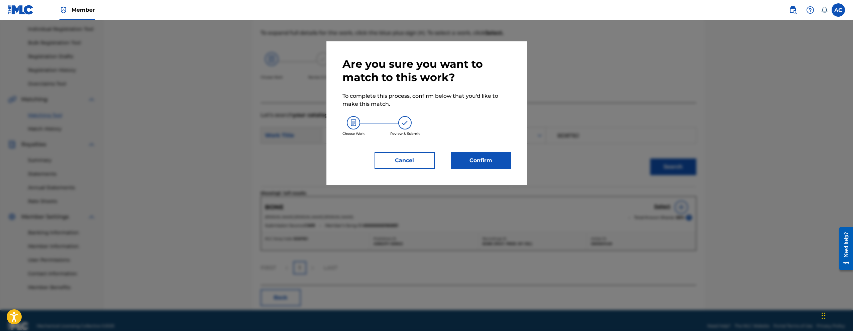
click at [489, 159] on button "Confirm" at bounding box center [481, 160] width 60 height 17
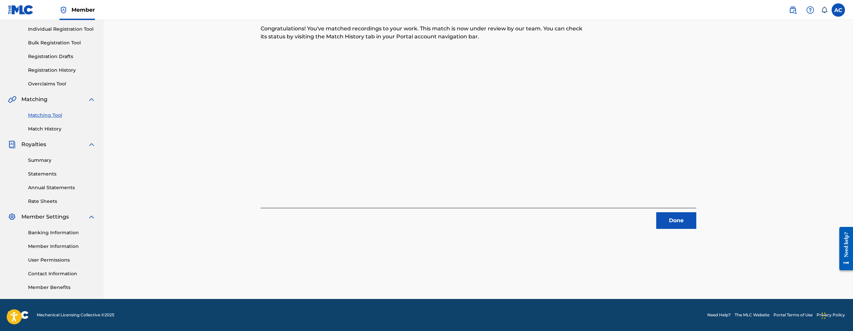
click at [698, 221] on div "4 Recording Groups are pending usage match to the work BONE . Congratulations! …" at bounding box center [479, 100] width 452 height 259
click at [689, 217] on button "Done" at bounding box center [676, 221] width 40 height 17
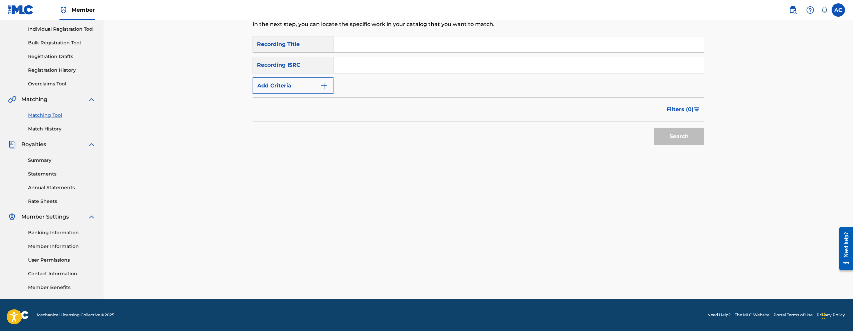
click at [421, 65] on input "Search Form" at bounding box center [518, 65] width 371 height 16
type input "QZPLR2244897"
click at [654, 128] on button "Search" at bounding box center [679, 136] width 50 height 17
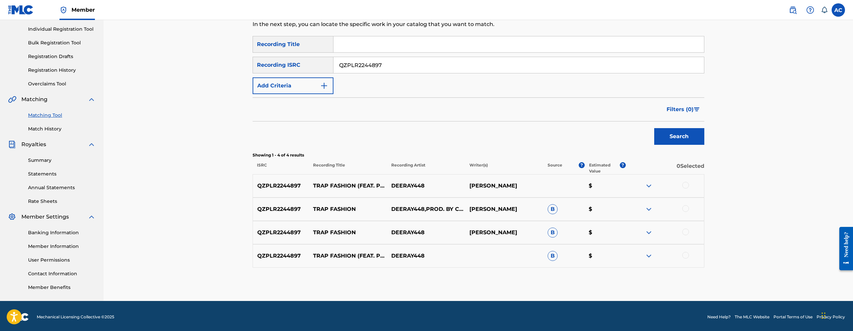
click at [684, 186] on div at bounding box center [685, 185] width 7 height 7
click at [687, 209] on div at bounding box center [685, 209] width 7 height 7
click at [686, 231] on div at bounding box center [685, 232] width 7 height 7
click at [686, 255] on div at bounding box center [685, 255] width 7 height 7
click at [465, 280] on button "Match 4 Groups" at bounding box center [470, 277] width 74 height 17
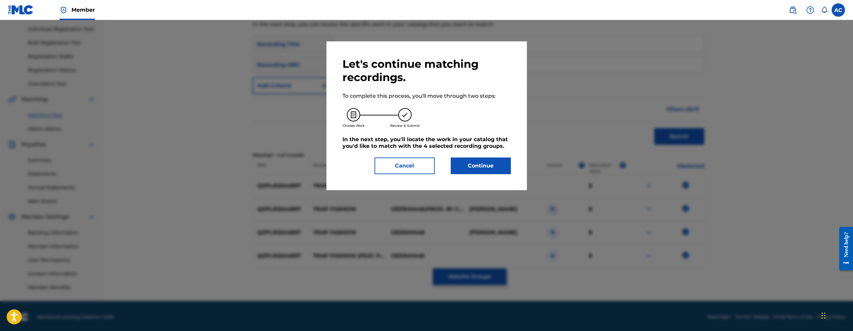
click at [475, 170] on button "Continue" at bounding box center [481, 166] width 60 height 17
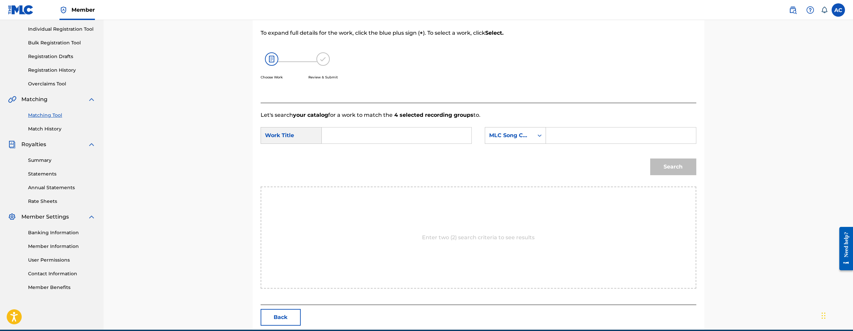
click at [374, 126] on form "SearchWithCriteria341f1ea1-9117-4c8a-a383-ff31435ac28d Work Title SearchWithCri…" at bounding box center [479, 153] width 436 height 68
click at [369, 138] on input "Search Form" at bounding box center [396, 136] width 138 height 16
type input "TRAP FASHION"
click at [571, 137] on input "Search Form" at bounding box center [621, 136] width 138 height 16
type input "TW5U58"
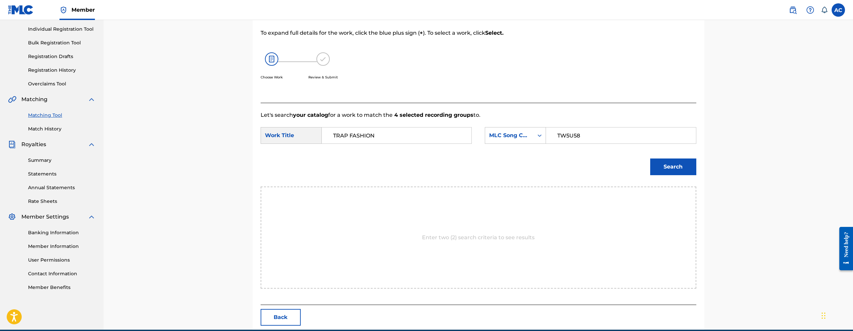
click at [675, 161] on button "Search" at bounding box center [673, 167] width 46 height 17
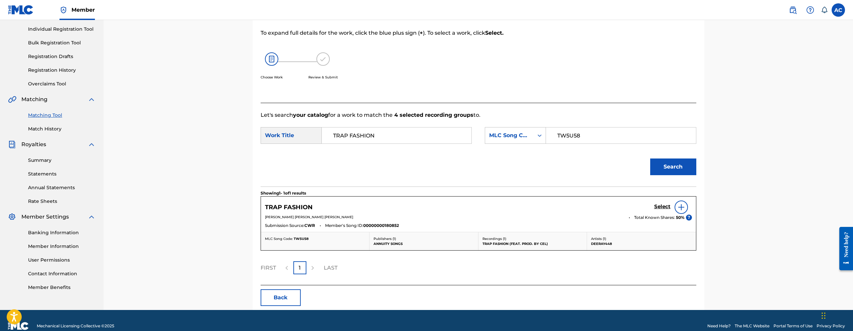
click at [665, 208] on h5 "Select" at bounding box center [662, 207] width 16 height 6
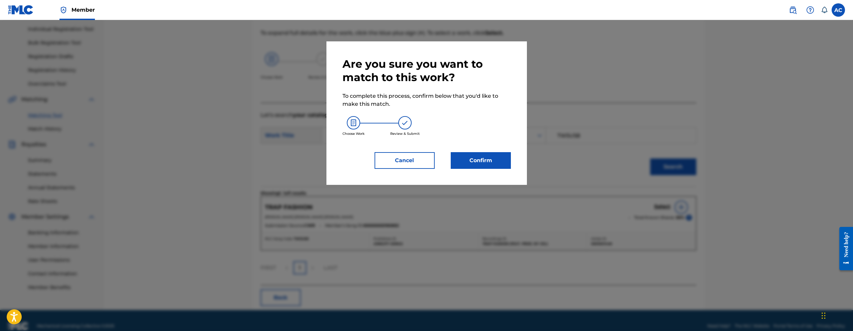
click at [468, 156] on button "Confirm" at bounding box center [481, 160] width 60 height 17
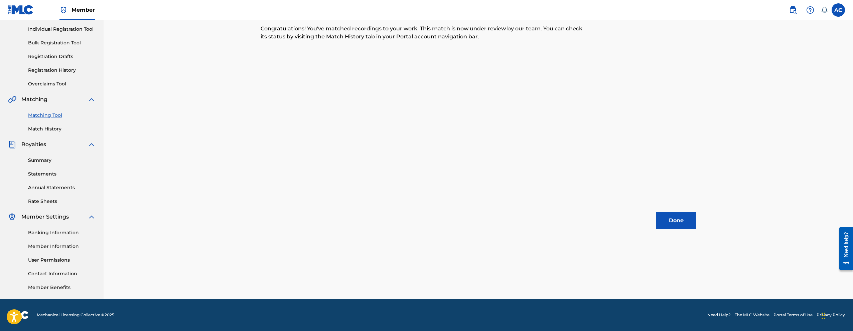
click at [678, 213] on button "Done" at bounding box center [676, 221] width 40 height 17
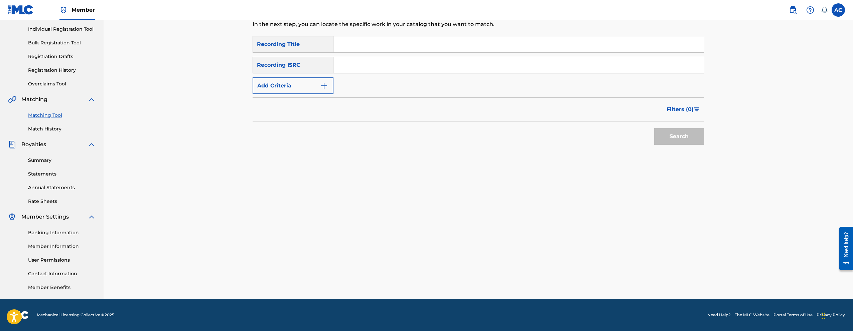
click at [457, 58] on input "Search Form" at bounding box center [518, 65] width 371 height 16
type input "5"
click at [357, 71] on input "50Good Without It" at bounding box center [518, 65] width 371 height 16
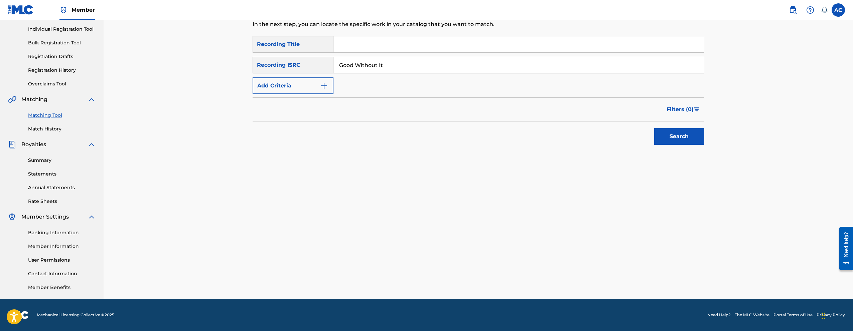
type input "Good Without It"
click at [654, 128] on button "Search" at bounding box center [679, 136] width 50 height 17
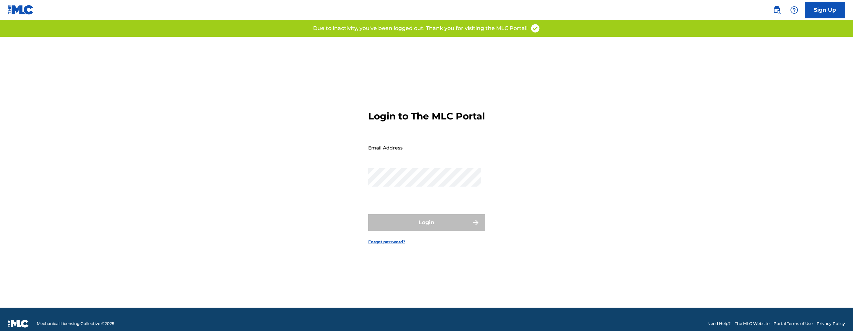
click at [417, 157] on input "Email Address" at bounding box center [424, 147] width 113 height 19
type input "[EMAIL_ADDRESS][DOMAIN_NAME]"
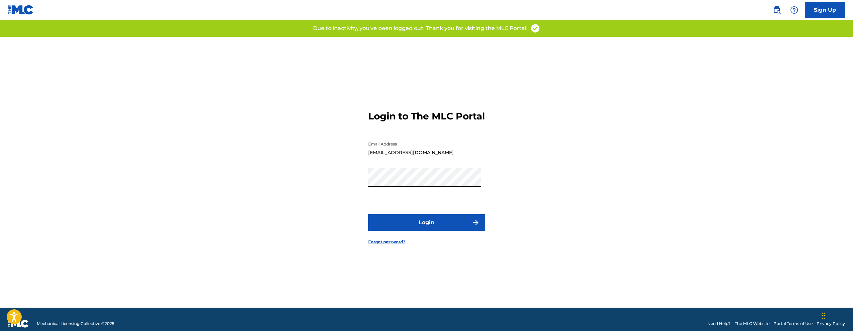
click at [418, 224] on button "Login" at bounding box center [426, 223] width 117 height 17
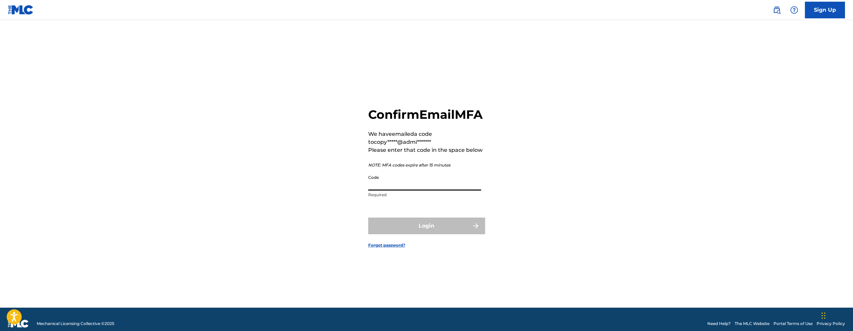
click at [389, 191] on input "Code" at bounding box center [424, 181] width 113 height 19
paste input "892412"
type input "892412"
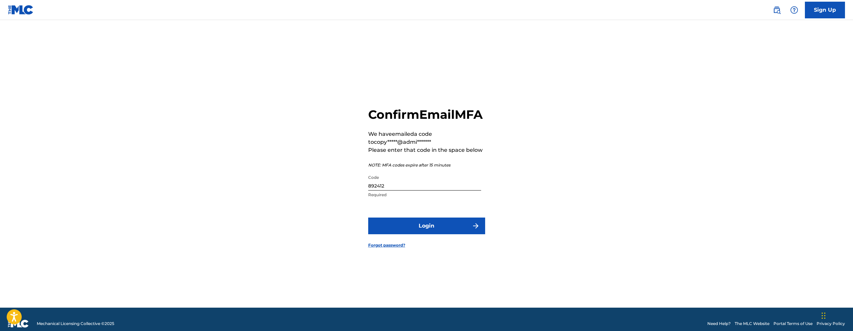
click at [424, 235] on button "Login" at bounding box center [426, 226] width 117 height 17
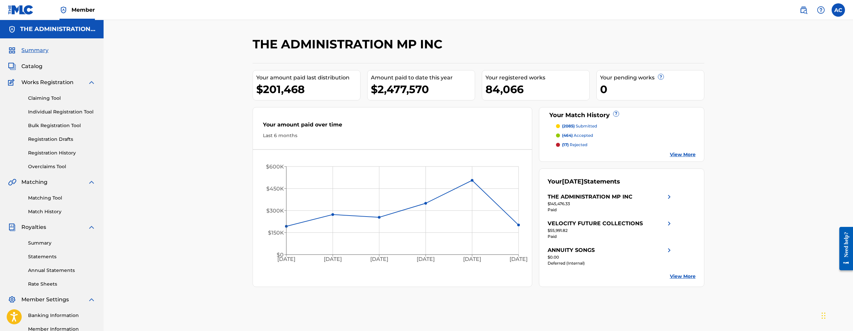
click at [30, 65] on span "Catalog" at bounding box center [31, 66] width 21 height 8
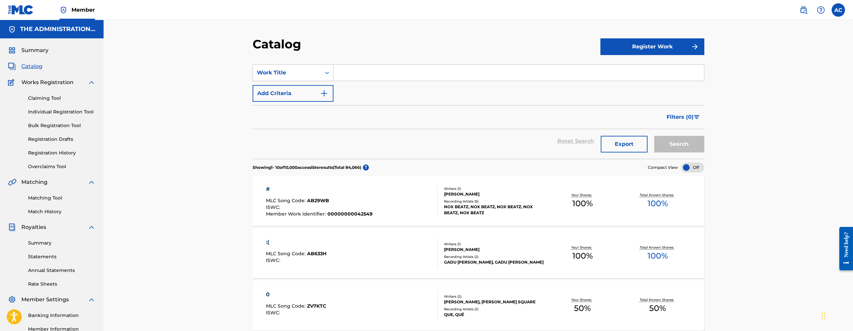
click at [429, 78] on input "Search Form" at bounding box center [518, 73] width 371 height 16
paste input "Good Without It"
type input "Good Without It"
click at [663, 143] on button "Search" at bounding box center [679, 144] width 50 height 17
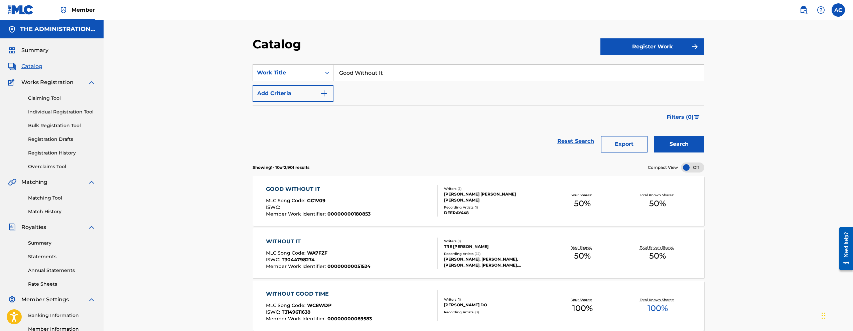
click at [346, 213] on span "00000000180853" at bounding box center [348, 214] width 43 height 6
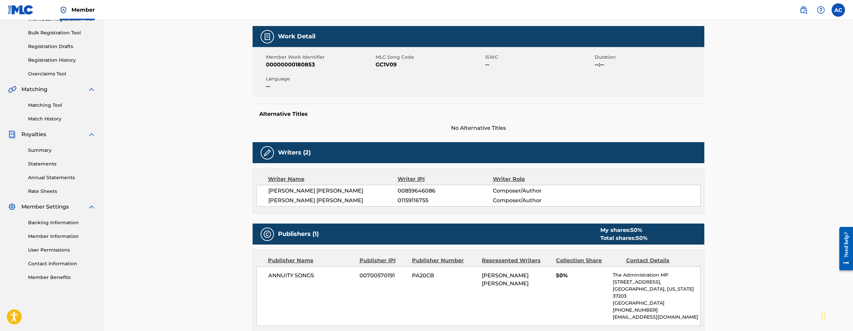
scroll to position [57, 0]
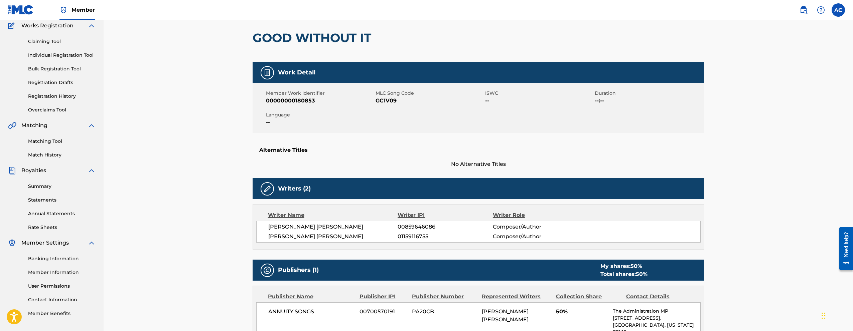
click at [391, 101] on span "GC1V09" at bounding box center [430, 101] width 108 height 8
copy span "GC1V09"
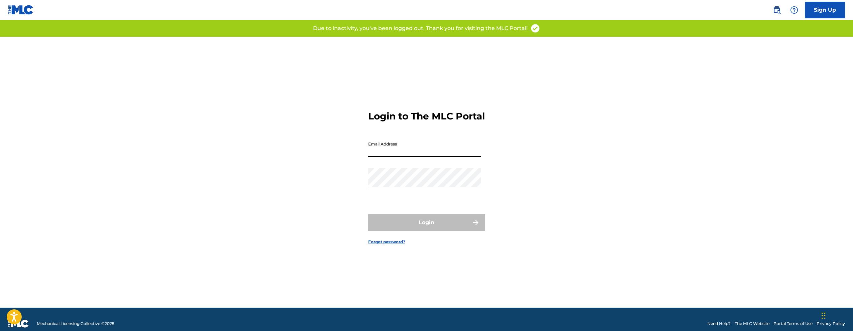
click at [417, 154] on input "Email Address" at bounding box center [424, 147] width 113 height 19
type input "[EMAIL_ADDRESS][DOMAIN_NAME]"
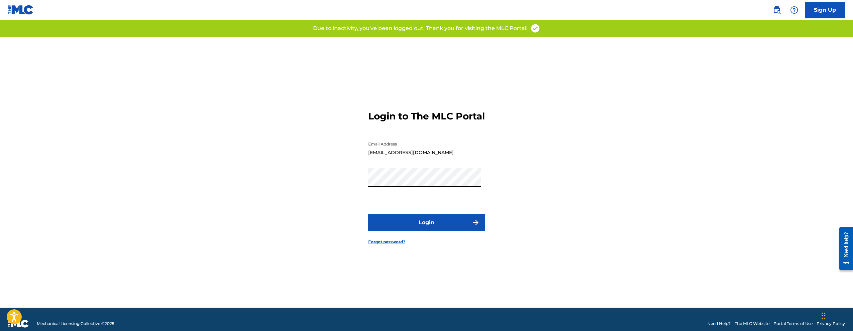
click at [419, 220] on form "Login to The MLC Portal Email Address copyright@adminmp.com Password Login Forg…" at bounding box center [426, 172] width 117 height 271
click at [419, 221] on button "Login" at bounding box center [426, 223] width 117 height 17
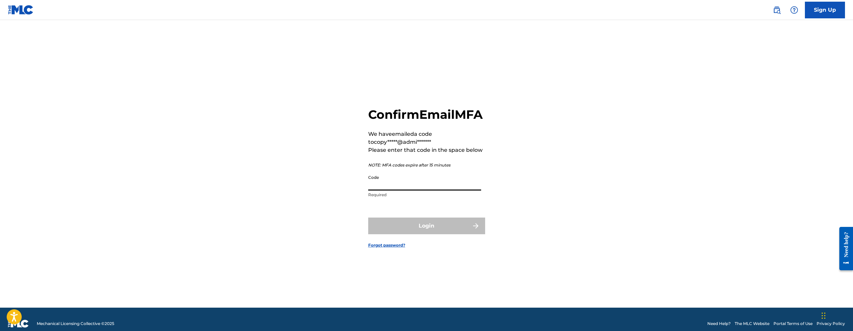
click at [391, 188] on input "Code" at bounding box center [424, 181] width 113 height 19
paste input "479376"
type input "479376"
click at [430, 246] on form "Confirm Email MFA We have emailed a code to copy*****@admi******* Please enter …" at bounding box center [426, 172] width 117 height 271
click at [430, 235] on button "Login" at bounding box center [426, 226] width 117 height 17
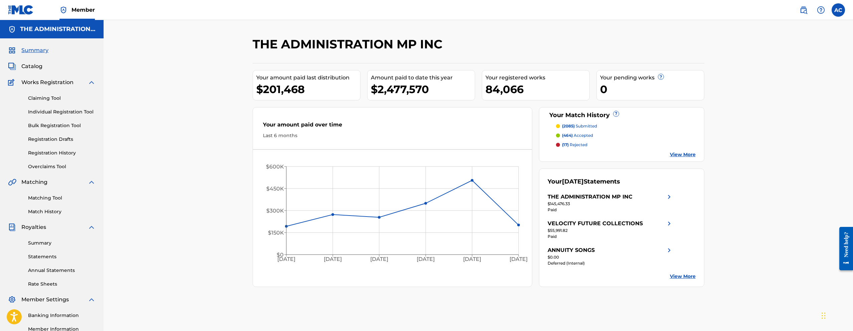
click at [45, 198] on link "Matching Tool" at bounding box center [62, 198] width 68 height 7
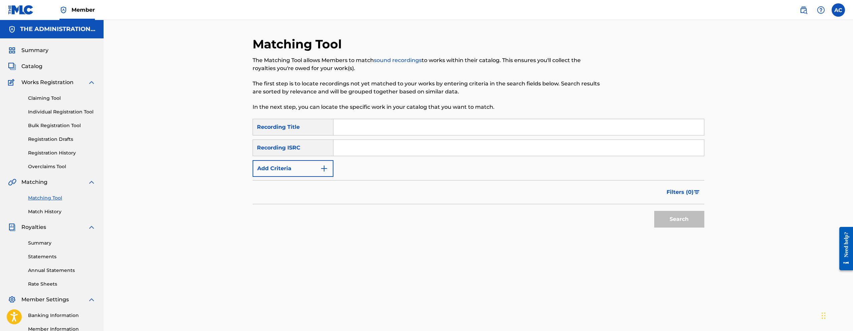
click at [466, 145] on input "Search Form" at bounding box center [518, 148] width 371 height 16
paste input "QZPLR2244901"
type input "QZPLR2244901"
click at [654, 211] on button "Search" at bounding box center [679, 219] width 50 height 17
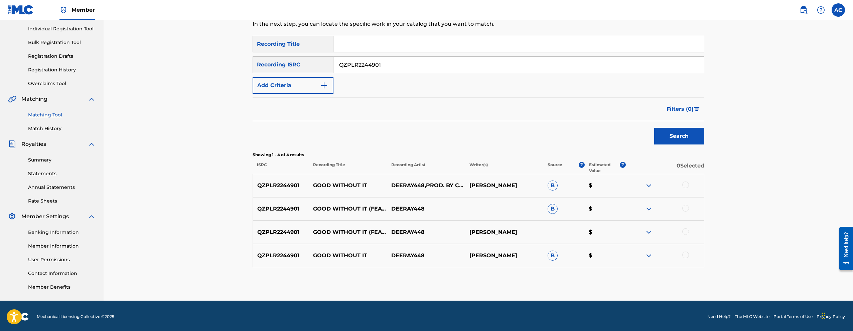
scroll to position [85, 0]
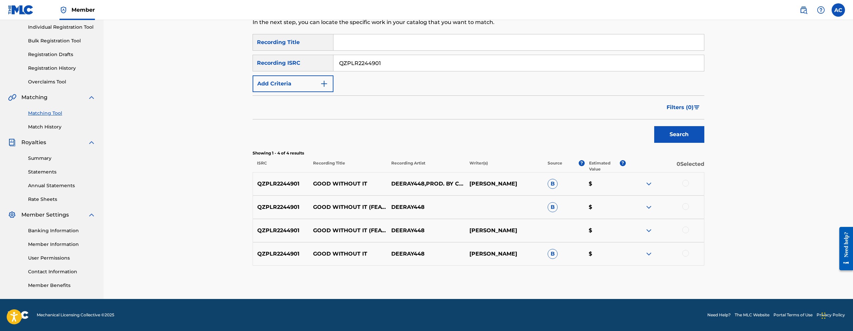
click at [684, 183] on div at bounding box center [685, 183] width 7 height 7
click at [686, 206] on div at bounding box center [685, 207] width 7 height 7
click at [686, 229] on div at bounding box center [685, 230] width 7 height 7
click at [687, 251] on div at bounding box center [685, 253] width 7 height 7
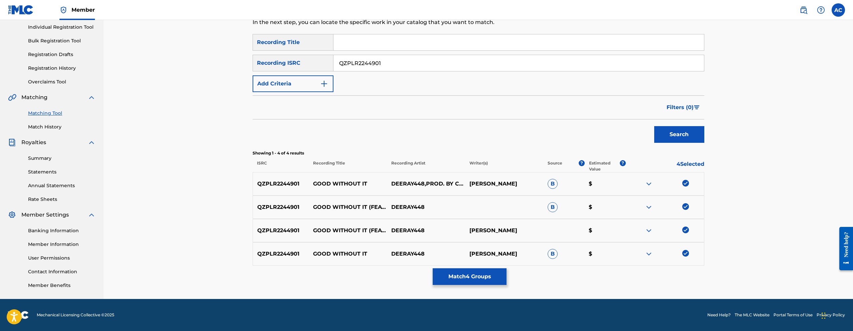
click at [452, 284] on button "Match 4 Groups" at bounding box center [470, 277] width 74 height 17
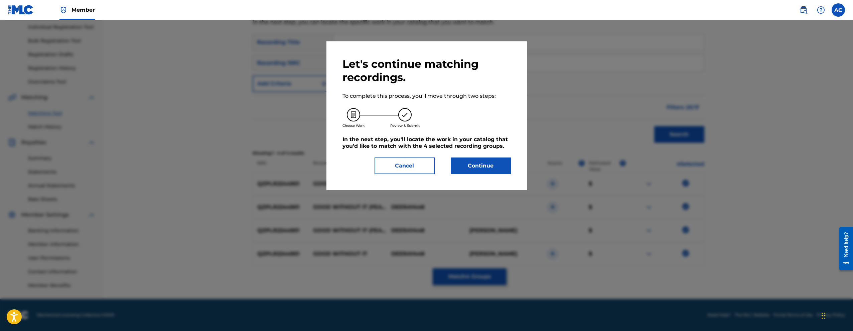
click at [465, 169] on button "Continue" at bounding box center [481, 166] width 60 height 17
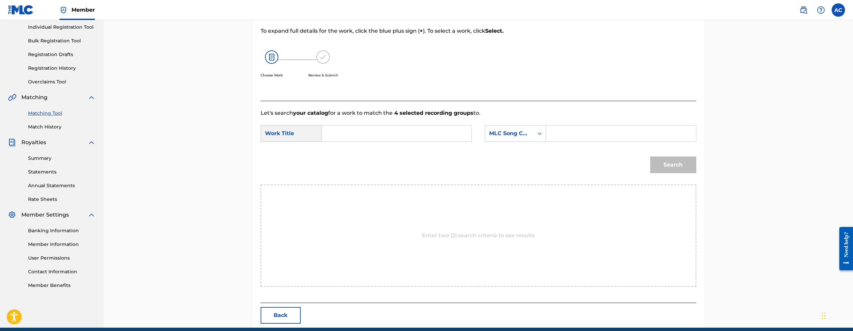
click at [381, 135] on input "Search Form" at bounding box center [396, 134] width 138 height 16
paste input "Good Without It"
type input "Good Without It"
click at [581, 131] on input "Search Form" at bounding box center [621, 134] width 138 height 16
paste input "GC1V09"
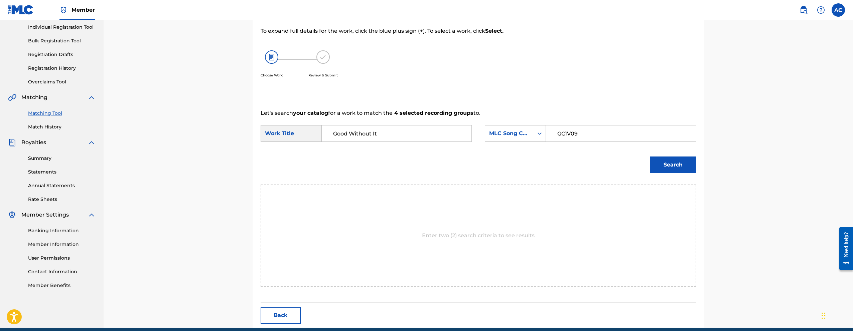
type input "GC1V09"
click at [658, 159] on button "Search" at bounding box center [673, 165] width 46 height 17
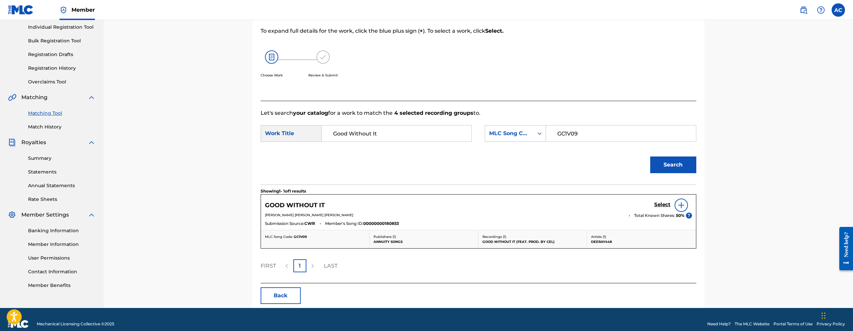
click at [659, 204] on h5 "Select" at bounding box center [662, 205] width 16 height 6
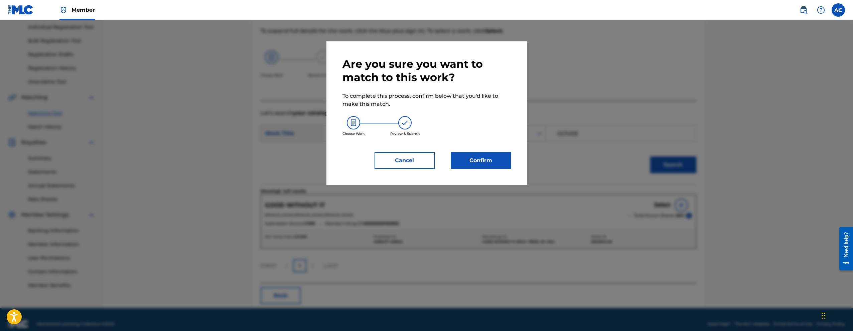
click at [492, 166] on button "Confirm" at bounding box center [481, 160] width 60 height 17
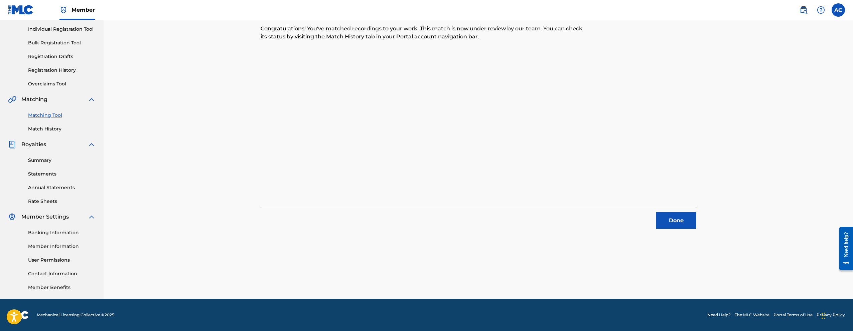
click at [680, 221] on button "Done" at bounding box center [676, 221] width 40 height 17
